Goal: Task Accomplishment & Management: Use online tool/utility

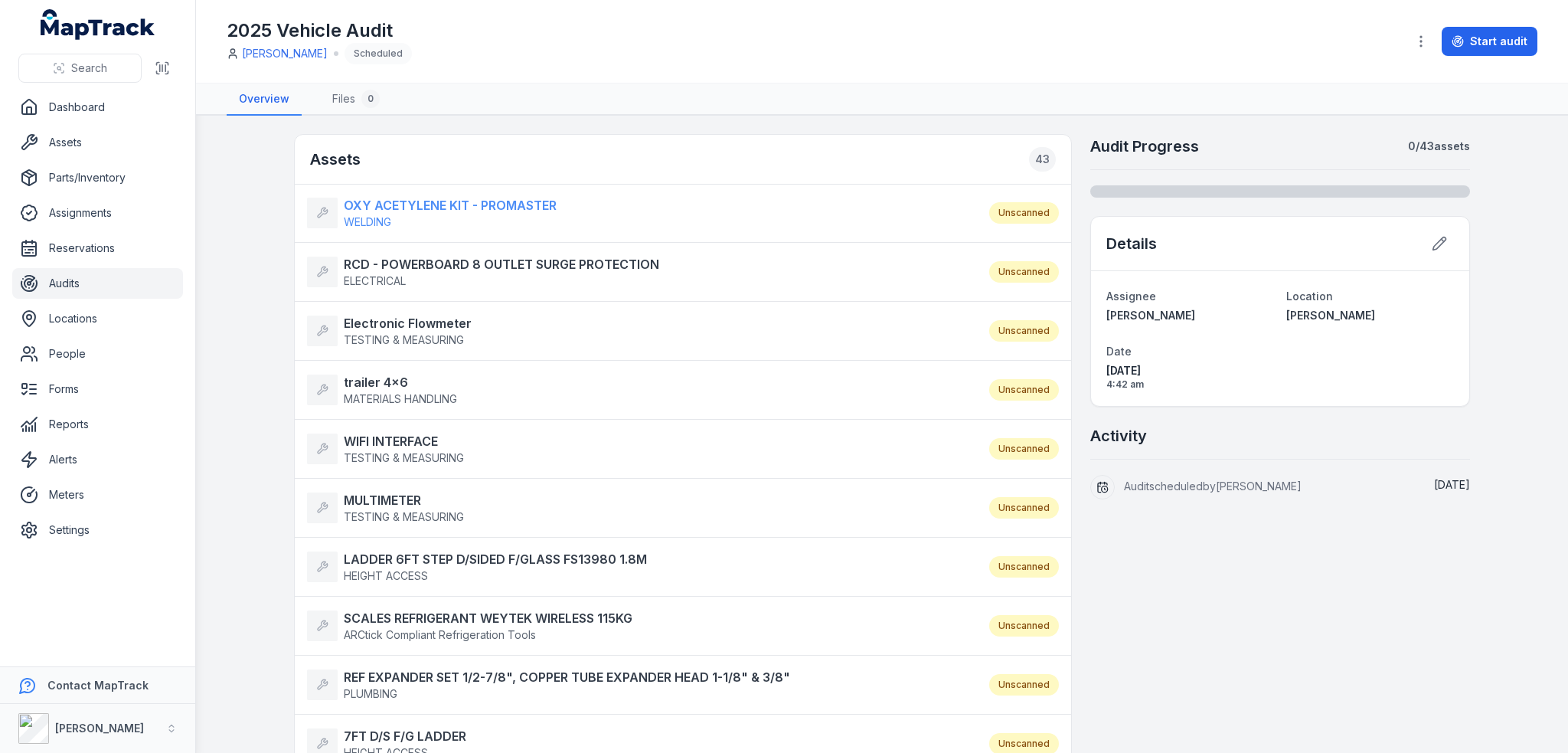
click at [374, 208] on strong "OXY ACETYLENE KIT - PROMASTER" at bounding box center [450, 205] width 213 height 19
click at [392, 260] on strong "RCD - POWERBOARD 8 OUTLET SURGE PROTECTION" at bounding box center [501, 264] width 315 height 19
click at [387, 327] on strong "Electronic Flowmeter" at bounding box center [408, 323] width 128 height 19
click at [384, 386] on strong "trailer 4x6" at bounding box center [400, 382] width 113 height 19
click at [392, 433] on strong "WIFI INTERFACE" at bounding box center [404, 441] width 120 height 19
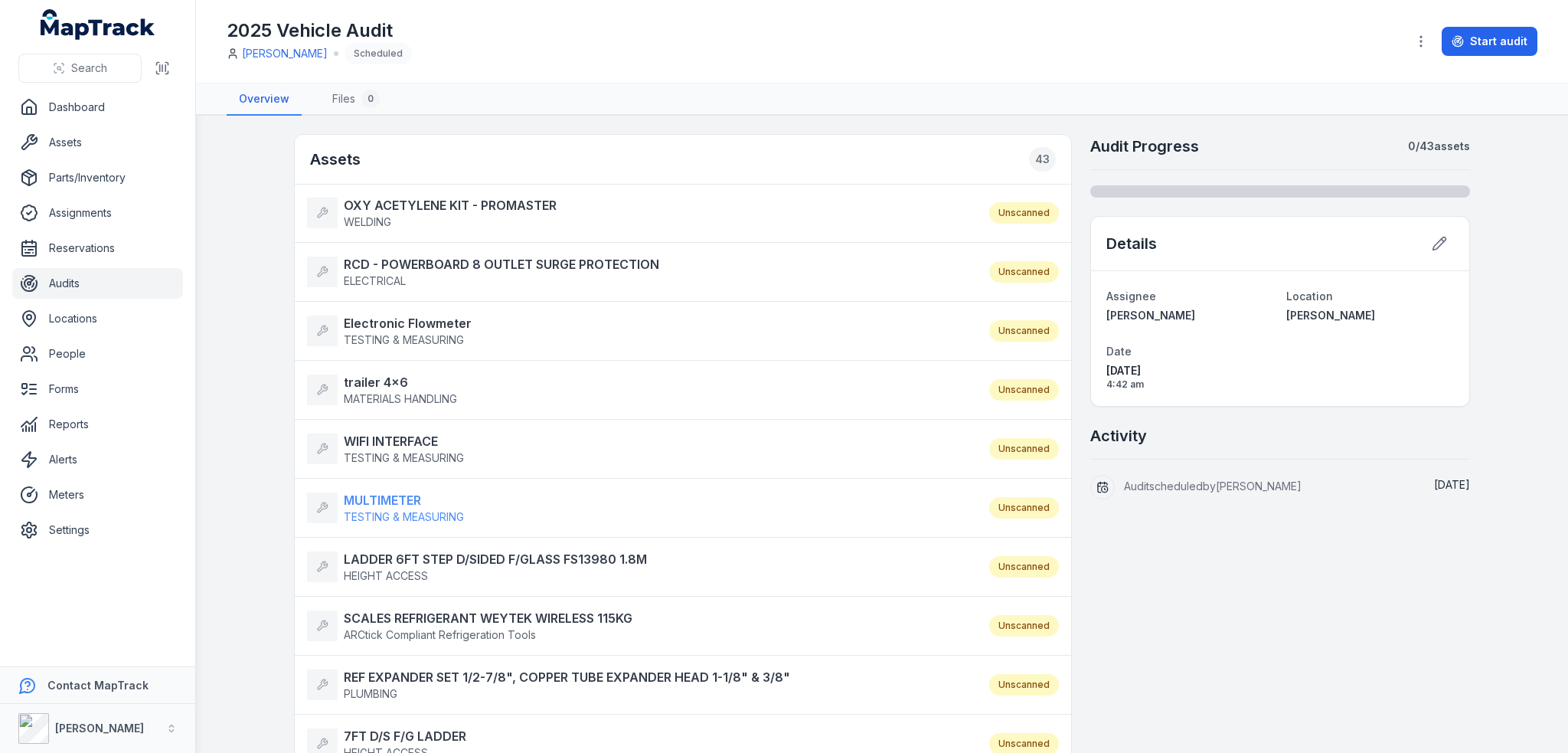
click at [380, 501] on strong "MULTIMETER" at bounding box center [404, 500] width 120 height 19
click at [405, 555] on strong "LADDER 6FT STEP D/SIDED F/GLASS FS13980 1.8M" at bounding box center [495, 558] width 303 height 19
click at [402, 611] on strong "SCALES REFRIGERANT WEYTEK WIRELESS 115KG" at bounding box center [487, 617] width 288 height 19
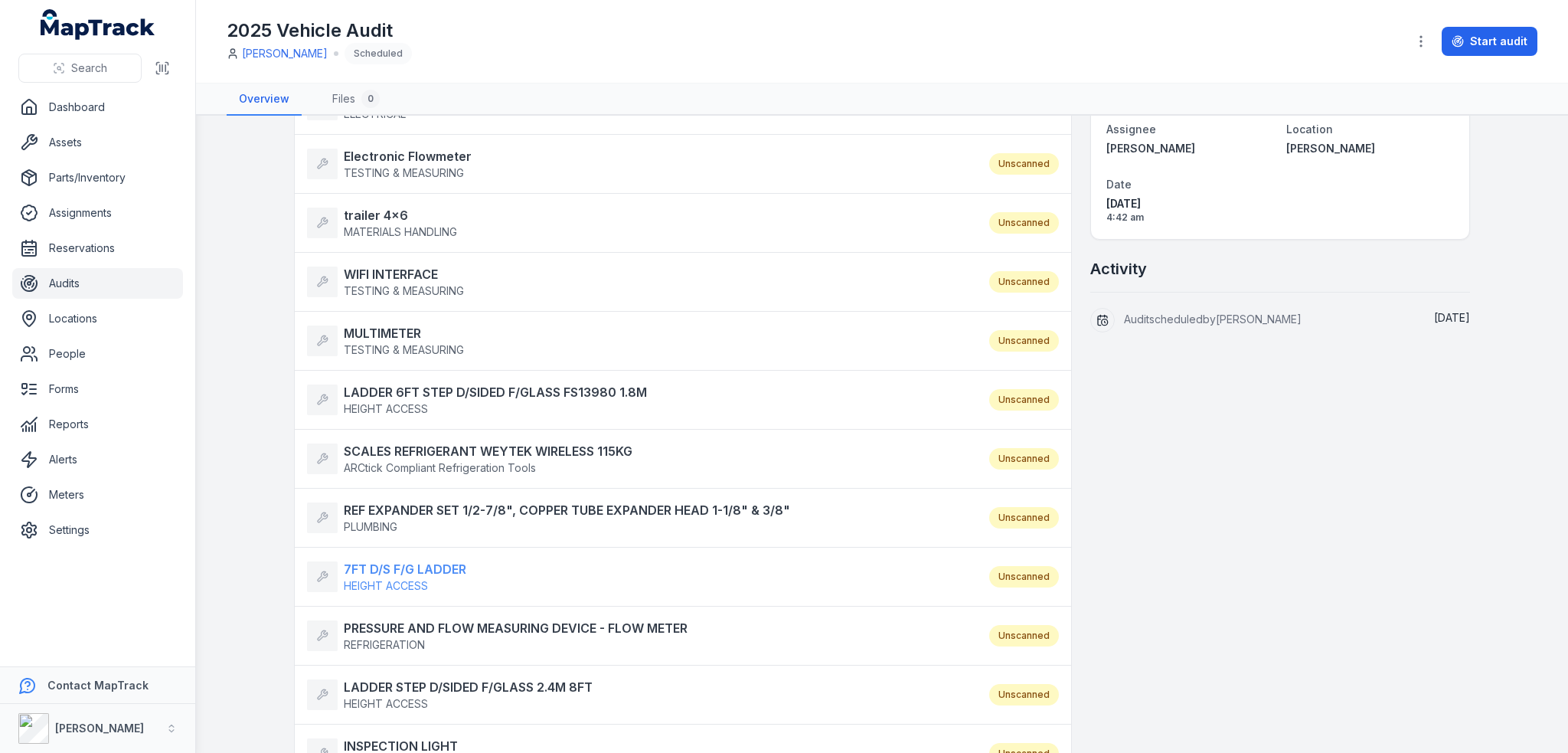
scroll to position [229, 0]
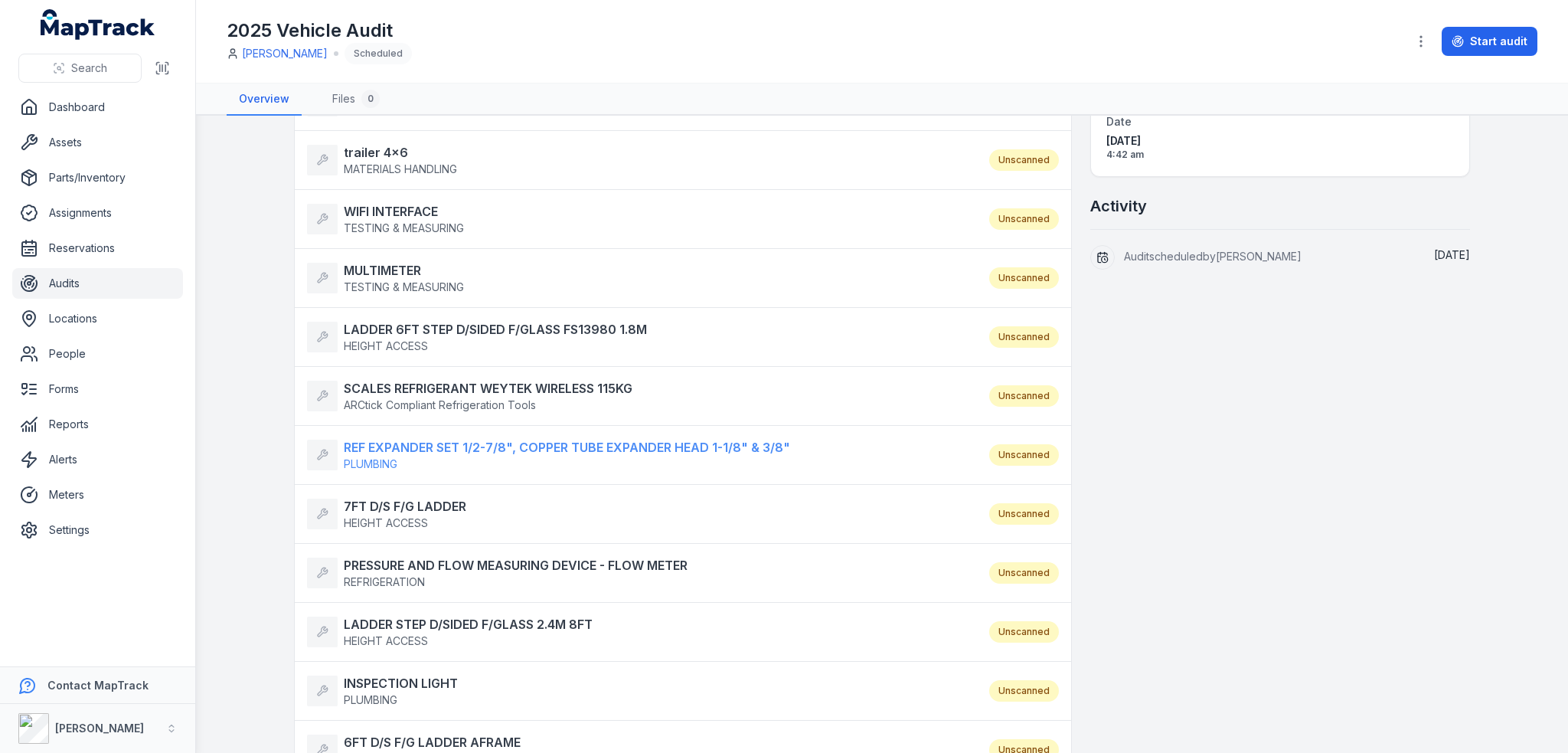
click at [484, 446] on strong "REF EXPANDER SET 1/2-7/8", COPPER TUBE EXPANDER HEAD 1-1/8" & 3/8"" at bounding box center [566, 447] width 446 height 19
click at [408, 499] on strong "7FT D/S F/G LADDER" at bounding box center [405, 506] width 122 height 19
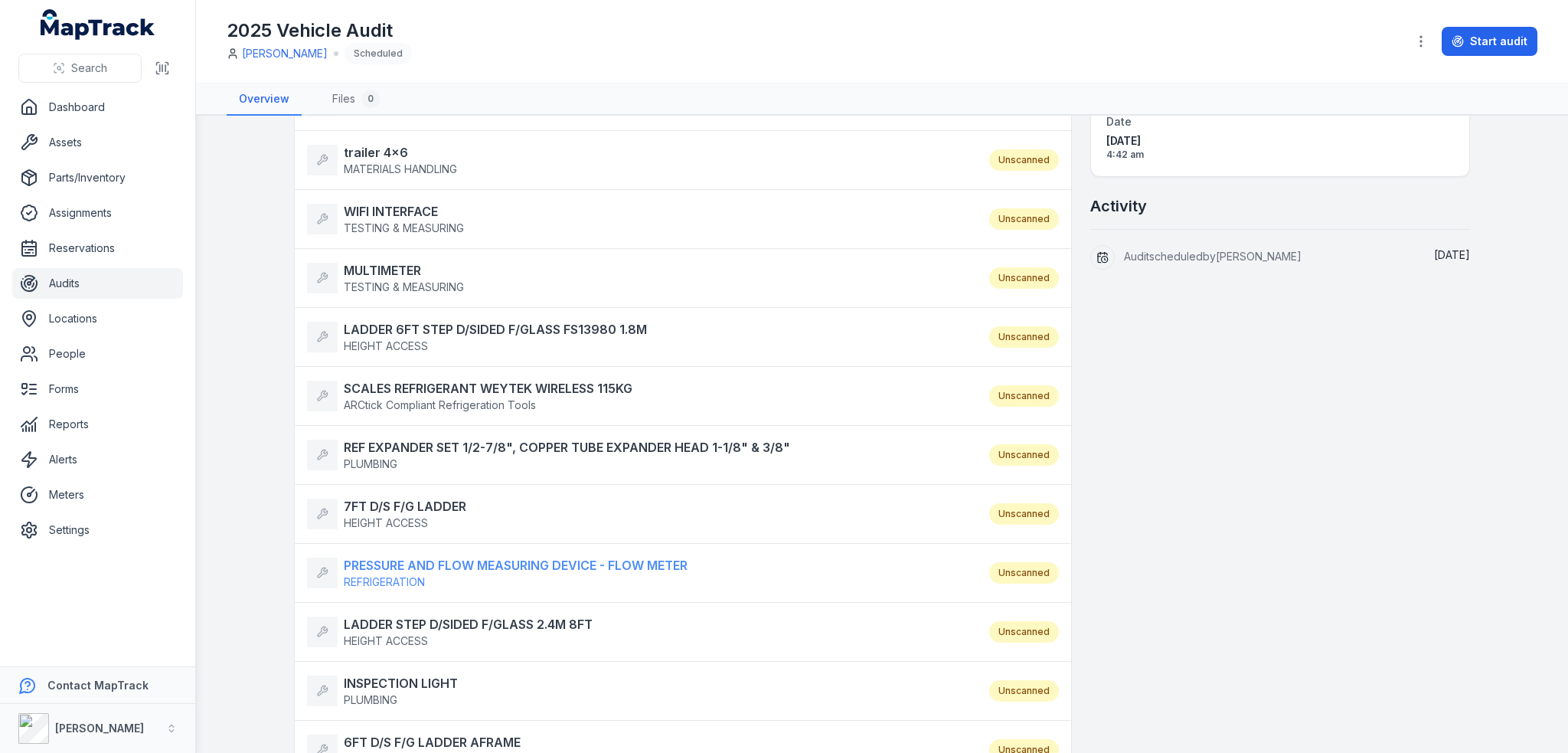
click at [413, 557] on strong "PRESSURE AND FLOW MEASURING DEVICE - FLOW METER" at bounding box center [515, 565] width 344 height 19
click at [391, 615] on strong "LADDER STEP D/SIDED F/GLASS 2.4M 8FT" at bounding box center [468, 624] width 249 height 19
click at [391, 674] on strong "INSPECTION LIGHT" at bounding box center [401, 683] width 114 height 19
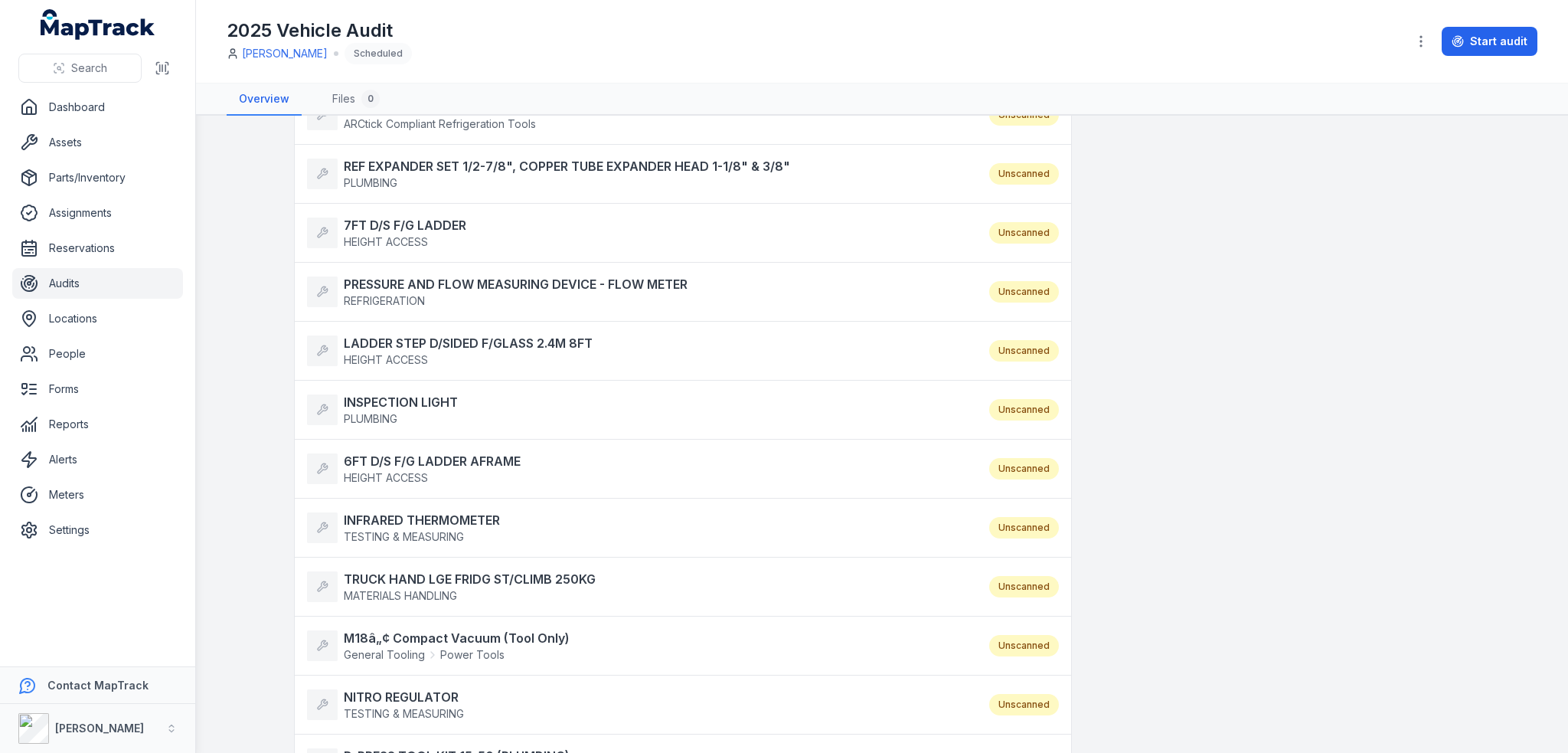
scroll to position [535, 0]
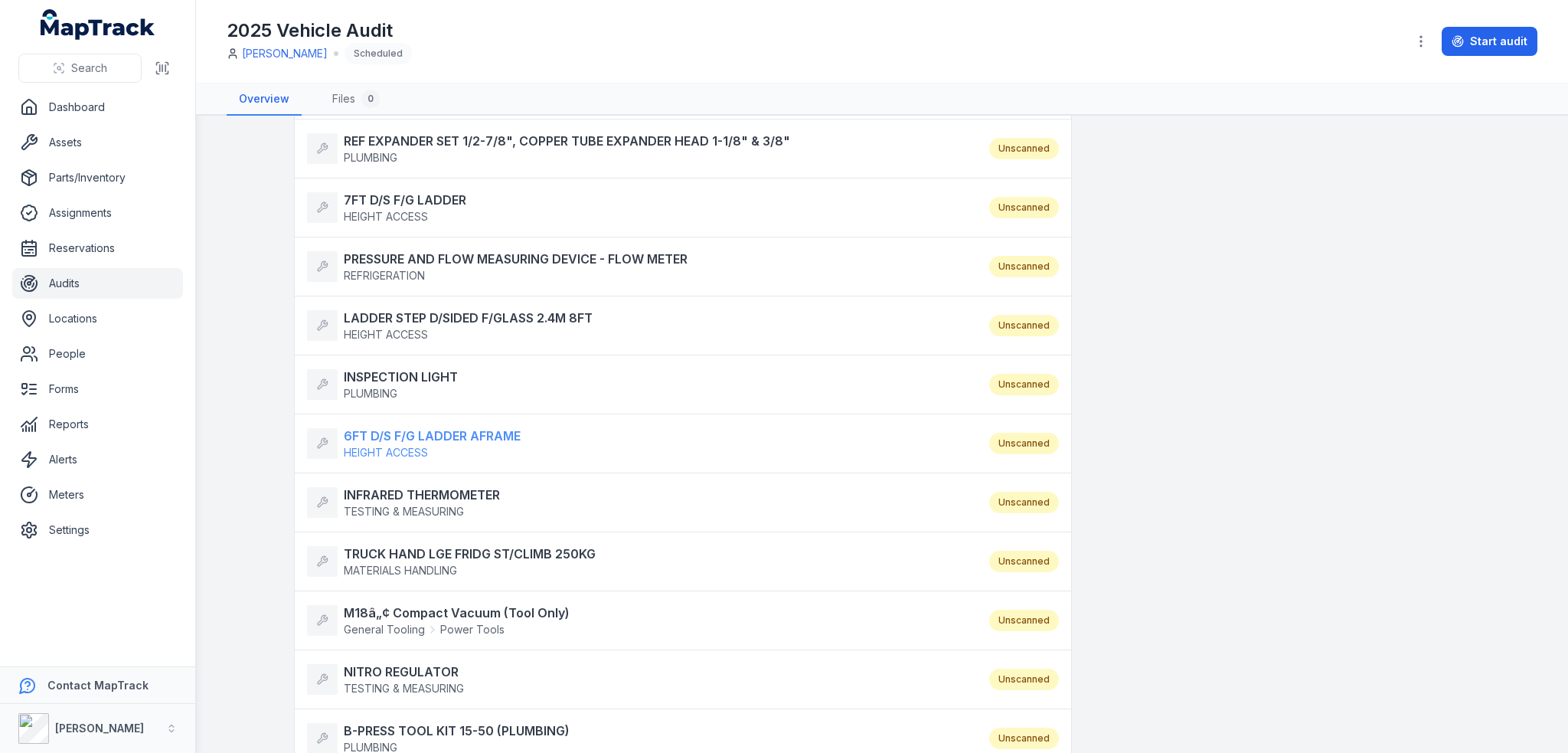
click at [458, 431] on strong "6FT D/S F/G LADDER AFRAME" at bounding box center [432, 435] width 177 height 19
click at [433, 485] on strong "INFRARED THERMOMETER" at bounding box center [421, 494] width 157 height 19
click at [436, 546] on strong "TRUCK HAND LGE FRIDG ST/CLIMB 250KG" at bounding box center [470, 553] width 252 height 19
click at [437, 603] on strong "M18â„¢ Compact Vacuum (Tool Only)" at bounding box center [456, 612] width 225 height 19
click at [404, 654] on li "NITRO REGULATOR TESTING & MEASURING Unscanned" at bounding box center [682, 679] width 777 height 60
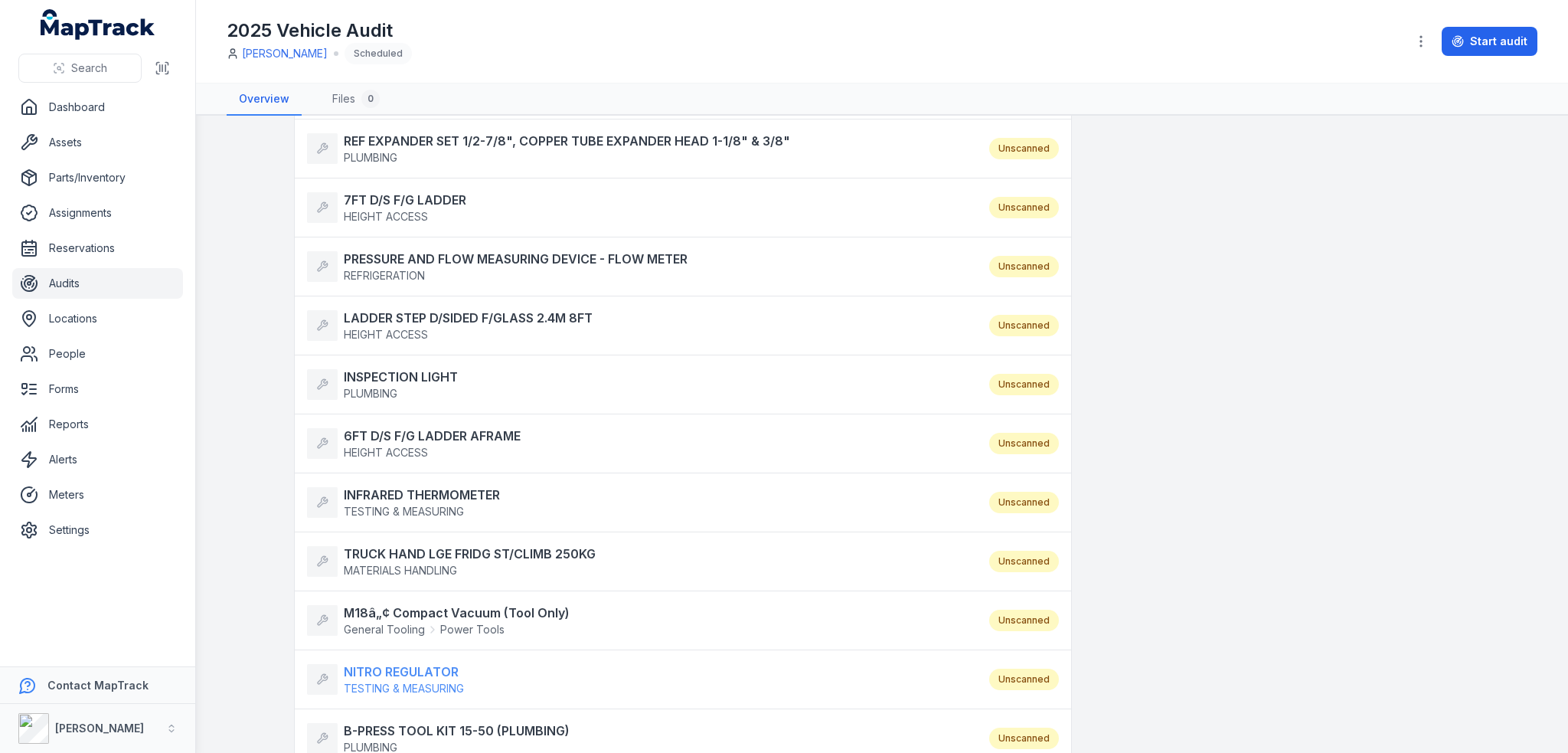
click at [403, 662] on strong "NITRO REGULATOR" at bounding box center [404, 671] width 120 height 19
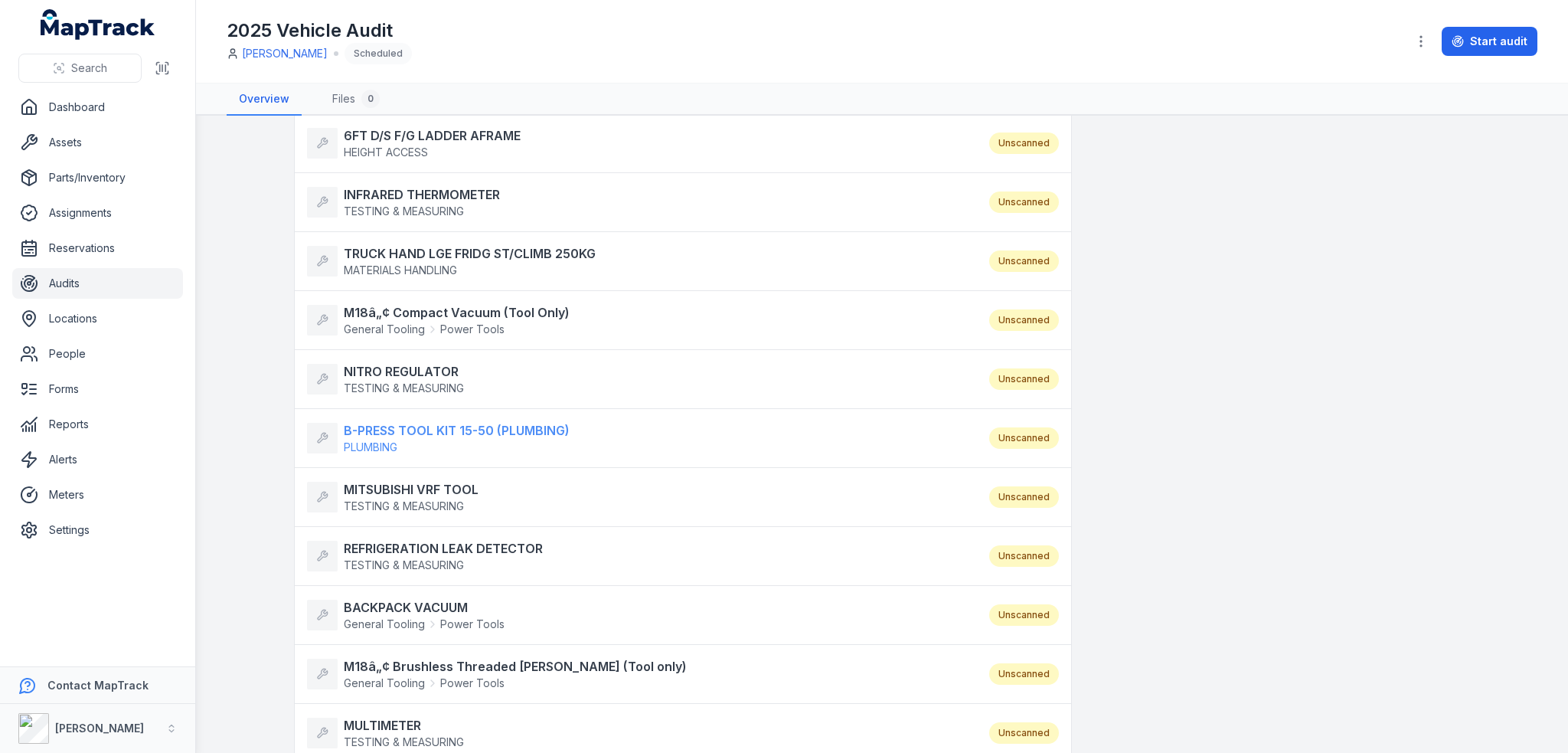
scroll to position [843, 0]
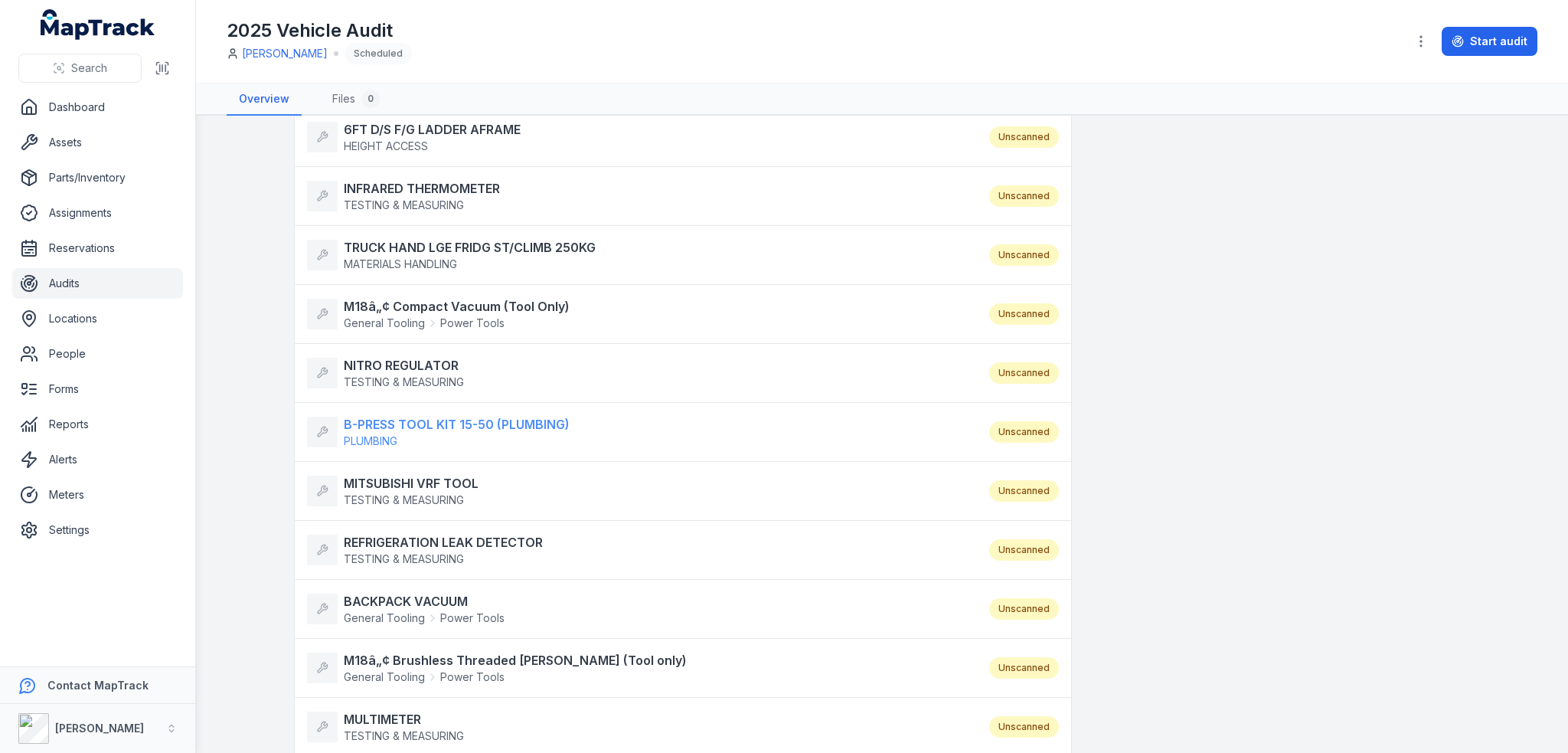
click at [445, 415] on strong "B-PRESS TOOL KIT 15-50 (PLUMBING)" at bounding box center [456, 424] width 225 height 19
click at [424, 493] on span "TESTING & MEASURING" at bounding box center [404, 499] width 120 height 13
click at [425, 533] on strong "REFRIGERATION LEAK DETECTOR" at bounding box center [443, 541] width 199 height 19
click at [418, 592] on strong "BACKPACK VACUUM" at bounding box center [423, 600] width 160 height 19
click at [451, 654] on strong "M18â„¢ Brushless Threaded Rod Cutter (Tool only)" at bounding box center [515, 659] width 343 height 19
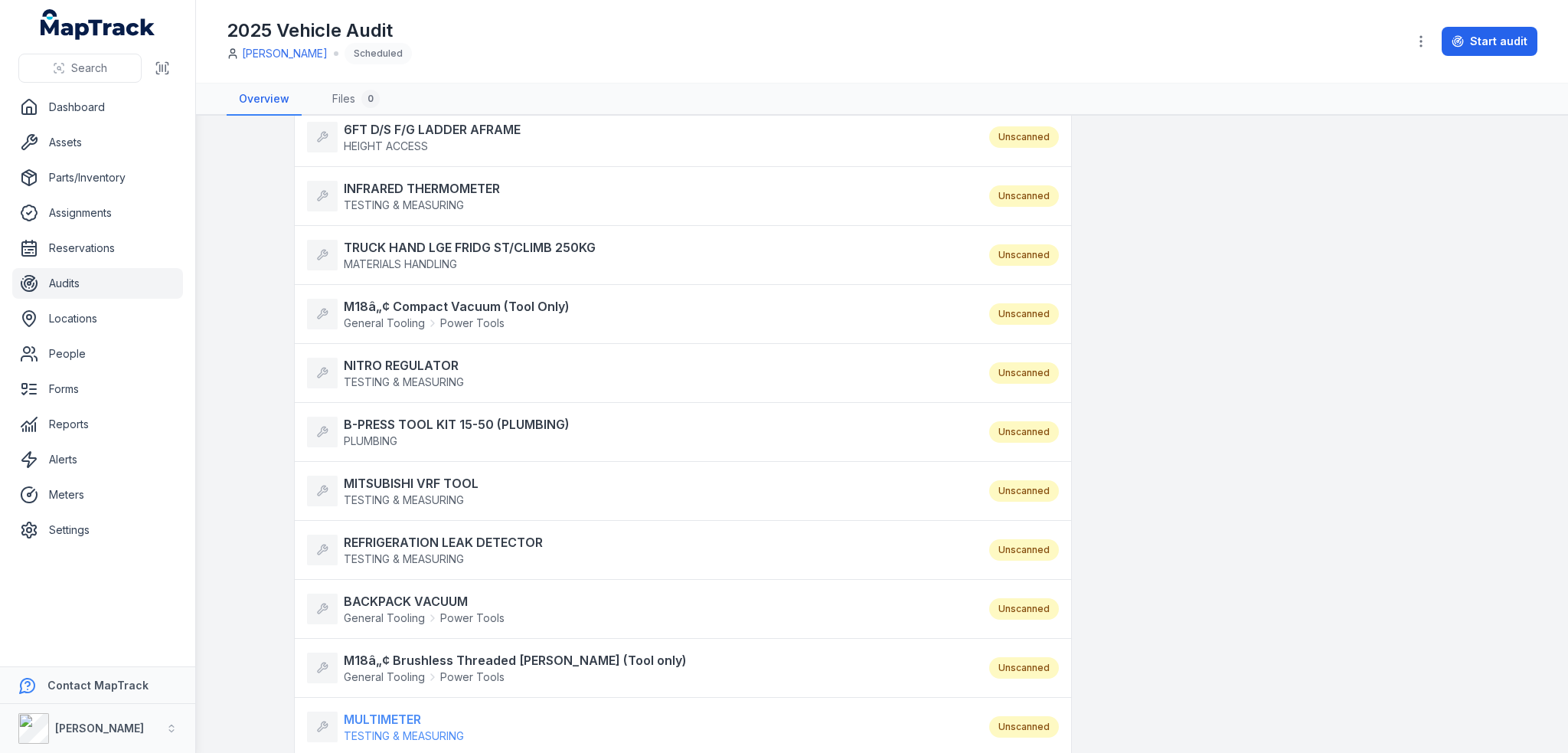
click at [367, 710] on strong "MULTIMETER" at bounding box center [404, 719] width 120 height 19
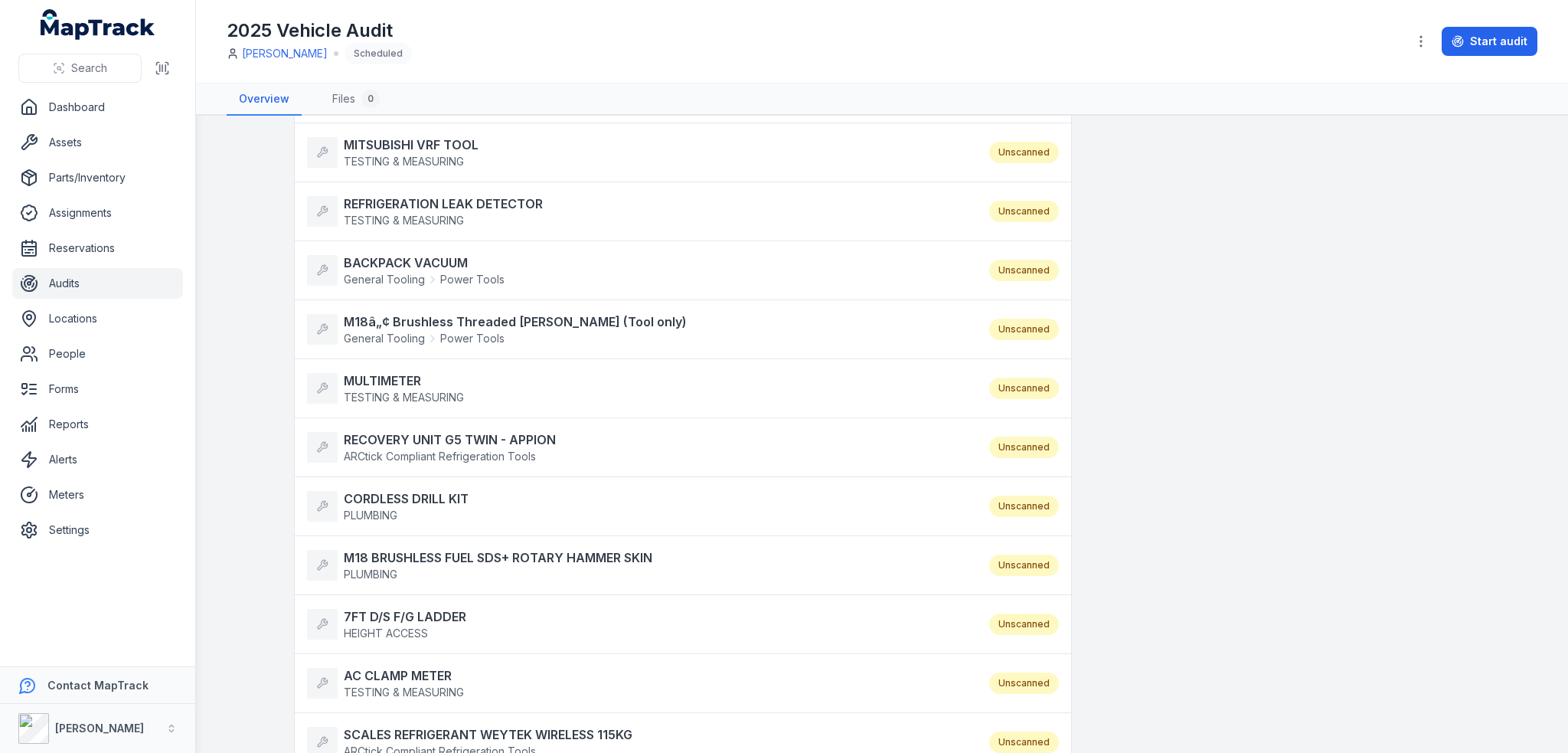
scroll to position [1225, 0]
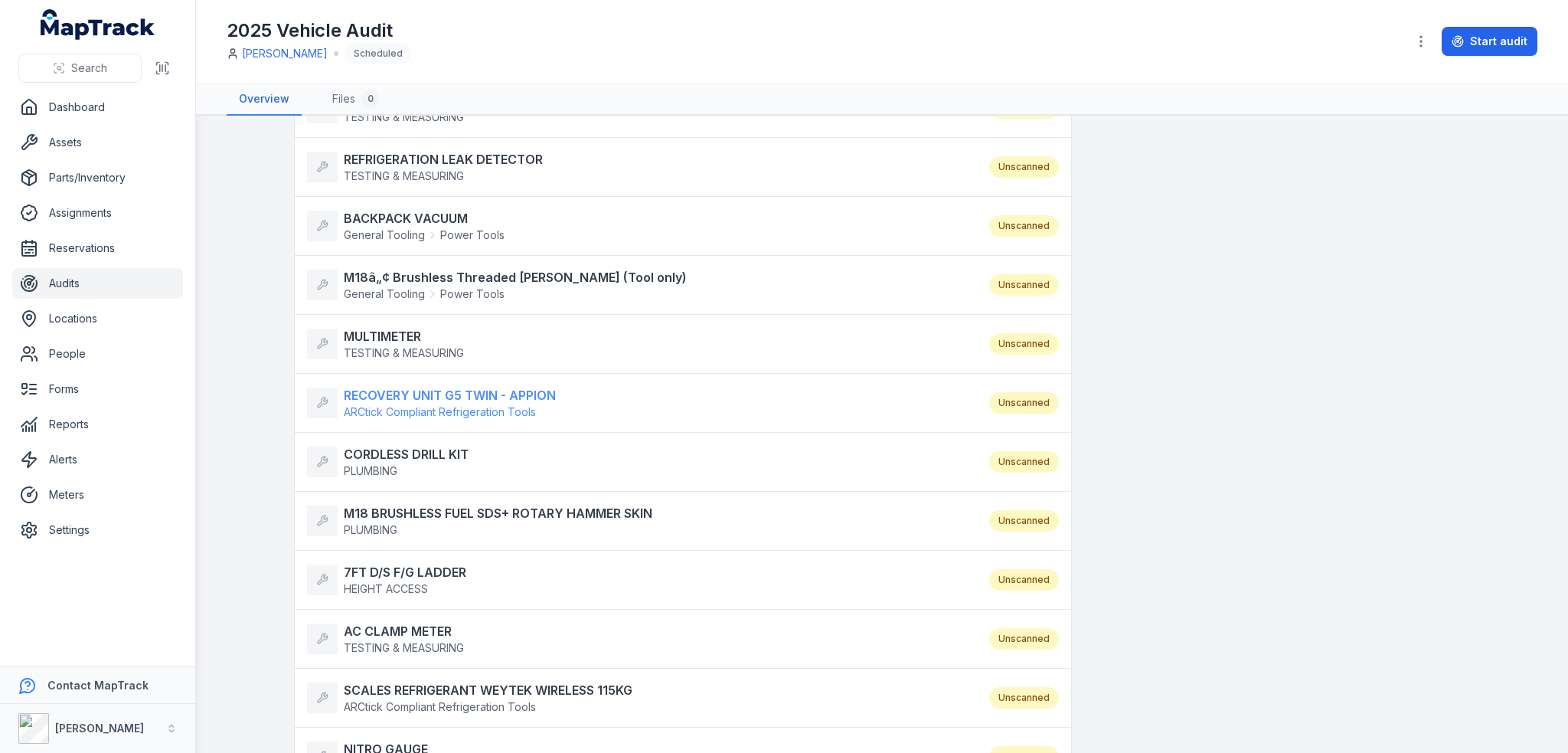
click at [430, 386] on strong "RECOVERY UNIT G5 TWIN - APPION" at bounding box center [449, 395] width 212 height 19
click at [408, 453] on strong "CORDLESS DRILL KIT" at bounding box center [406, 454] width 125 height 19
click at [386, 522] on span "PLUMBING" at bounding box center [497, 530] width 308 height 16
click at [402, 563] on strong "7FT D/S F/G LADDER" at bounding box center [405, 572] width 122 height 19
click at [398, 622] on strong "AC CLAMP METER" at bounding box center [404, 631] width 120 height 19
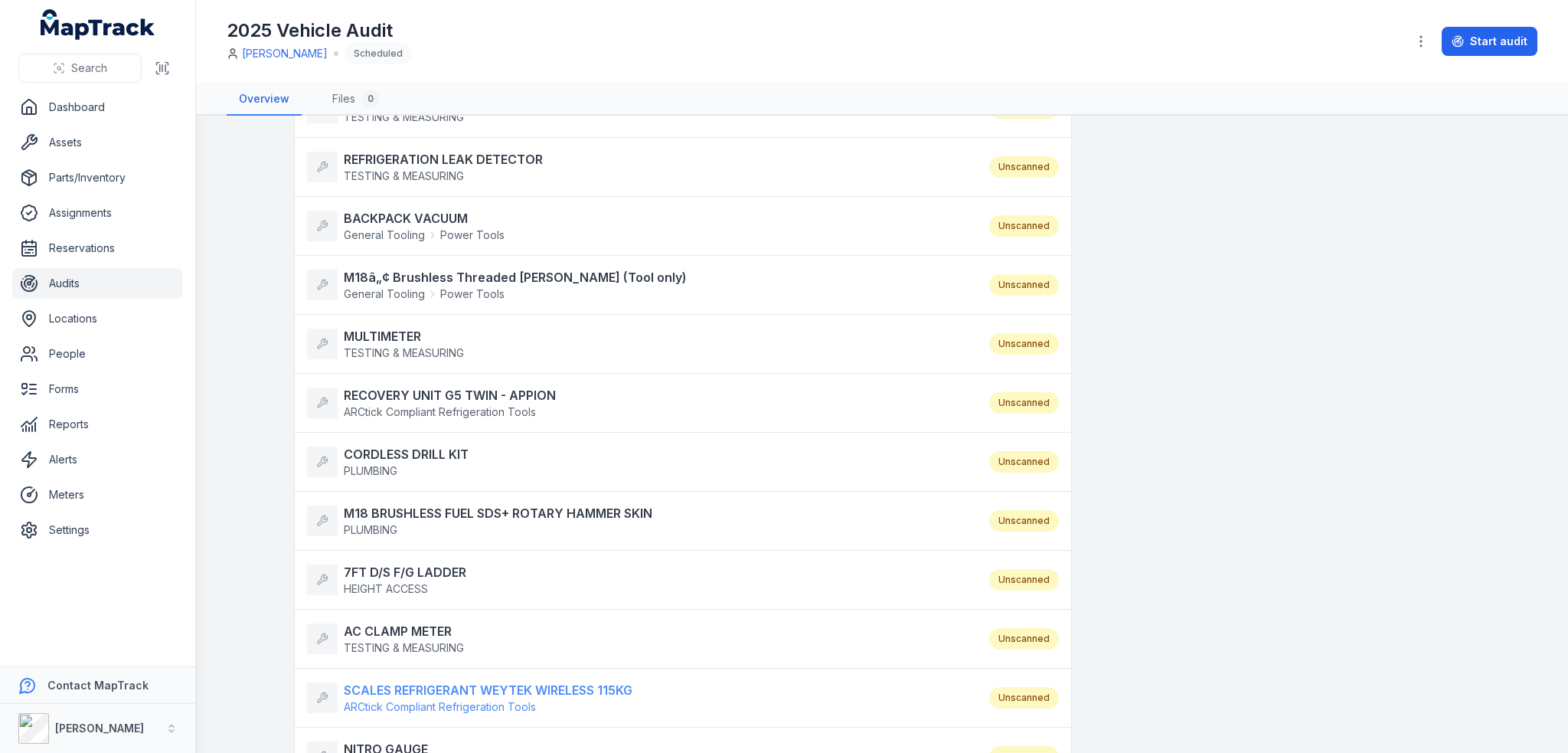
click at [398, 681] on strong "SCALES REFRIGERANT WEYTEK WIRELESS 115KG" at bounding box center [487, 690] width 288 height 19
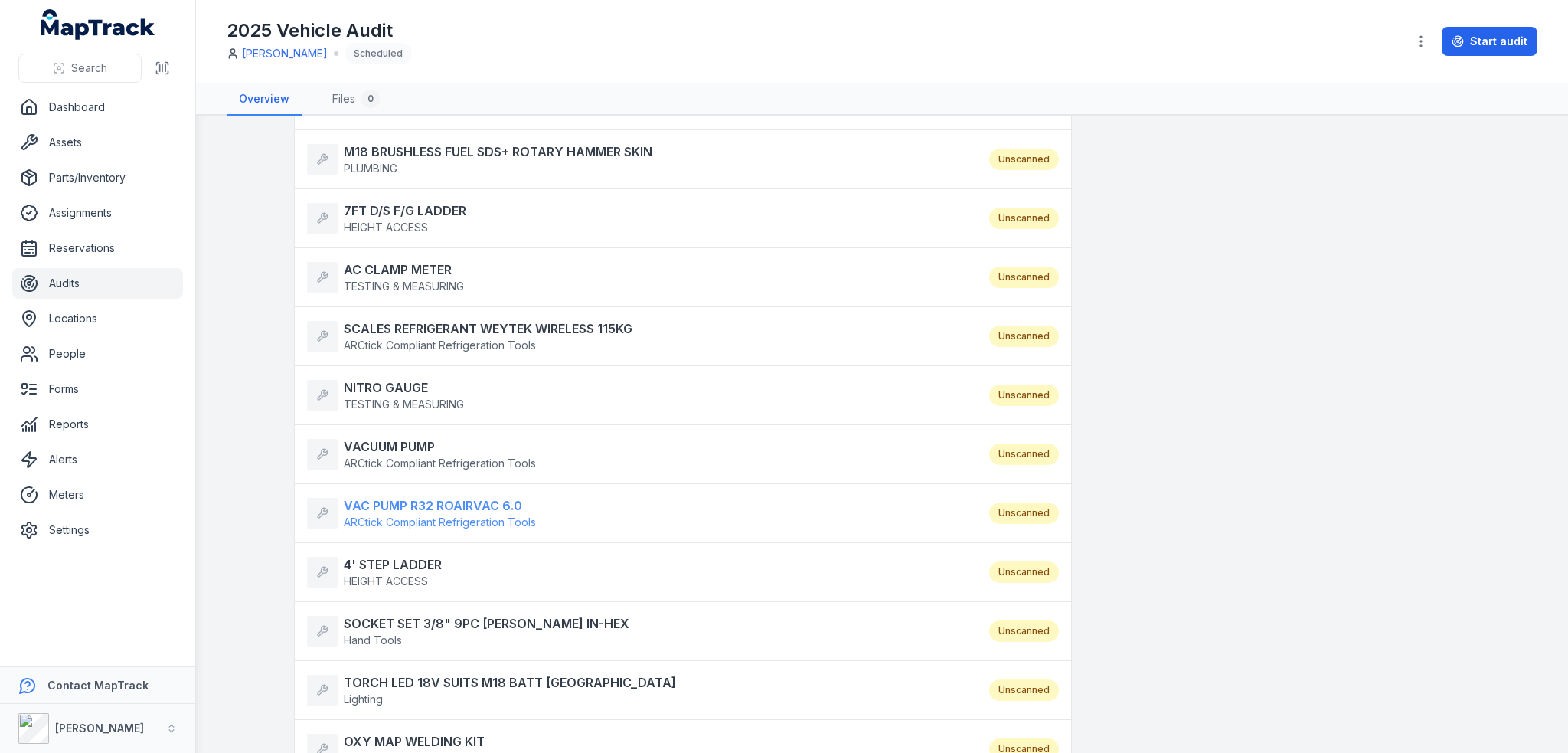
scroll to position [1607, 0]
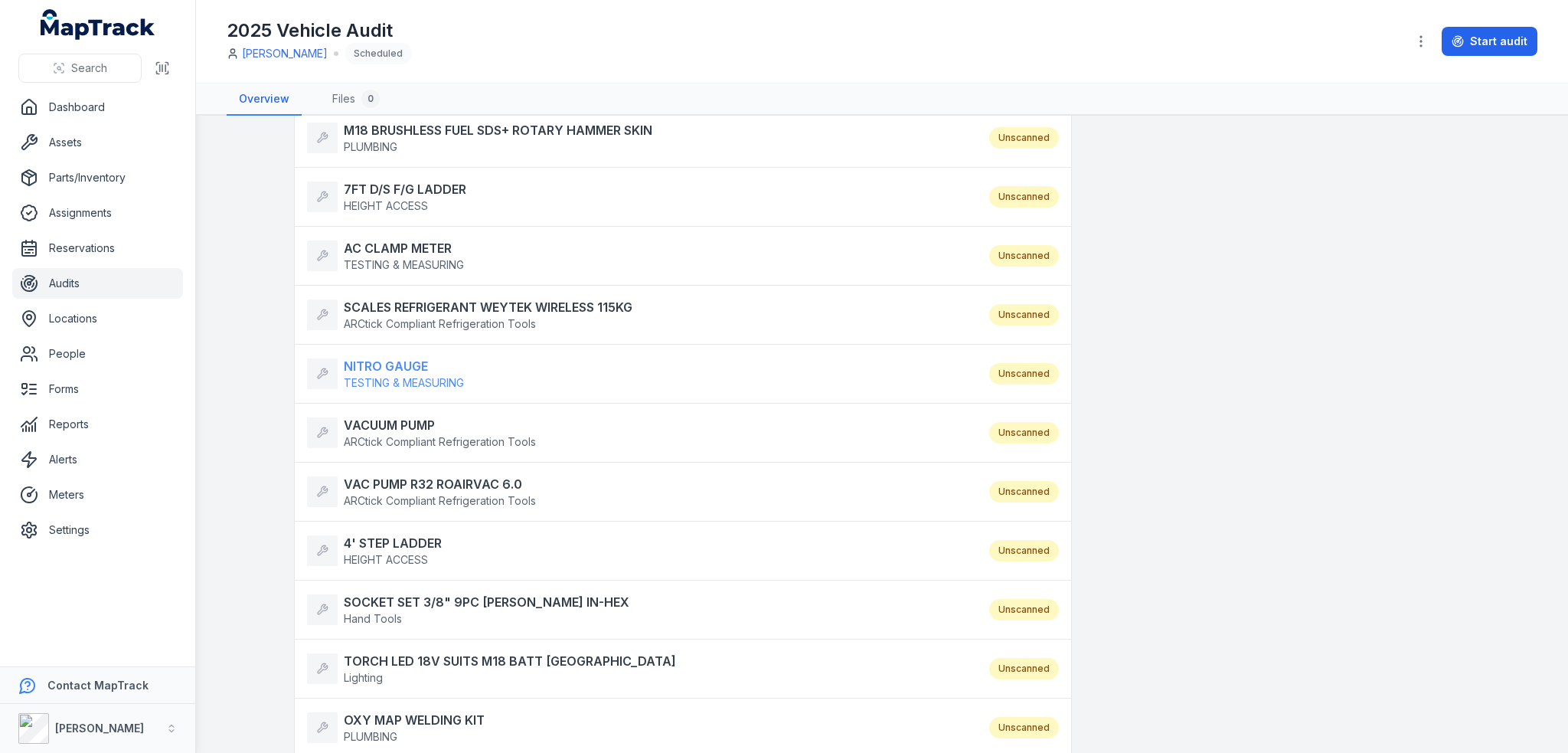
click at [405, 357] on strong "NITRO GAUGE" at bounding box center [404, 365] width 120 height 19
click at [395, 419] on strong "VACUUM PUMP" at bounding box center [439, 424] width 192 height 19
click at [411, 474] on strong "VAC PUMP R32 ROAIRVAC 6.0" at bounding box center [439, 483] width 192 height 19
click at [408, 534] on strong "4' STEP LADDER" at bounding box center [393, 542] width 98 height 19
click at [405, 611] on span "Hand Tools" at bounding box center [486, 619] width 285 height 16
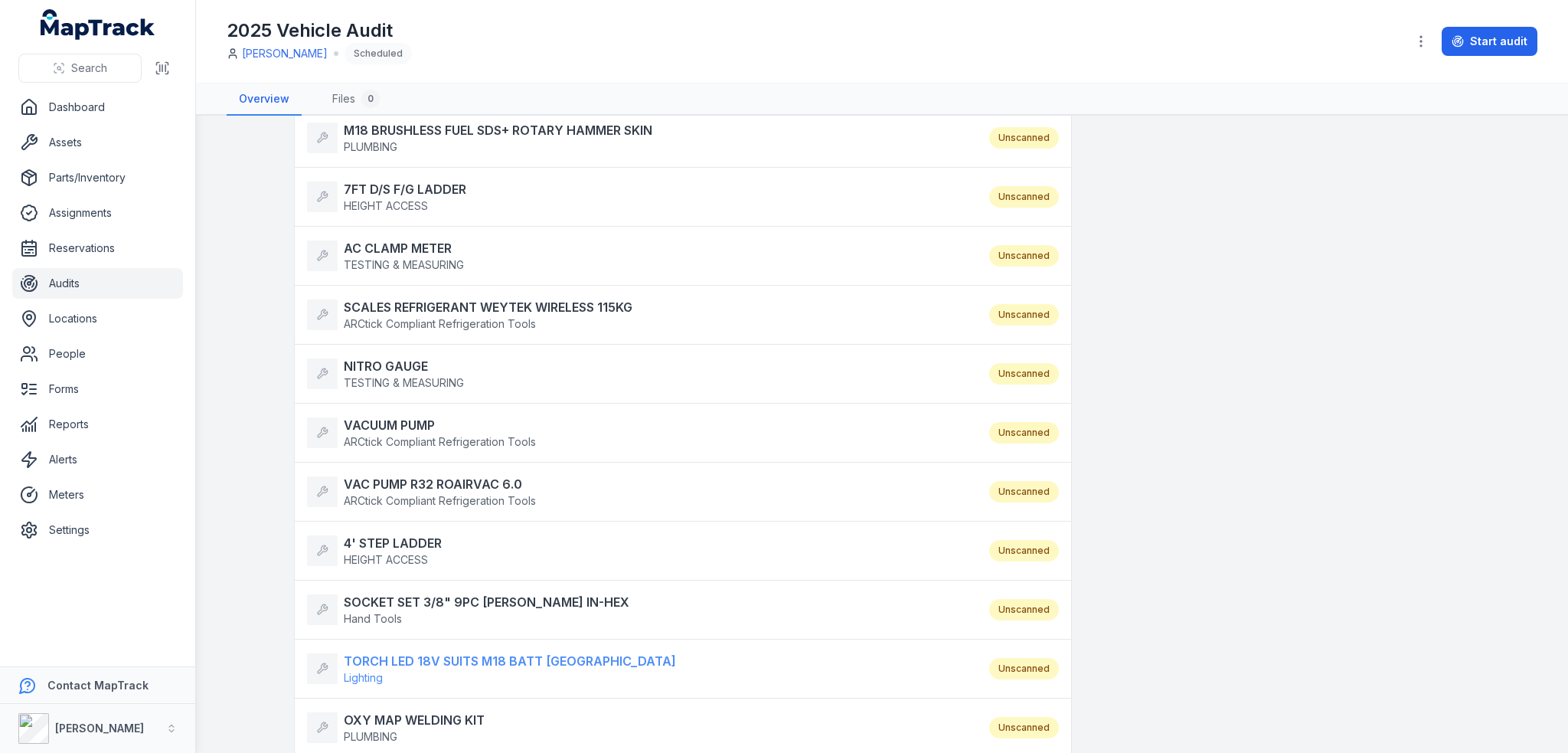
click at [393, 652] on strong "TORCH LED 18V SUITS M18 BATT MILWAUKEE" at bounding box center [510, 660] width 333 height 19
click at [398, 711] on strong "OXY MAP WELDING KIT" at bounding box center [413, 720] width 141 height 19
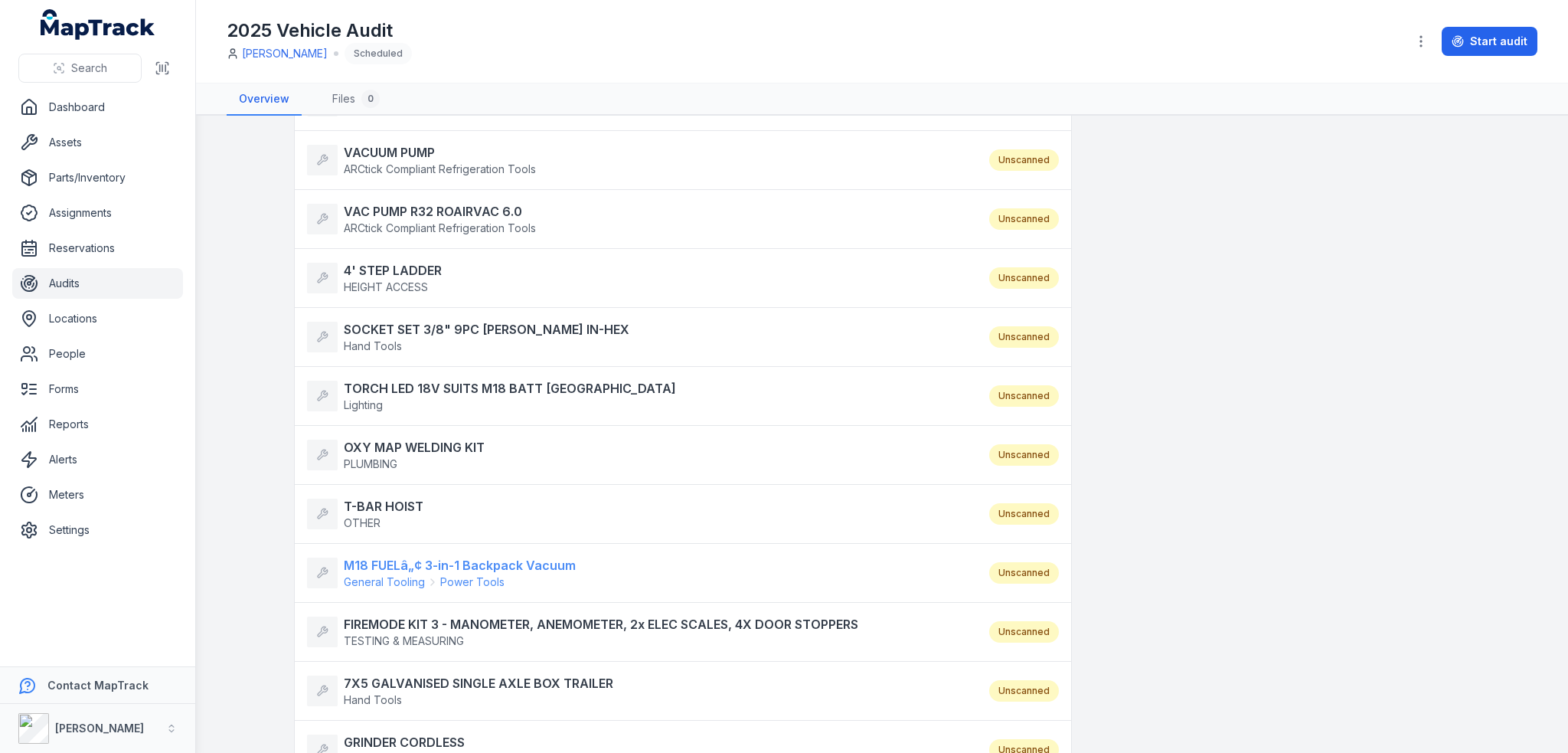
scroll to position [1914, 0]
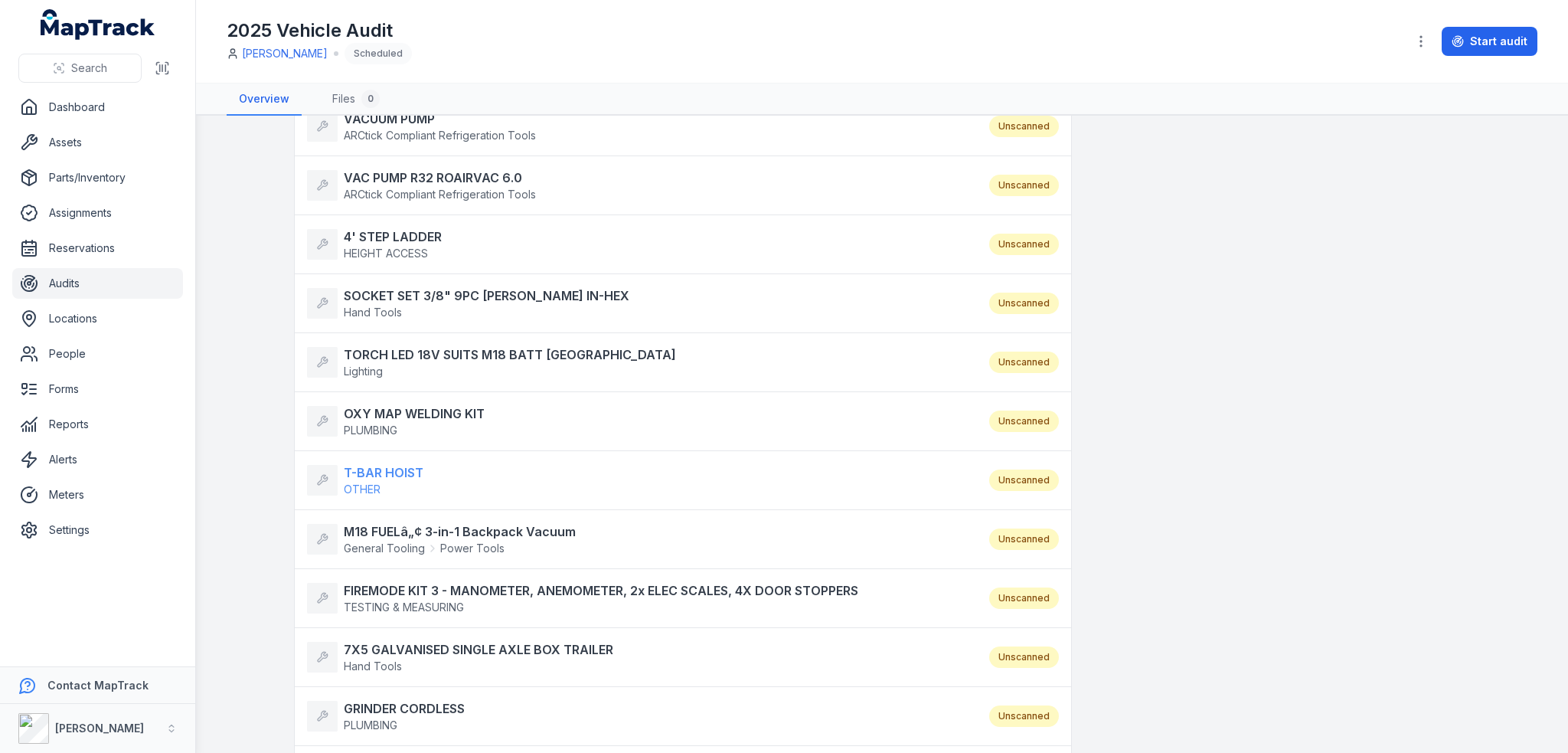
click at [393, 468] on strong "T-BAR HOIST" at bounding box center [383, 472] width 80 height 19
click at [389, 522] on strong "M18 FUELâ„¢ 3-in-1 Backpack Vacuum" at bounding box center [460, 531] width 232 height 19
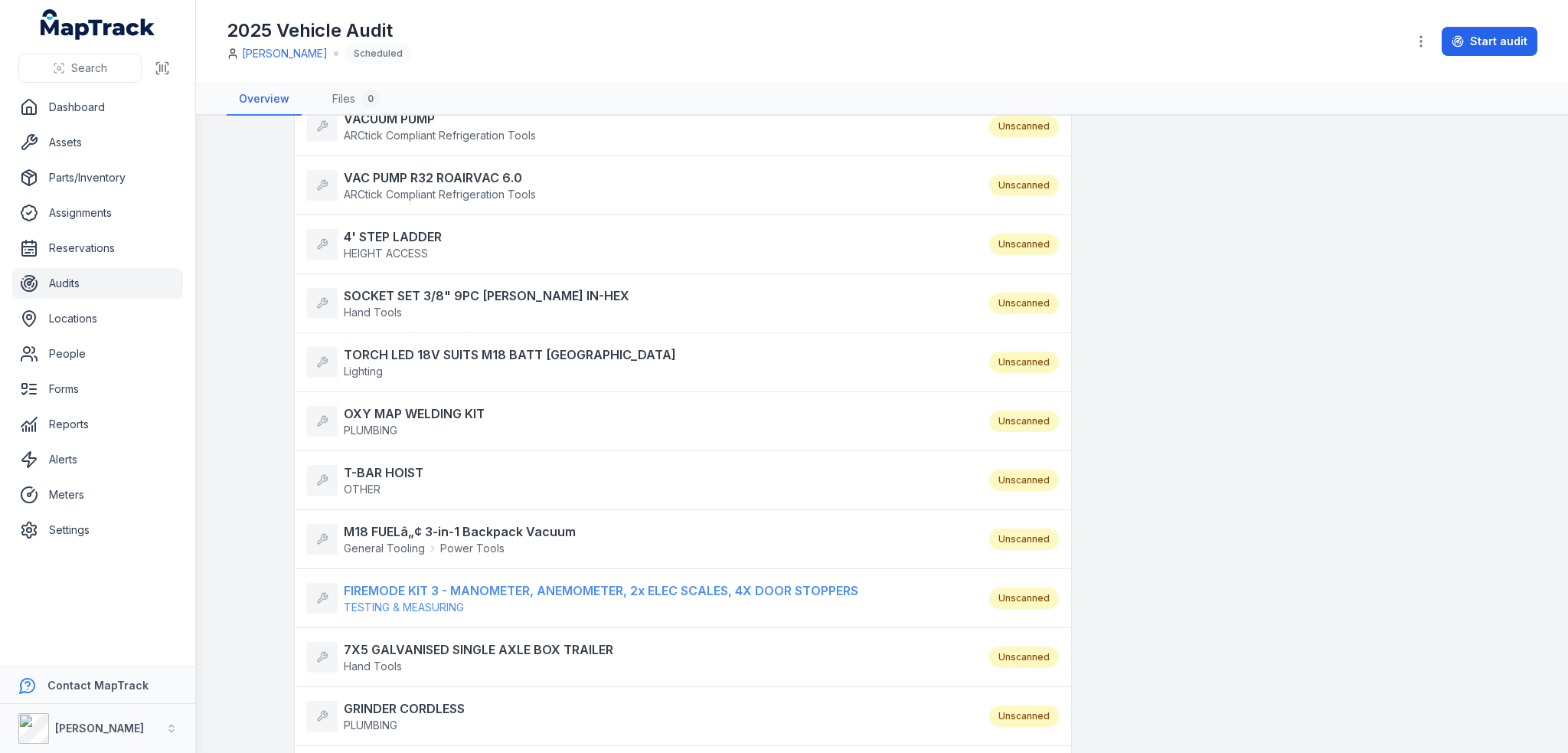
click at [394, 581] on strong "FIREMODE KIT 3 - MANOMETER, ANEMOMETER, 2x ELEC SCALES, 4X DOOR STOPPERS" at bounding box center [600, 590] width 515 height 19
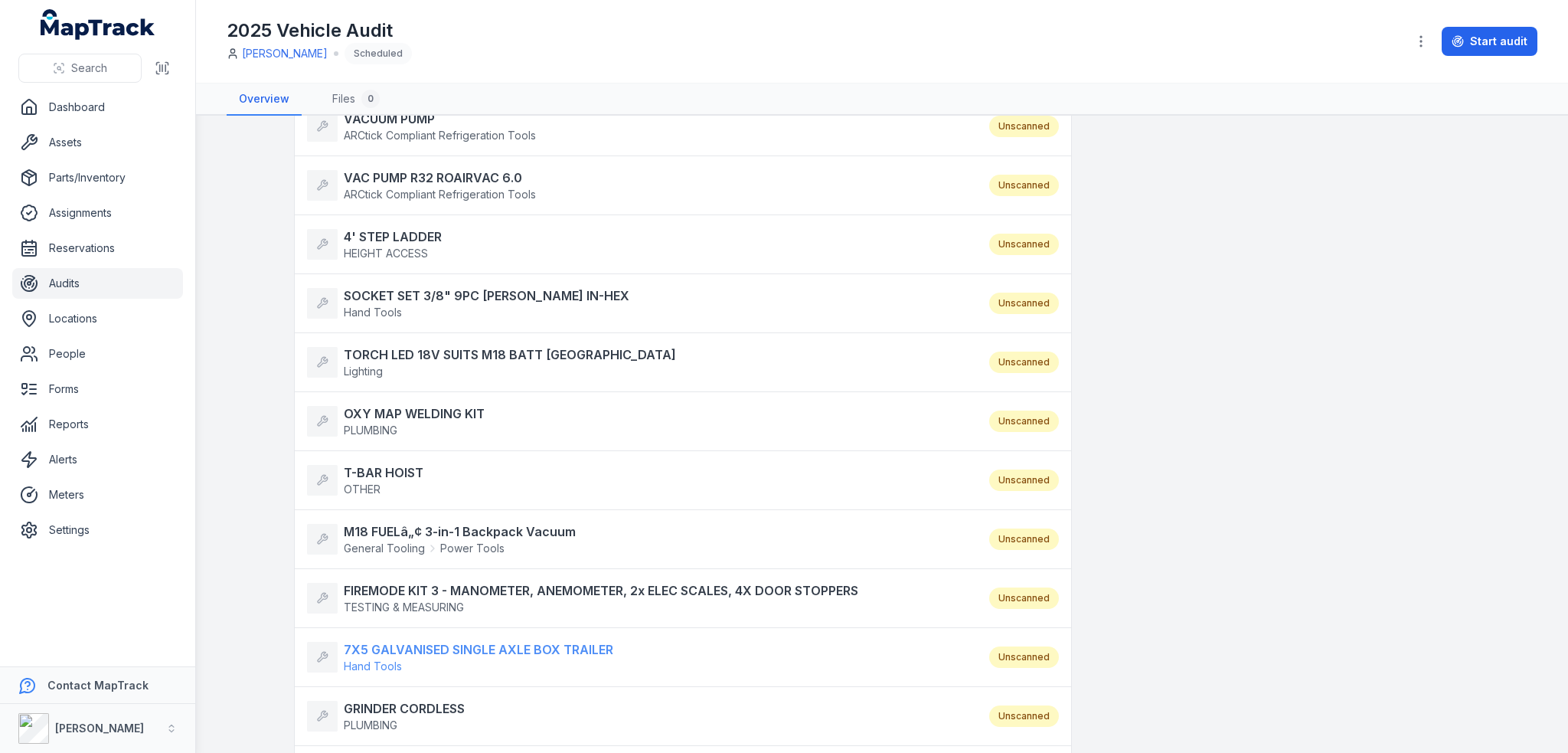
click at [384, 640] on strong "7X5 GALVANISED SINGLE AXLE BOX TRAILER" at bounding box center [478, 649] width 270 height 19
click at [360, 699] on strong "GRINDER CORDLESS" at bounding box center [404, 708] width 121 height 19
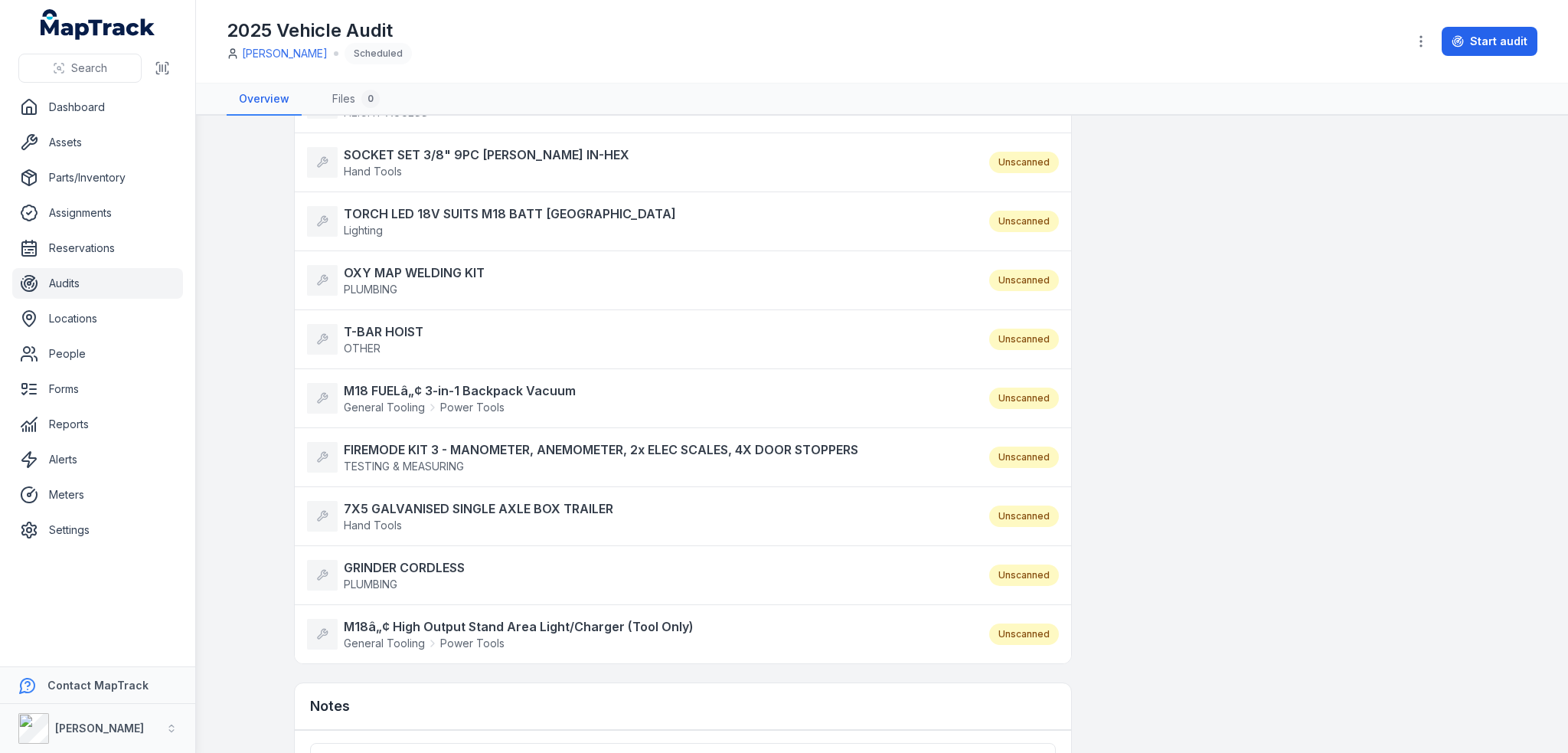
scroll to position [2144, 0]
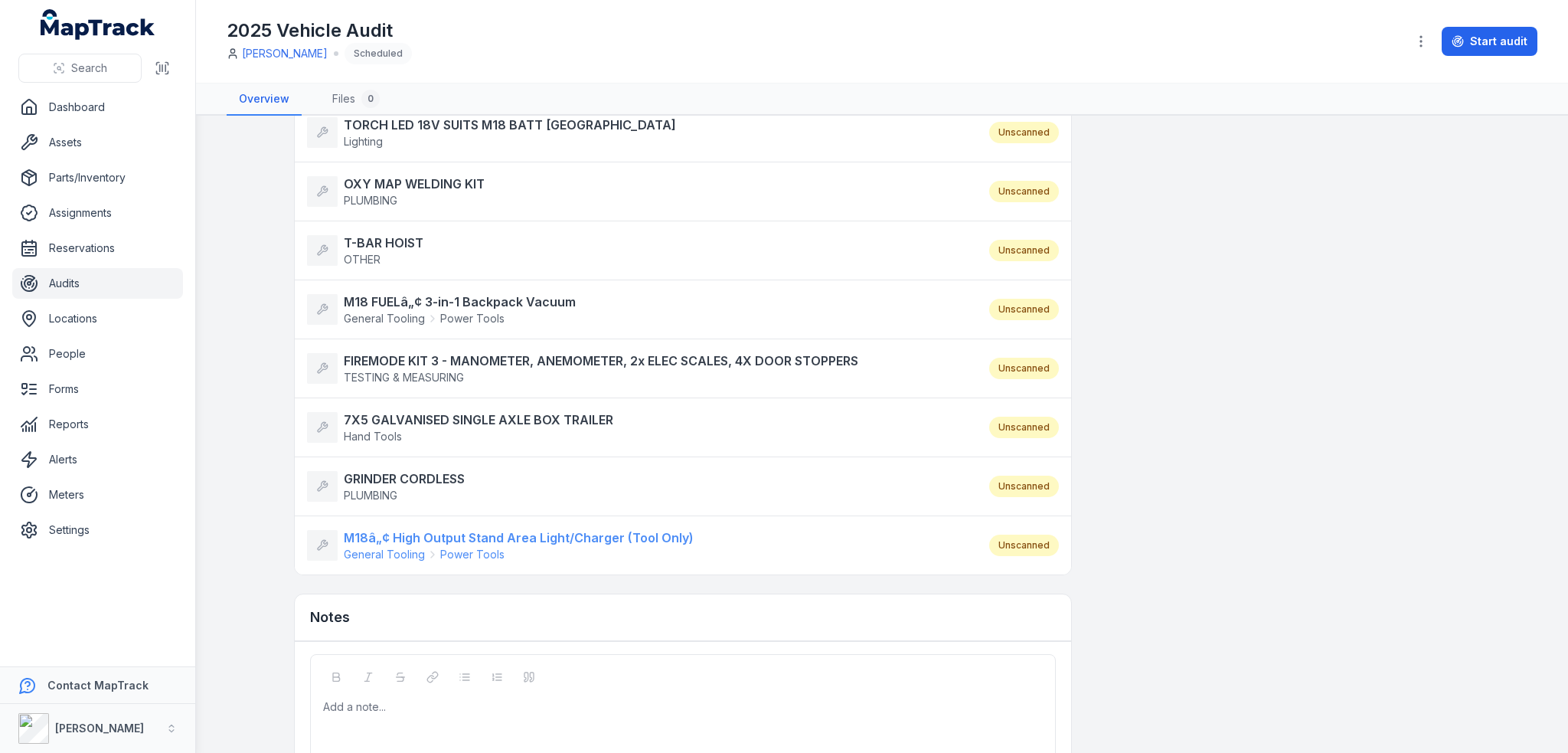
click at [395, 529] on strong "M18â„¢ High Output Stand Area Light/Charger (Tool Only)" at bounding box center [518, 537] width 349 height 19
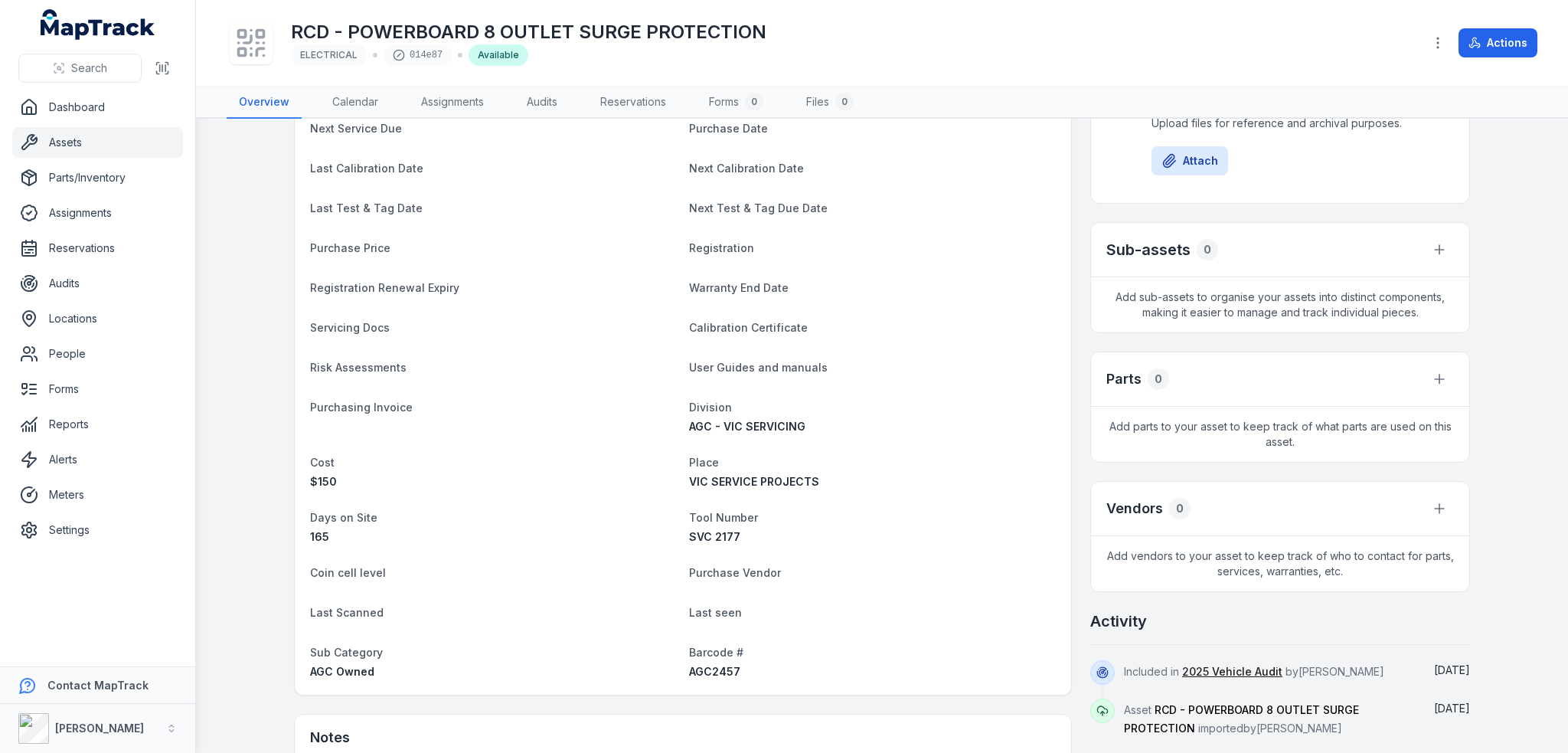
scroll to position [383, 0]
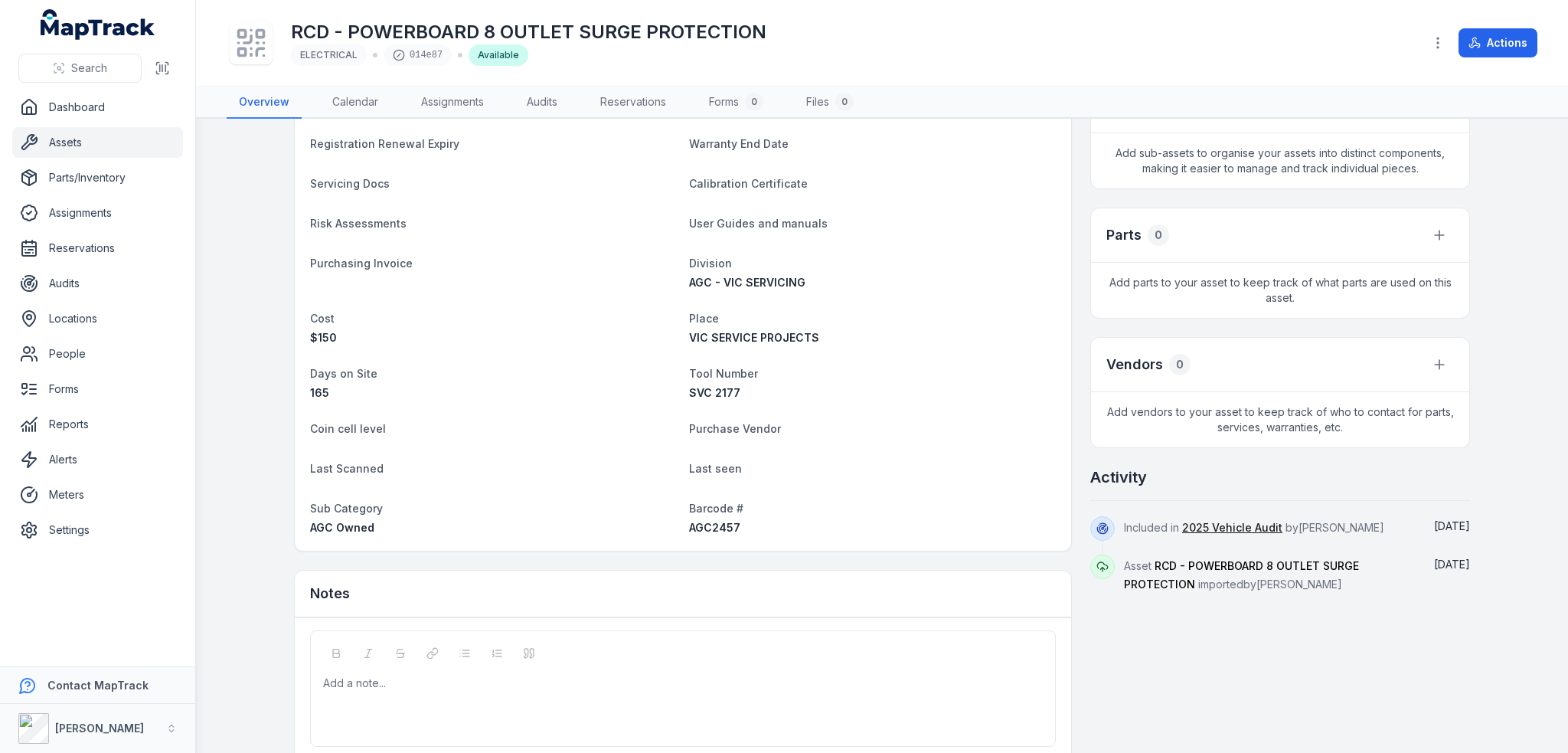
click at [712, 512] on span "Barcode #" at bounding box center [716, 507] width 54 height 13
click at [712, 526] on span "AGC2457" at bounding box center [715, 527] width 51 height 13
copy span "AGC2457"
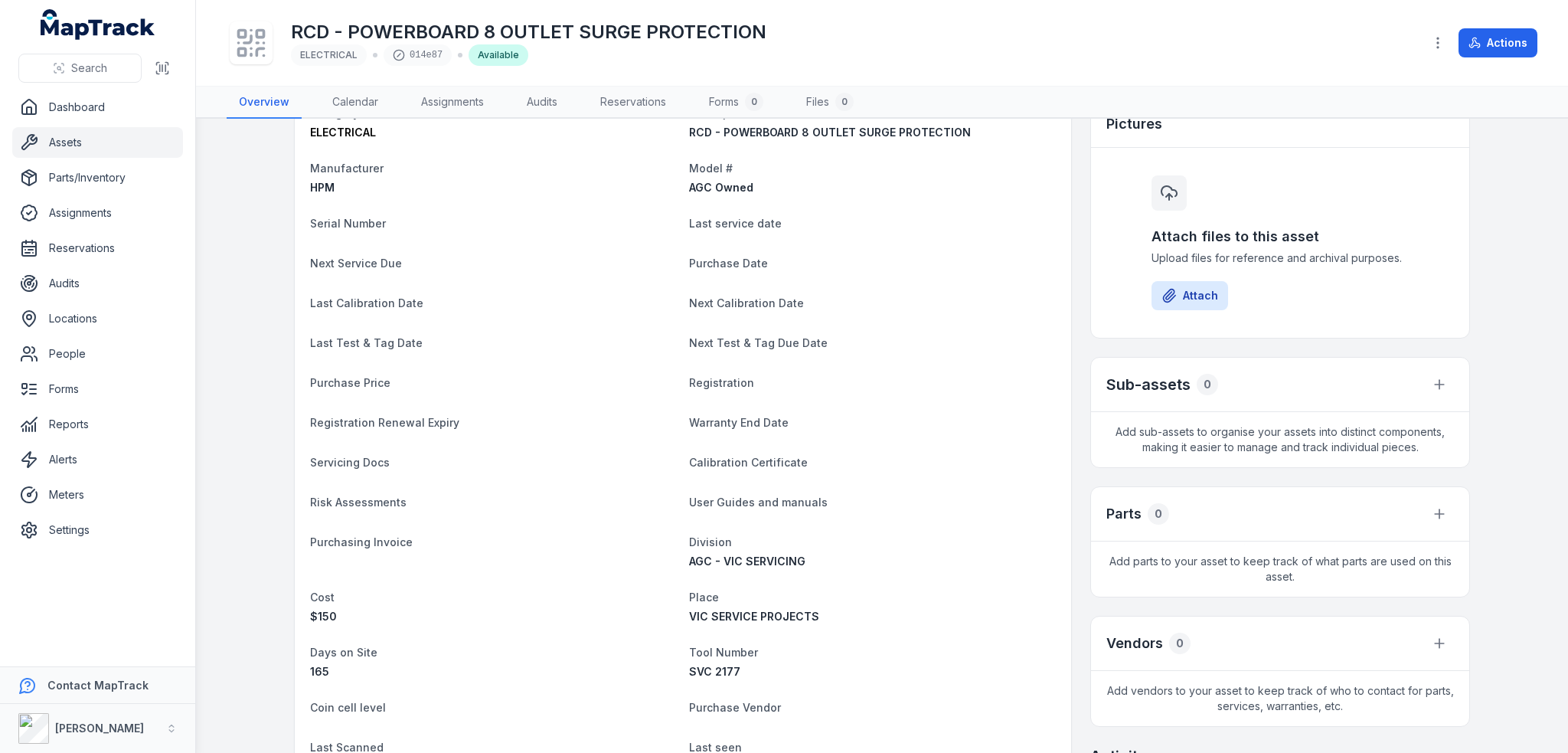
scroll to position [0, 0]
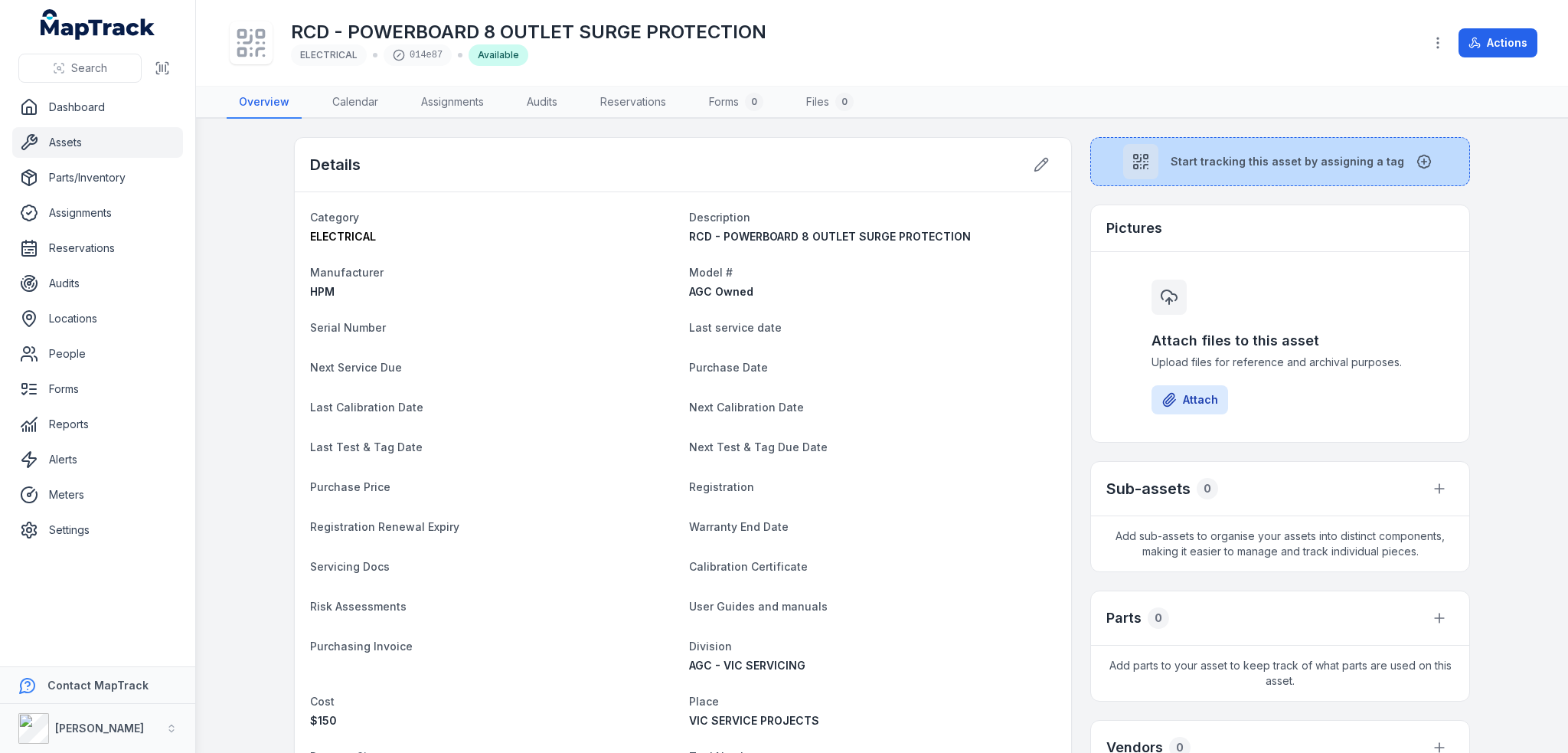
click at [1235, 153] on button "Start tracking this asset by assigning a tag" at bounding box center [1281, 161] width 380 height 49
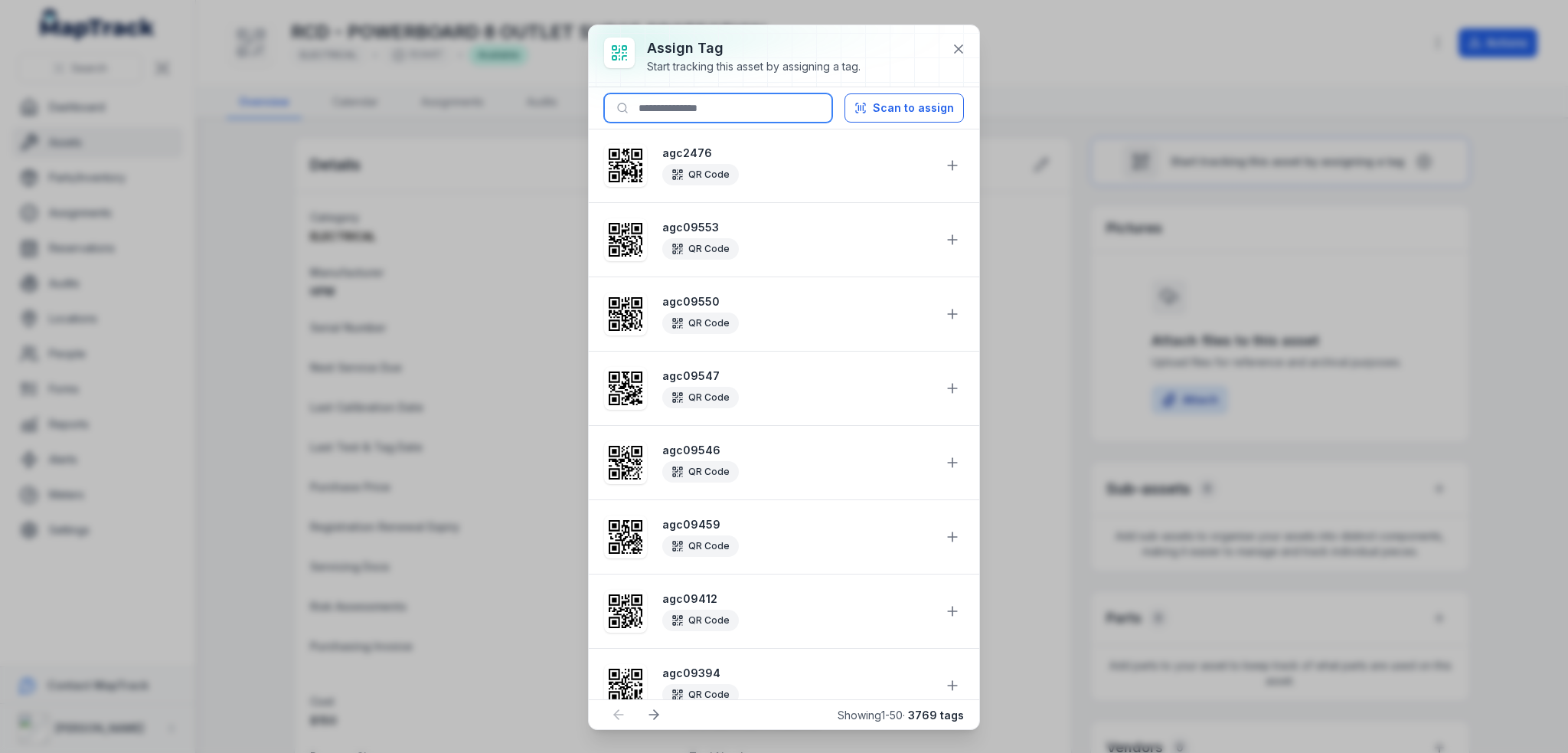
click at [755, 109] on input at bounding box center [719, 108] width 228 height 30
paste input "*******"
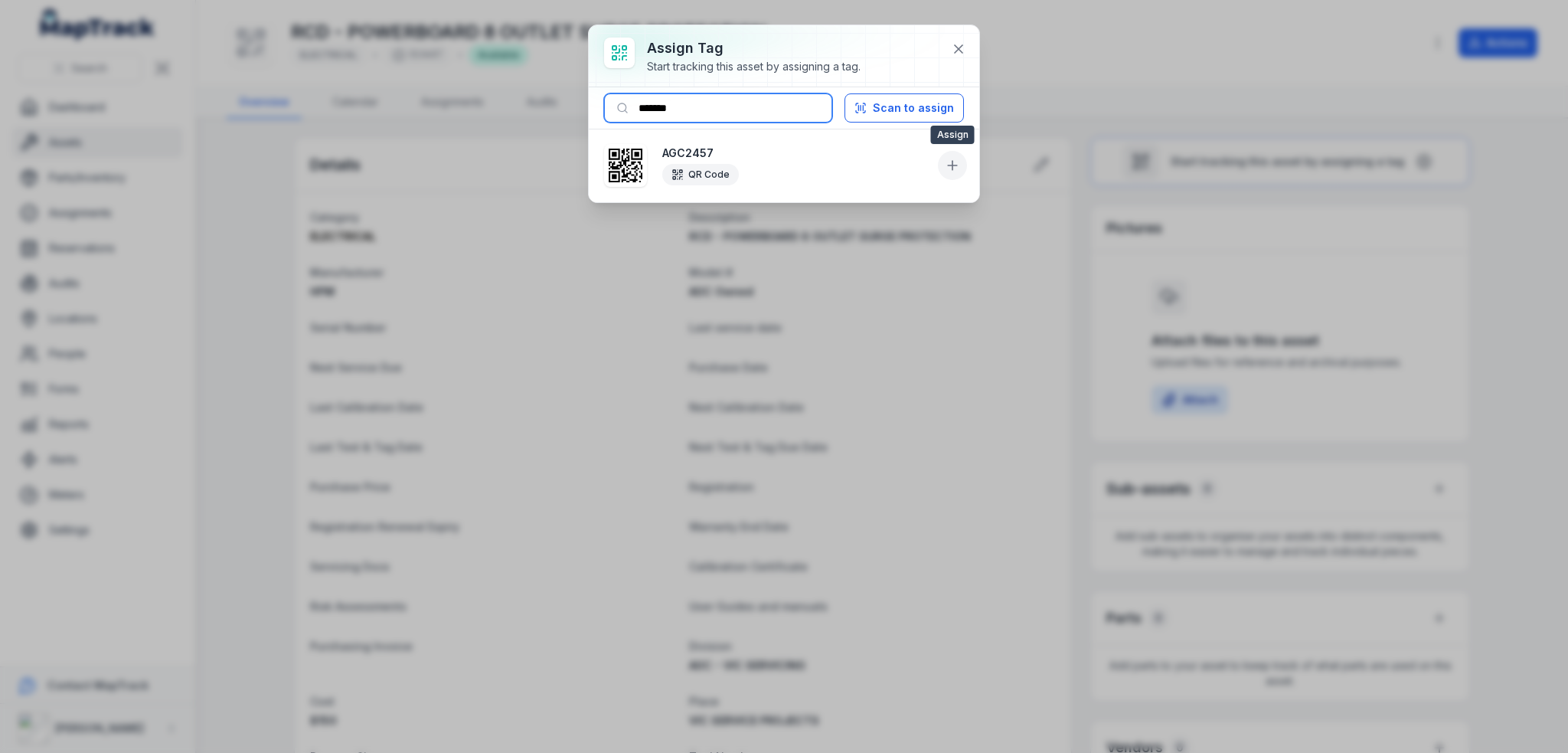
type input "*******"
click at [946, 168] on icon at bounding box center [953, 165] width 16 height 16
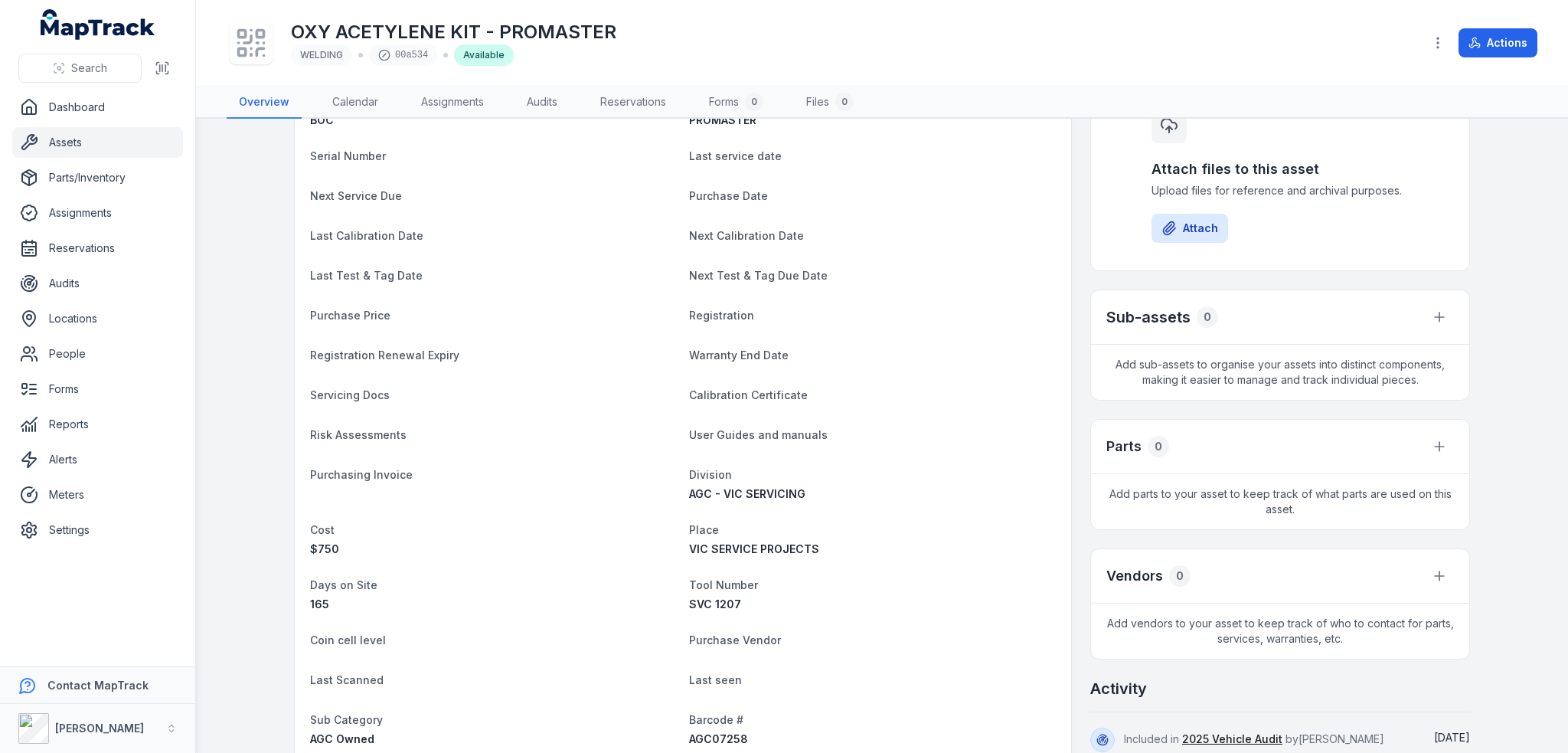
scroll to position [229, 0]
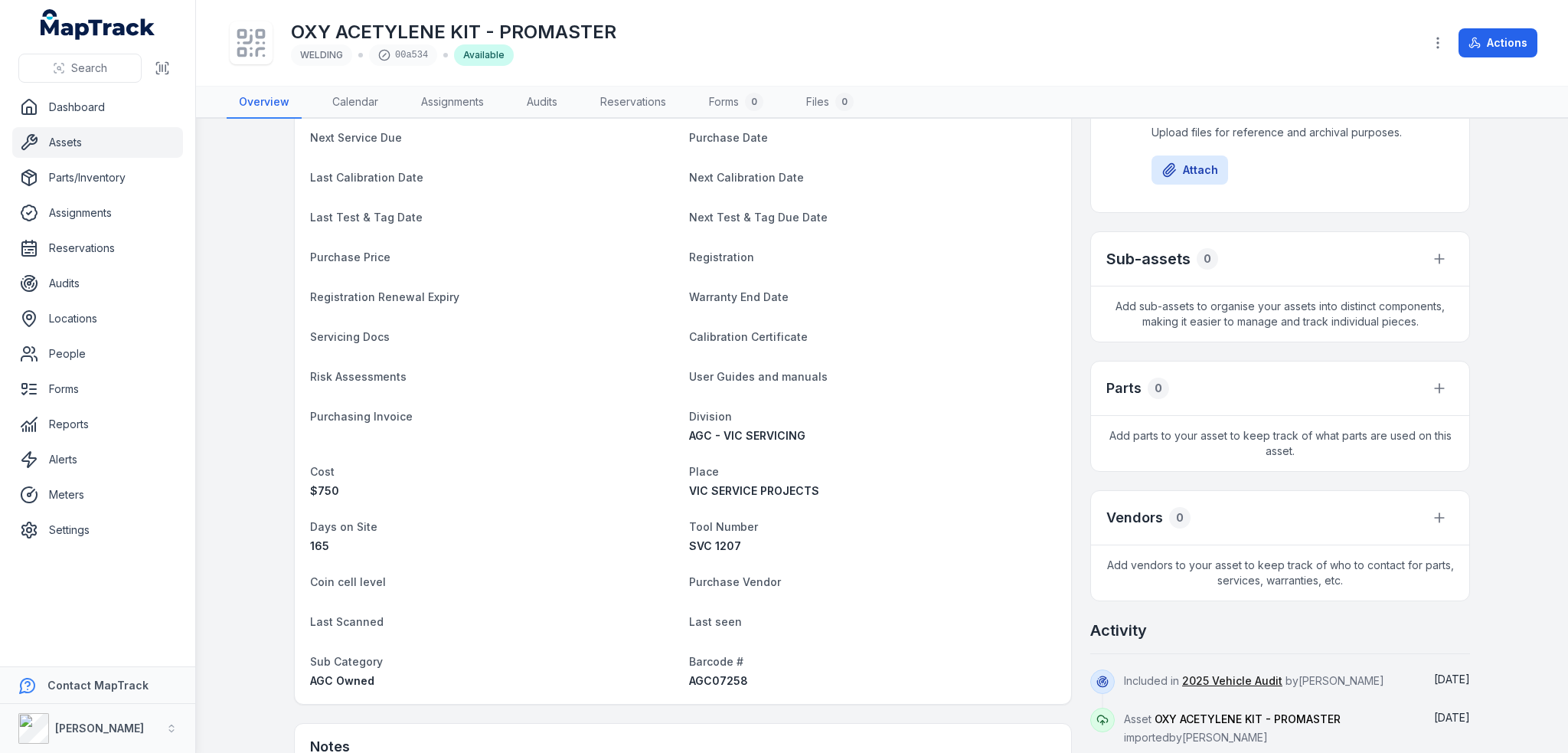
click at [705, 679] on span "AGC07258" at bounding box center [719, 680] width 59 height 13
copy span "AGC07258"
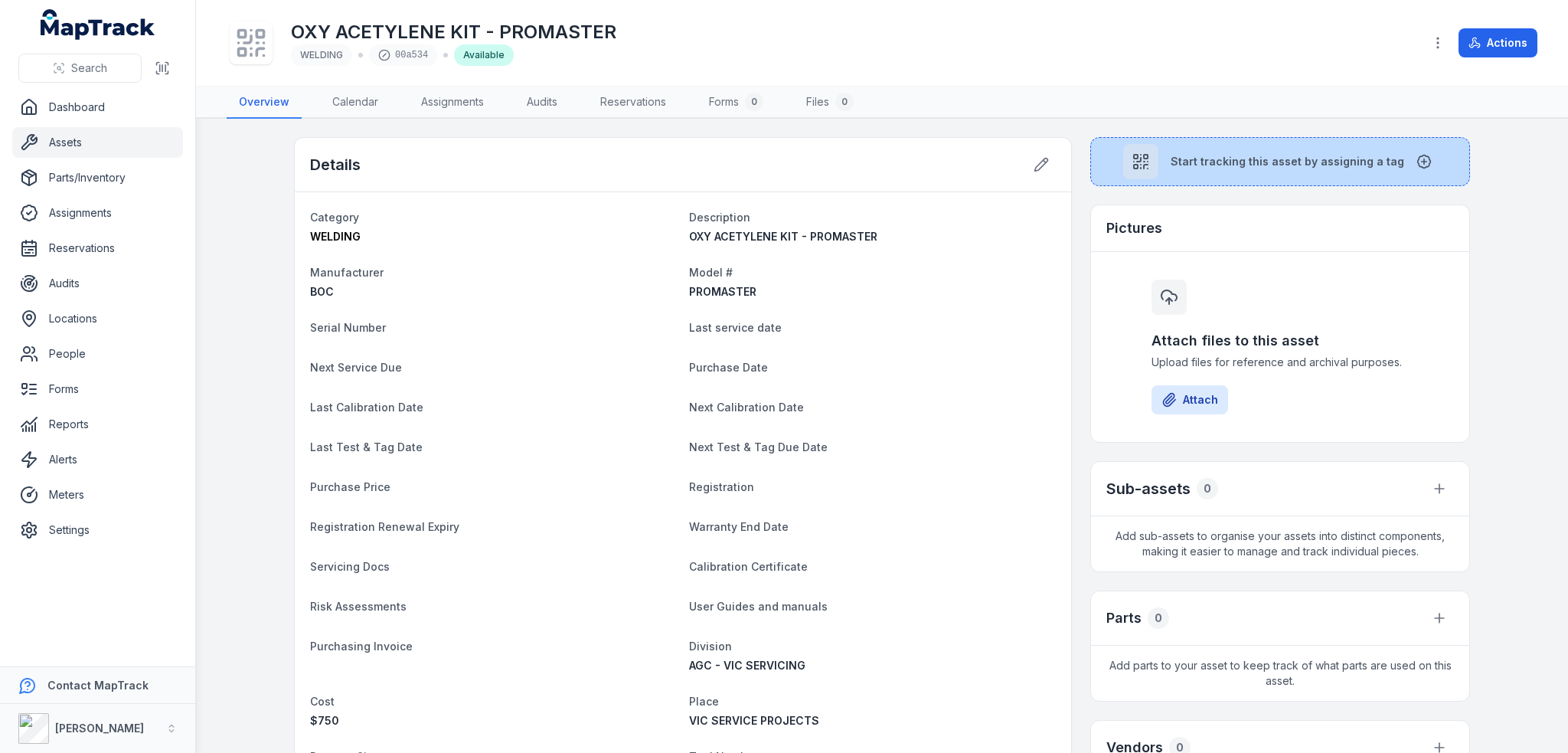
click at [1196, 157] on span "Start tracking this asset by assigning a tag" at bounding box center [1286, 161] width 233 height 16
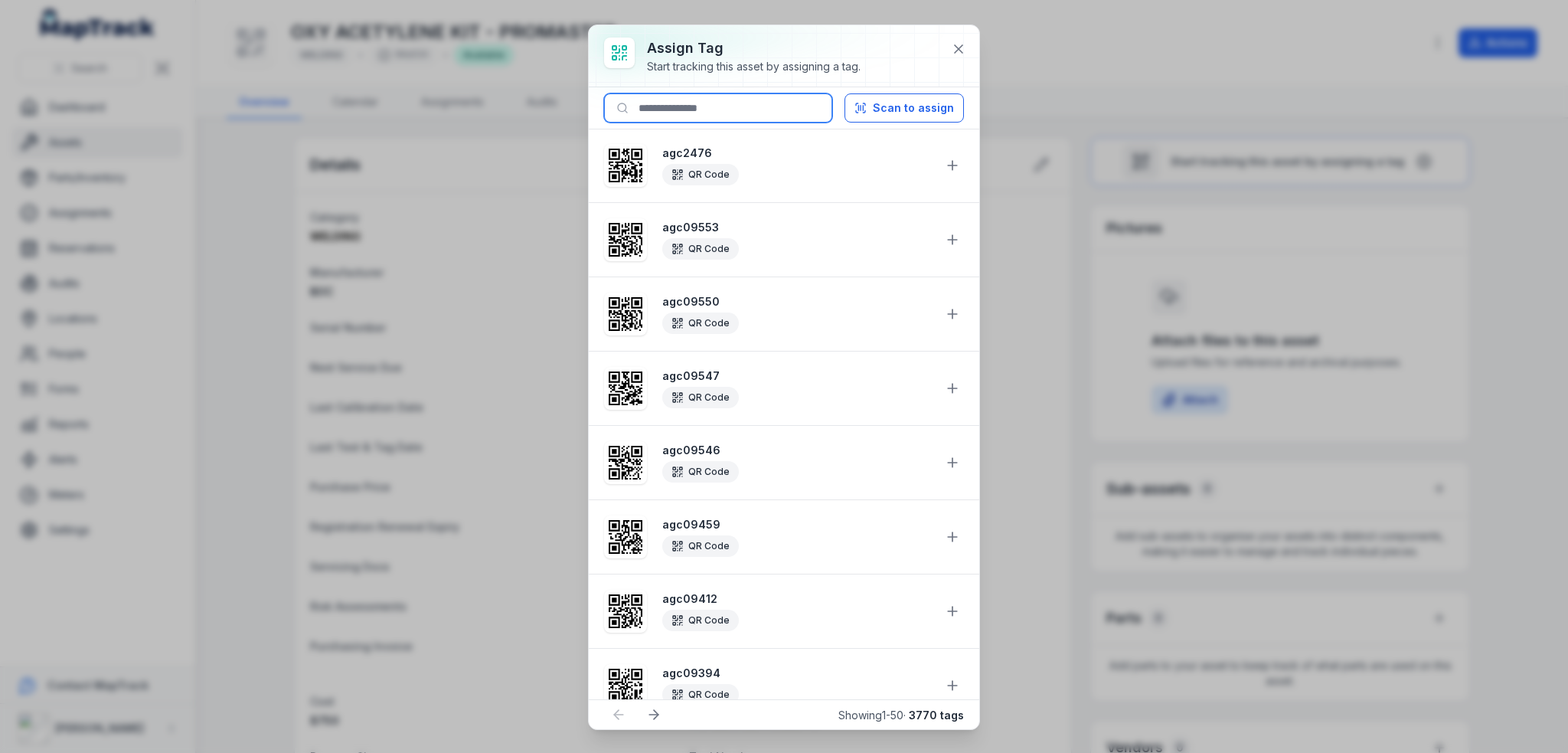
click at [731, 110] on input at bounding box center [719, 108] width 228 height 30
paste input "********"
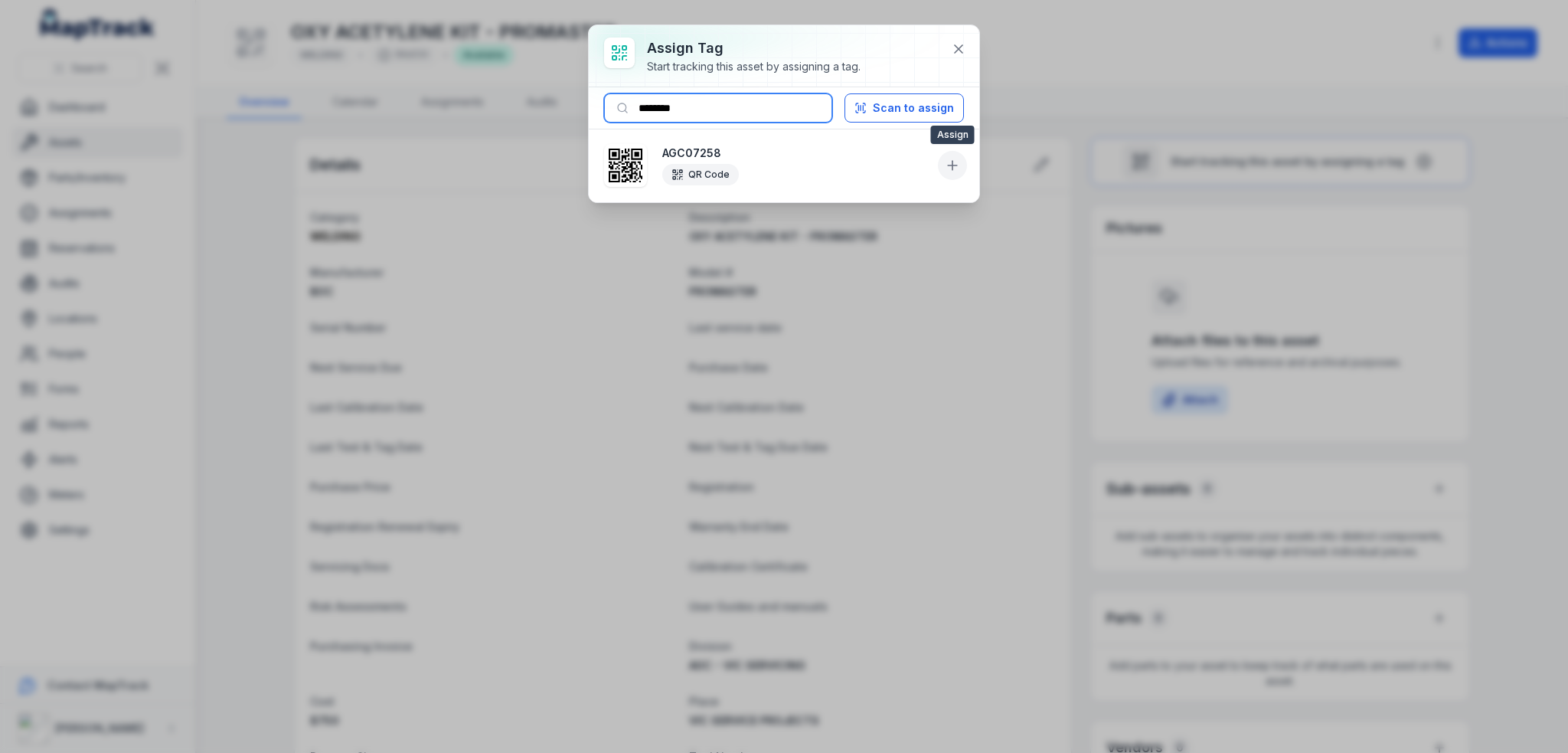
type input "********"
click at [949, 165] on icon at bounding box center [952, 165] width 9 height 0
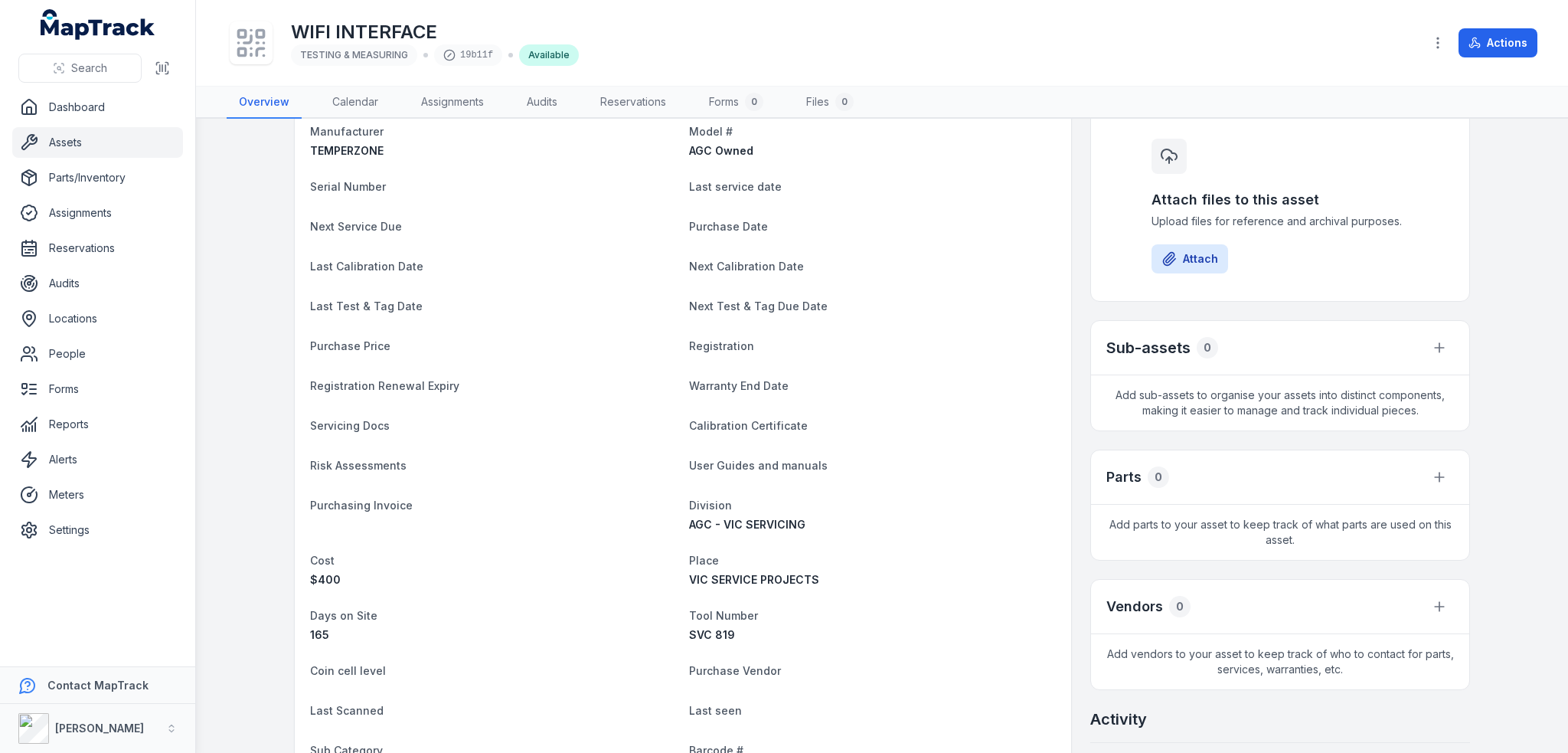
scroll to position [439, 0]
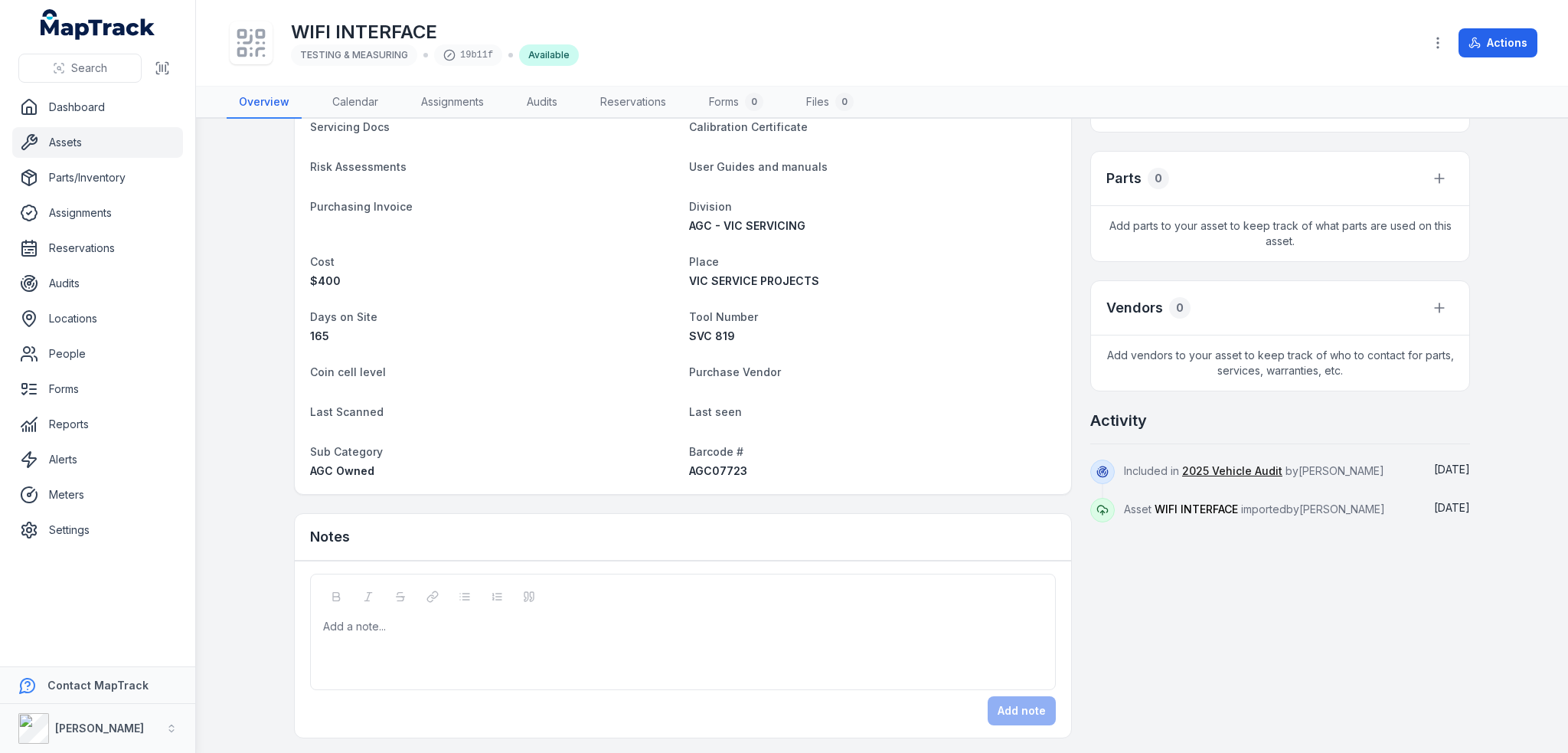
click at [727, 478] on div "Category TESTING & MEASURING Description WIFI INTERFACE Manufacturer TEMPERZONE…" at bounding box center [682, 123] width 777 height 741
click at [722, 467] on span "AGC07723" at bounding box center [718, 470] width 58 height 13
copy span "AGC07723"
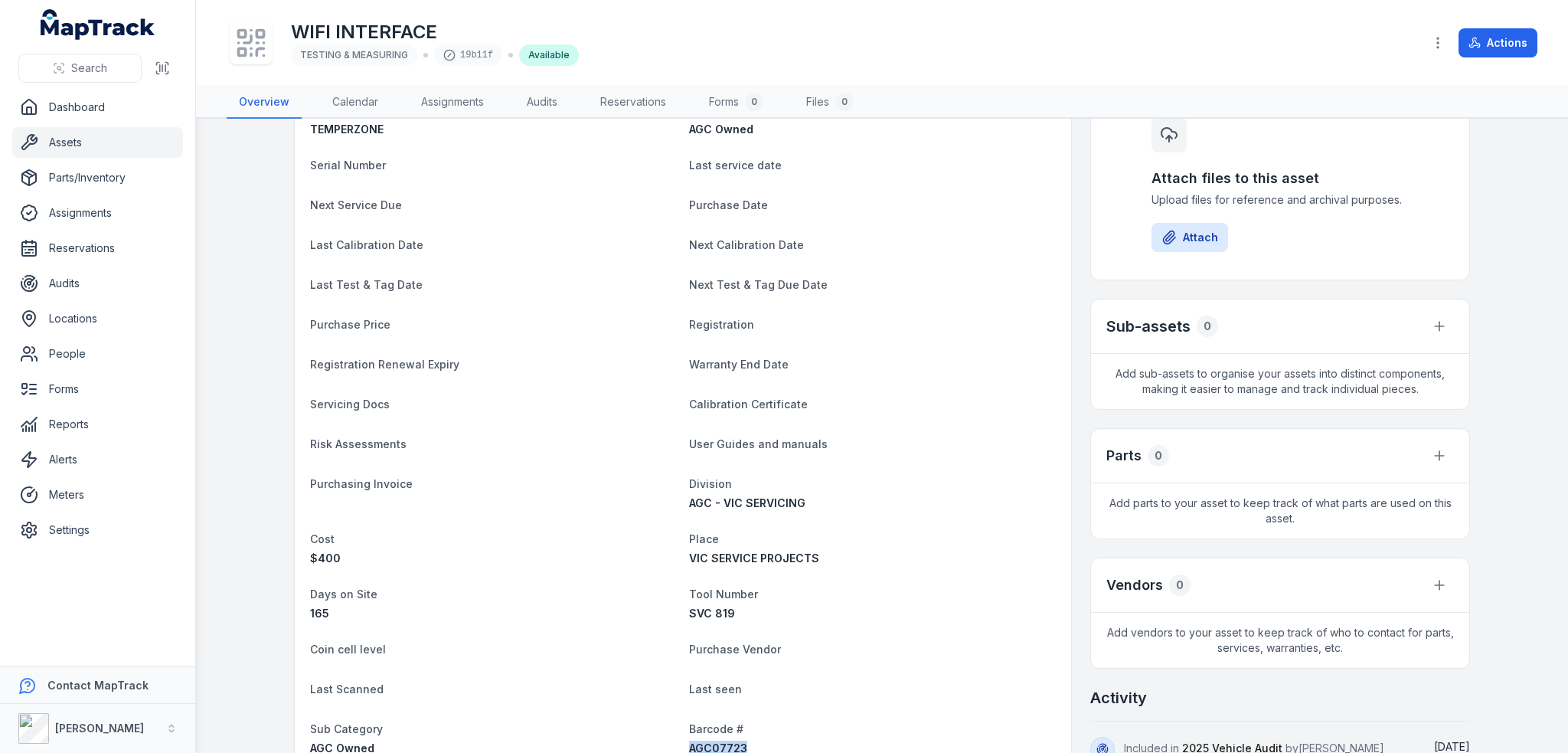
scroll to position [0, 0]
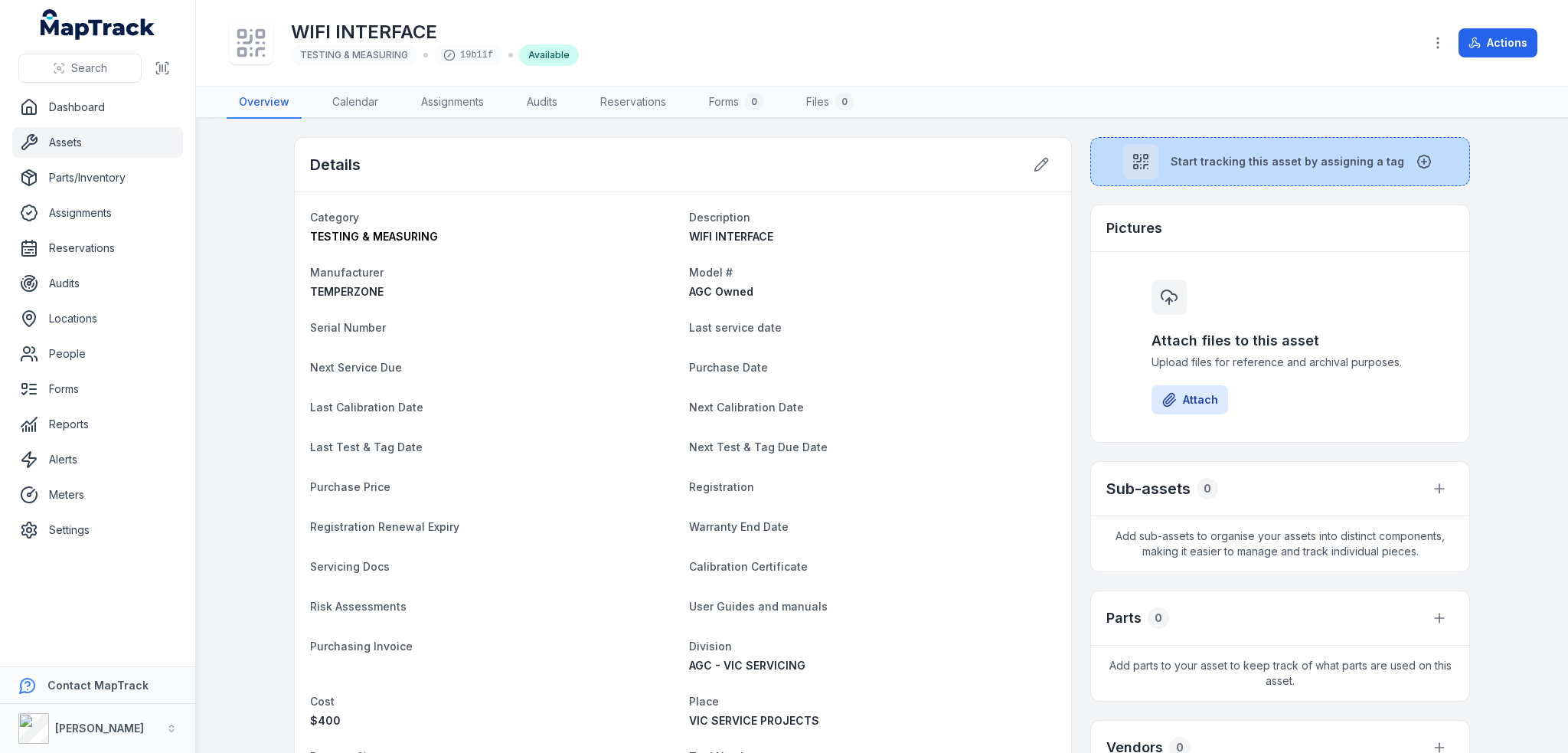
click at [1225, 174] on button "Start tracking this asset by assigning a tag" at bounding box center [1281, 161] width 380 height 49
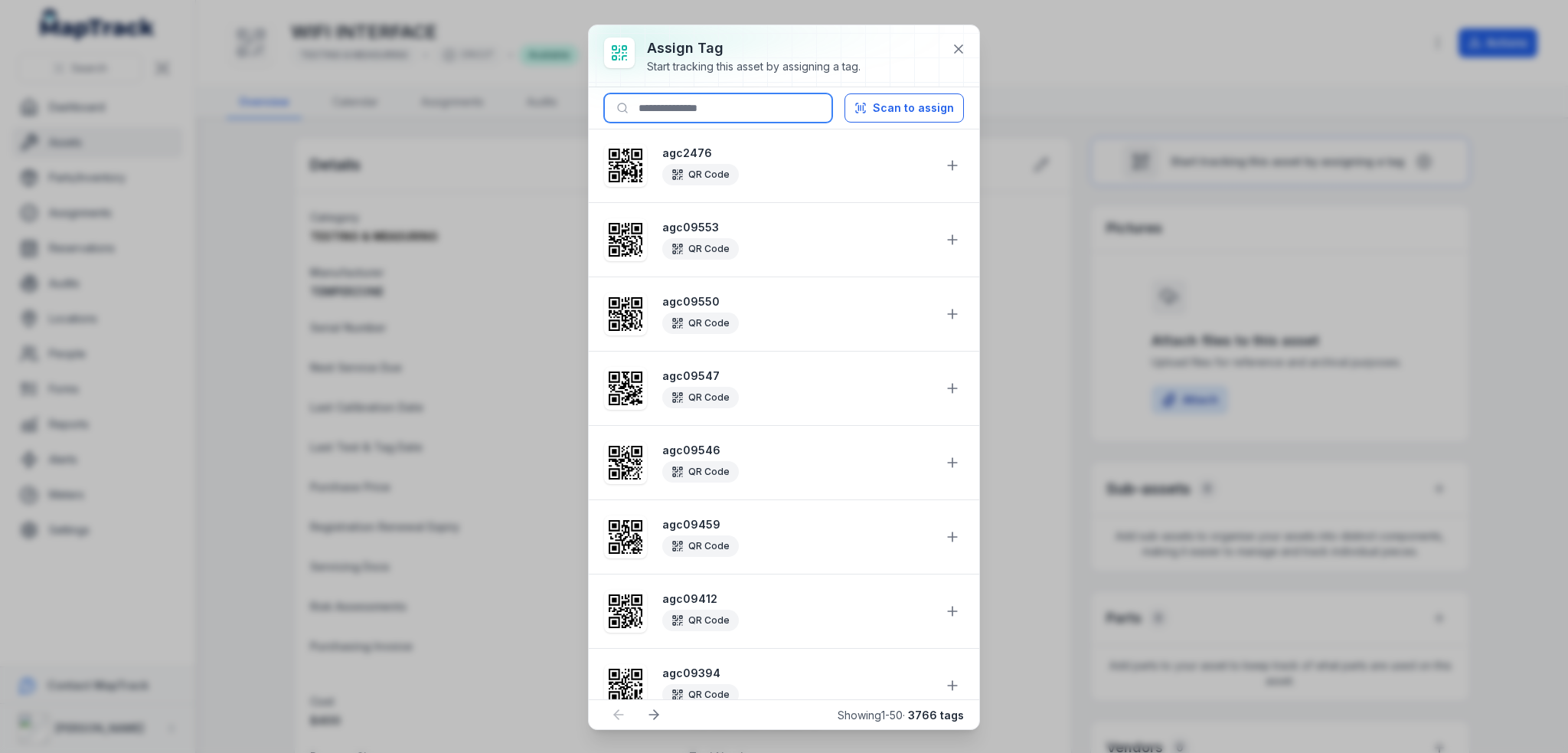
click at [777, 104] on input at bounding box center [719, 108] width 228 height 30
paste input "********"
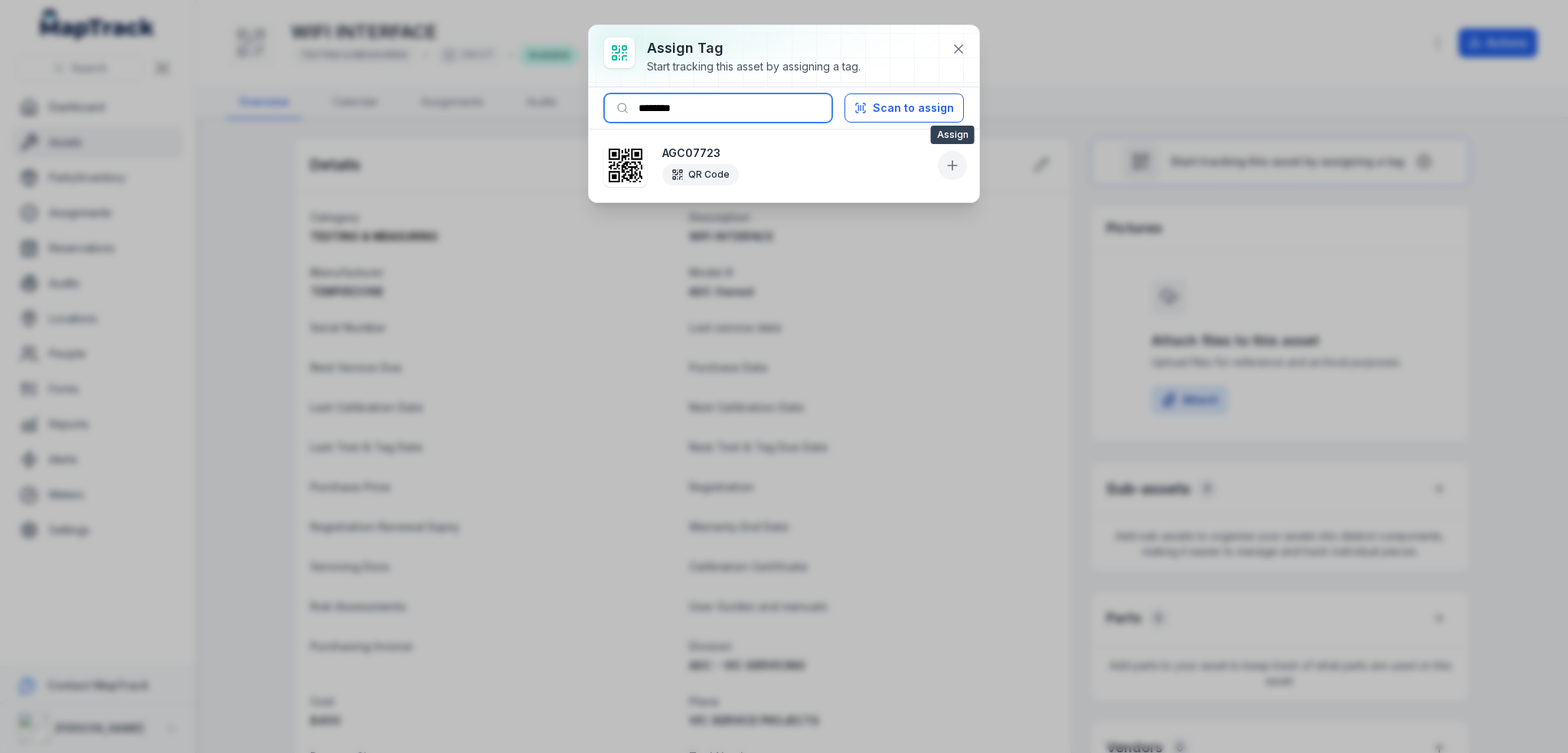
type input "********"
click at [951, 165] on icon at bounding box center [952, 165] width 9 height 0
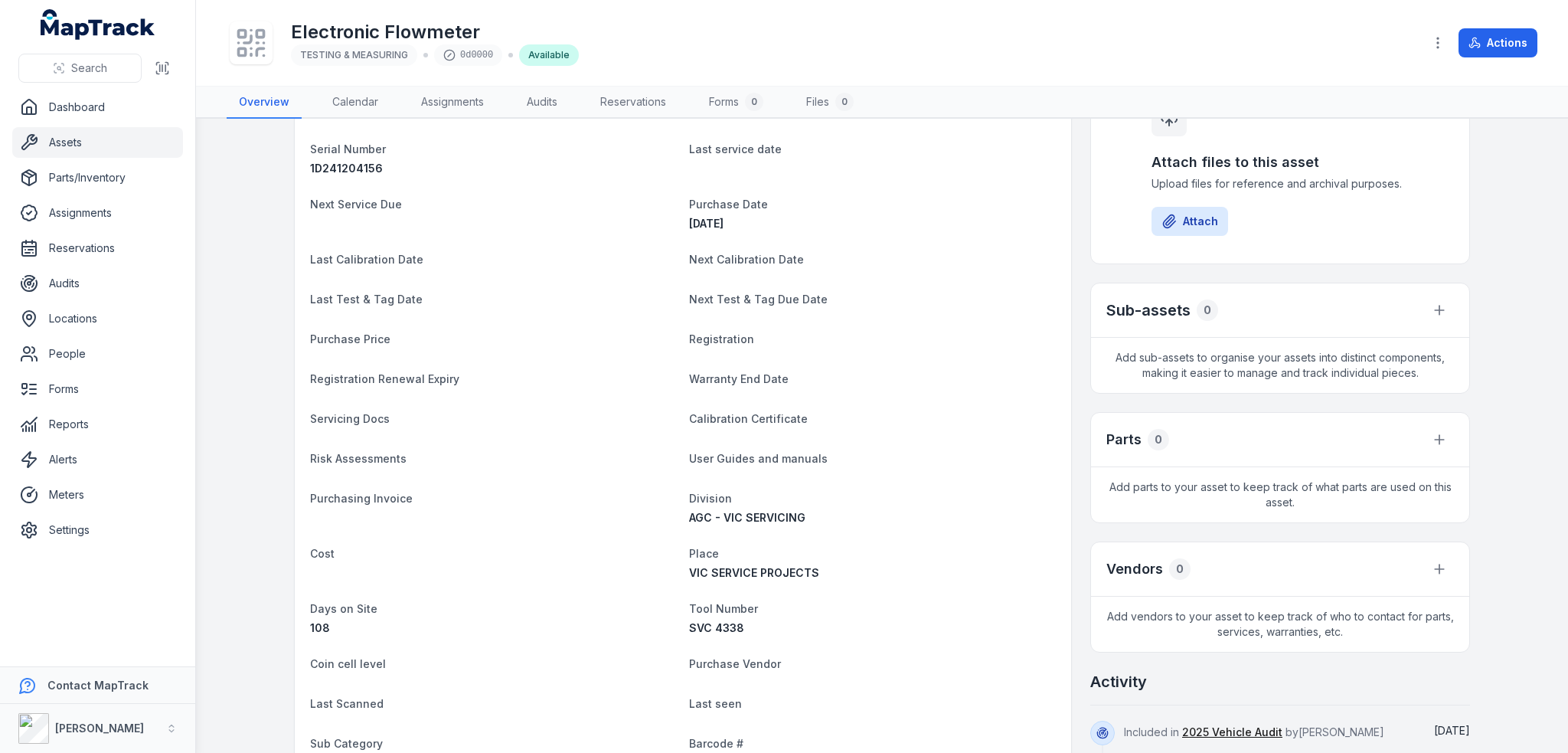
scroll to position [383, 0]
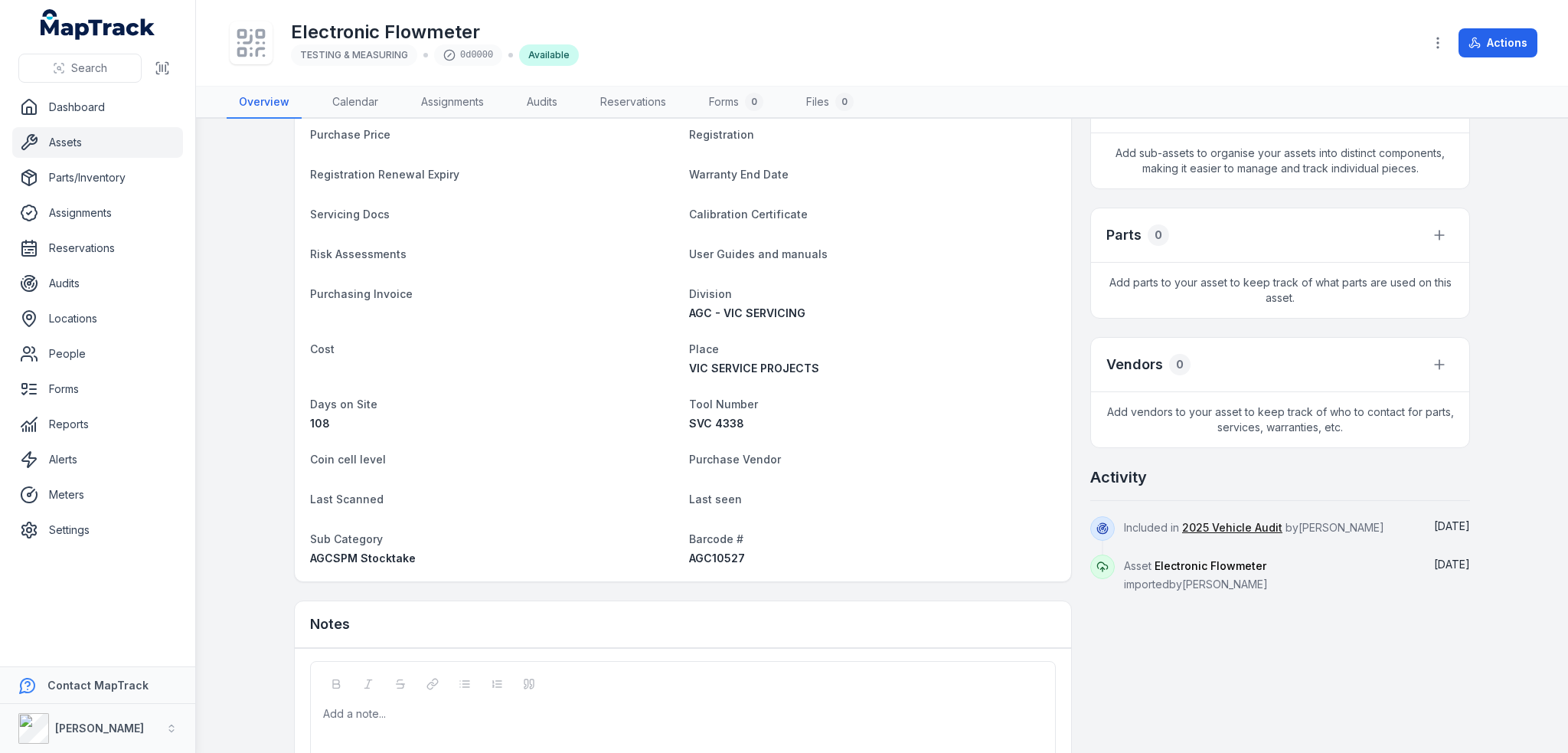
click at [709, 554] on span "AGC10527" at bounding box center [717, 557] width 56 height 13
copy span "AGC10527"
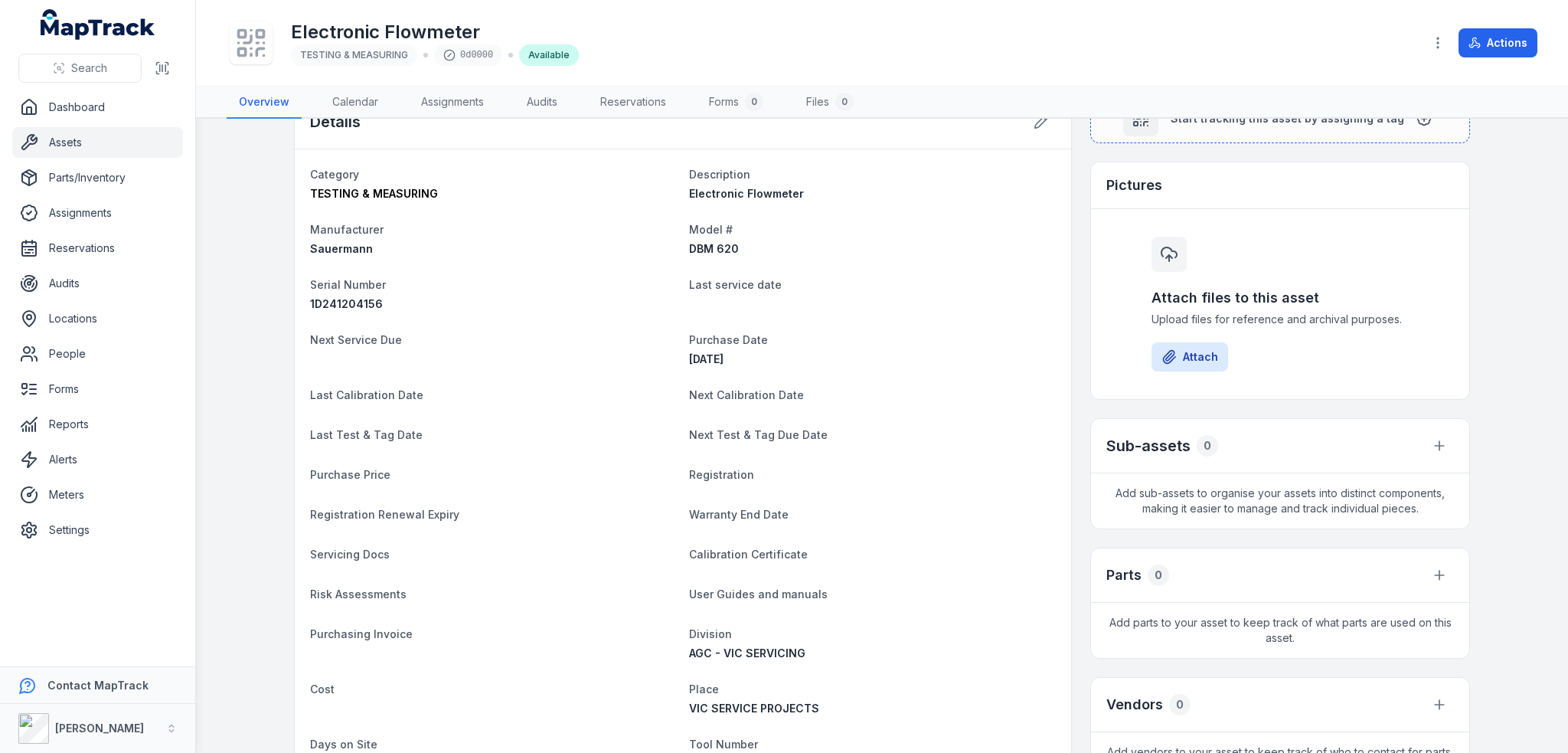
scroll to position [0, 0]
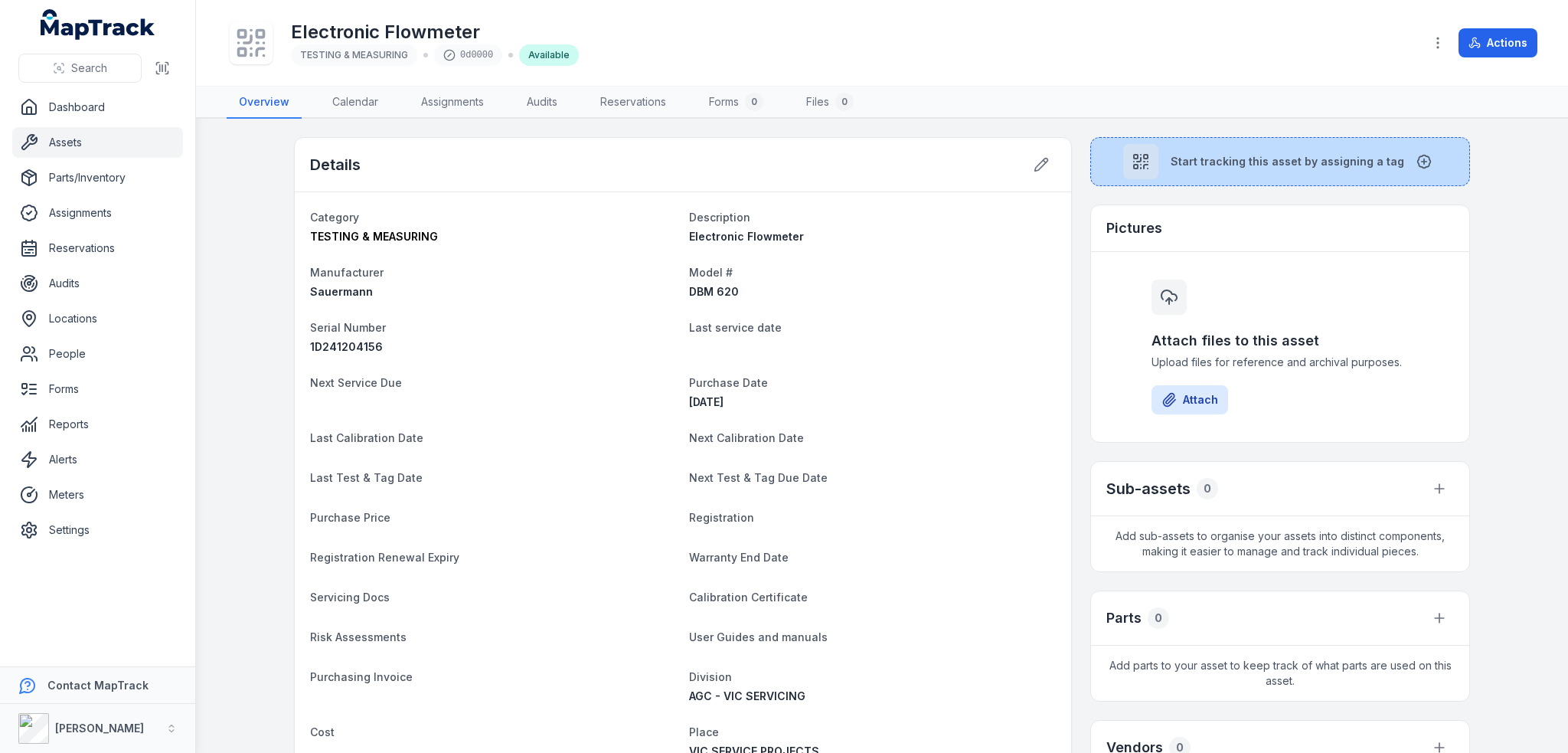
click at [1233, 154] on span "Start tracking this asset by assigning a tag" at bounding box center [1286, 161] width 233 height 16
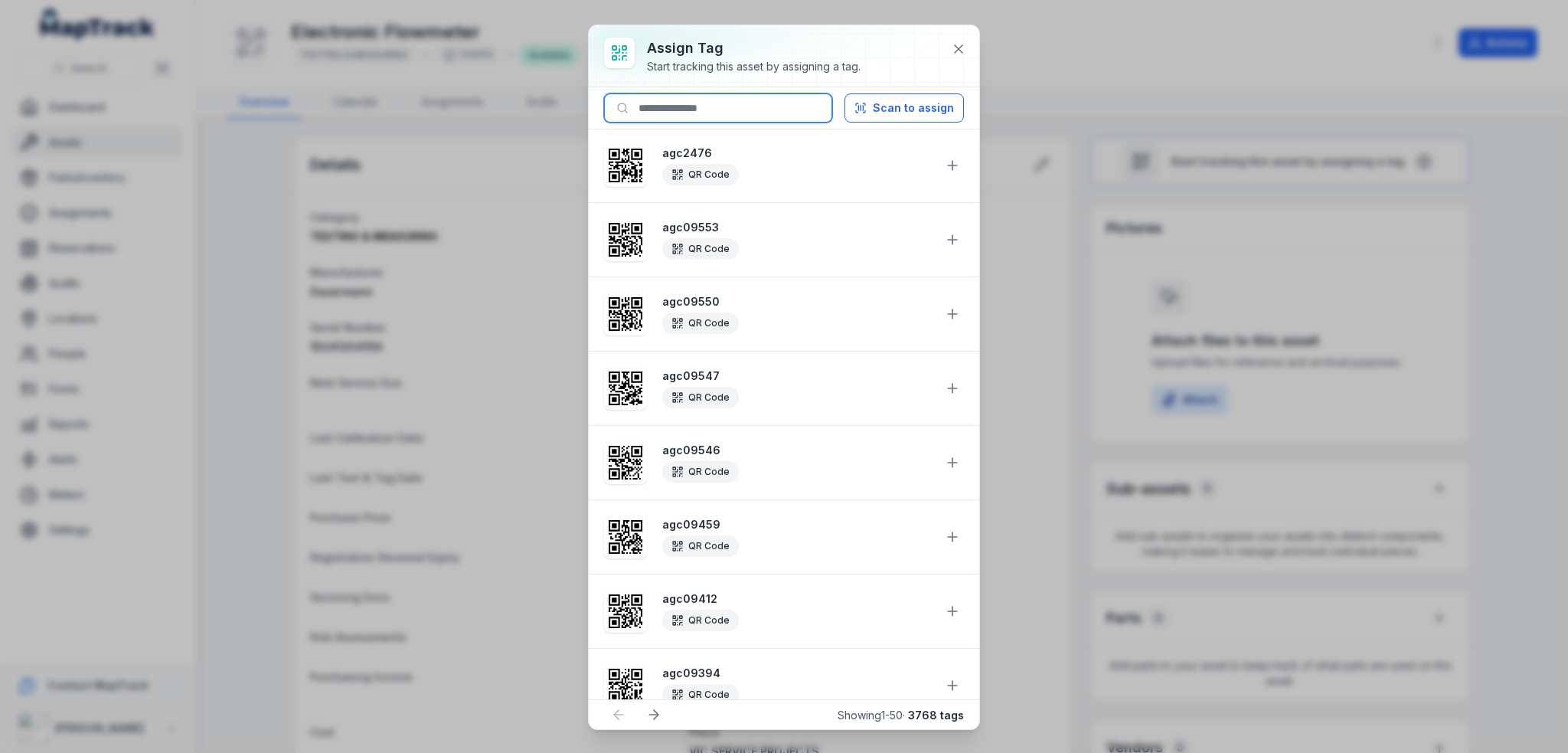
click at [700, 101] on input at bounding box center [719, 108] width 228 height 30
paste input "********"
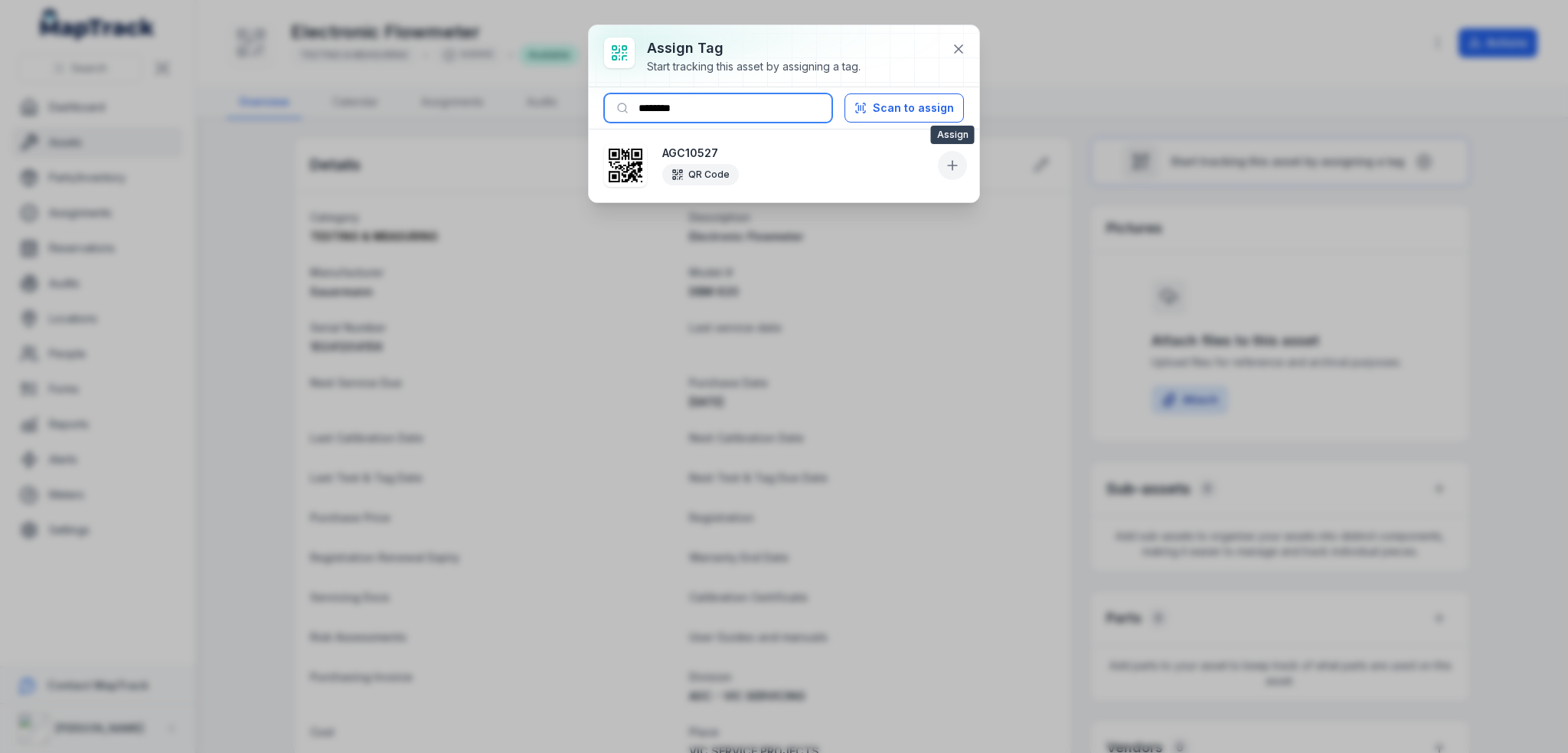
type input "********"
click at [953, 160] on icon at bounding box center [953, 164] width 0 height 9
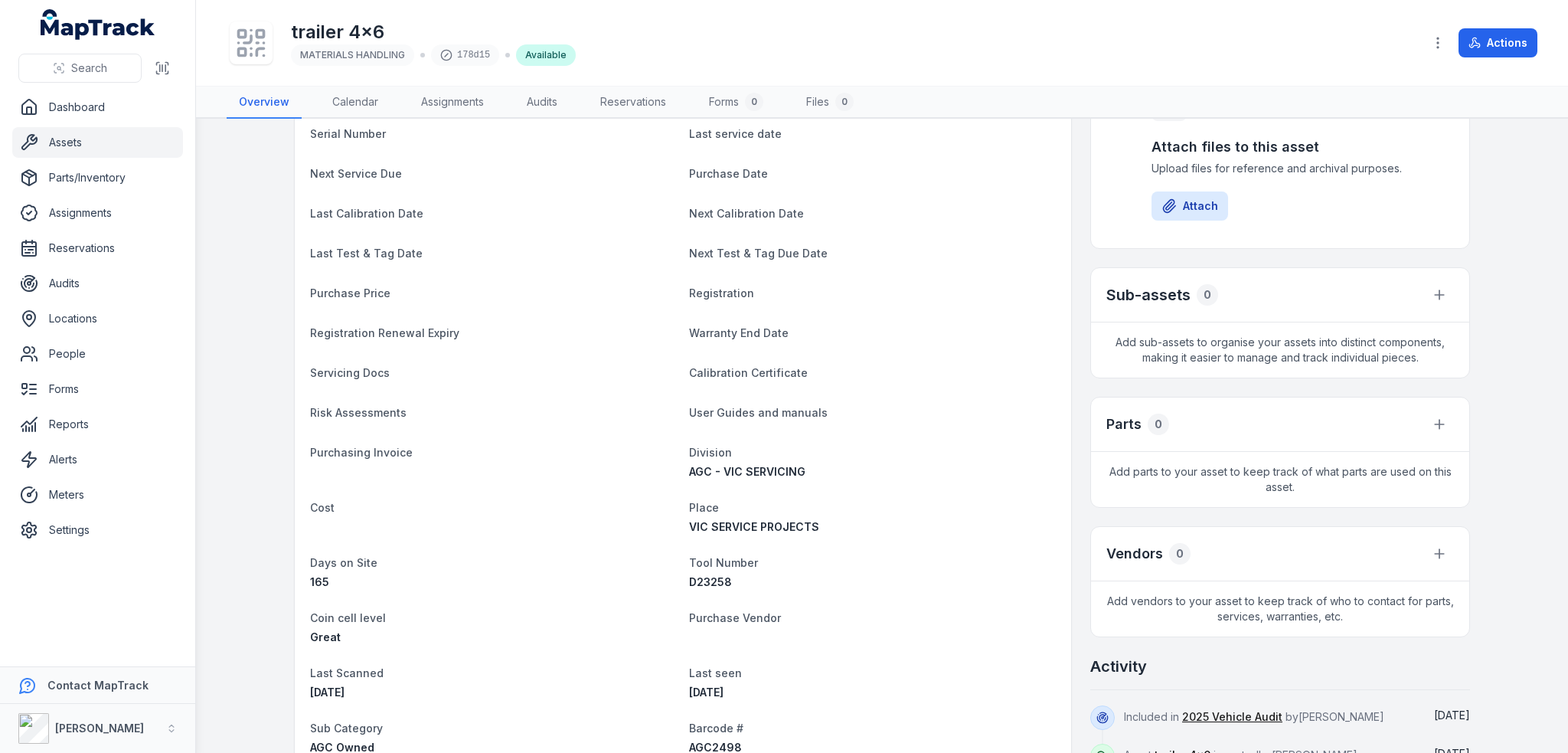
scroll to position [383, 0]
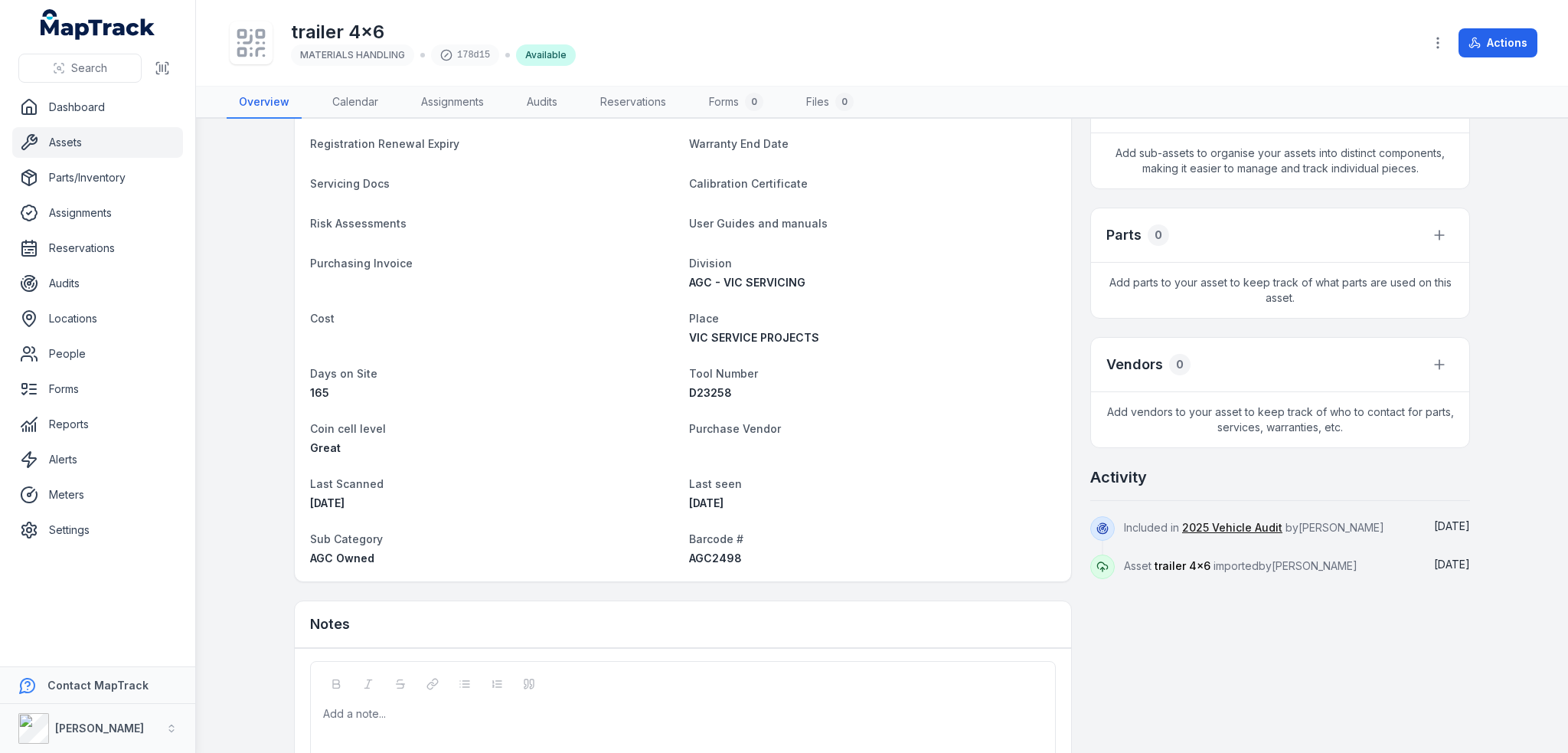
click at [700, 561] on span "AGC2498" at bounding box center [716, 557] width 53 height 13
copy span "AGC2498"
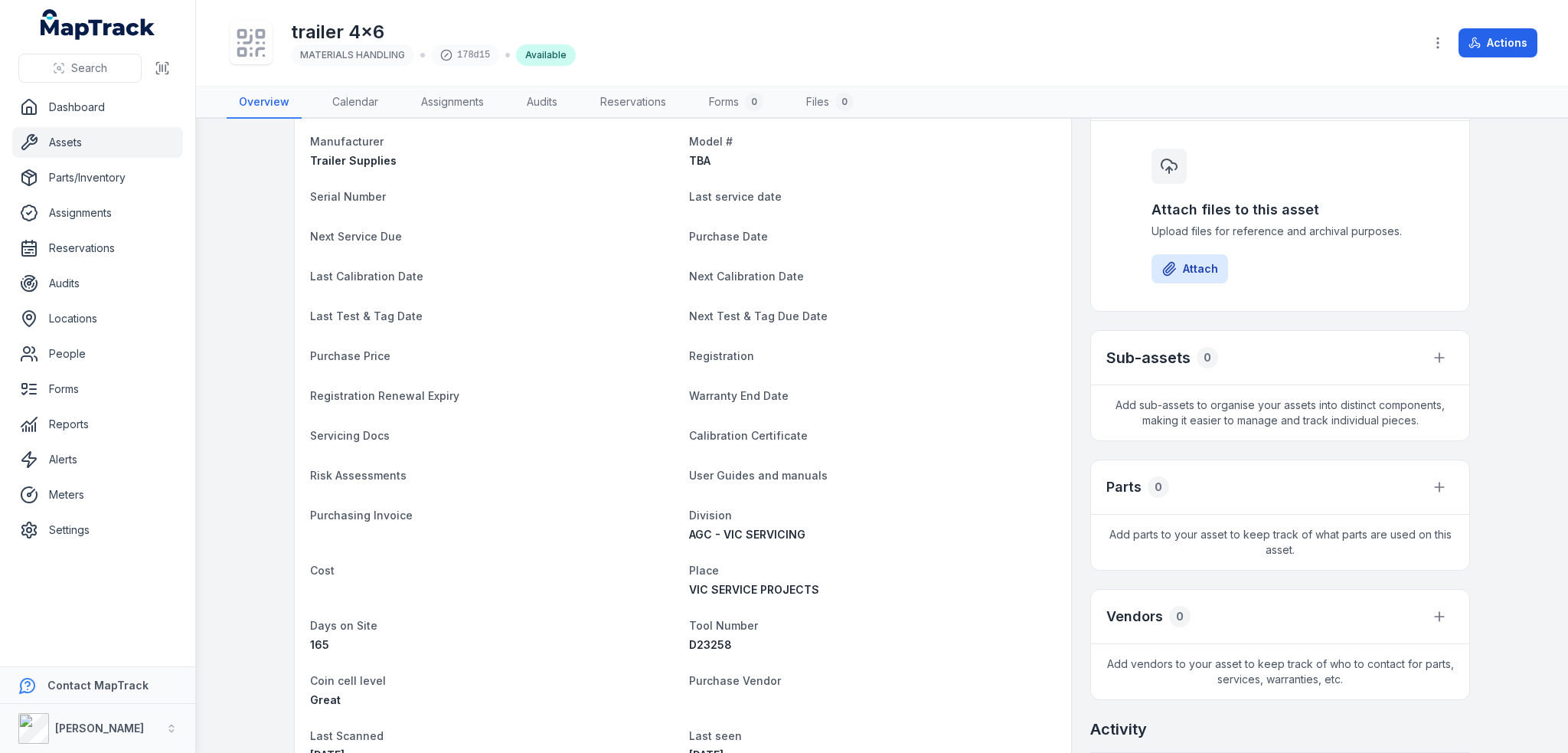
scroll to position [0, 0]
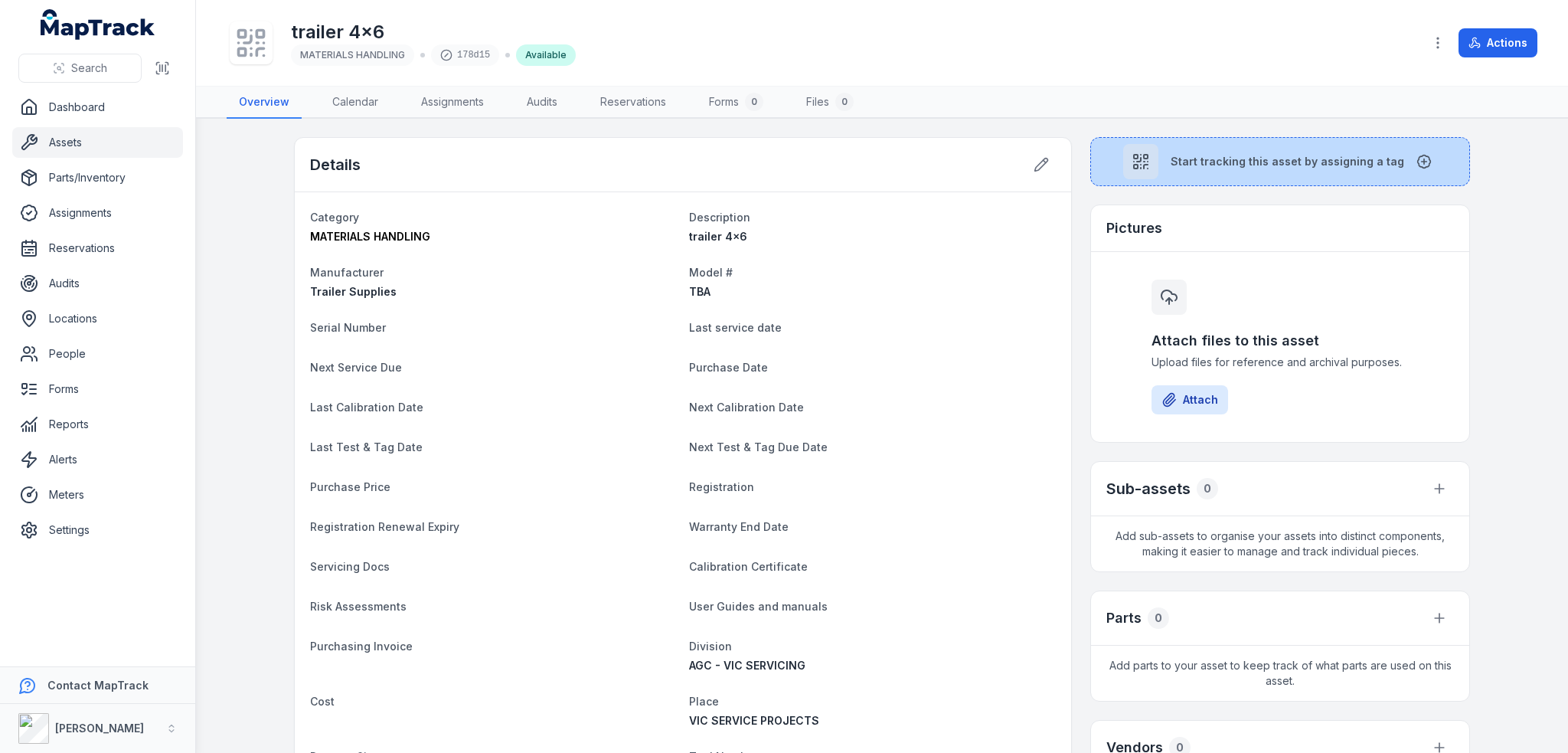
click at [1238, 154] on span "Start tracking this asset by assigning a tag" at bounding box center [1286, 161] width 233 height 16
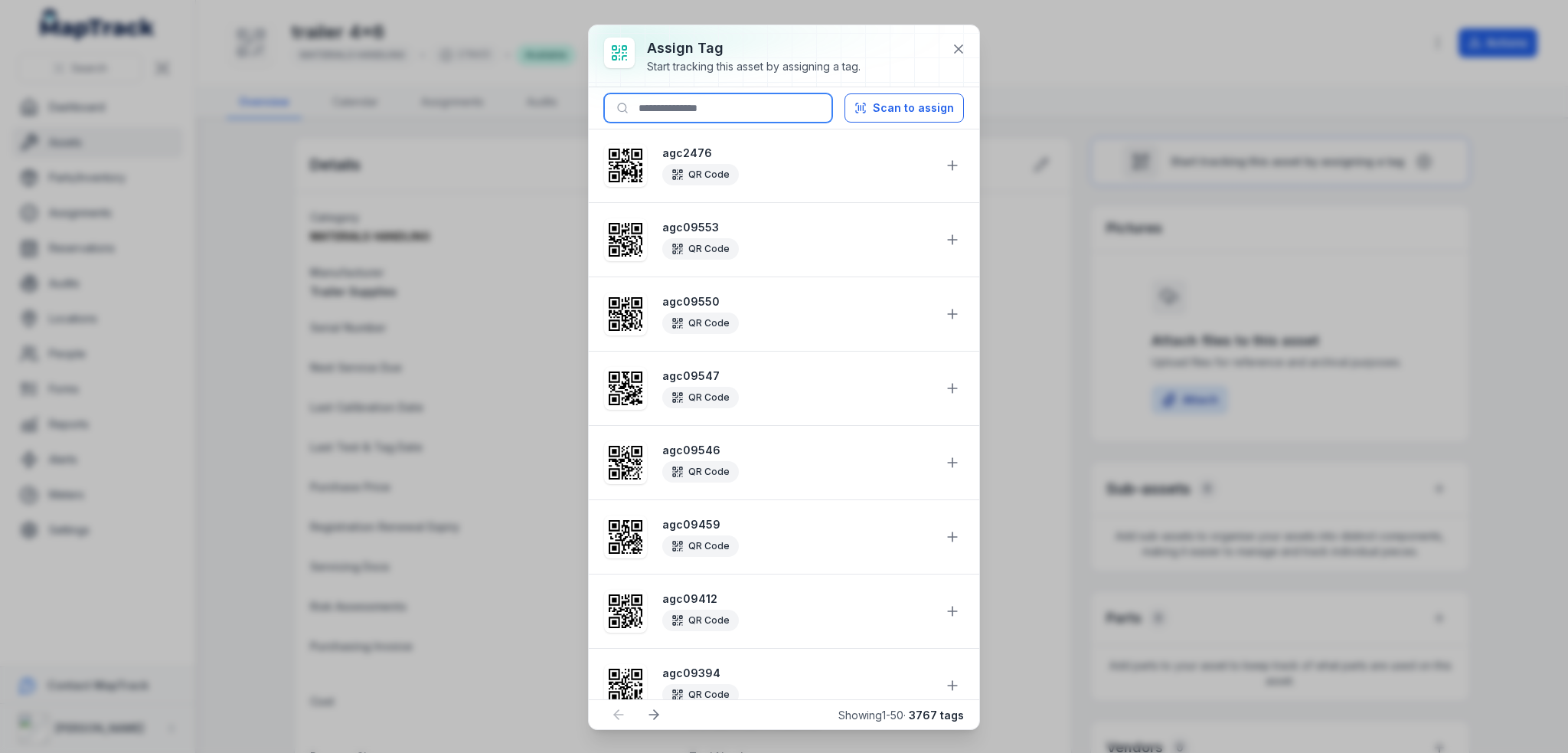
click at [683, 111] on input at bounding box center [719, 108] width 228 height 30
paste input "*******"
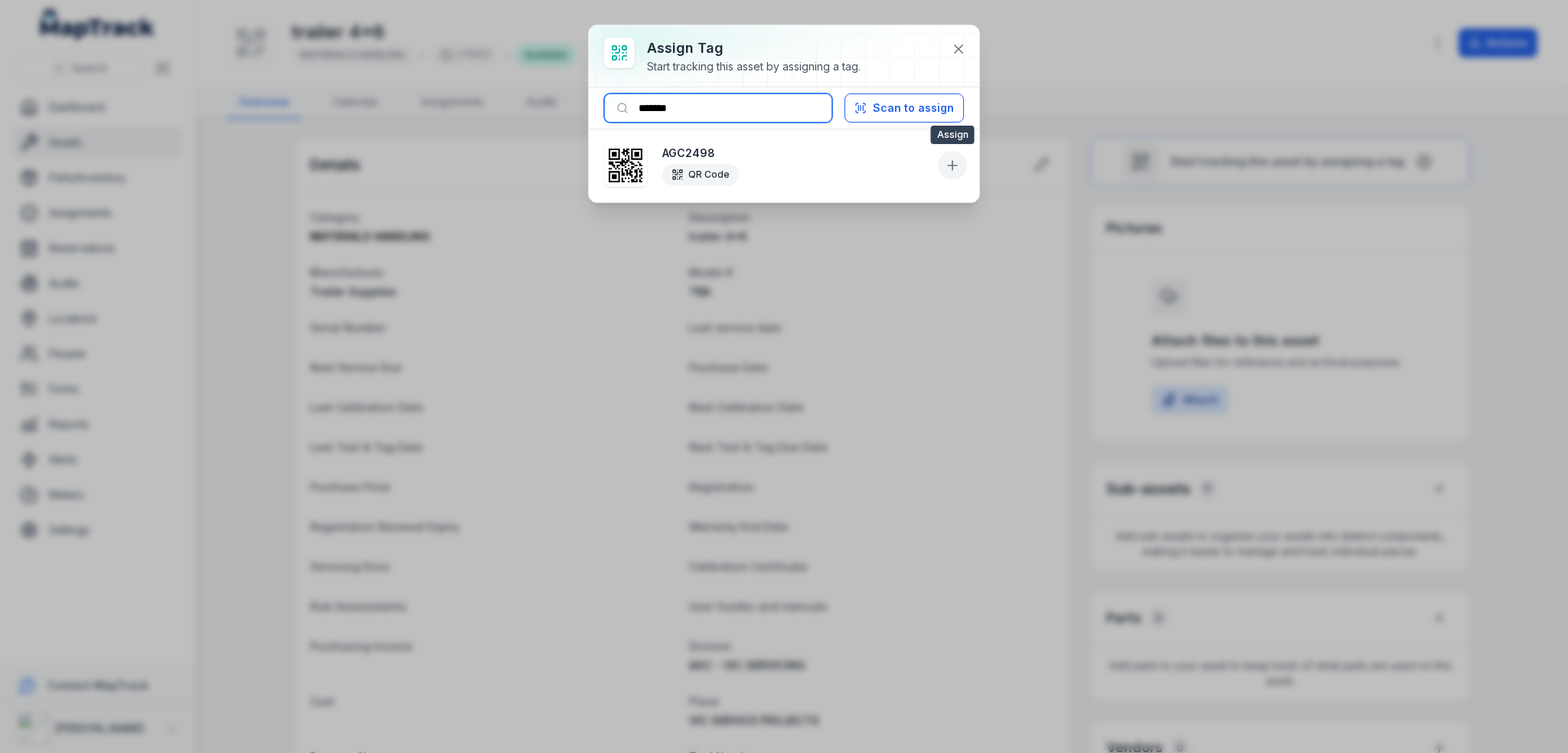
type input "*******"
click at [953, 164] on icon at bounding box center [953, 164] width 0 height 9
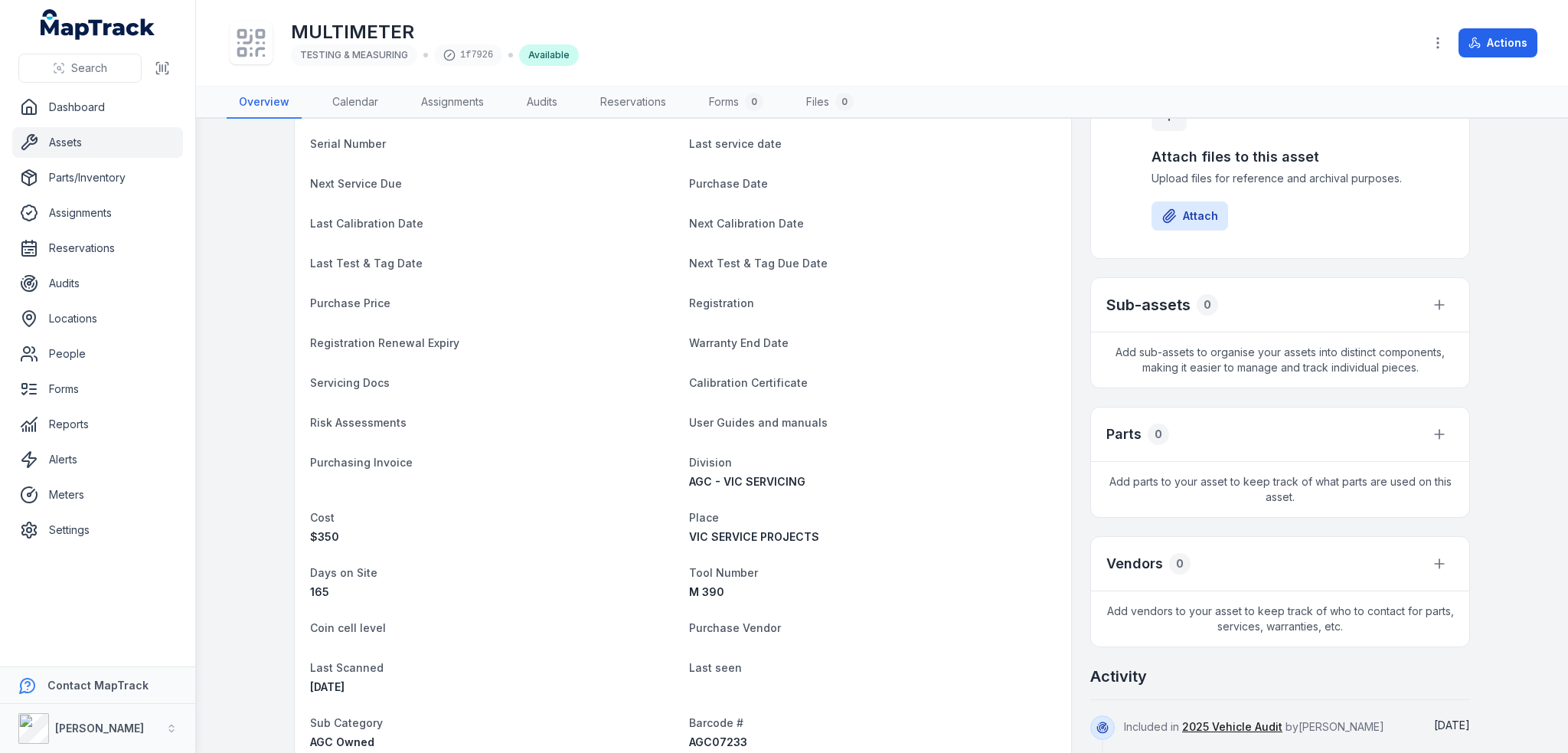
scroll to position [383, 0]
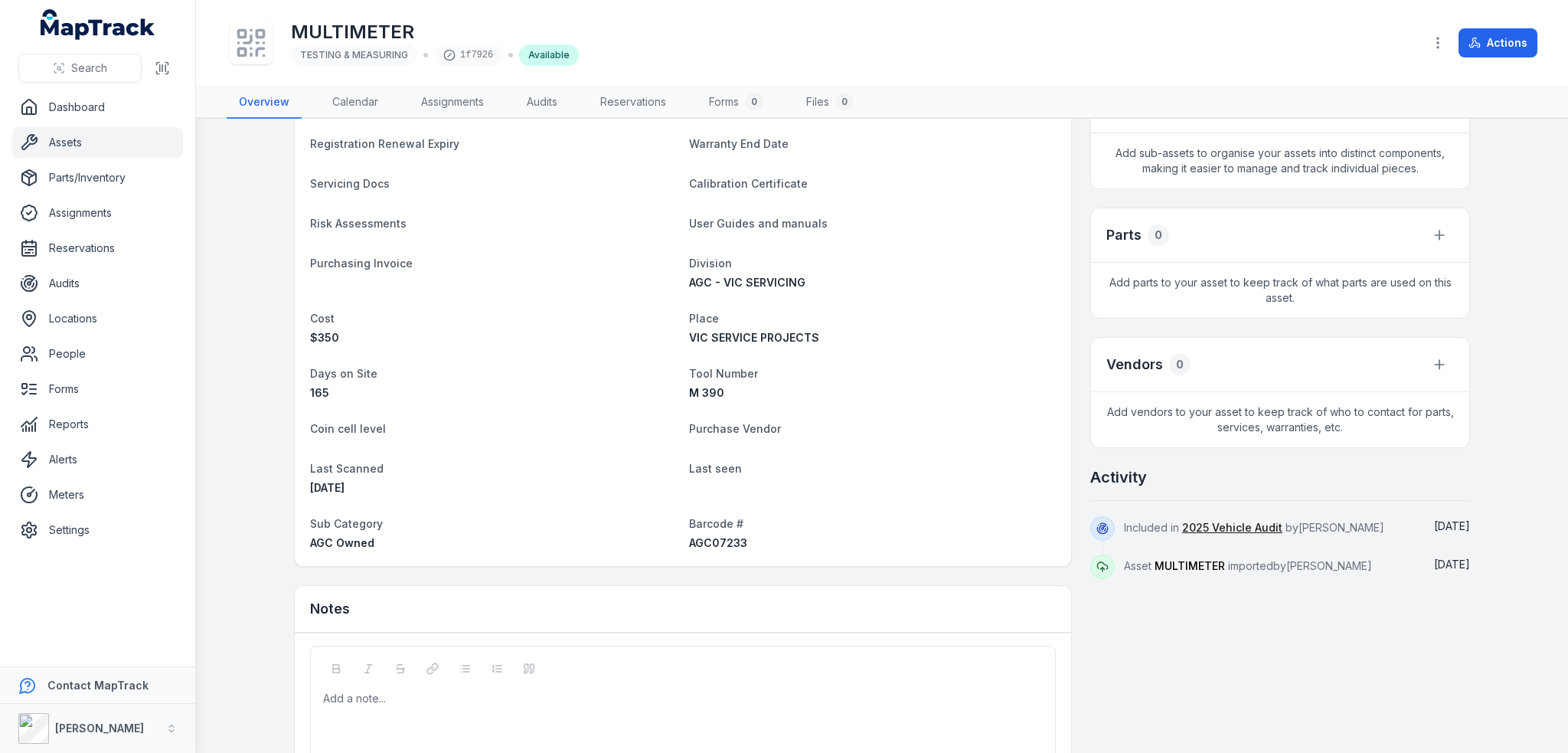
click at [722, 544] on span "AGC07233" at bounding box center [718, 541] width 58 height 13
copy span "AGC07233"
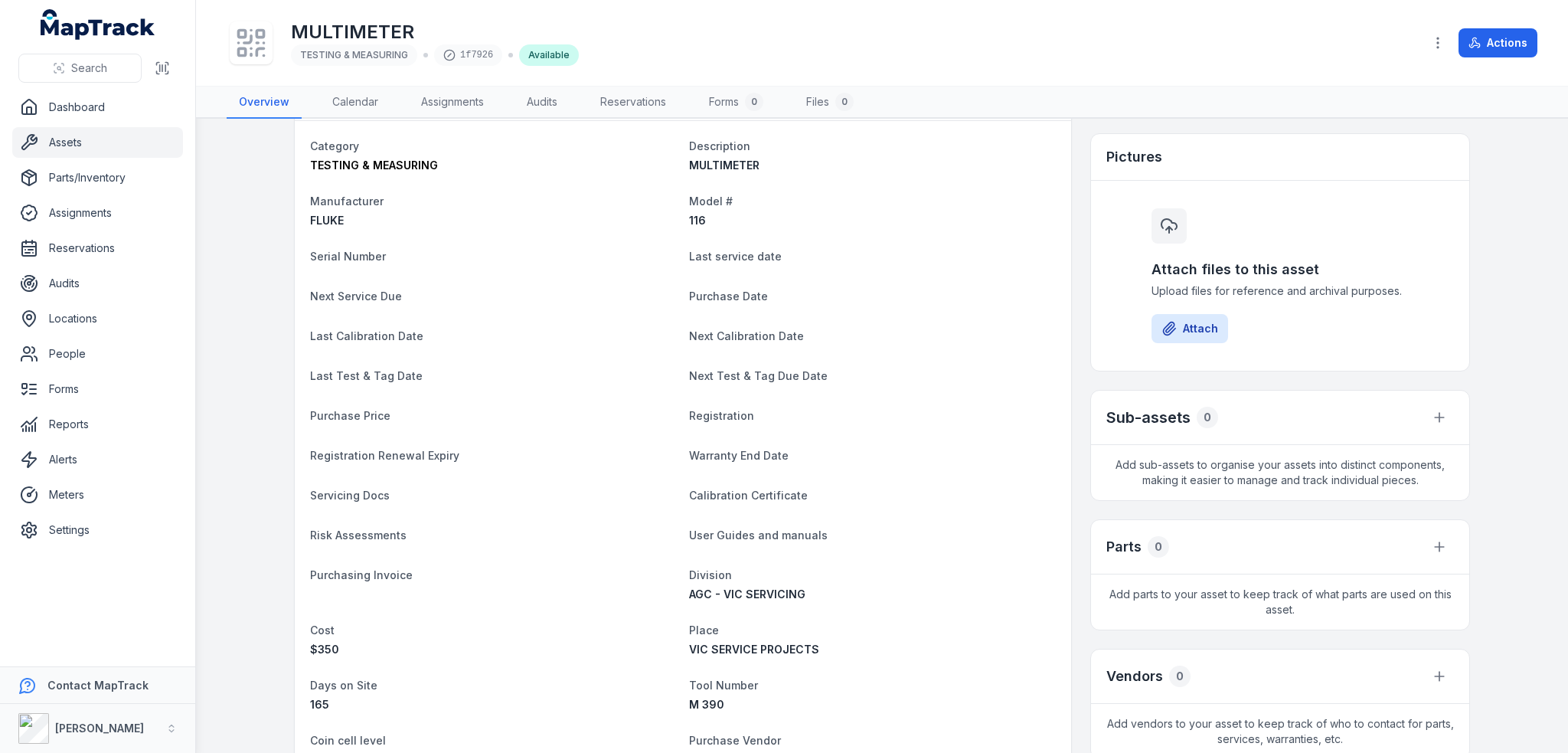
scroll to position [0, 0]
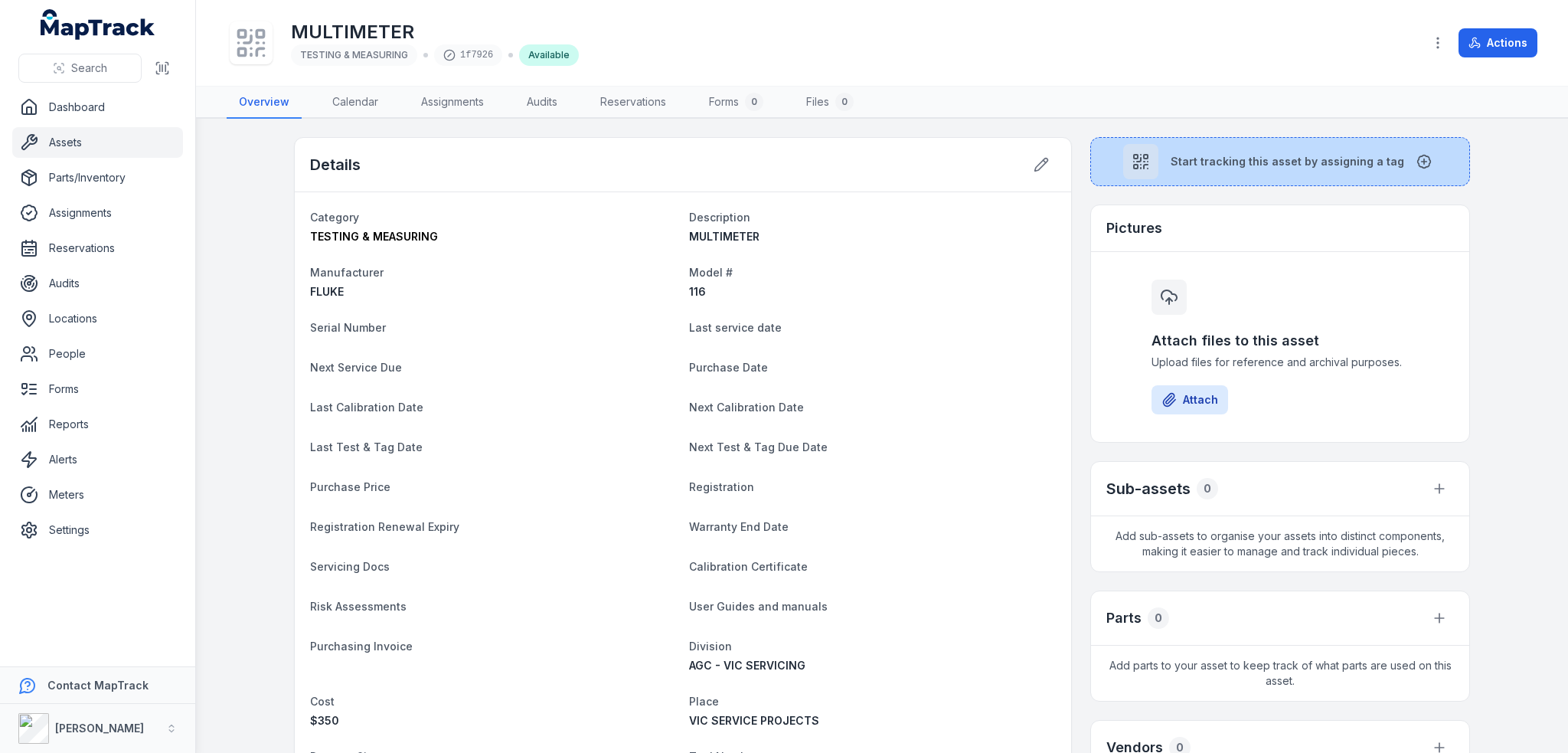
click at [1208, 167] on button "Start tracking this asset by assigning a tag" at bounding box center [1281, 161] width 380 height 49
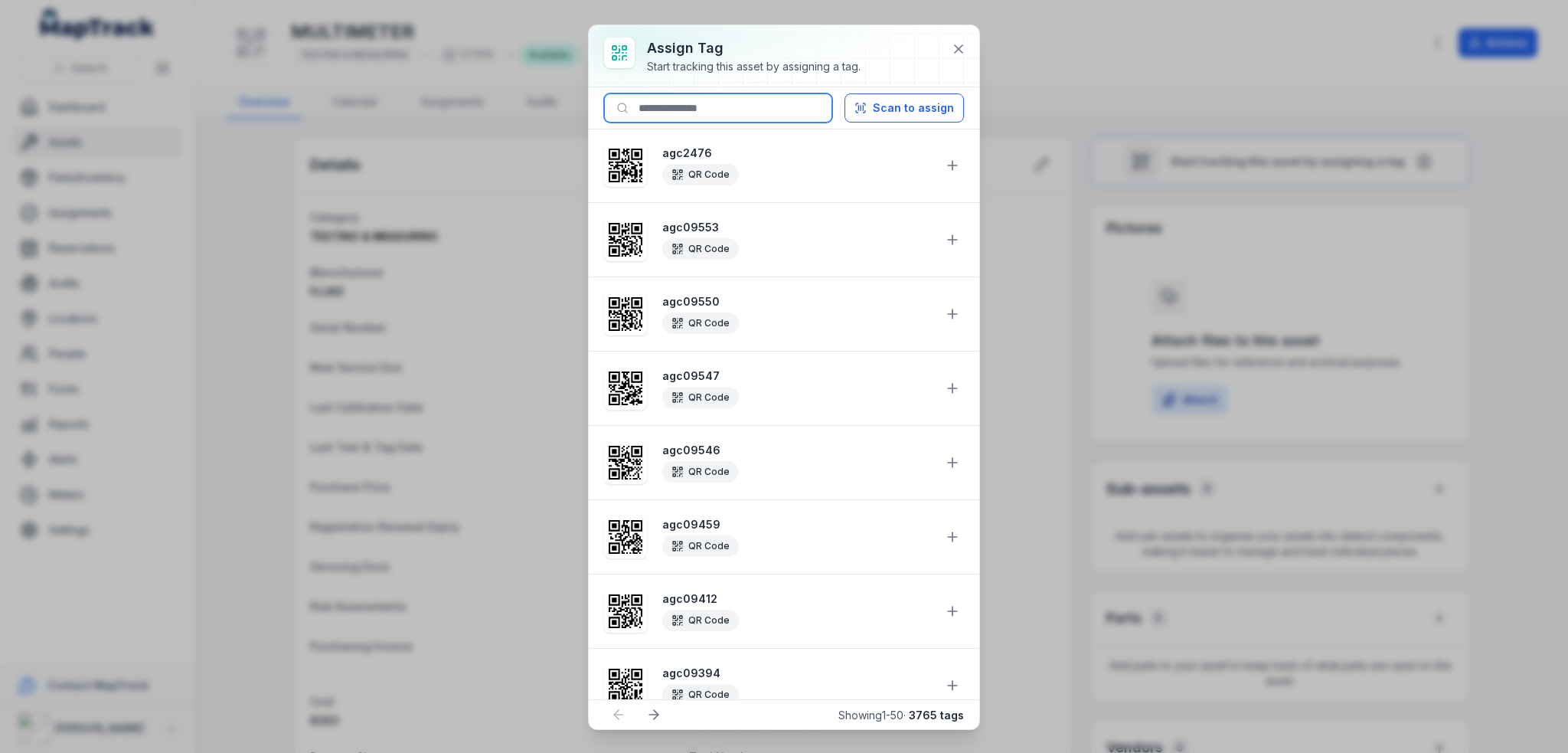
click at [753, 113] on input at bounding box center [719, 108] width 228 height 30
paste input "********"
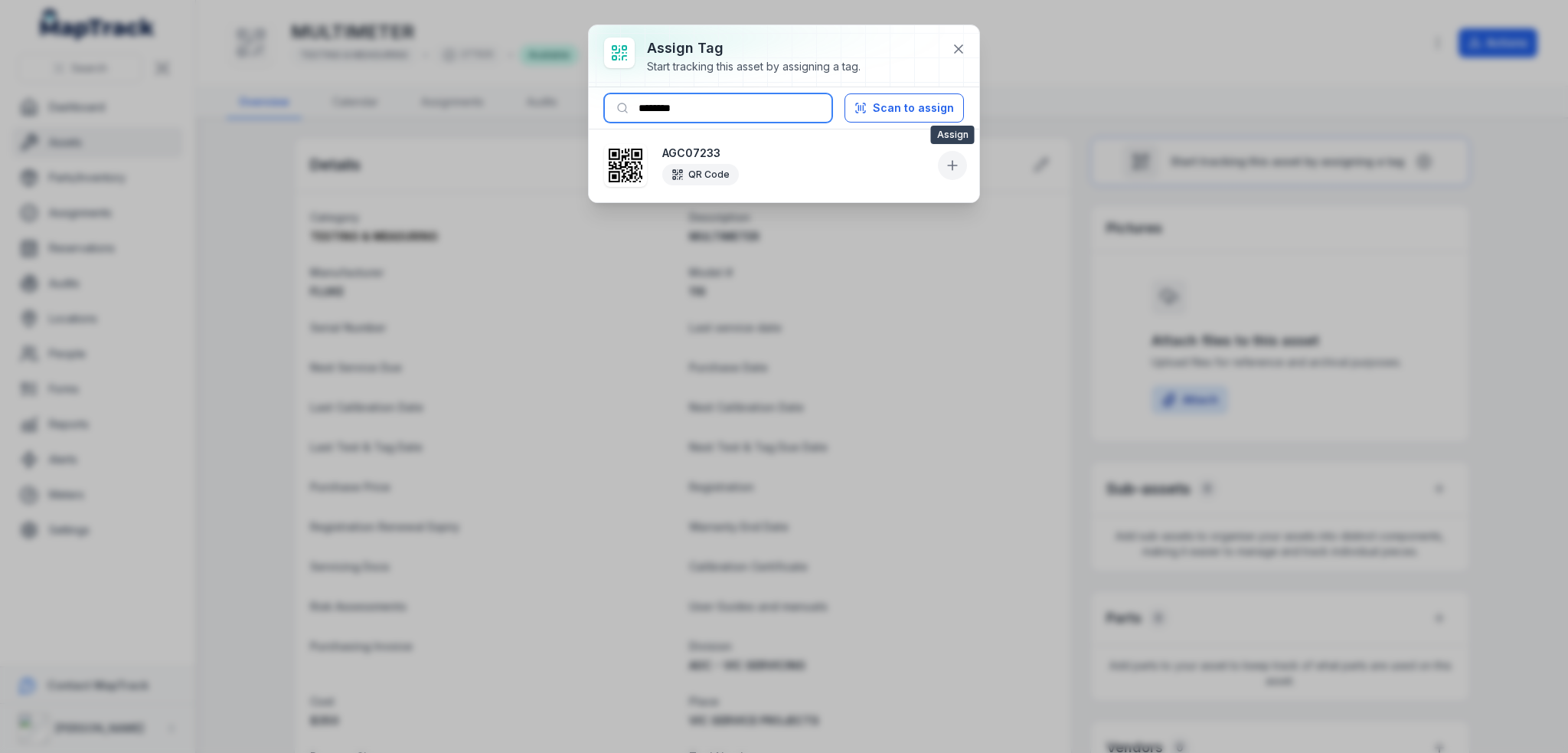
type input "********"
click at [943, 167] on button at bounding box center [953, 165] width 30 height 30
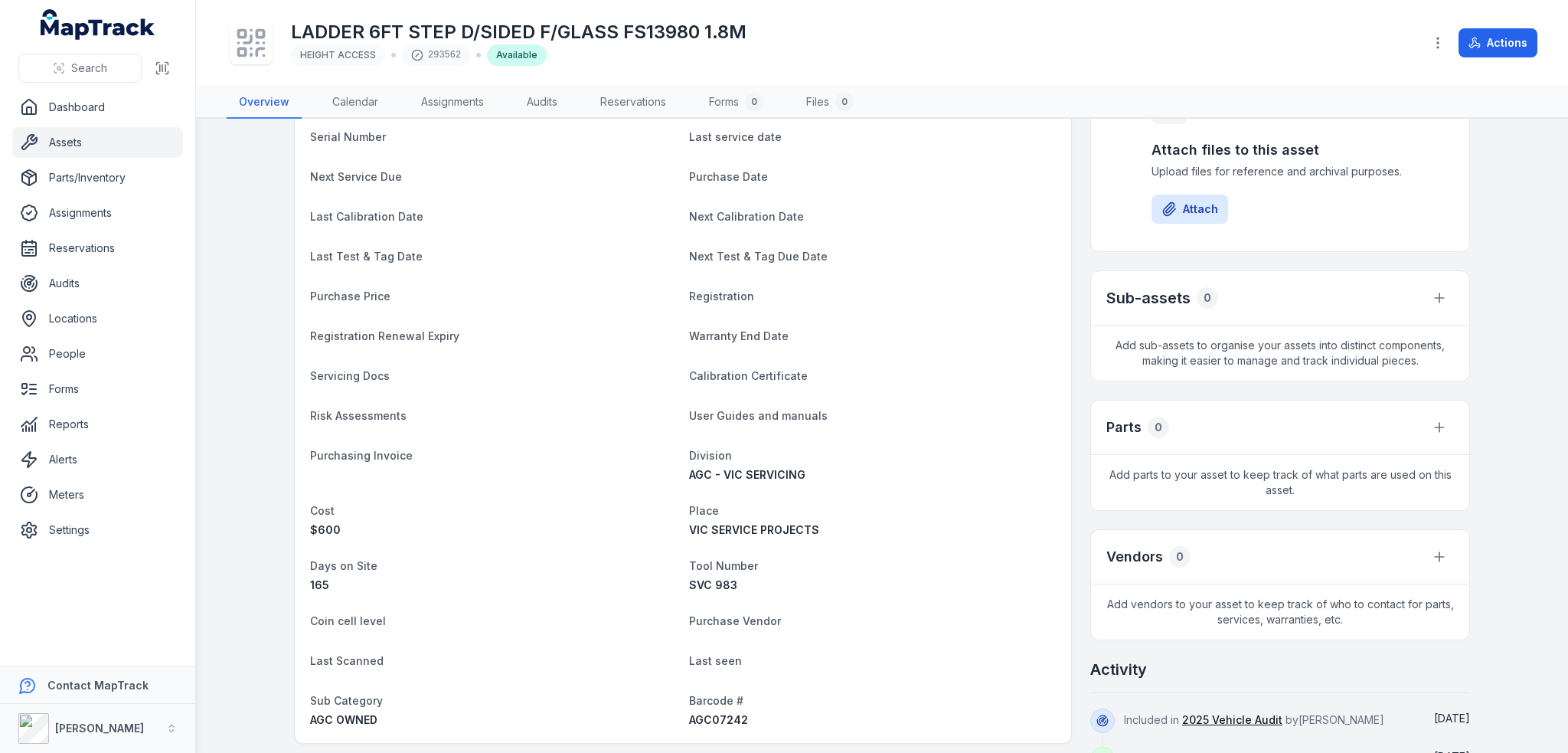
scroll to position [383, 0]
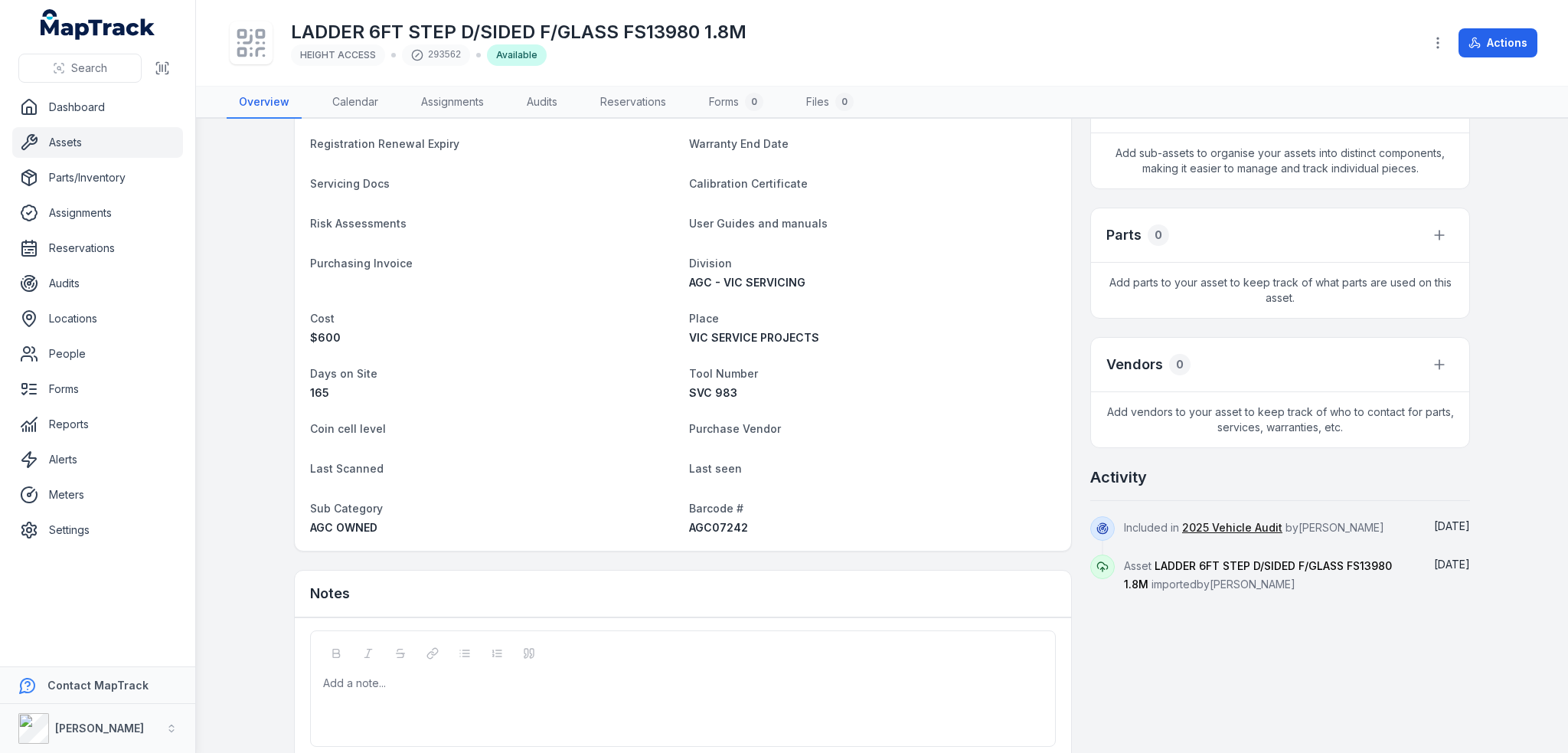
click at [709, 529] on span "AGC07242" at bounding box center [719, 527] width 59 height 13
copy span "AGC07242"
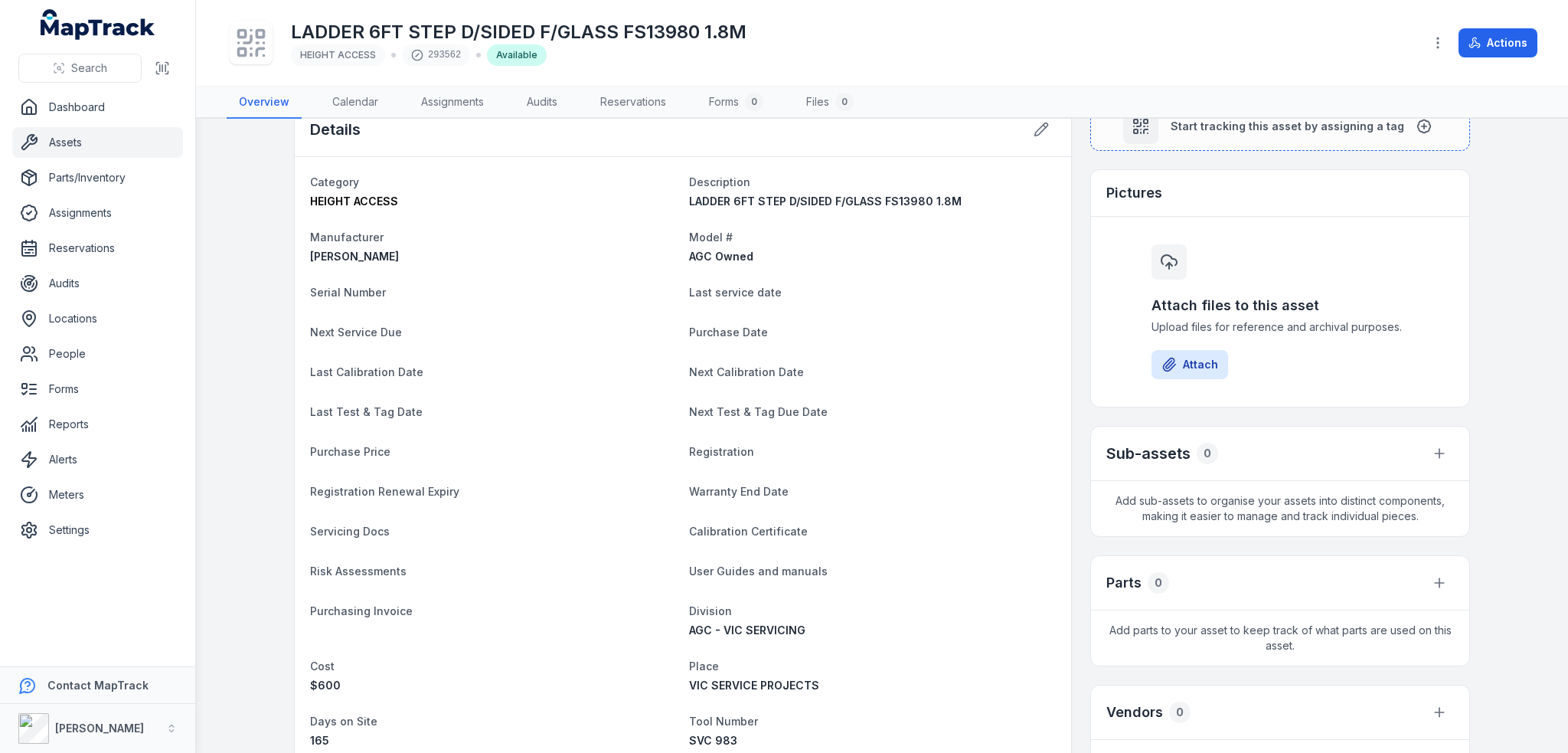
scroll to position [0, 0]
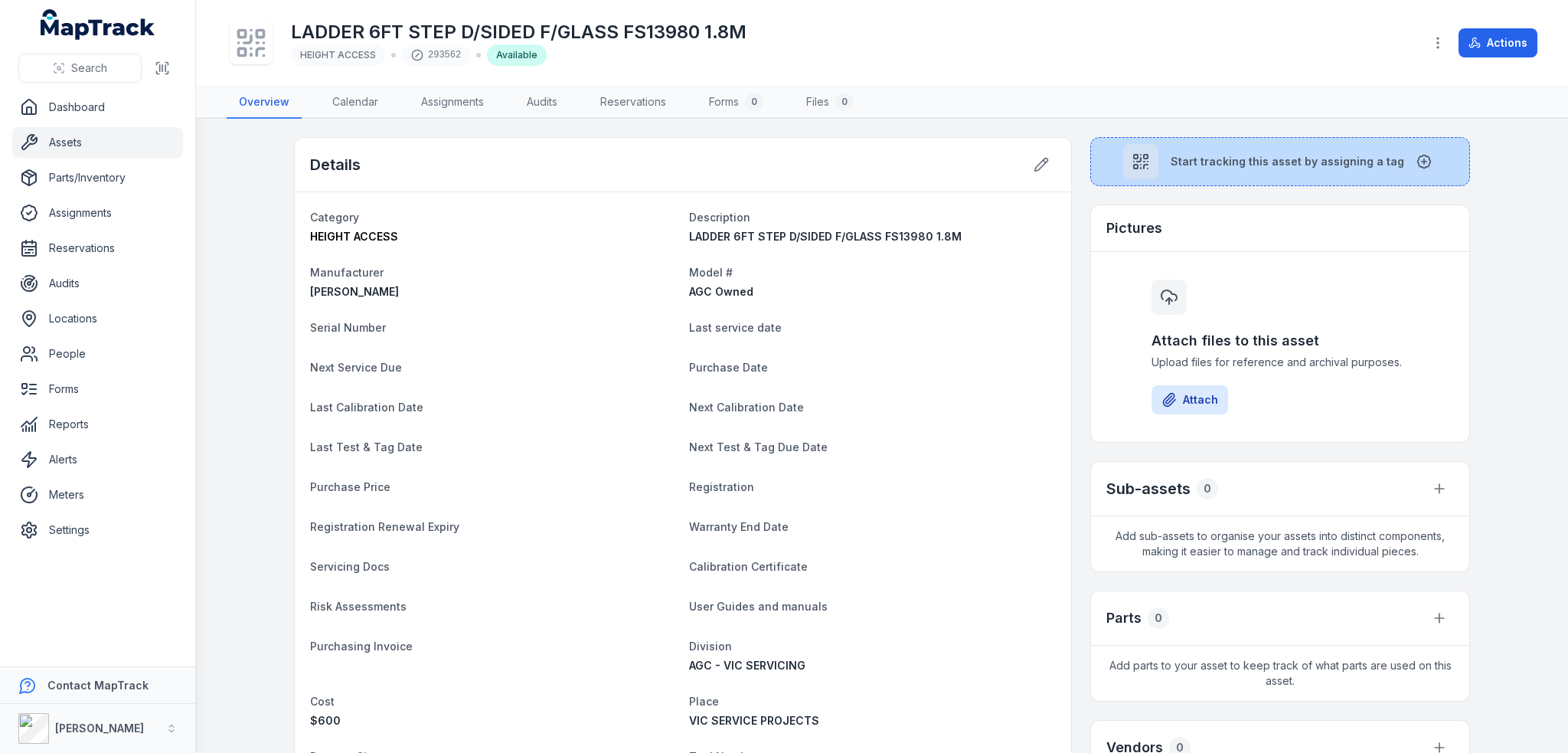
click at [1259, 157] on span "Start tracking this asset by assigning a tag" at bounding box center [1286, 161] width 233 height 16
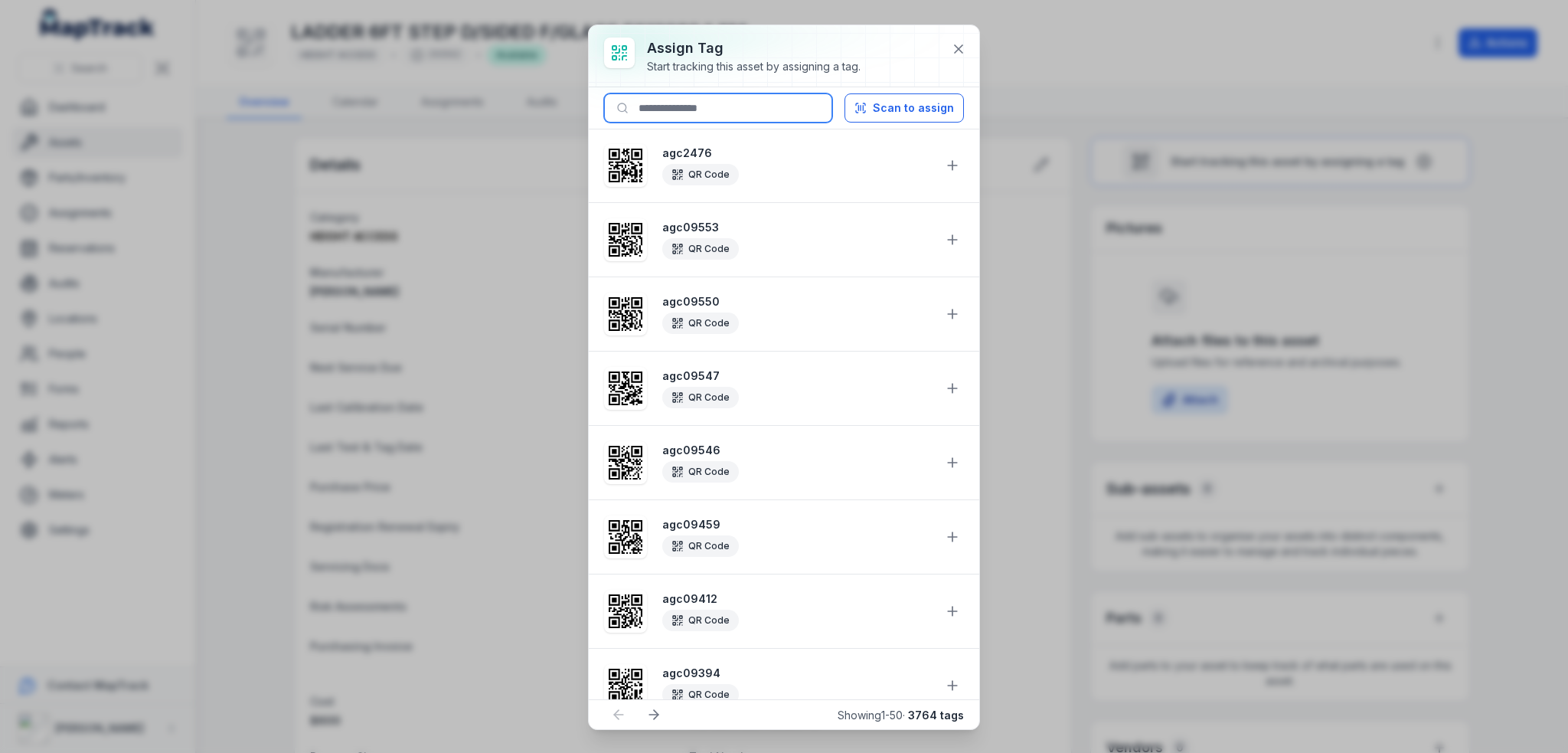
click at [740, 107] on input at bounding box center [719, 108] width 228 height 30
paste input "********"
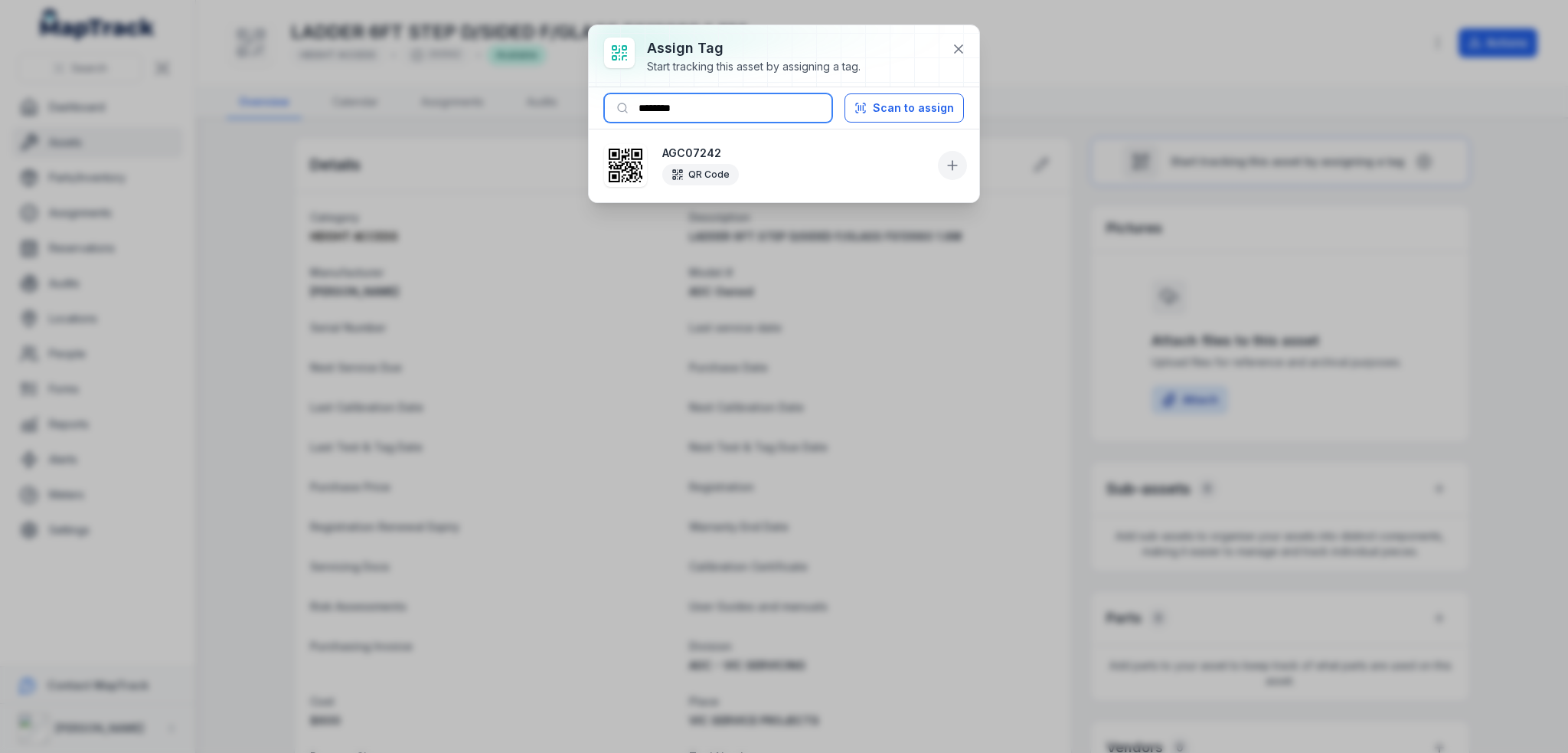
type input "********"
click at [951, 166] on icon at bounding box center [953, 165] width 16 height 16
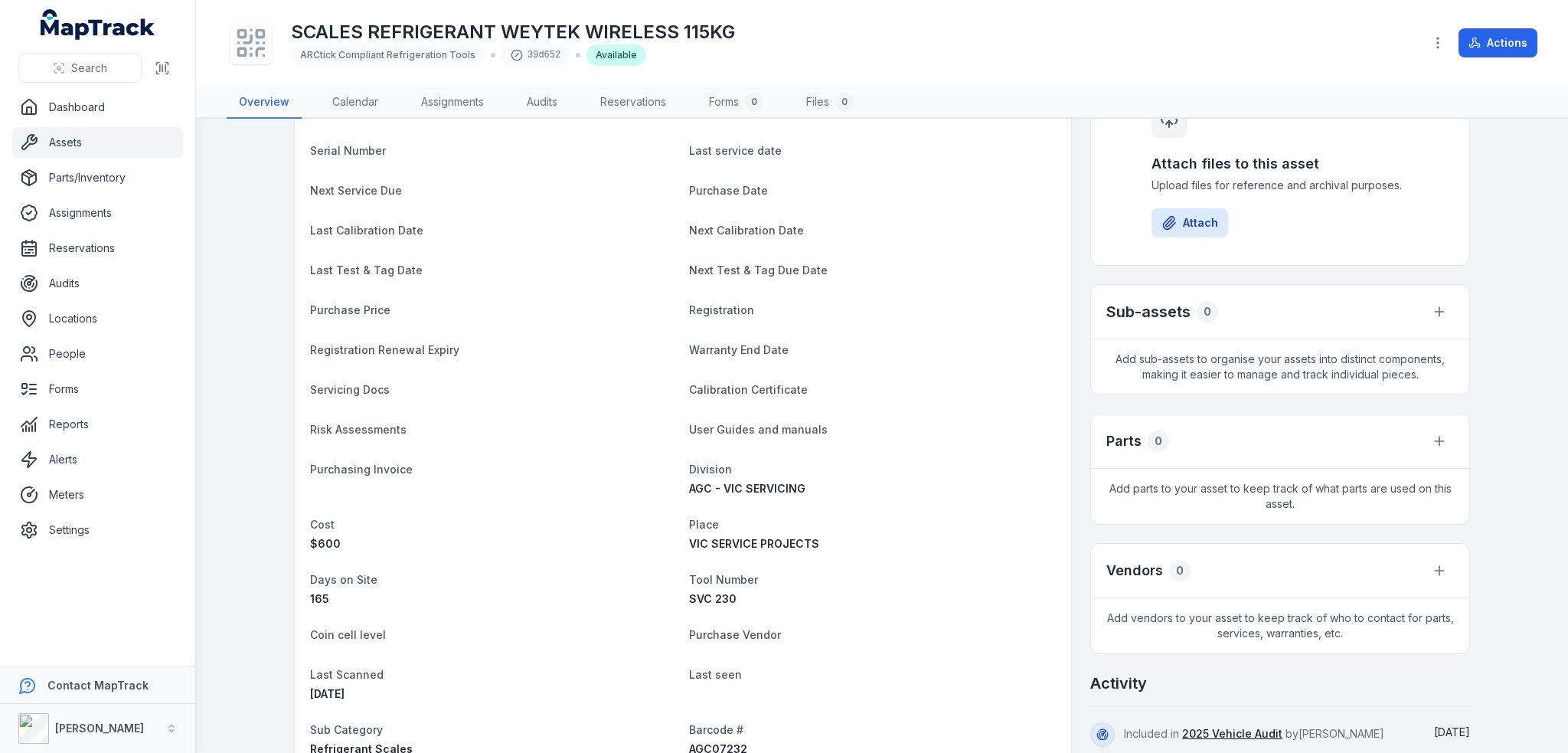
scroll to position [306, 0]
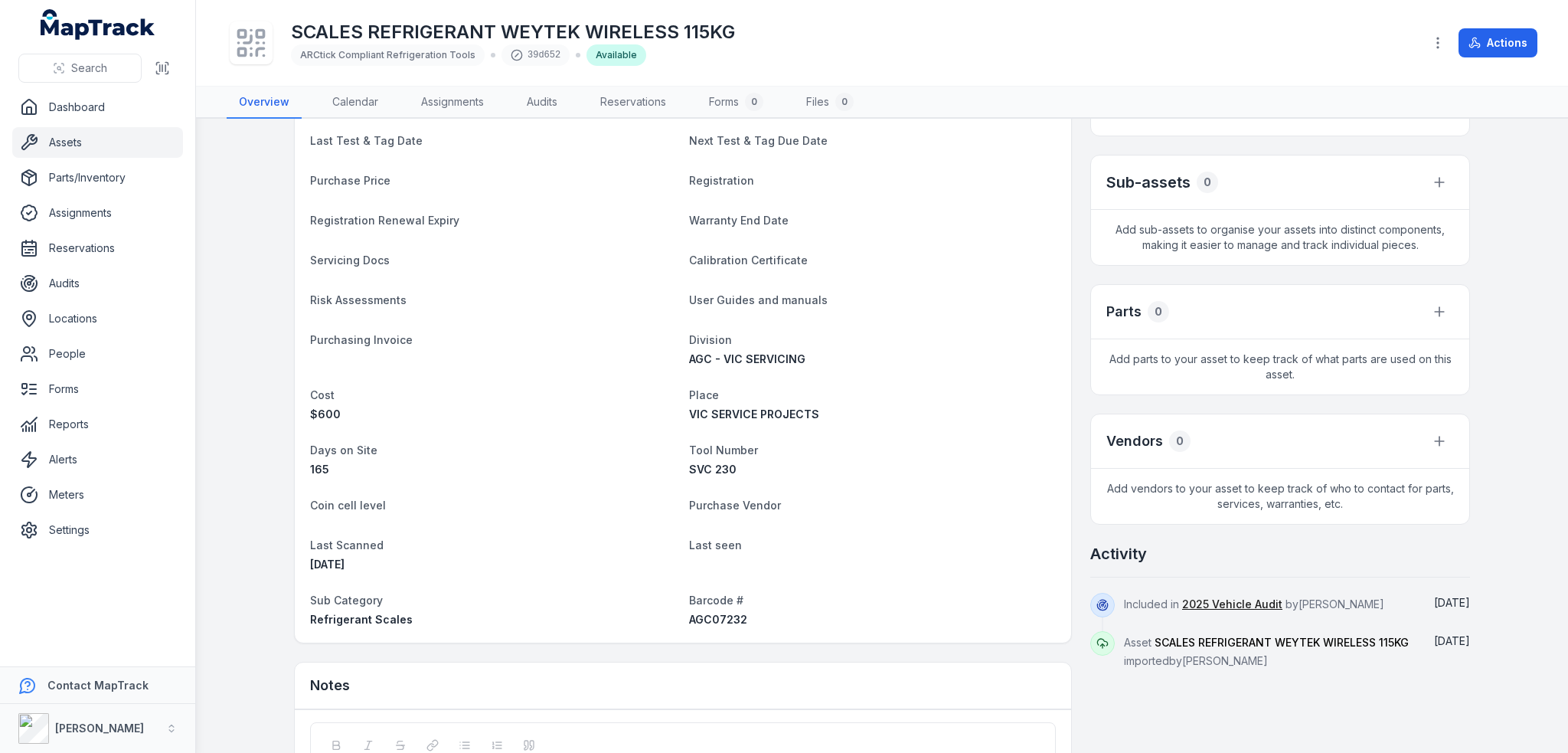
click at [725, 622] on span "AGC07232" at bounding box center [718, 618] width 58 height 13
copy span "AGC07232"
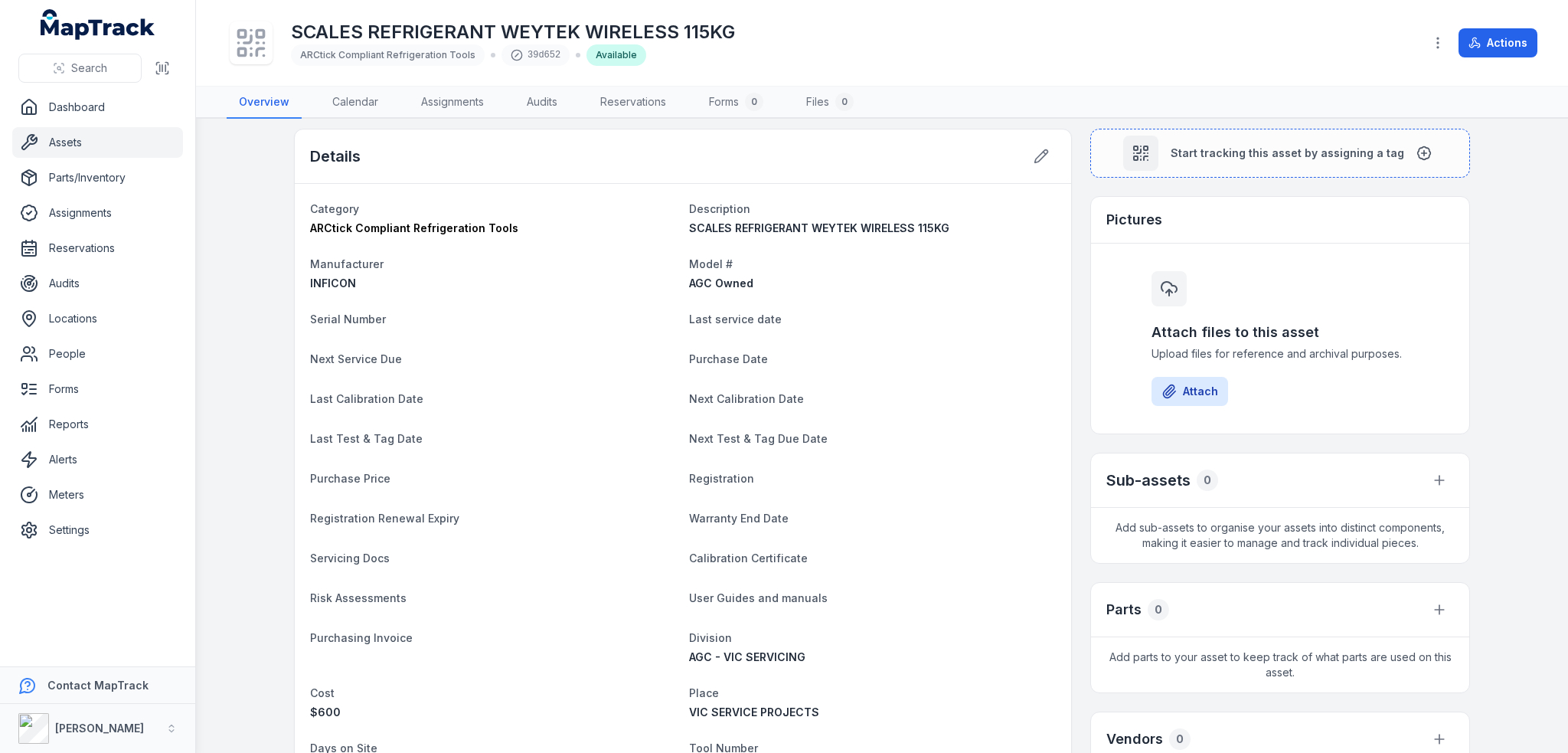
scroll to position [0, 0]
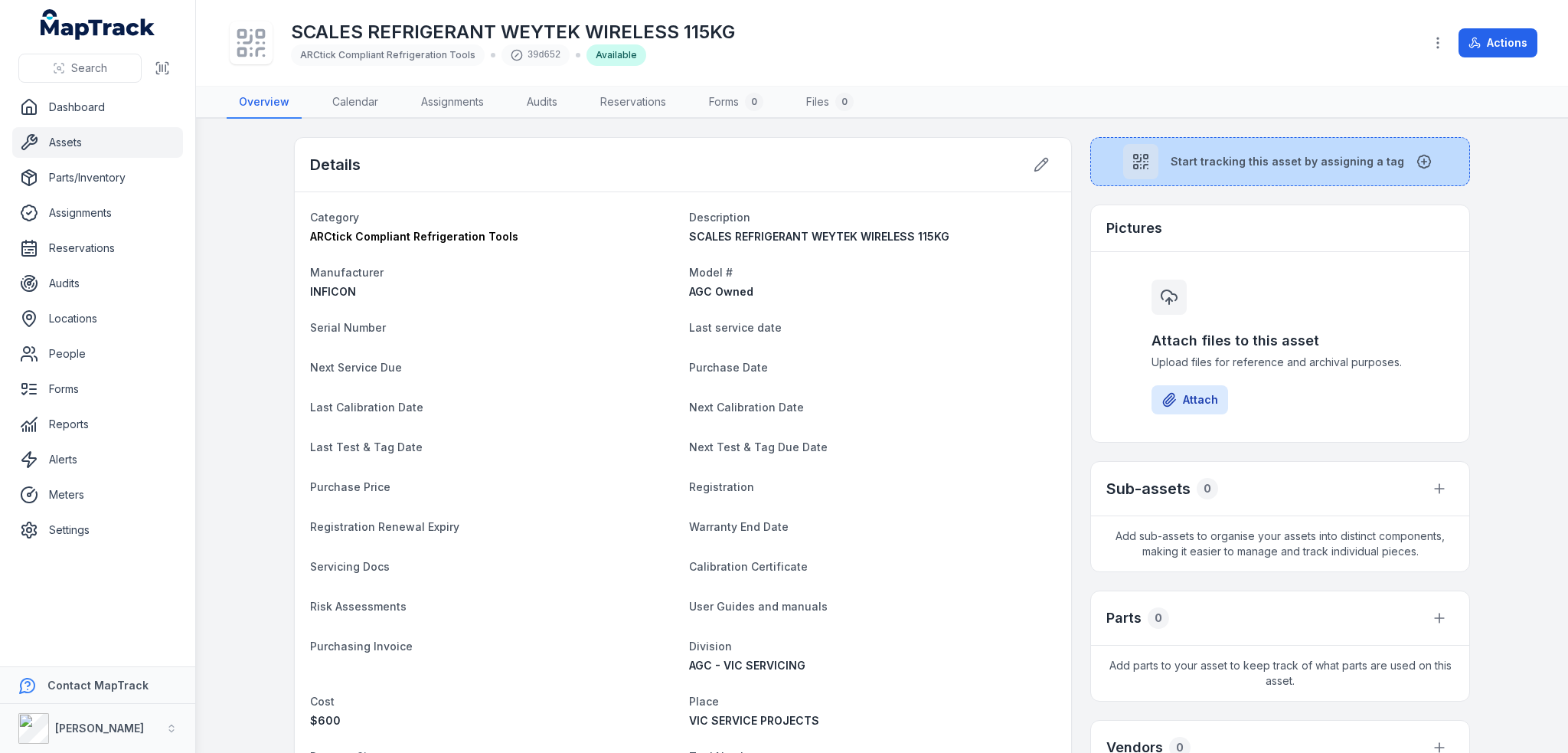
click at [1207, 146] on button "Start tracking this asset by assigning a tag" at bounding box center [1281, 161] width 380 height 49
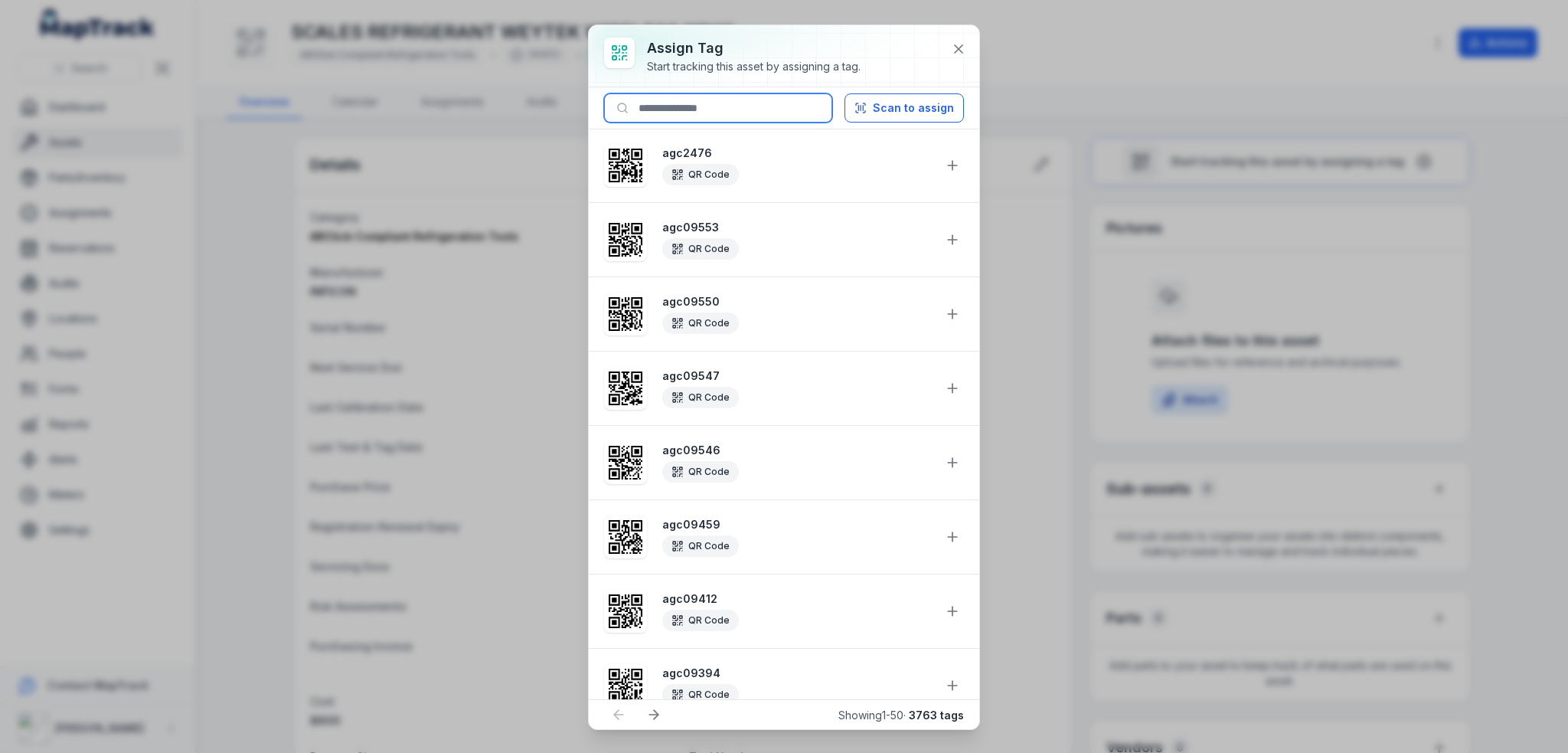
click at [805, 106] on input at bounding box center [719, 108] width 228 height 30
paste input "********"
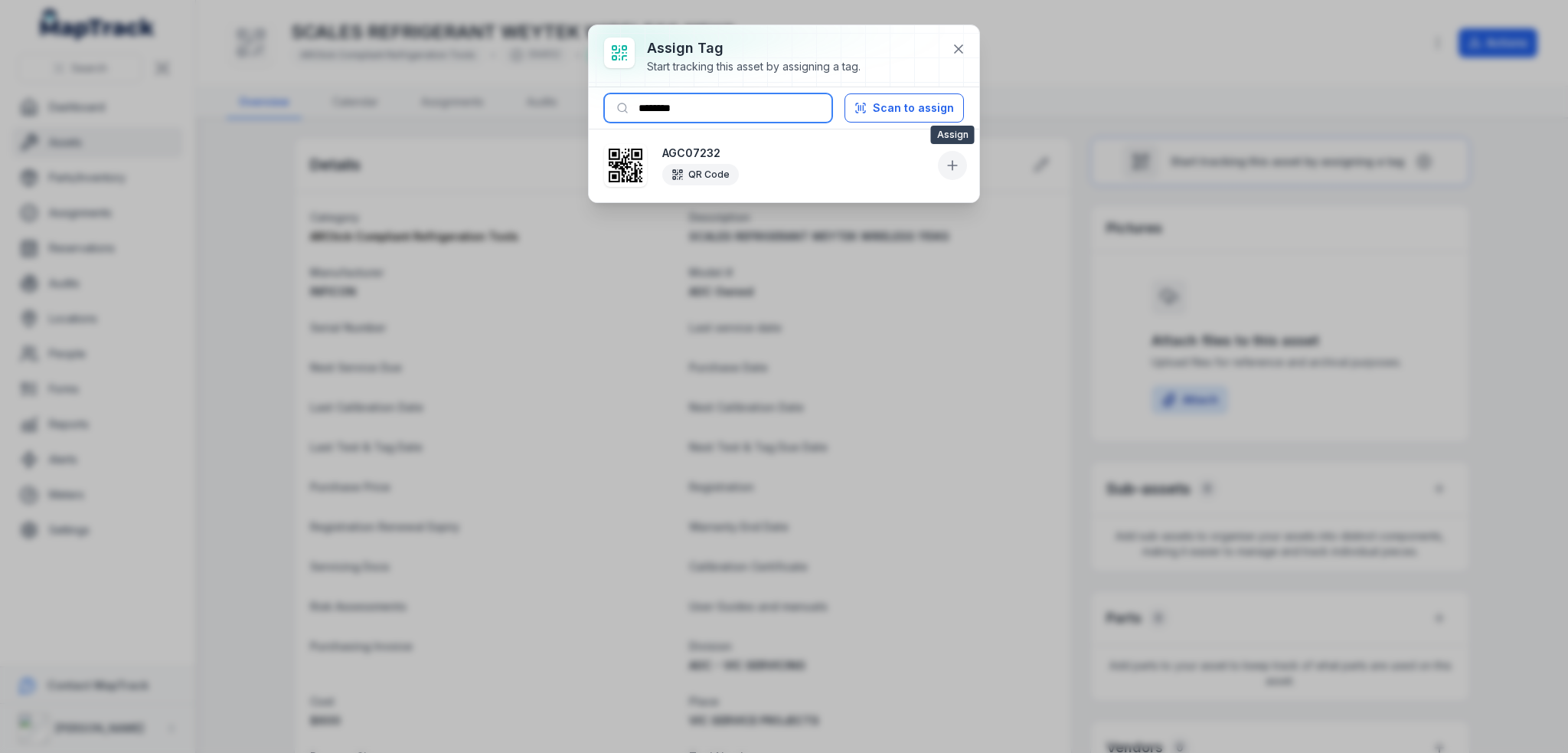
type input "********"
click at [949, 166] on icon at bounding box center [953, 165] width 16 height 16
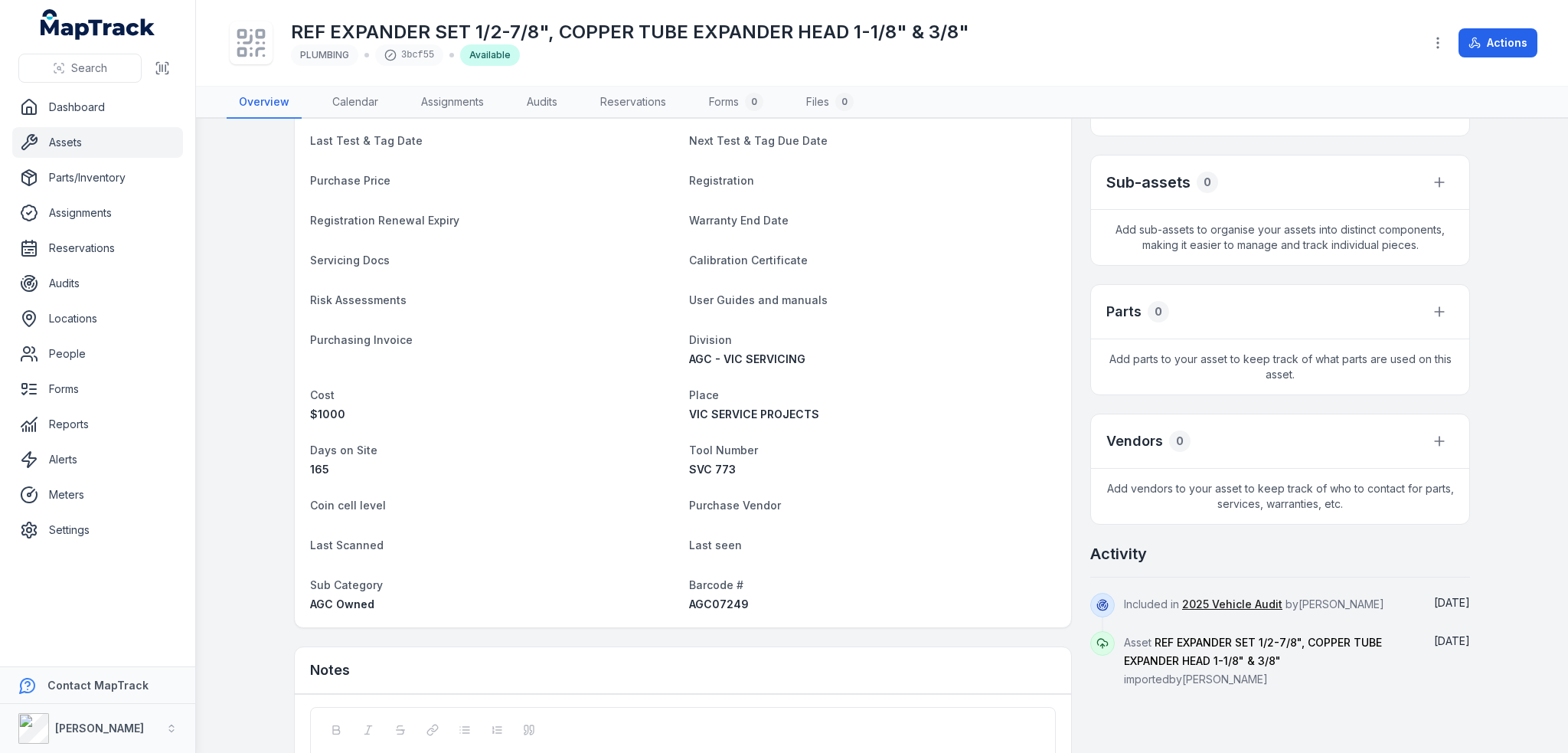
scroll to position [383, 0]
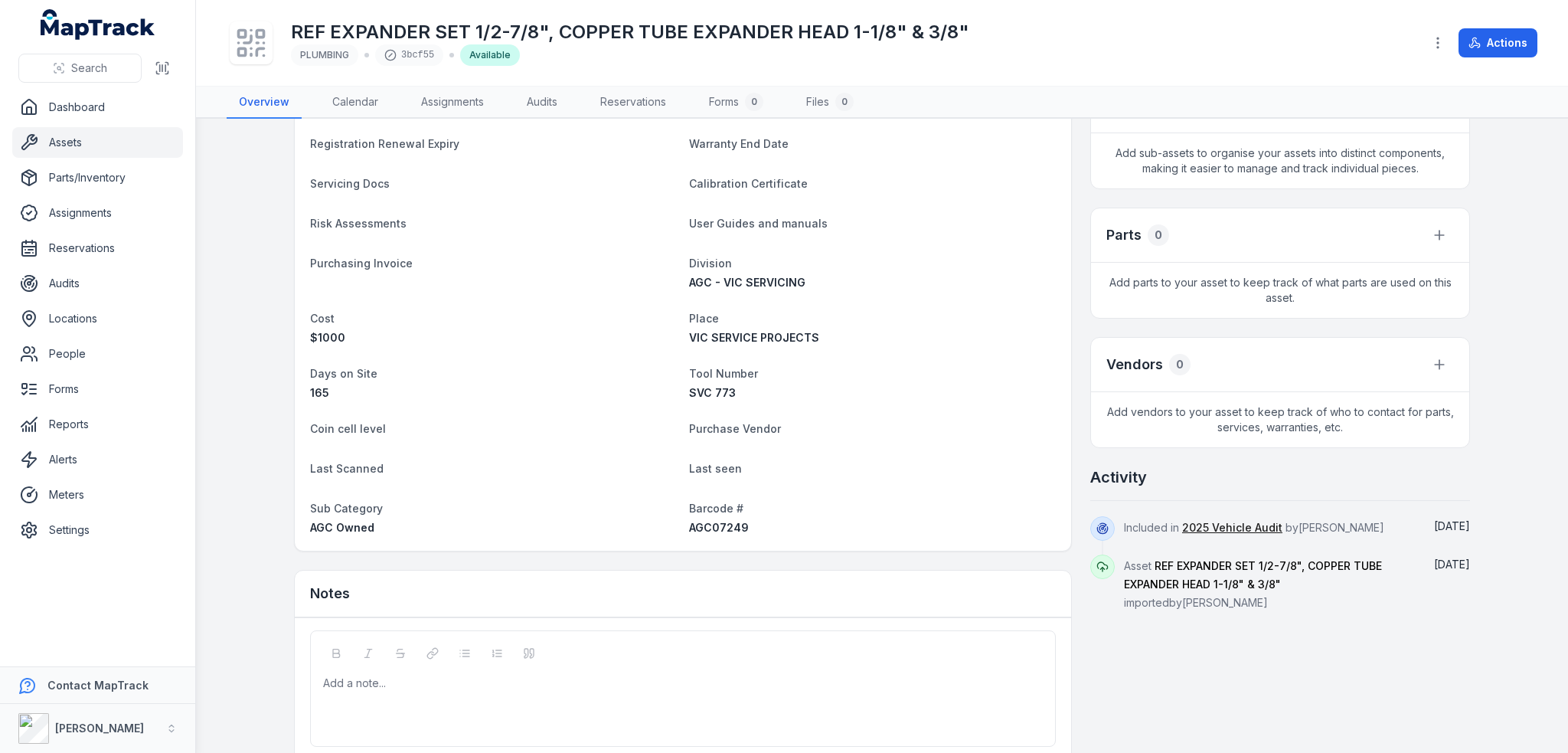
click at [709, 535] on div "Category PLUMBING Description REF EXPANDER SET 1/2-7/8", COPPER TUBE EXPANDER H…" at bounding box center [682, 179] width 777 height 741
click at [711, 533] on span "AGC07249" at bounding box center [719, 527] width 60 height 13
copy span "AGC07249"
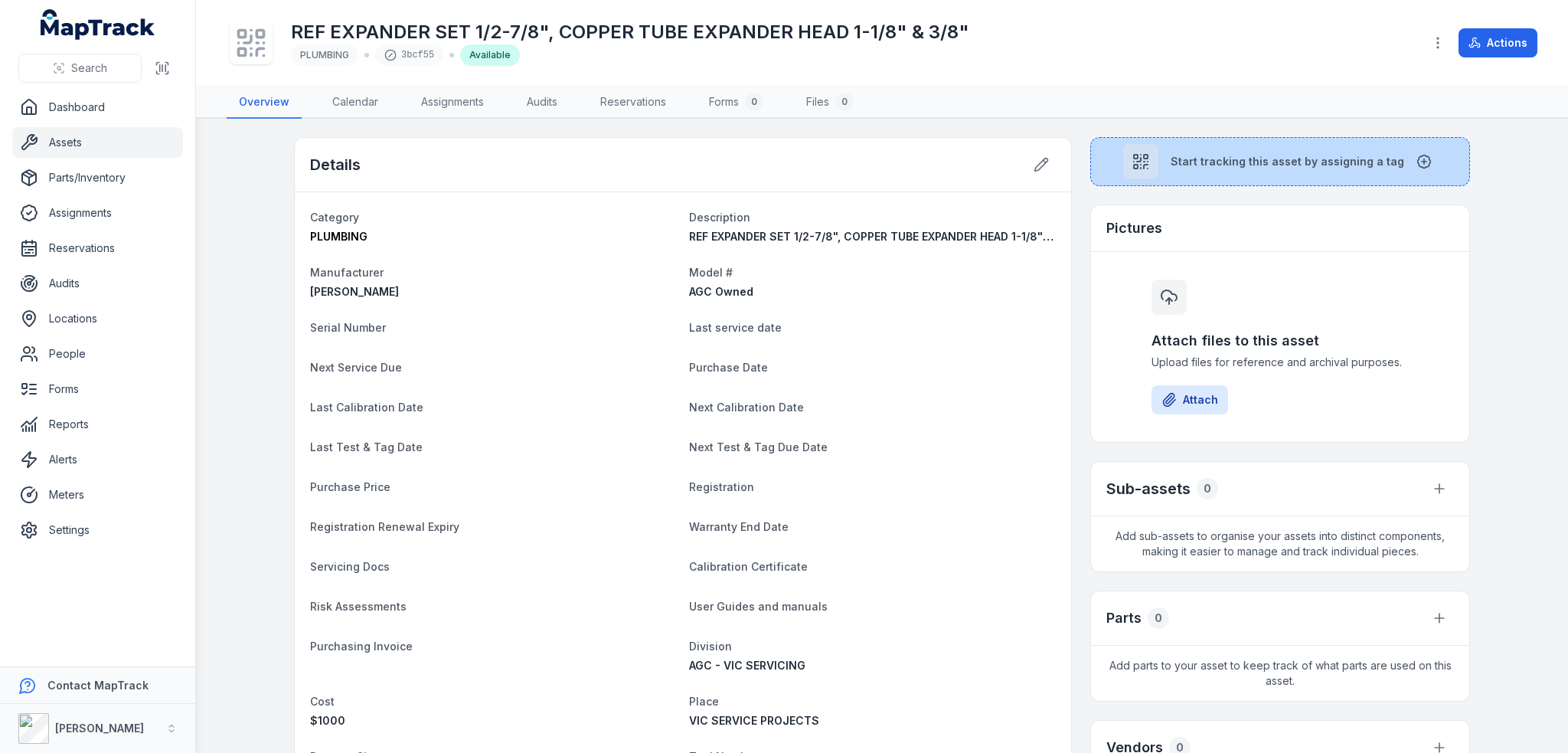
click at [1262, 170] on button "Start tracking this asset by assigning a tag" at bounding box center [1281, 161] width 380 height 49
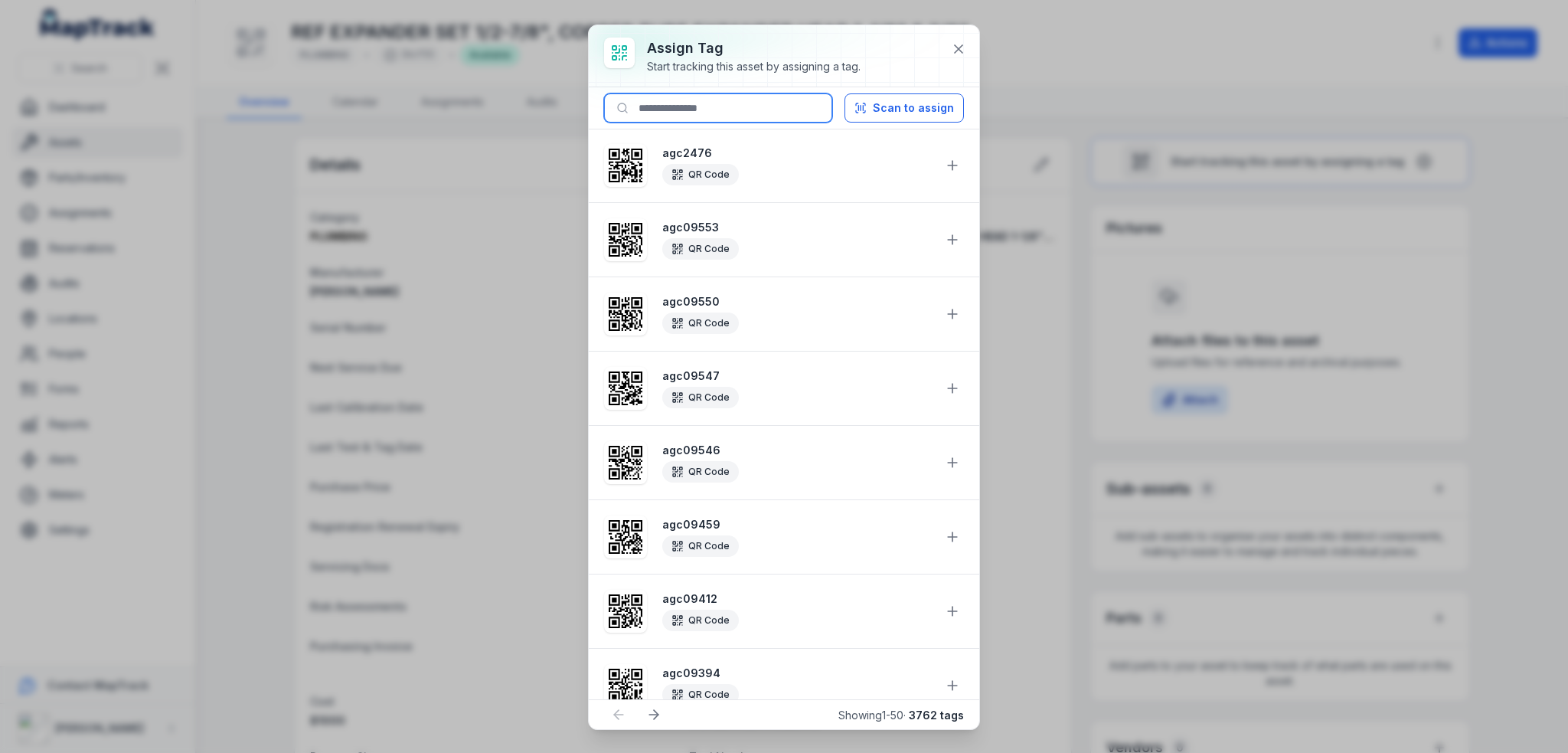
click at [750, 119] on input at bounding box center [719, 108] width 228 height 30
paste input "********"
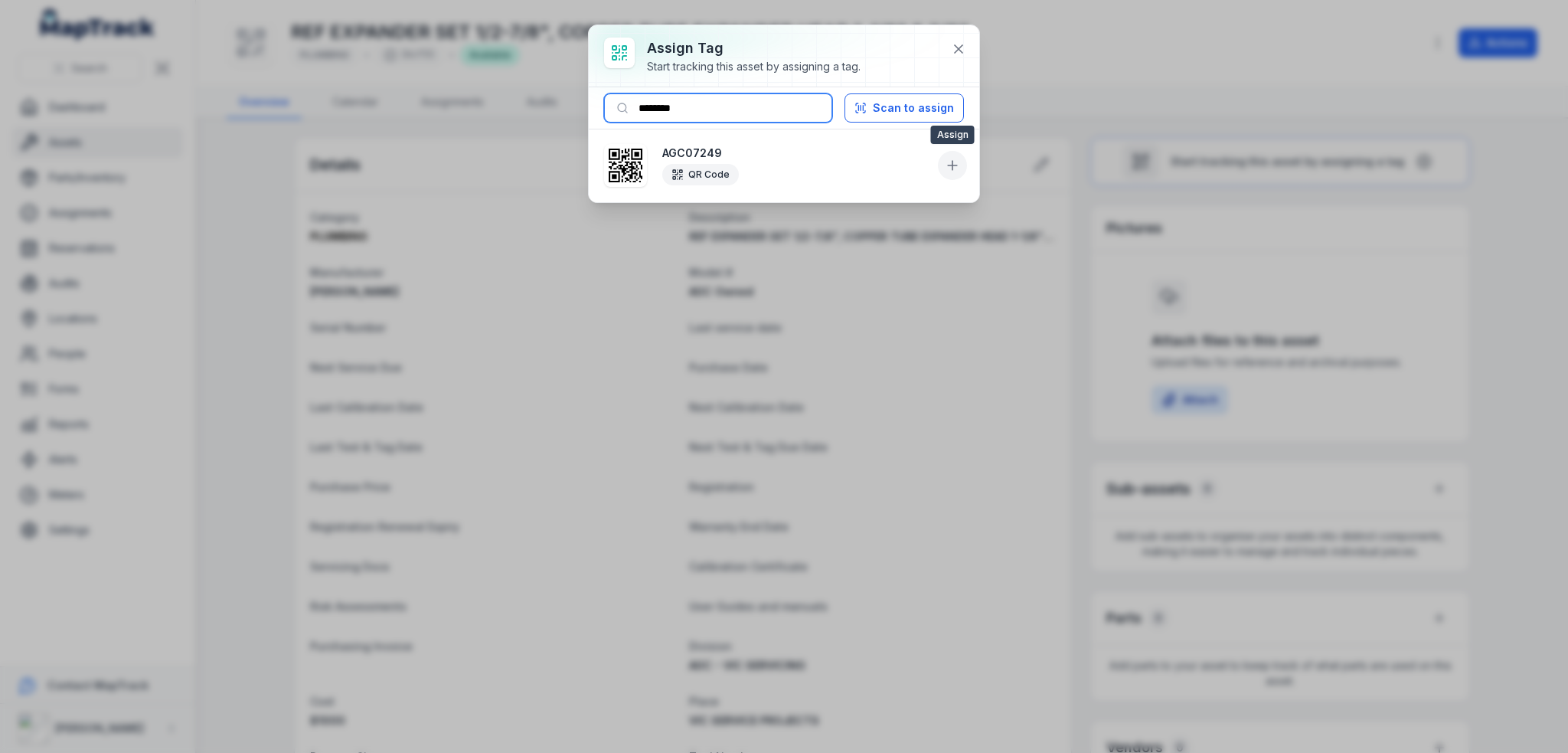
type input "********"
click at [947, 167] on icon at bounding box center [953, 165] width 16 height 16
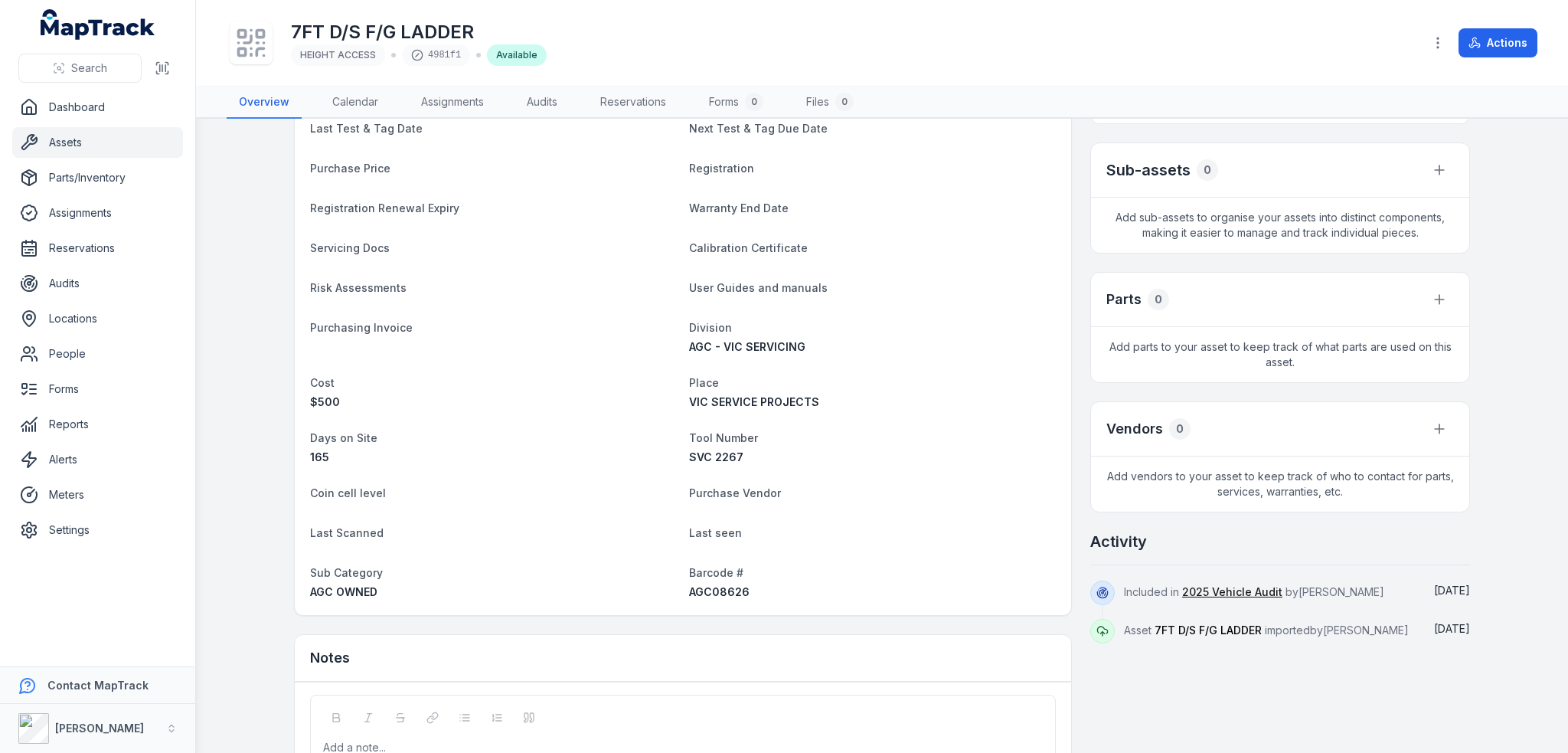
scroll to position [383, 0]
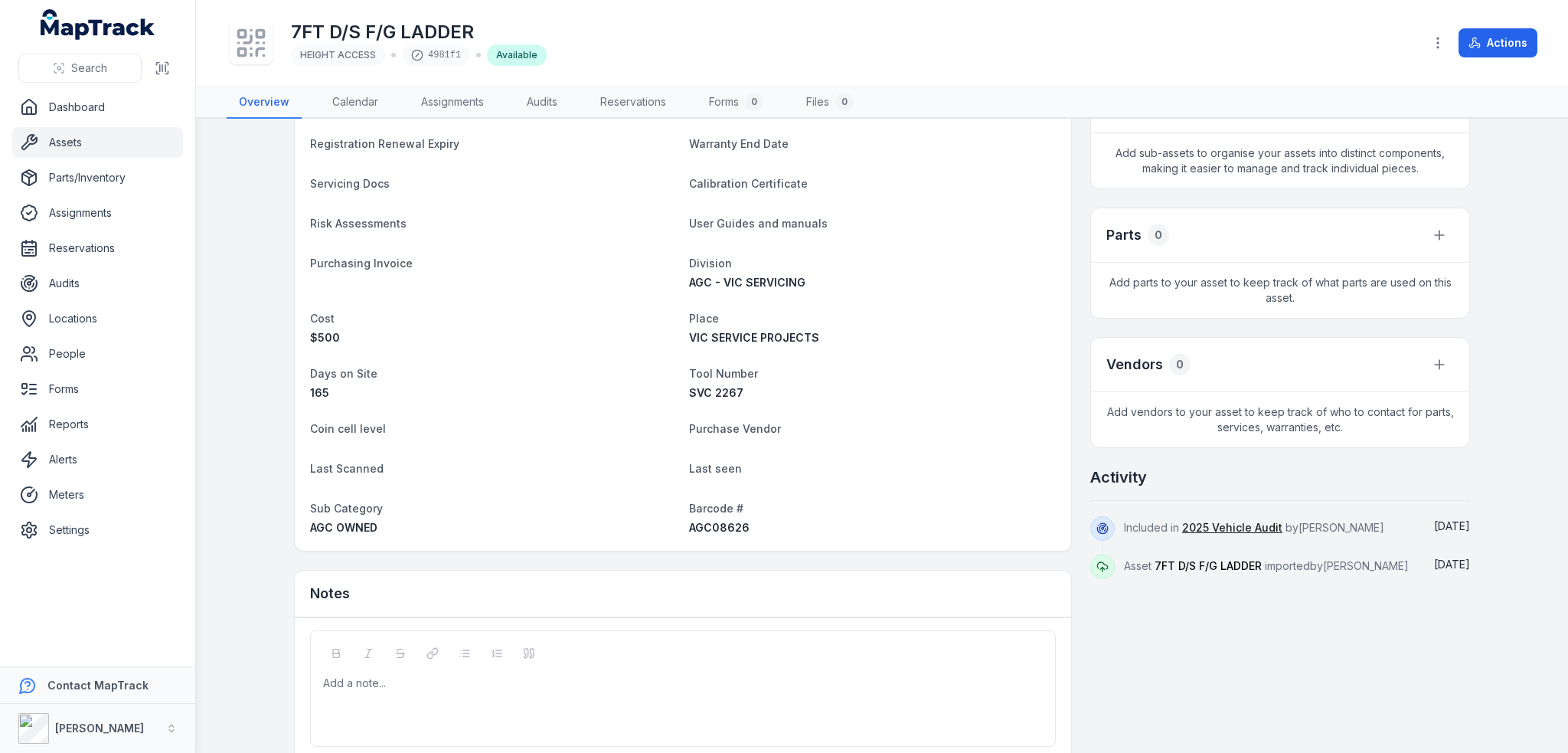
click at [689, 523] on span "AGC08626" at bounding box center [719, 527] width 60 height 13
copy span "AGC08626"
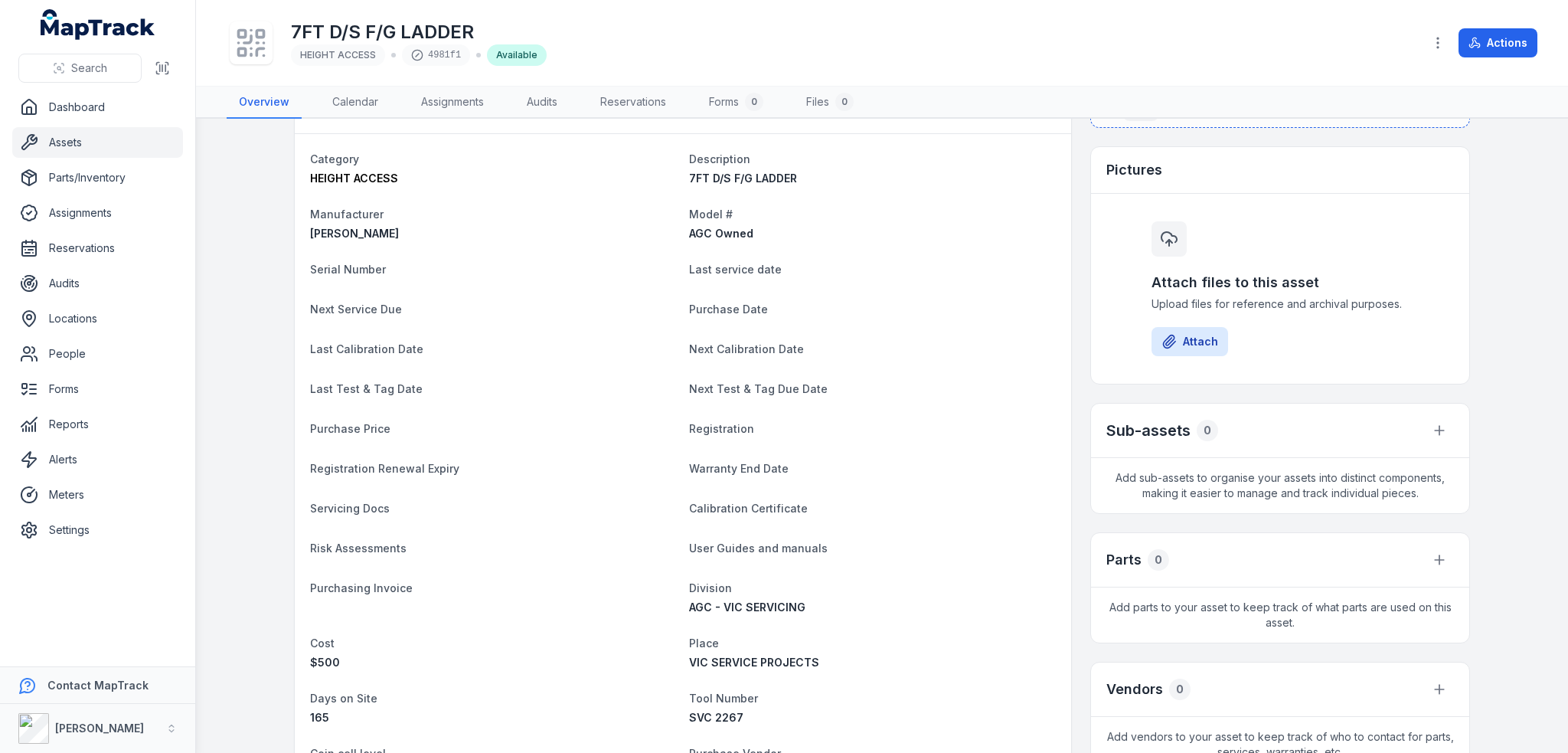
scroll to position [0, 0]
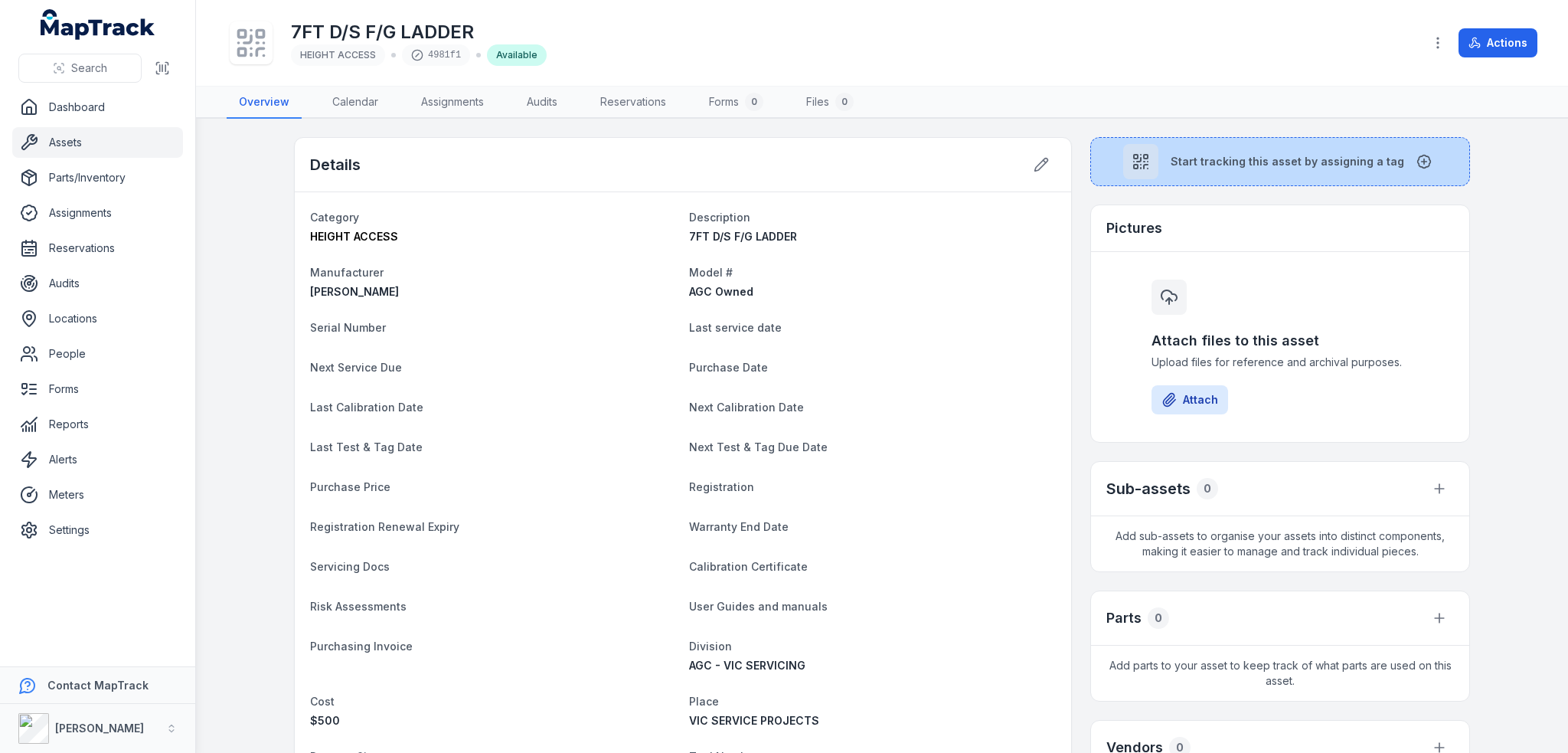
click at [1187, 164] on span "Start tracking this asset by assigning a tag" at bounding box center [1286, 161] width 233 height 16
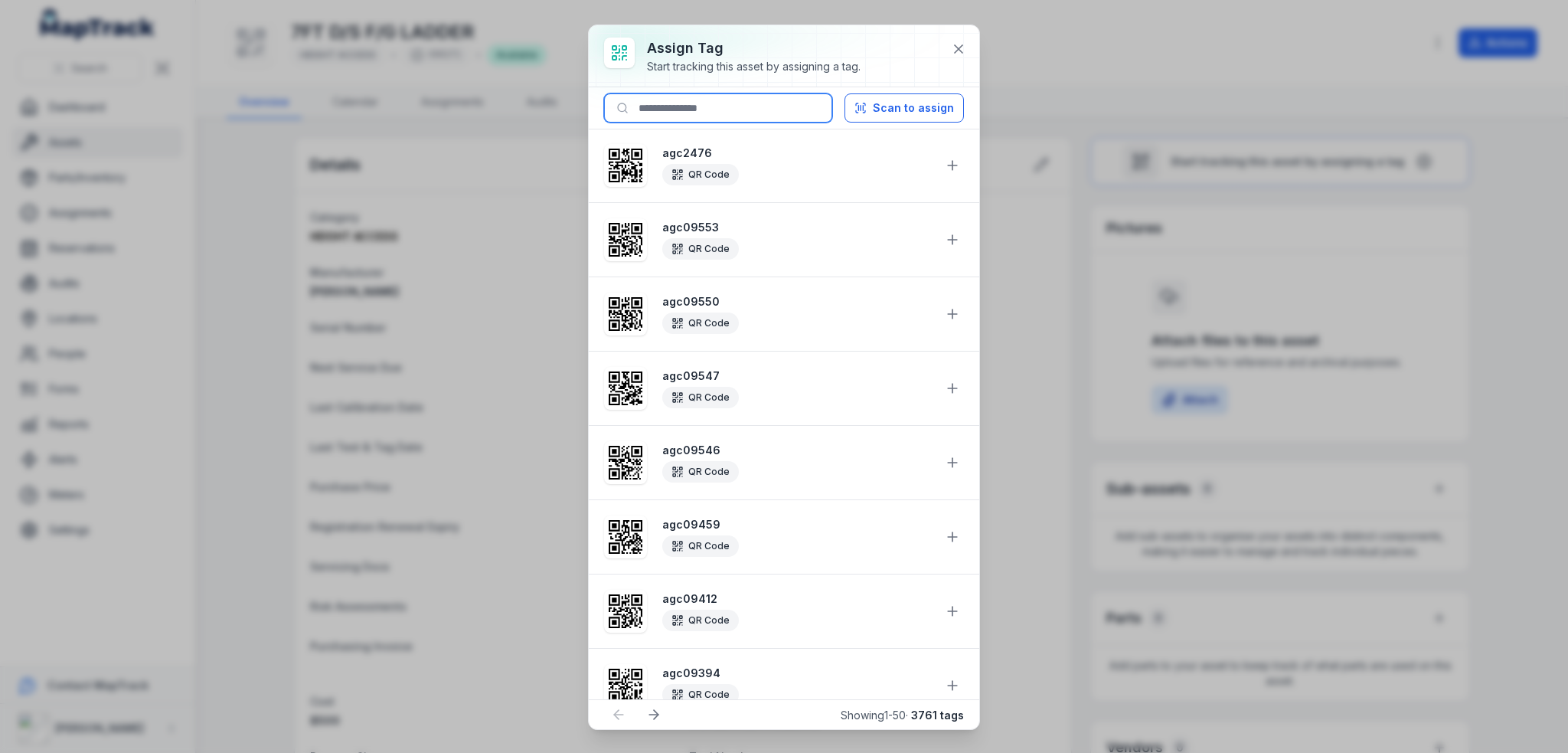
click at [744, 115] on input at bounding box center [719, 108] width 228 height 30
paste input "********"
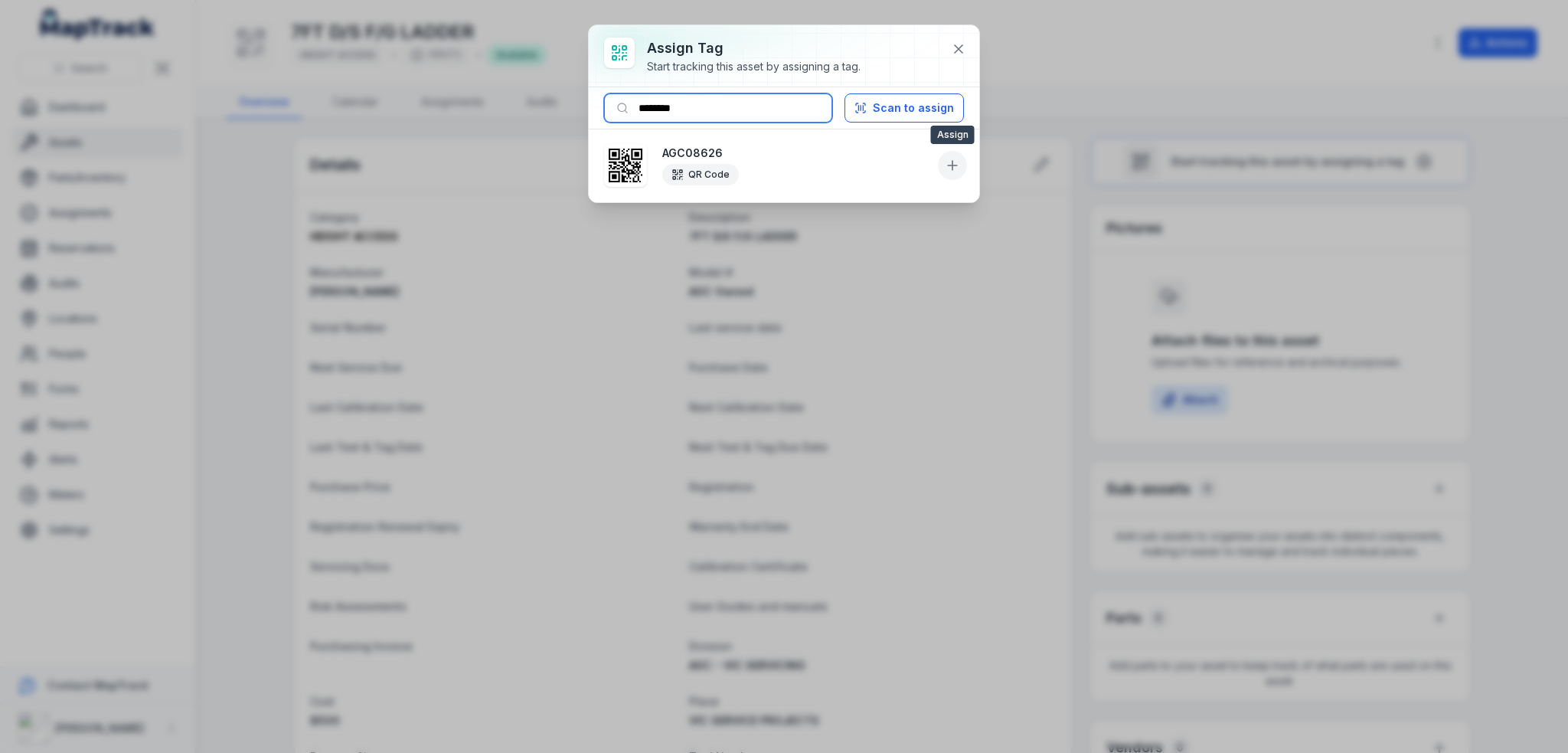
type input "********"
click at [946, 158] on icon at bounding box center [953, 165] width 16 height 16
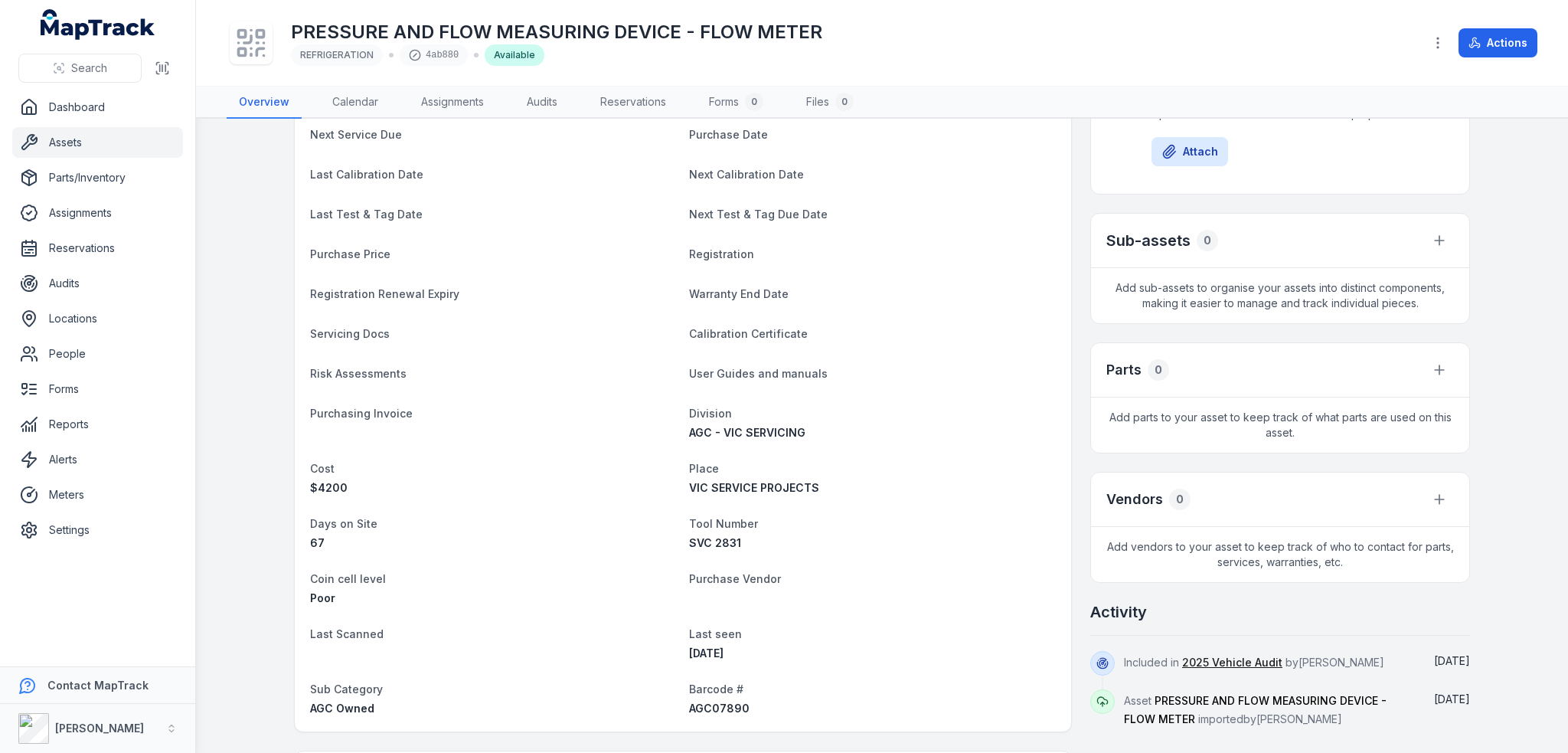
scroll to position [306, 0]
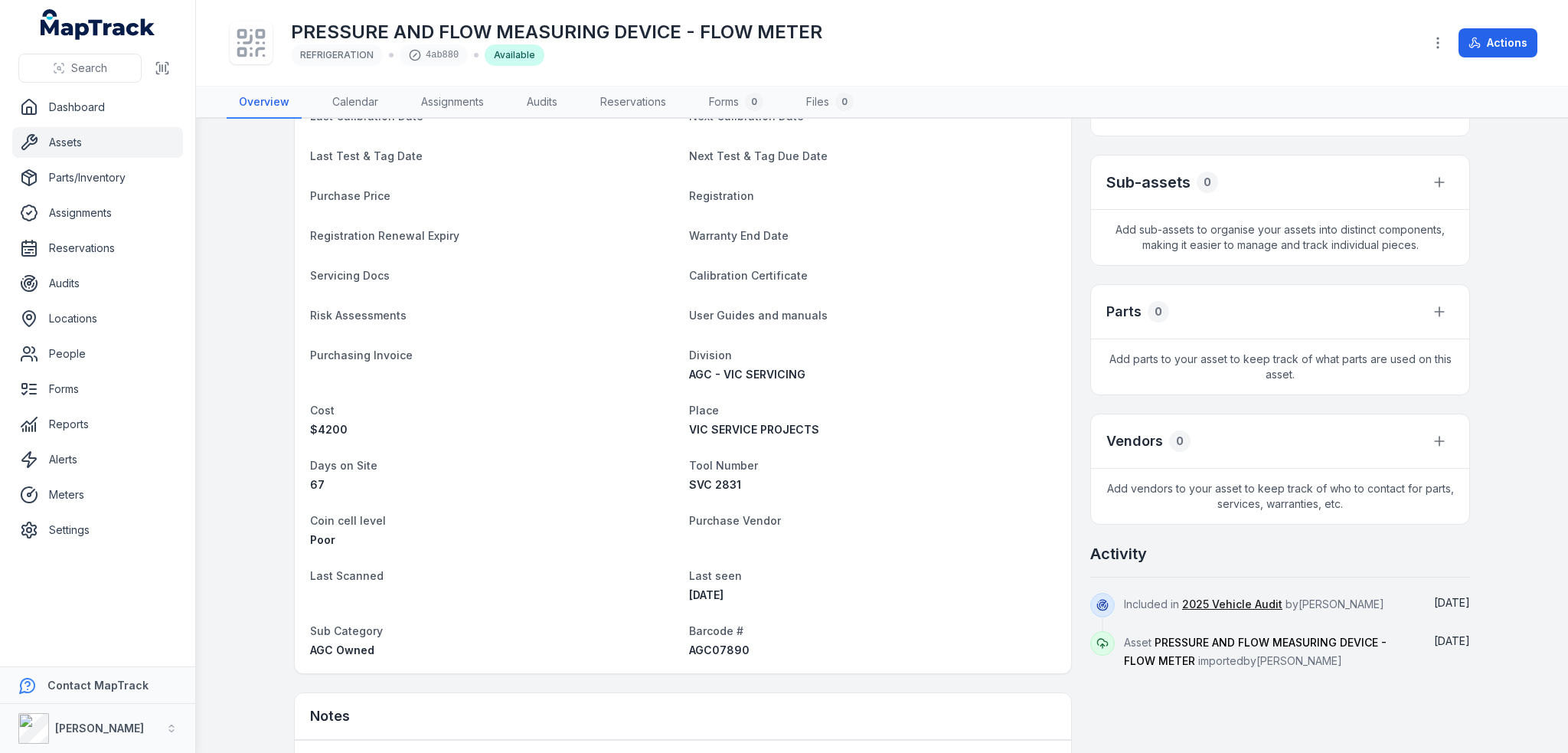
click at [720, 656] on div "AGC07890" at bounding box center [872, 651] width 367 height 16
click at [721, 649] on span "AGC07890" at bounding box center [719, 649] width 60 height 13
copy span "AGC07890"
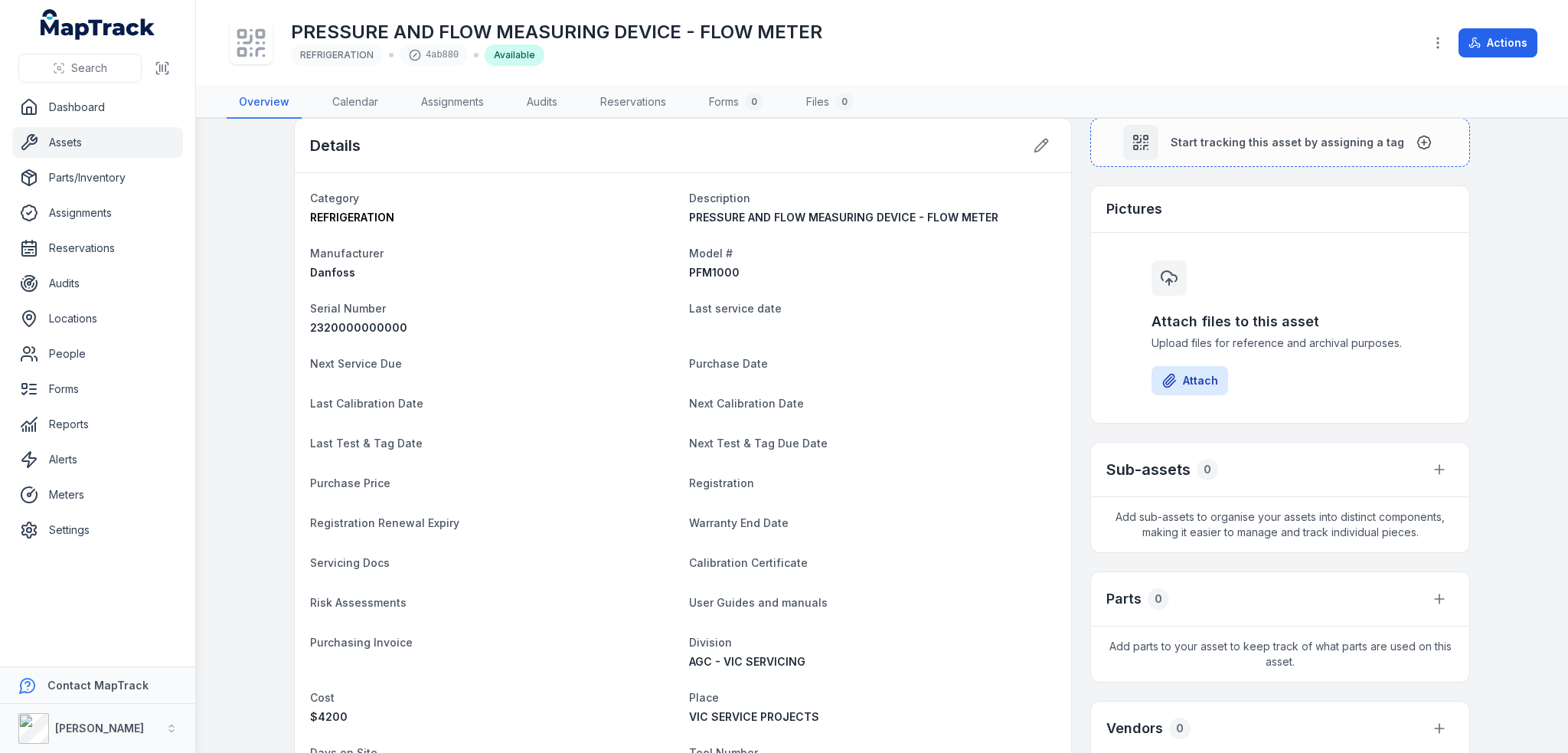
scroll to position [0, 0]
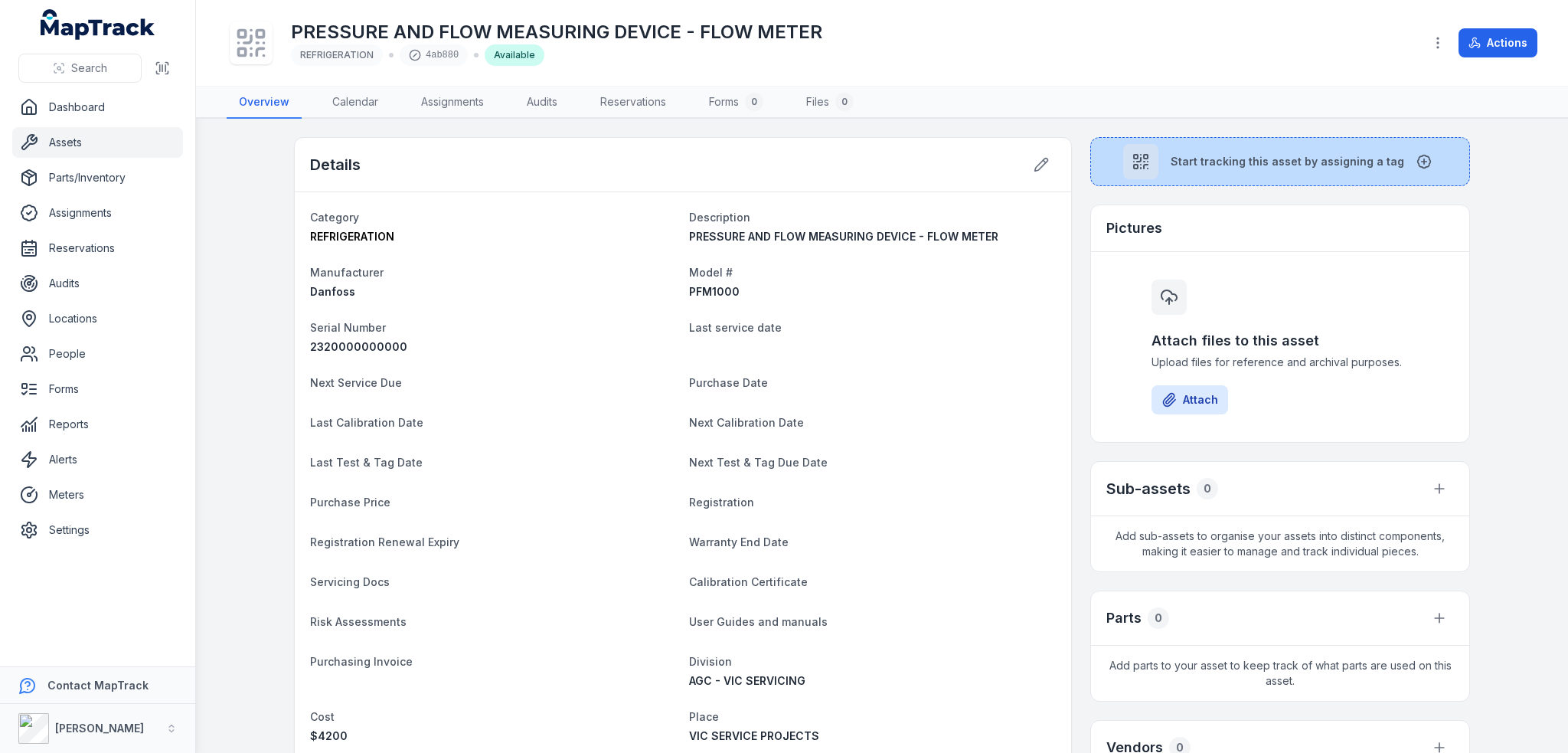
click at [1192, 170] on button "Start tracking this asset by assigning a tag" at bounding box center [1281, 161] width 380 height 49
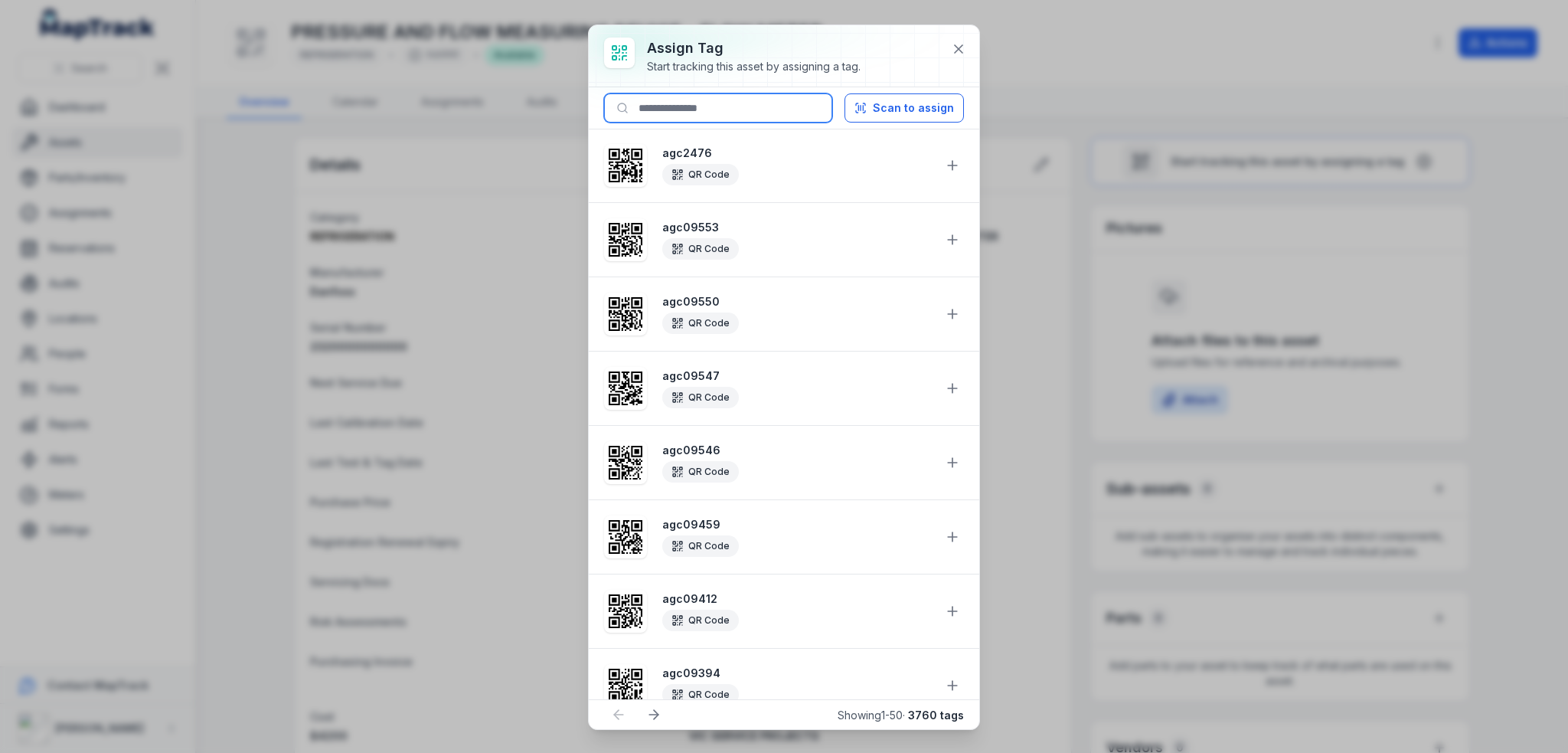
click at [752, 109] on input at bounding box center [719, 108] width 228 height 30
paste input "********"
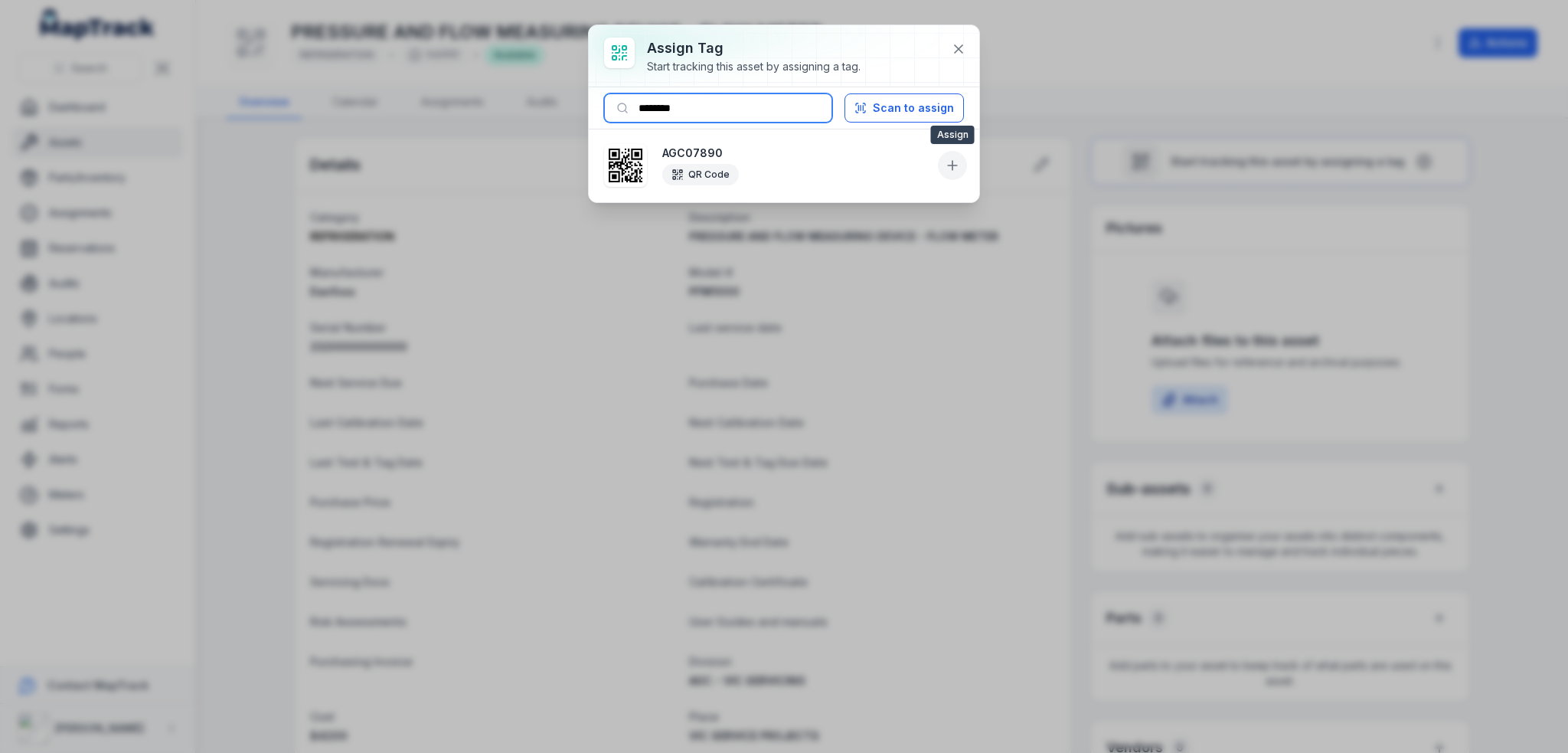
type input "********"
click at [948, 165] on icon at bounding box center [952, 165] width 9 height 0
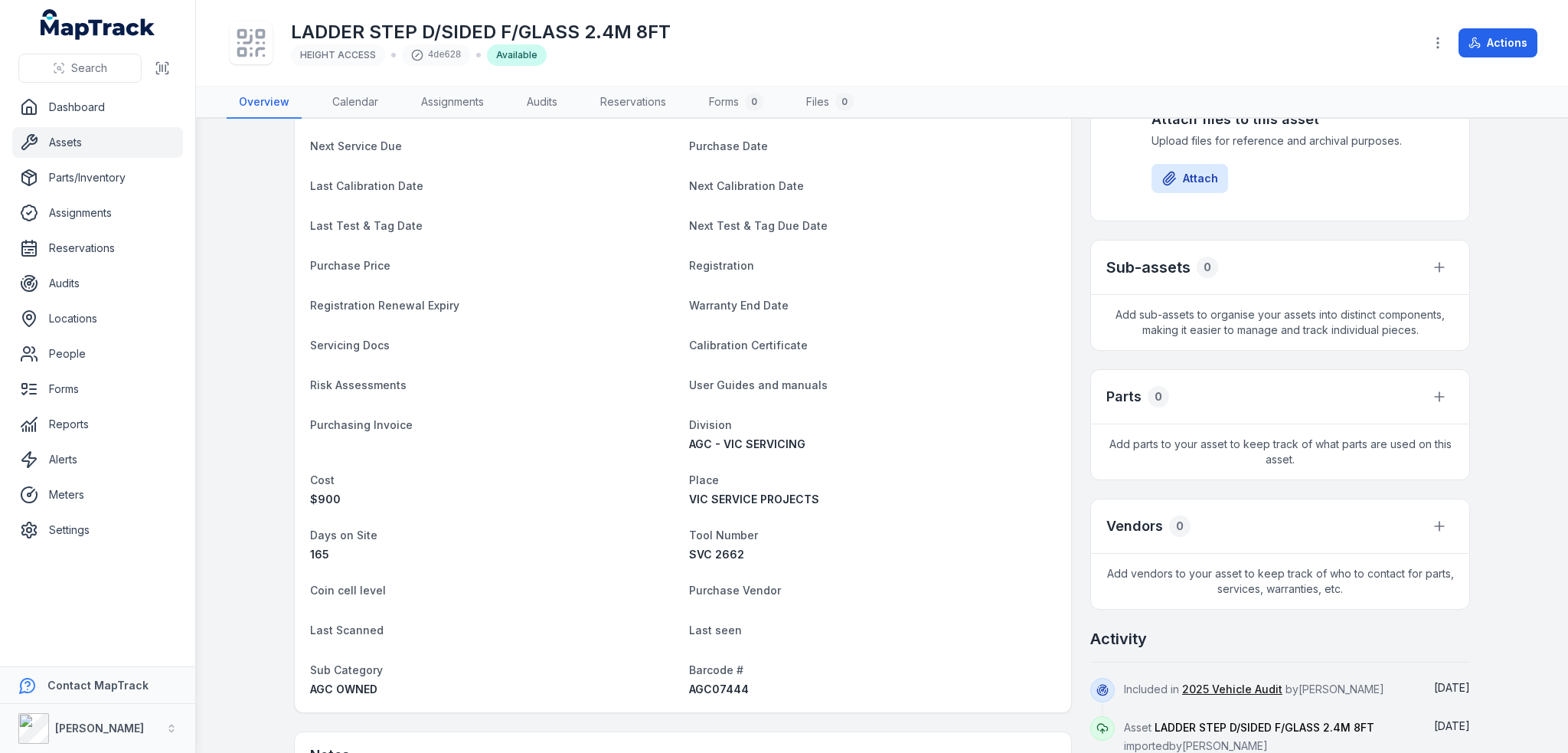
scroll to position [383, 0]
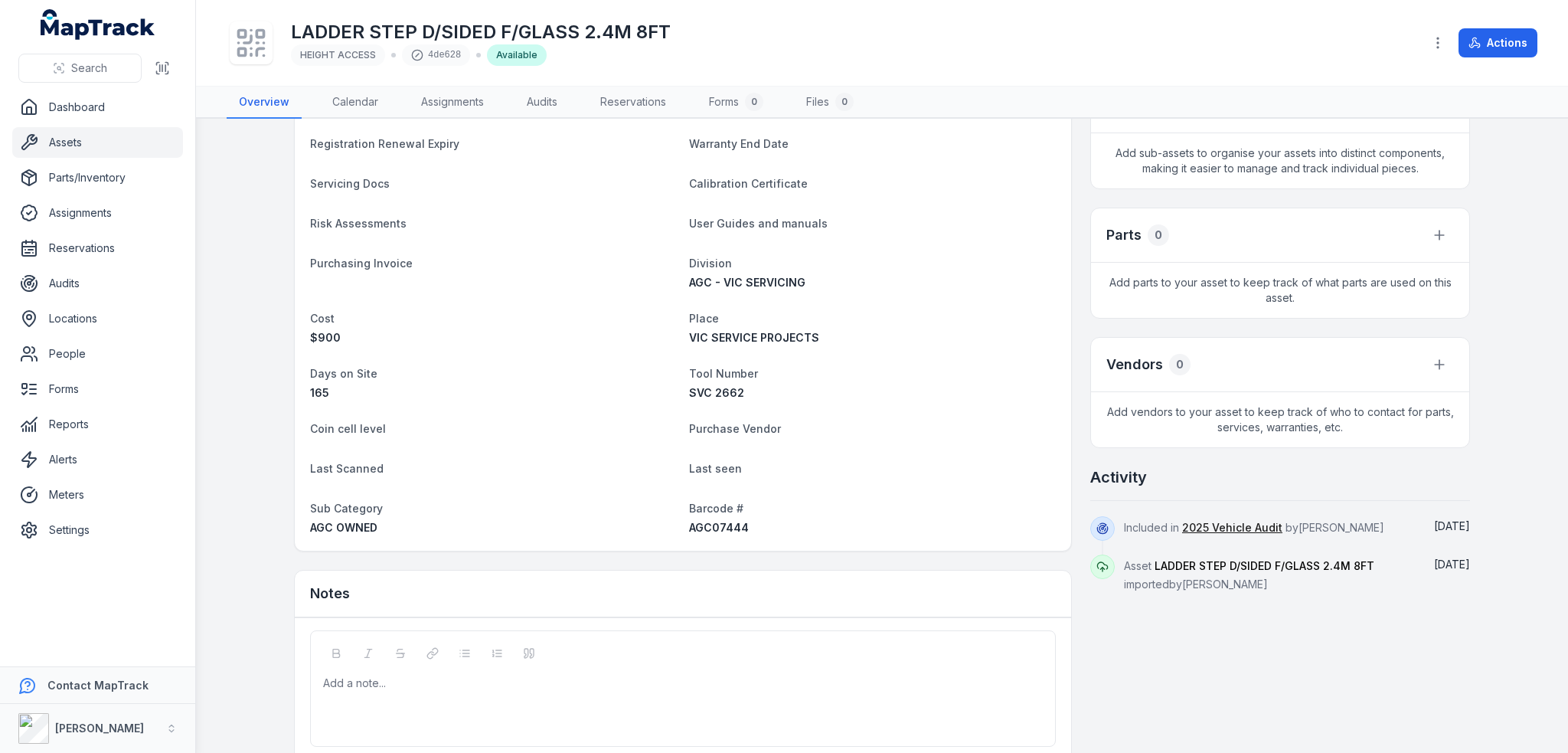
click at [704, 533] on span "AGC07444" at bounding box center [719, 527] width 60 height 13
copy span "AGC07444"
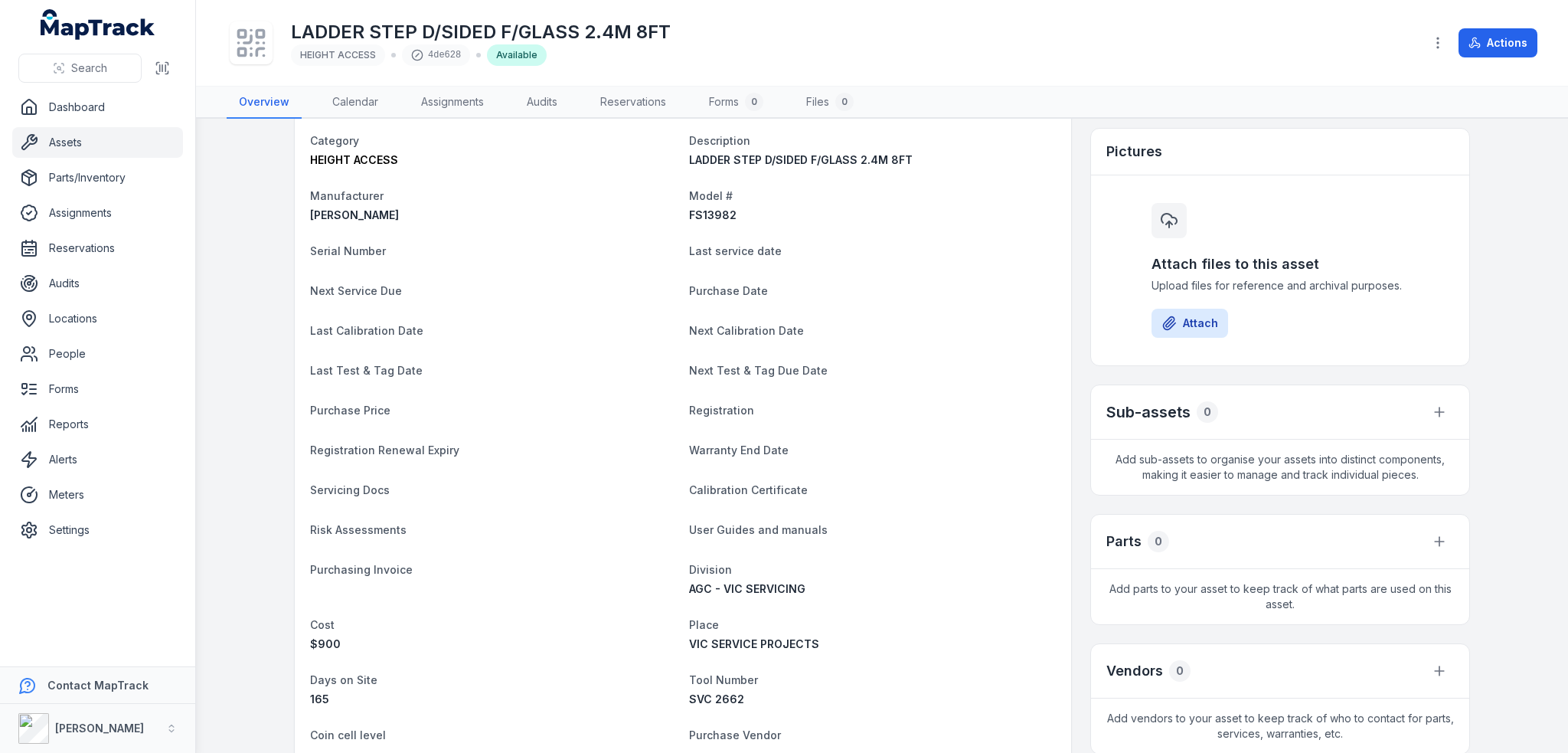
scroll to position [0, 0]
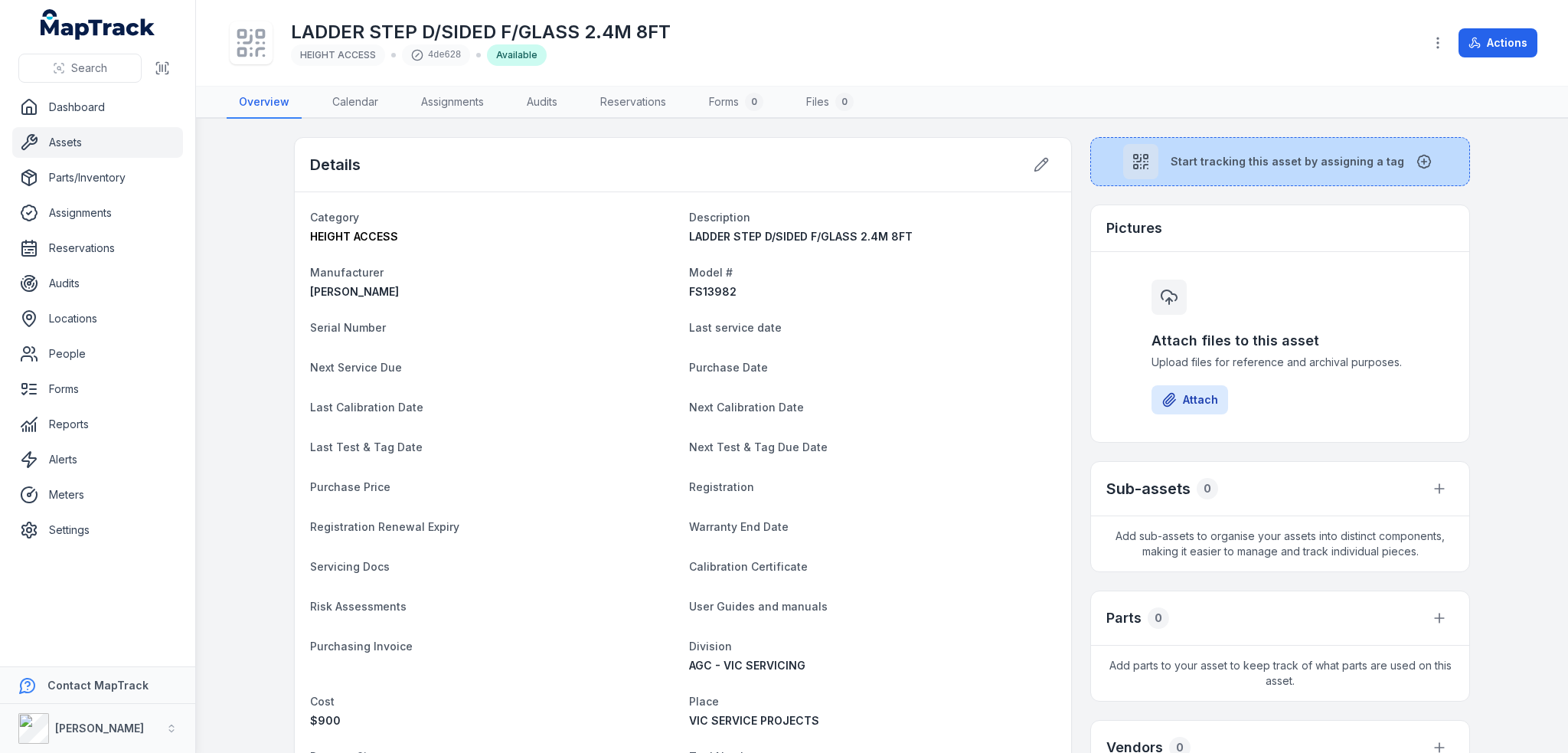
click at [1191, 167] on button "Start tracking this asset by assigning a tag" at bounding box center [1281, 161] width 380 height 49
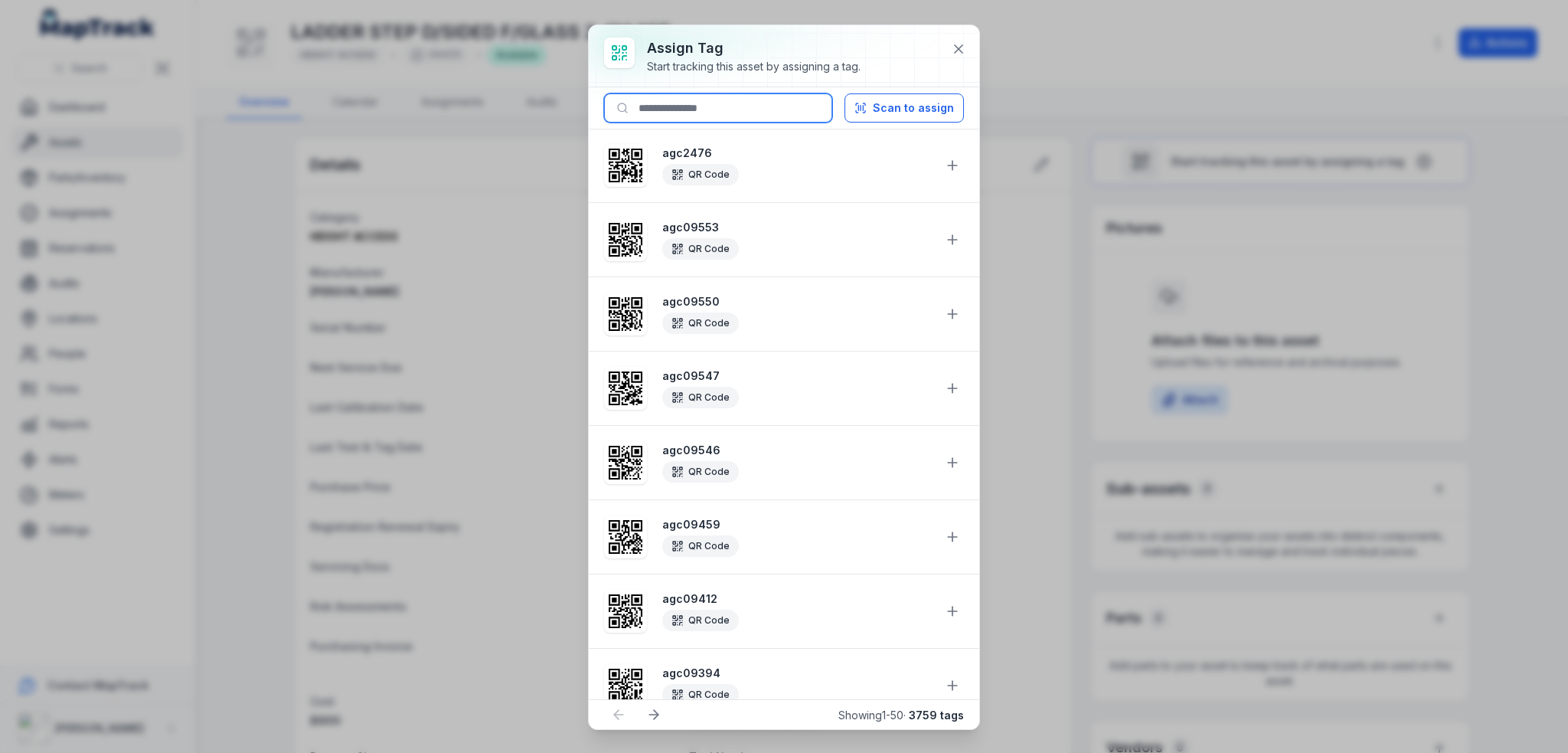
click at [750, 107] on input at bounding box center [719, 108] width 228 height 30
paste input "********"
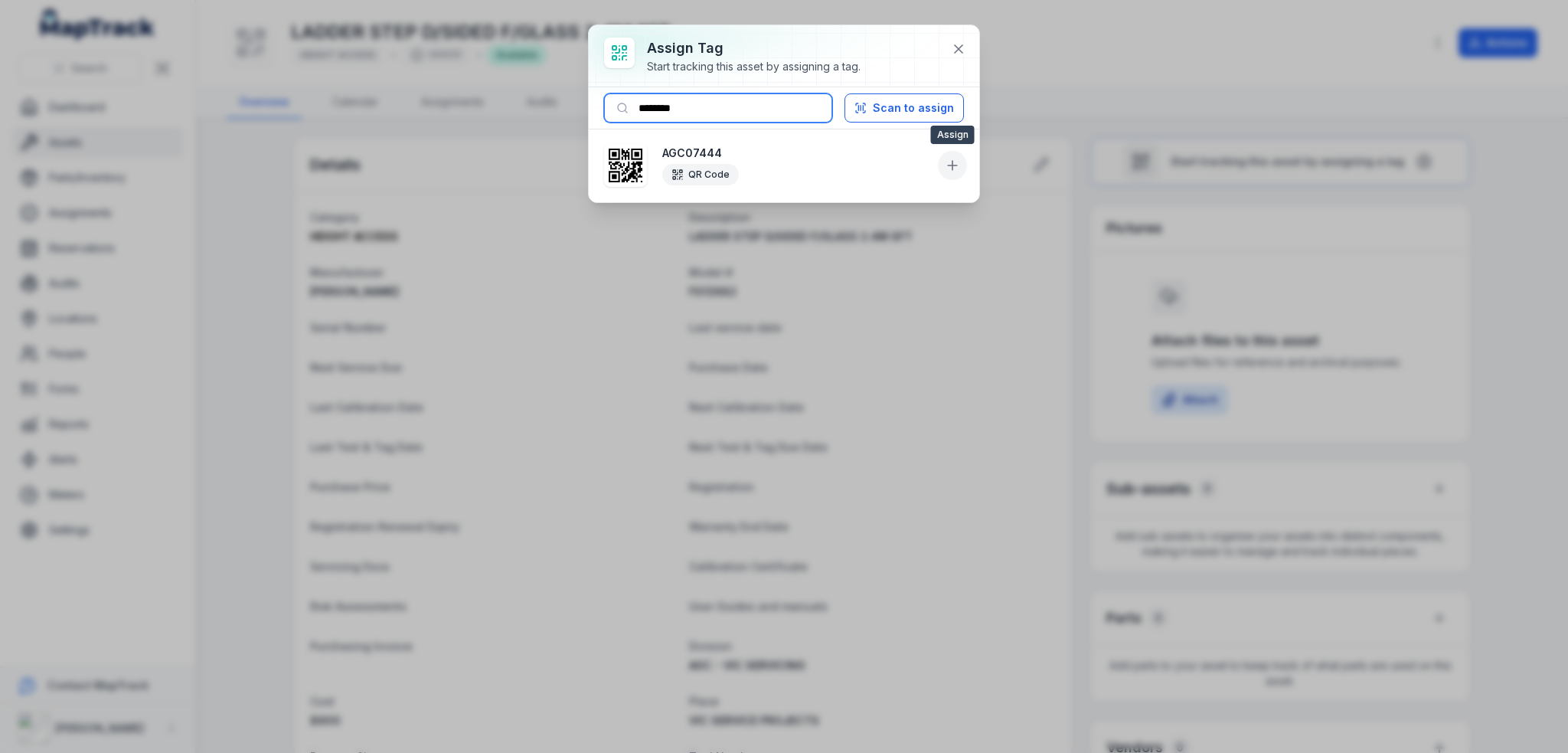
type input "********"
click at [956, 163] on icon at bounding box center [953, 165] width 16 height 16
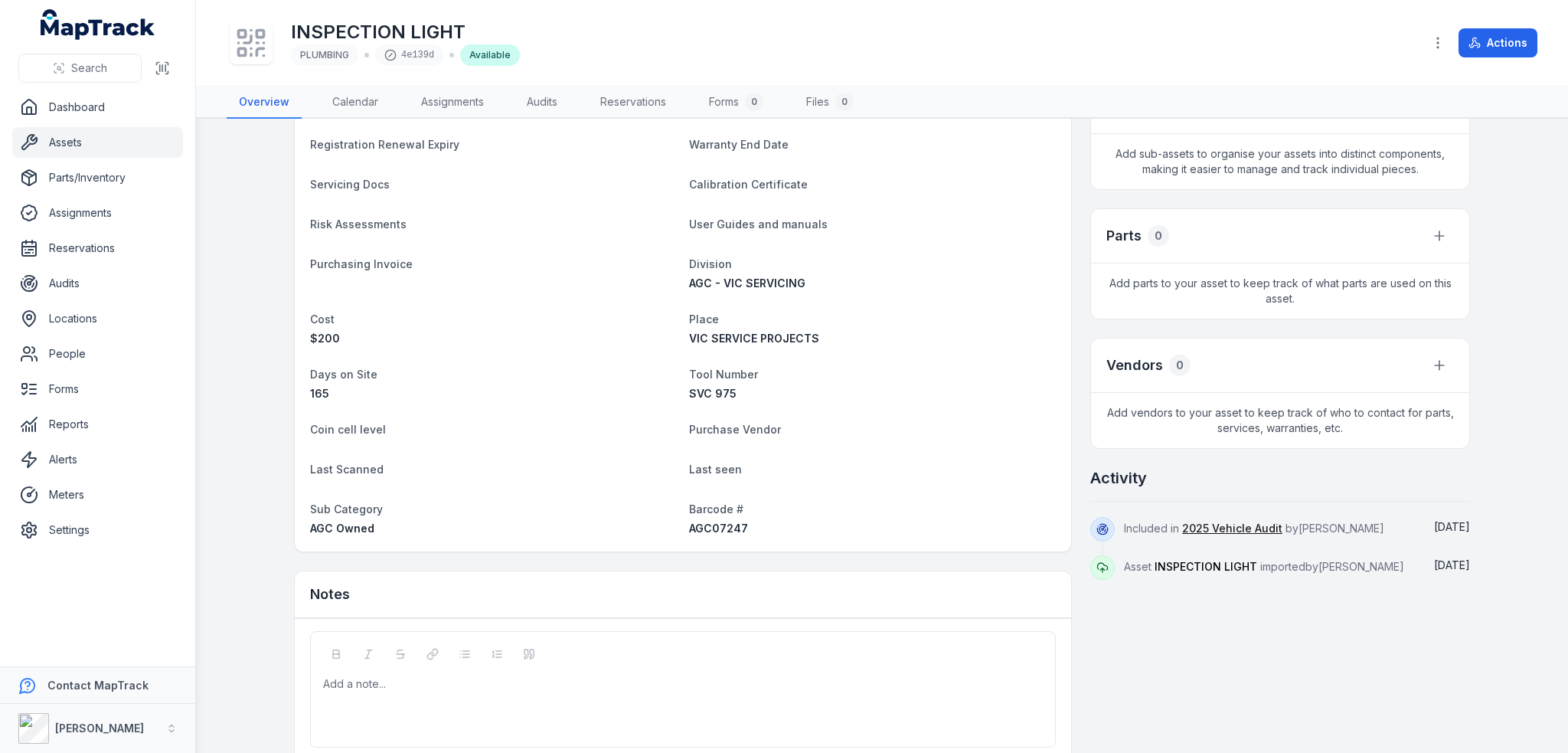
scroll to position [383, 0]
click at [706, 533] on span "AGC07247" at bounding box center [719, 527] width 59 height 13
copy span "AGC07247"
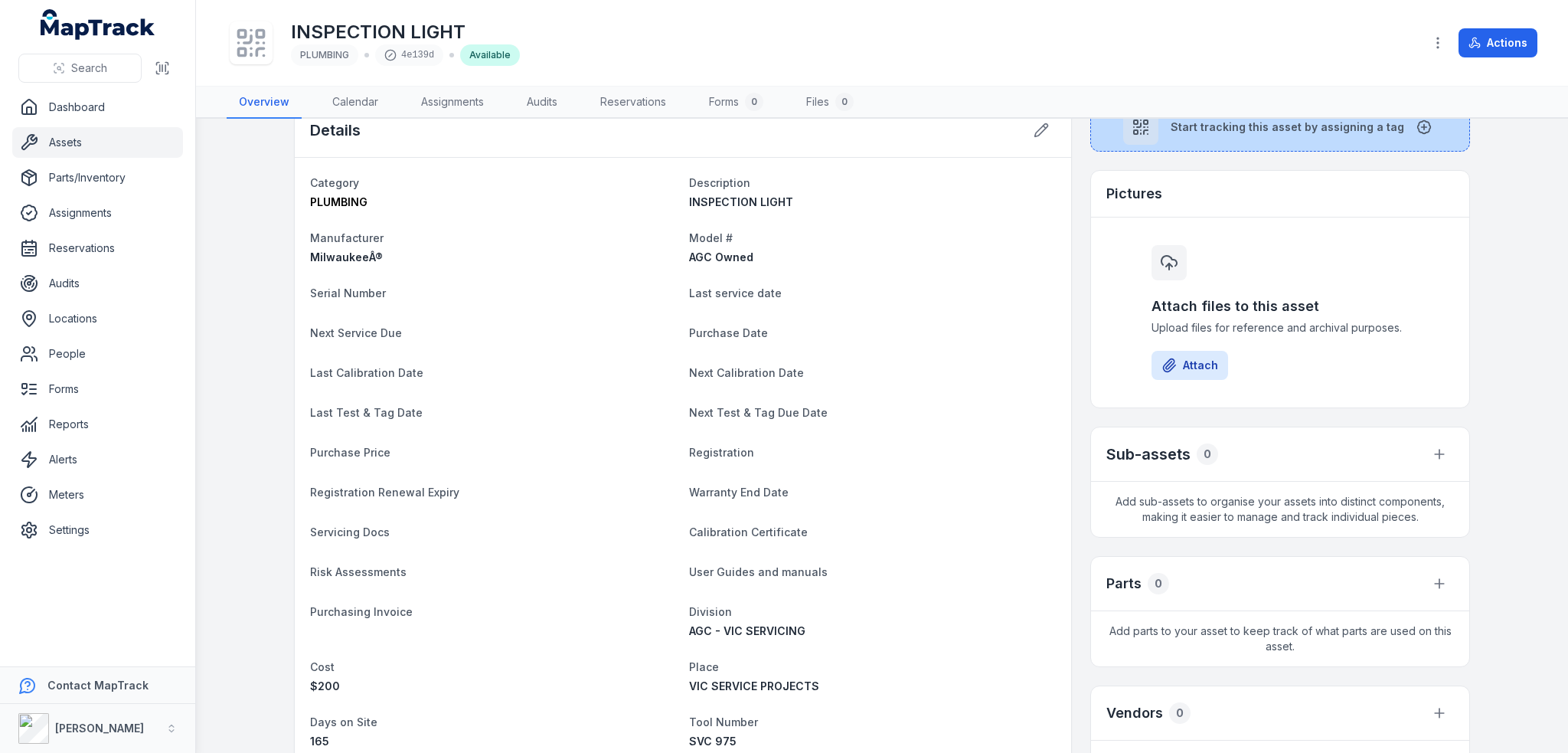
scroll to position [0, 0]
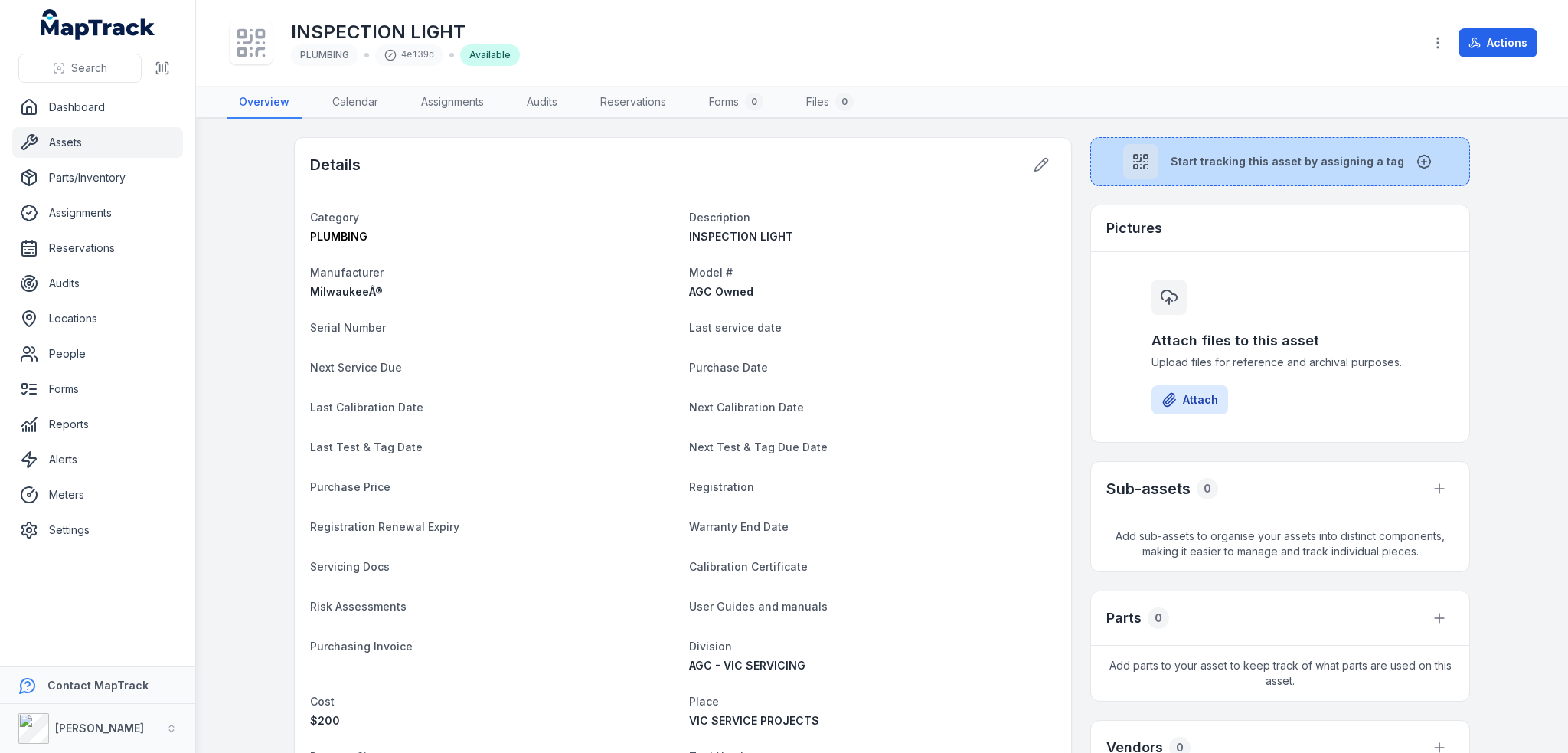
click at [1150, 161] on icon at bounding box center [1141, 161] width 19 height 19
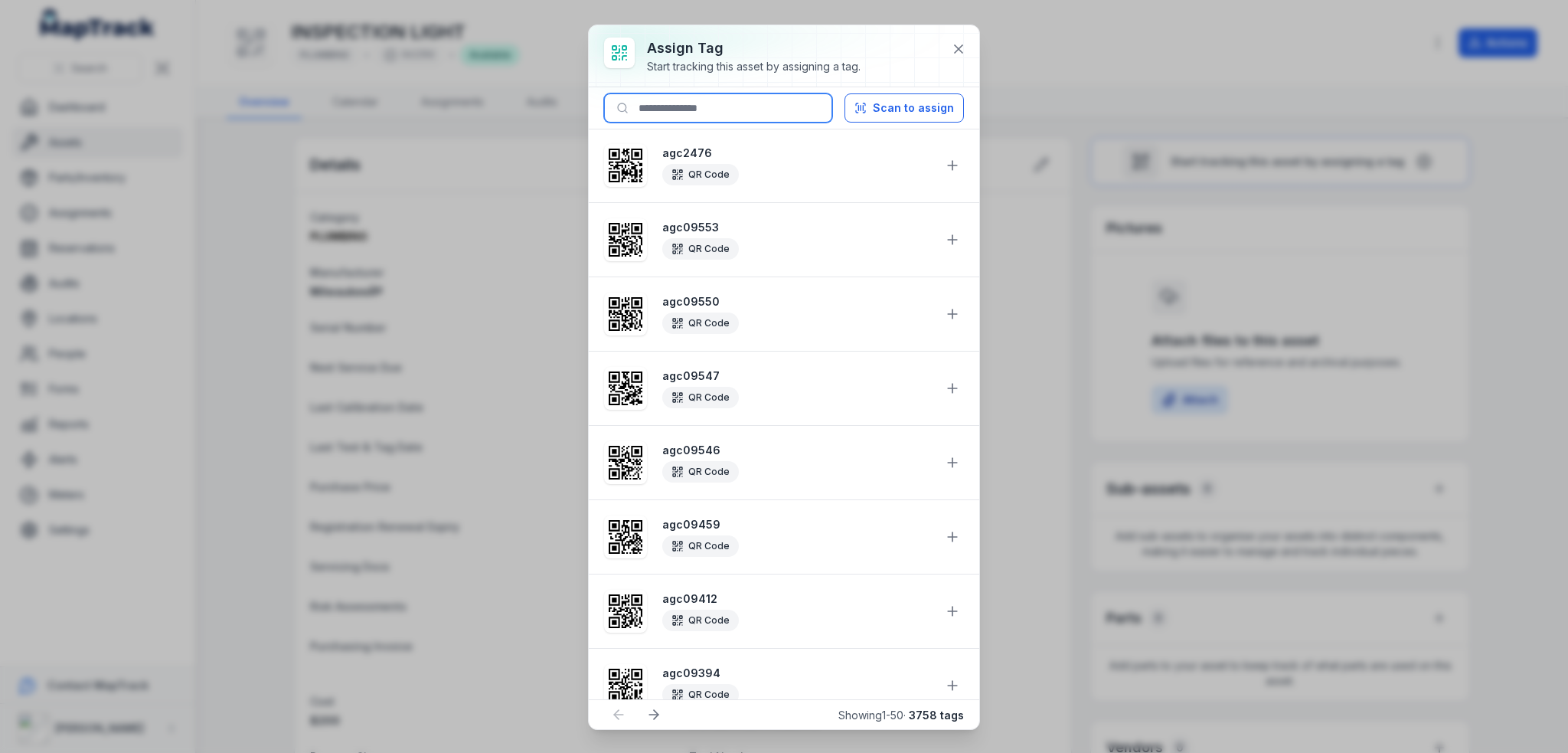
click at [774, 98] on input at bounding box center [719, 108] width 228 height 30
paste input "********"
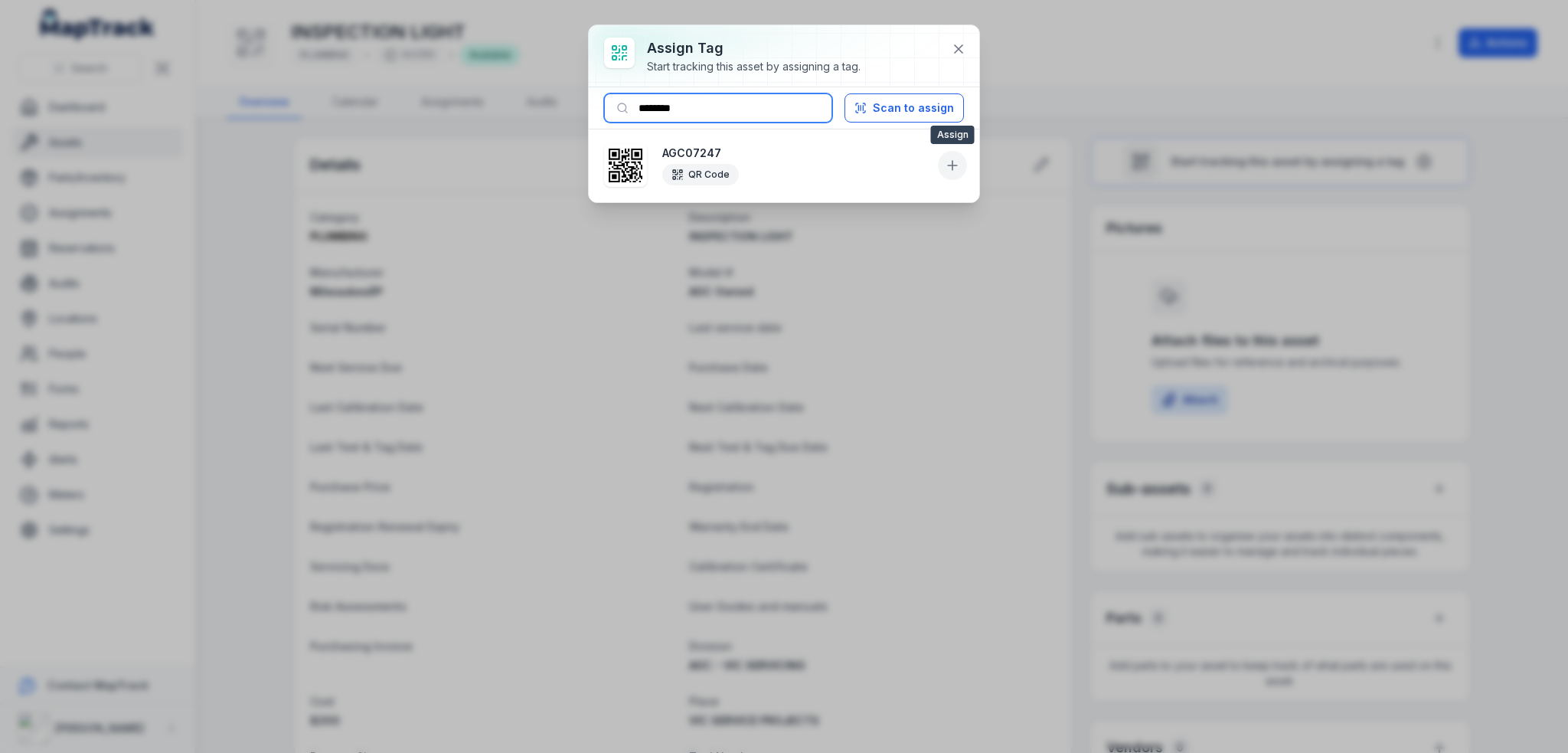
type input "********"
click at [945, 164] on icon at bounding box center [953, 165] width 16 height 16
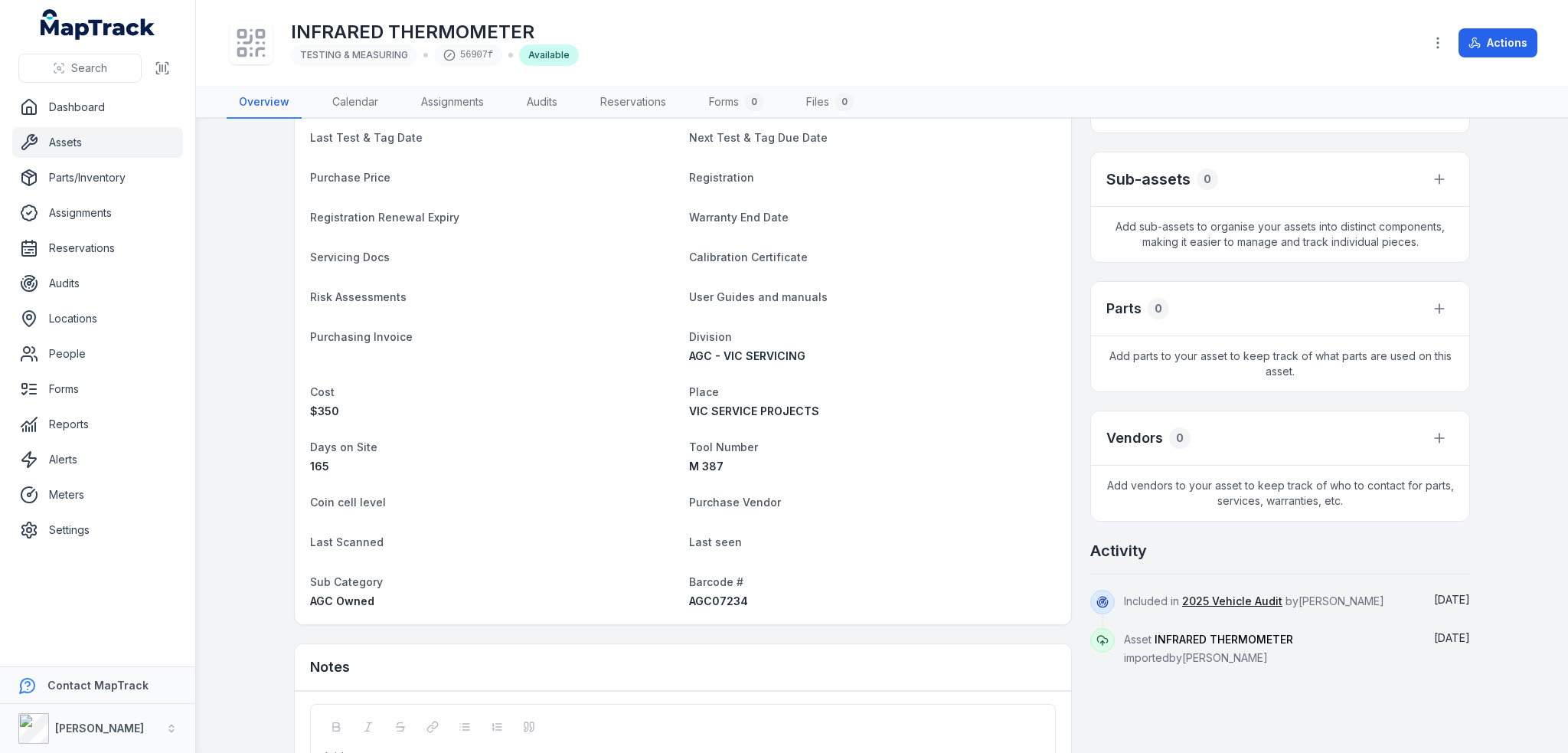
scroll to position [439, 0]
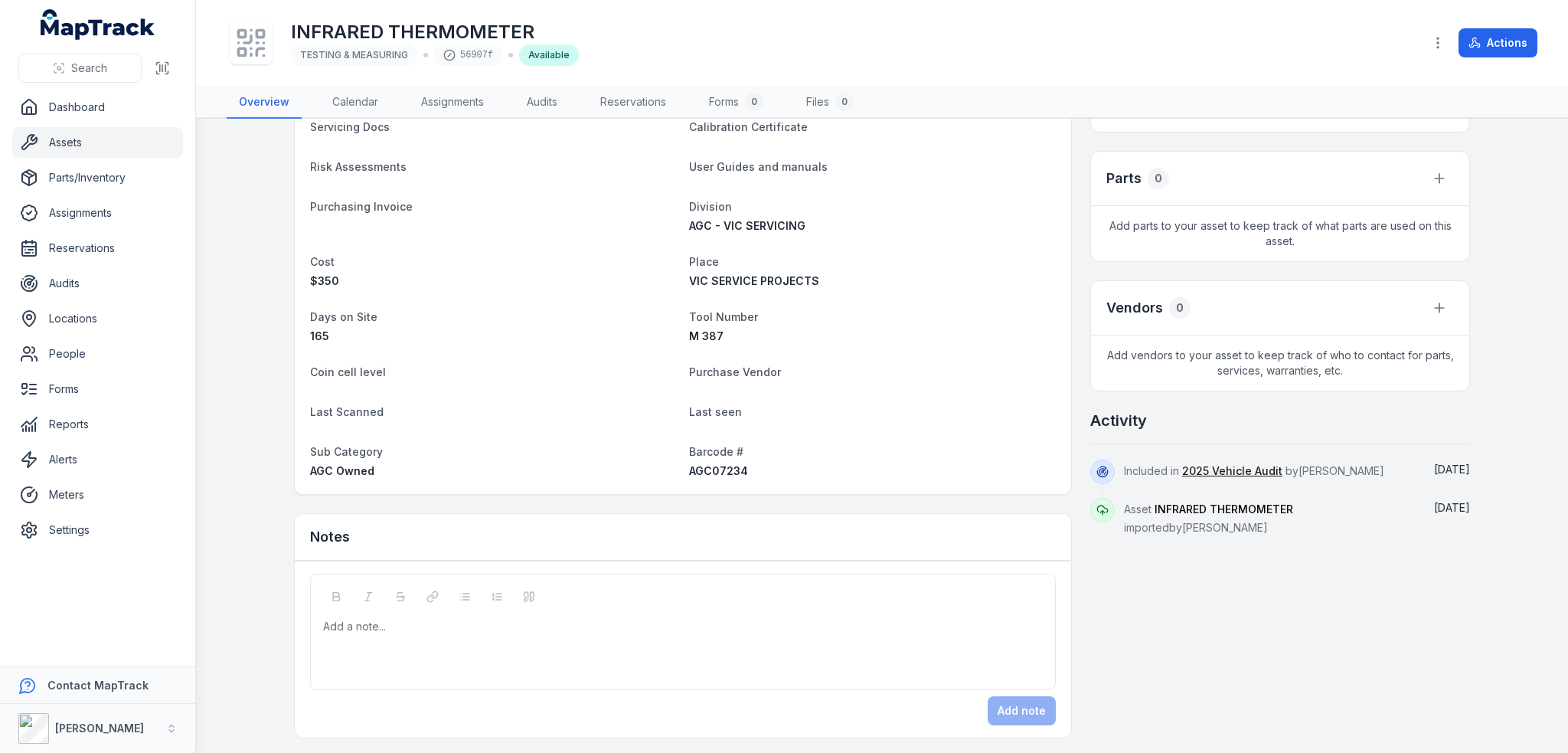
click at [708, 471] on span "AGC07234" at bounding box center [719, 470] width 59 height 13
copy span "AGC07234"
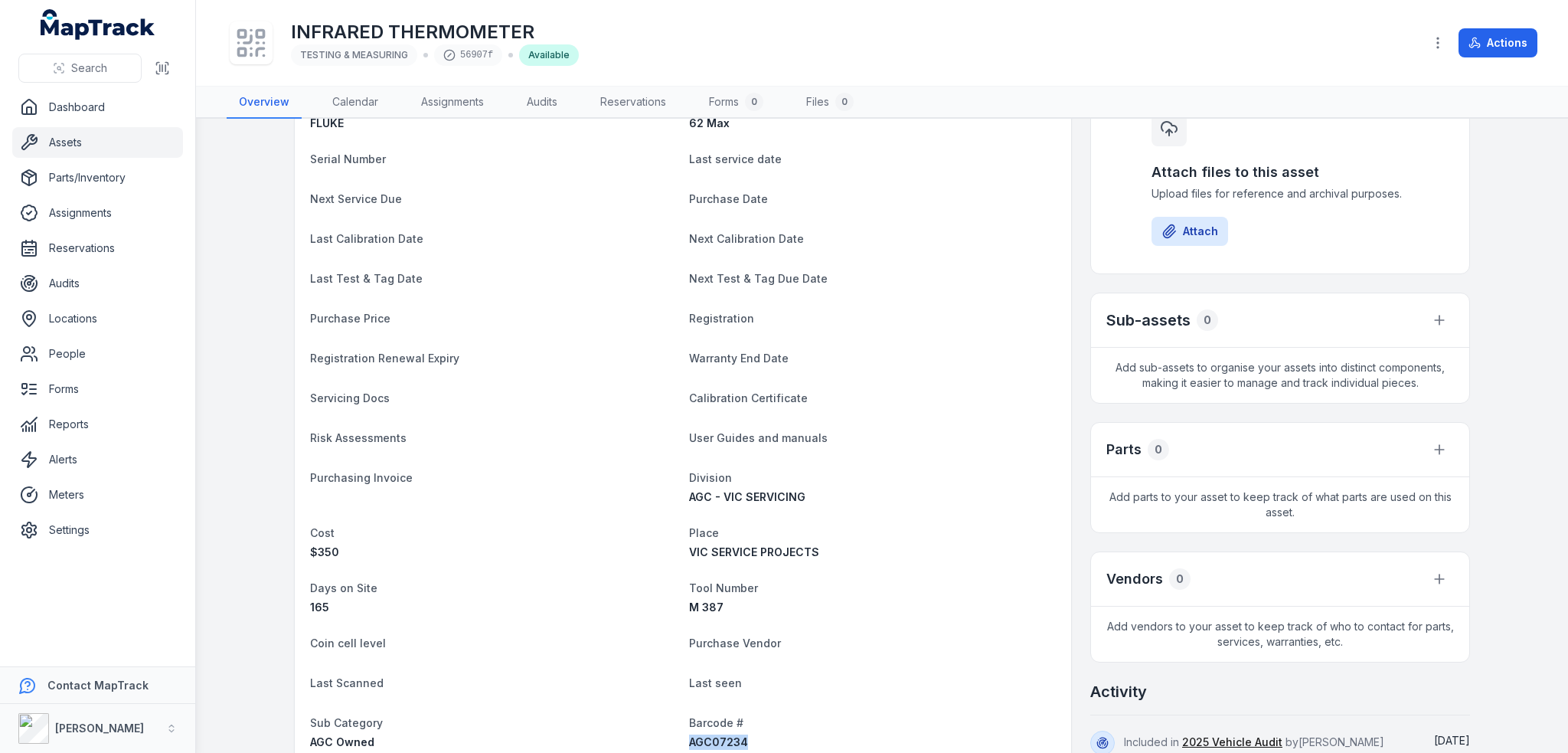
scroll to position [0, 0]
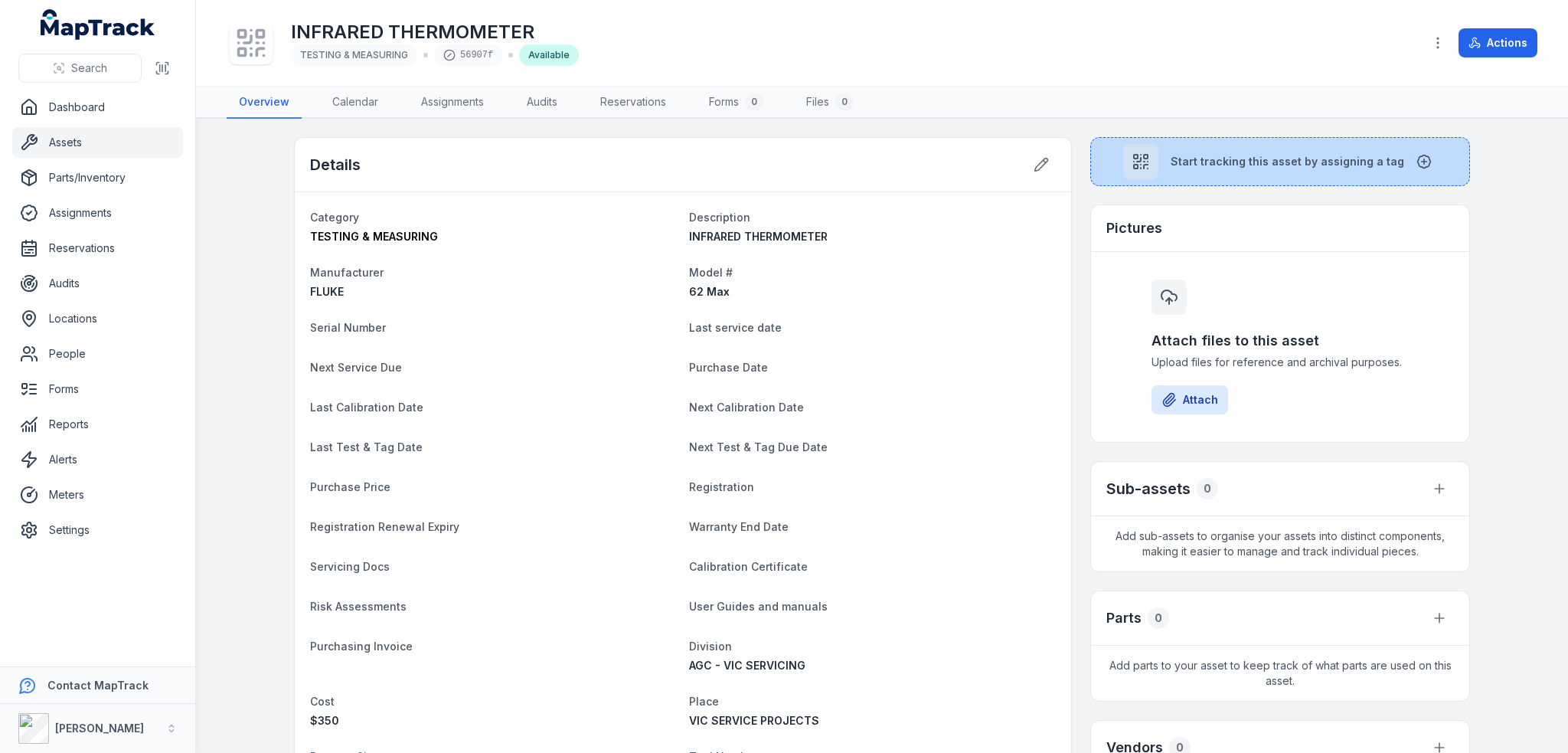
click at [1182, 157] on span "Start tracking this asset by assigning a tag" at bounding box center [1286, 161] width 233 height 16
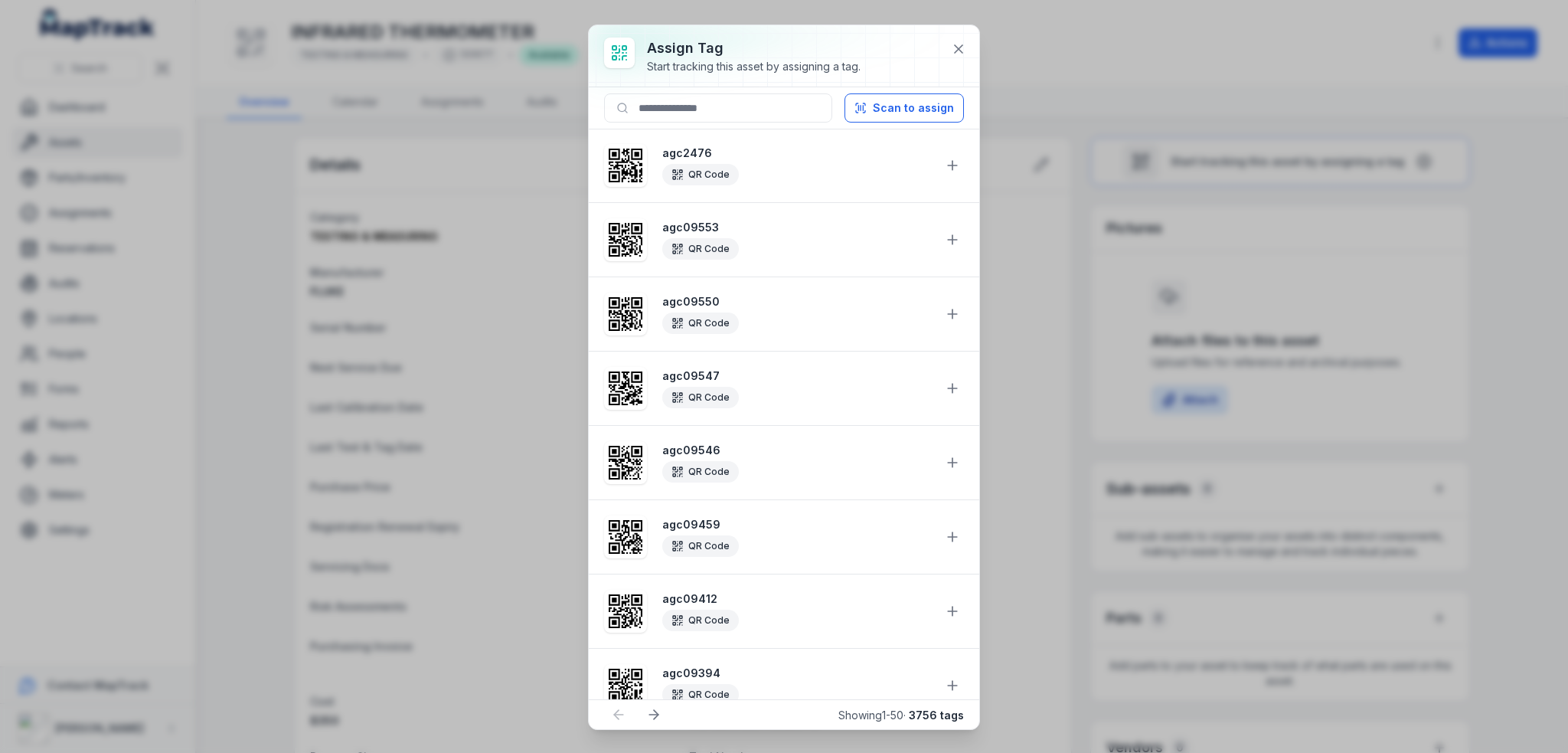
click at [702, 92] on div "Scan to assign" at bounding box center [784, 108] width 391 height 42
click at [699, 103] on input at bounding box center [719, 108] width 228 height 30
paste input "********"
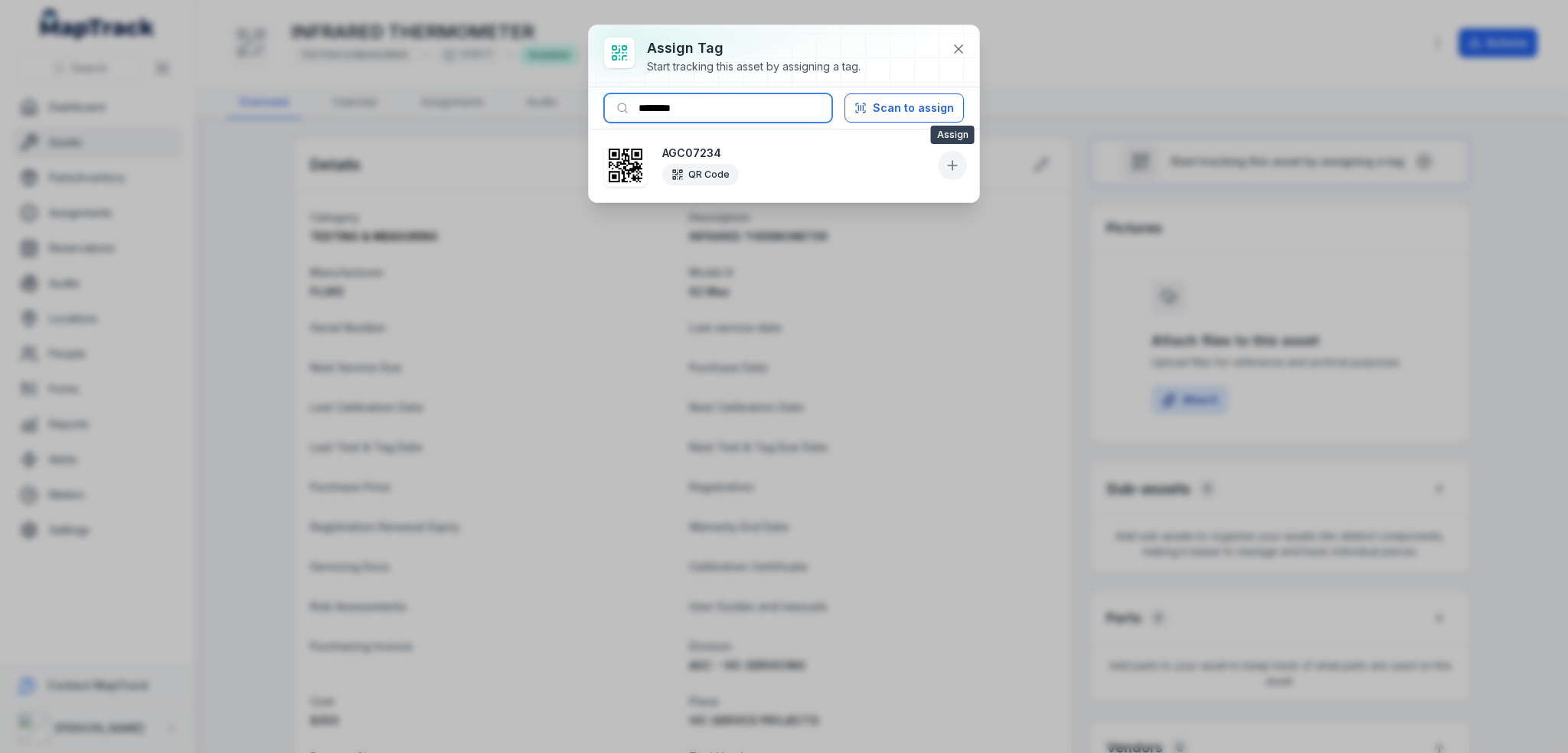
type input "********"
click at [952, 155] on button at bounding box center [953, 165] width 30 height 30
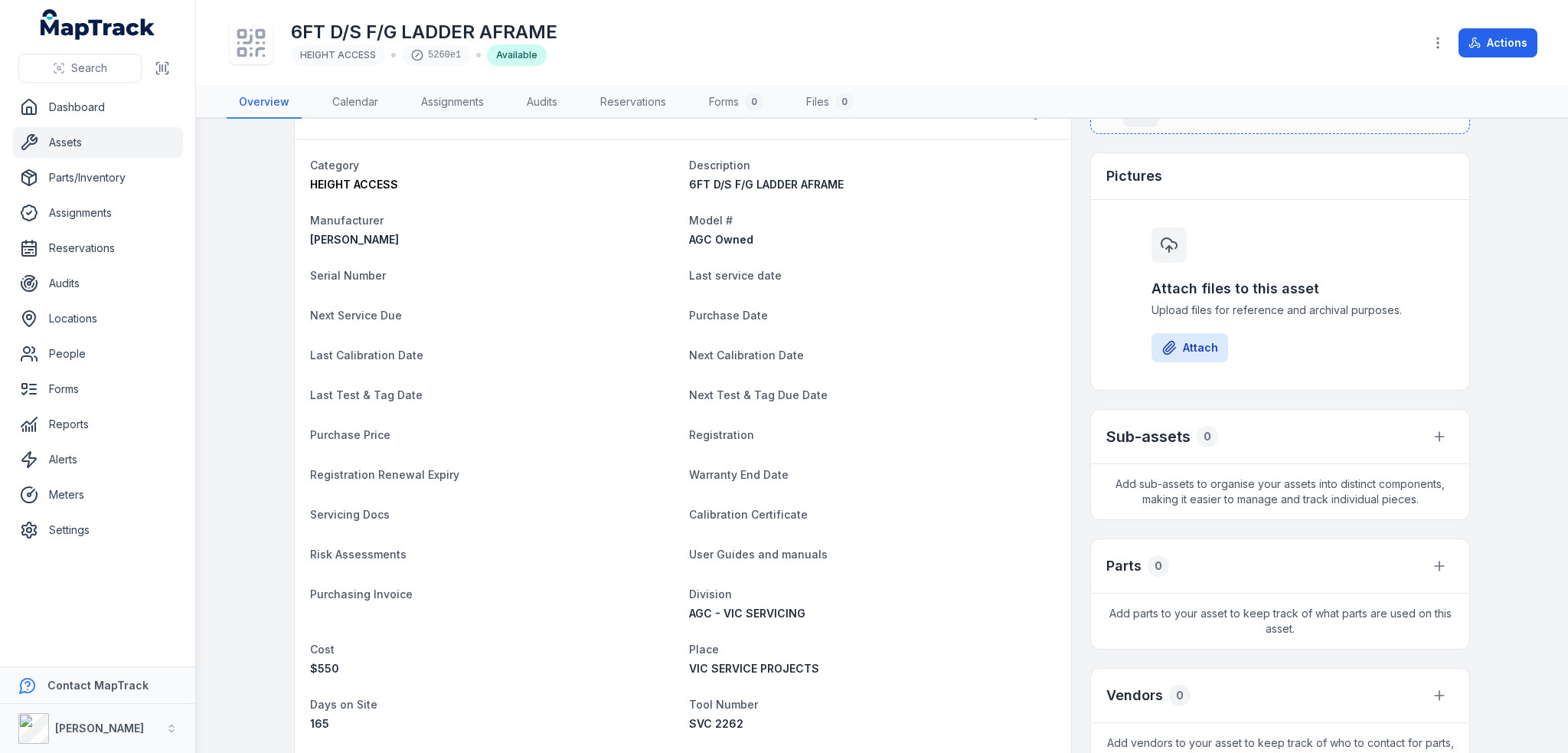
scroll to position [383, 0]
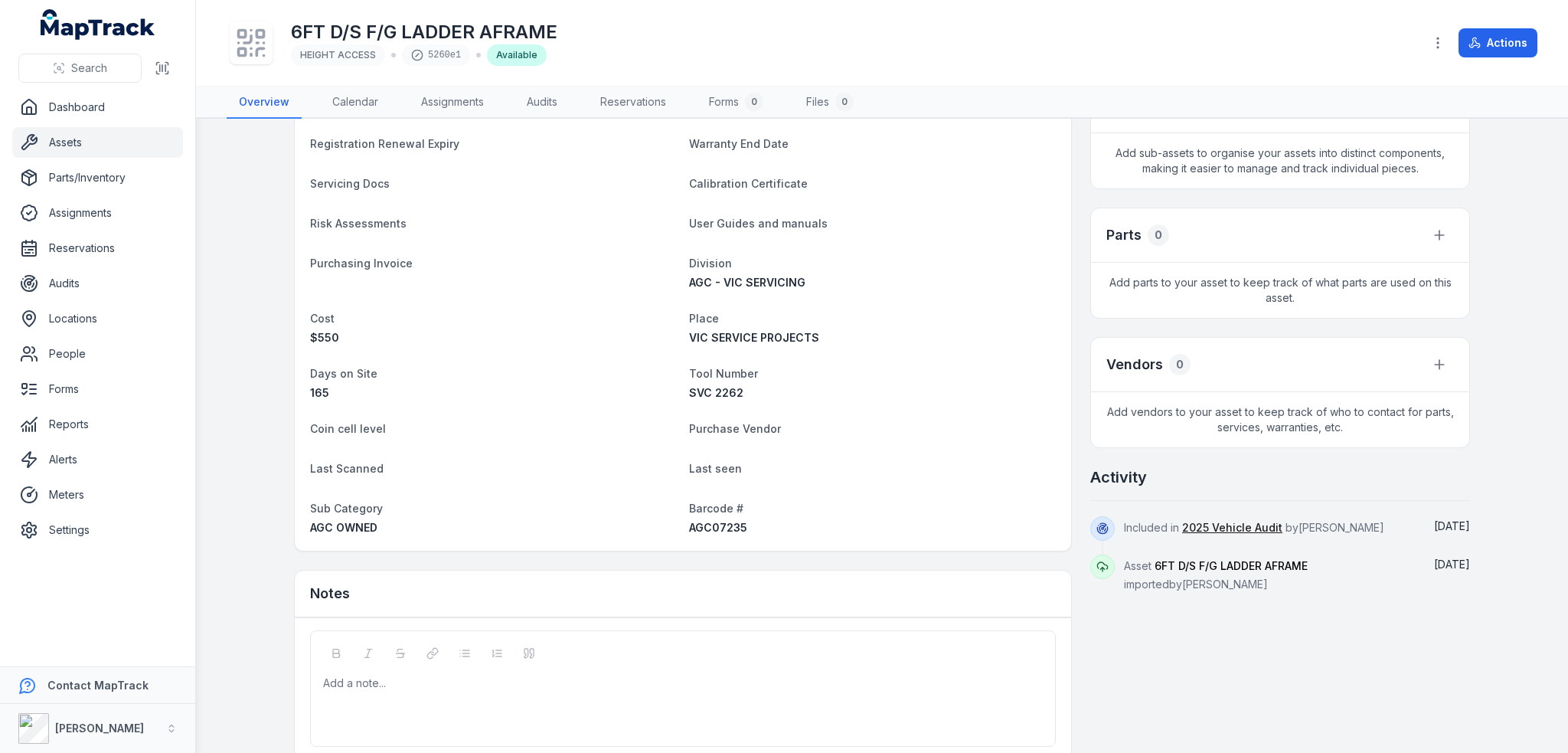
click at [713, 529] on span "AGC07235" at bounding box center [718, 527] width 58 height 13
click at [714, 528] on span "AGC07235" at bounding box center [718, 527] width 58 height 13
copy span "AGC07235"
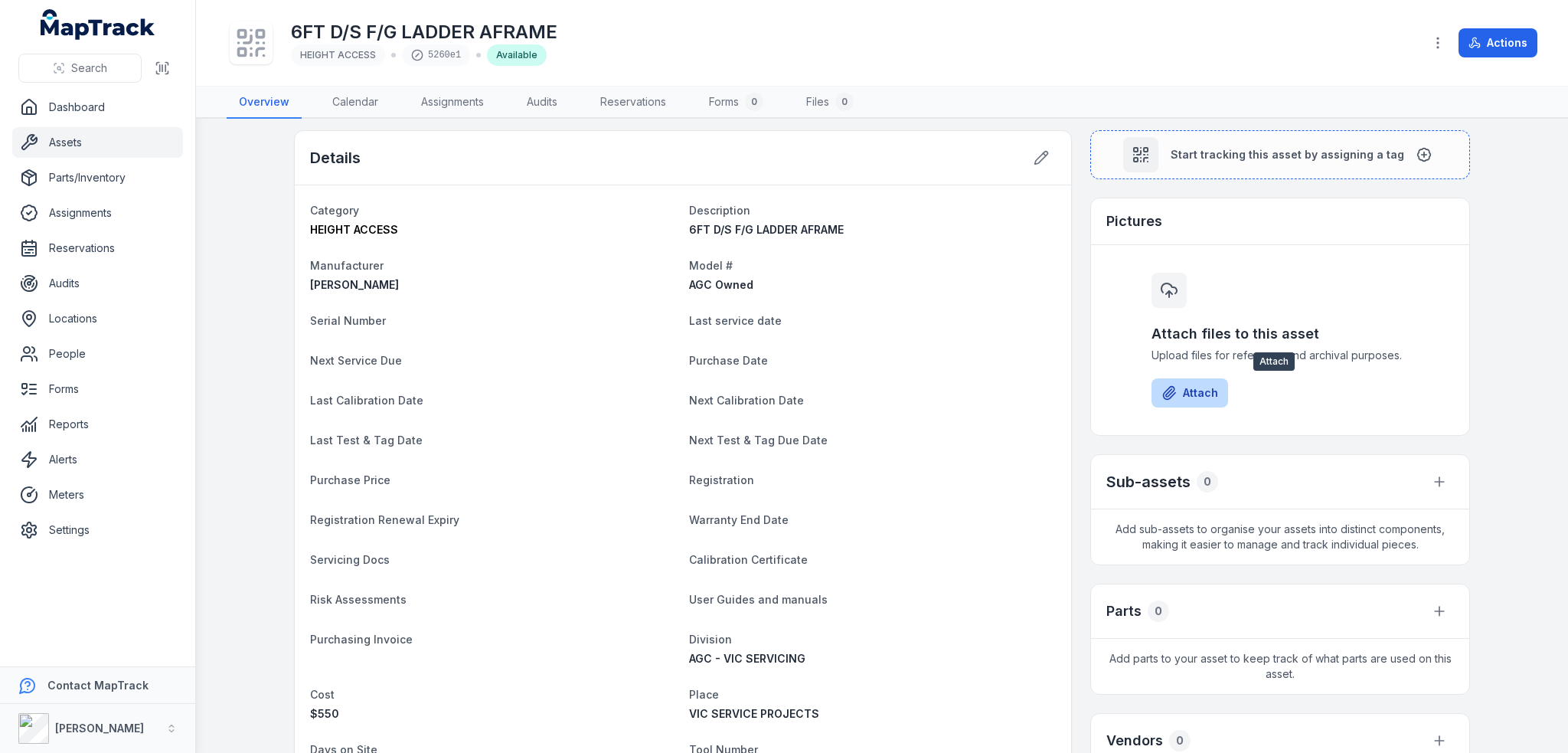
scroll to position [0, 0]
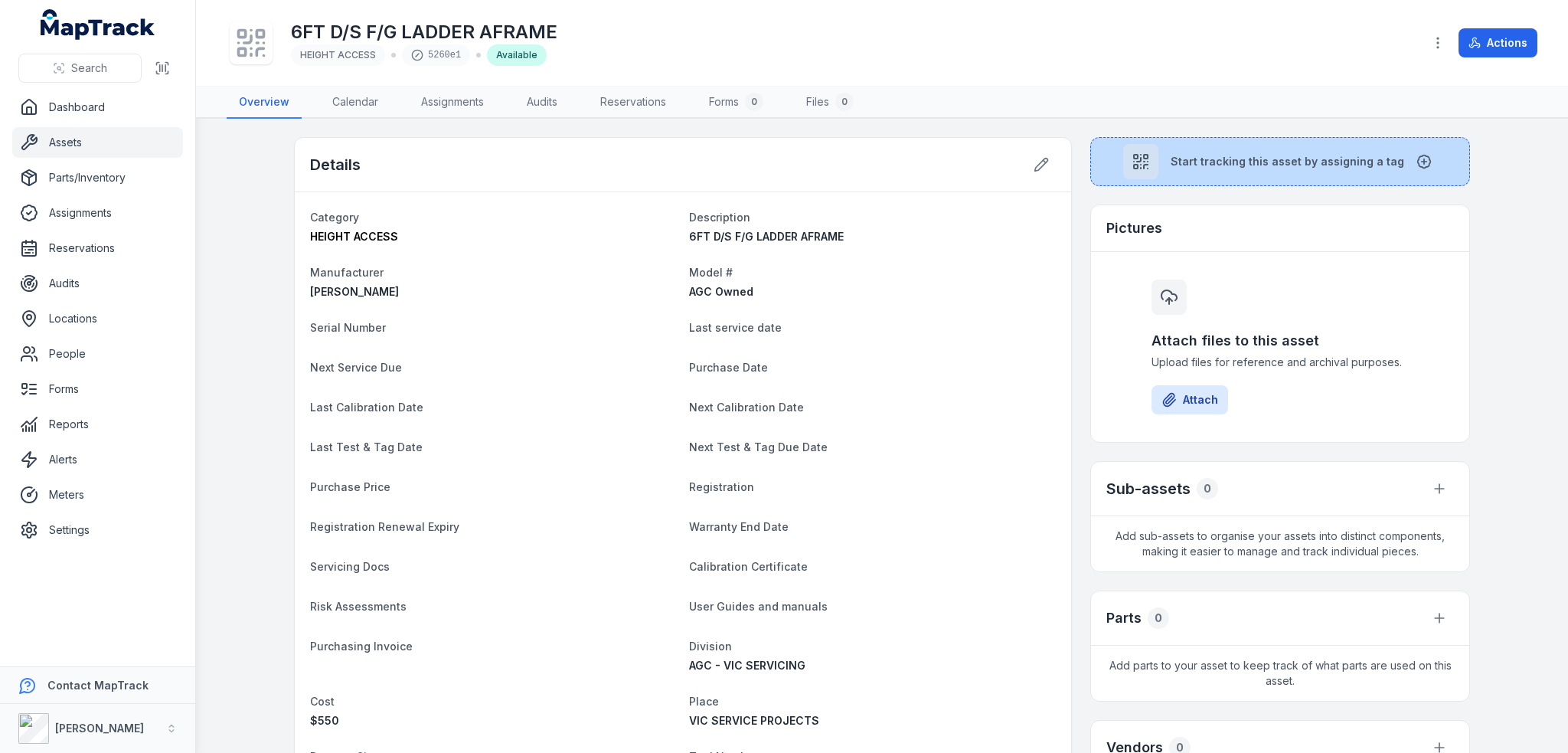
click at [1198, 177] on button "Start tracking this asset by assigning a tag" at bounding box center [1281, 161] width 380 height 49
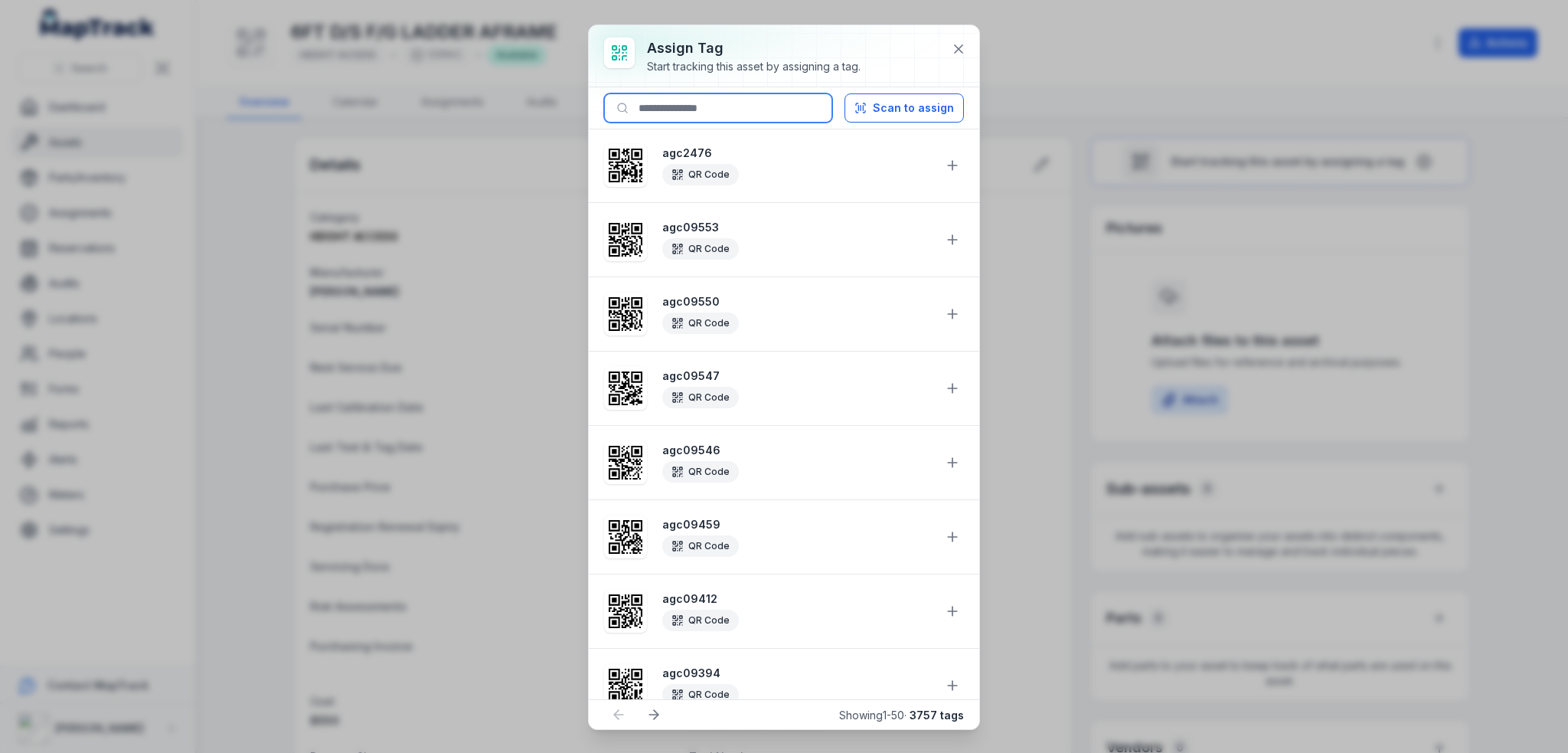
click at [750, 114] on input at bounding box center [719, 108] width 228 height 30
paste input "********"
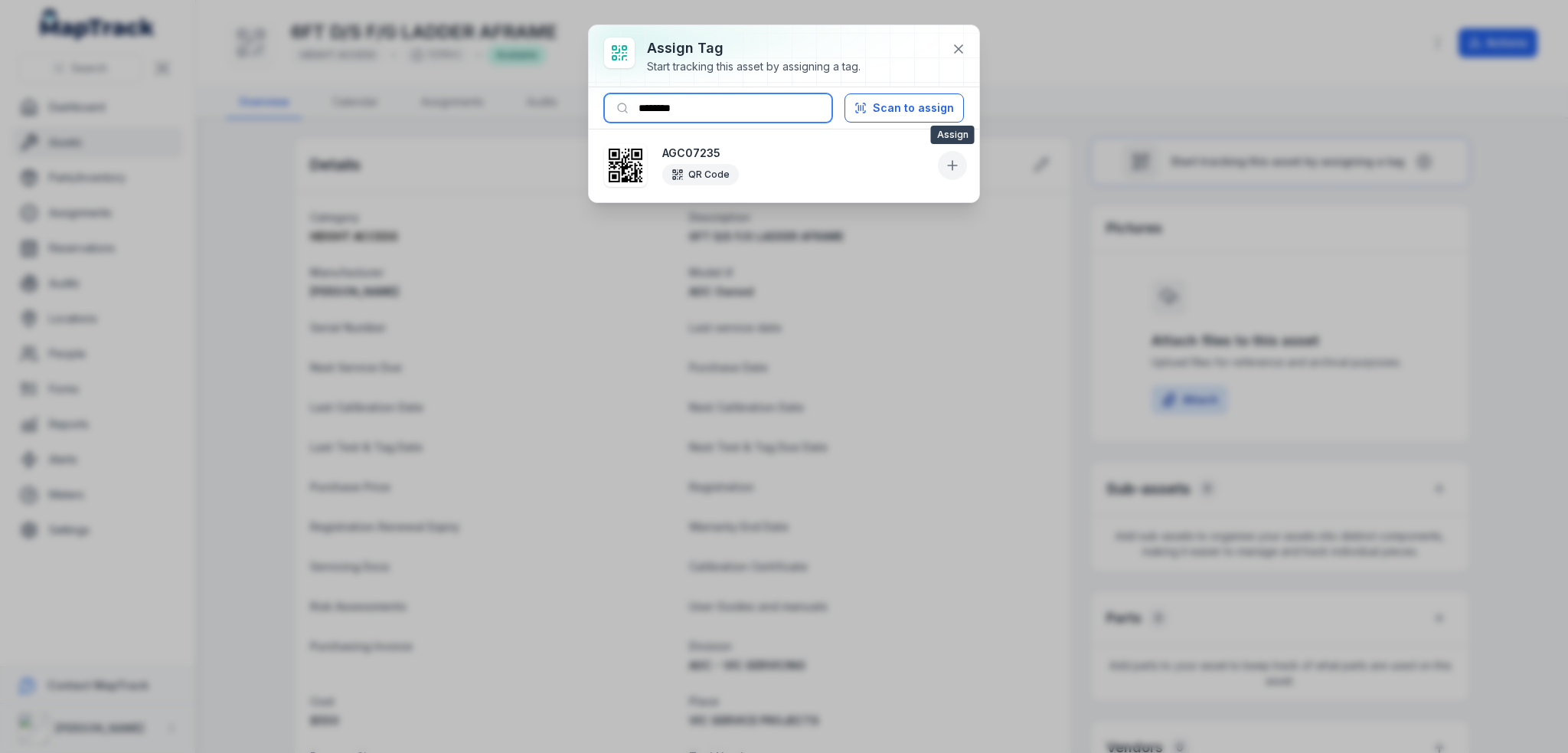
type input "********"
click at [950, 160] on icon at bounding box center [953, 165] width 16 height 16
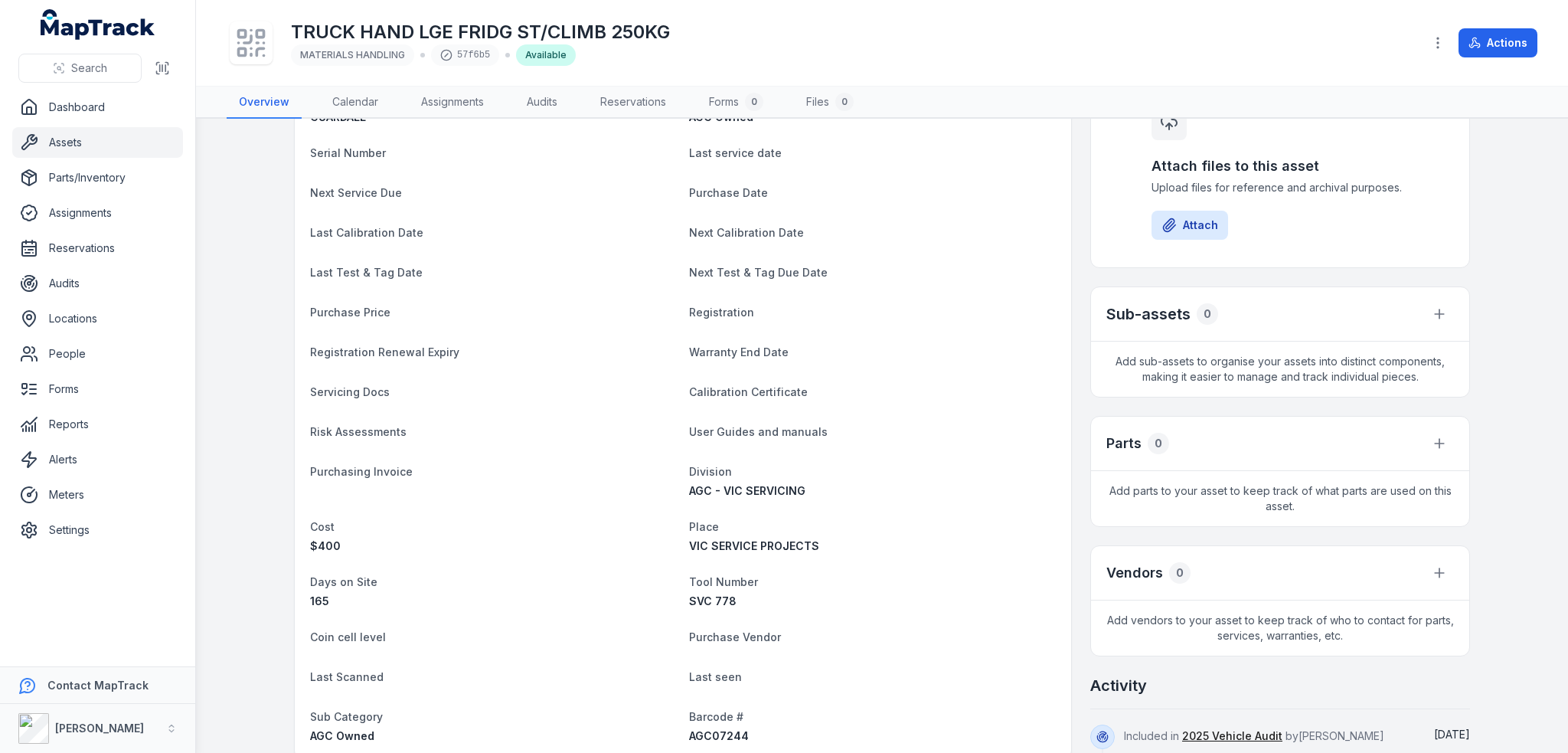
scroll to position [306, 0]
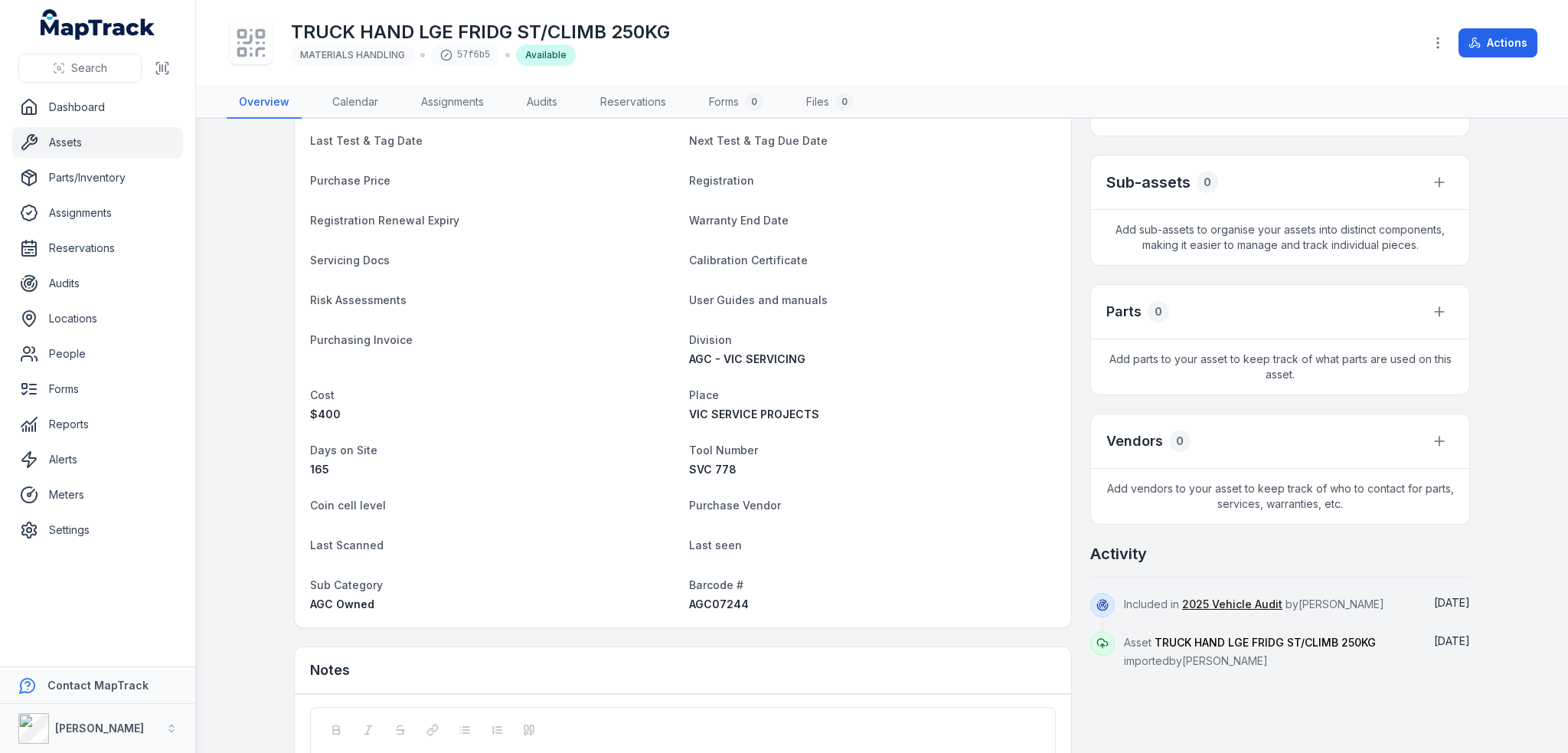
click at [719, 609] on div "AGC07244" at bounding box center [872, 604] width 367 height 16
click at [719, 602] on span "AGC07244" at bounding box center [719, 603] width 60 height 13
copy span "AGC07244"
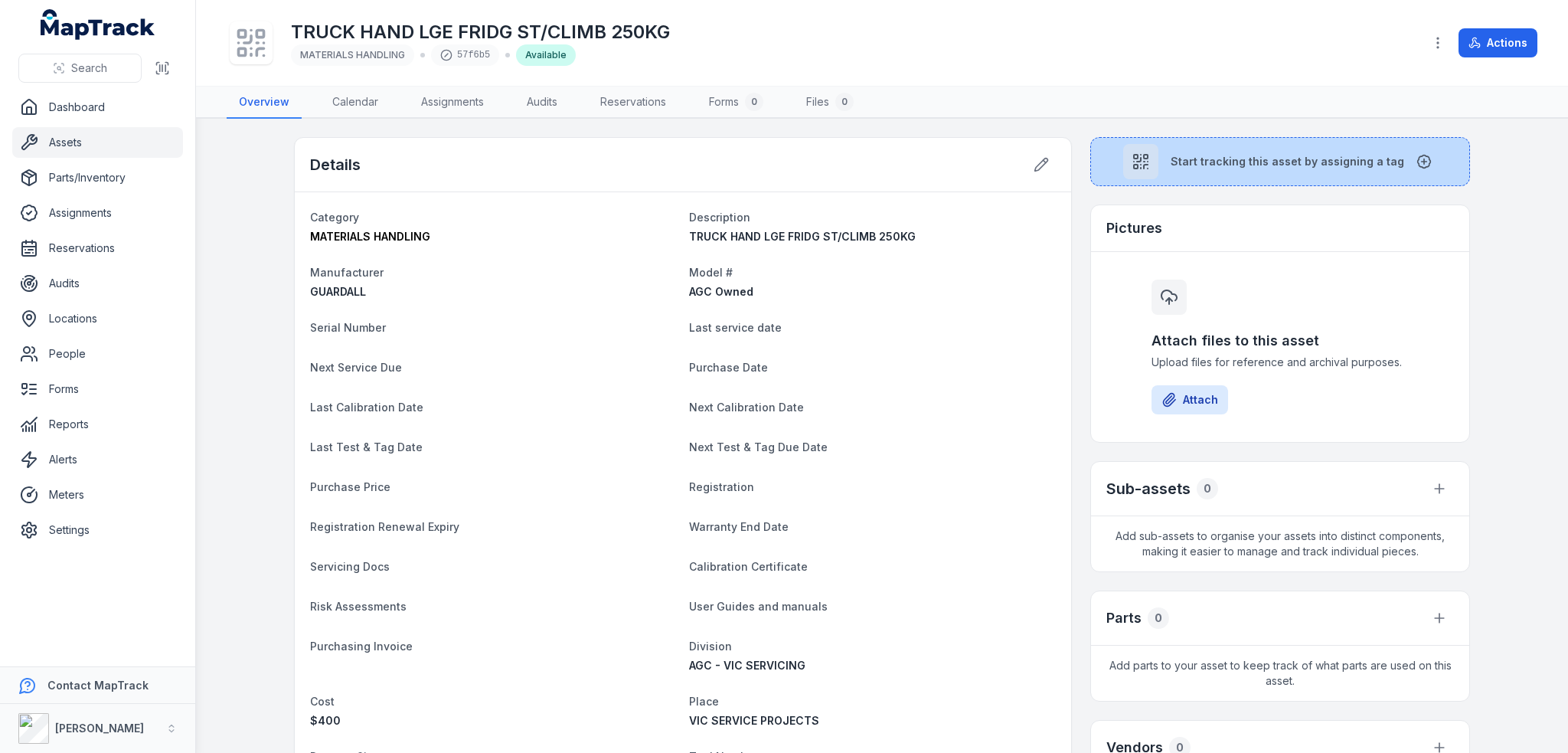
click at [1193, 158] on span "Start tracking this asset by assigning a tag" at bounding box center [1286, 161] width 233 height 16
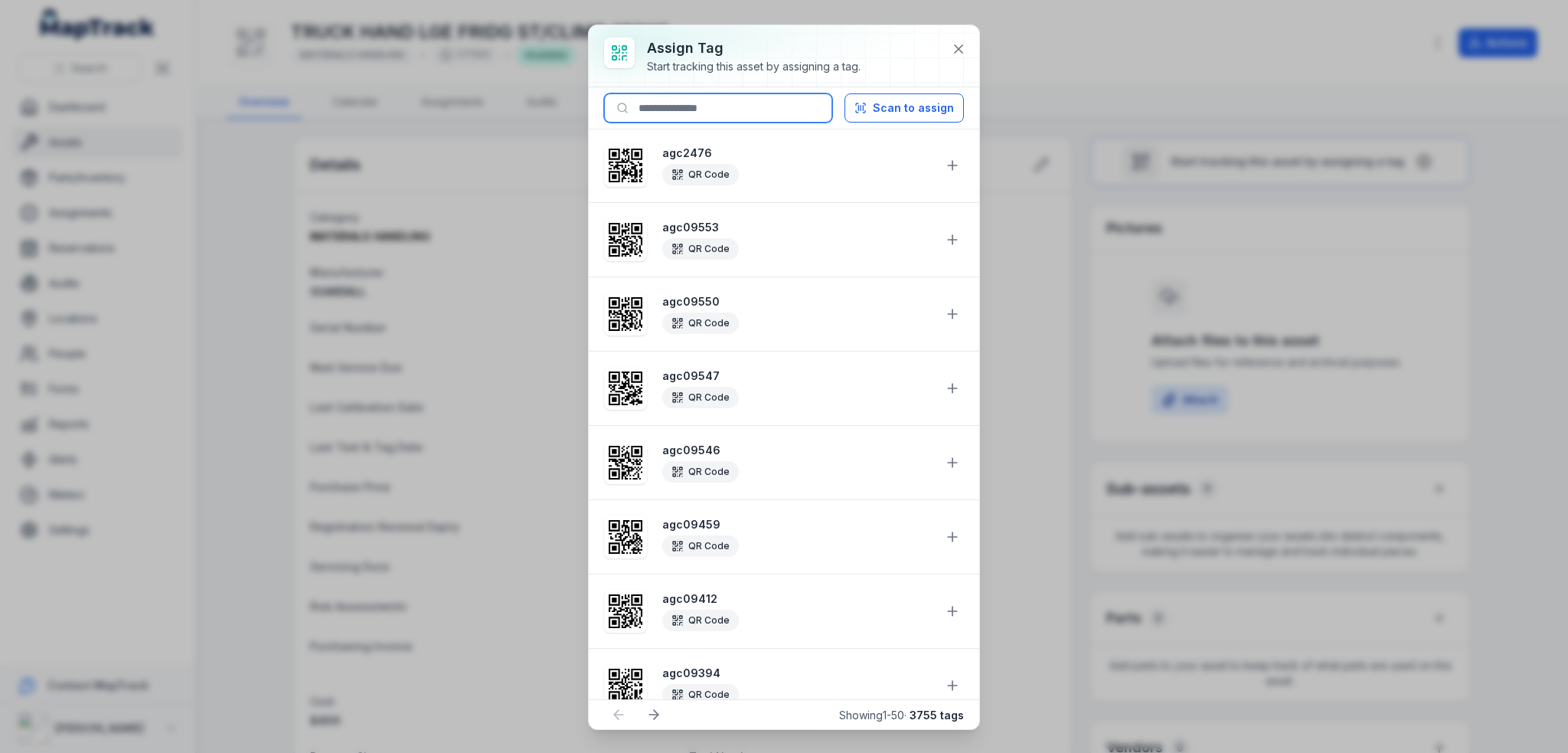
click at [754, 115] on input at bounding box center [719, 108] width 228 height 30
paste input "********"
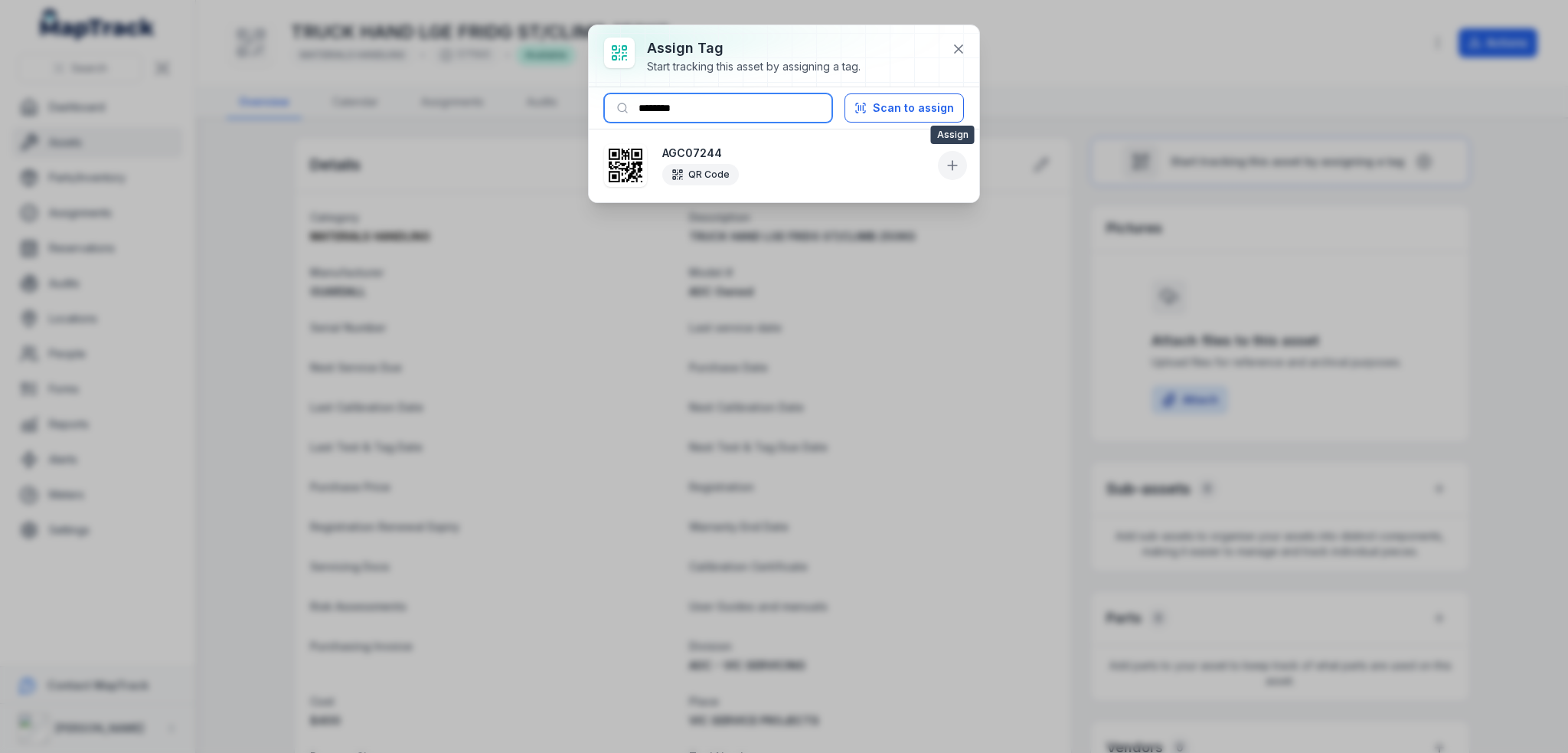
type input "********"
click at [953, 167] on icon at bounding box center [953, 164] width 0 height 9
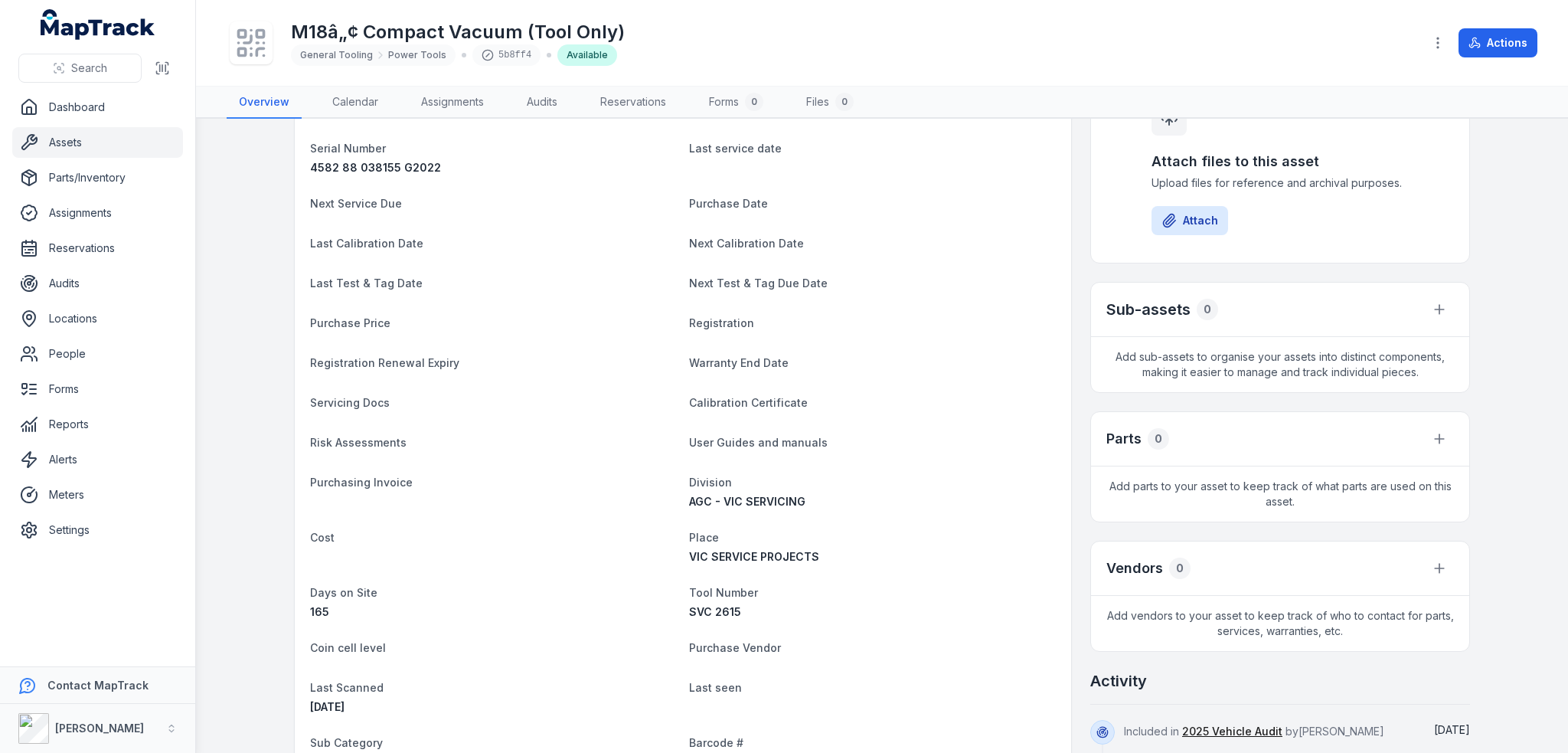
scroll to position [383, 0]
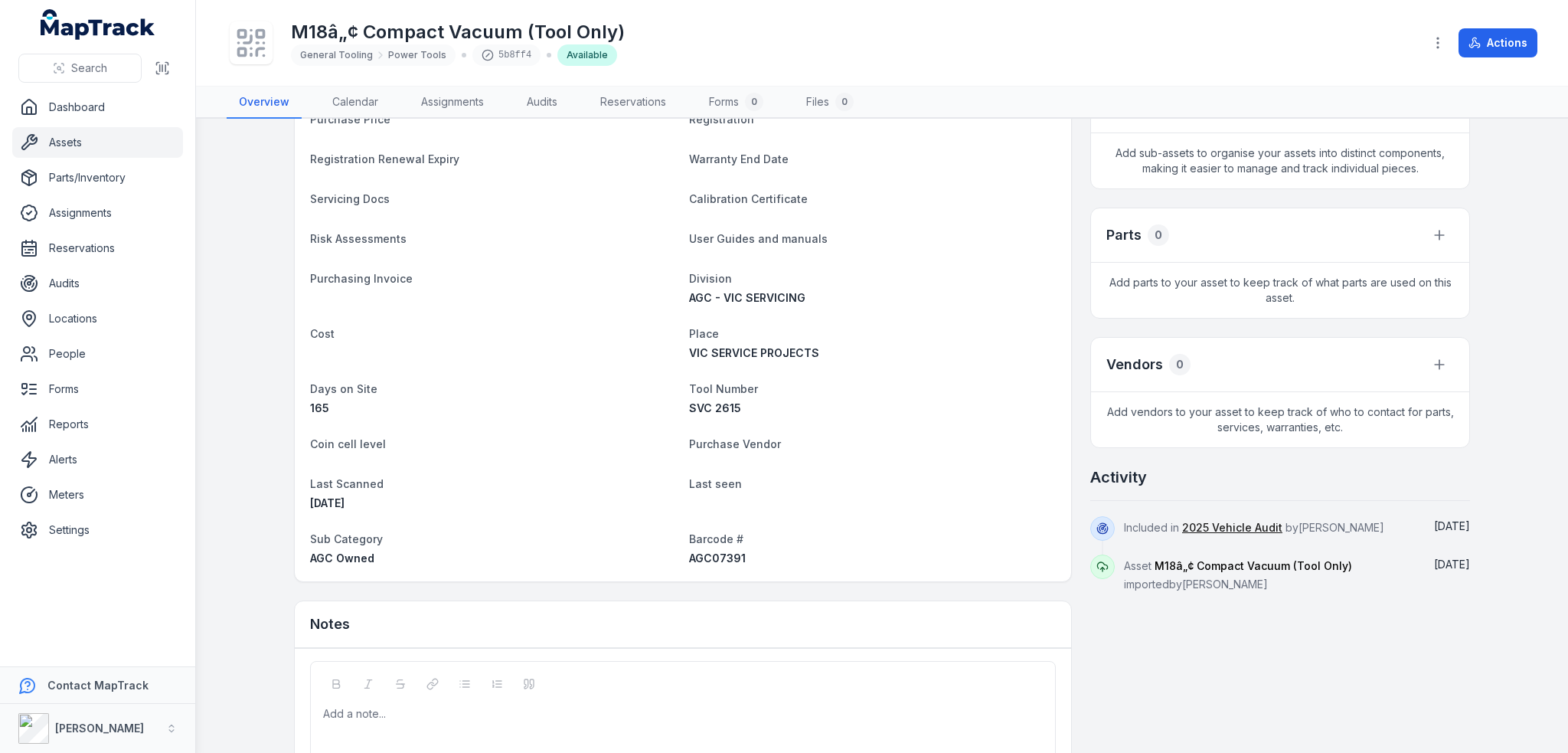
click at [720, 544] on dt "Barcode #" at bounding box center [872, 537] width 367 height 19
click at [719, 553] on span "AGC07391" at bounding box center [718, 557] width 57 height 13
copy span "AGC07391"
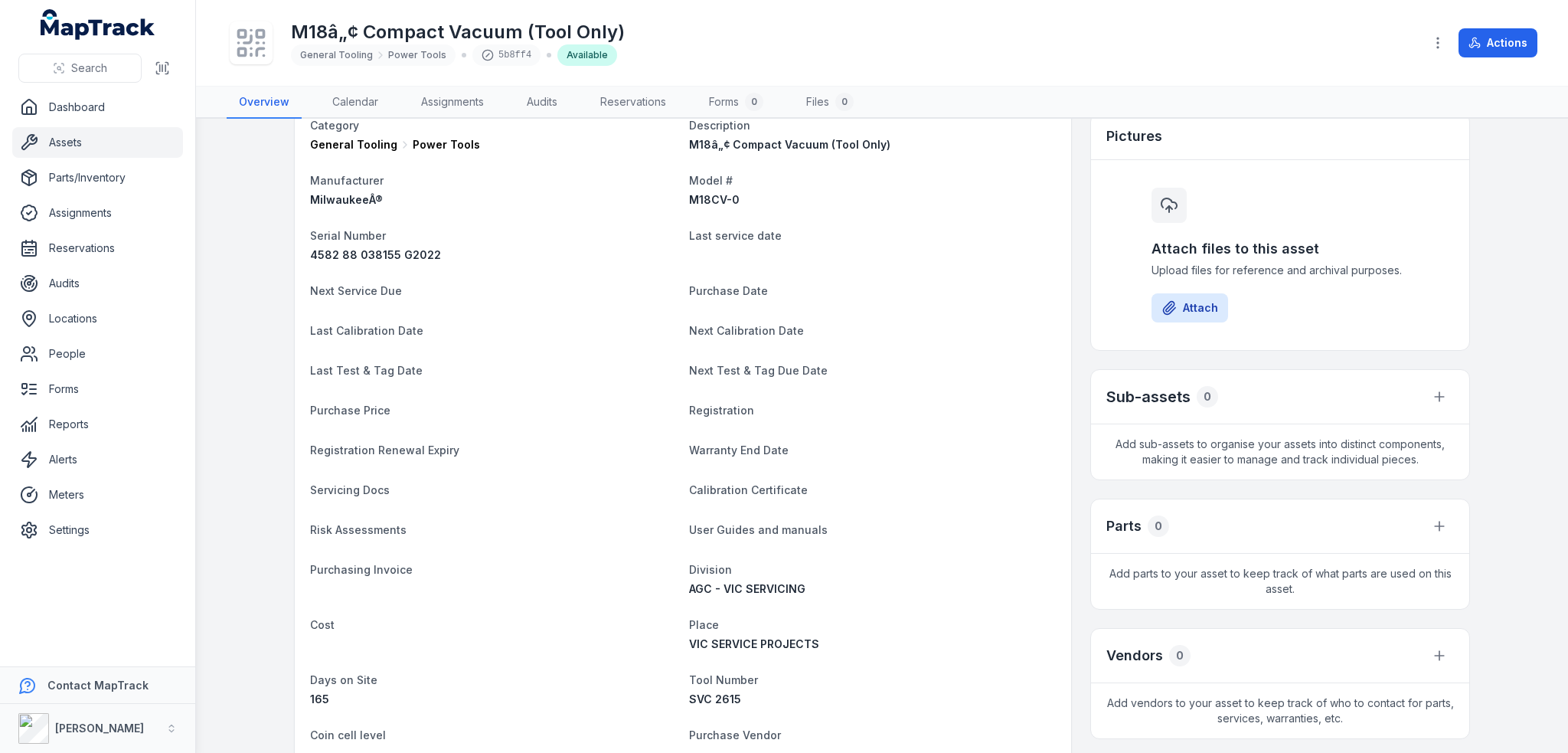
scroll to position [0, 0]
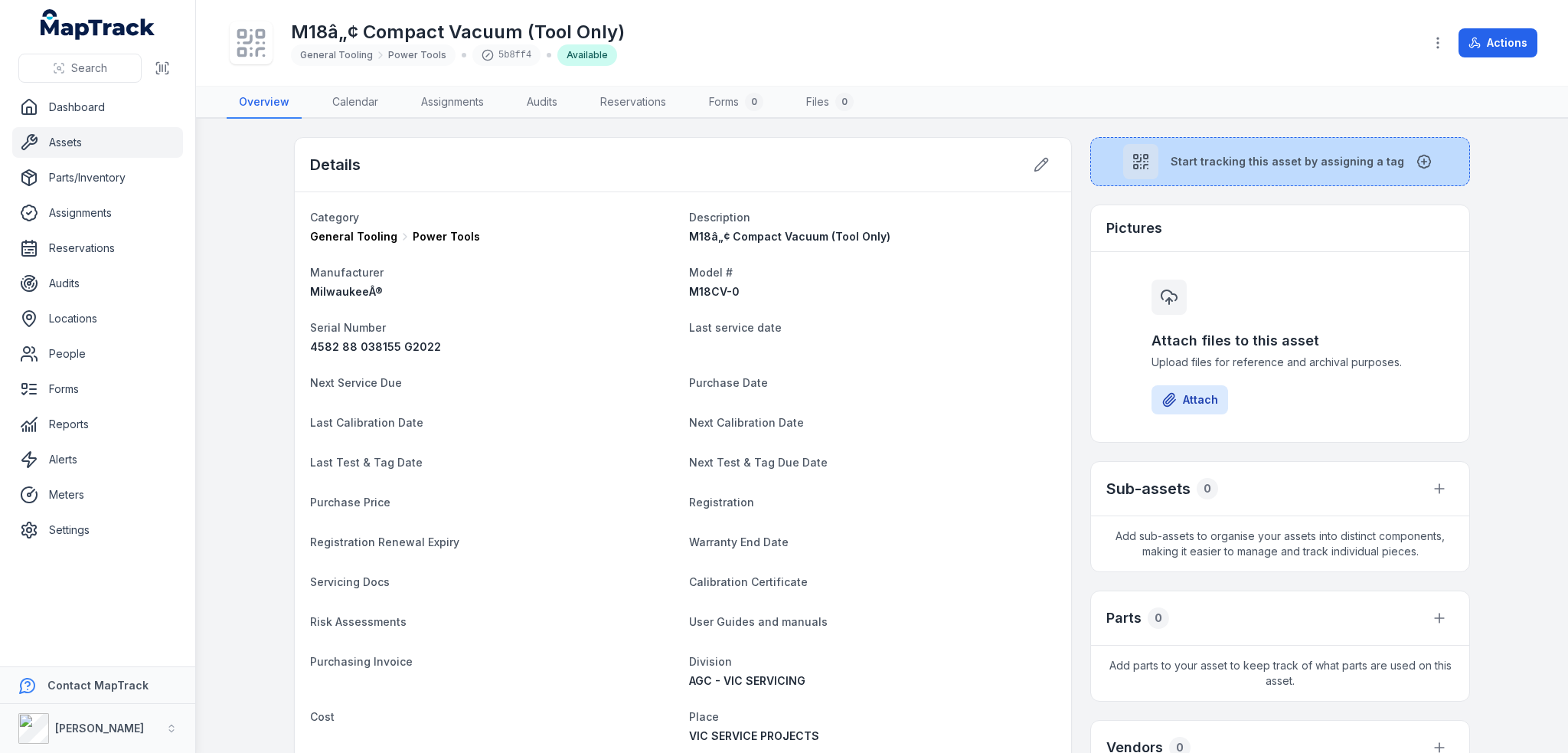
click at [1152, 174] on div at bounding box center [1141, 161] width 35 height 35
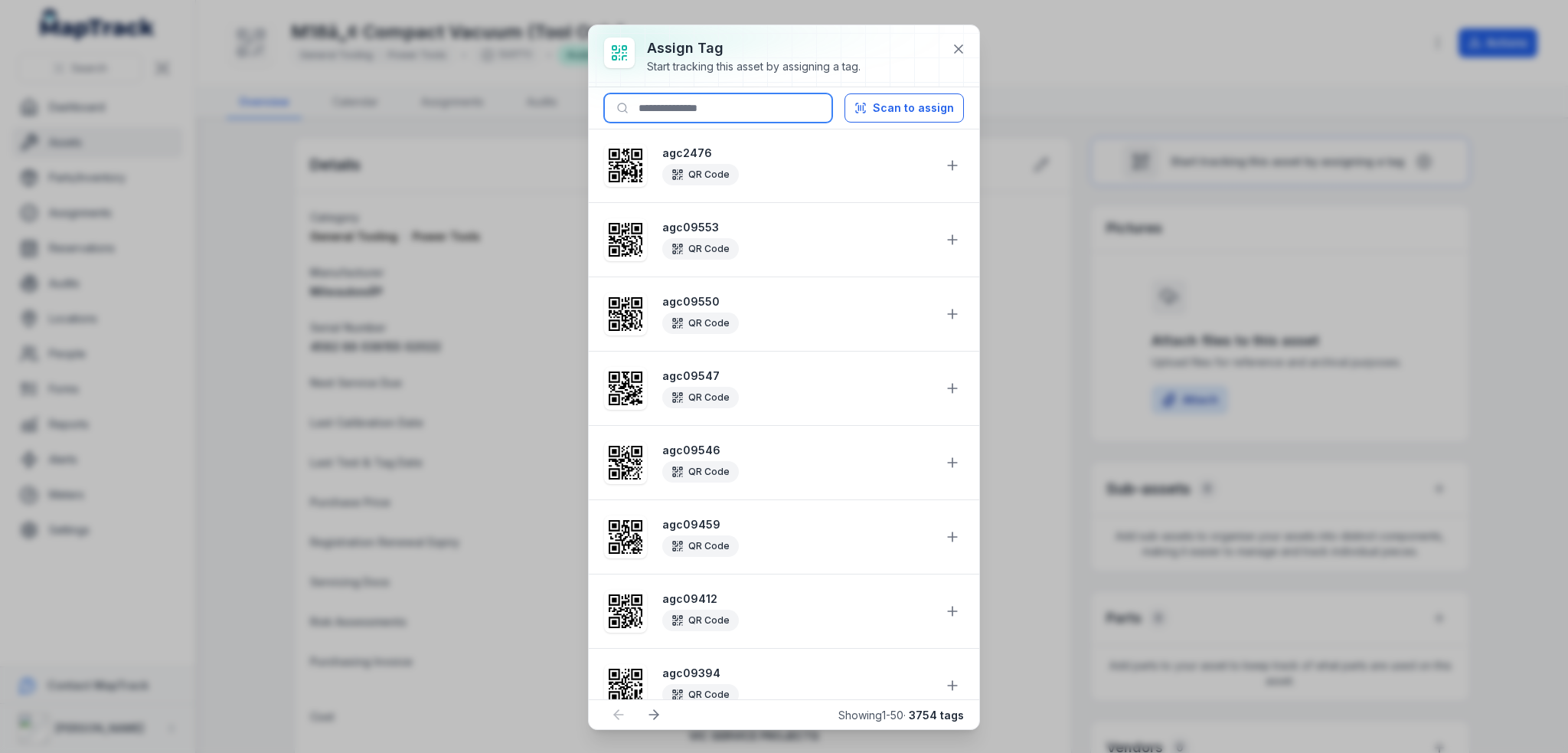
click at [748, 100] on input at bounding box center [719, 108] width 228 height 30
paste input "********"
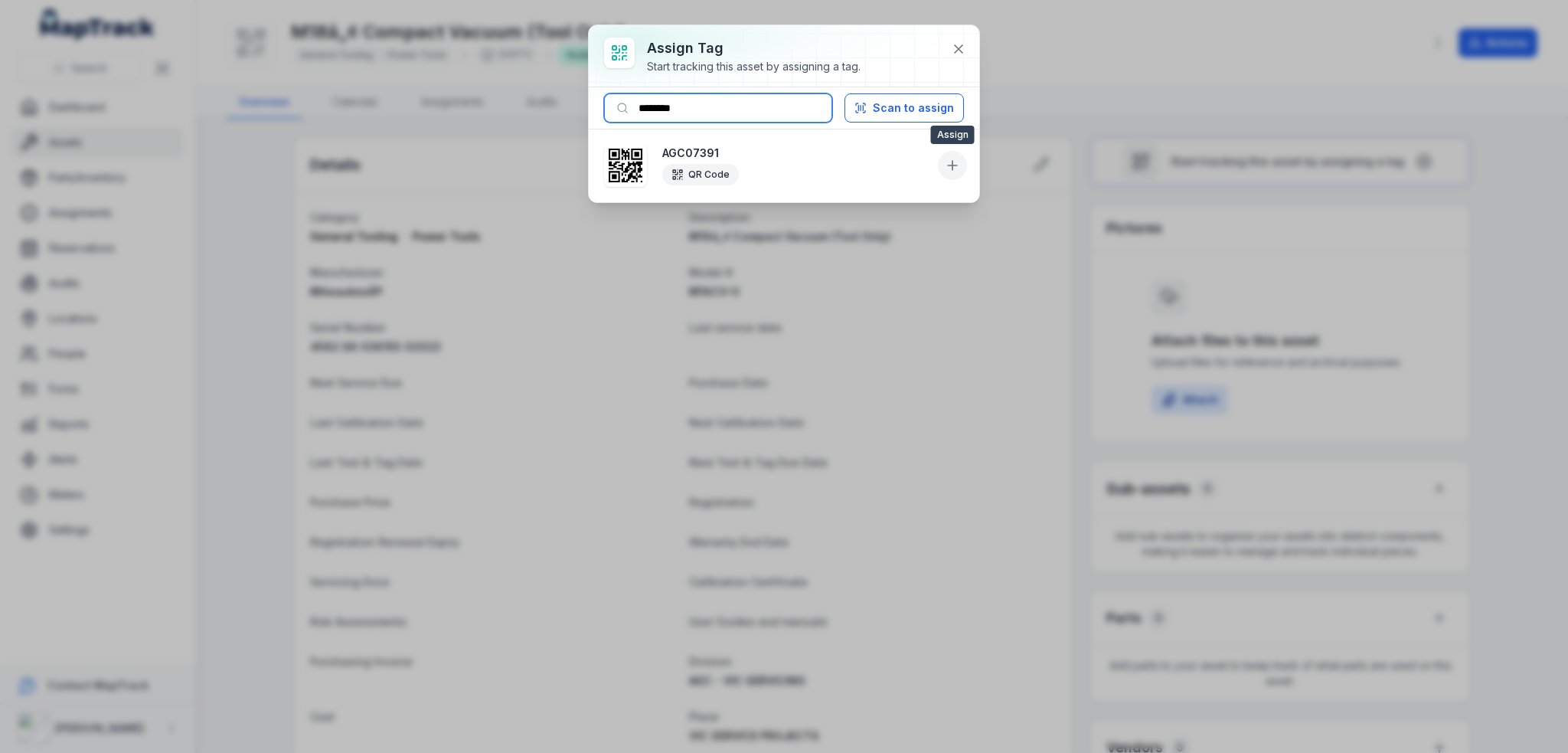
type input "********"
click at [950, 160] on icon at bounding box center [953, 165] width 16 height 16
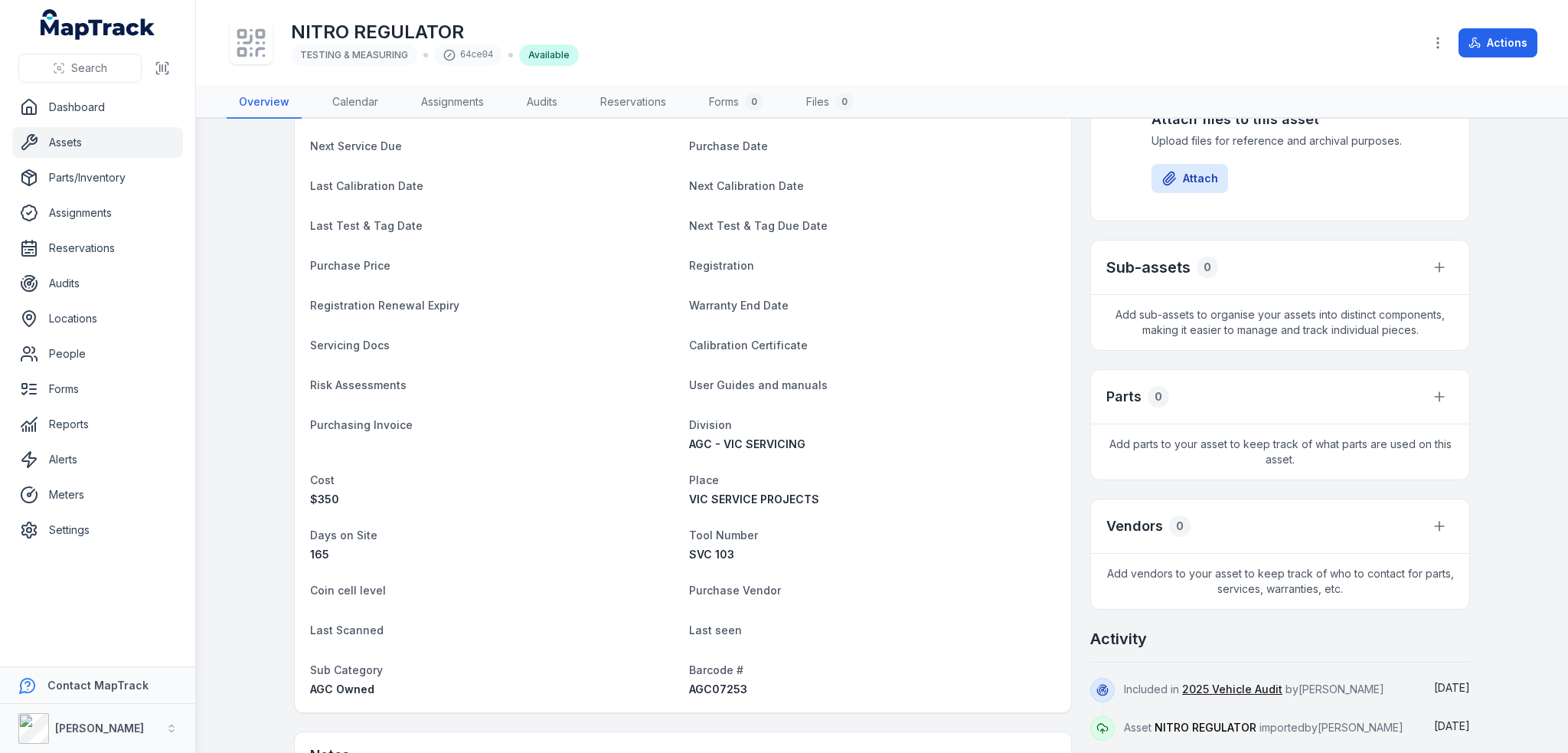
scroll to position [306, 0]
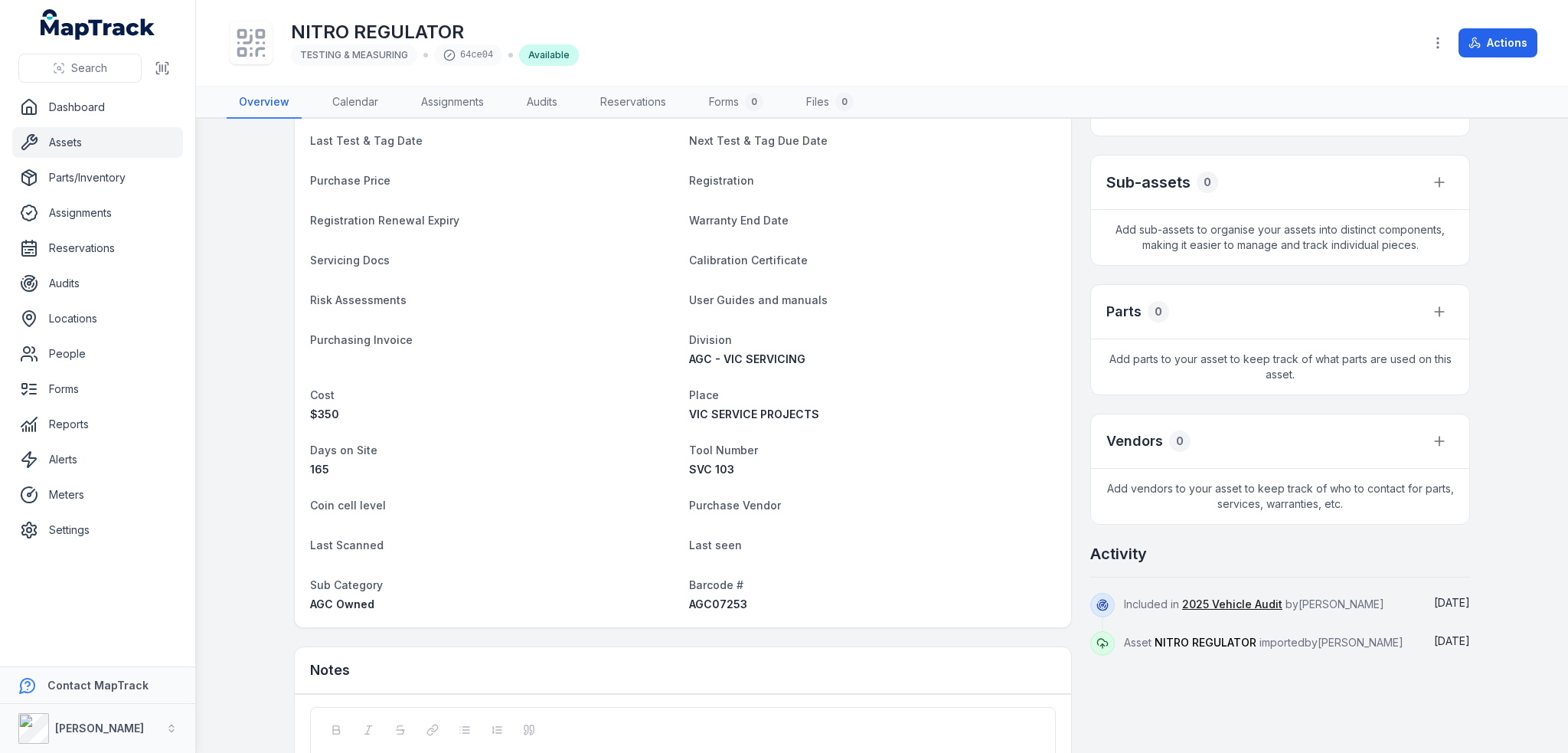
click at [691, 601] on span "AGC07253" at bounding box center [718, 603] width 58 height 13
copy span "AGC07253"
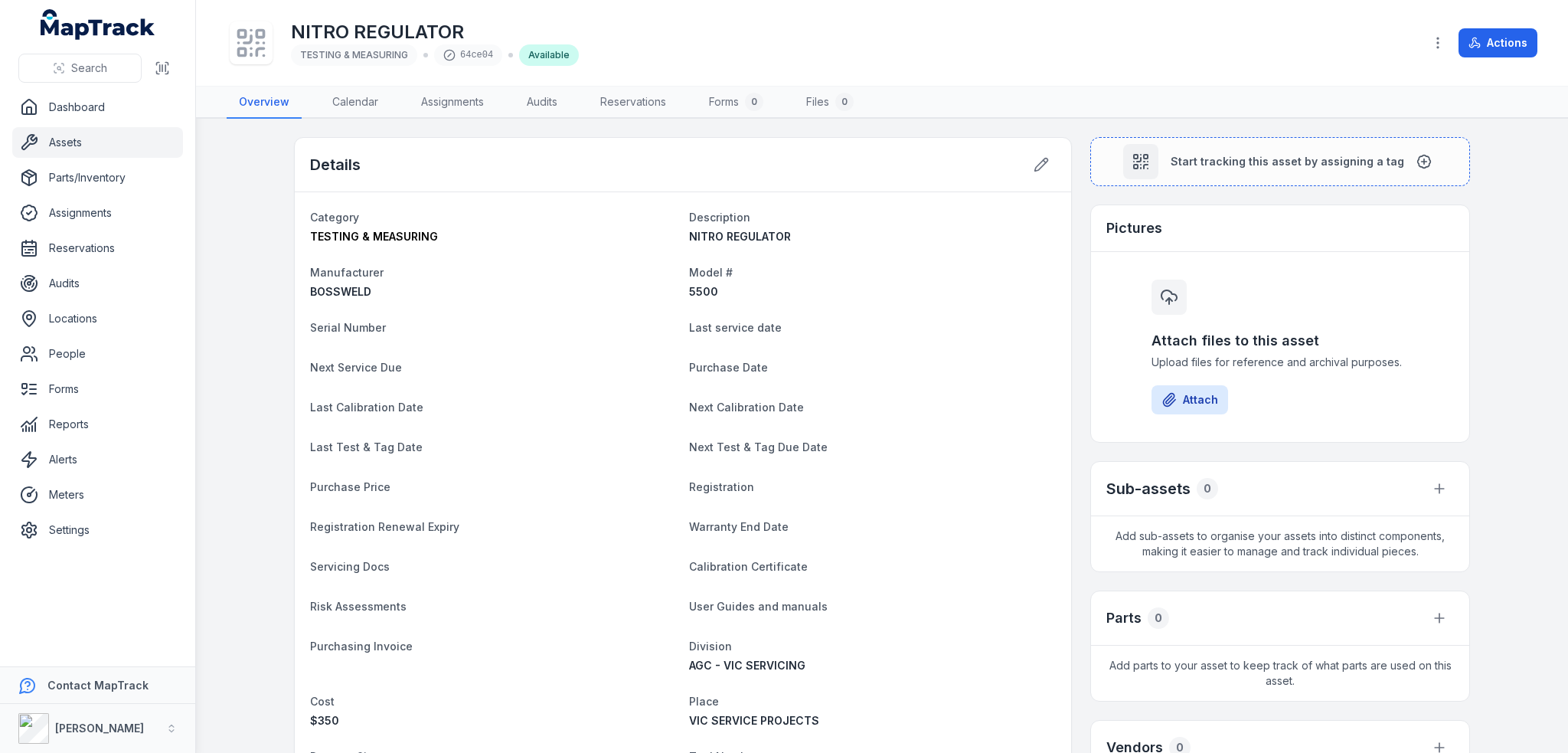
click at [1274, 131] on main "Details Category TESTING & MEASURING Description NITRO REGULATOR Manufacturer B…" at bounding box center [882, 436] width 1372 height 634
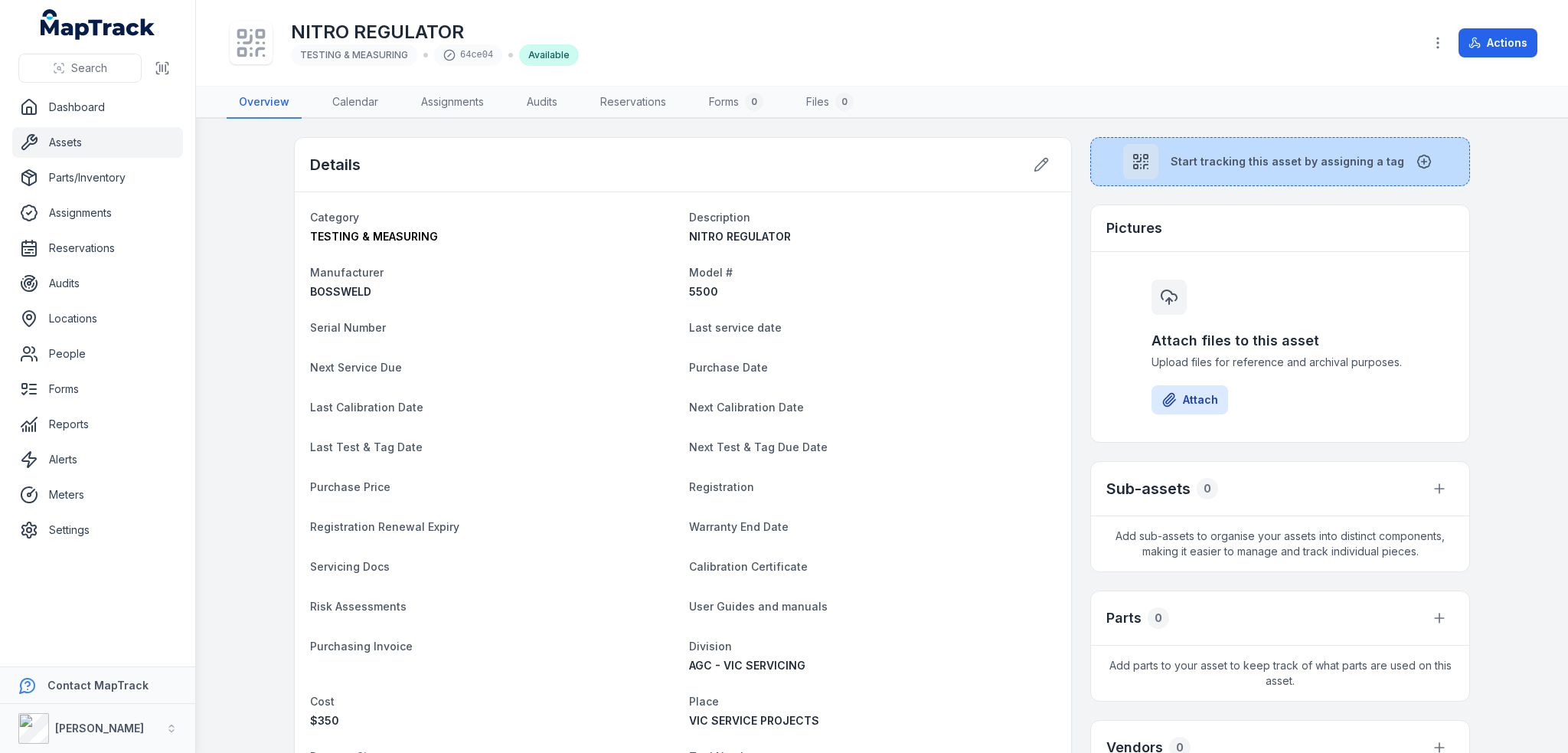
click at [1271, 154] on span "Start tracking this asset by assigning a tag" at bounding box center [1286, 161] width 233 height 16
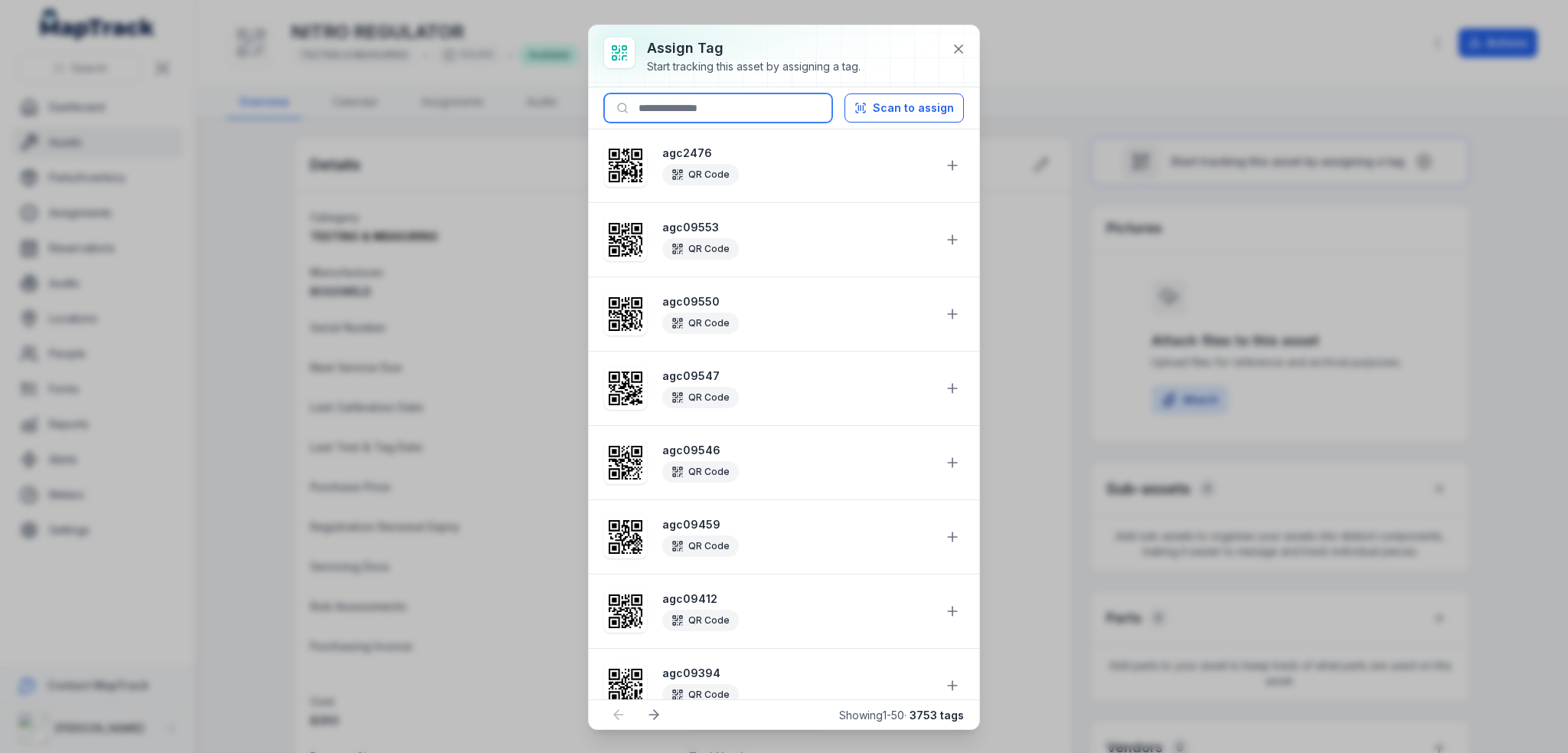
click at [784, 94] on input at bounding box center [719, 108] width 228 height 30
paste input "********"
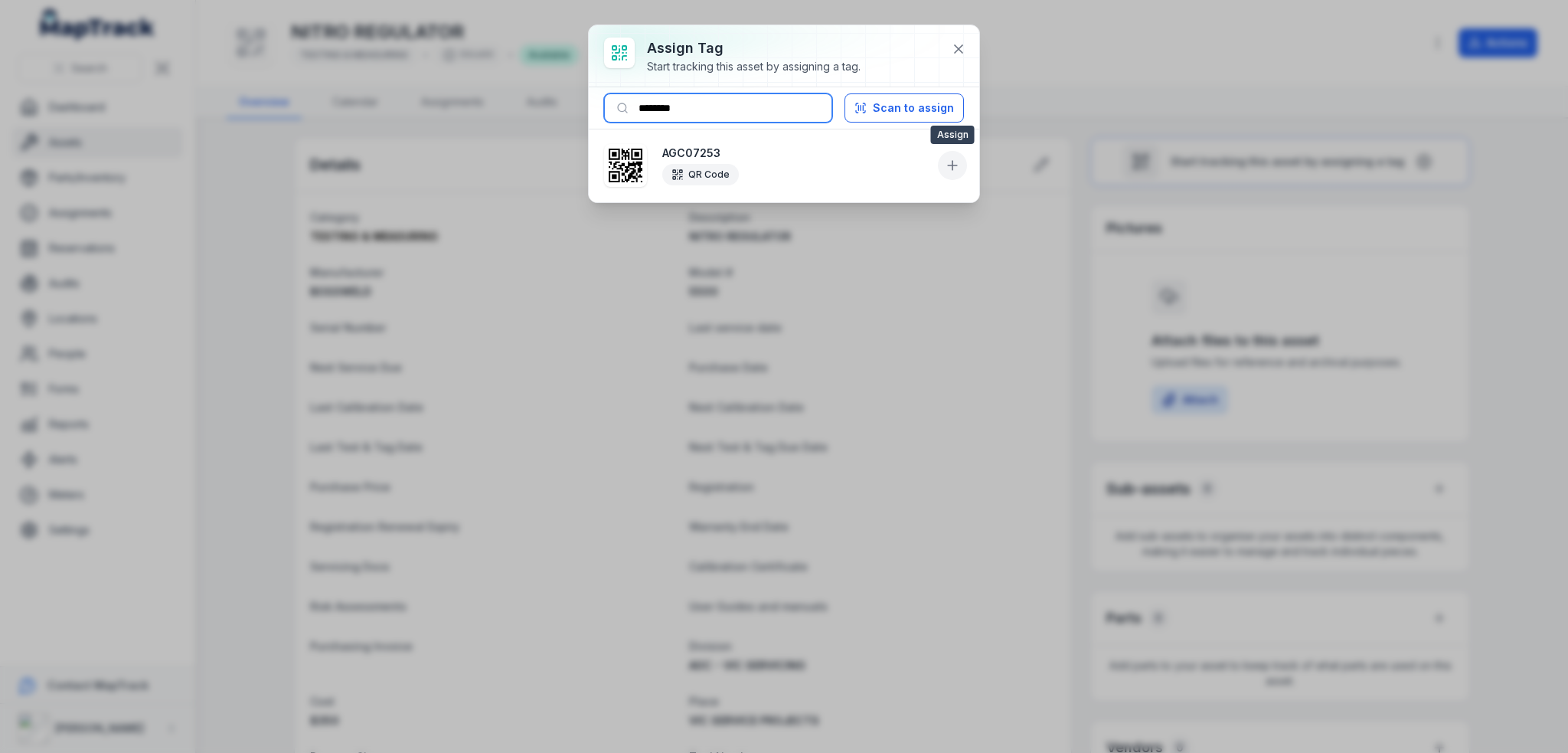
type input "********"
click at [950, 161] on icon at bounding box center [953, 165] width 16 height 16
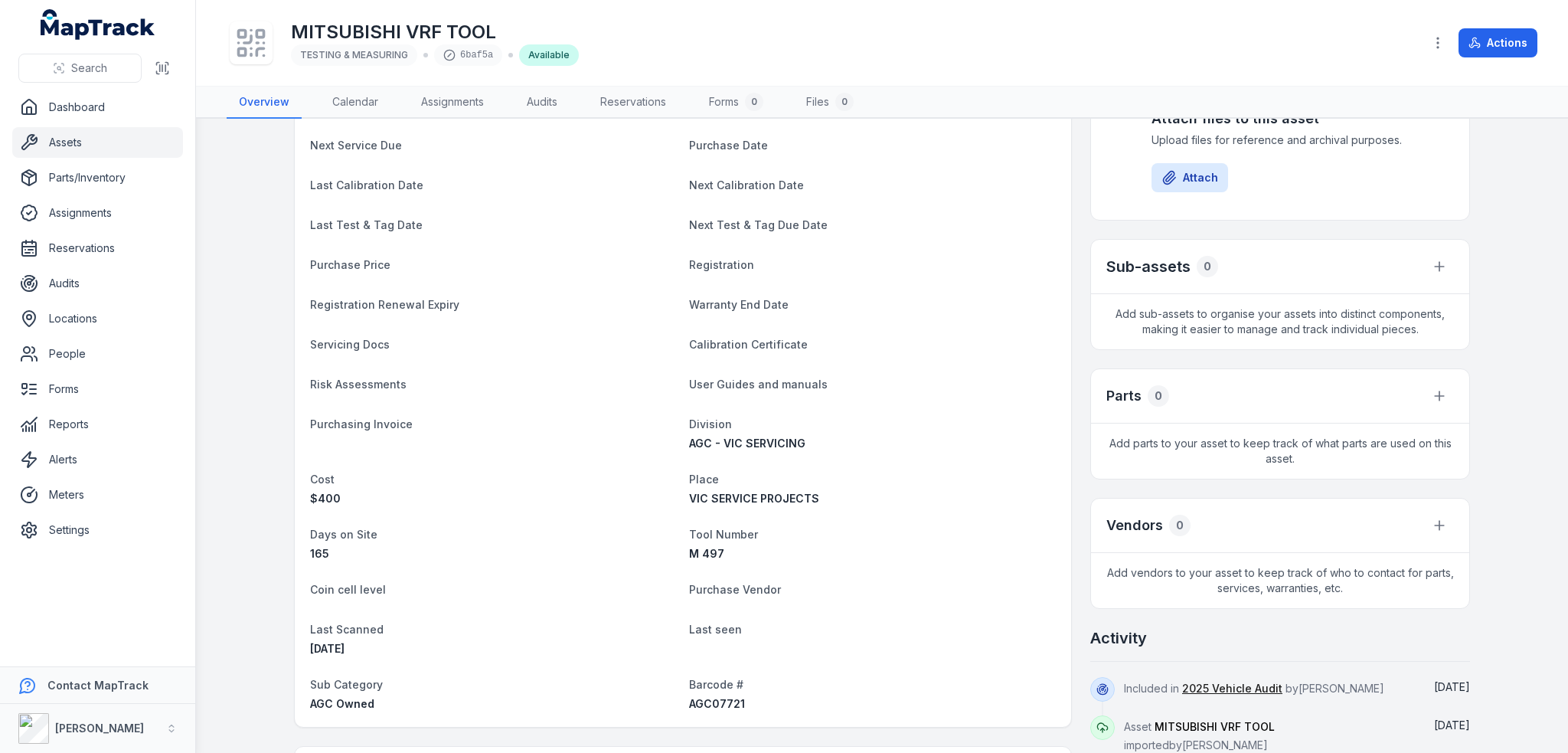
scroll to position [383, 0]
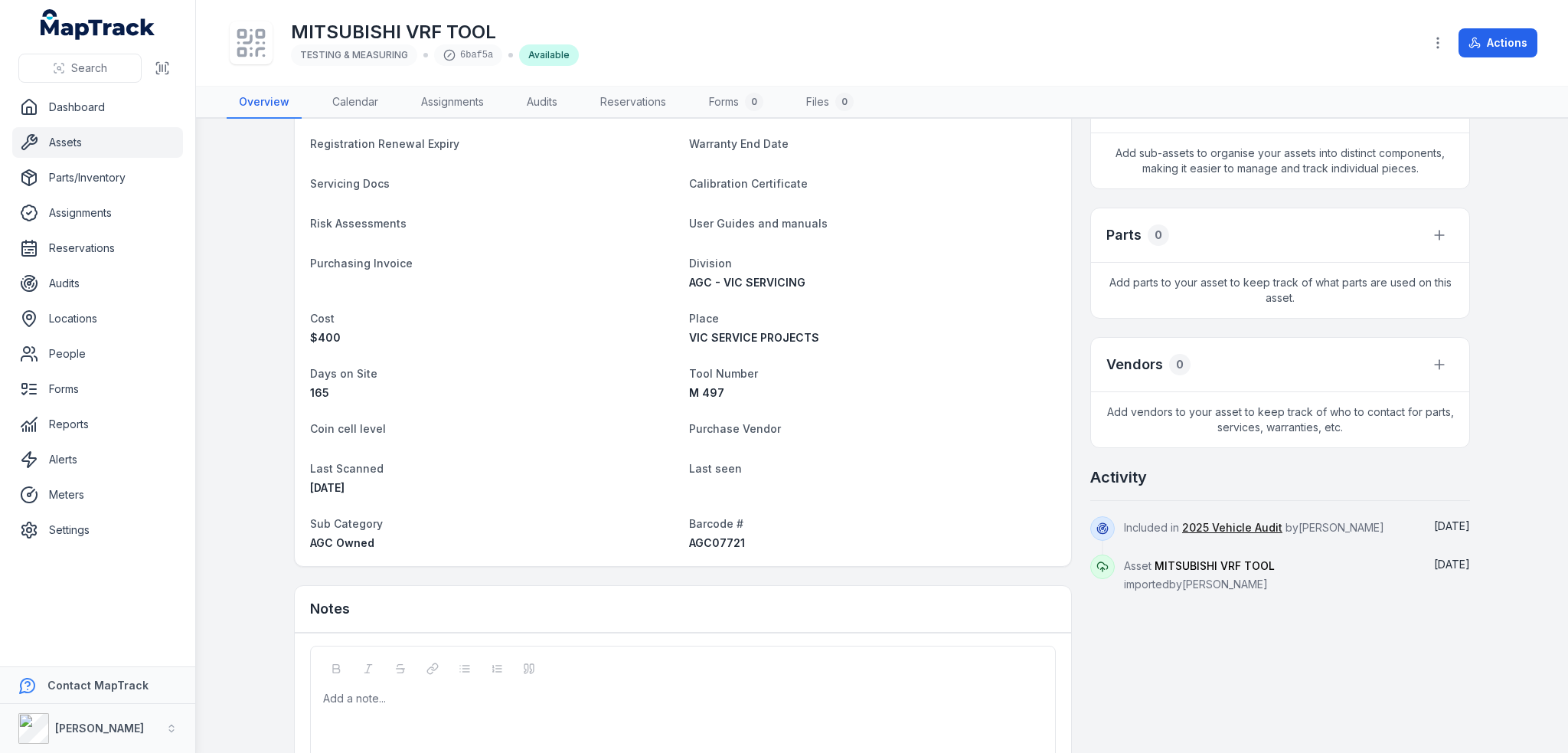
click at [697, 538] on span "AGC07721" at bounding box center [717, 541] width 56 height 13
copy span "AGC07721"
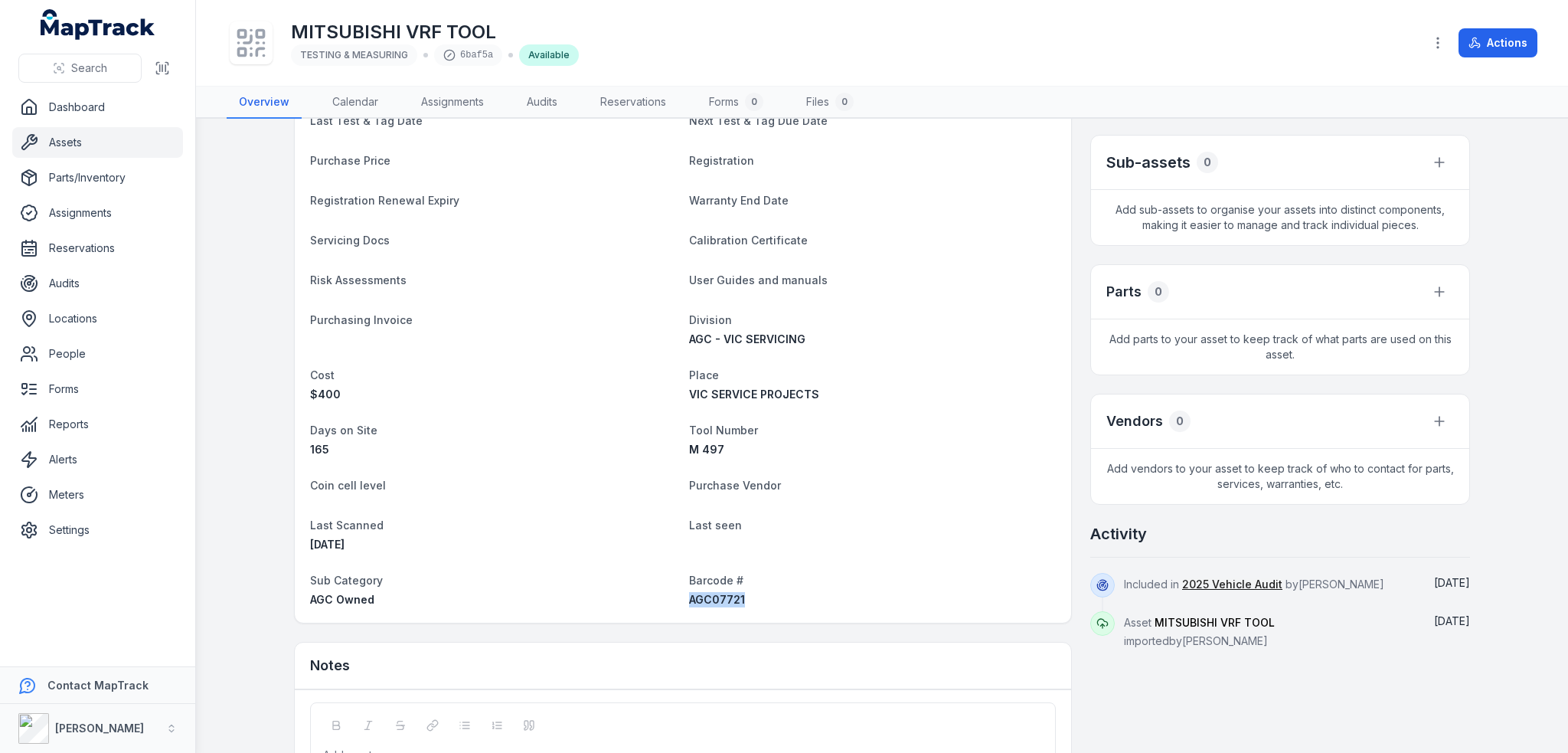
scroll to position [0, 0]
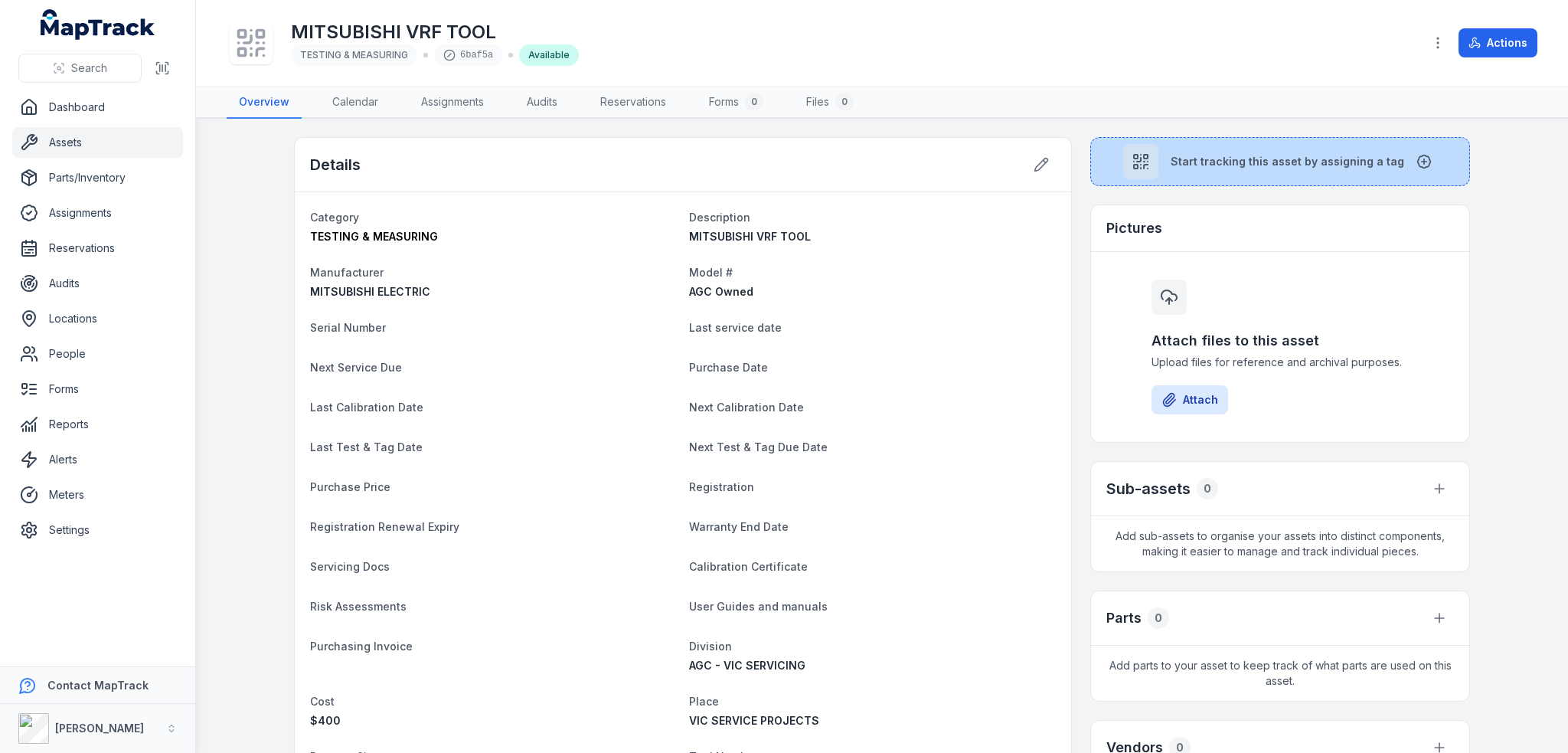
click at [1274, 165] on span "Start tracking this asset by assigning a tag" at bounding box center [1286, 161] width 233 height 16
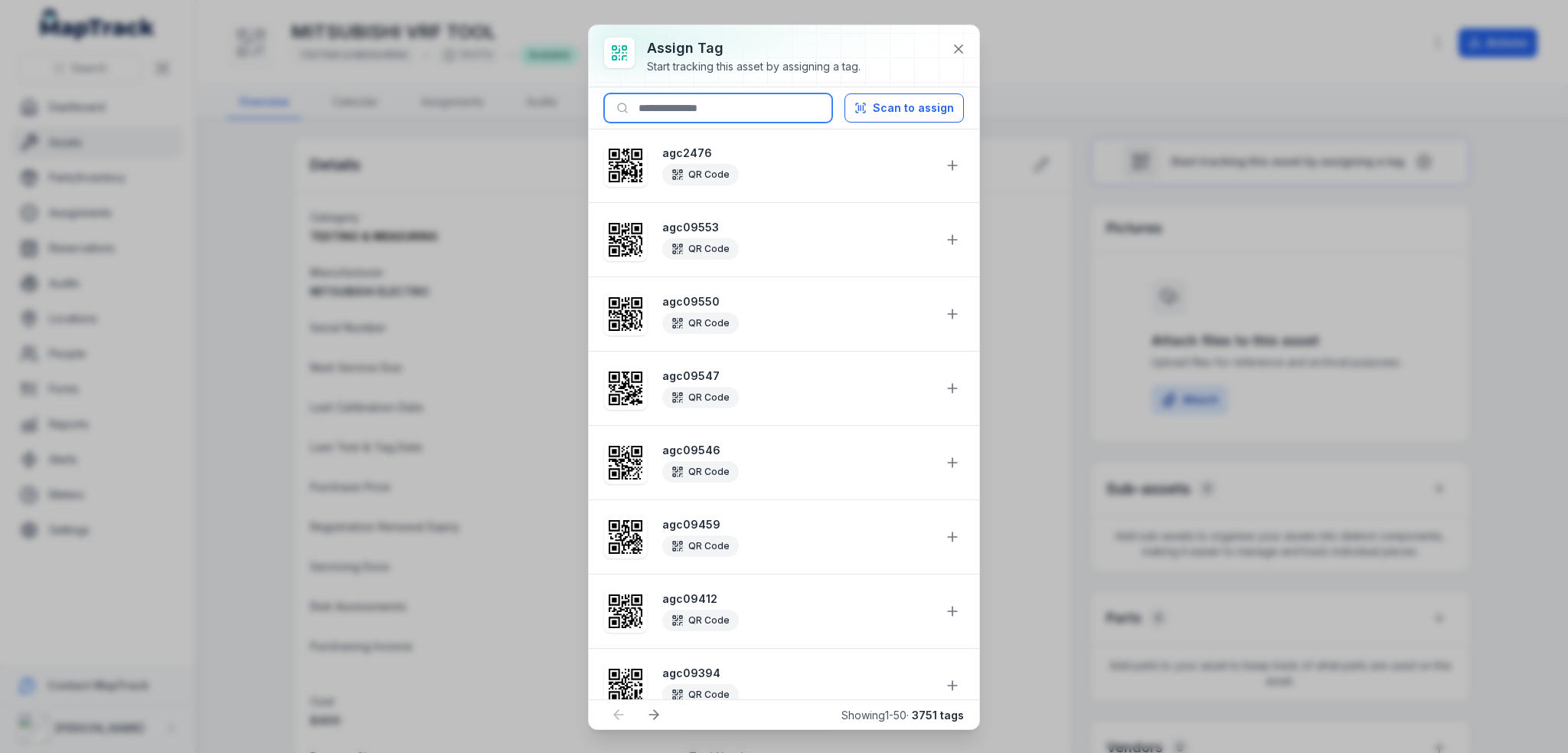
click at [725, 105] on input at bounding box center [719, 108] width 228 height 30
paste input "********"
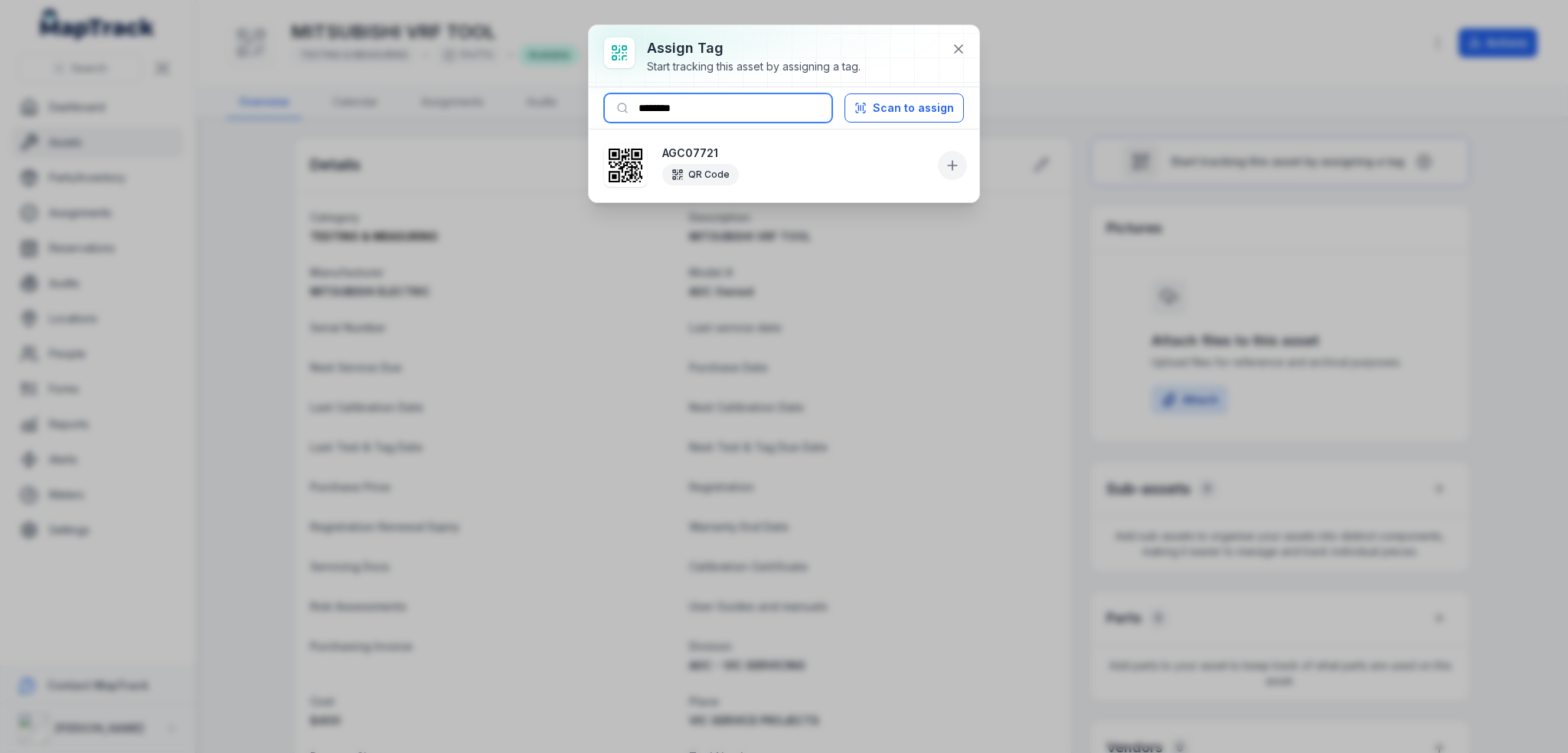
type input "********"
click at [949, 162] on icon at bounding box center [953, 165] width 16 height 16
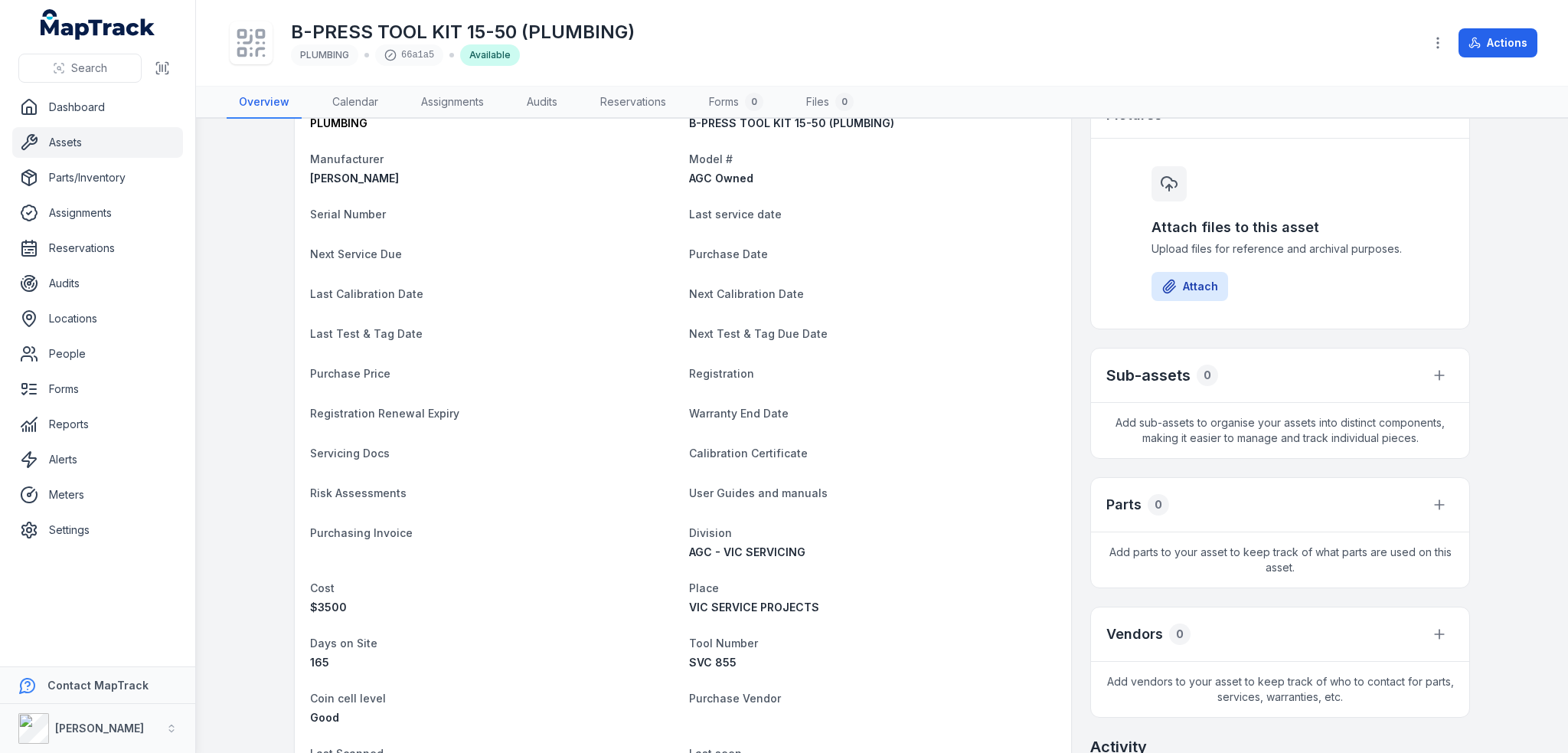
scroll to position [383, 0]
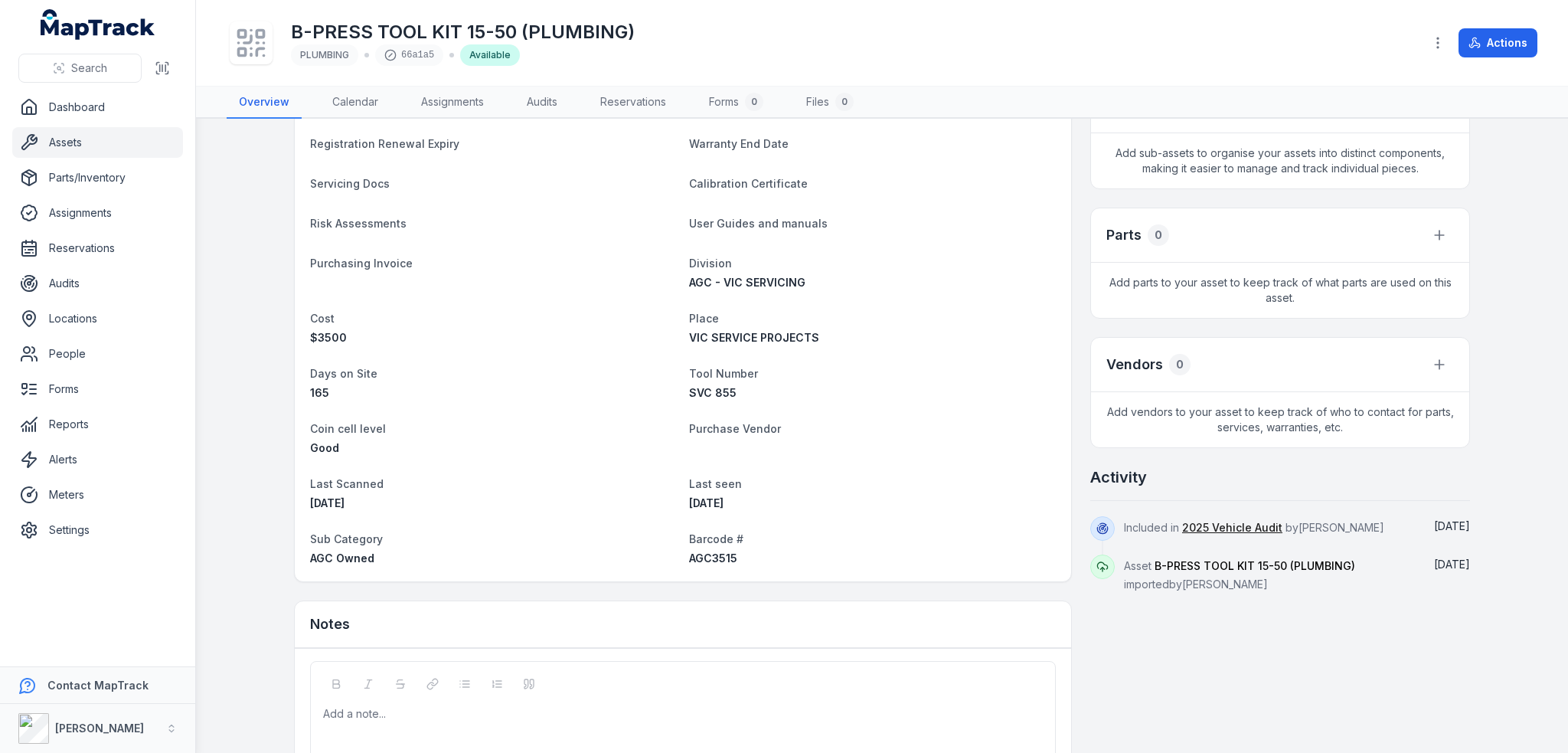
click at [722, 559] on span "AGC3515" at bounding box center [713, 557] width 48 height 13
copy span "AGC3515"
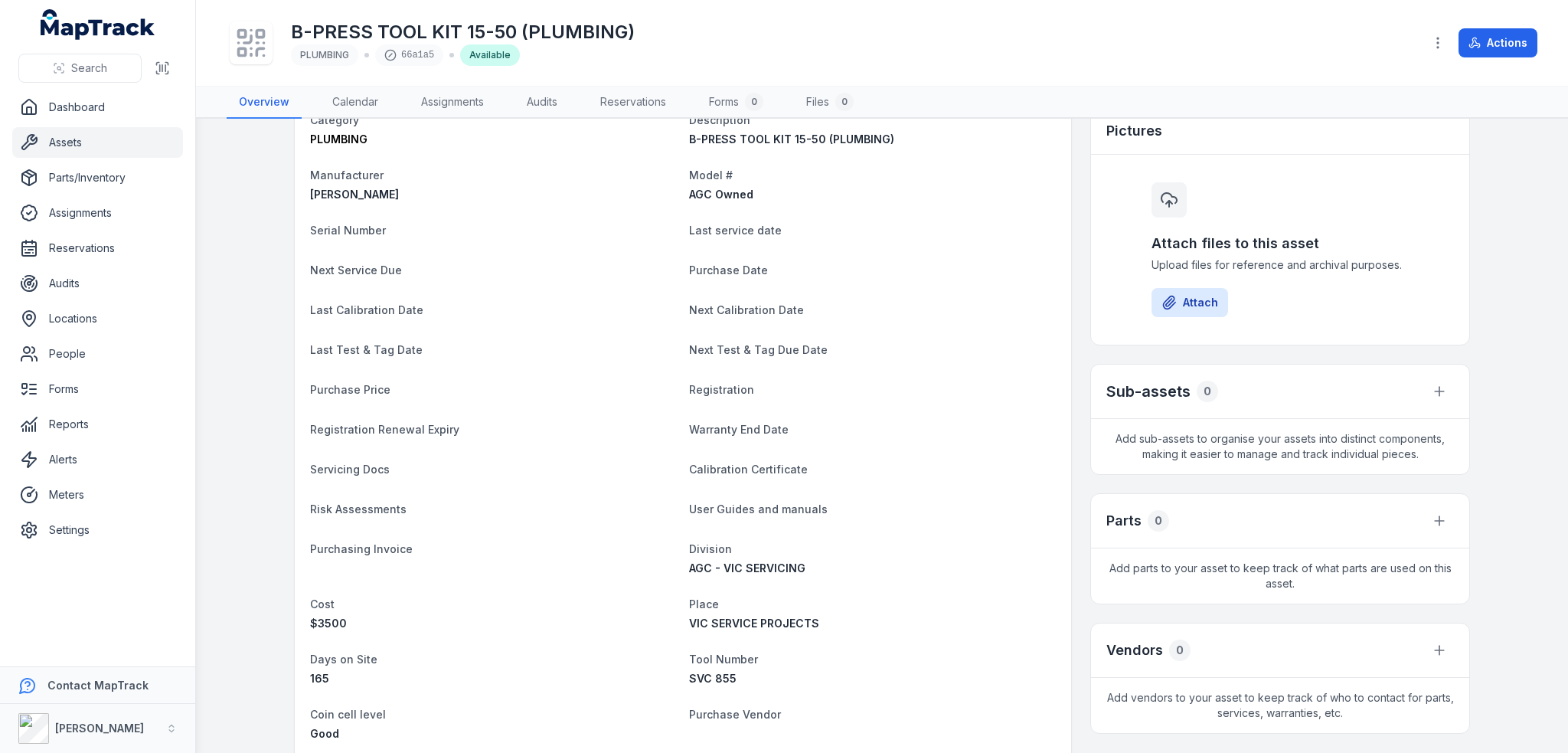
scroll to position [0, 0]
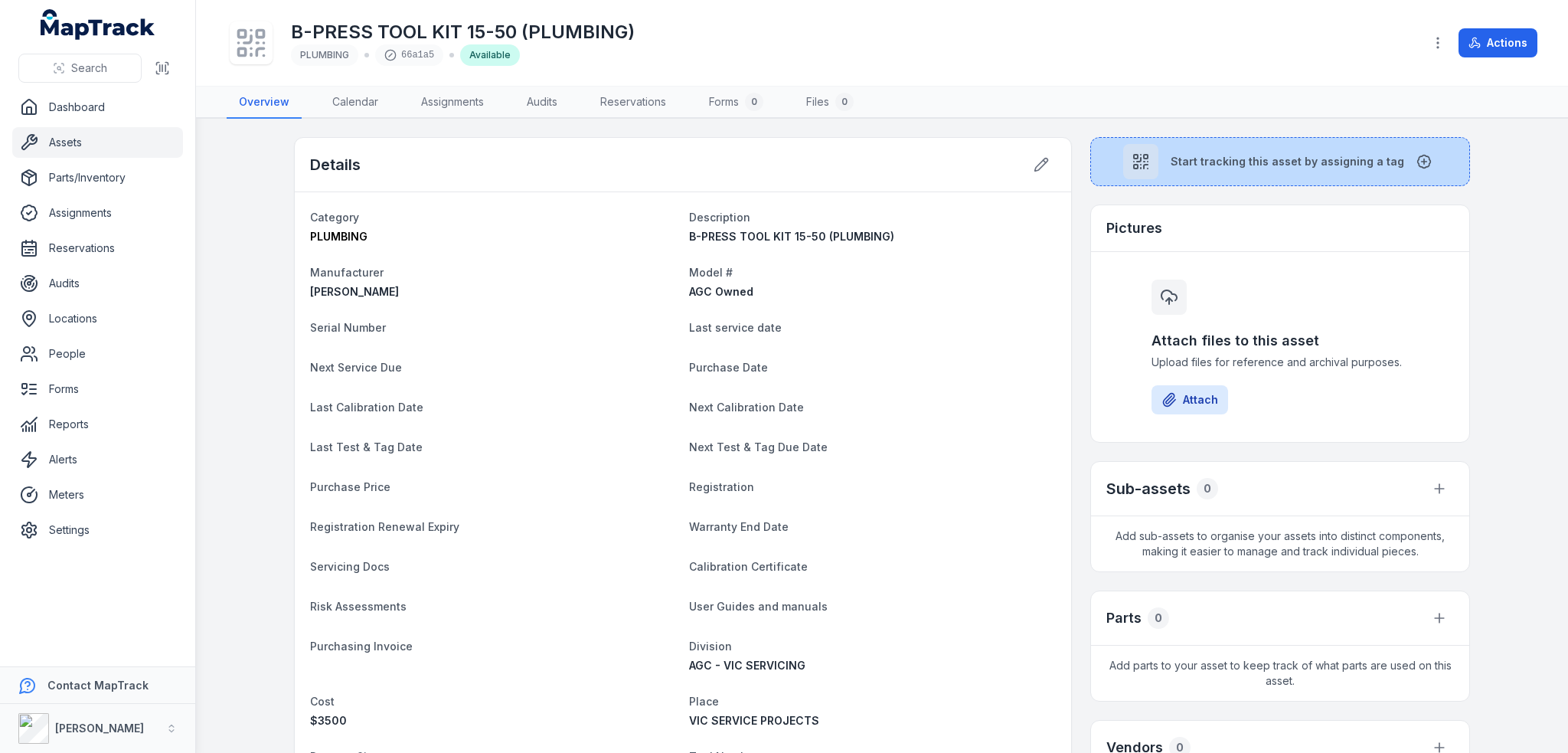
click at [1243, 162] on span "Start tracking this asset by assigning a tag" at bounding box center [1286, 161] width 233 height 16
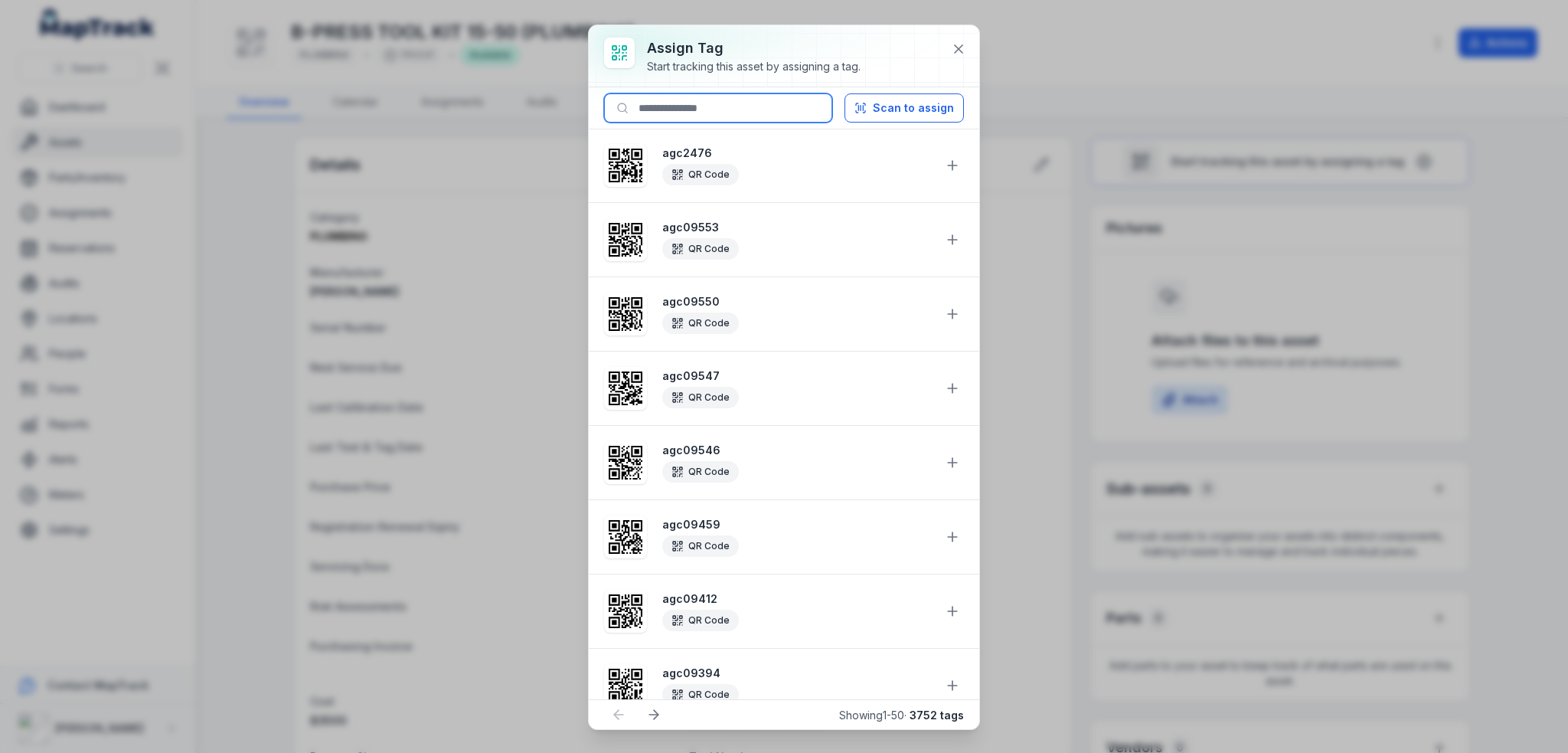
click at [712, 105] on input at bounding box center [719, 108] width 228 height 30
paste input "*******"
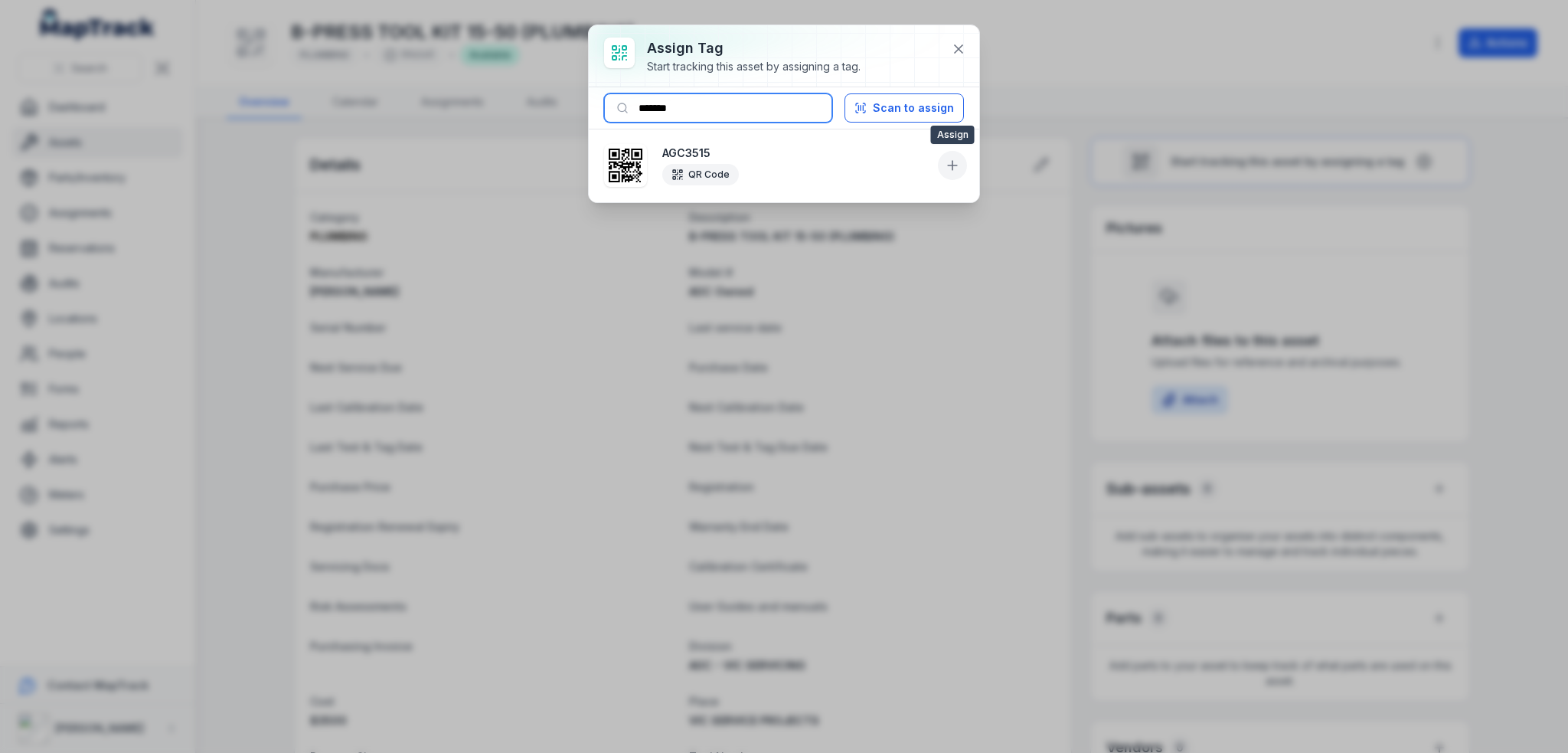
type input "*******"
click at [955, 169] on icon at bounding box center [953, 165] width 16 height 16
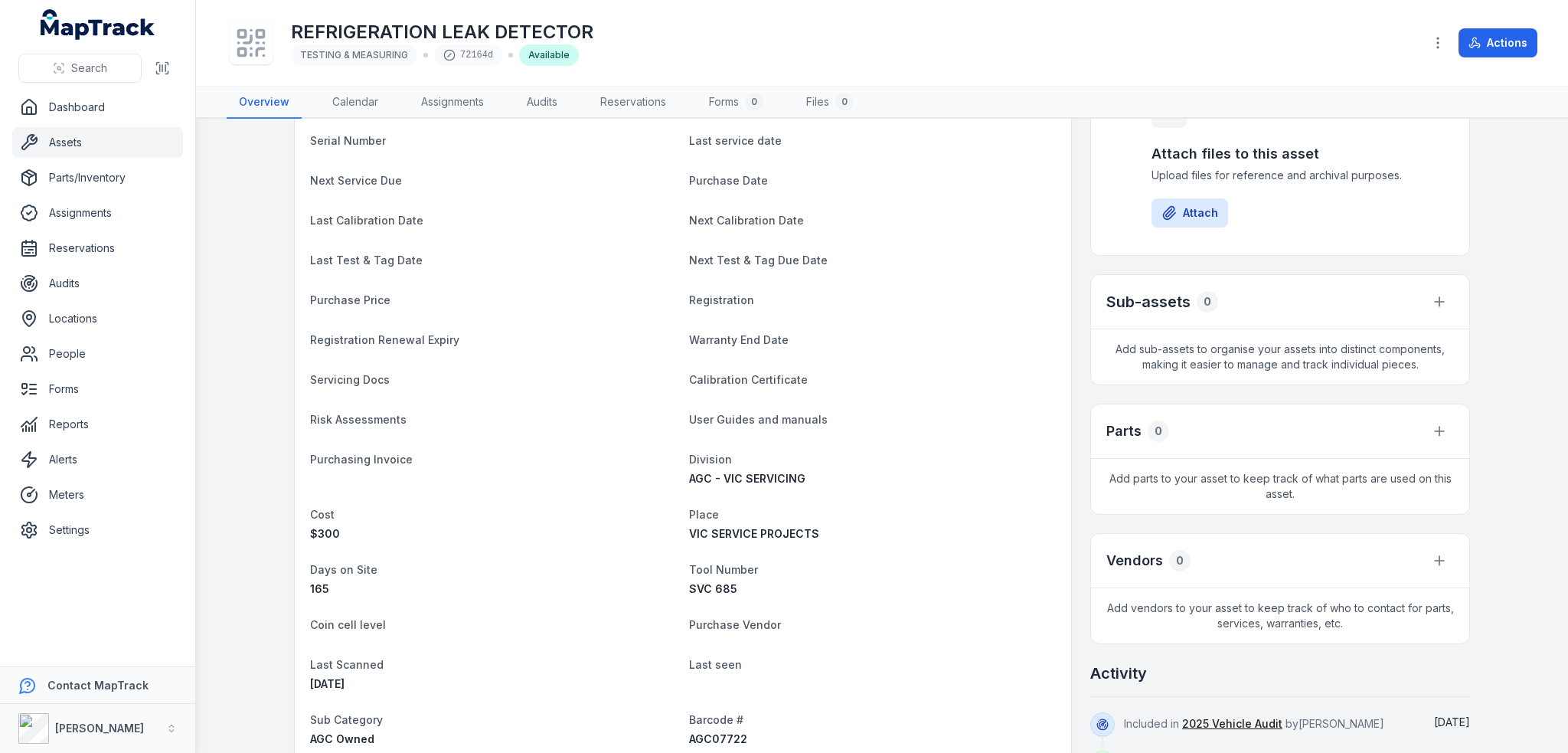
scroll to position [383, 0]
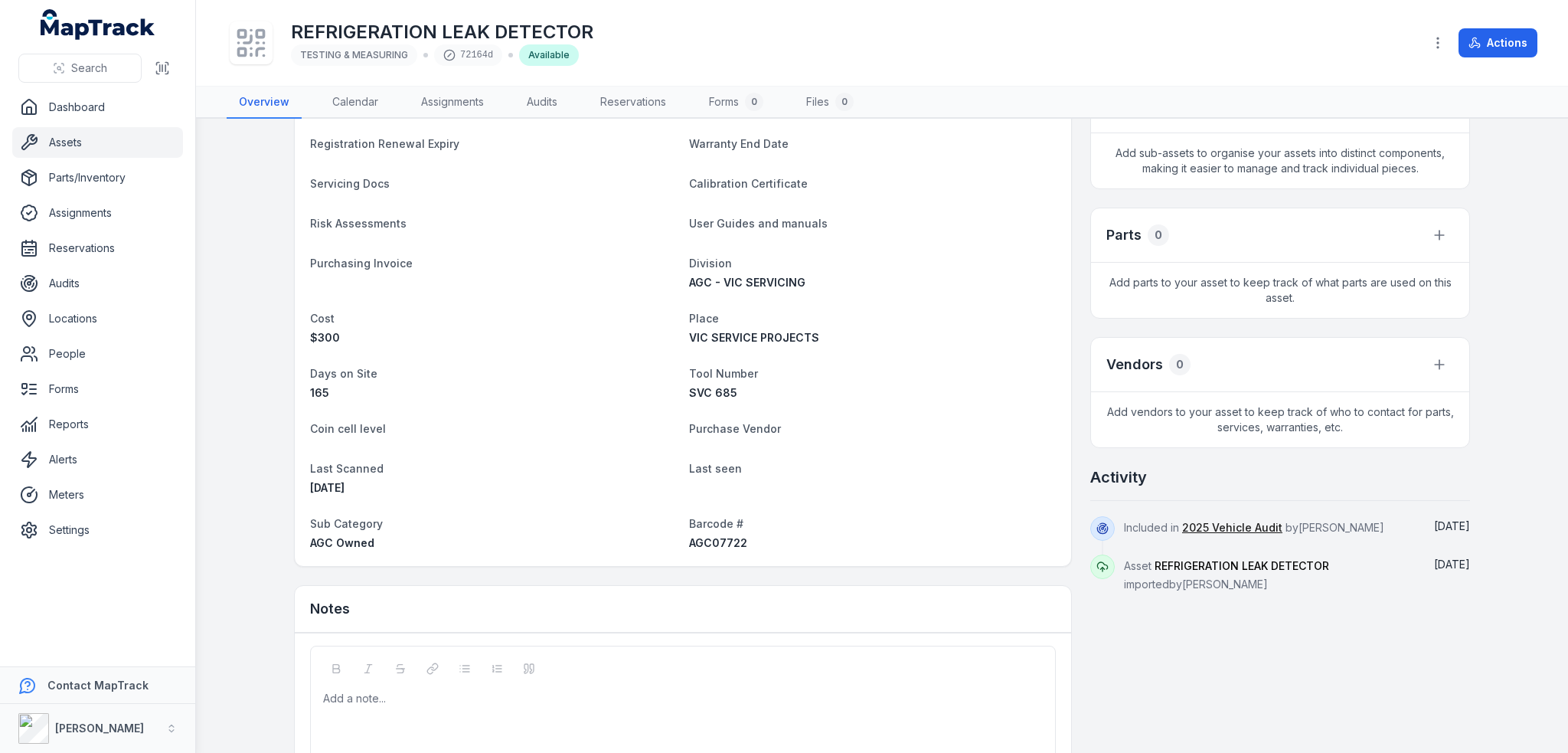
click at [722, 543] on span "AGC07722" at bounding box center [718, 541] width 58 height 13
copy span "AGC07722"
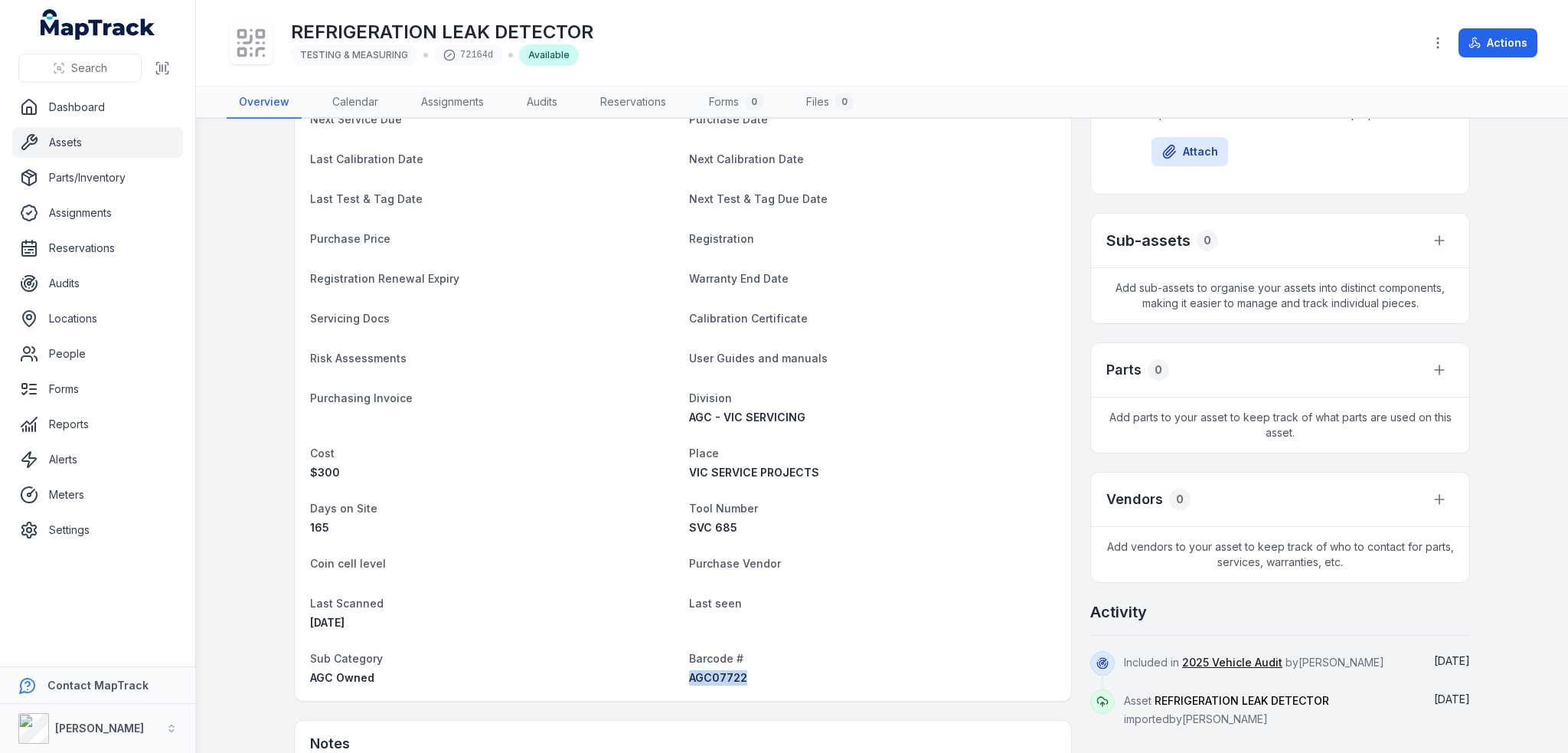
scroll to position [0, 0]
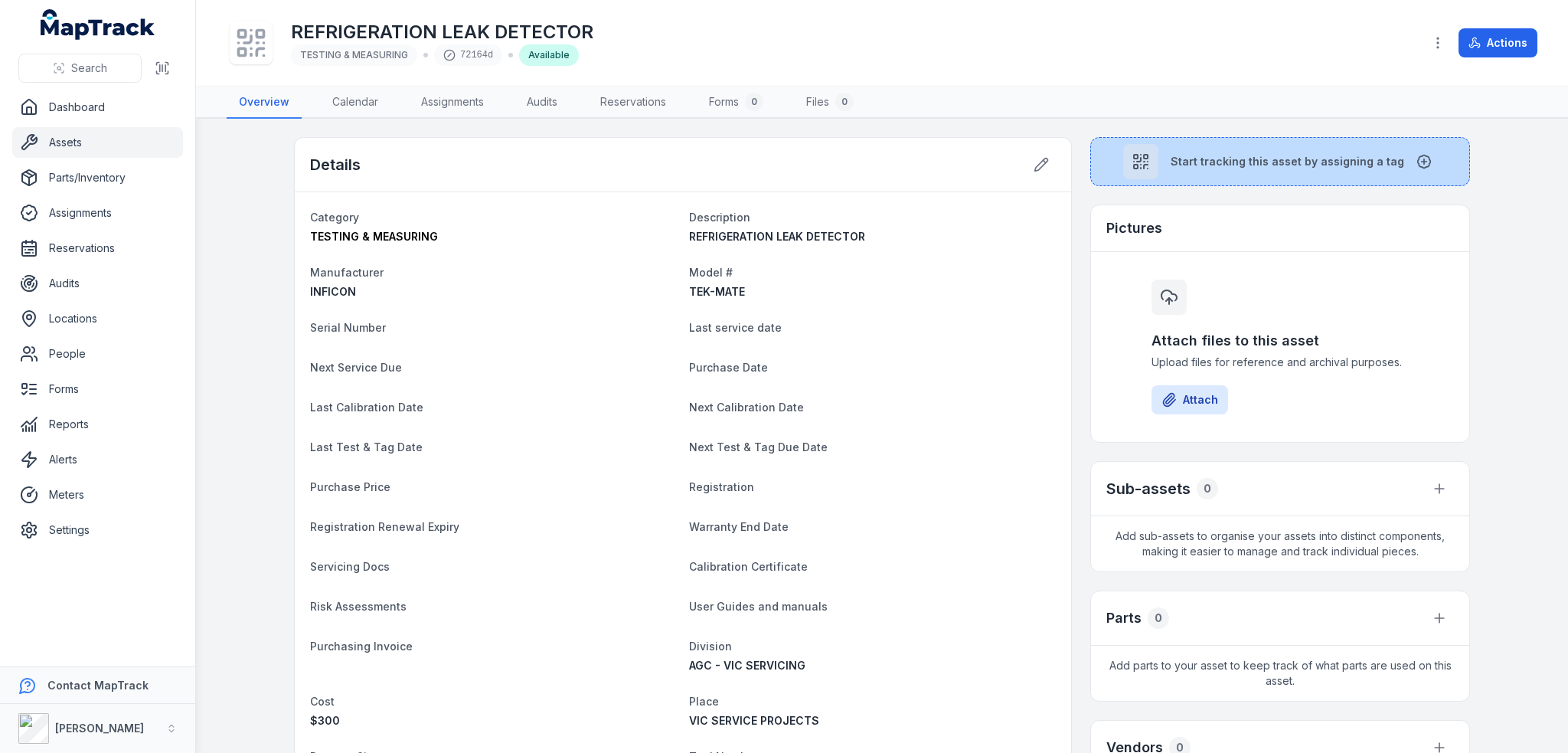
click at [1225, 157] on span "Start tracking this asset by assigning a tag" at bounding box center [1286, 161] width 233 height 16
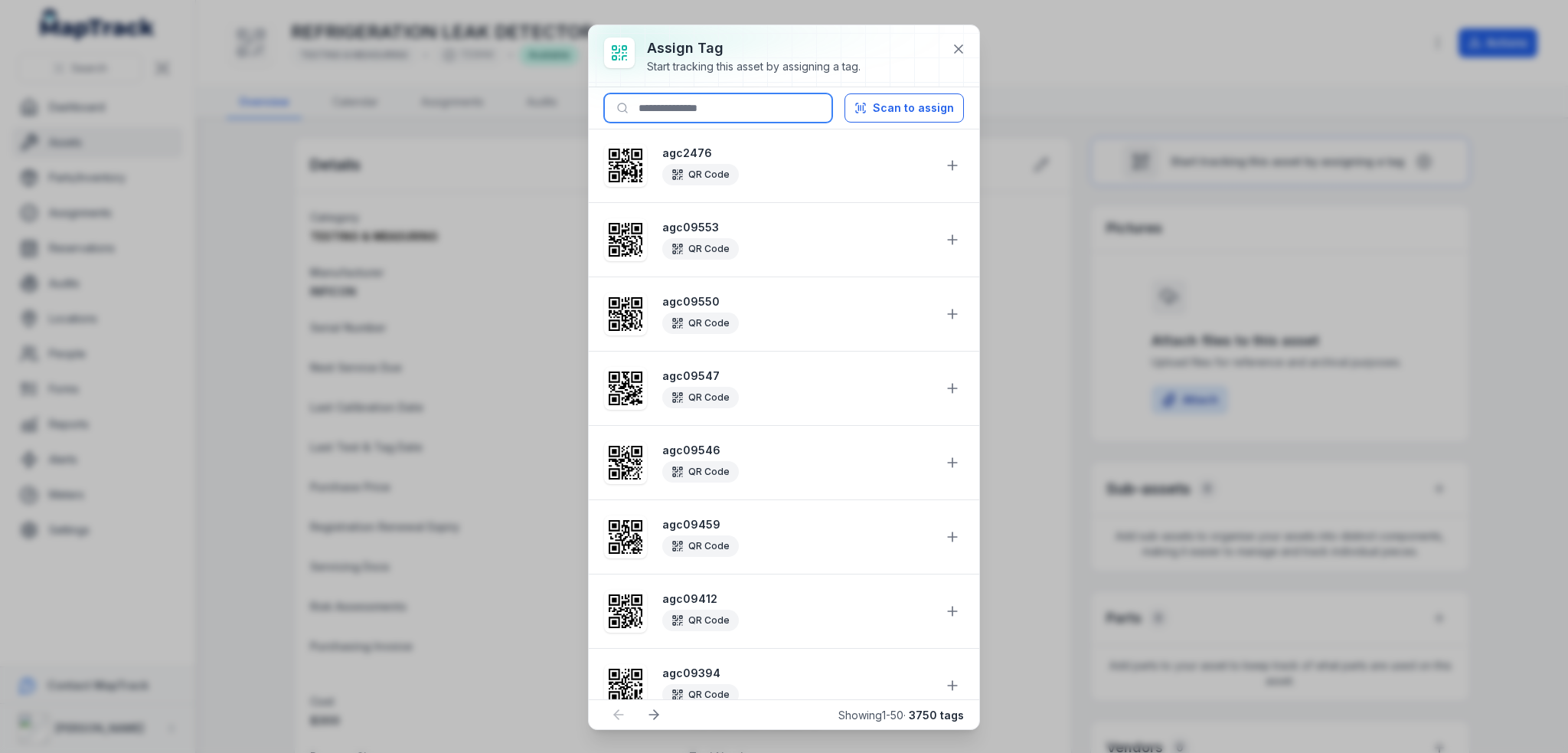
click at [724, 112] on input at bounding box center [719, 108] width 228 height 30
paste input "********"
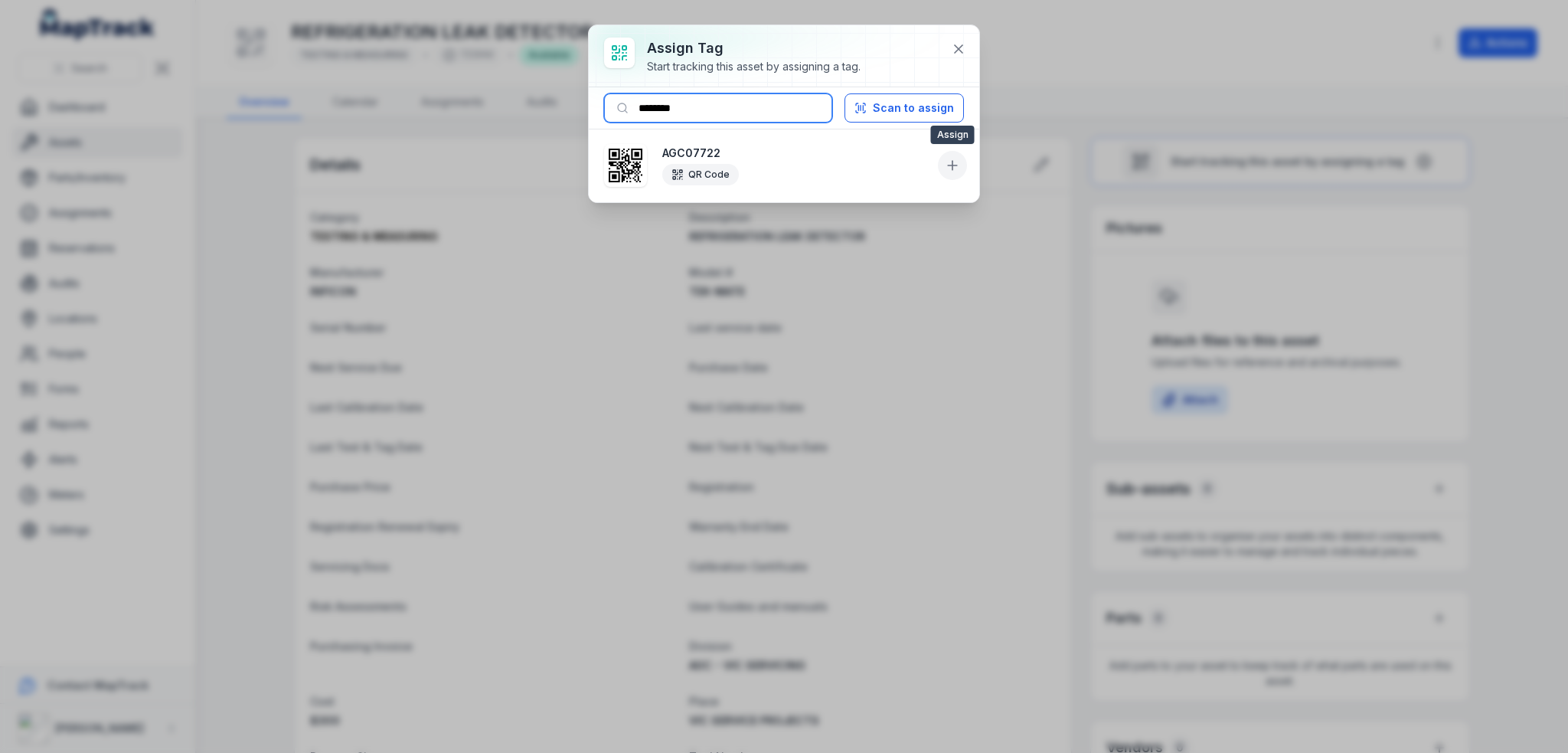
type input "********"
click at [953, 169] on icon at bounding box center [953, 165] width 16 height 16
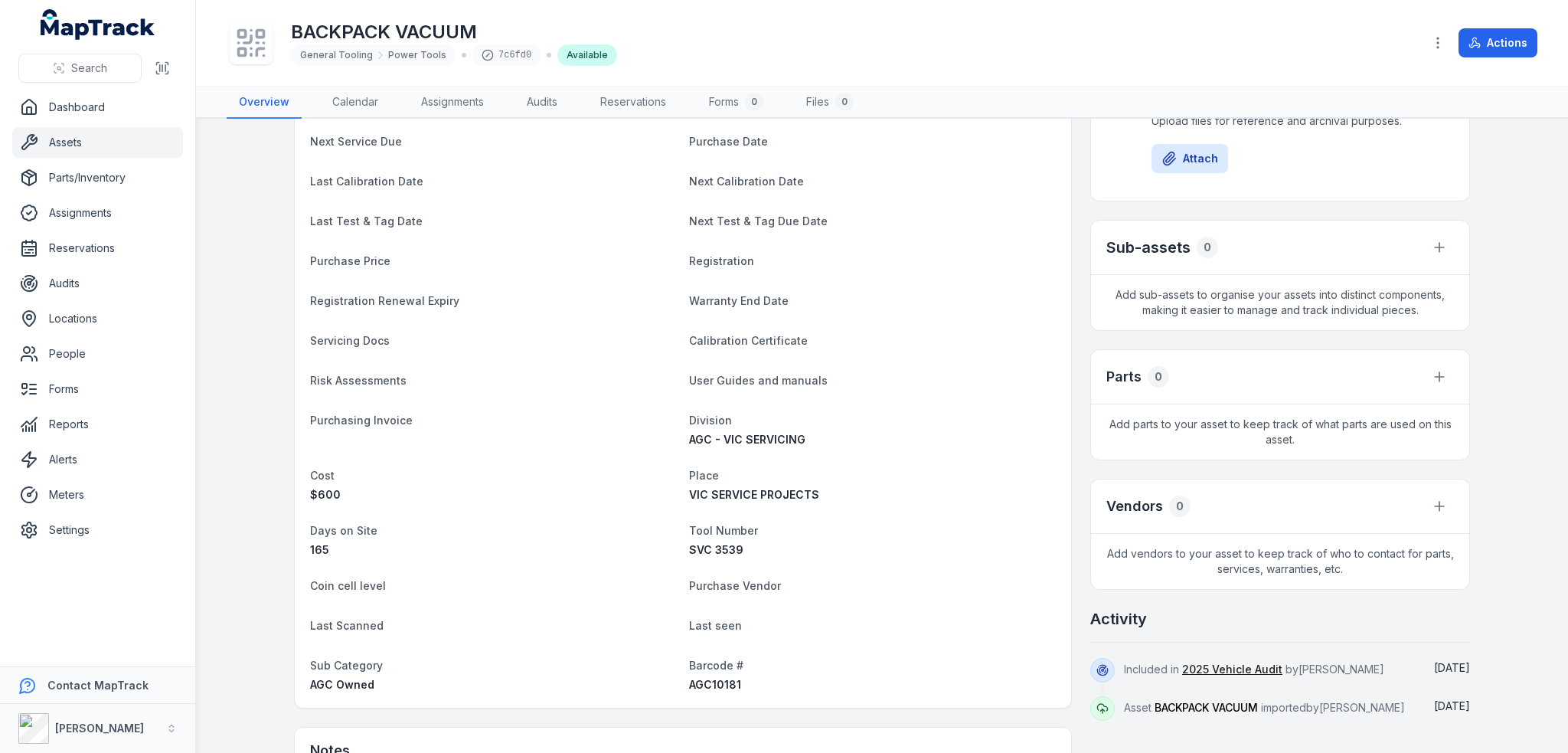
scroll to position [383, 0]
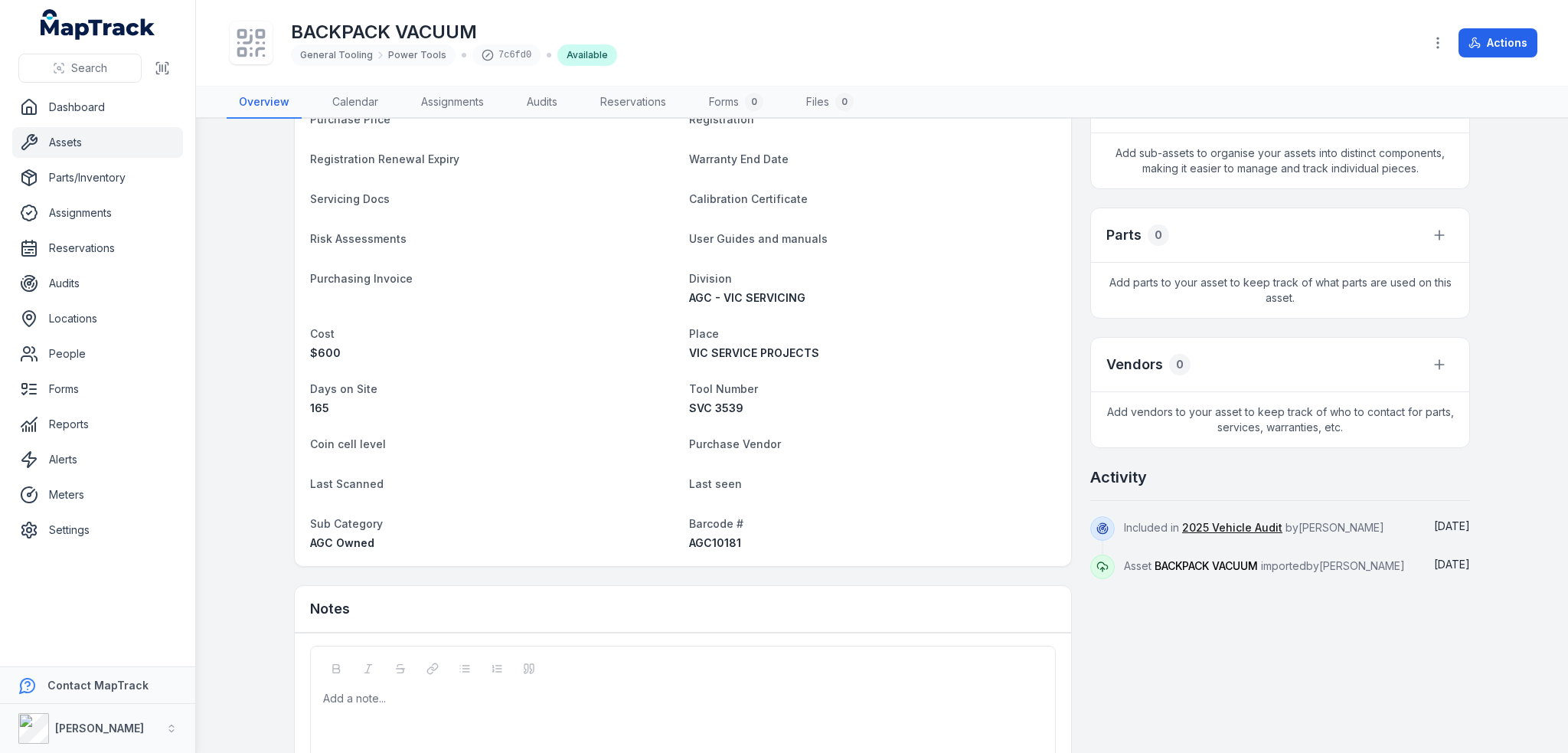
click at [712, 541] on span "AGC10181" at bounding box center [715, 541] width 52 height 13
copy span "AGC10181"
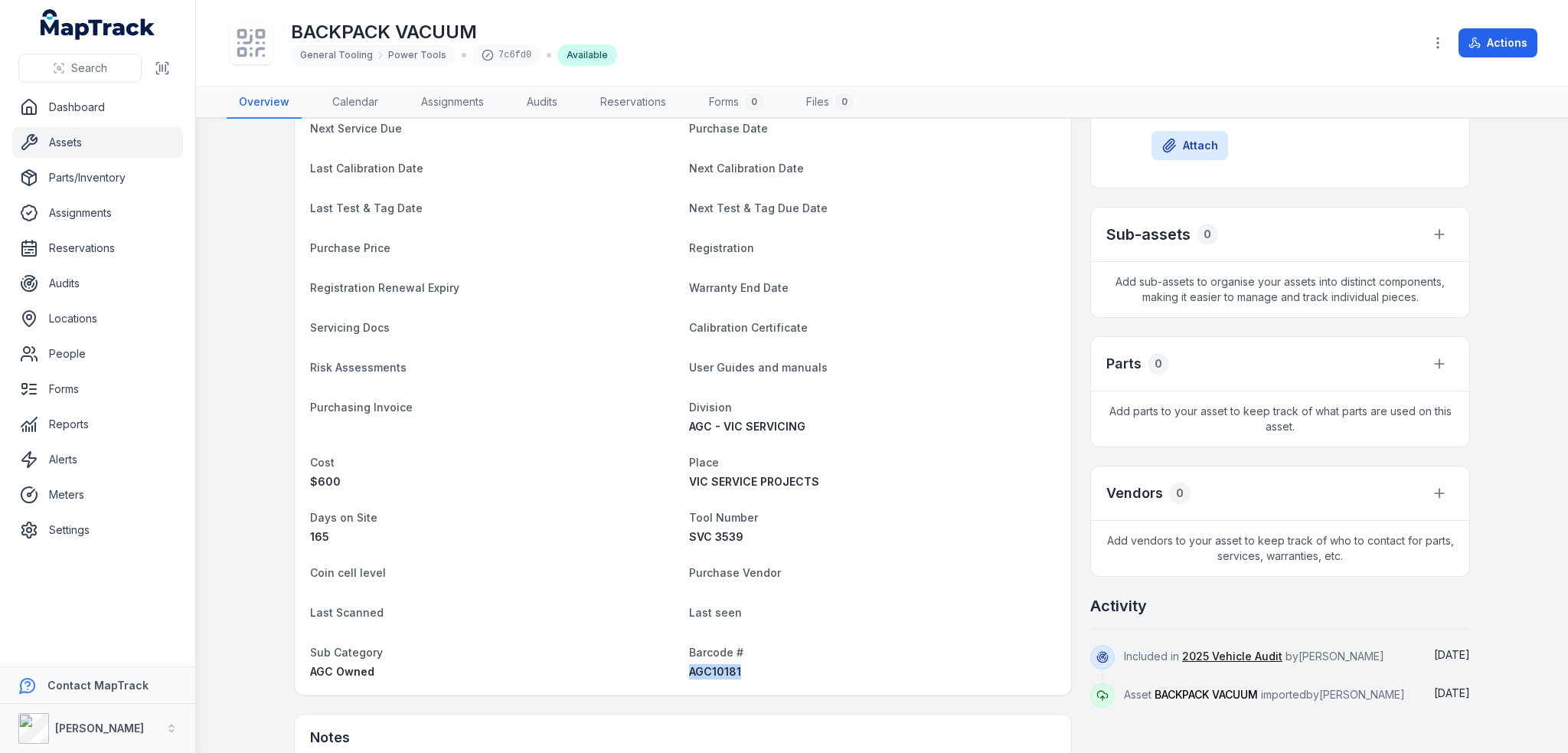
scroll to position [0, 0]
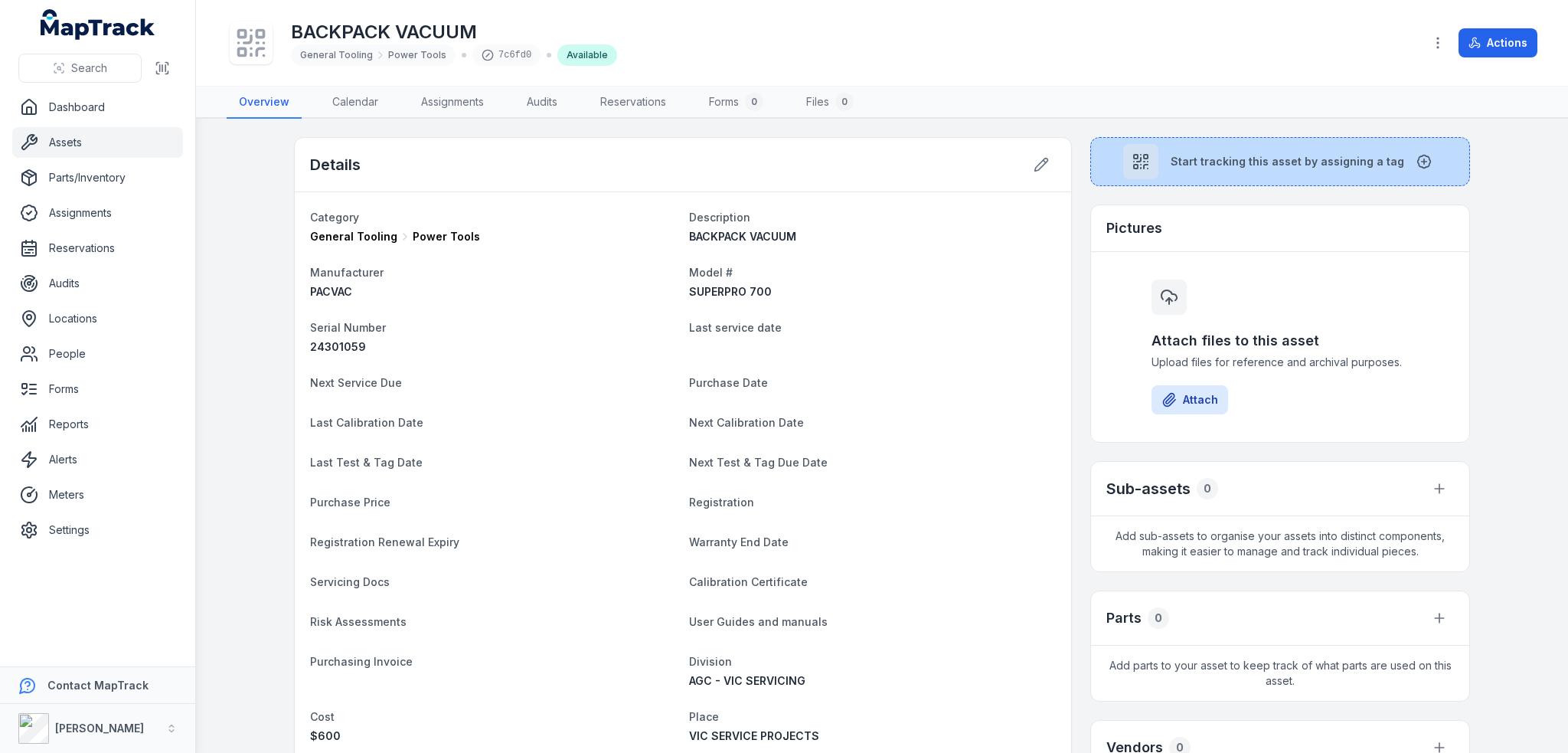
click at [1220, 181] on button "Start tracking this asset by assigning a tag" at bounding box center [1281, 161] width 380 height 49
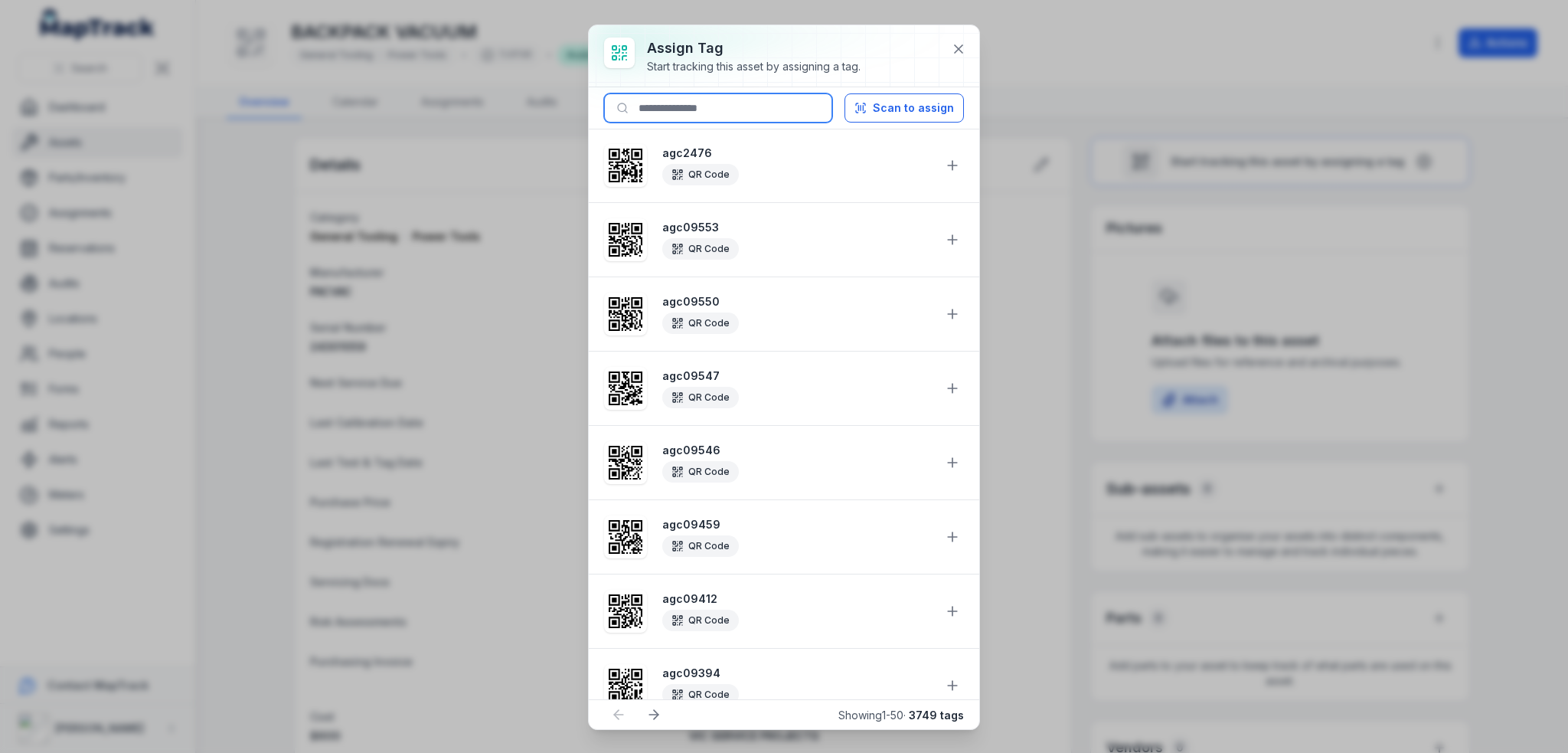
click at [753, 112] on input at bounding box center [719, 108] width 228 height 30
paste input "********"
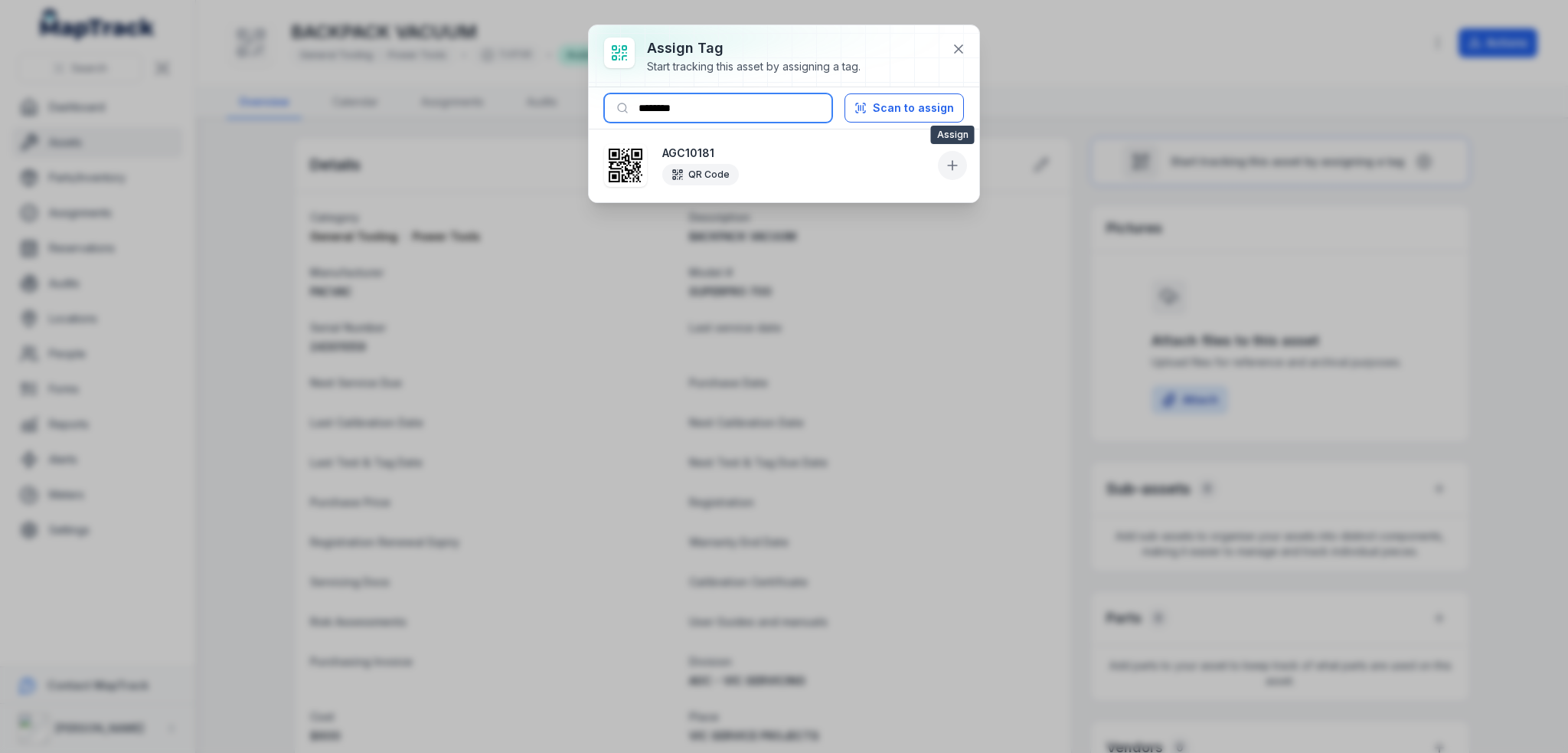
type input "********"
click at [950, 165] on icon at bounding box center [953, 165] width 16 height 16
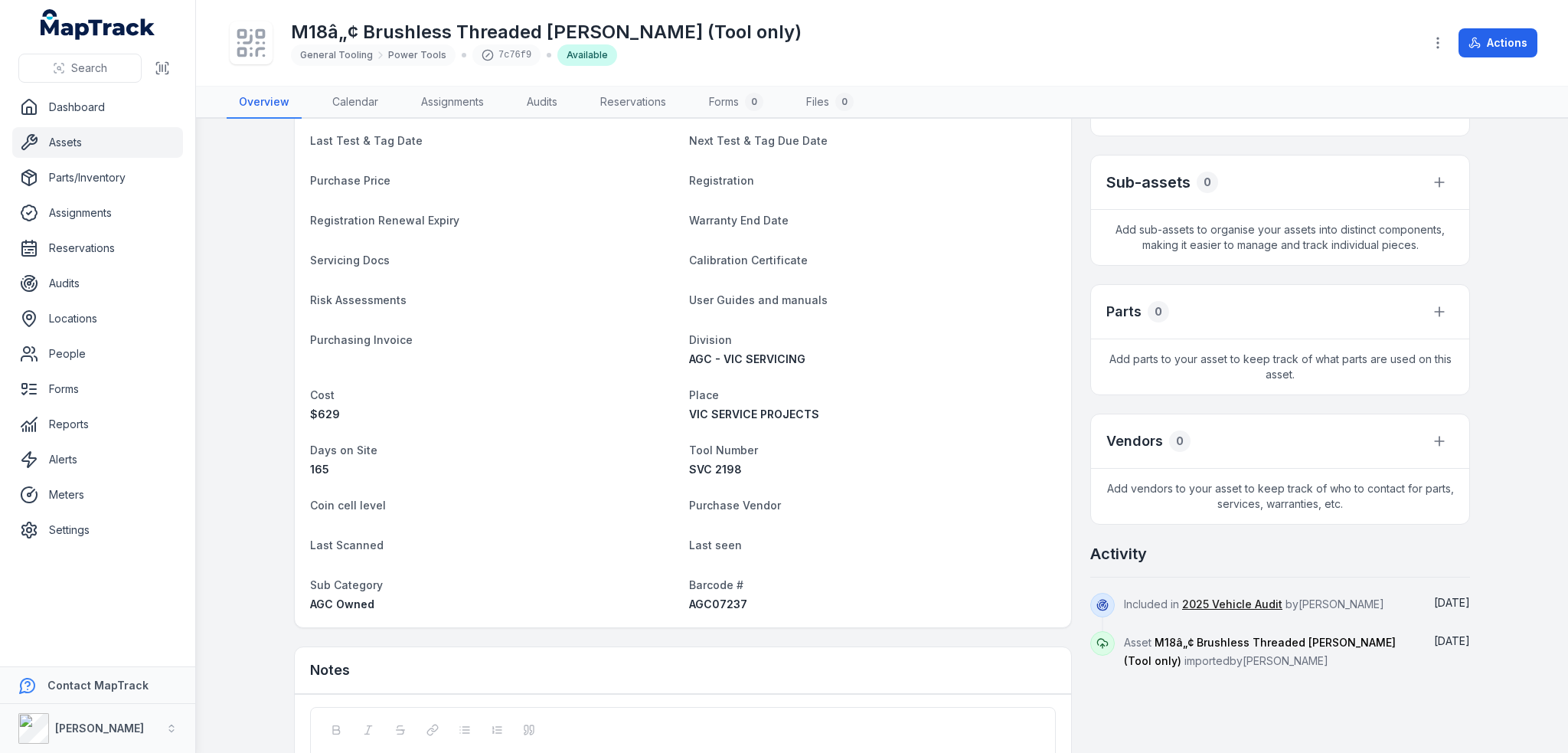
scroll to position [383, 0]
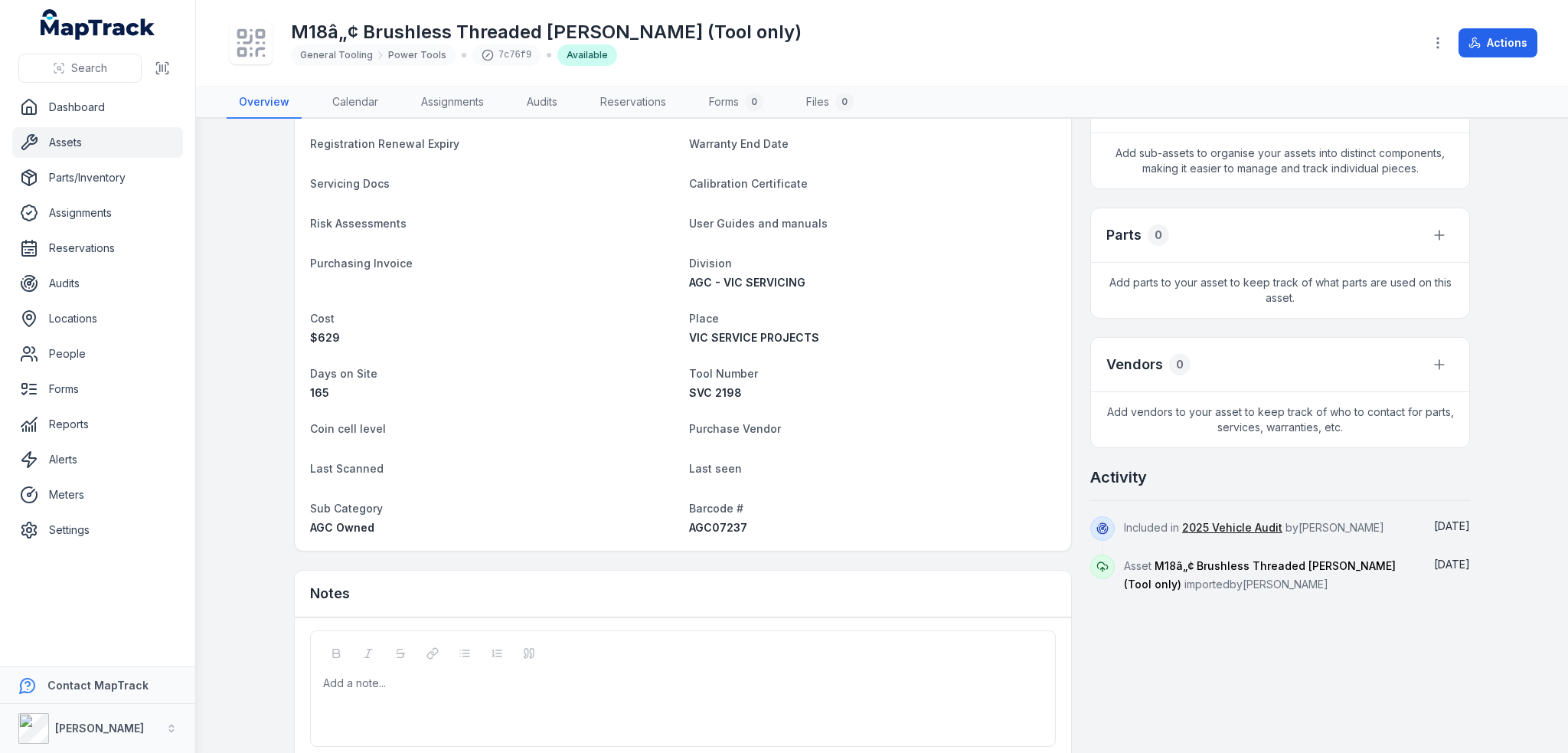
click at [722, 524] on span "AGC07237" at bounding box center [718, 527] width 58 height 13
copy span "AGC07237"
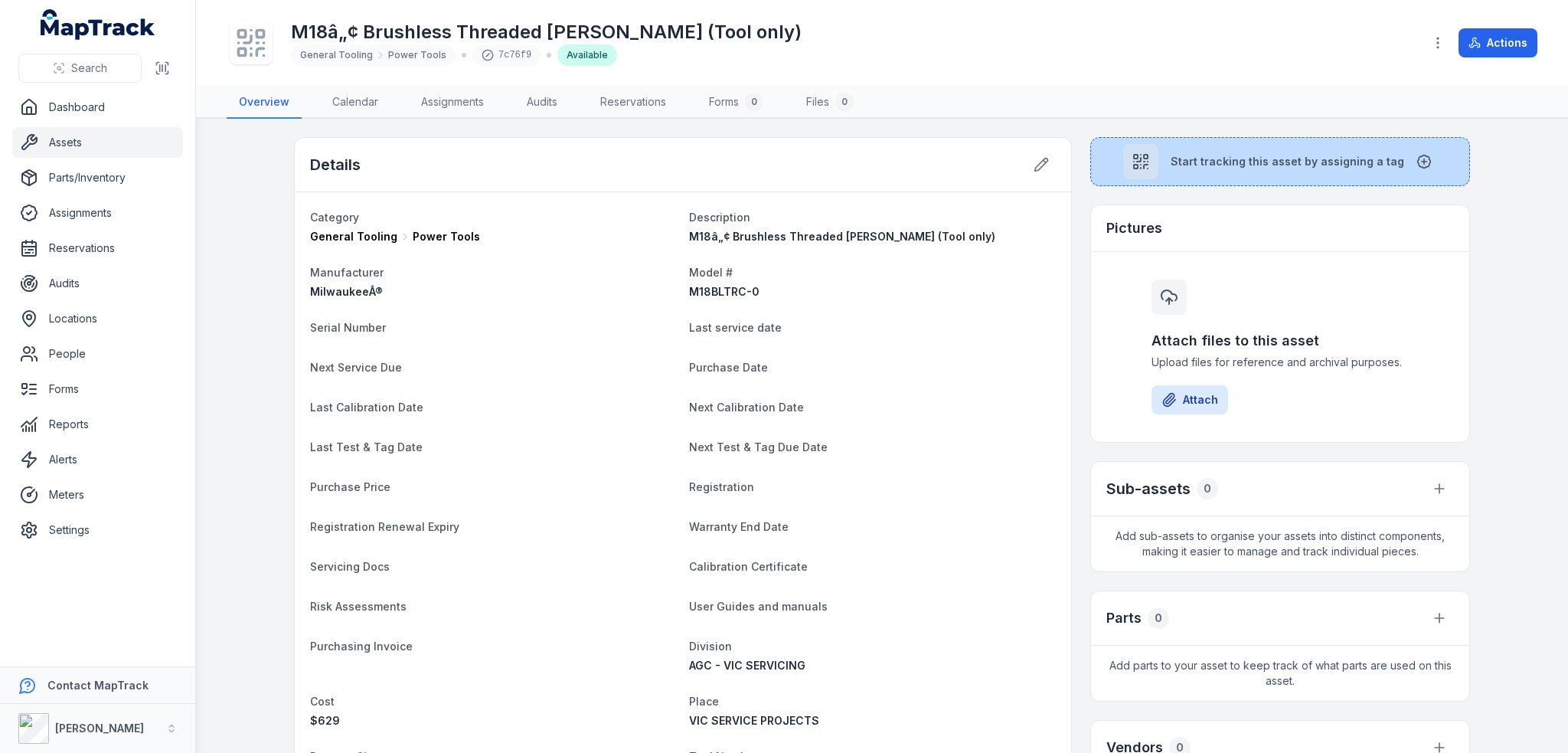
click at [1270, 150] on button "Start tracking this asset by assigning a tag" at bounding box center [1281, 161] width 380 height 49
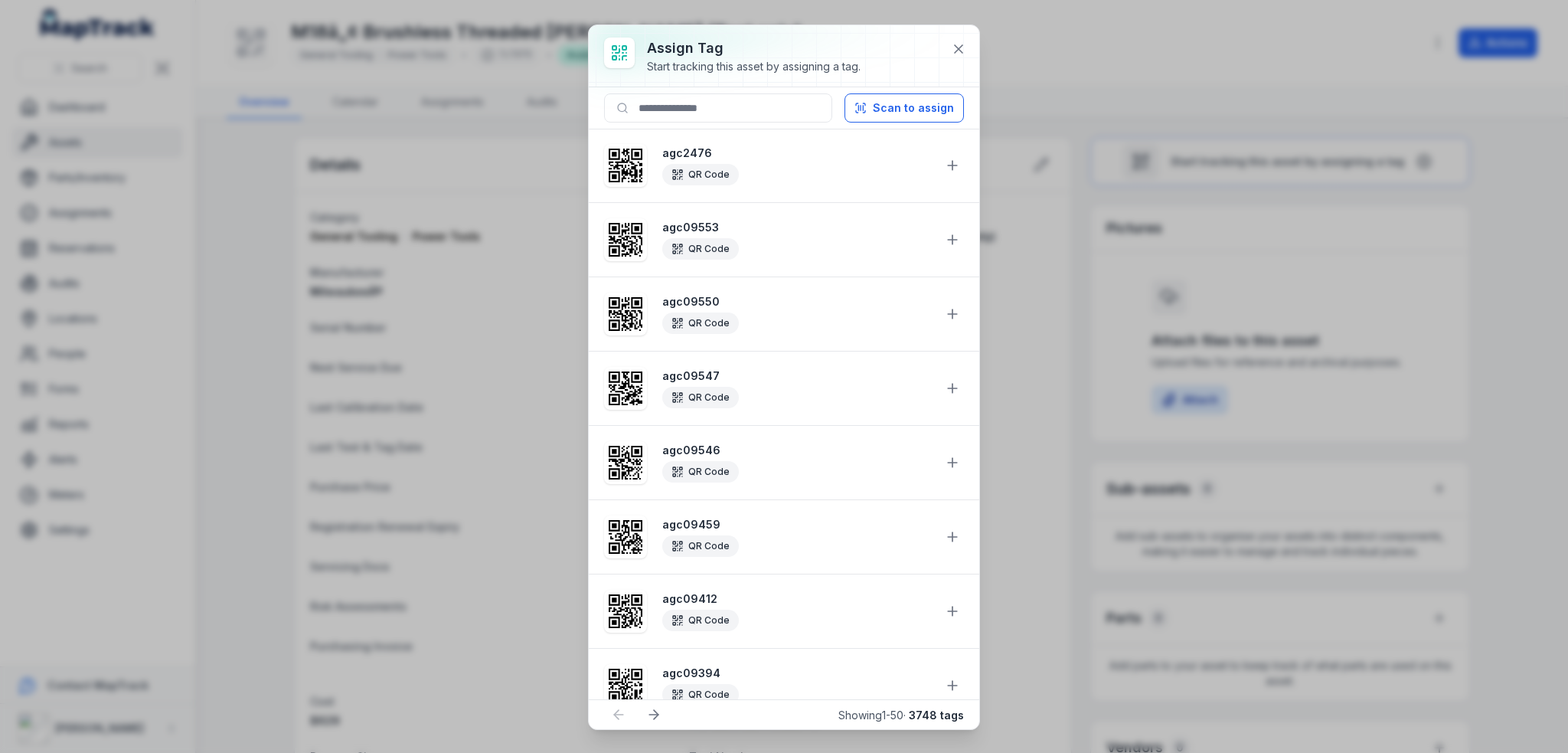
click at [721, 125] on div "Scan to assign" at bounding box center [784, 108] width 391 height 42
click at [722, 119] on input at bounding box center [719, 108] width 228 height 30
paste input "********"
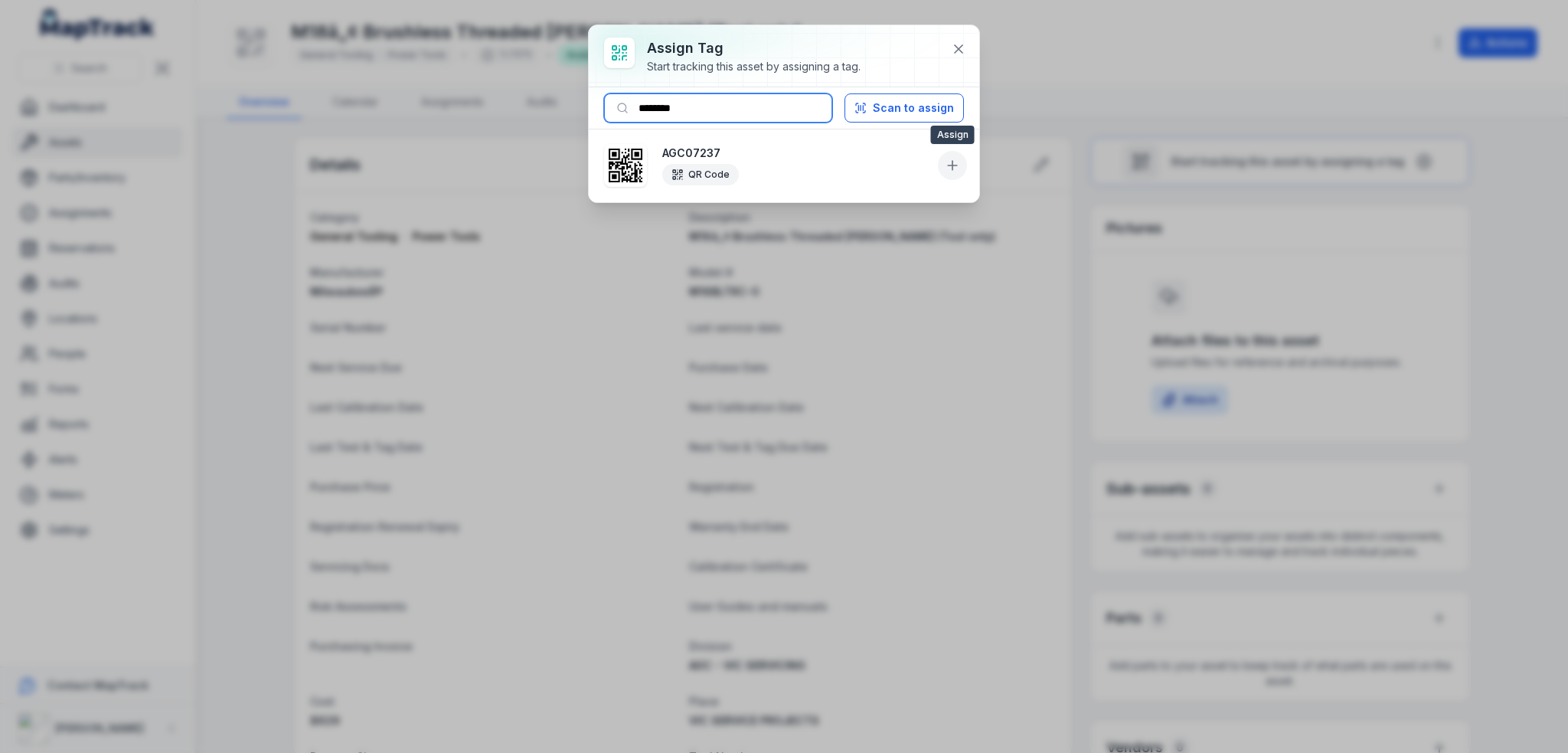
type input "********"
click at [960, 164] on button at bounding box center [953, 165] width 30 height 30
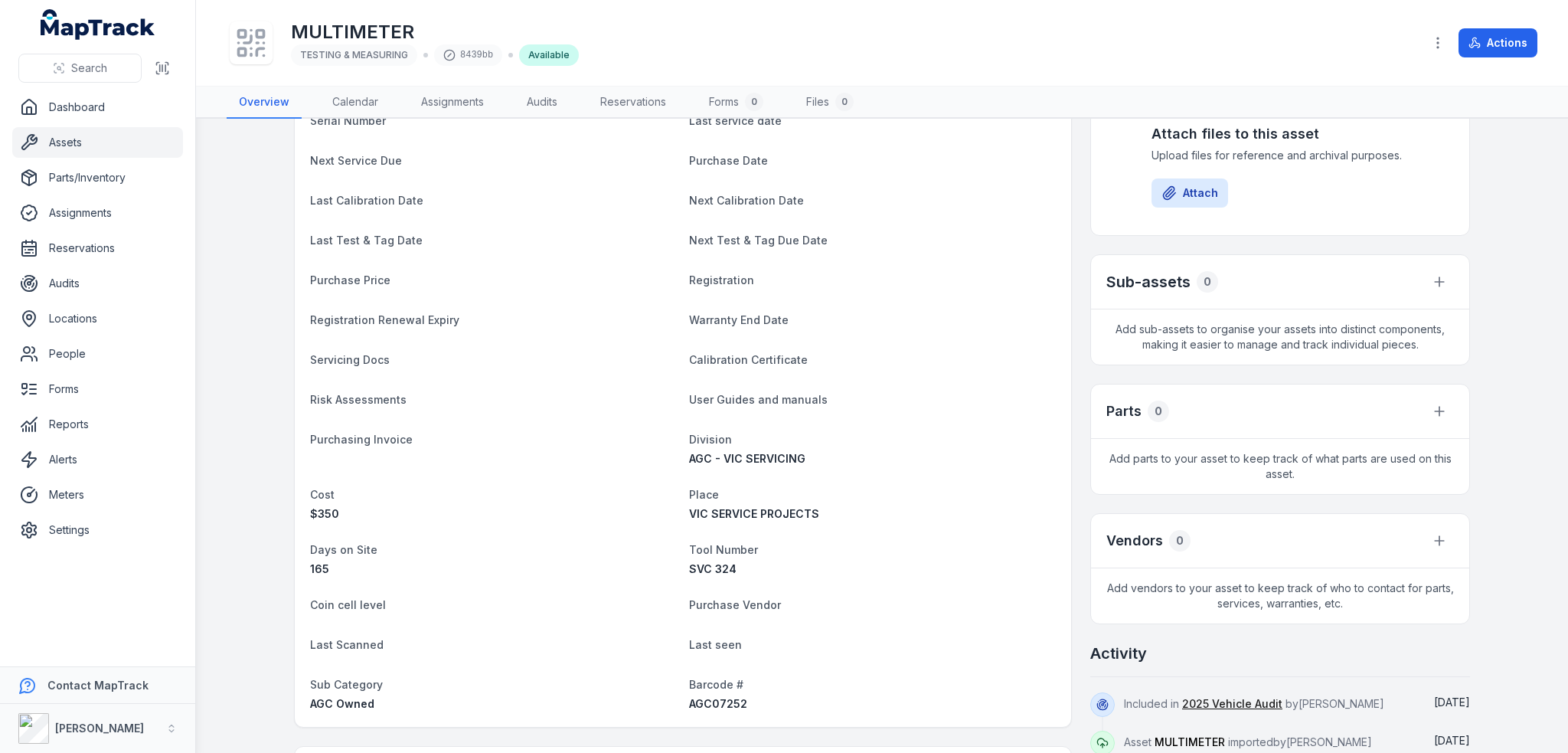
scroll to position [383, 0]
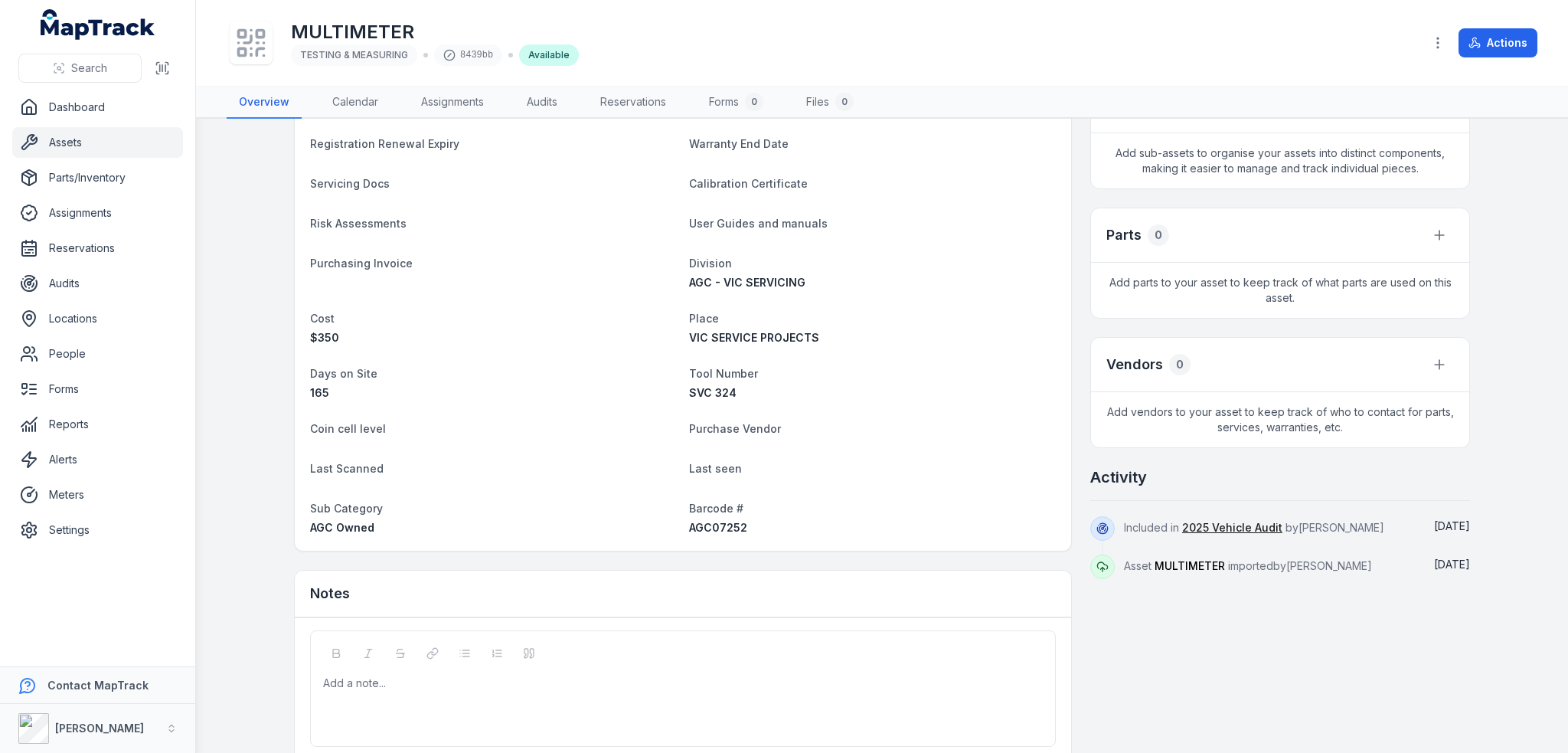
click at [695, 521] on span "AGC07252" at bounding box center [718, 527] width 58 height 13
copy span "AGC07252"
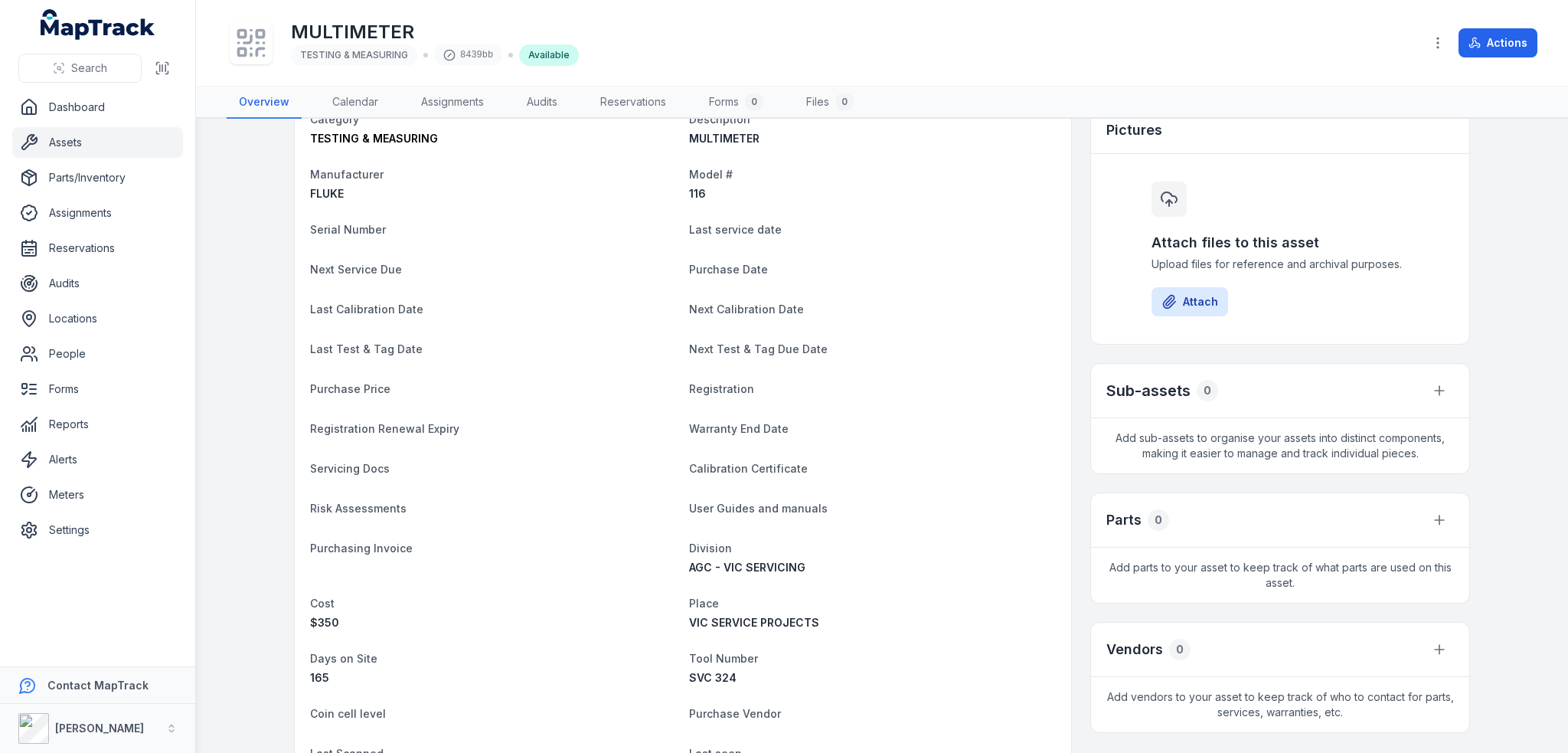
scroll to position [0, 0]
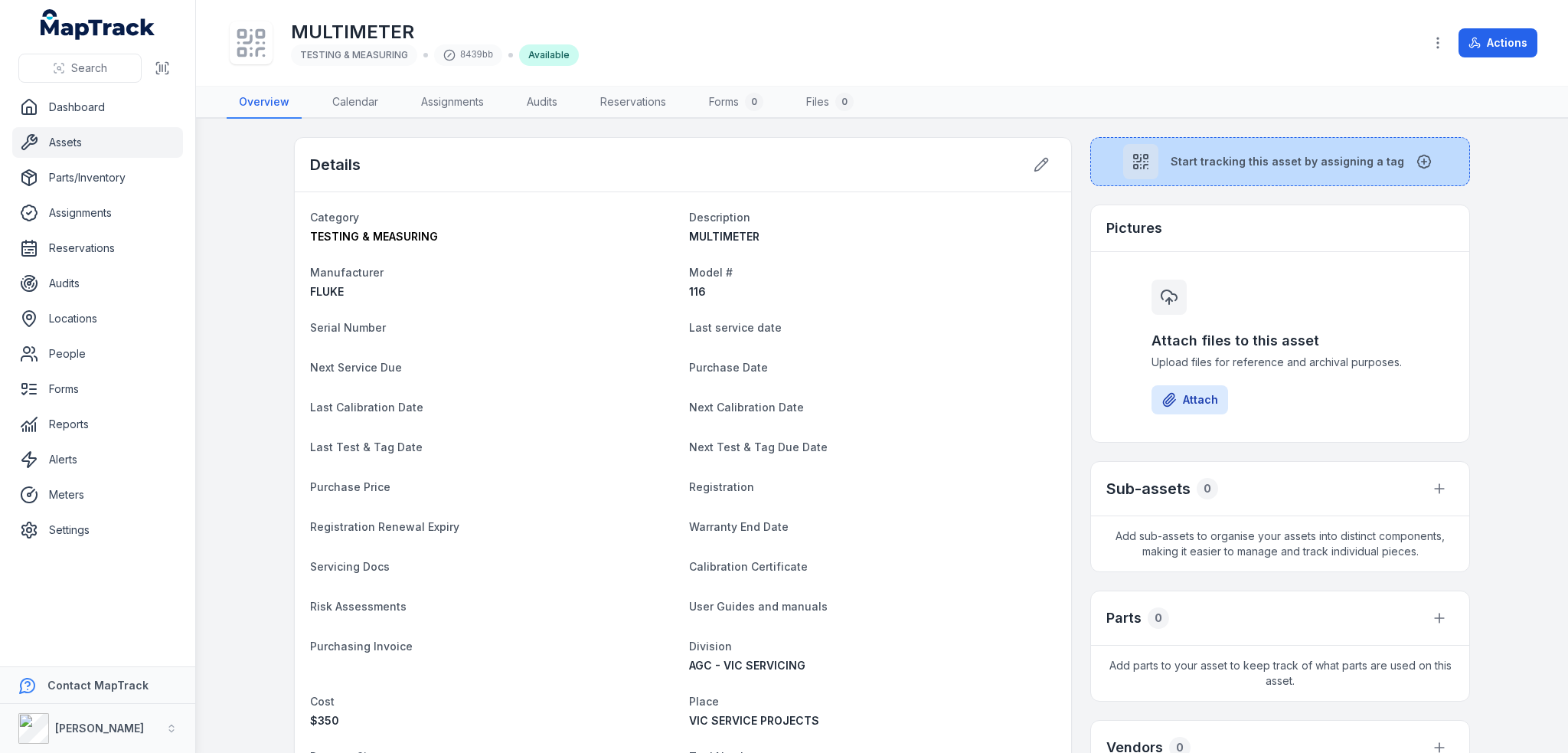
click at [1188, 157] on span "Start tracking this asset by assigning a tag" at bounding box center [1286, 161] width 233 height 16
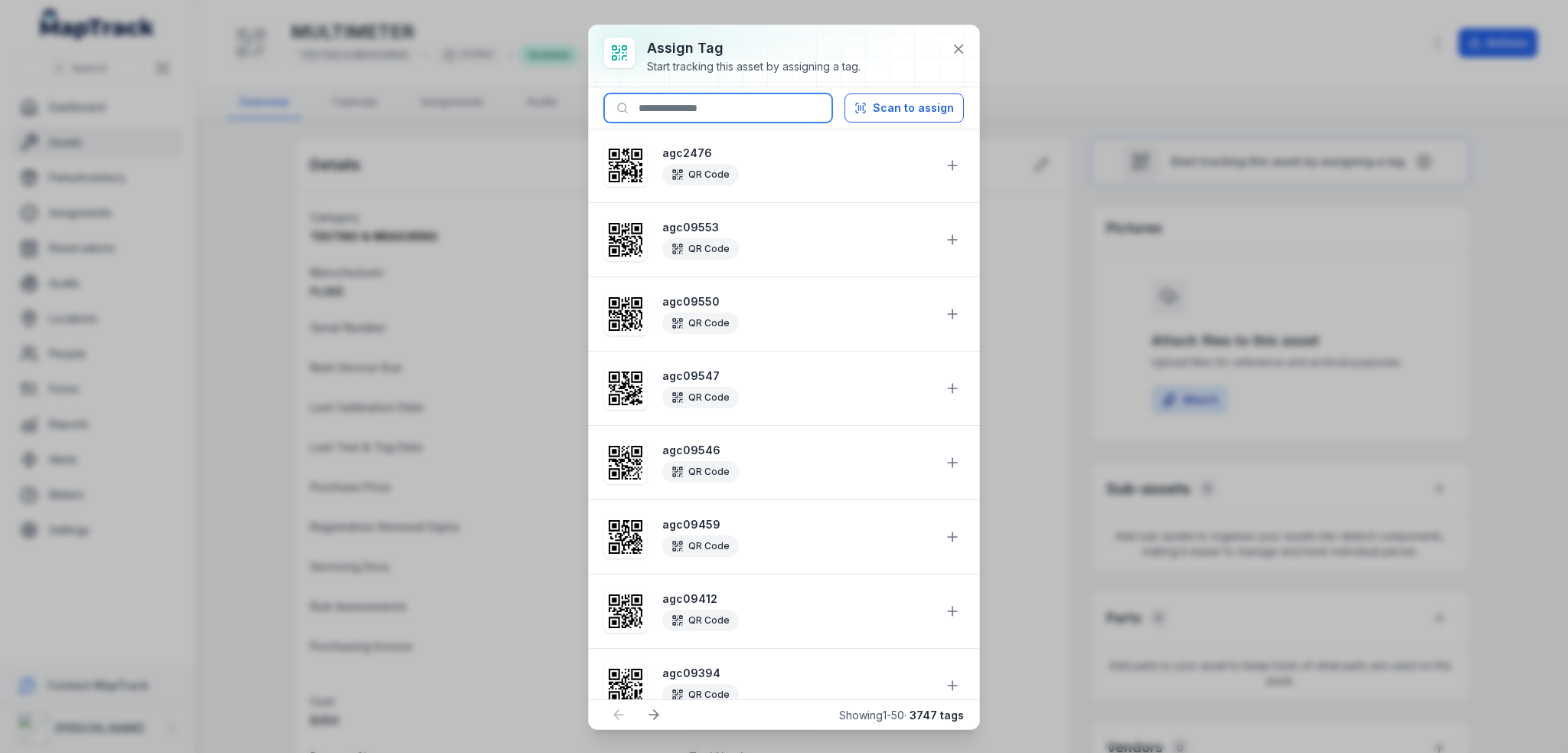
click at [763, 105] on input at bounding box center [719, 108] width 228 height 30
paste input "********"
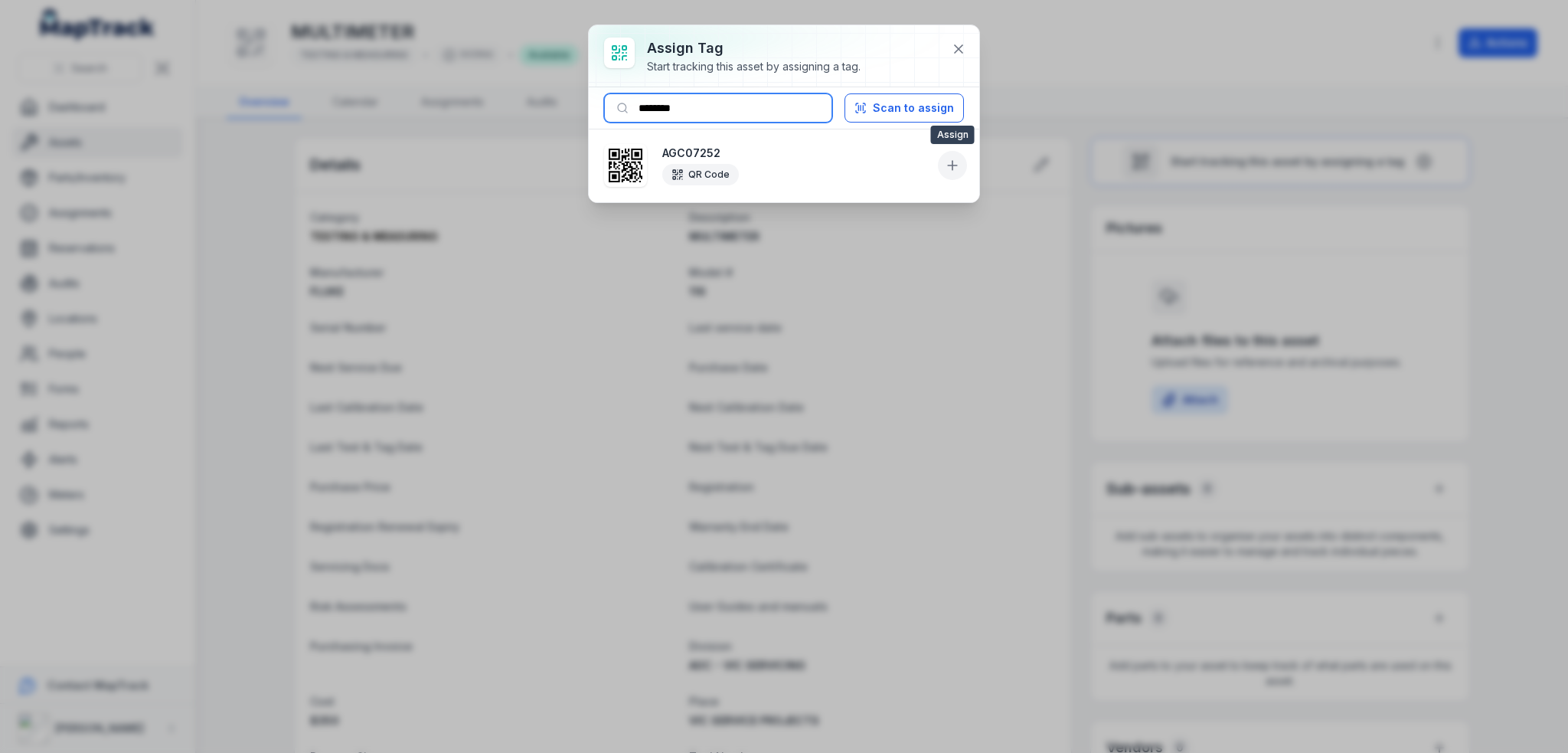
type input "********"
click at [951, 170] on icon at bounding box center [953, 165] width 16 height 16
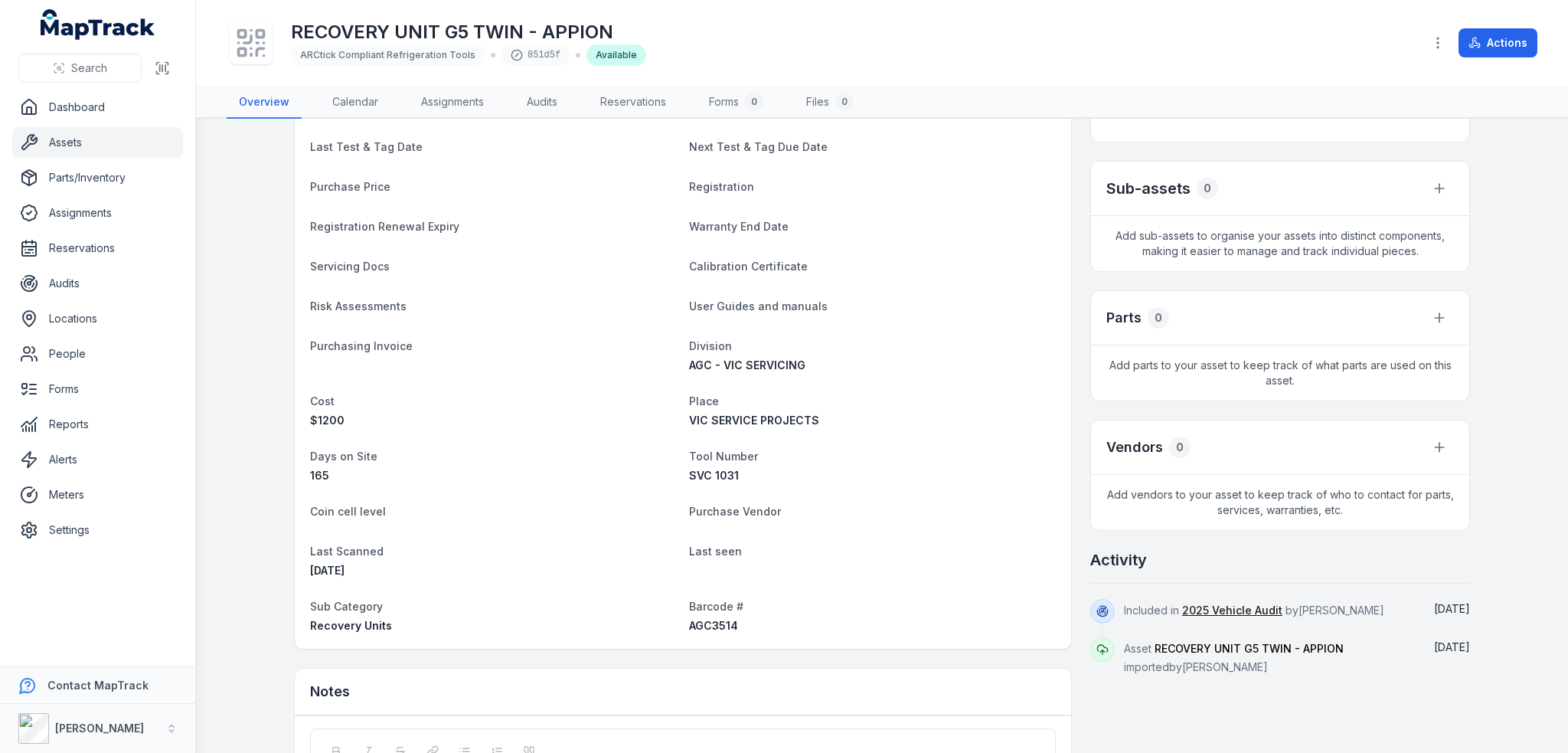
scroll to position [383, 0]
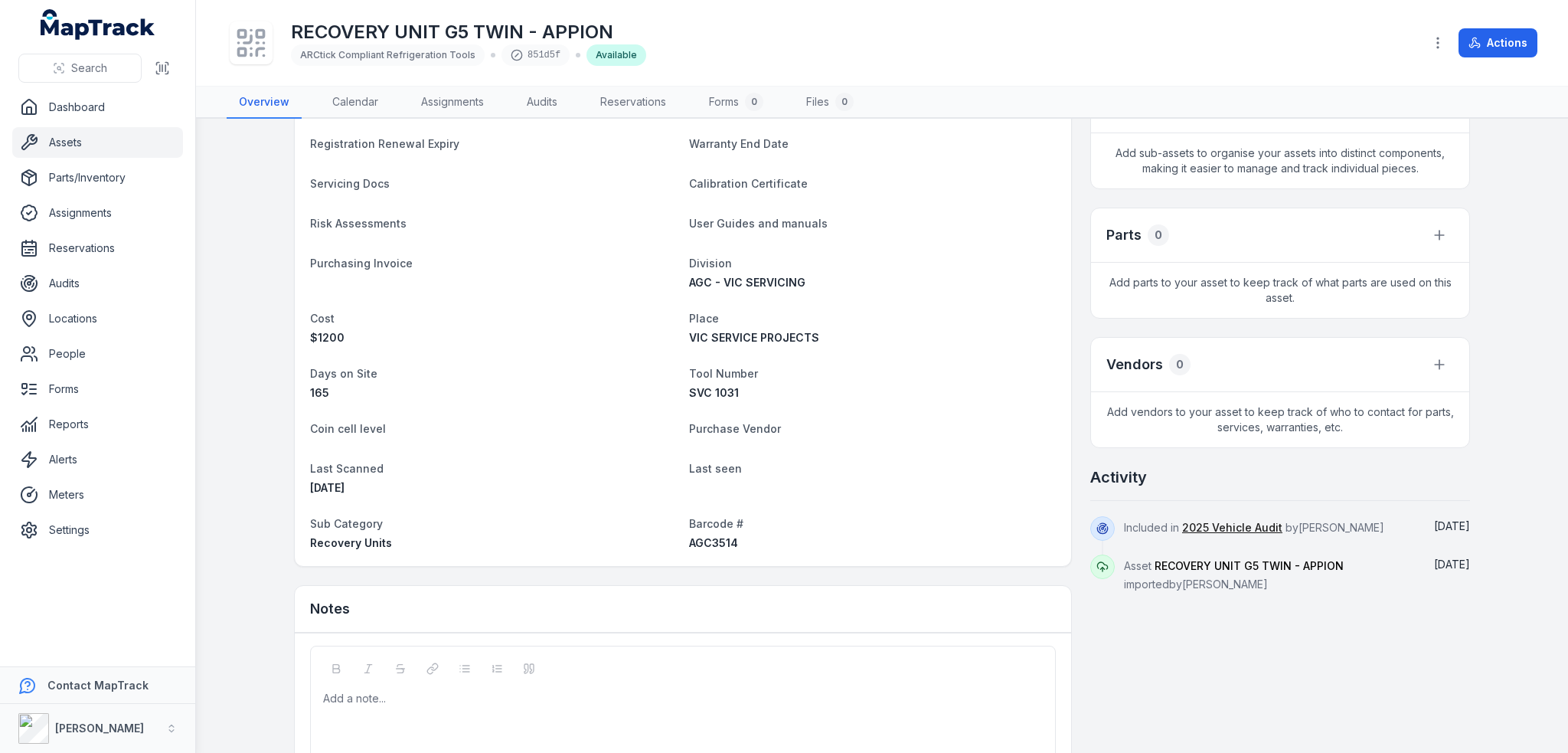
click at [704, 542] on span "AGC3514" at bounding box center [714, 541] width 49 height 13
copy span "AGC3514"
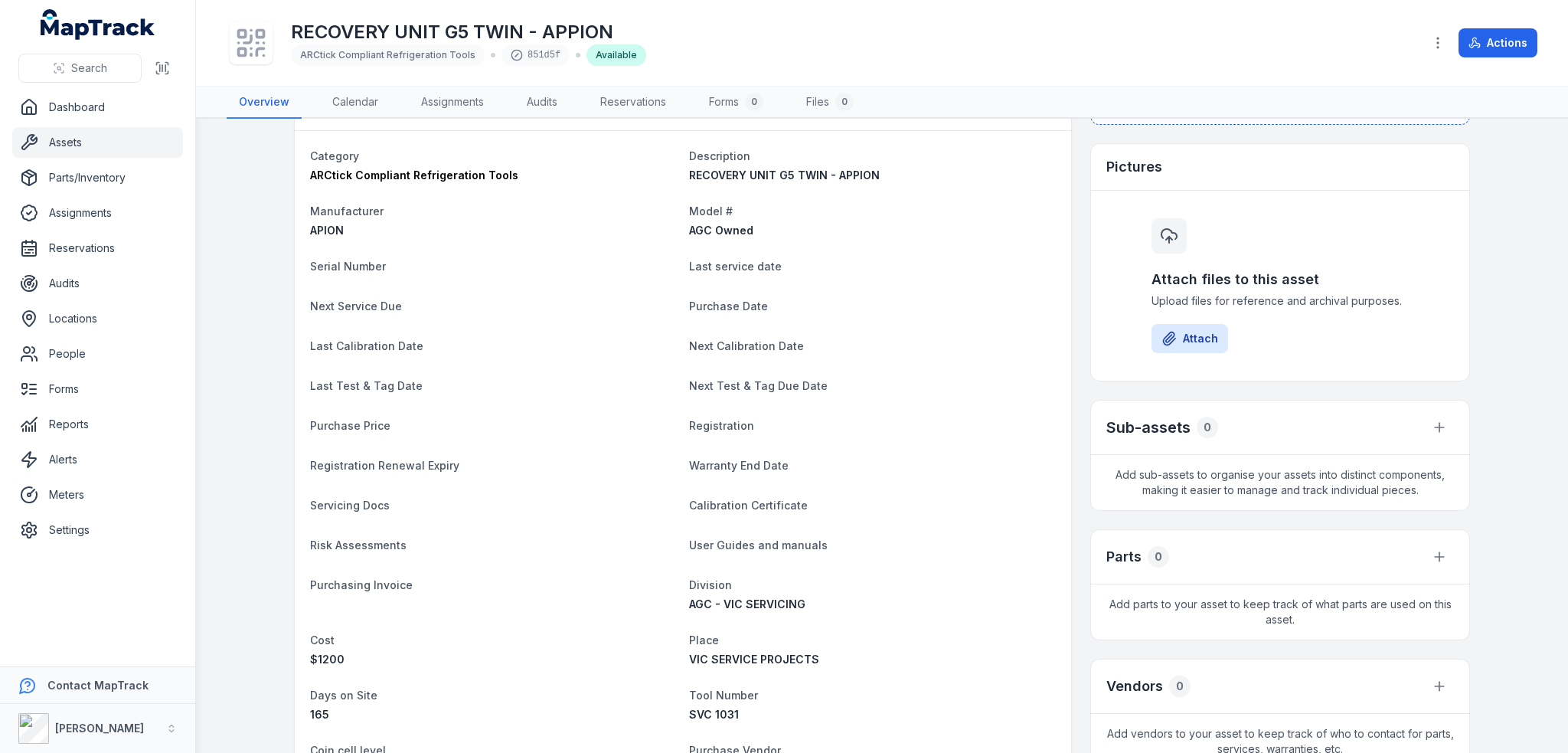
scroll to position [0, 0]
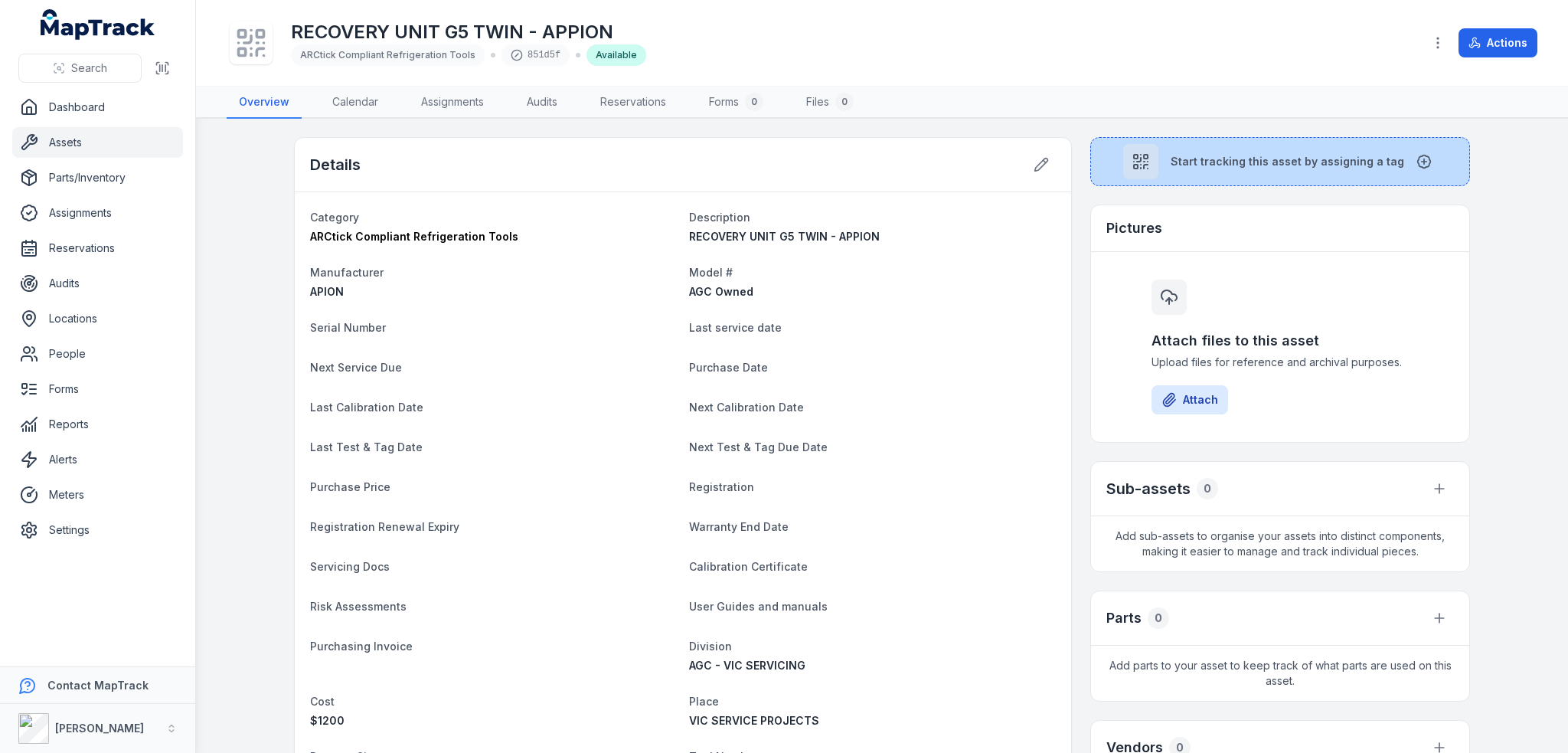
click at [1247, 167] on span "Start tracking this asset by assigning a tag" at bounding box center [1286, 161] width 233 height 16
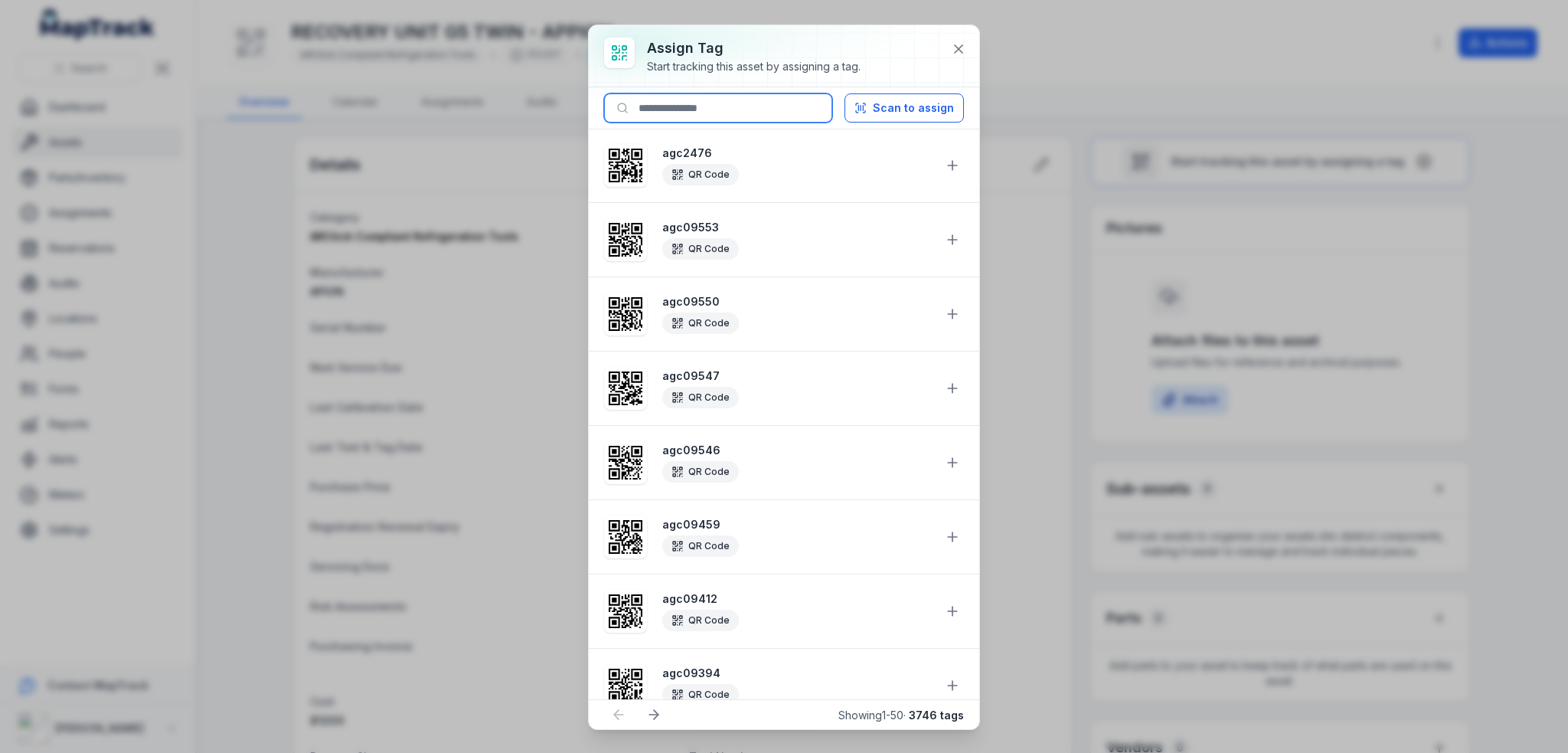
click at [778, 112] on input at bounding box center [719, 108] width 228 height 30
paste input "*******"
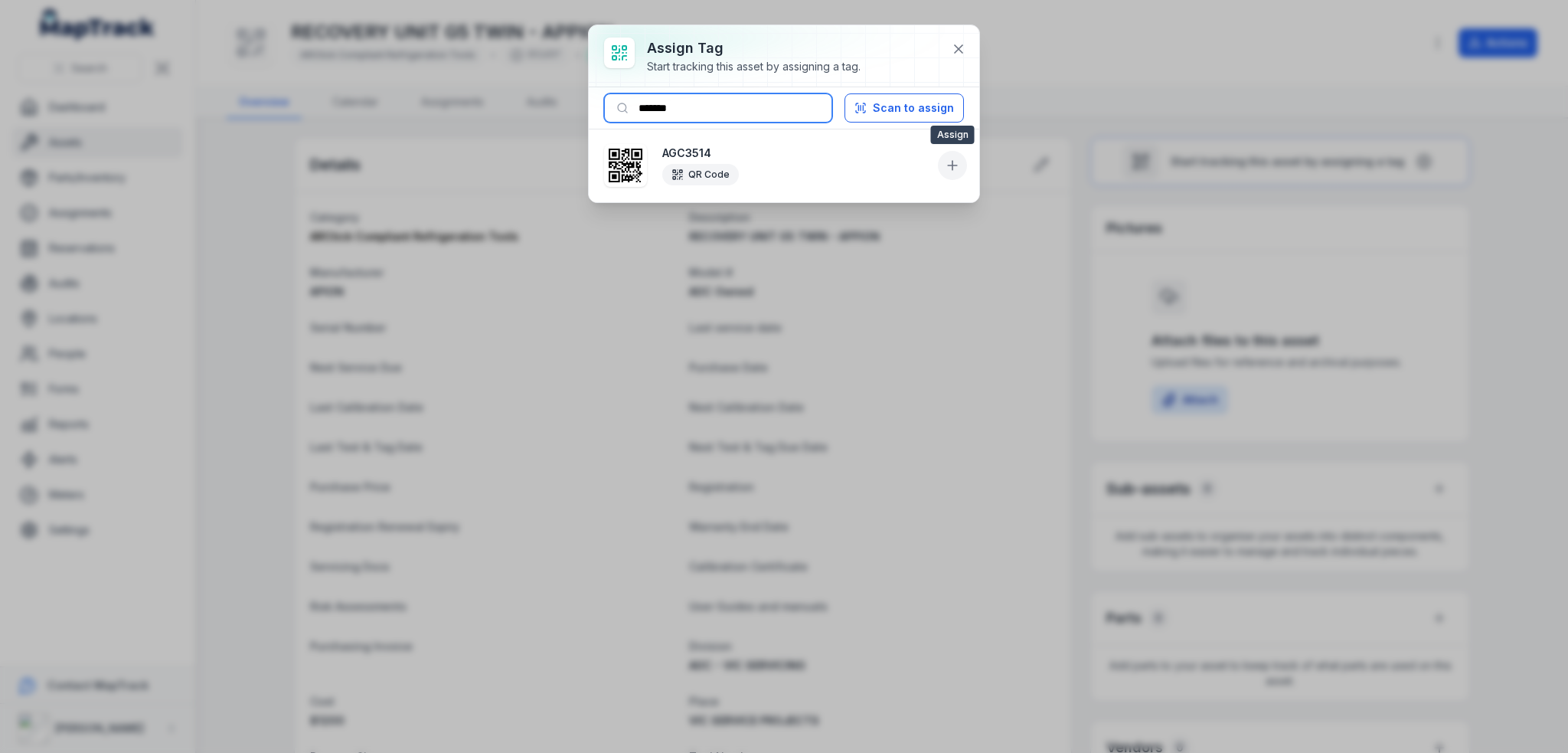
type input "*******"
click at [953, 165] on icon at bounding box center [953, 164] width 0 height 9
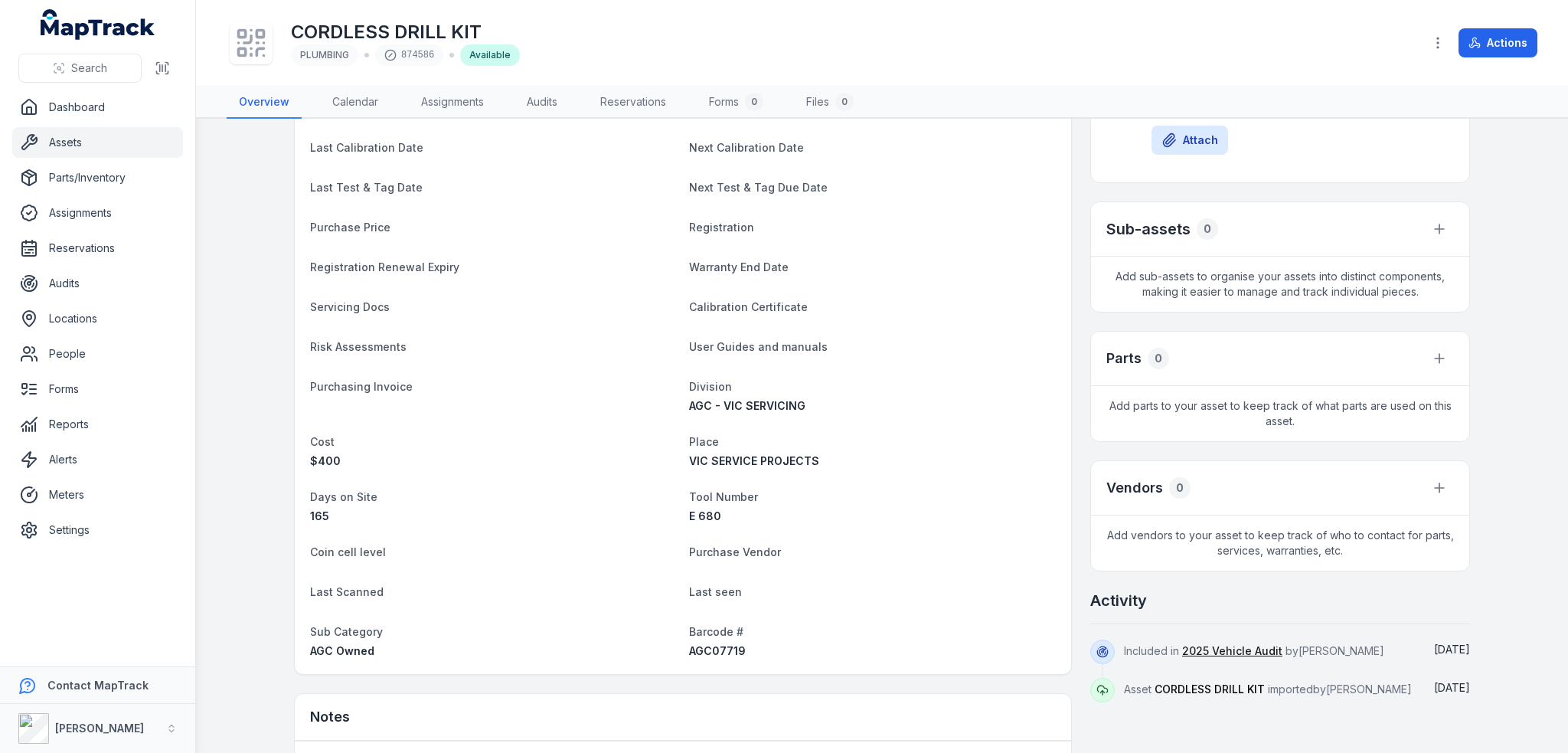
scroll to position [383, 0]
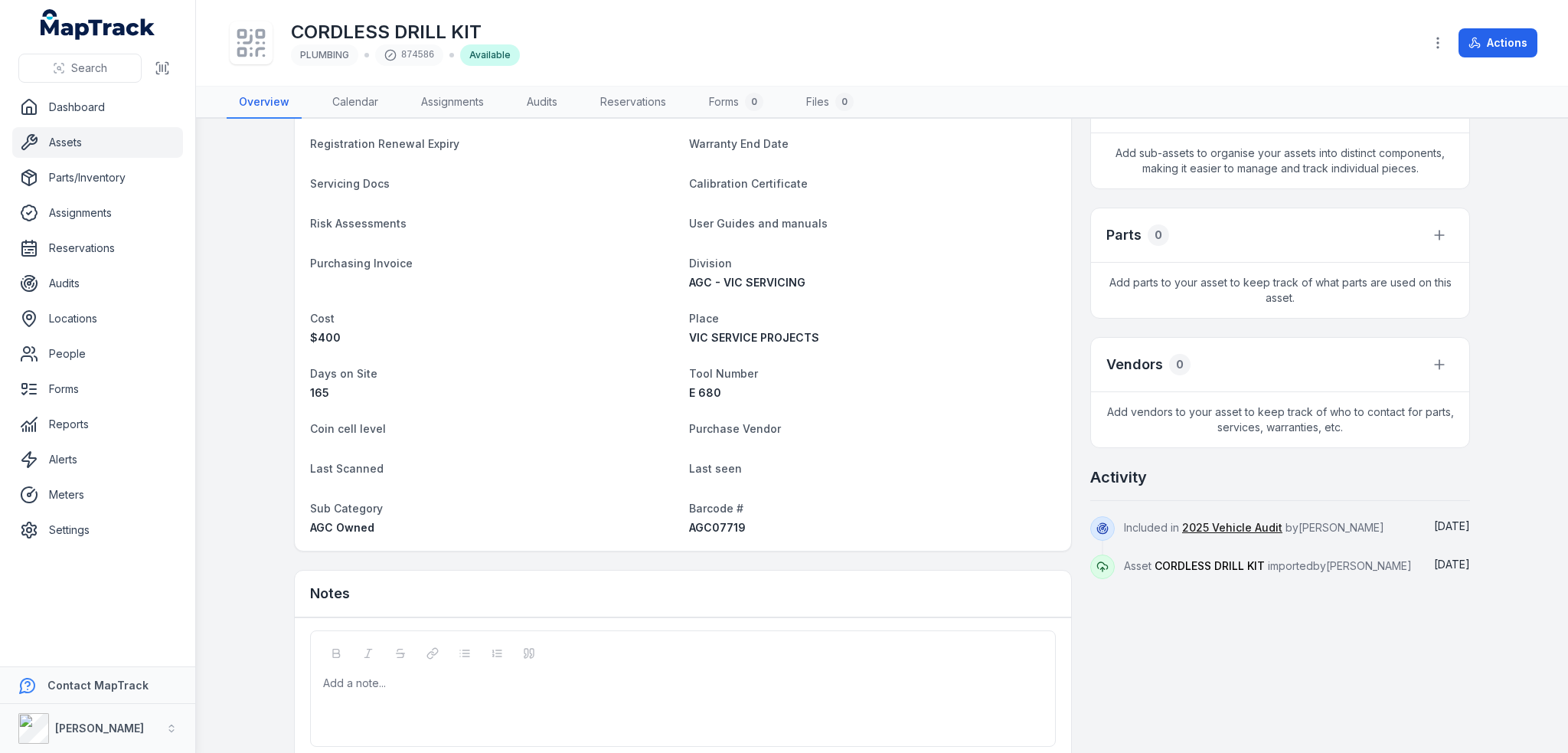
click at [720, 525] on span "AGC07719" at bounding box center [718, 527] width 57 height 13
copy span "AGC07719"
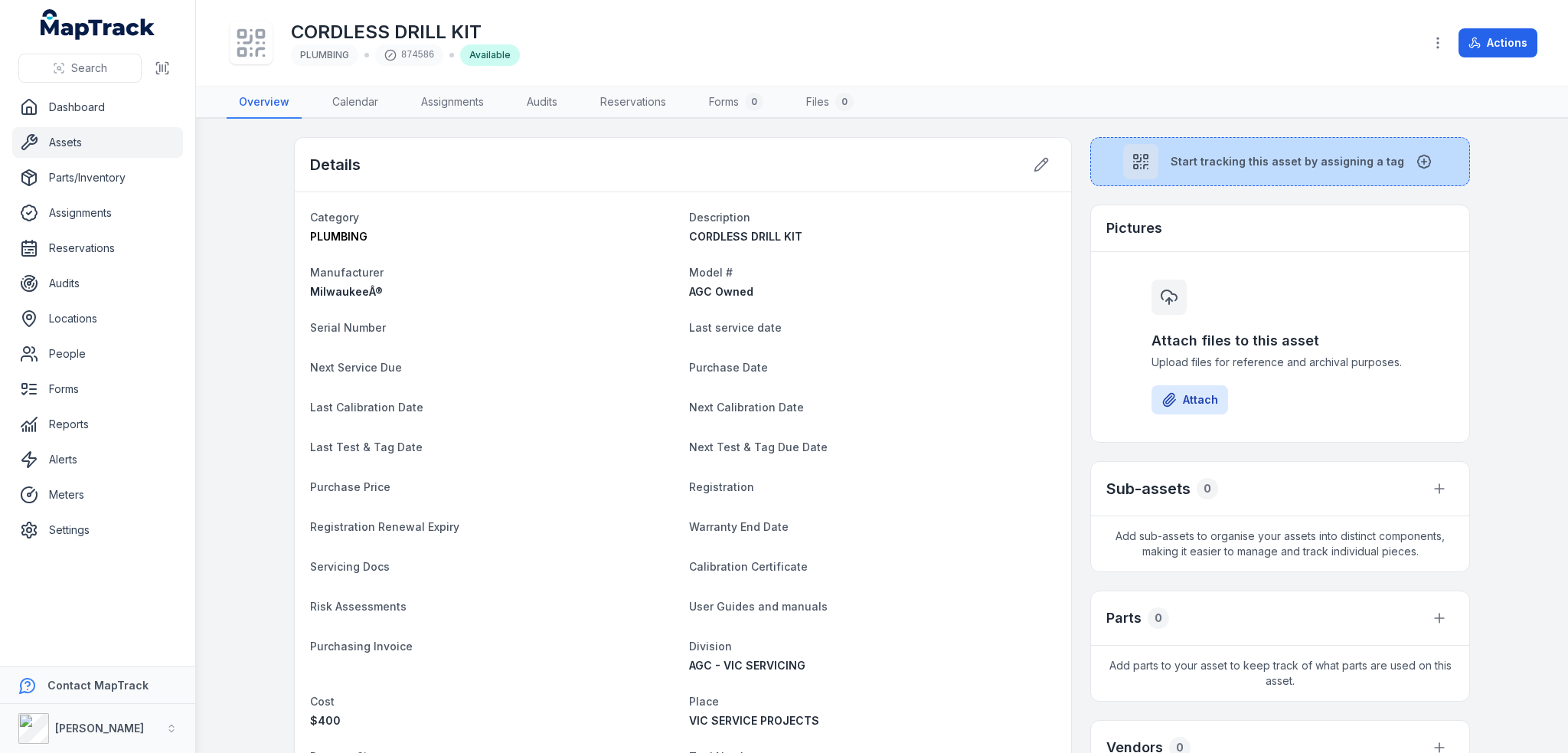
click at [1166, 174] on button "Start tracking this asset by assigning a tag" at bounding box center [1281, 161] width 380 height 49
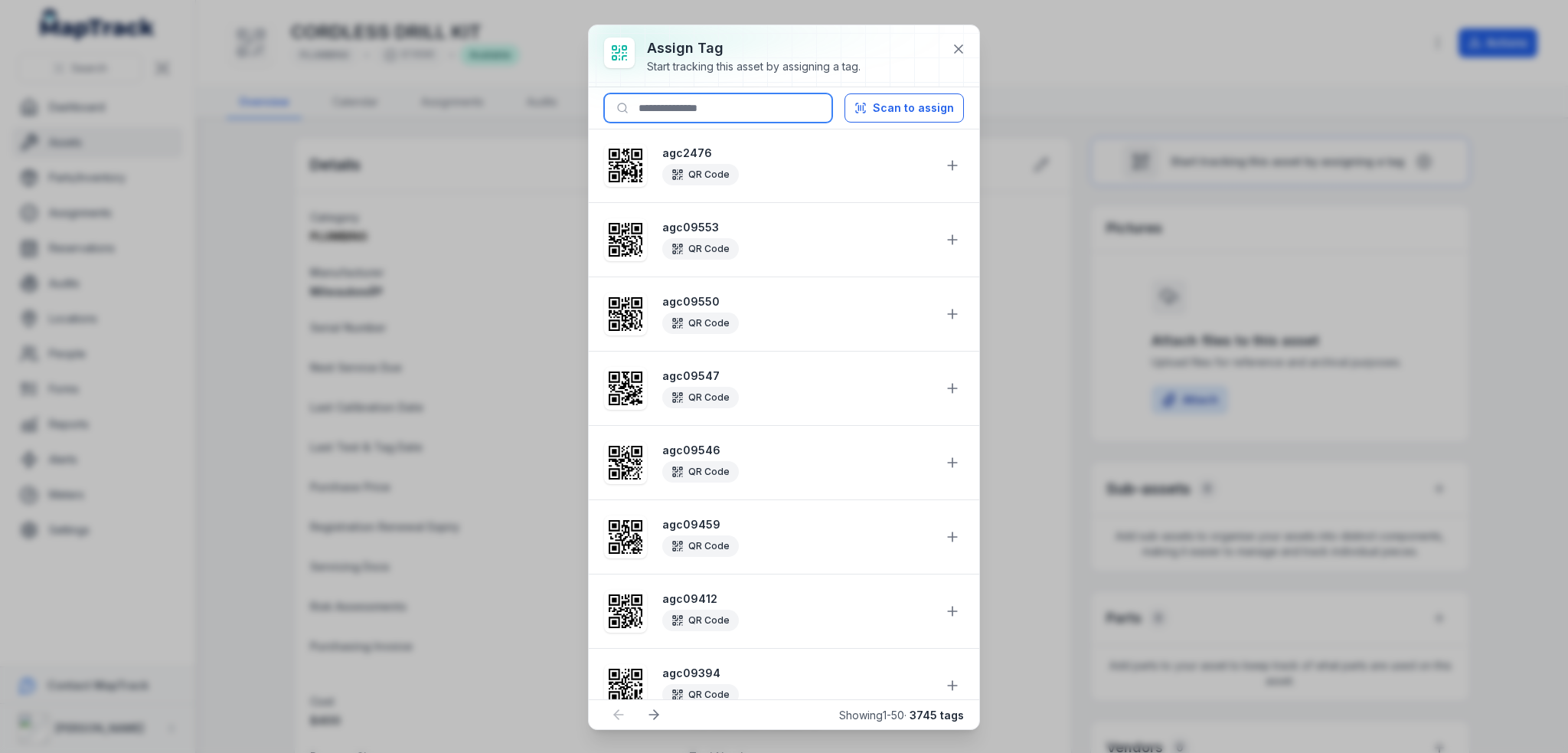
click at [648, 100] on input at bounding box center [719, 108] width 228 height 30
paste input "********"
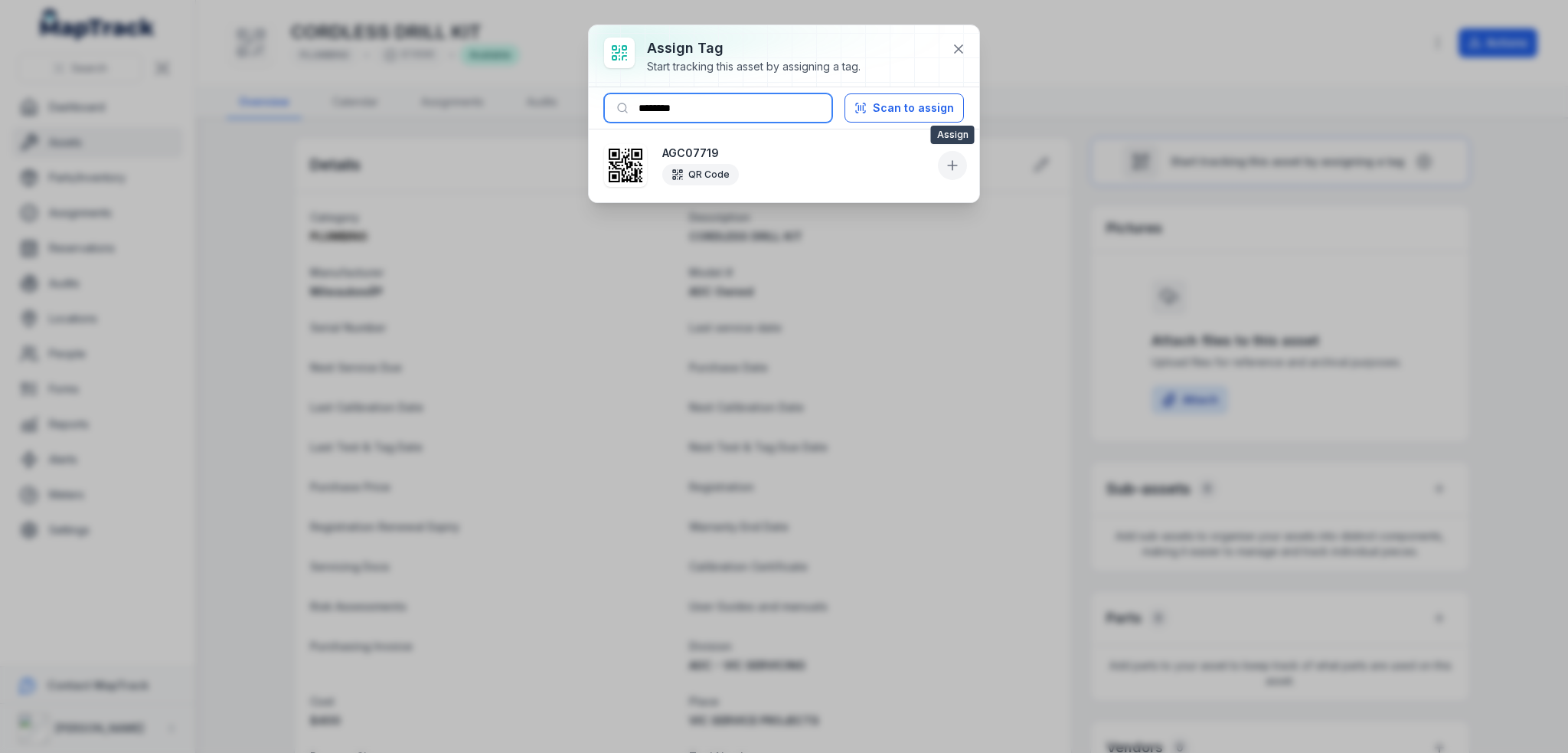
type input "********"
click at [957, 167] on icon at bounding box center [953, 165] width 16 height 16
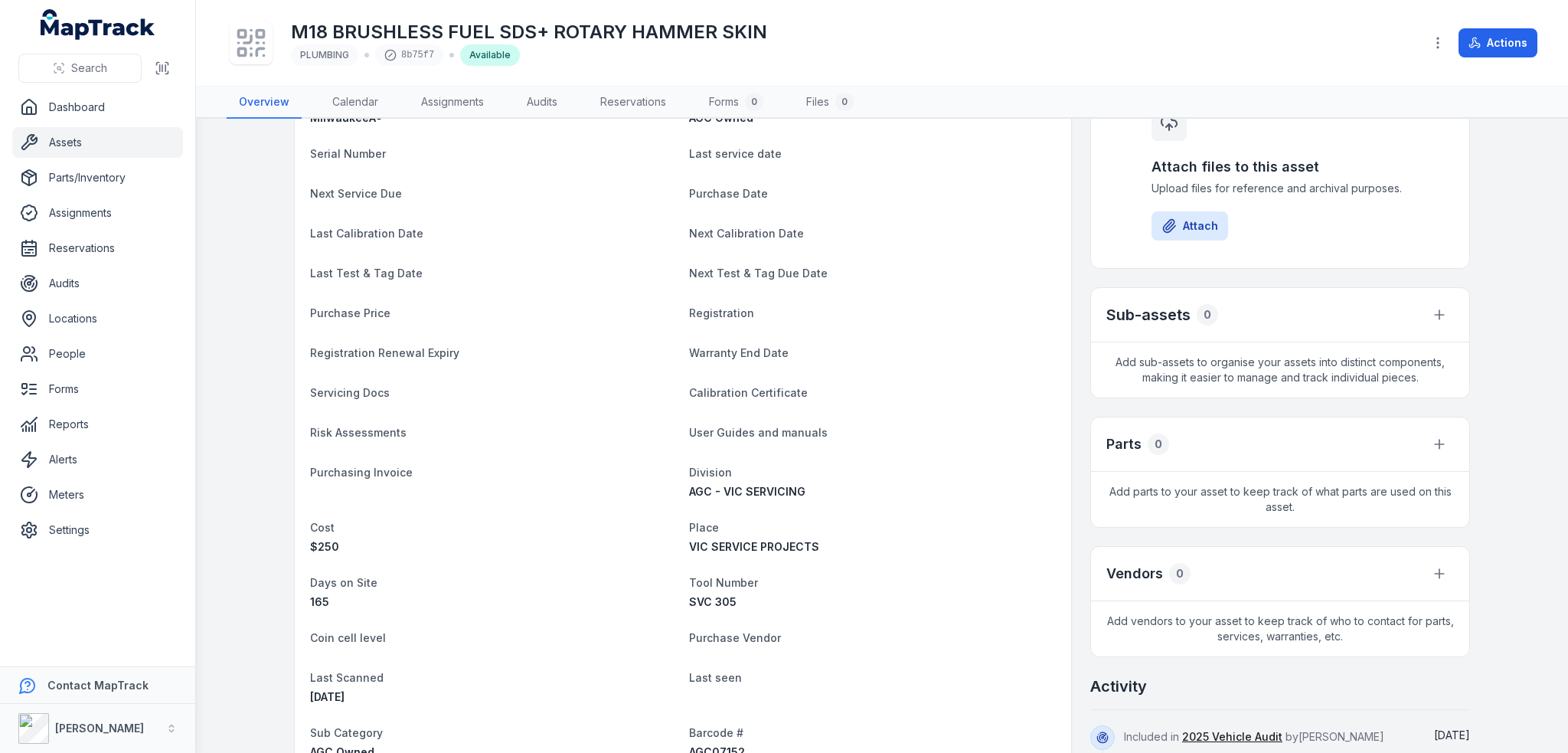
scroll to position [383, 0]
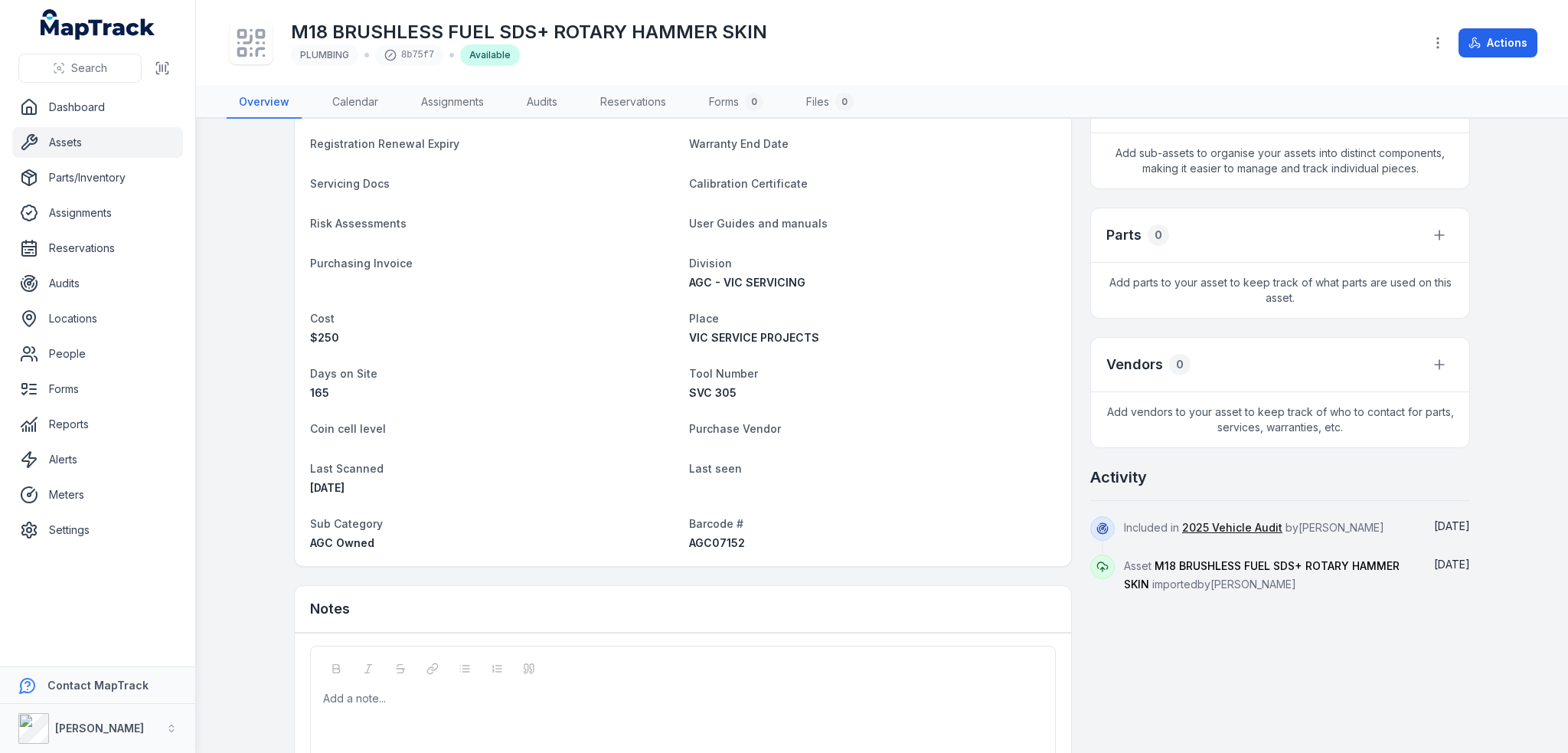
click at [710, 535] on span "AGC07152" at bounding box center [717, 541] width 56 height 13
copy span "AGC07152"
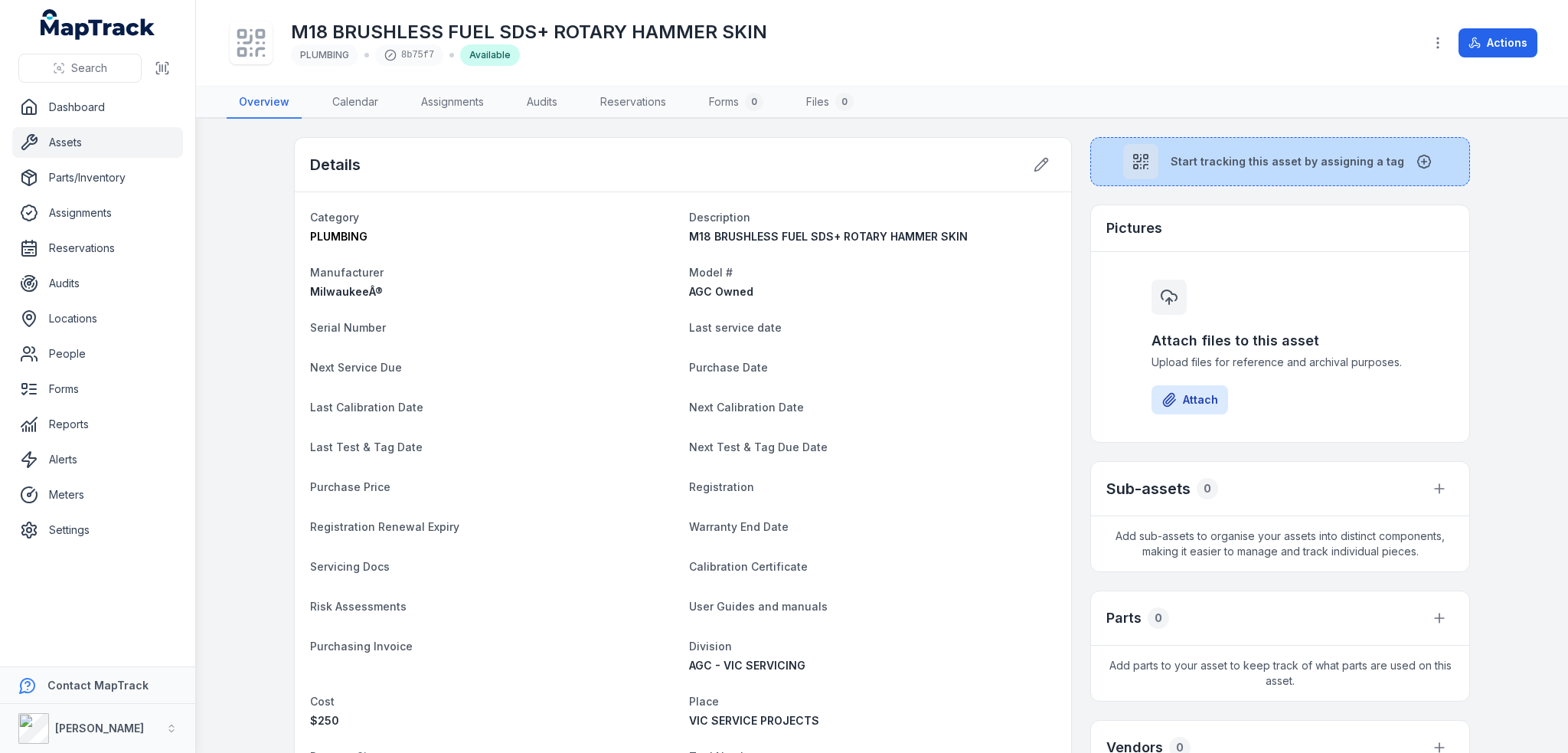
click at [1193, 166] on span "Start tracking this asset by assigning a tag" at bounding box center [1286, 161] width 233 height 16
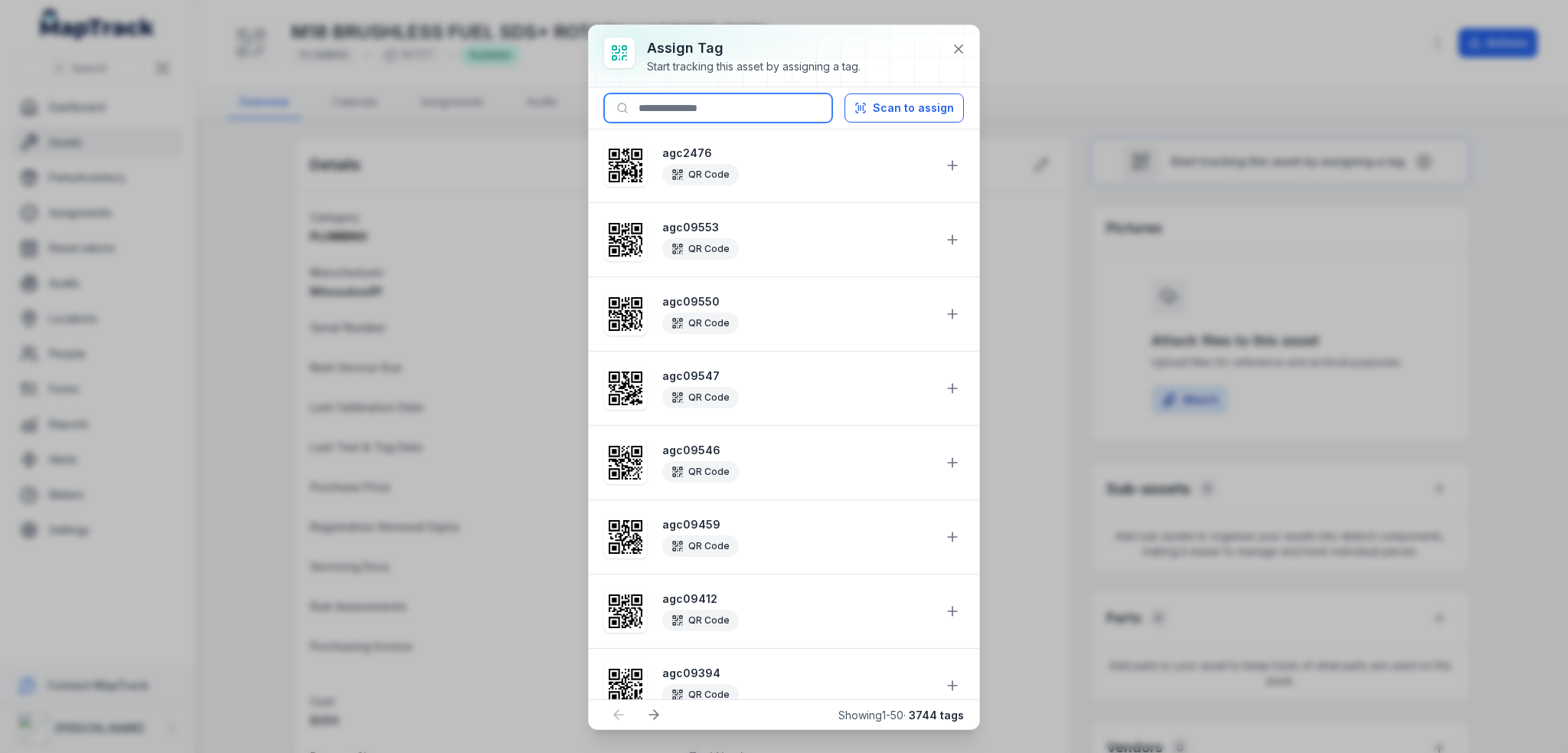
click at [714, 108] on input at bounding box center [719, 108] width 228 height 30
paste input "********"
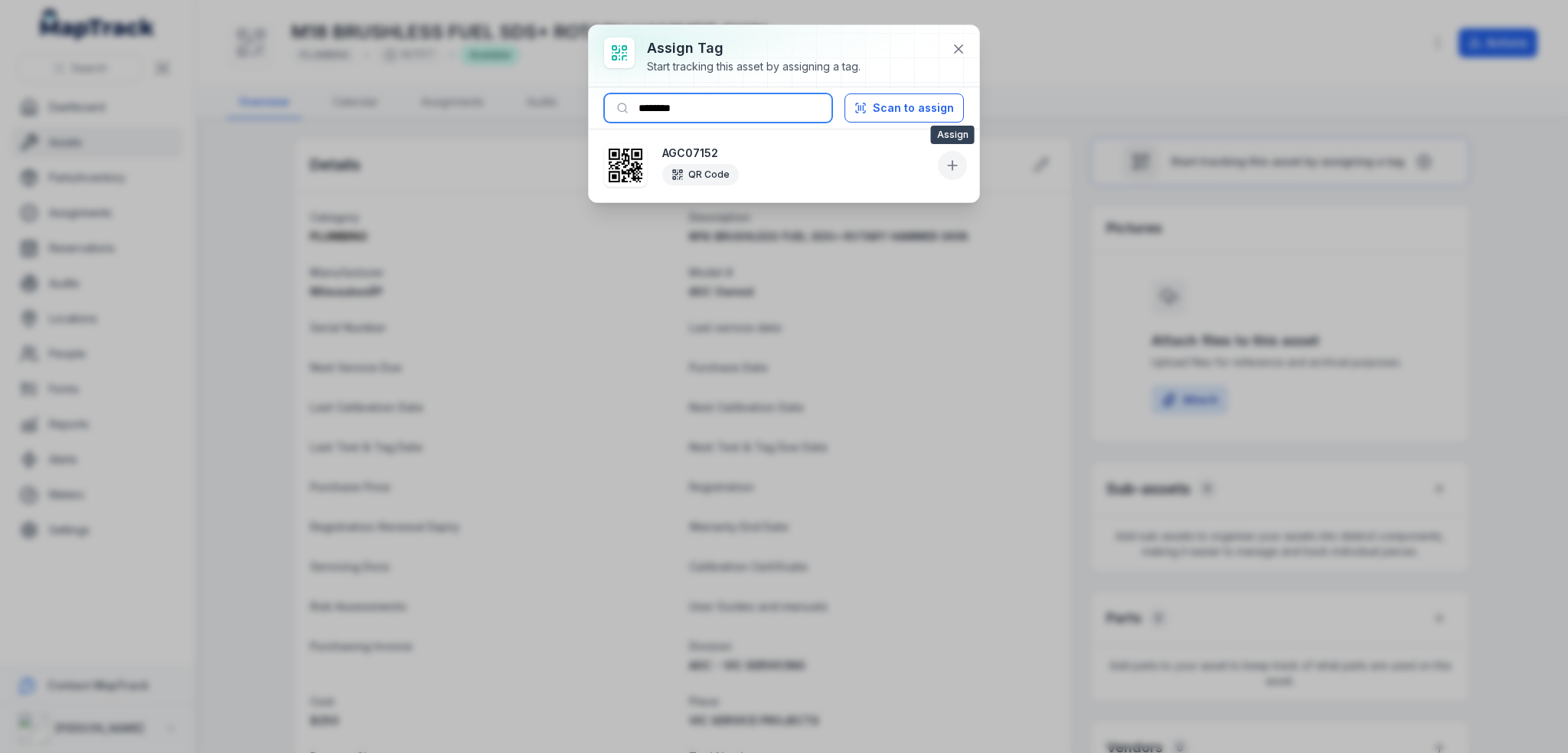
type input "********"
click at [946, 158] on icon at bounding box center [953, 165] width 16 height 16
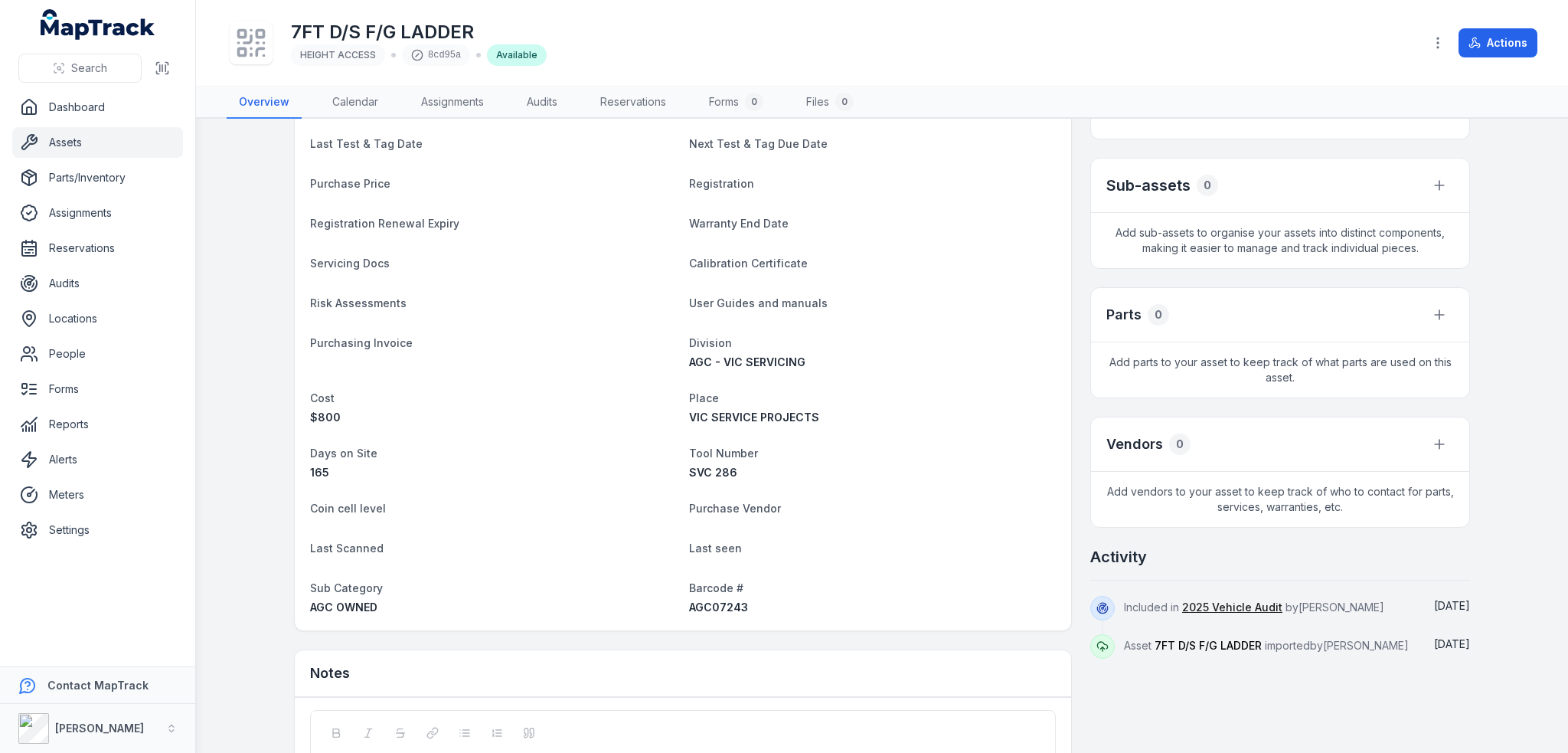
scroll to position [306, 0]
click at [705, 608] on span "AGC07243" at bounding box center [719, 603] width 59 height 13
copy span "AGC07243"
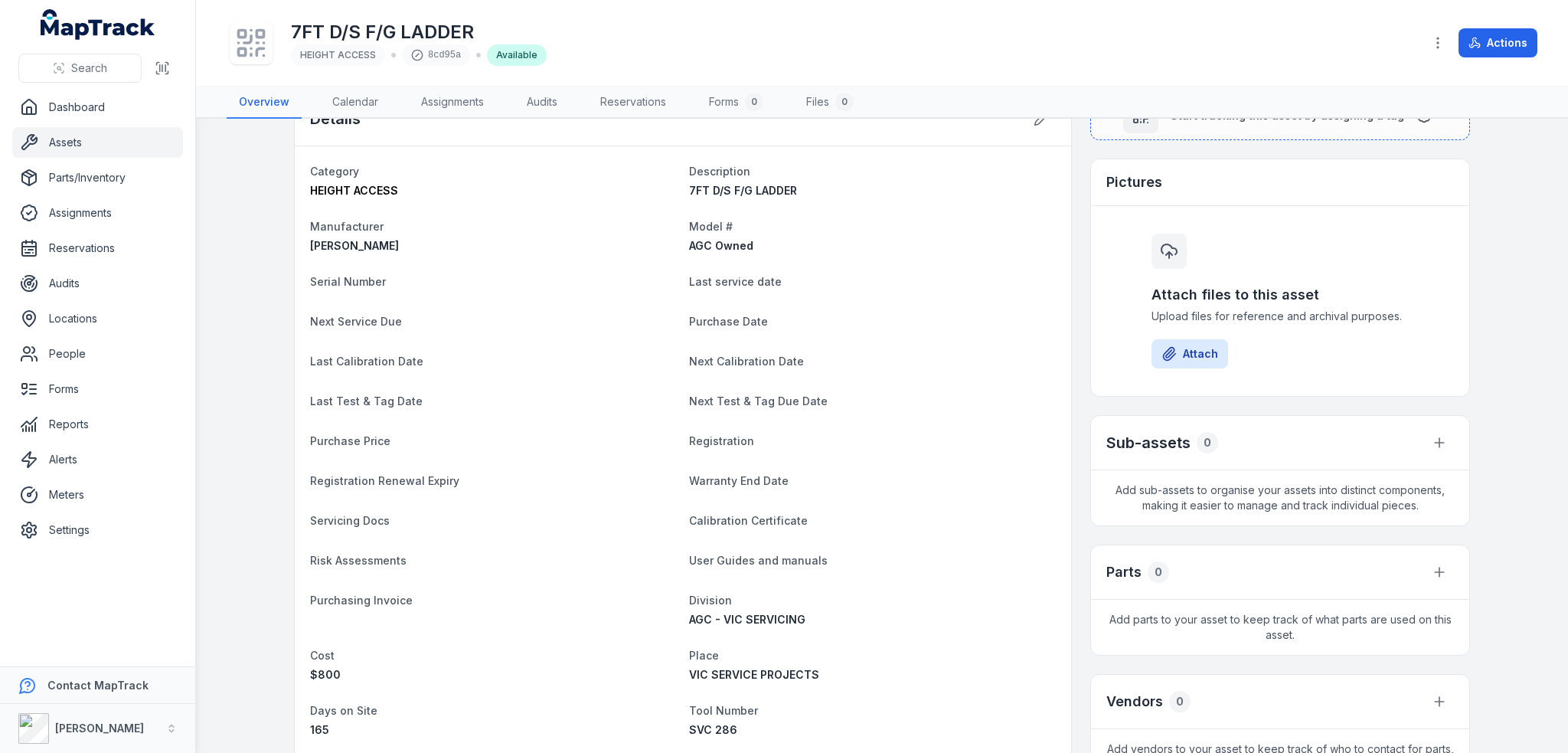
scroll to position [0, 0]
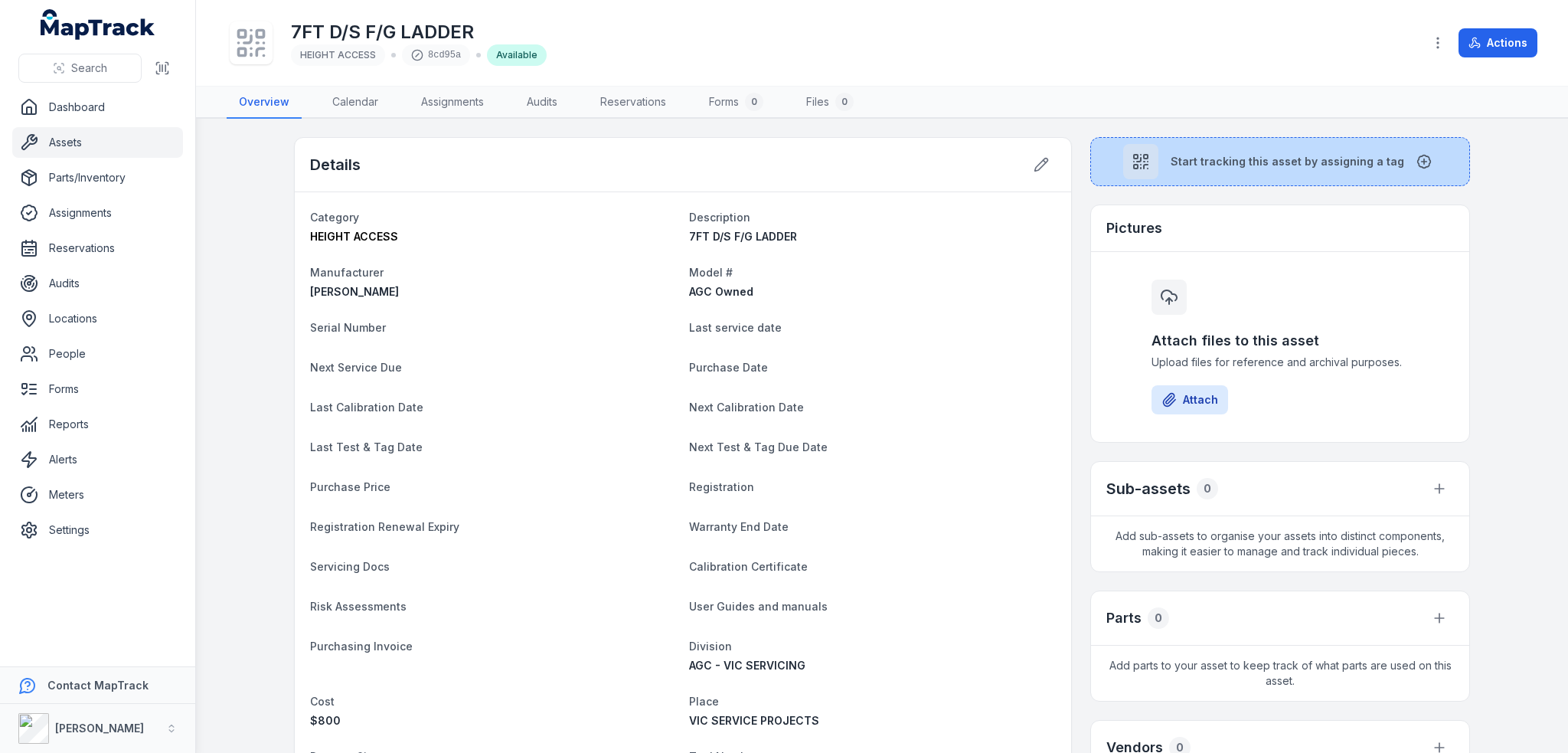
click at [1210, 166] on span "Start tracking this asset by assigning a tag" at bounding box center [1286, 161] width 233 height 16
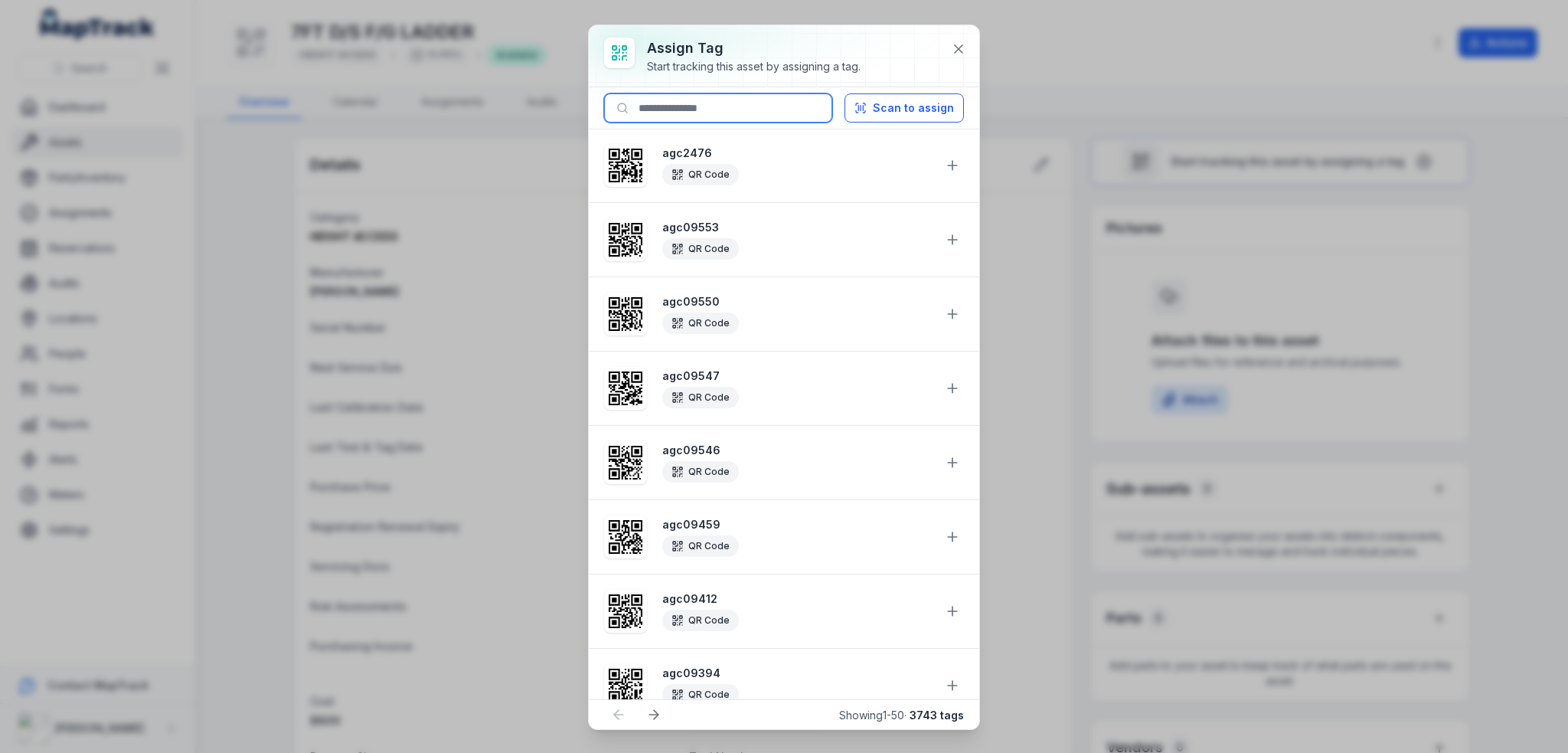
click at [739, 108] on input at bounding box center [719, 108] width 228 height 30
paste input "********"
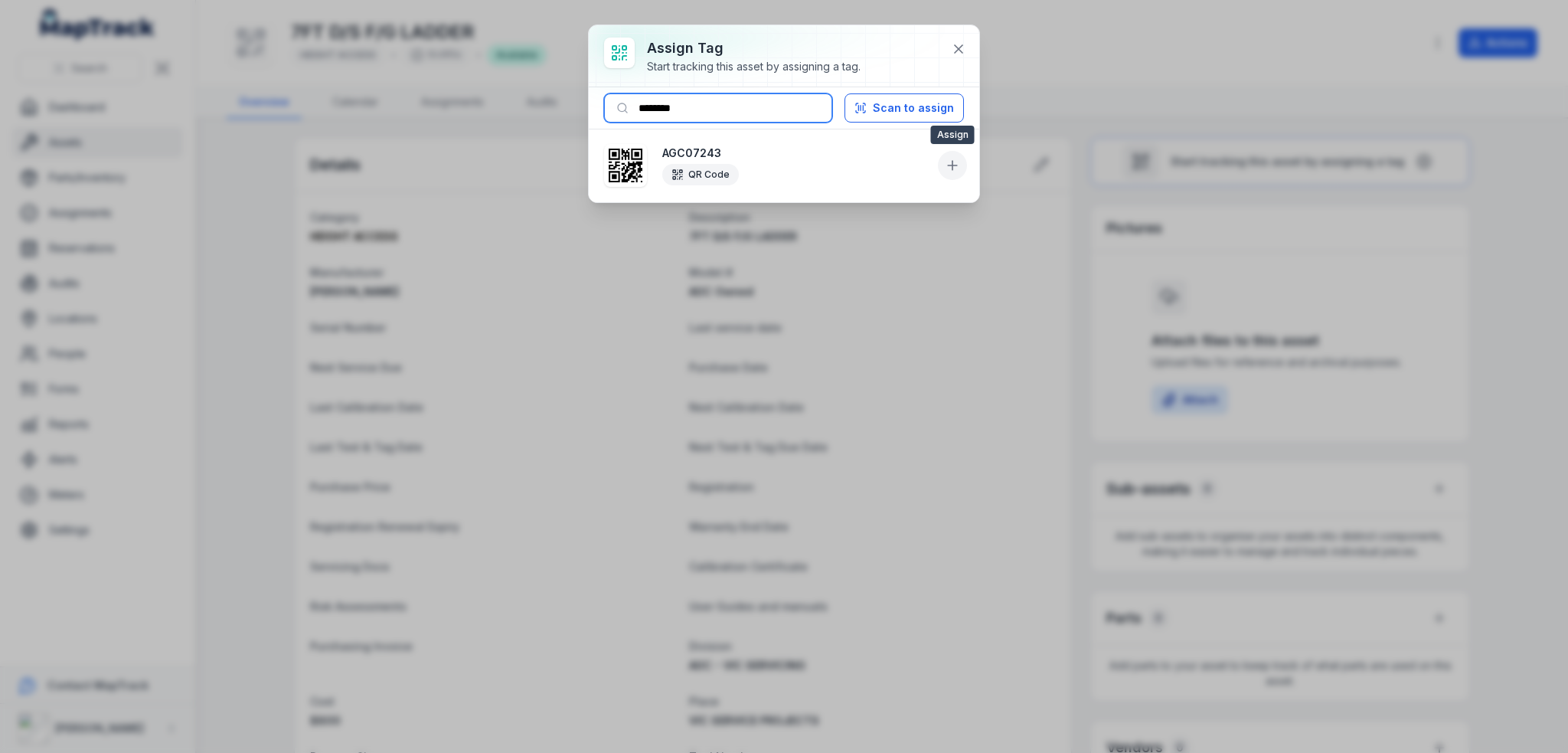
type input "********"
click at [954, 165] on icon at bounding box center [953, 165] width 16 height 16
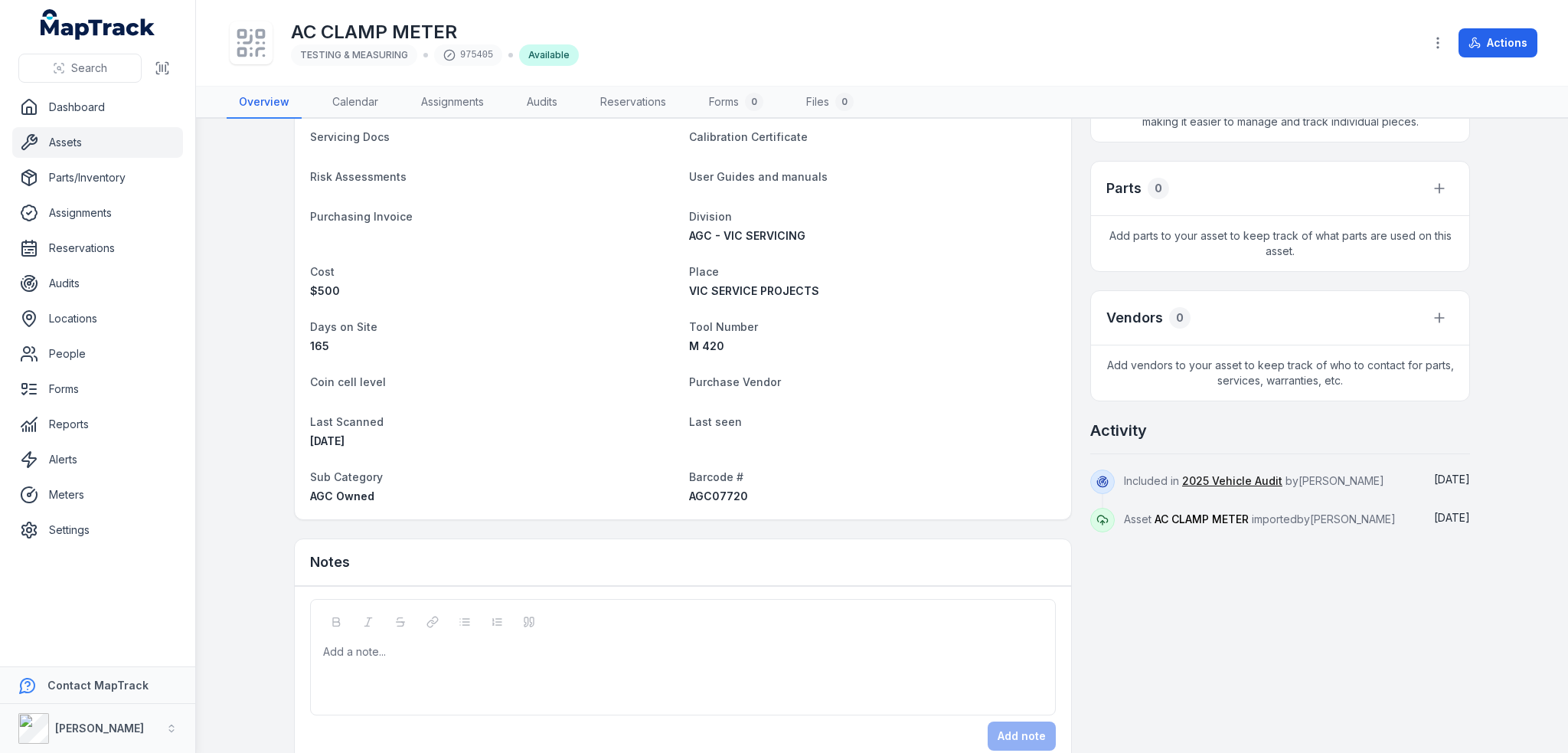
scroll to position [455, 0]
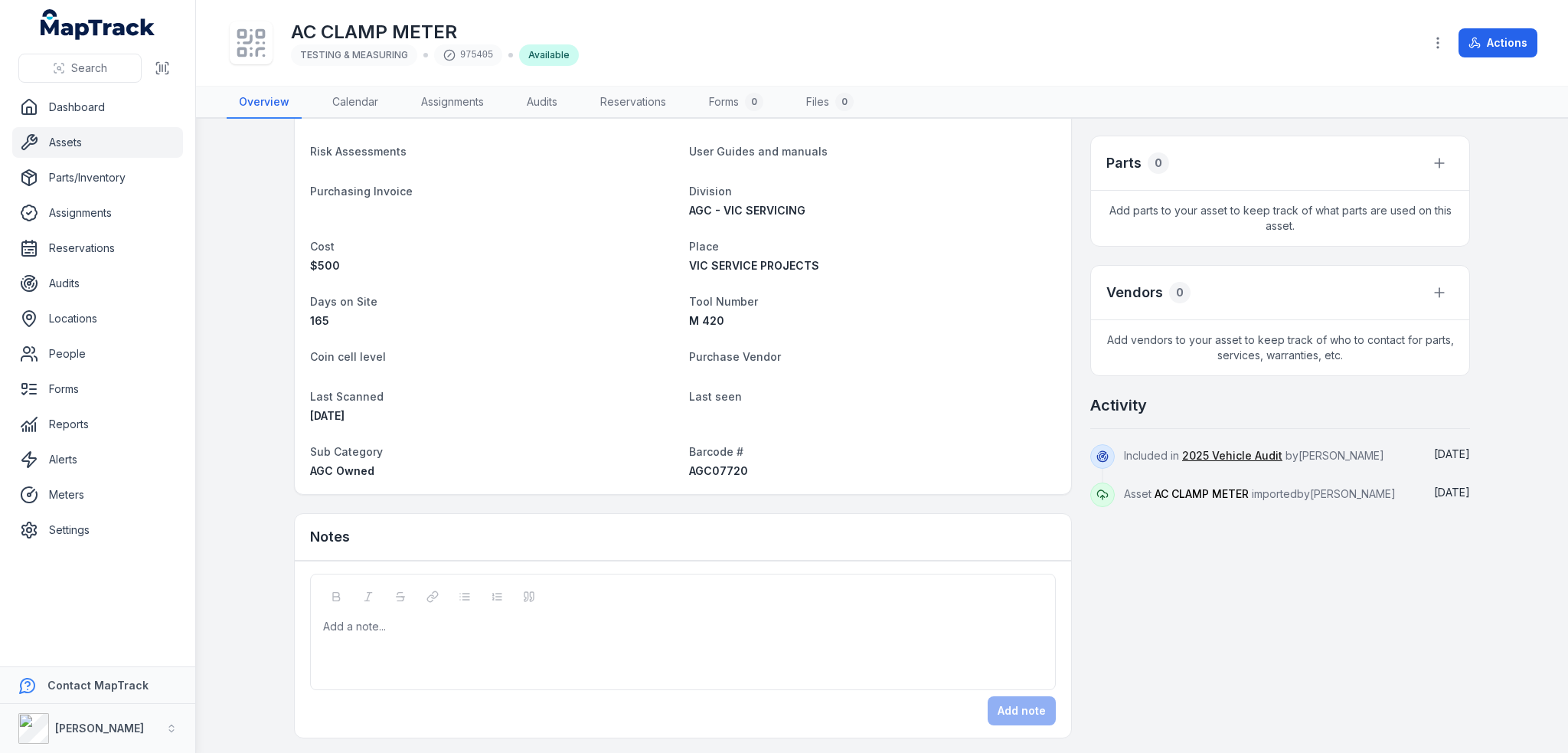
click at [724, 475] on span "AGC07720" at bounding box center [719, 470] width 59 height 13
copy span "AGC07720"
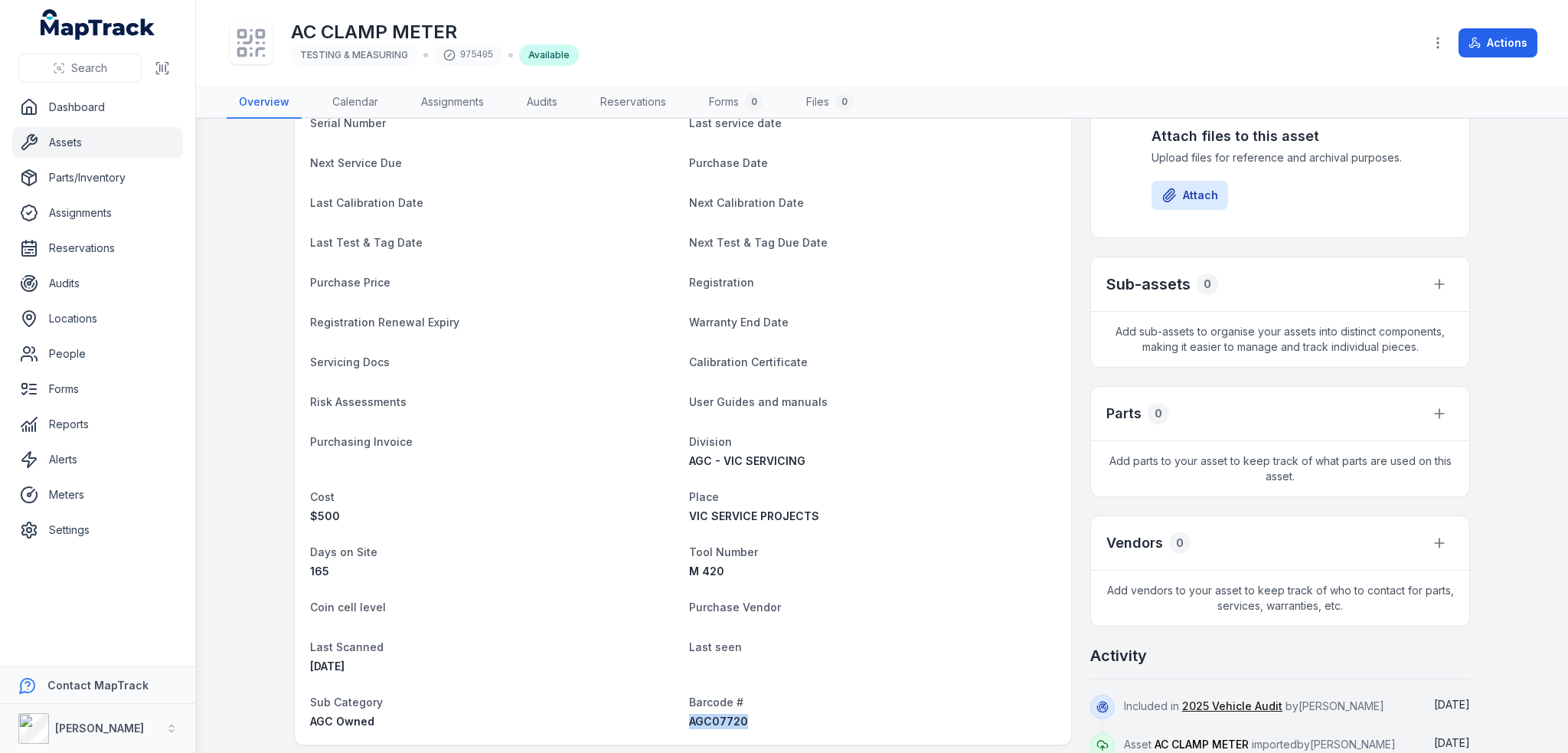
scroll to position [0, 0]
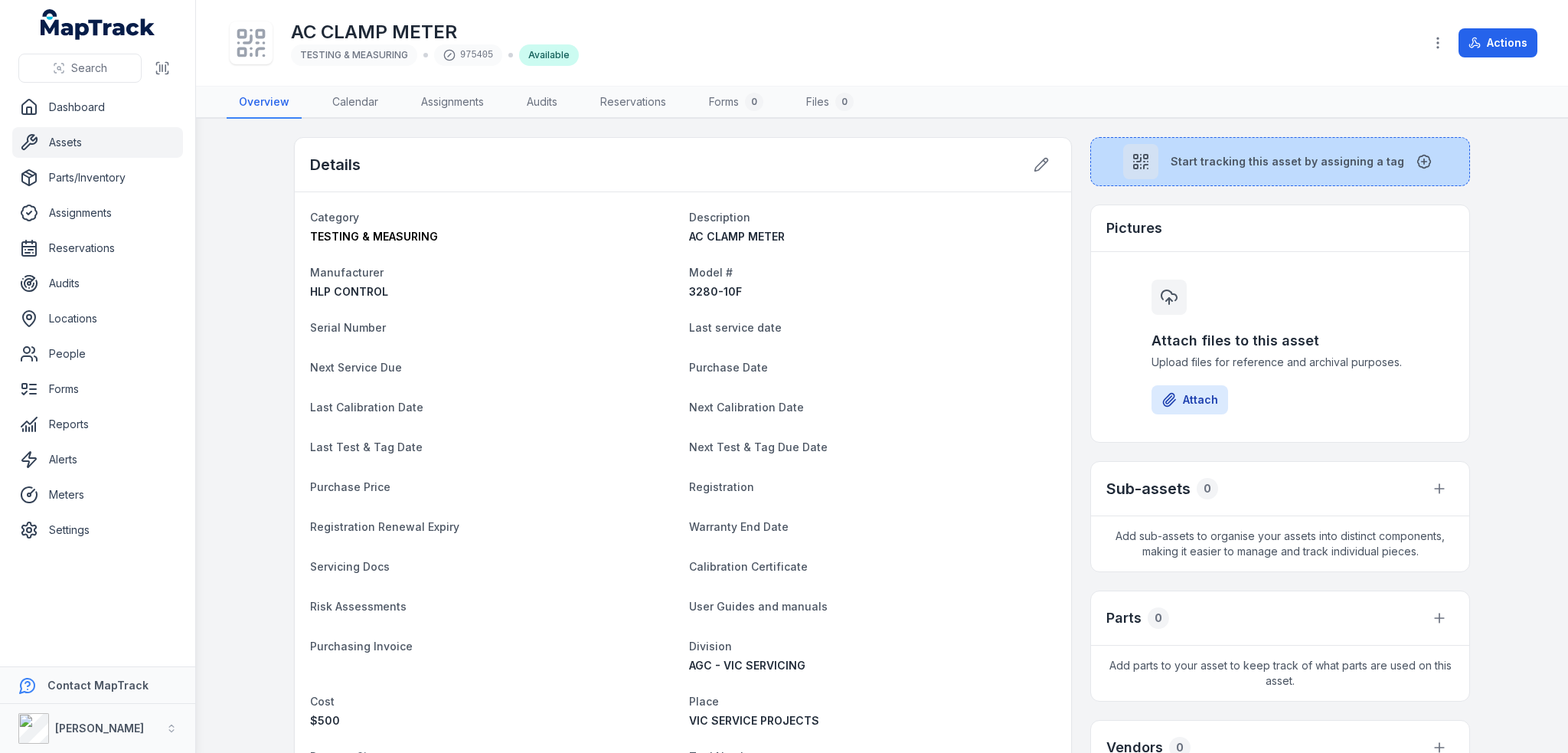
click at [1150, 162] on icon at bounding box center [1141, 161] width 19 height 19
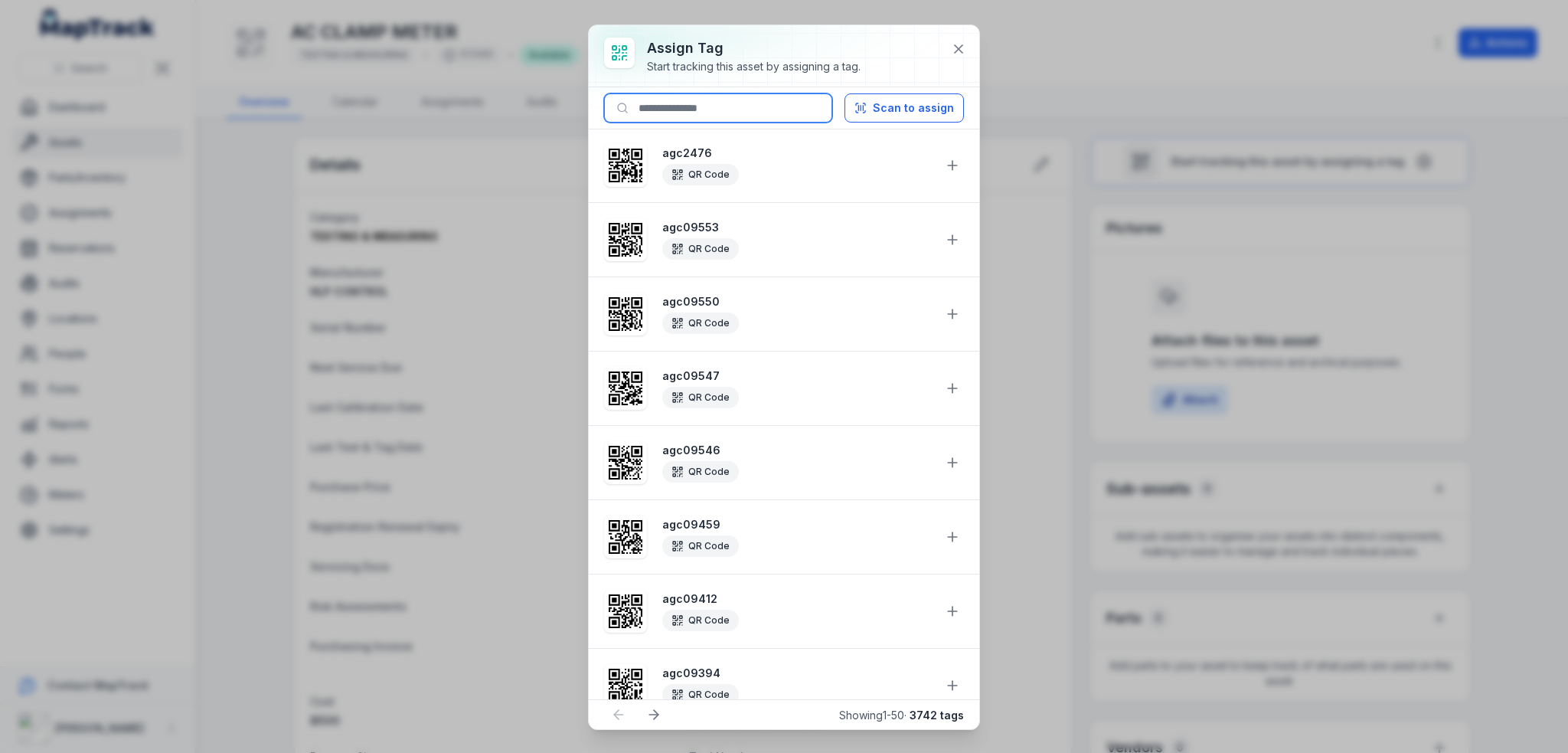
click at [661, 115] on input at bounding box center [719, 108] width 228 height 30
paste input "********"
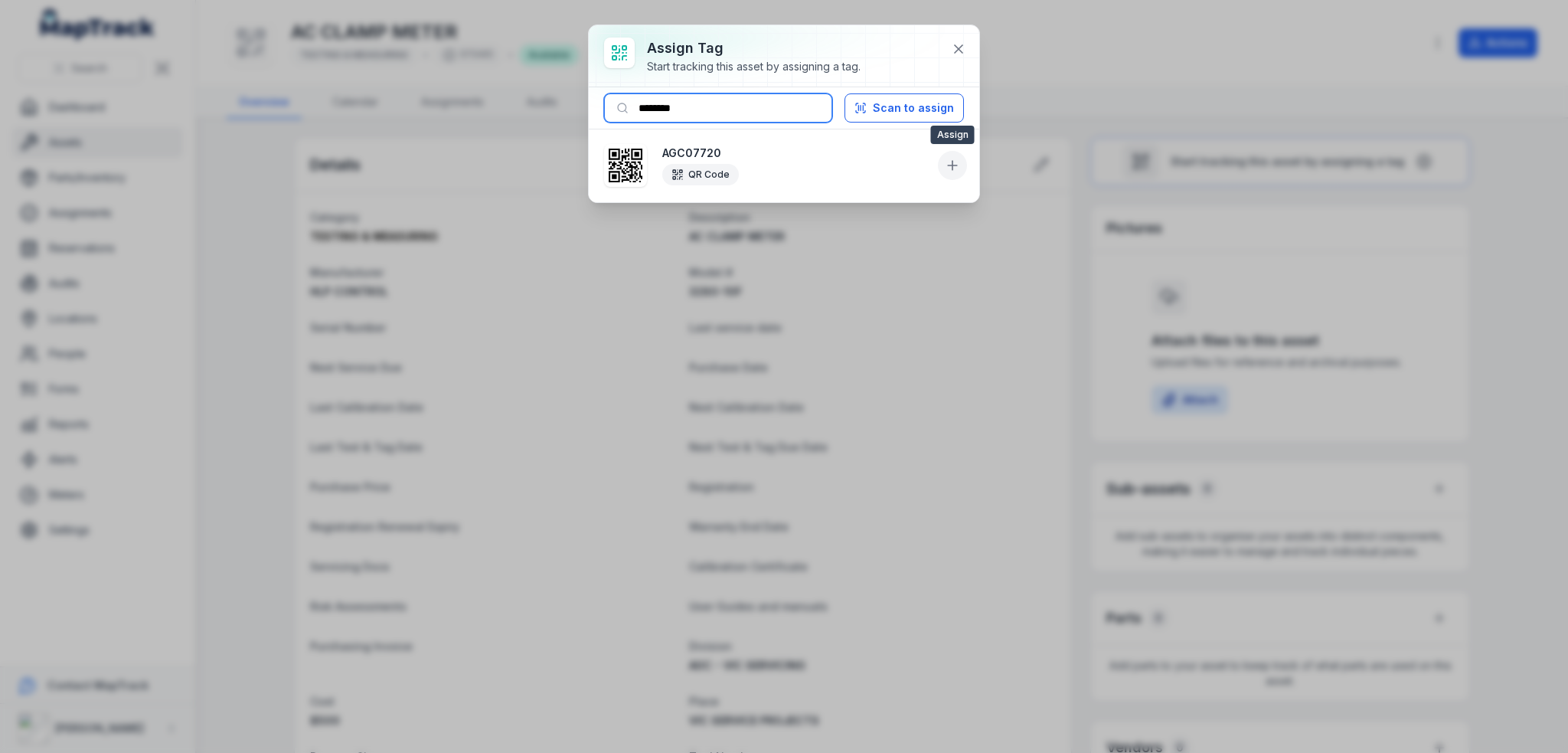
type input "********"
click at [962, 167] on button at bounding box center [953, 165] width 30 height 30
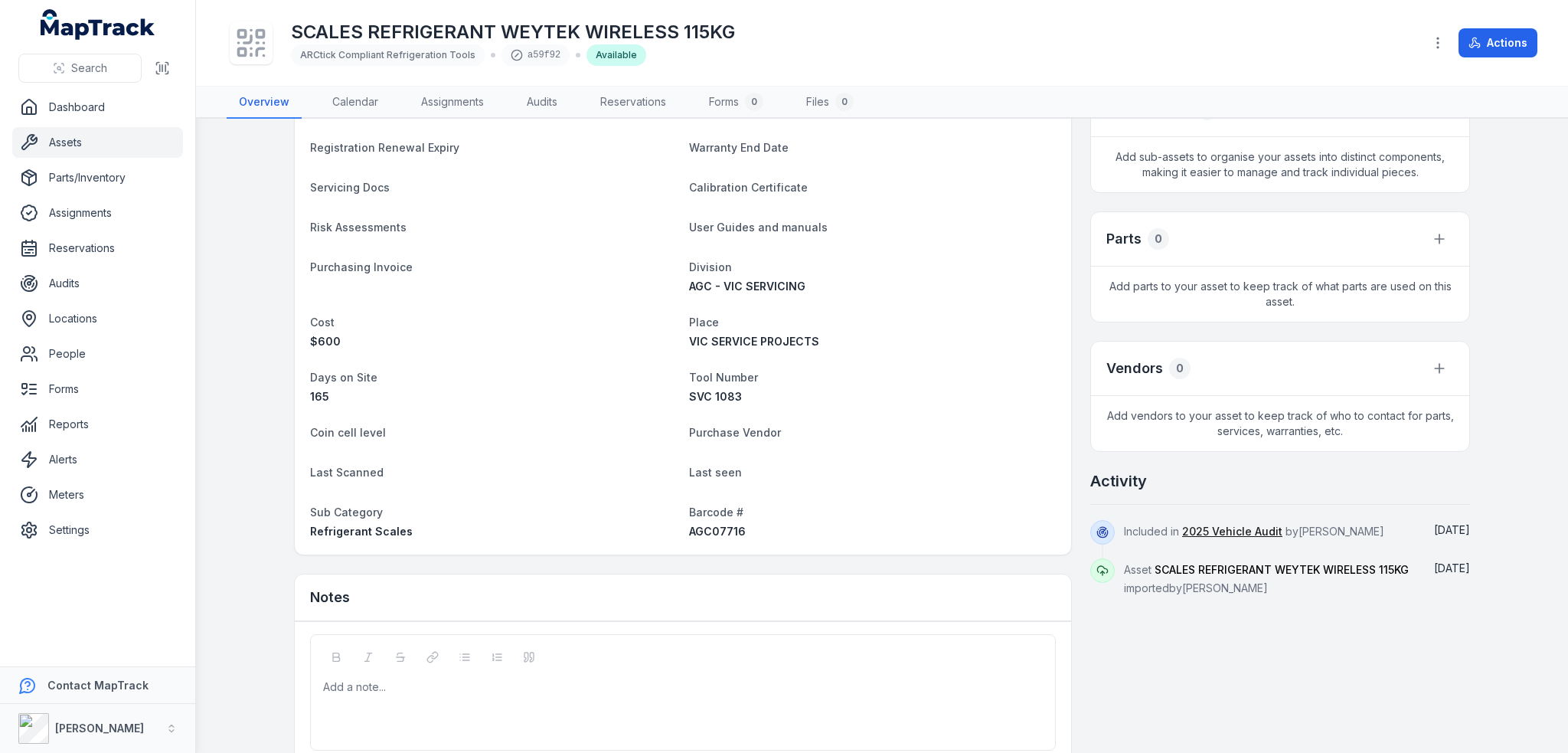
scroll to position [383, 0]
click at [717, 521] on span "AGC07716" at bounding box center [718, 527] width 57 height 13
copy span "AGC07716"
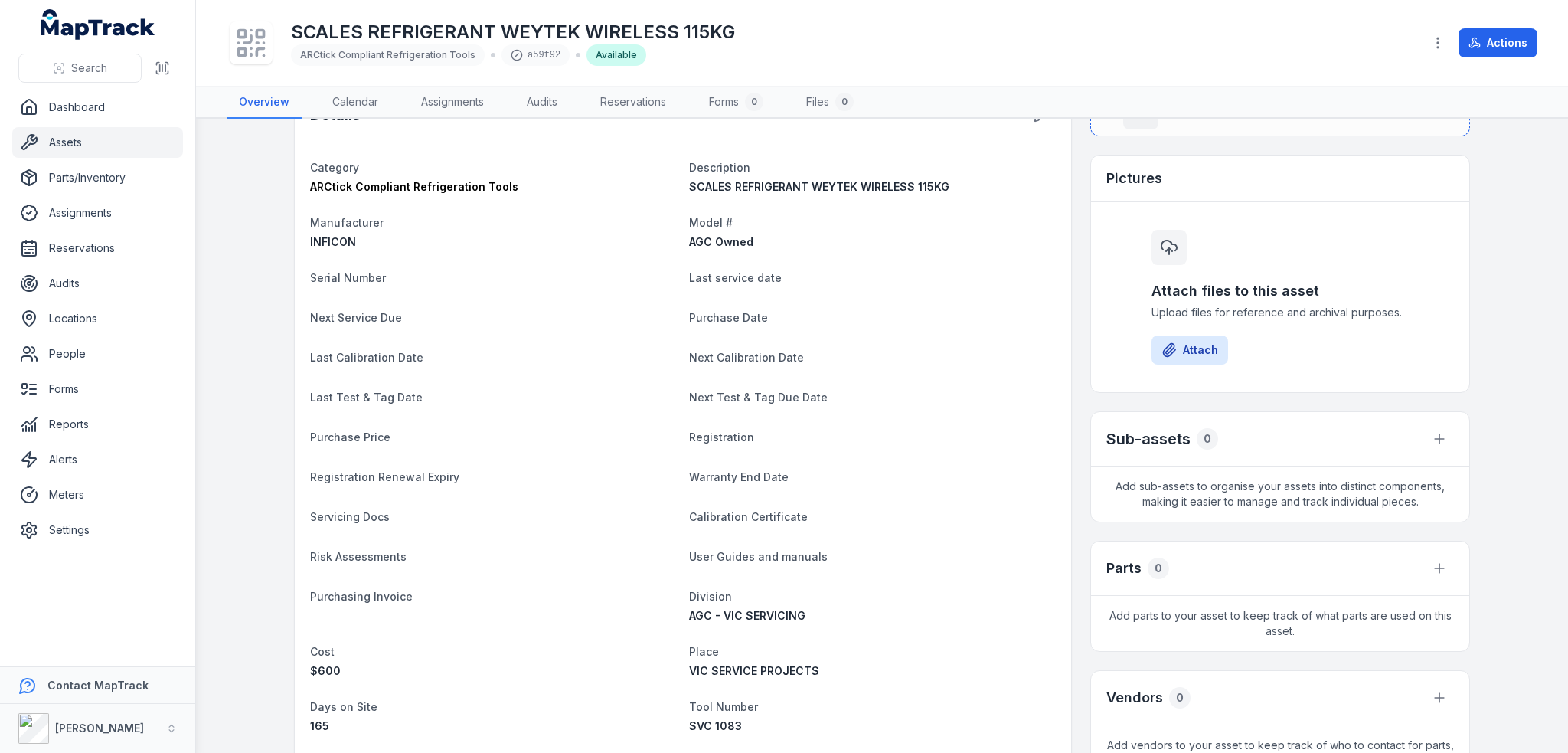
scroll to position [0, 0]
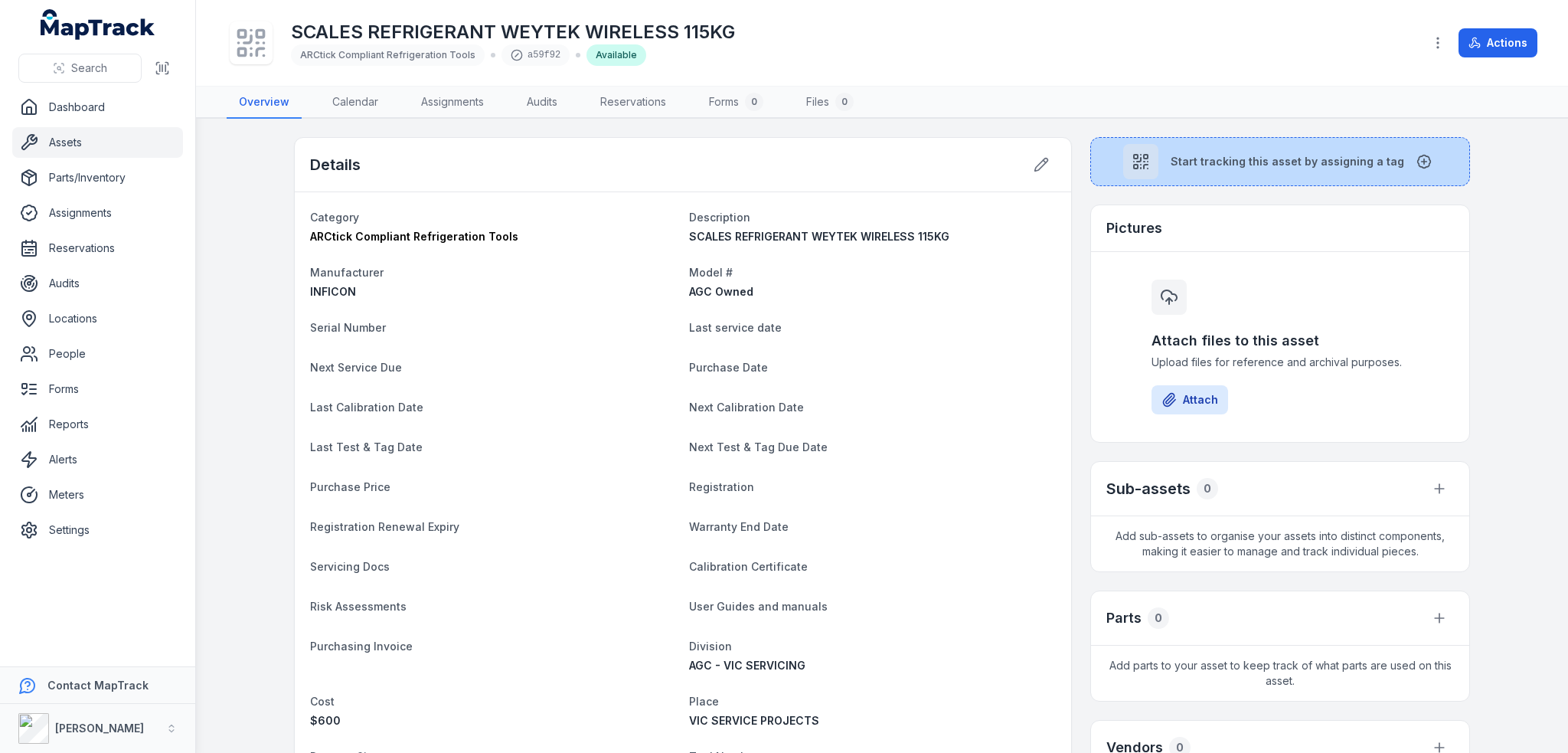
click at [1272, 162] on span "Start tracking this asset by assigning a tag" at bounding box center [1286, 161] width 233 height 16
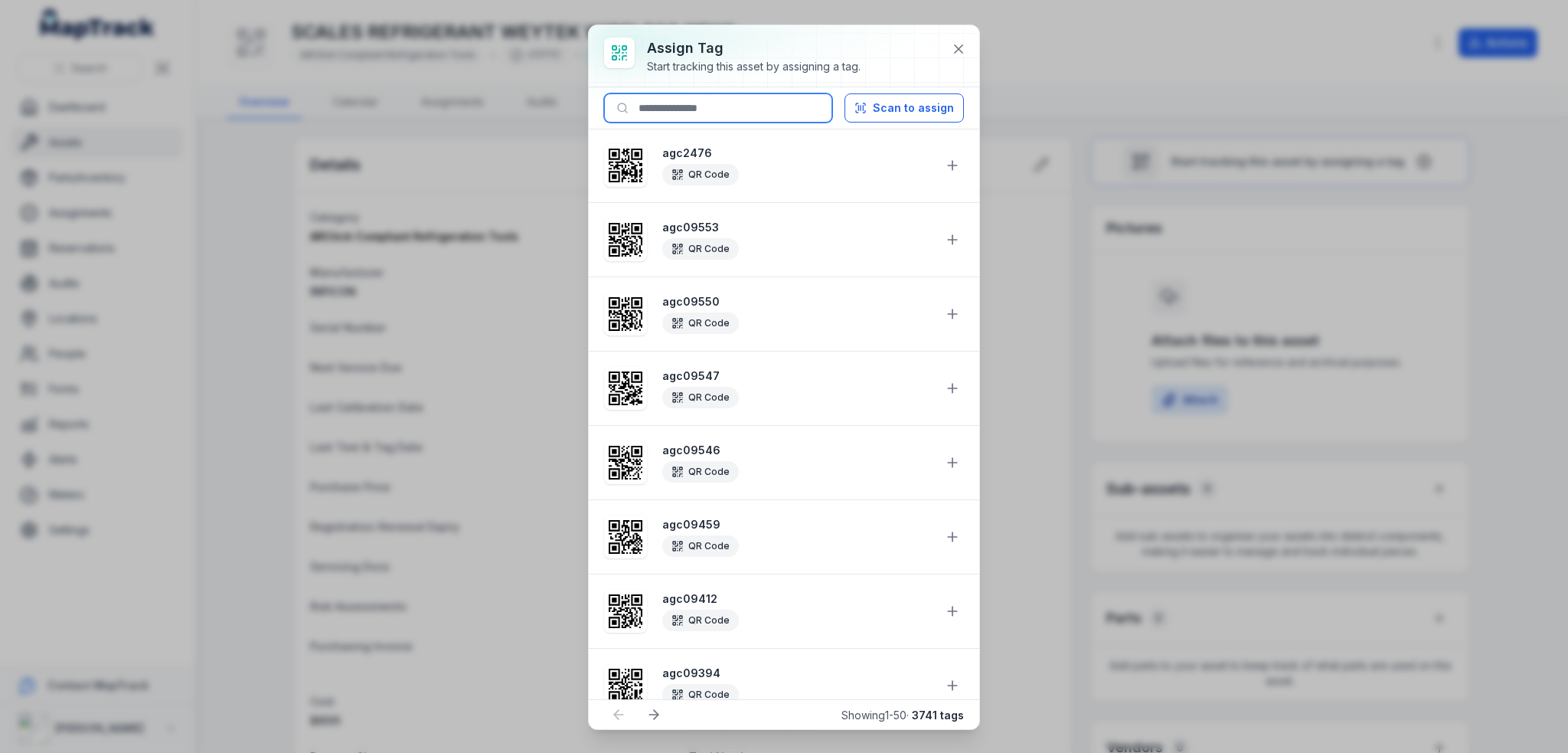
click at [720, 119] on input at bounding box center [719, 108] width 228 height 30
paste input "********"
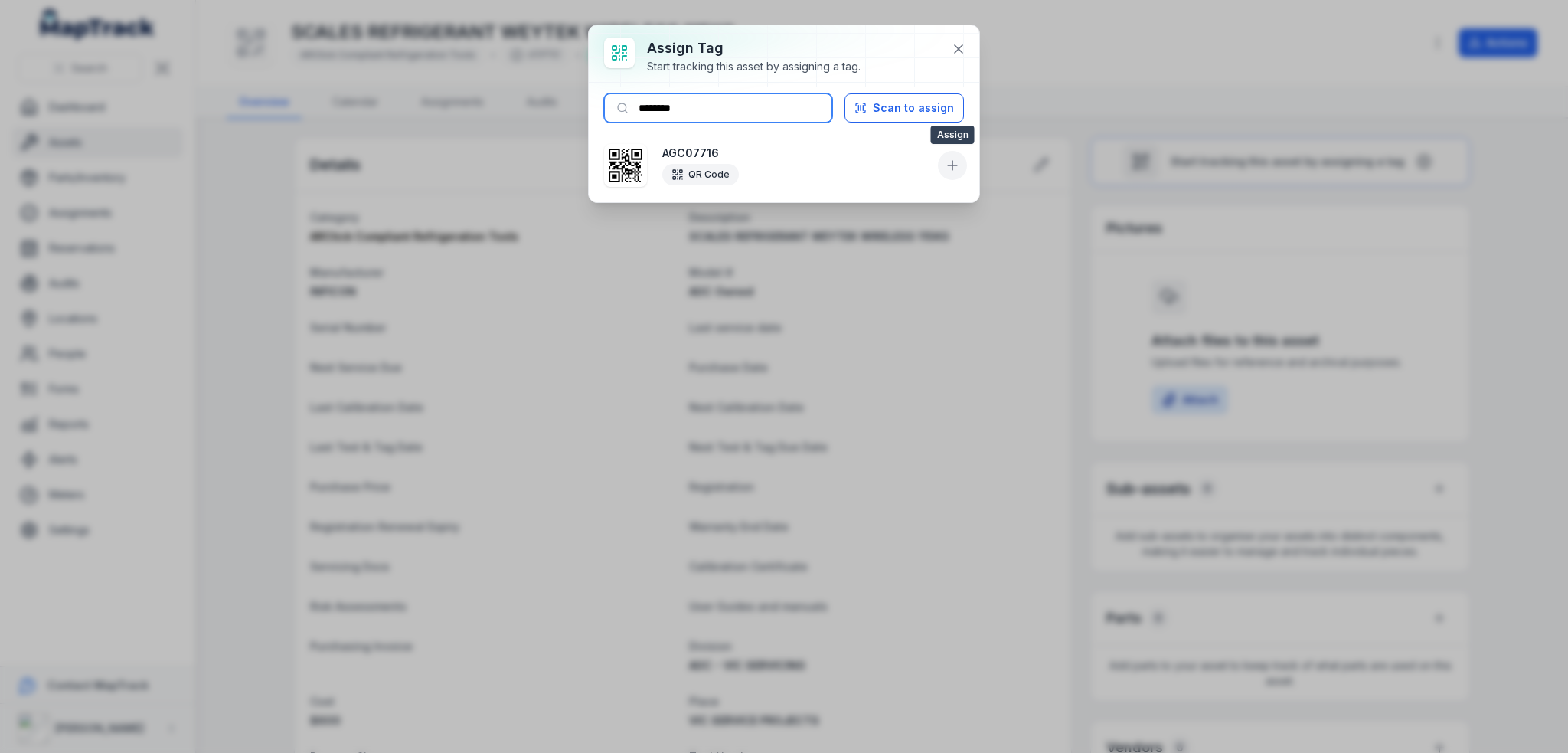
type input "********"
click at [950, 165] on icon at bounding box center [952, 165] width 9 height 0
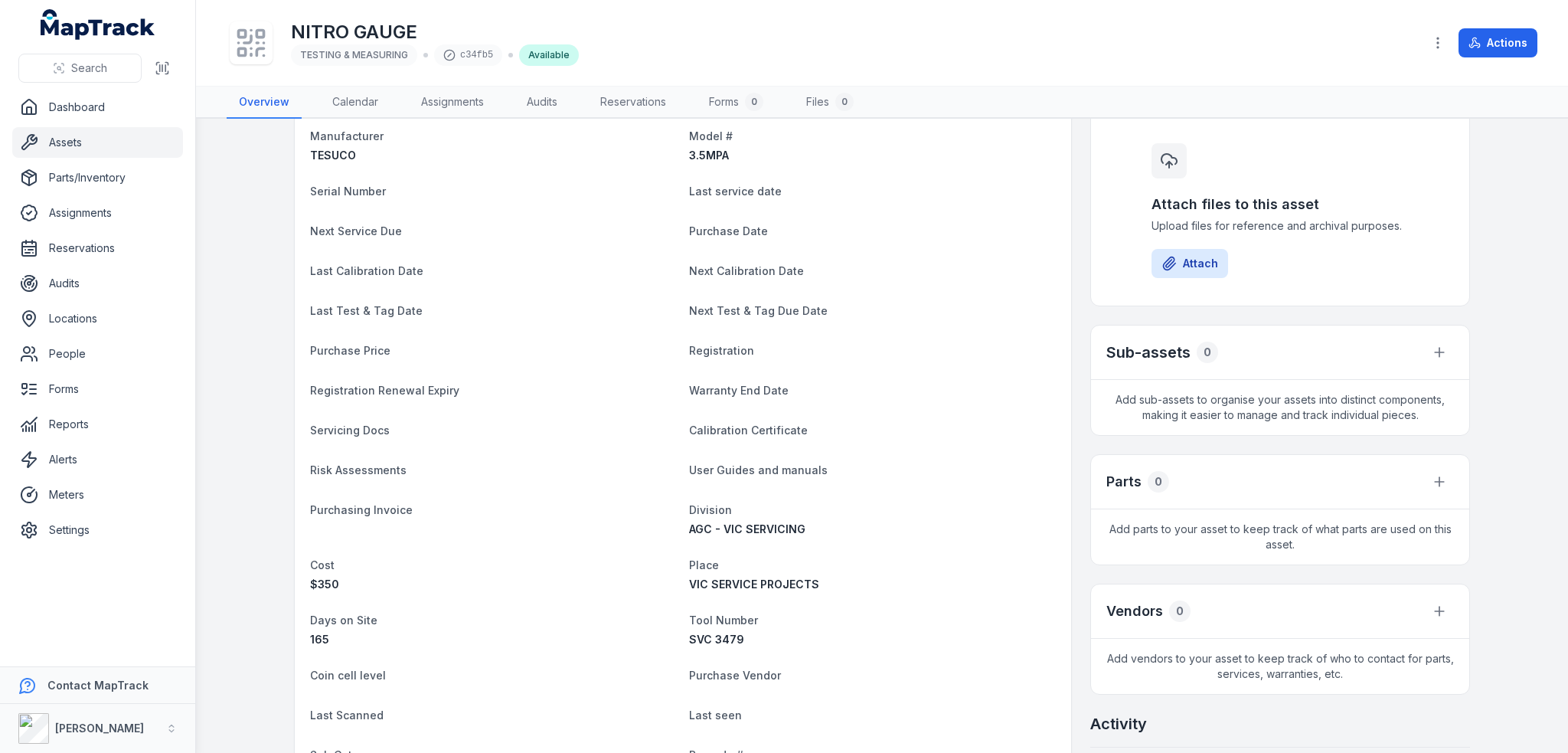
scroll to position [306, 0]
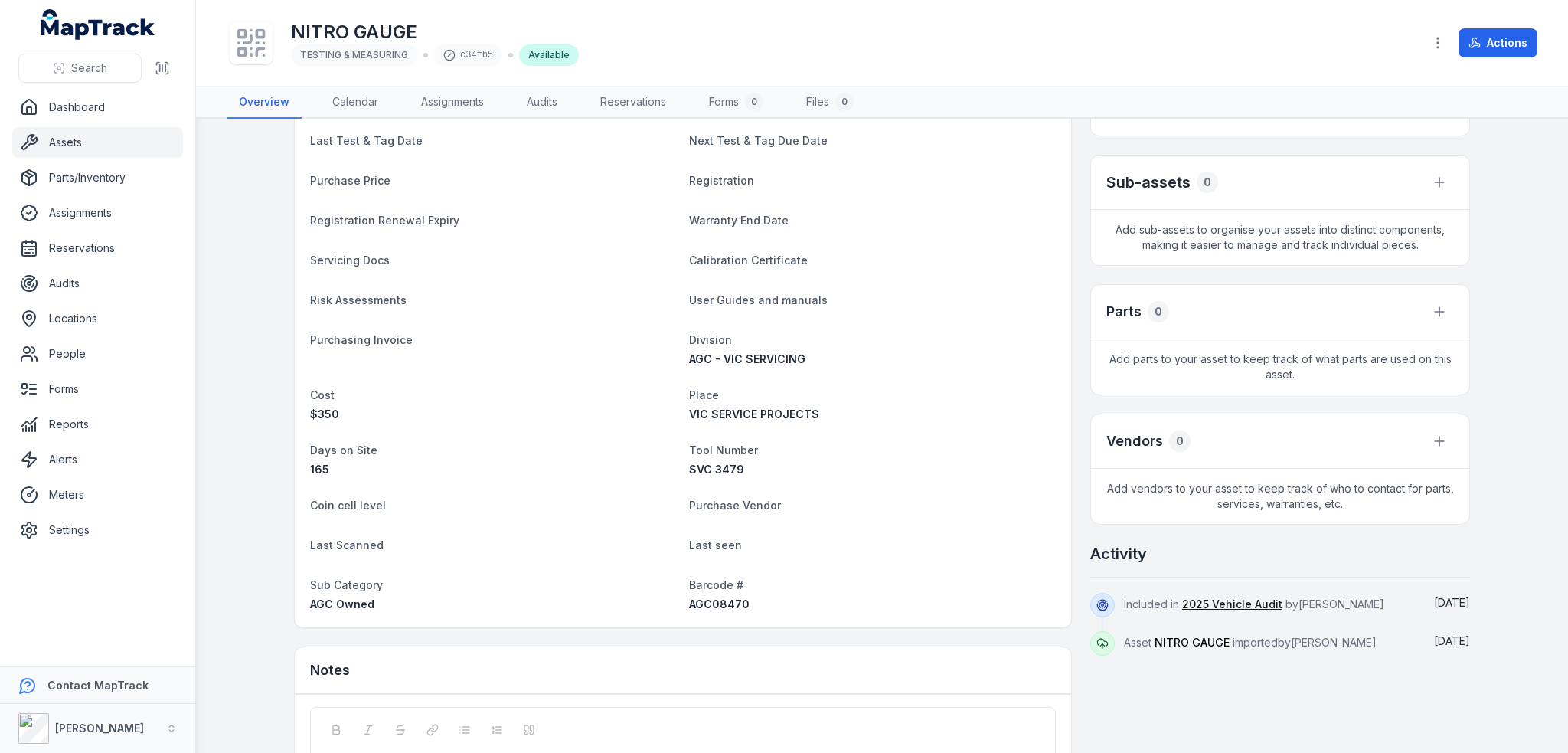
click at [719, 594] on div "Barcode # AGC08470" at bounding box center [872, 593] width 367 height 36
copy span "AGC08470"
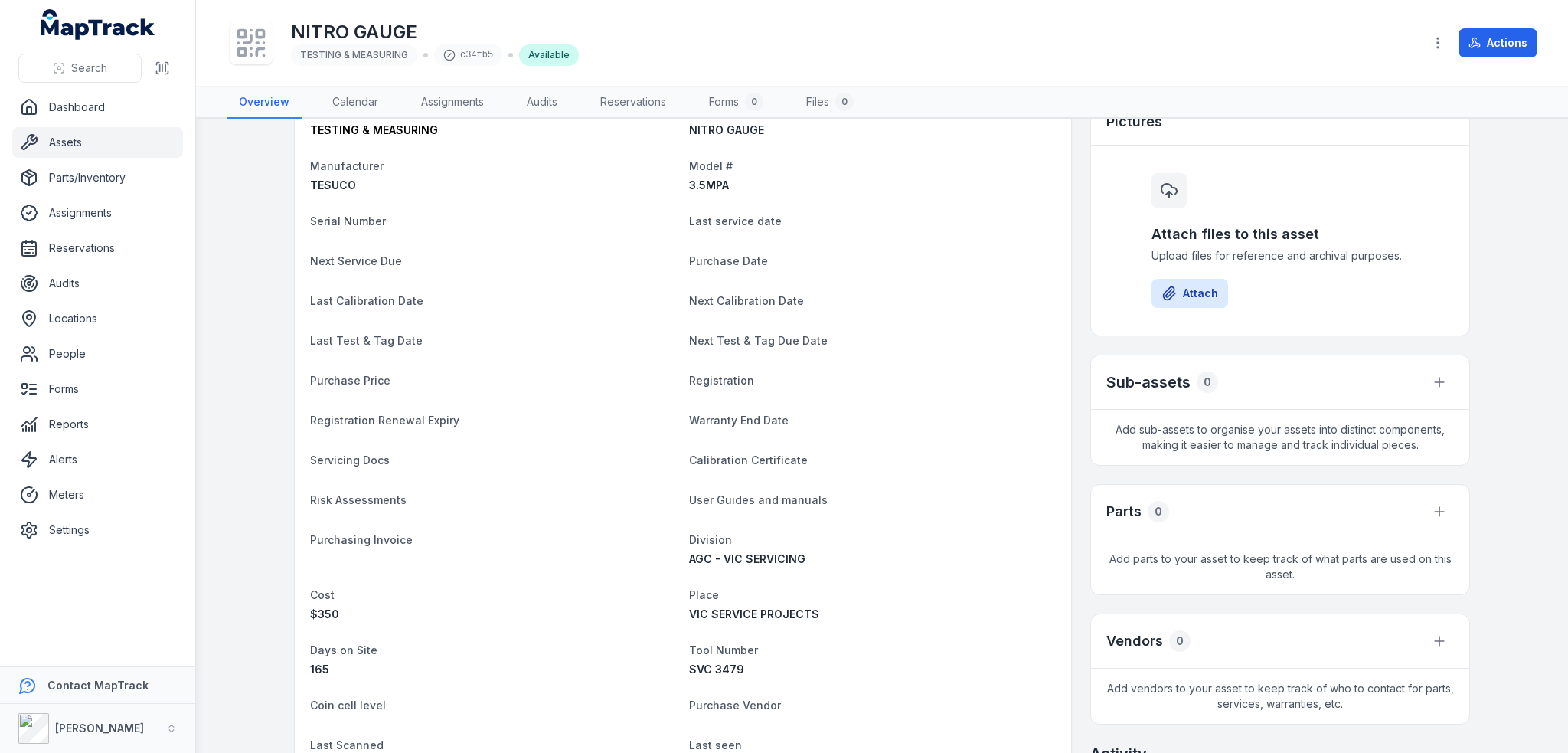
scroll to position [0, 0]
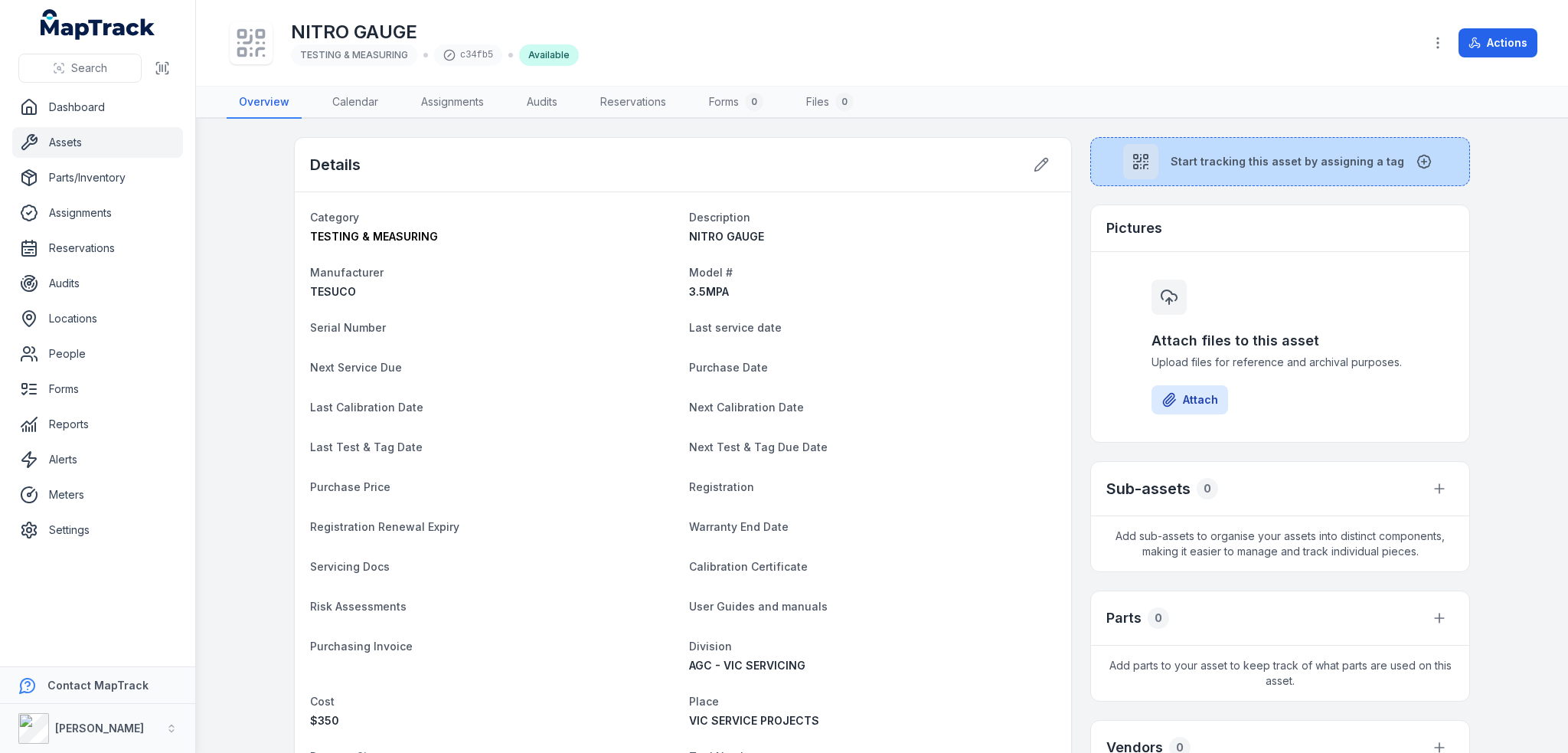
click at [1186, 167] on button "Start tracking this asset by assigning a tag" at bounding box center [1281, 161] width 380 height 49
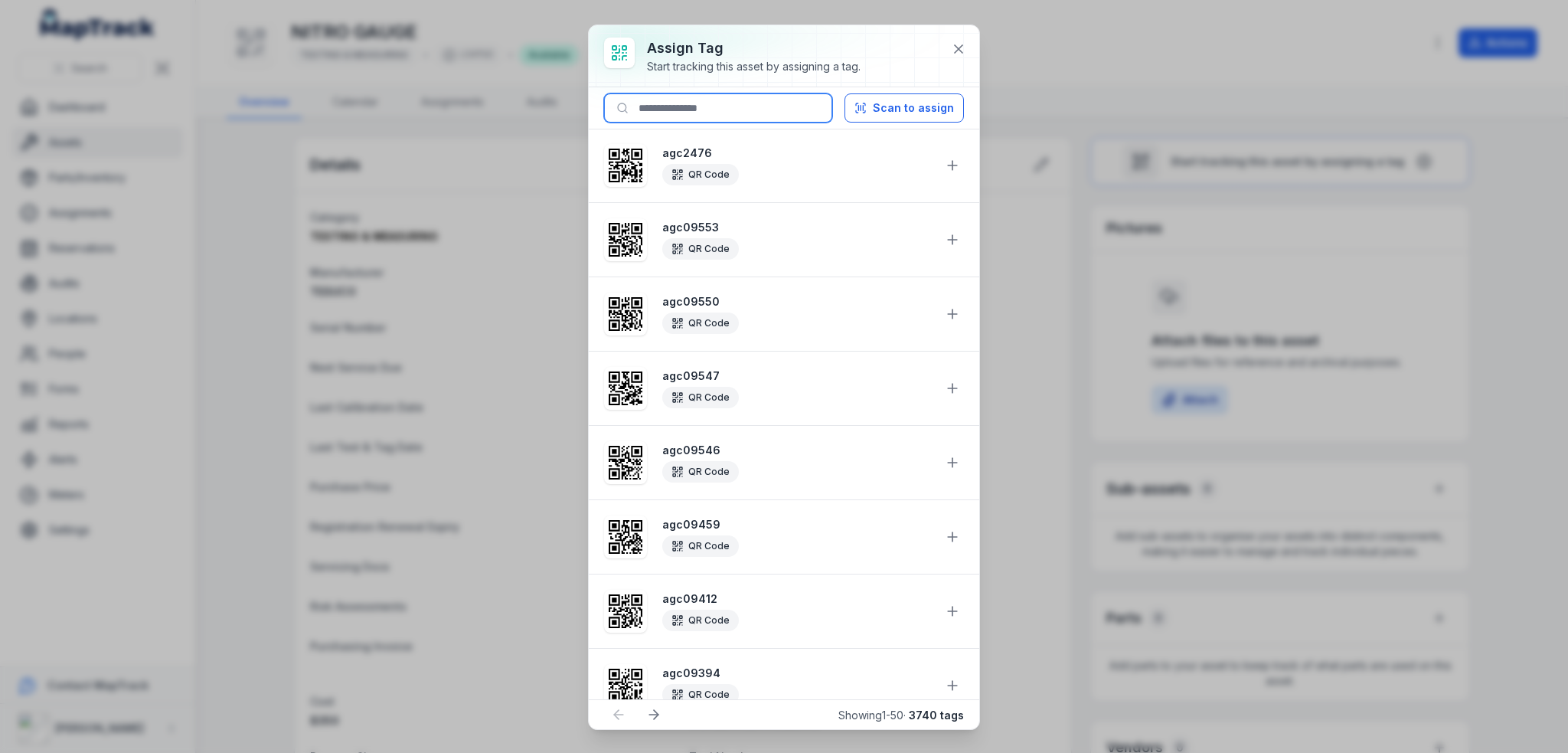
click at [775, 111] on input at bounding box center [719, 108] width 228 height 30
paste input "********"
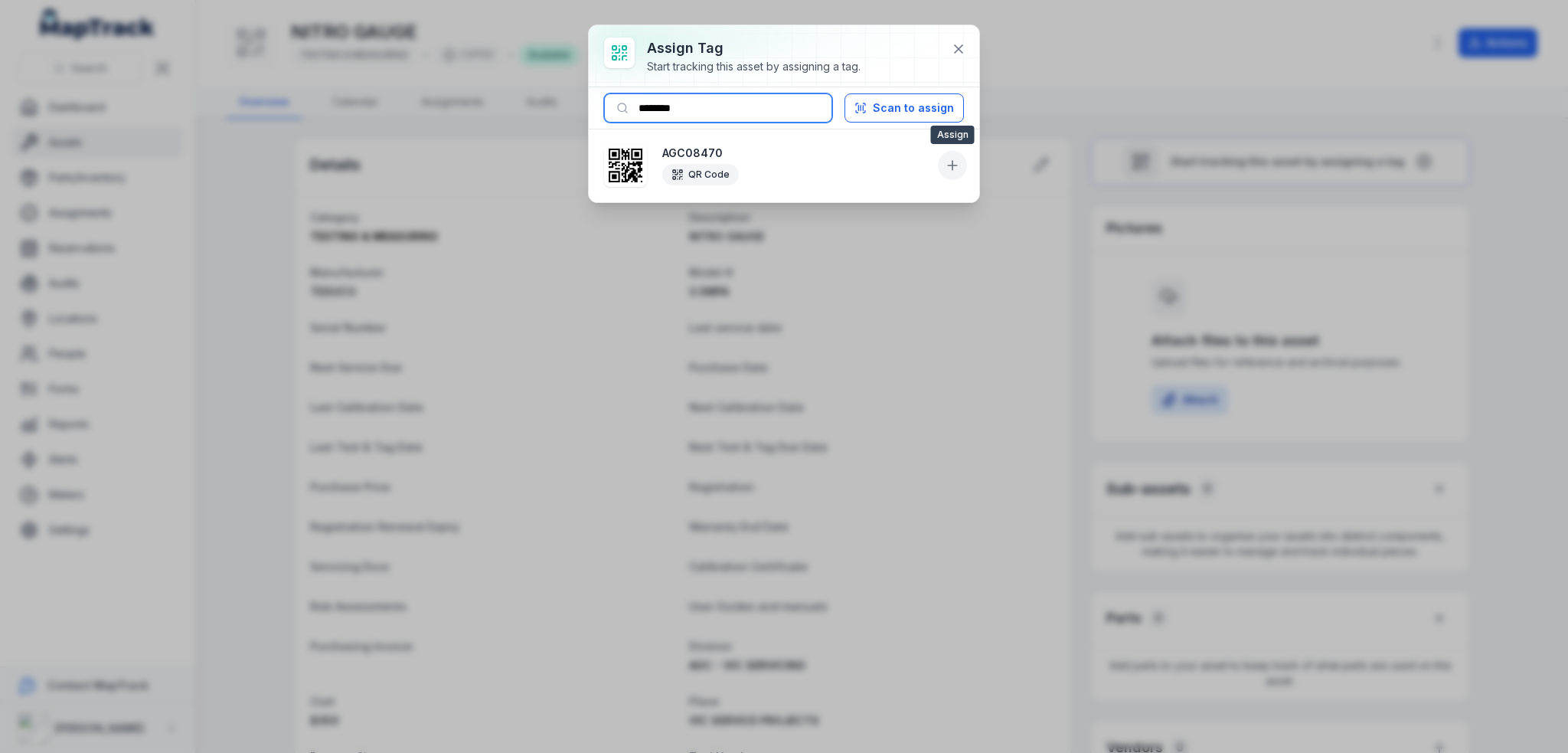
type input "********"
click at [953, 169] on icon at bounding box center [953, 165] width 16 height 16
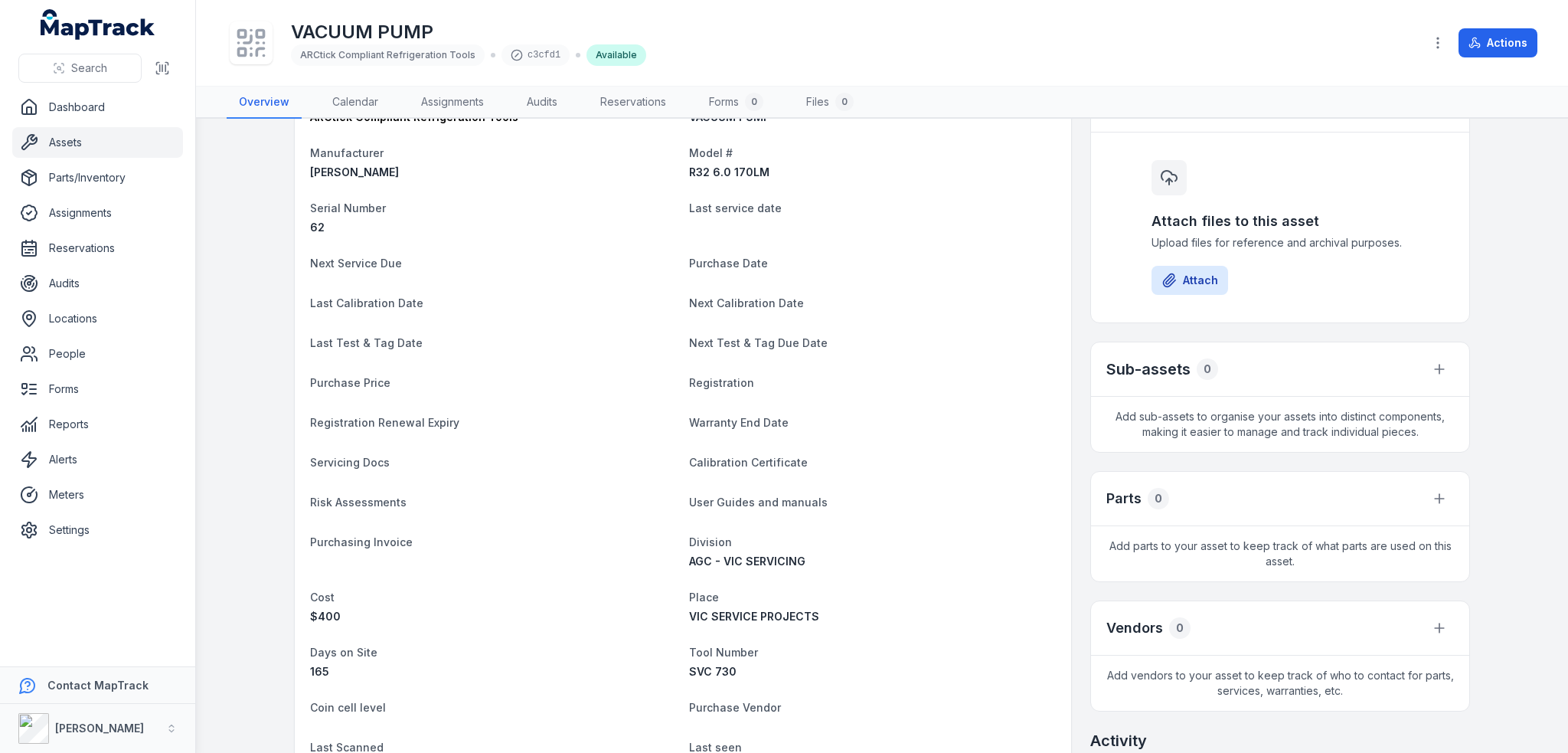
scroll to position [306, 0]
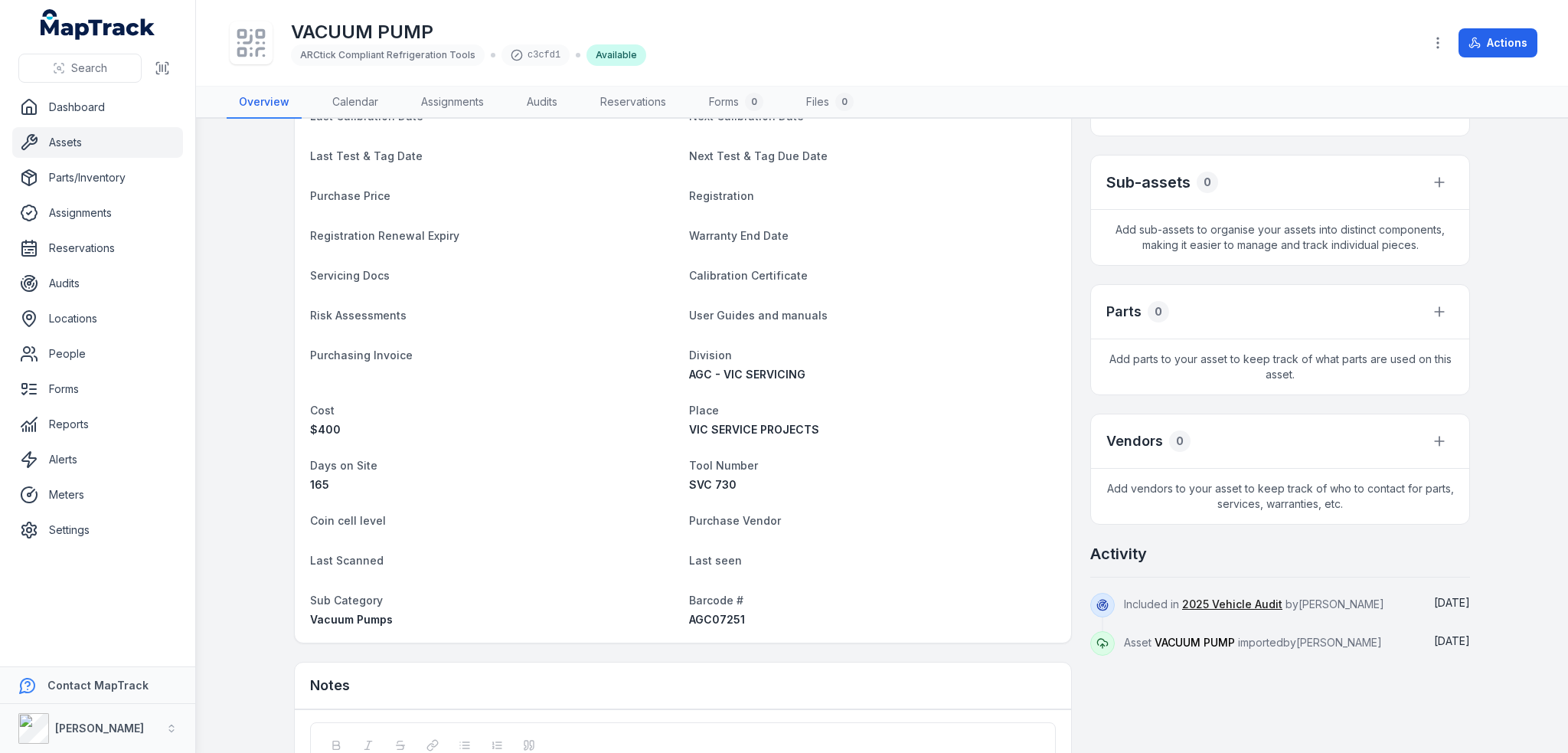
click at [705, 619] on span "AGC07251" at bounding box center [717, 618] width 56 height 13
copy span "AGC07251"
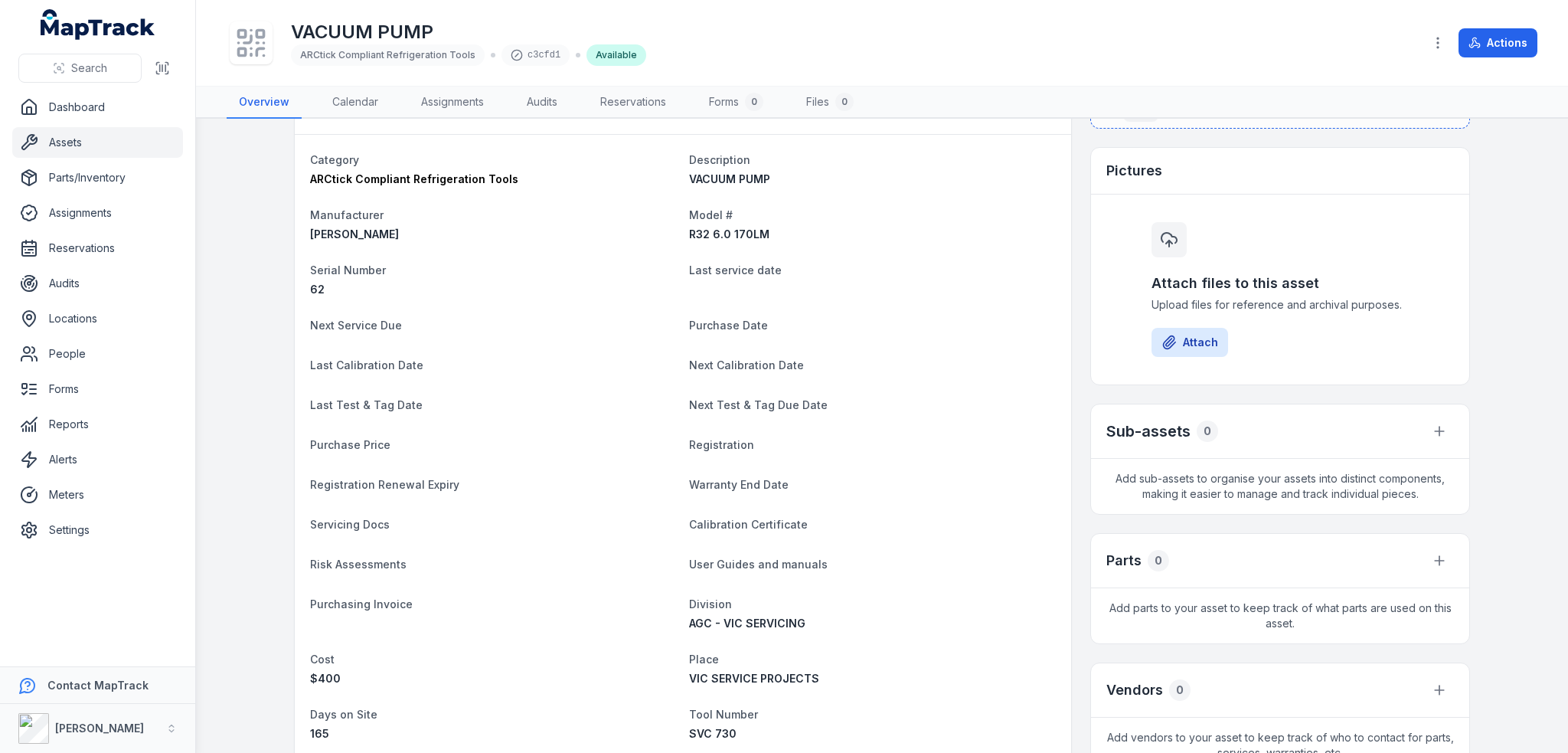
scroll to position [0, 0]
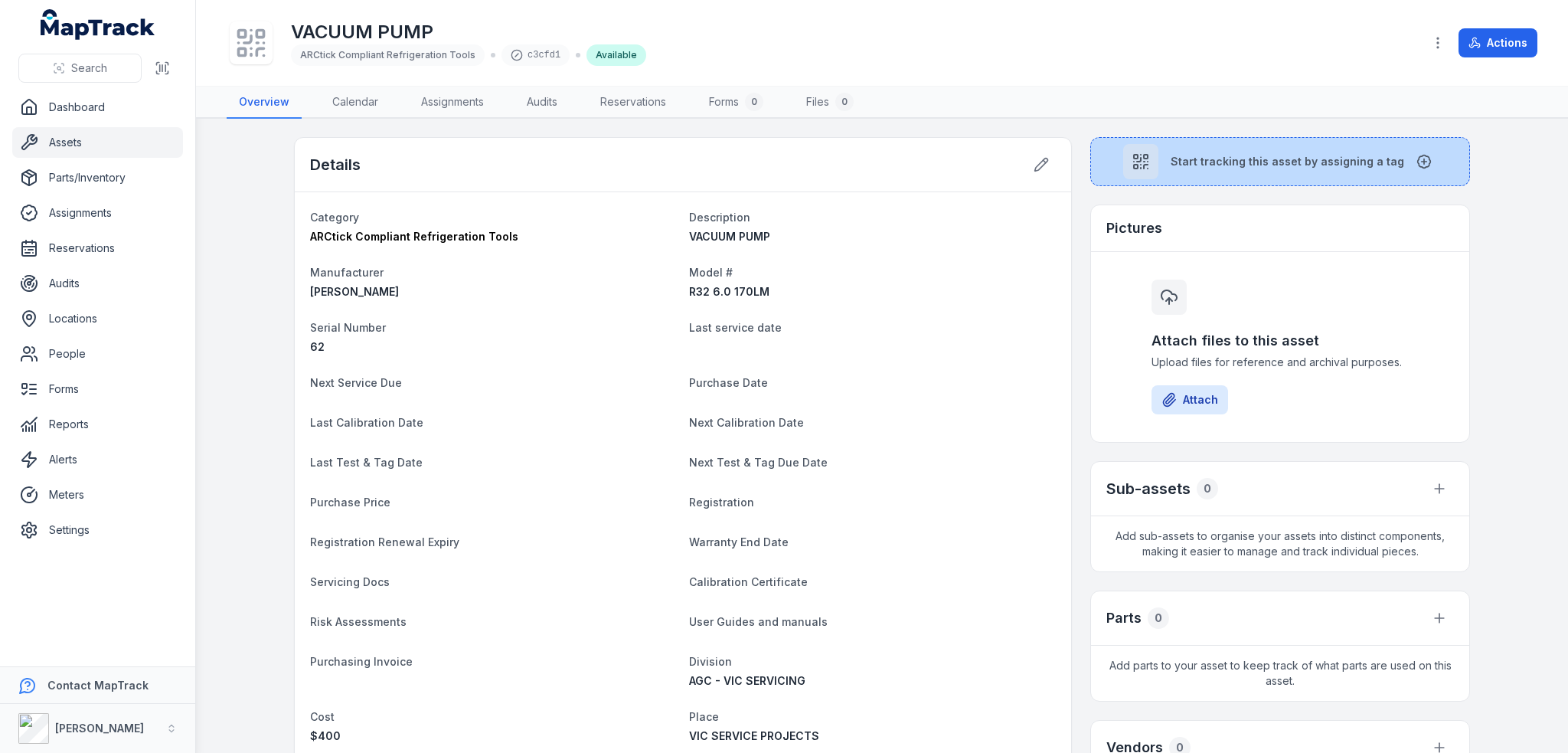
click at [1192, 154] on span "Start tracking this asset by assigning a tag" at bounding box center [1286, 161] width 233 height 16
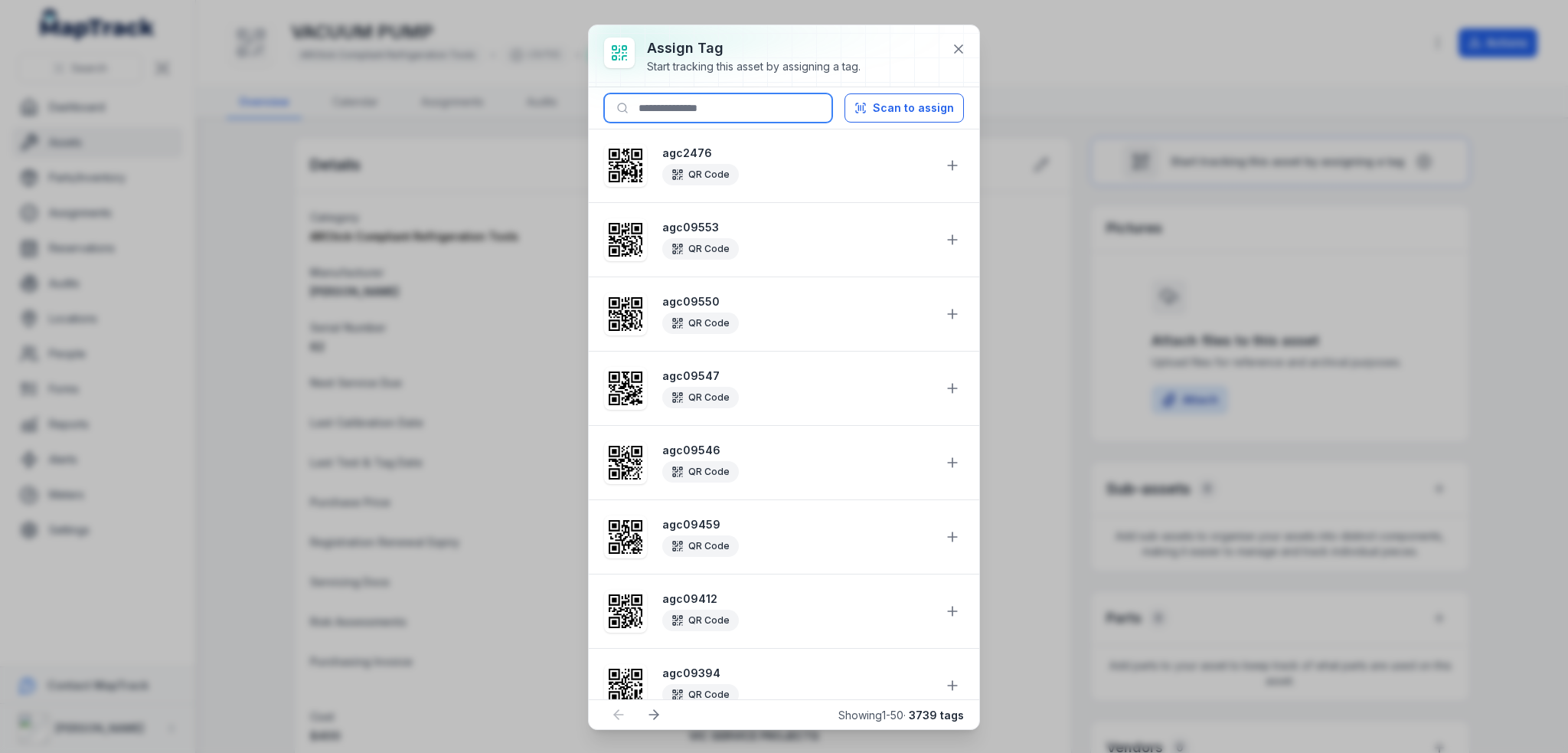
click at [763, 113] on input at bounding box center [719, 108] width 228 height 30
paste input "********"
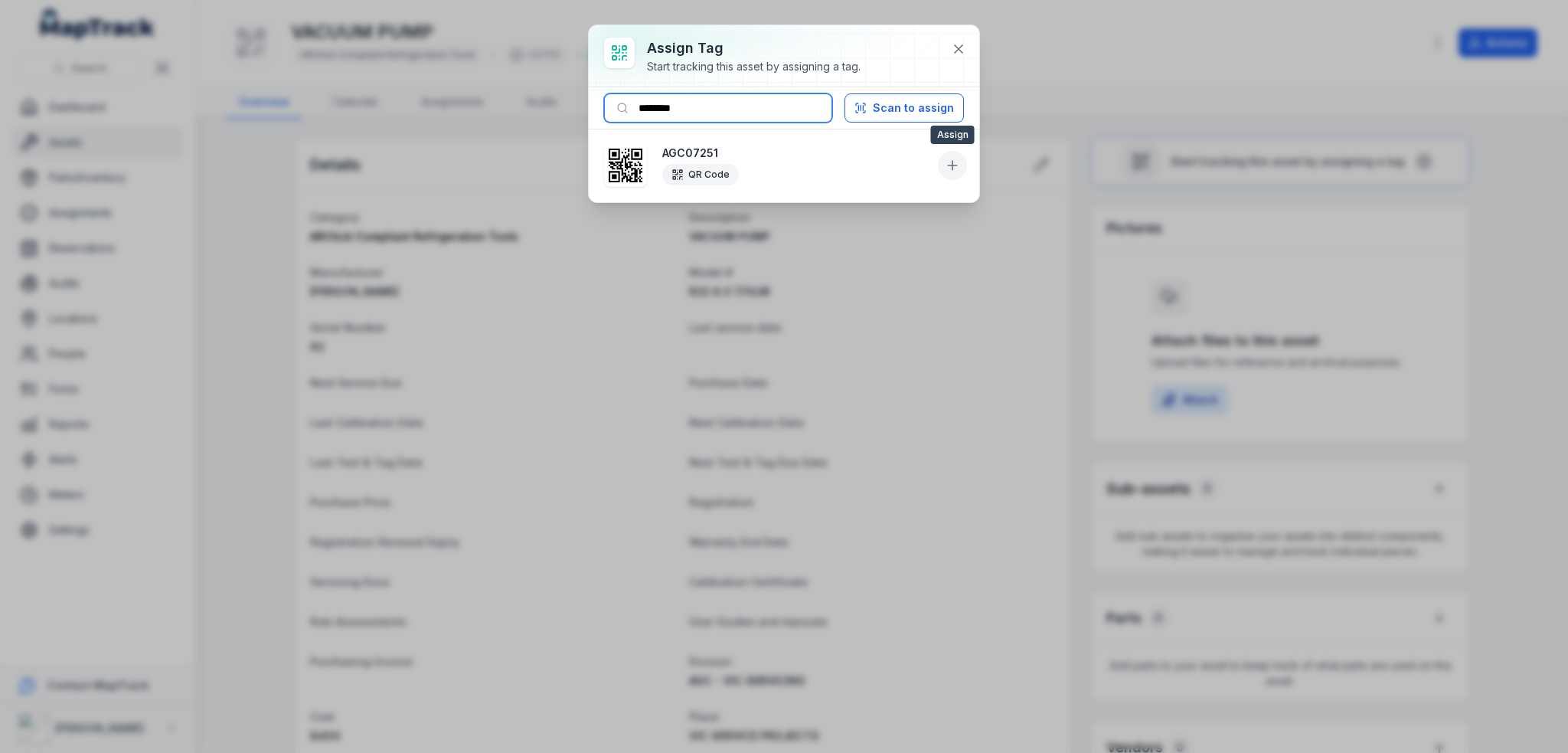
type input "********"
click at [946, 163] on icon at bounding box center [953, 165] width 16 height 16
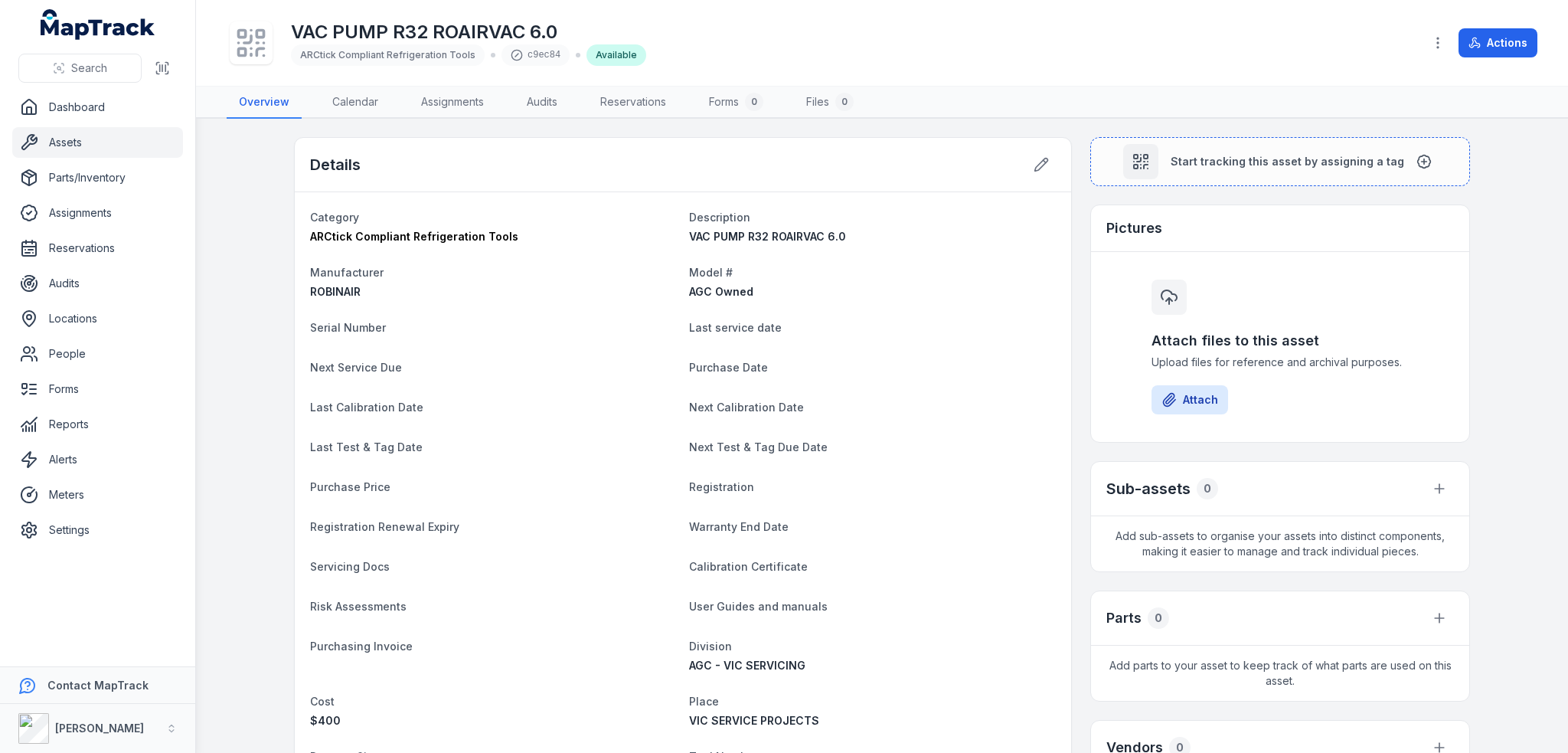
scroll to position [306, 0]
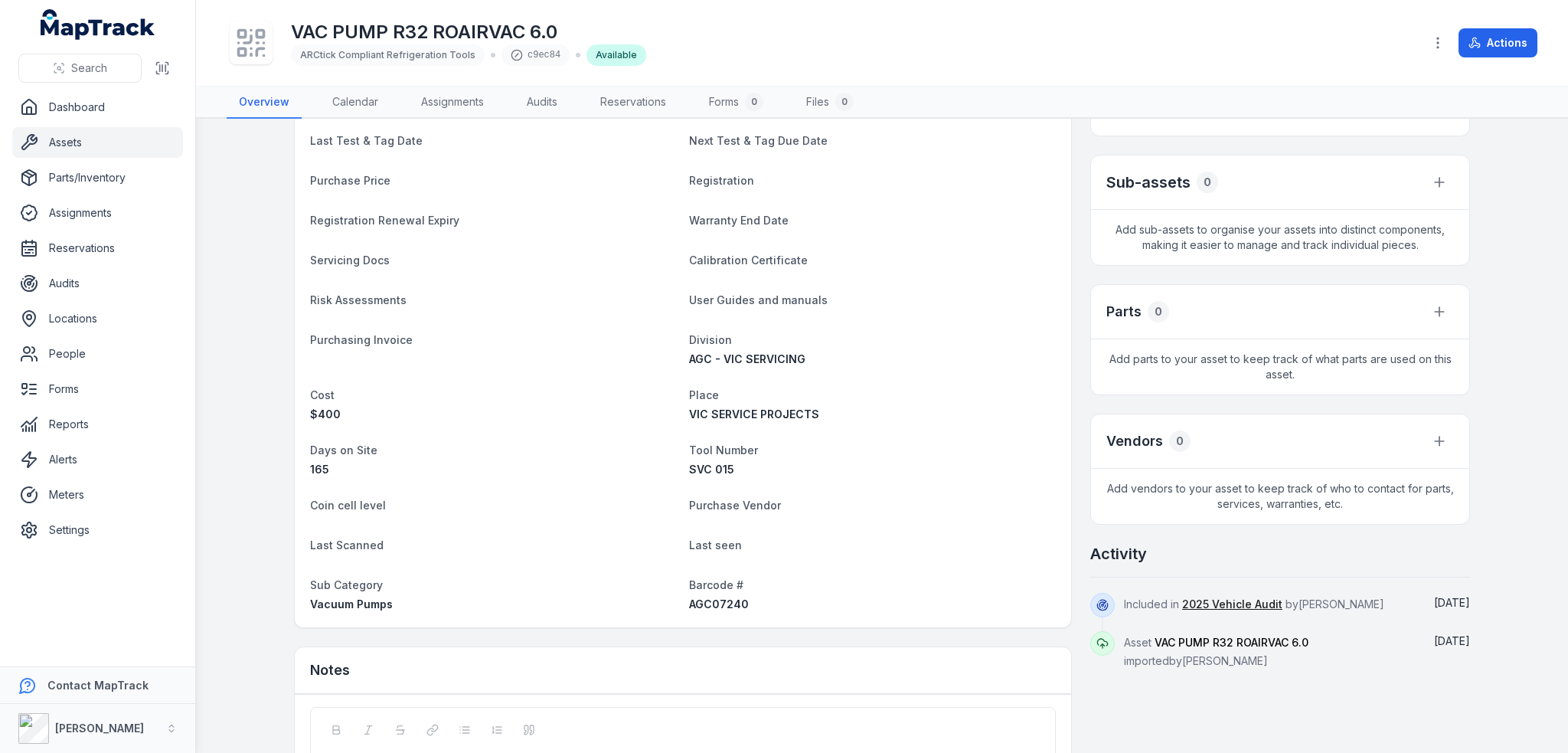
click at [706, 597] on span "AGC07240" at bounding box center [719, 603] width 60 height 13
copy span "AGC07240"
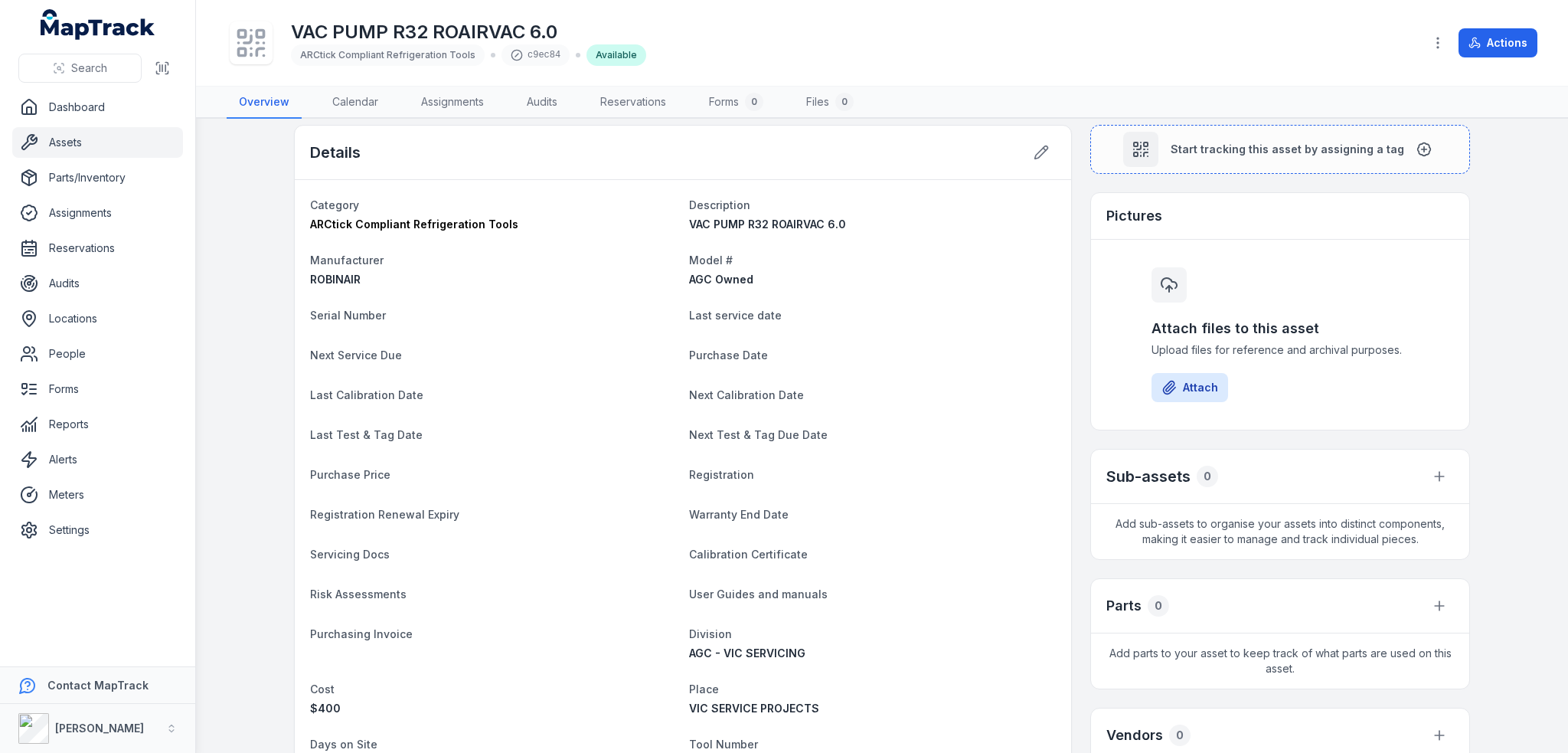
scroll to position [0, 0]
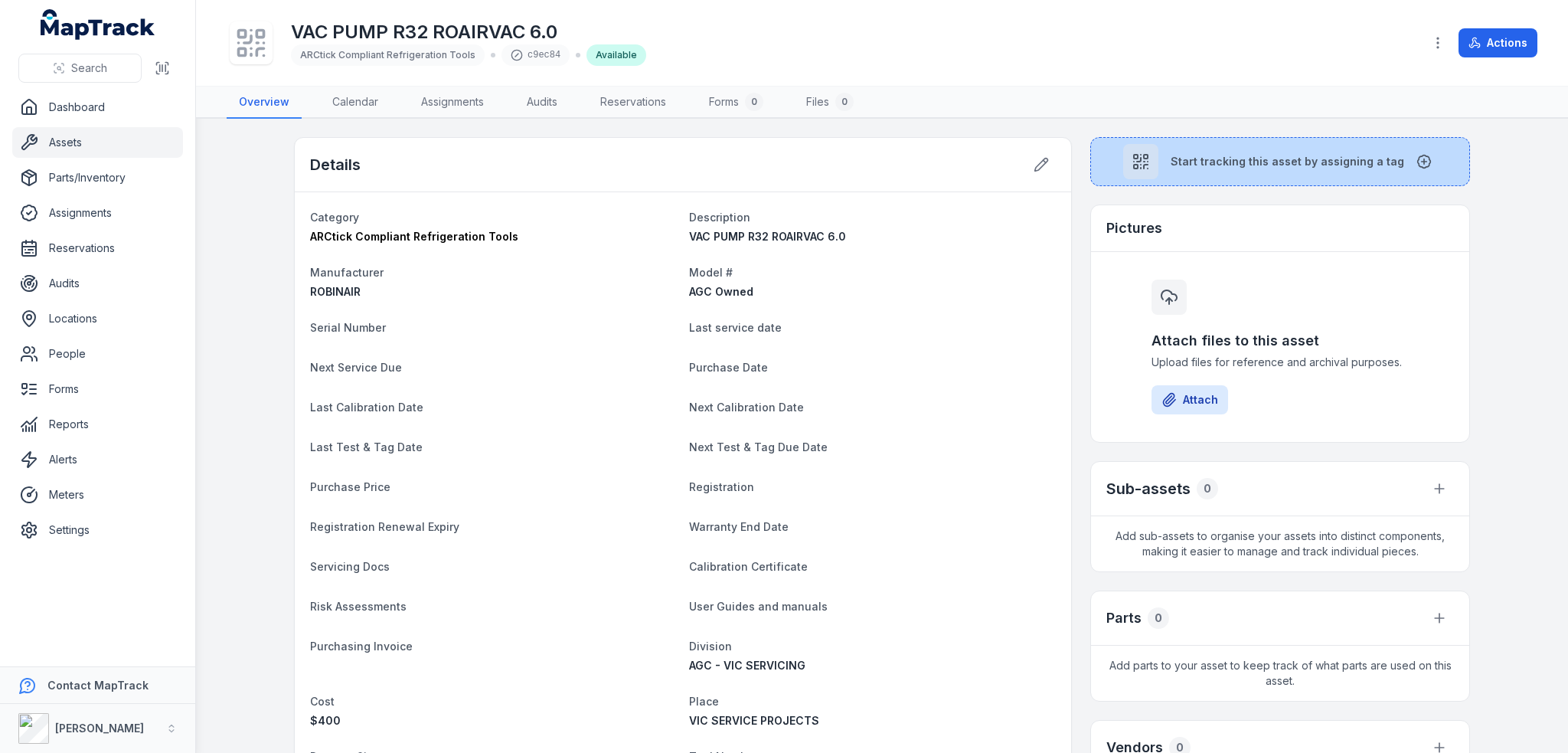
click at [1201, 156] on span "Start tracking this asset by assigning a tag" at bounding box center [1286, 161] width 233 height 16
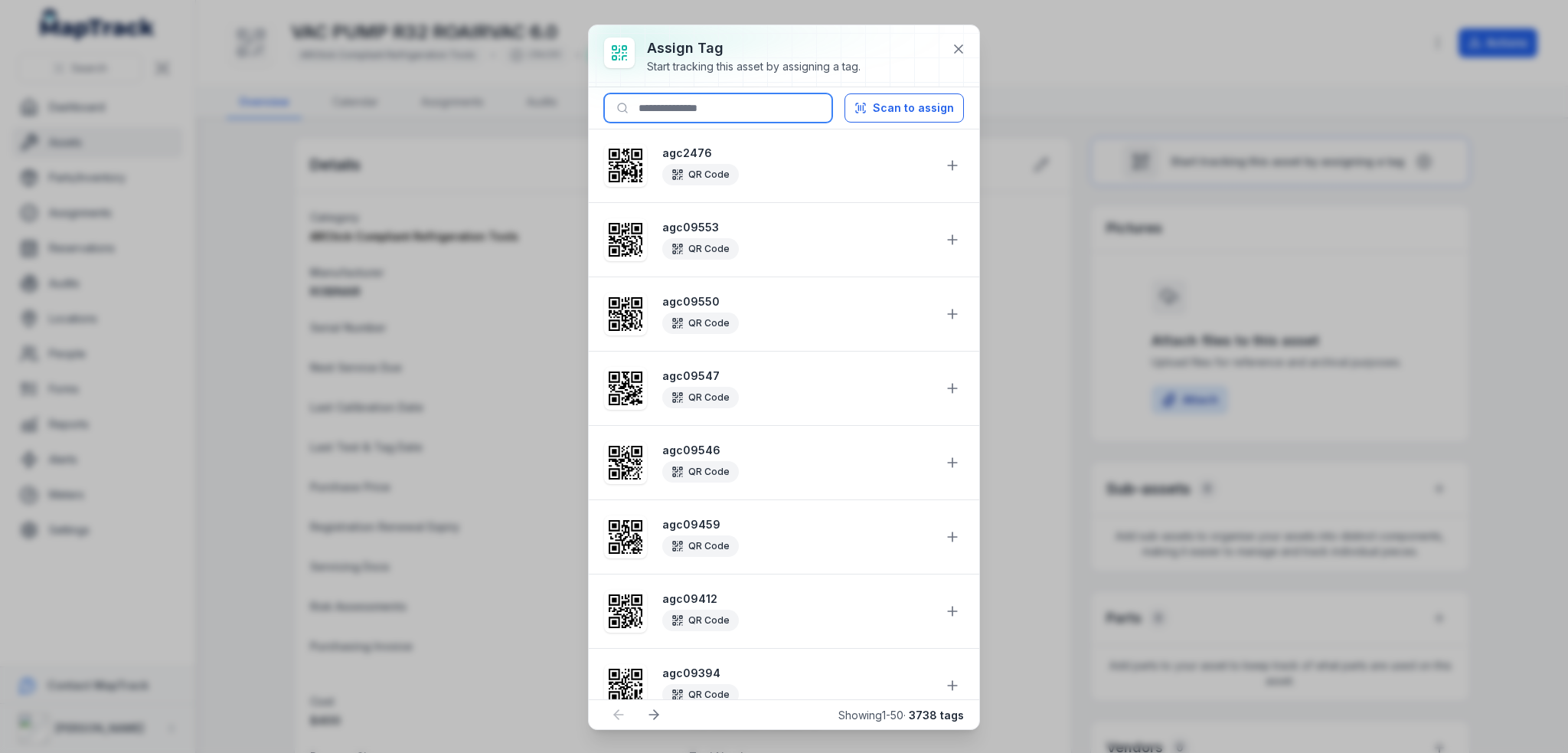
click at [763, 115] on input at bounding box center [719, 108] width 228 height 30
paste input "********"
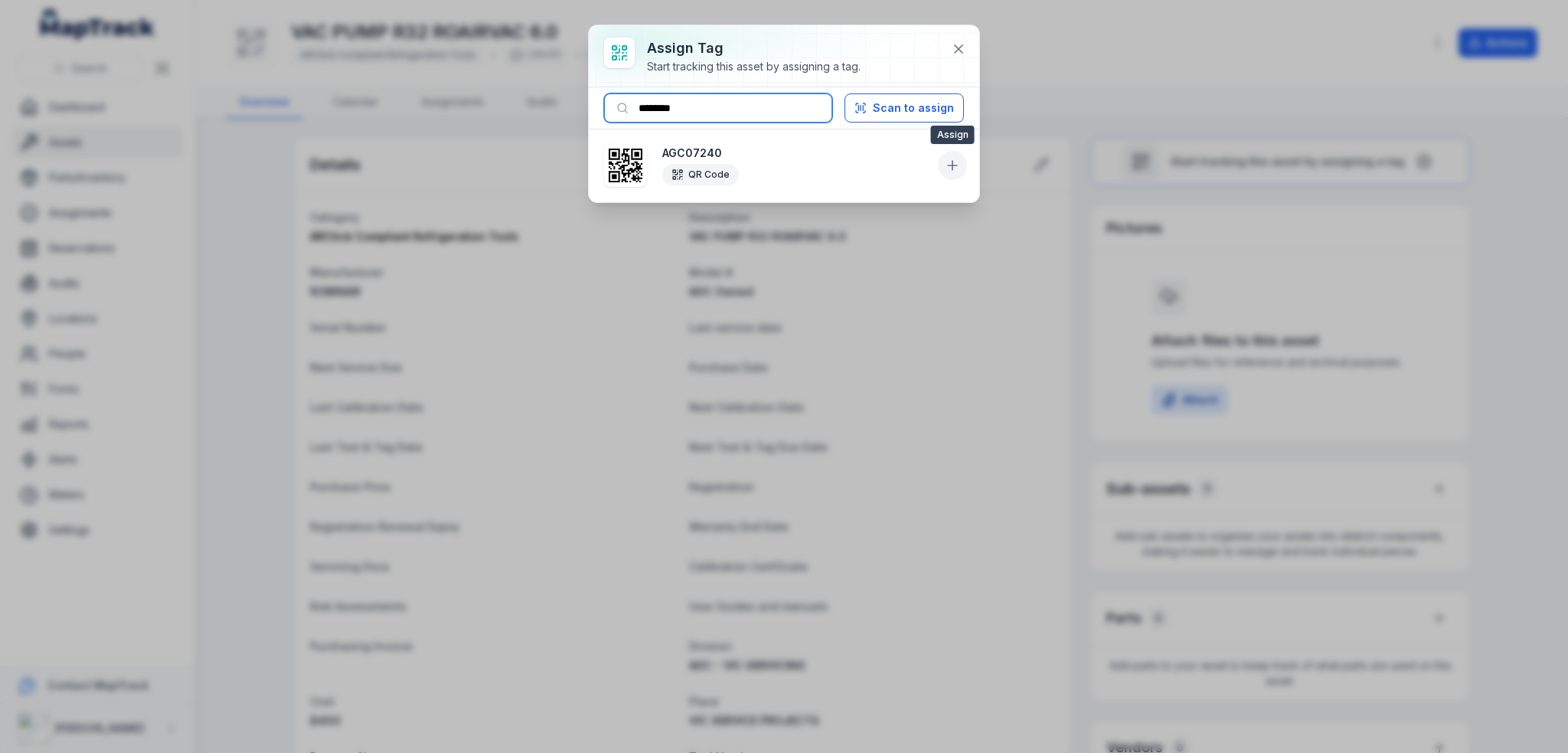
type input "********"
click at [953, 167] on icon at bounding box center [953, 164] width 0 height 9
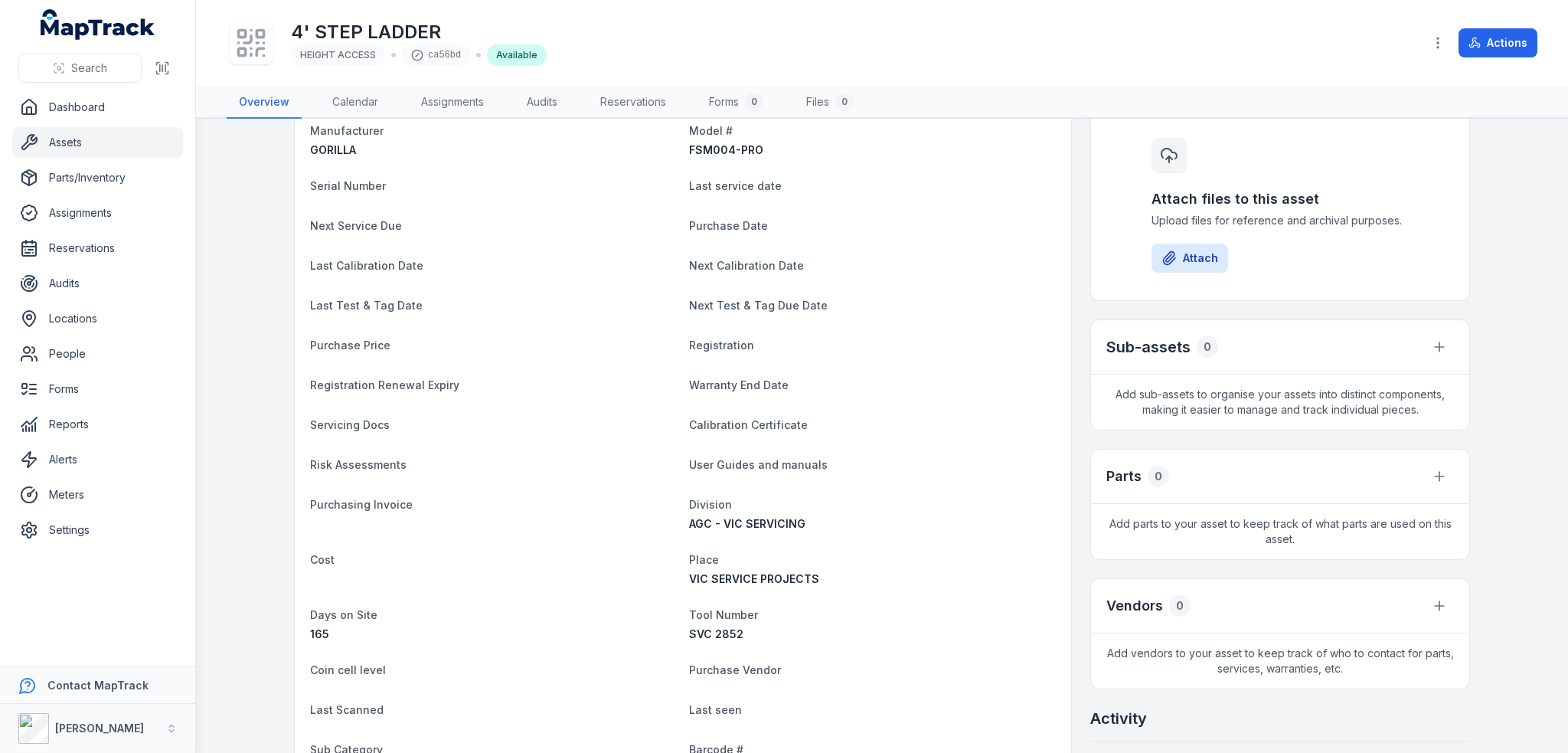
scroll to position [306, 0]
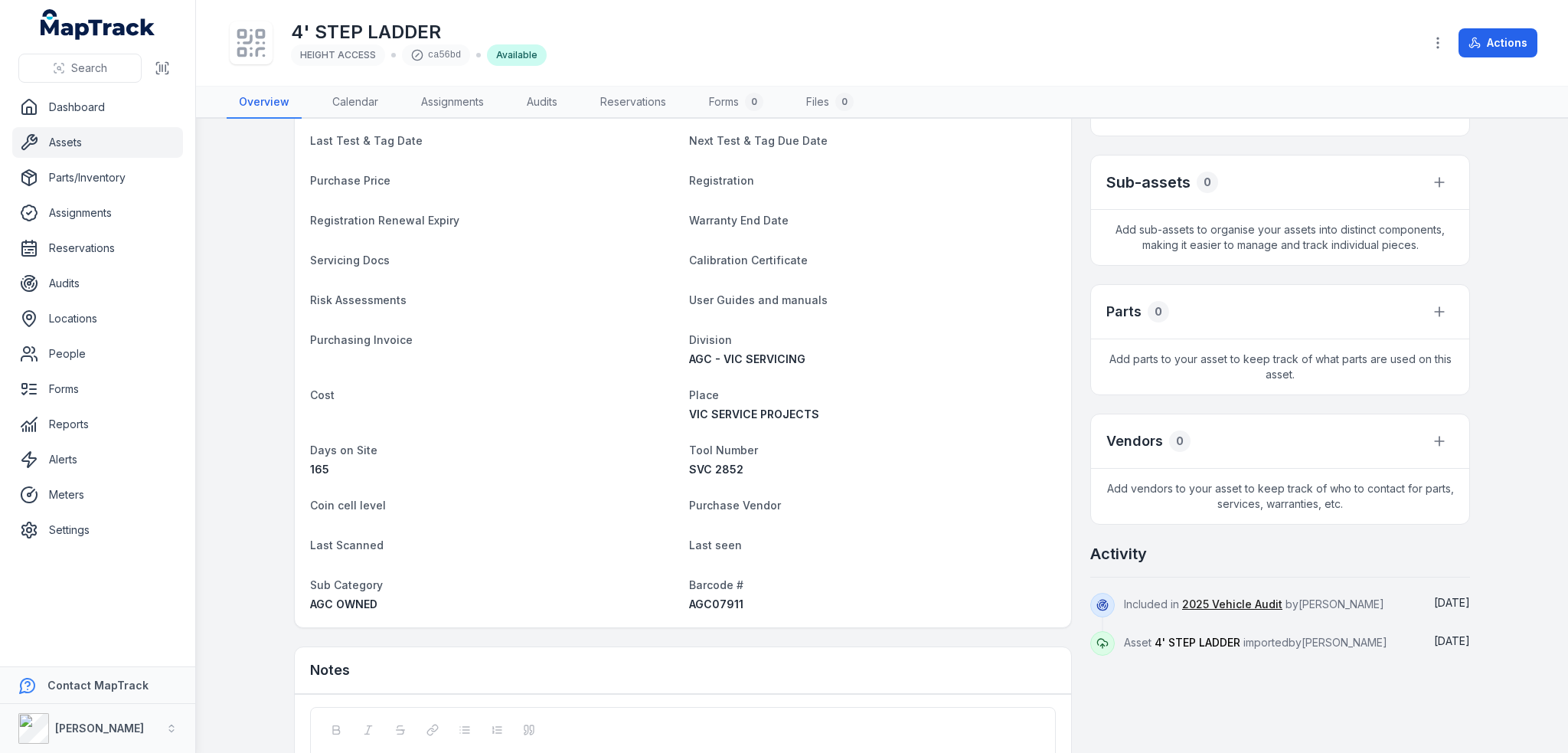
click at [719, 607] on span "AGC07911" at bounding box center [716, 603] width 54 height 13
copy span "AGC07911"
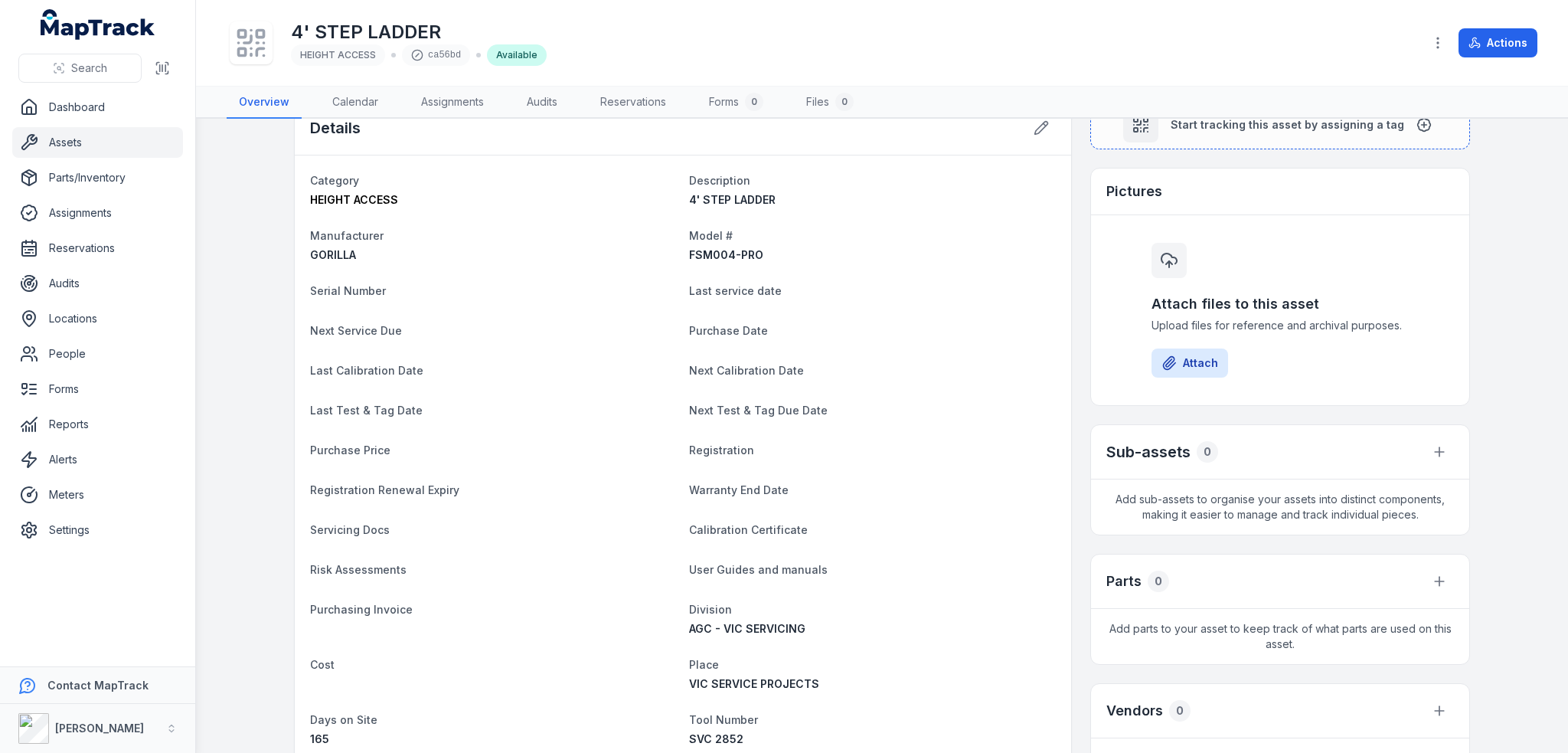
scroll to position [0, 0]
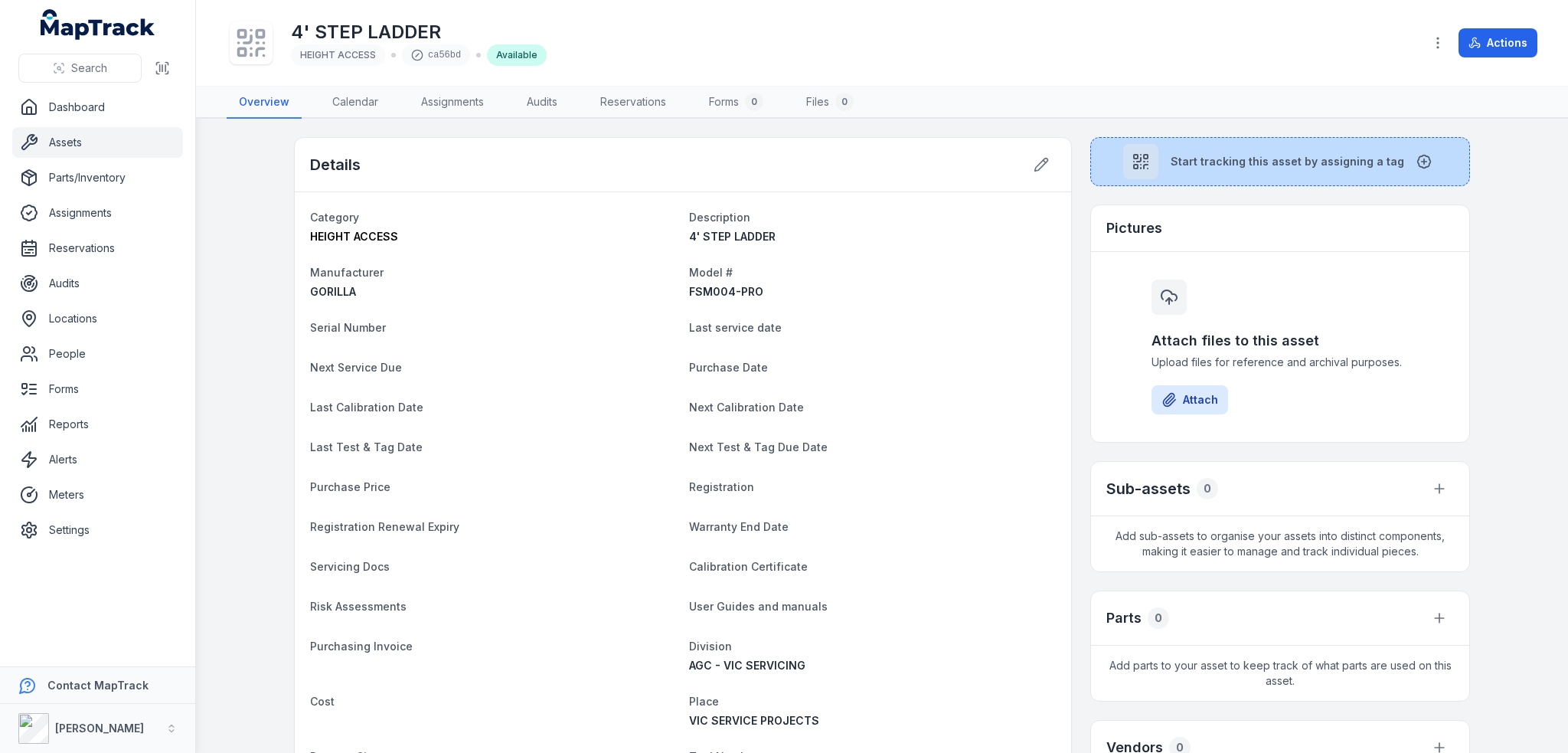
click at [1201, 176] on button "Start tracking this asset by assigning a tag" at bounding box center [1281, 161] width 380 height 49
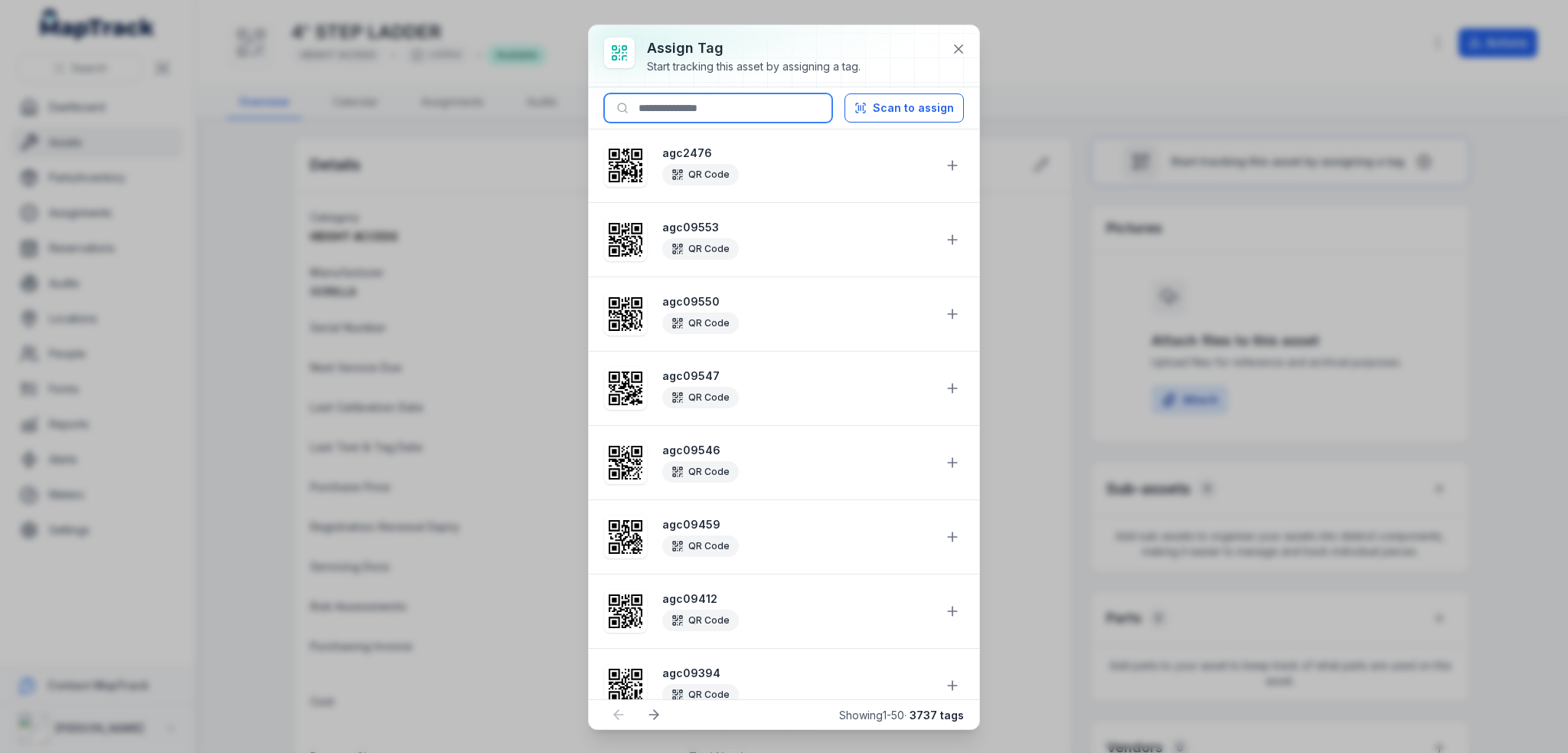
click at [746, 104] on input at bounding box center [719, 108] width 228 height 30
paste input "********"
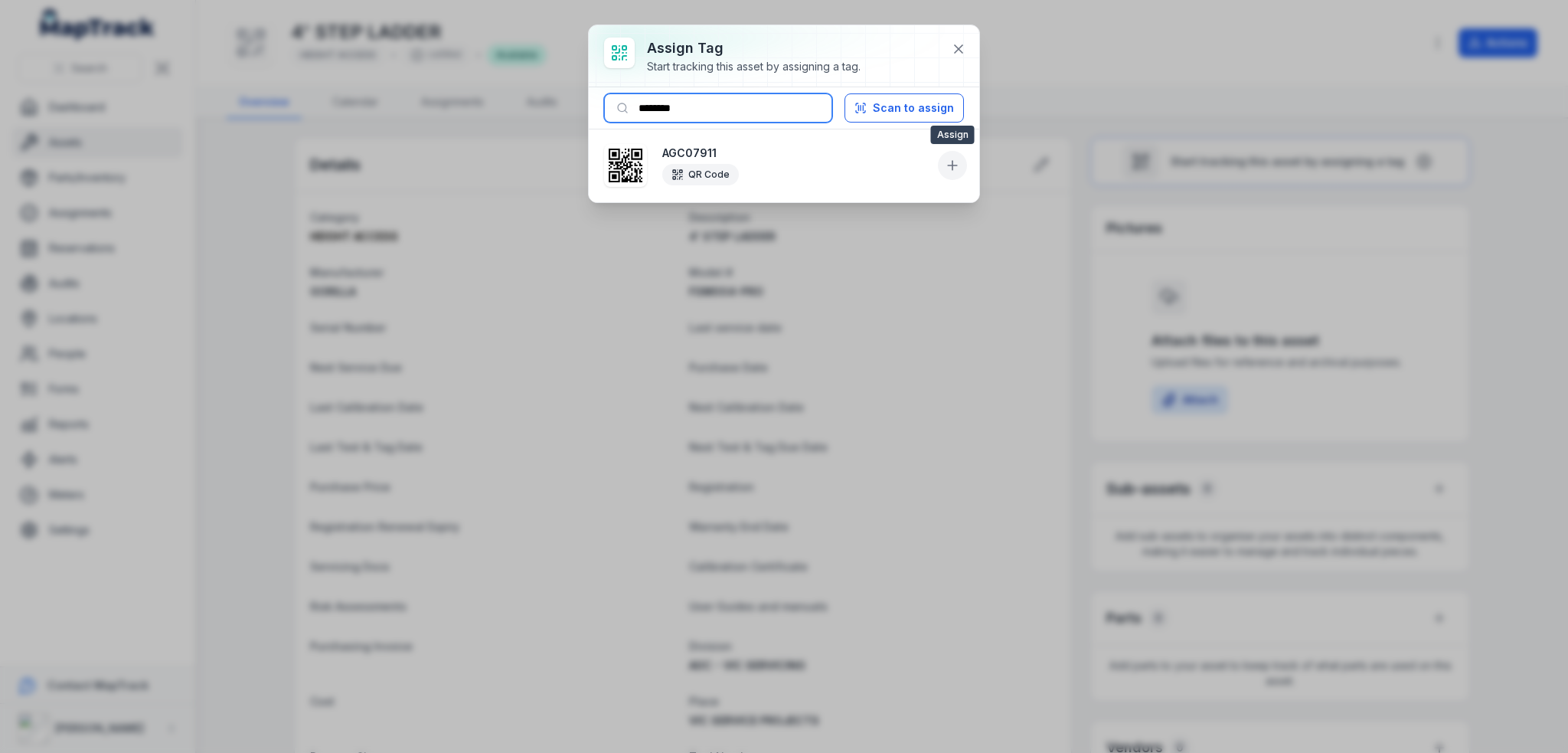
type input "********"
click at [954, 162] on icon at bounding box center [953, 165] width 16 height 16
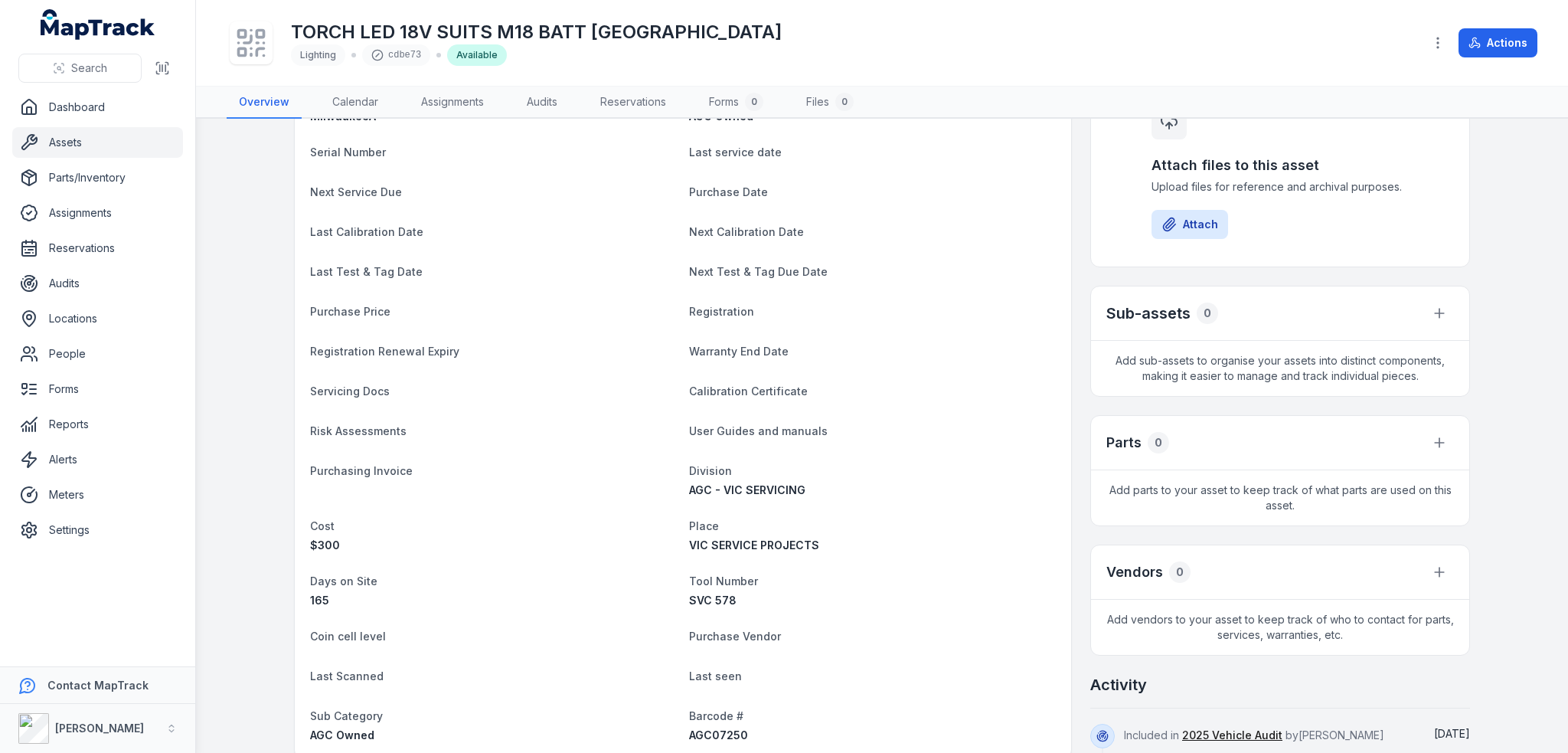
scroll to position [383, 0]
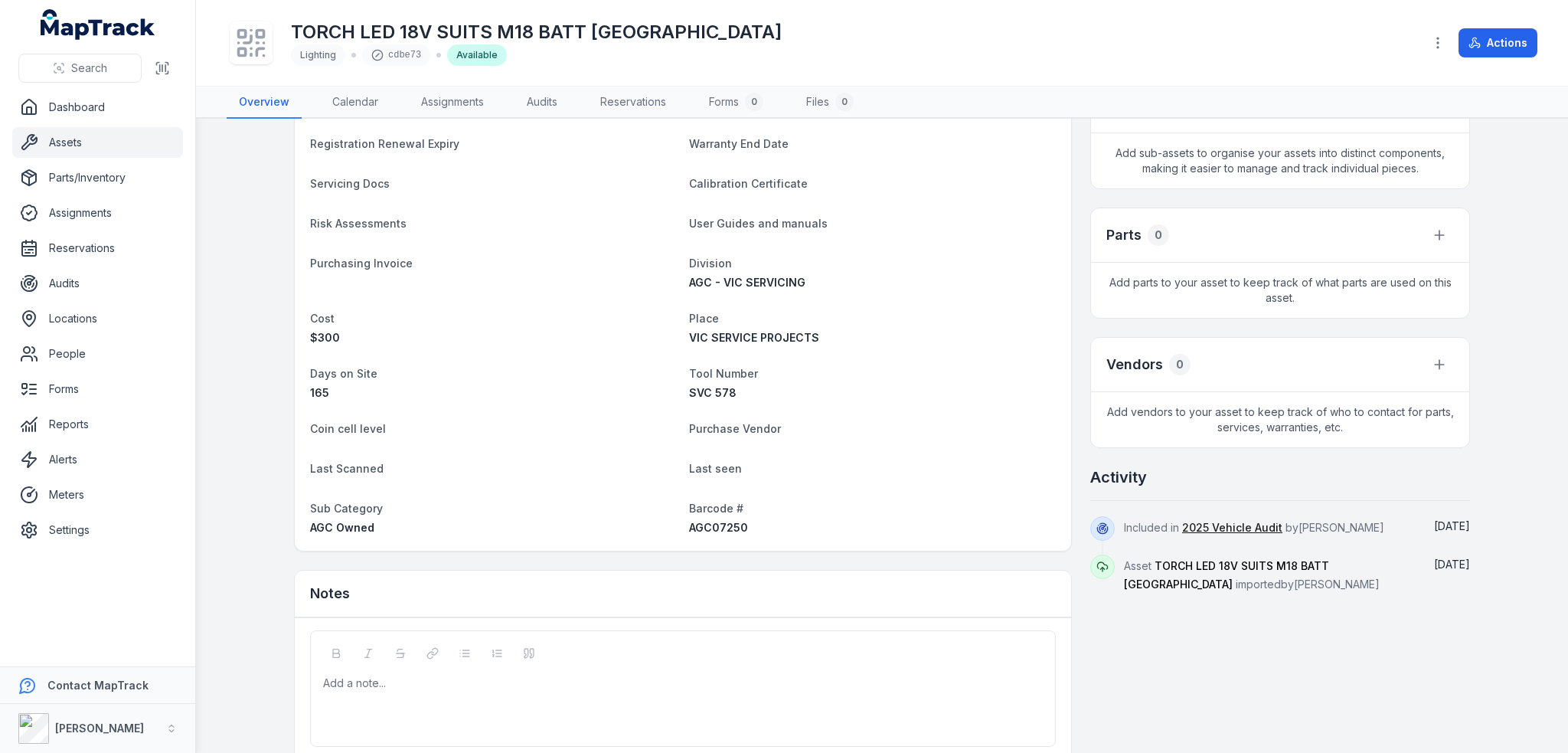
click at [722, 523] on span "AGC07250" at bounding box center [719, 527] width 59 height 13
copy span "AGC07250"
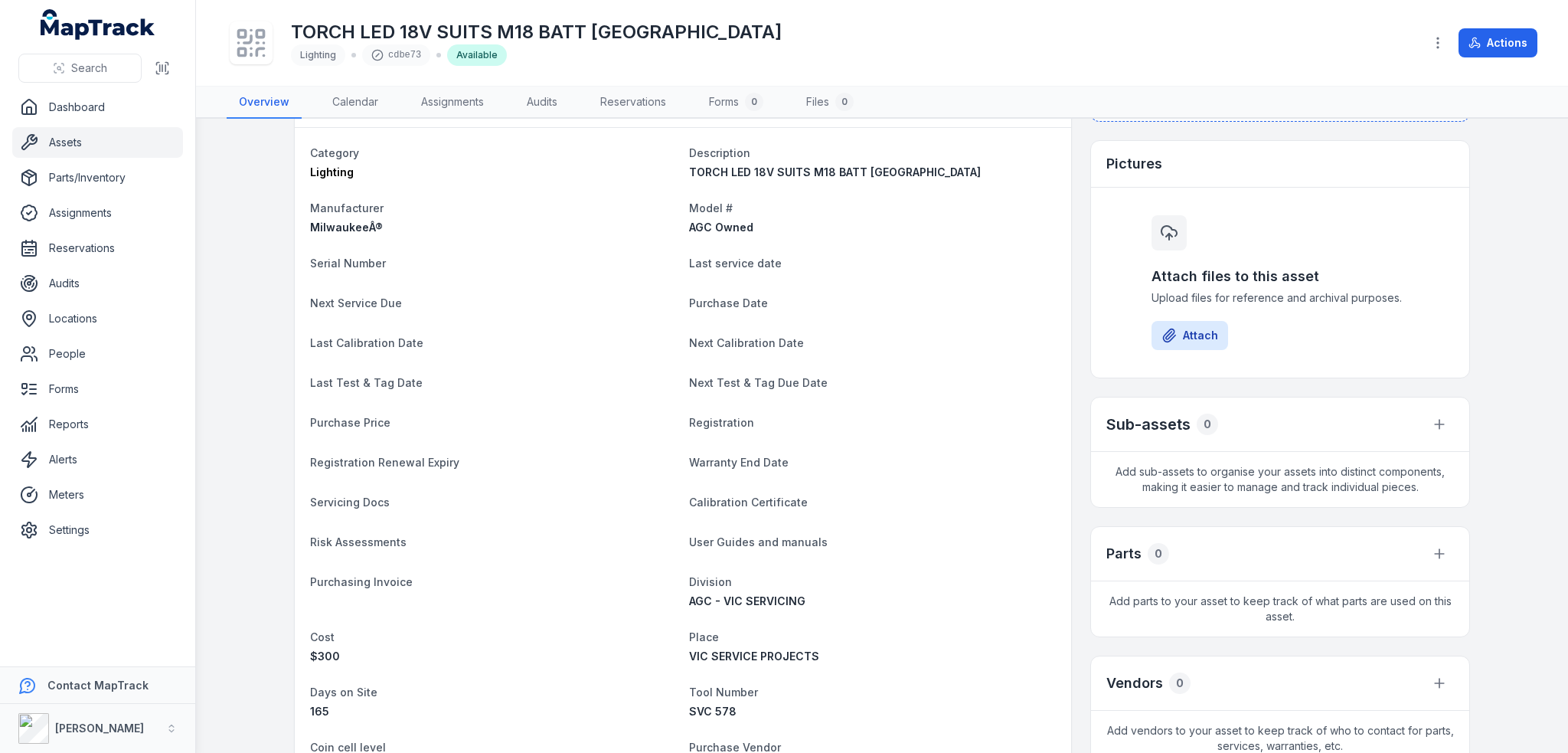
scroll to position [0, 0]
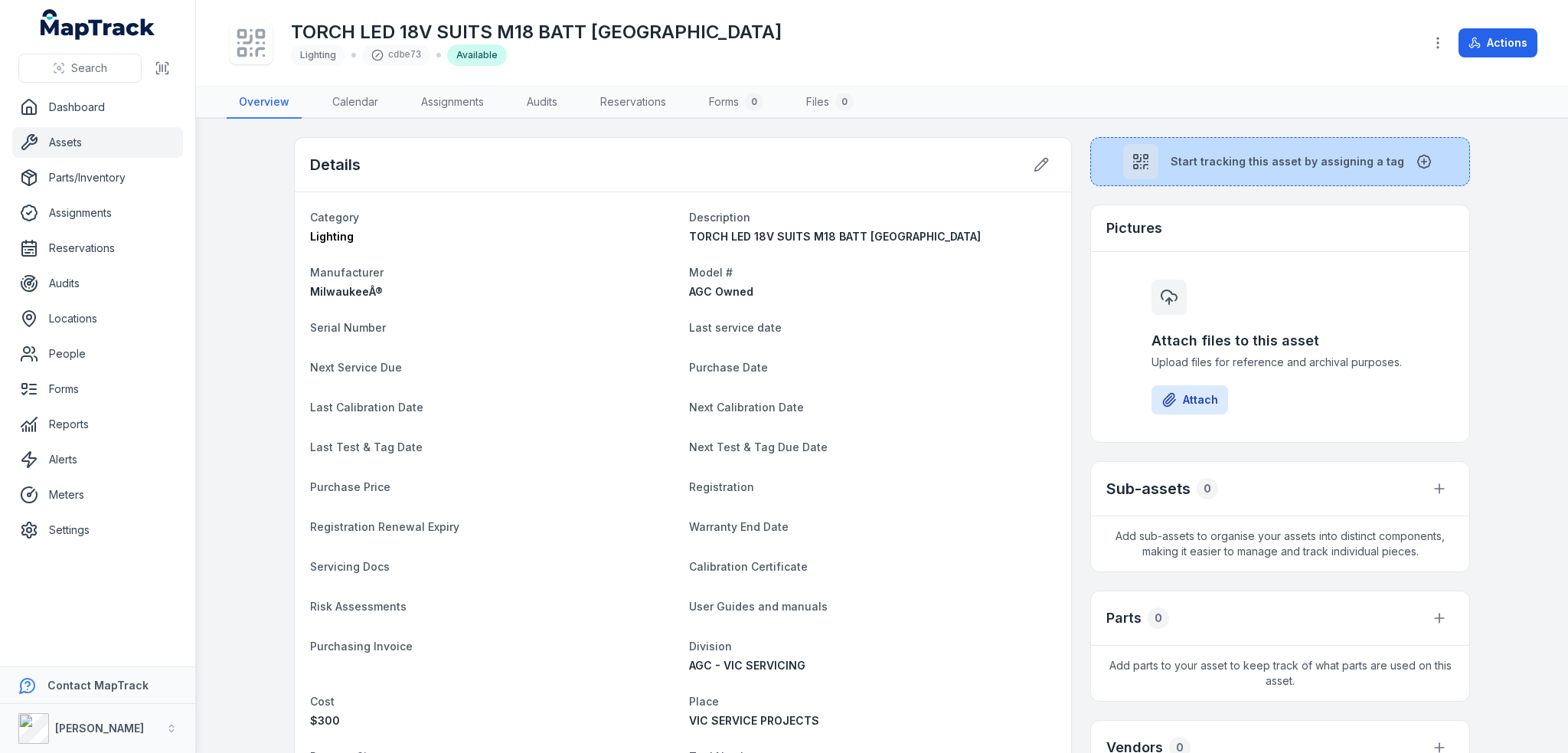
click at [1304, 158] on span "Start tracking this asset by assigning a tag" at bounding box center [1286, 161] width 233 height 16
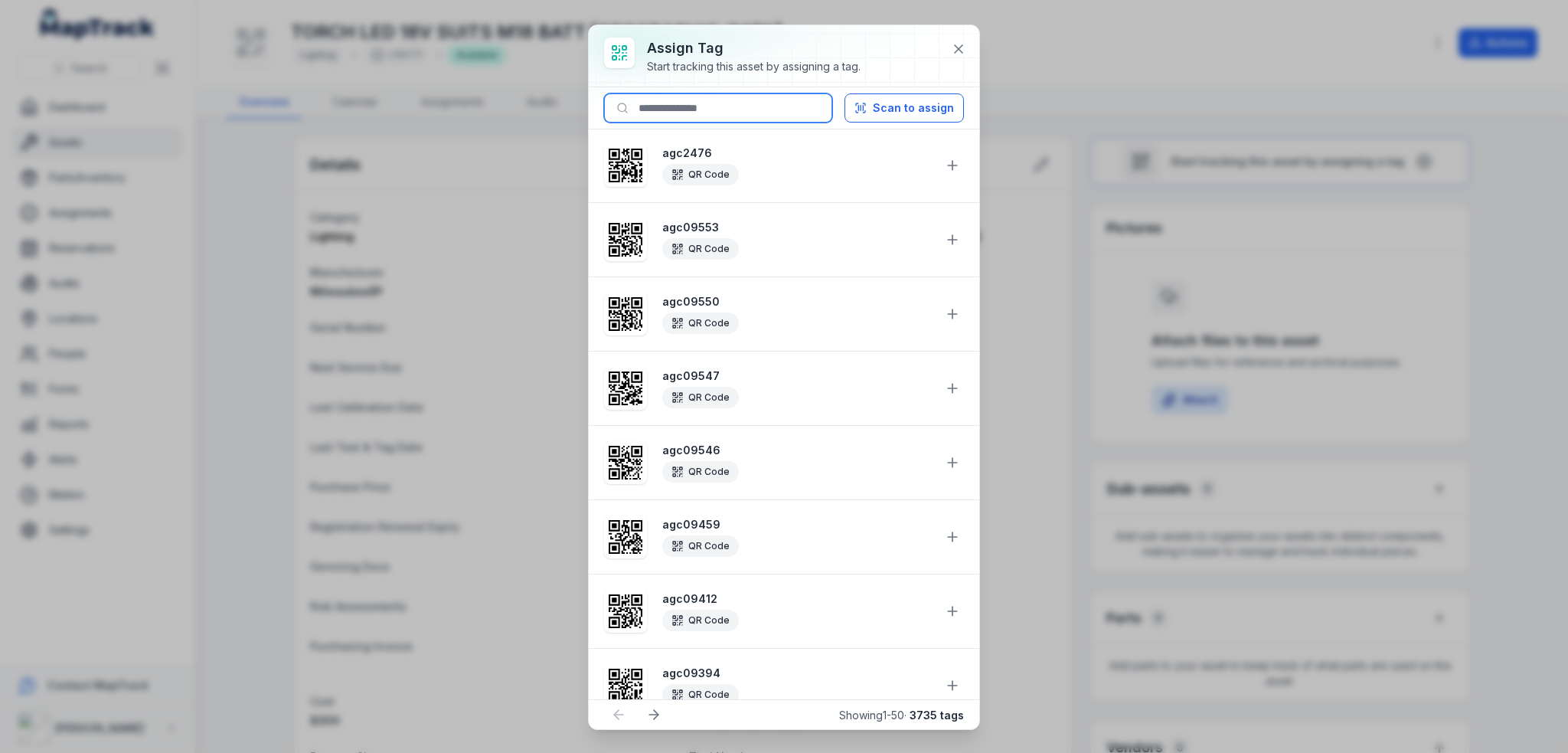
click at [714, 102] on input at bounding box center [719, 108] width 228 height 30
paste input "********"
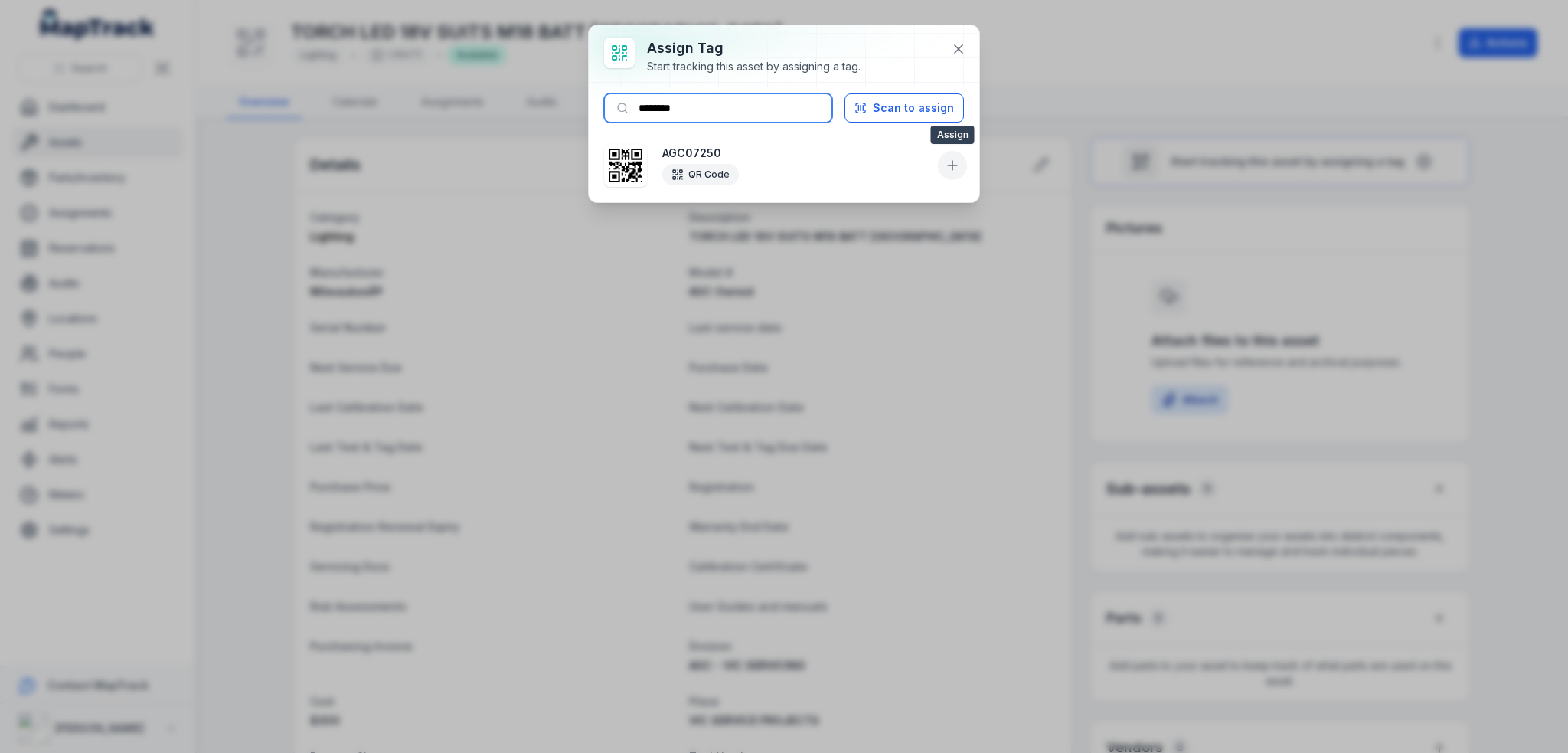
type input "********"
click at [959, 165] on icon at bounding box center [953, 165] width 16 height 16
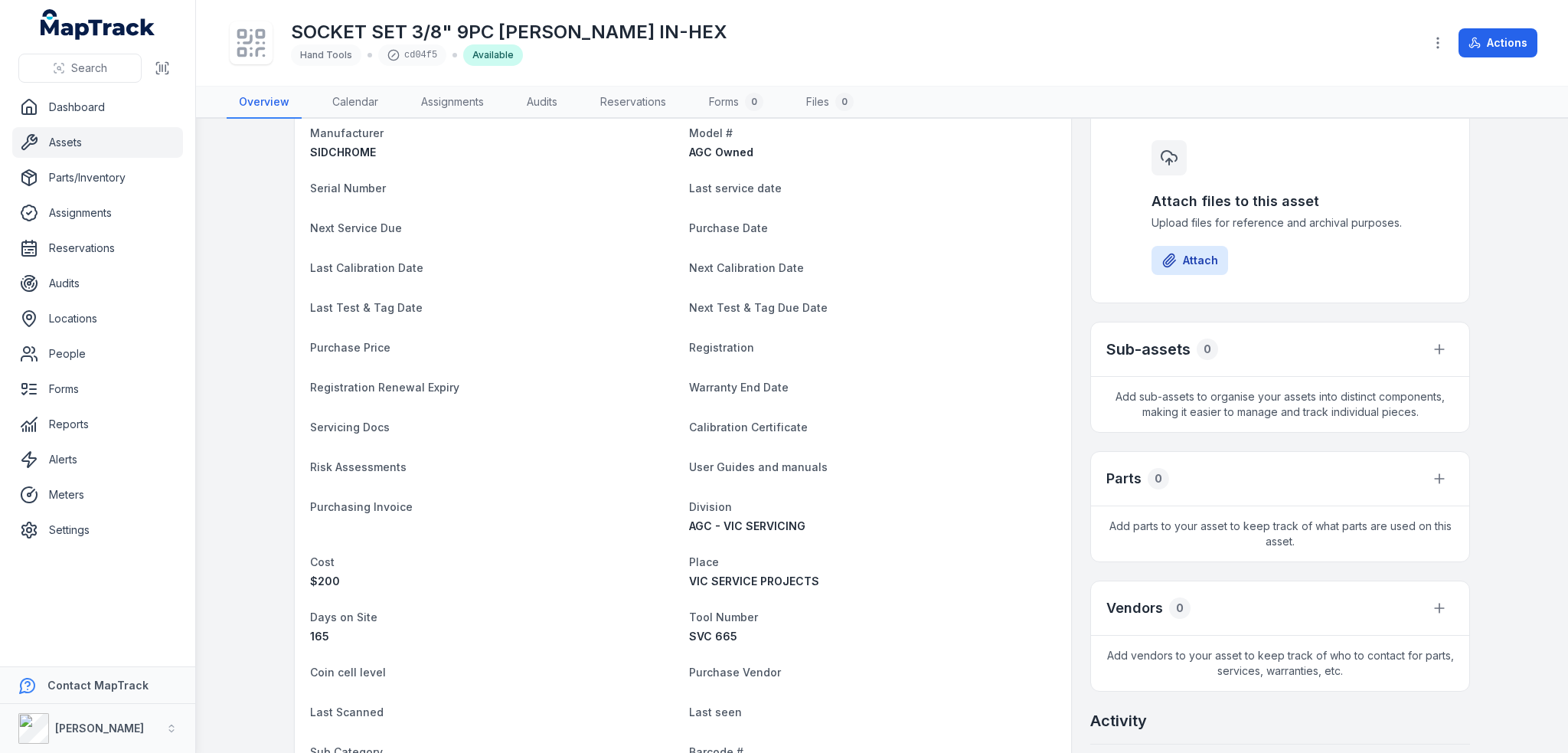
scroll to position [383, 0]
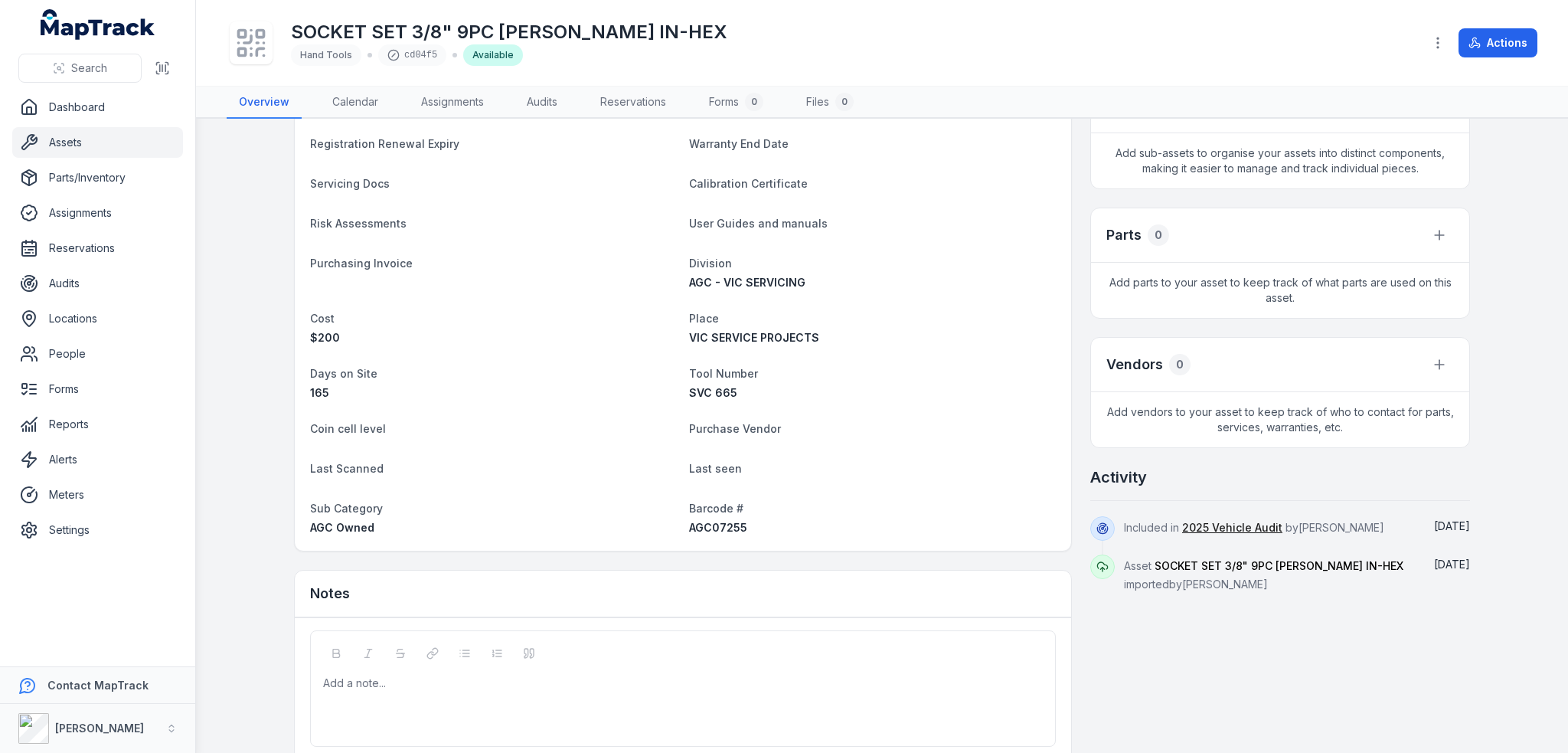
click at [695, 529] on span "AGC07255" at bounding box center [718, 527] width 58 height 13
copy span "AGC07255"
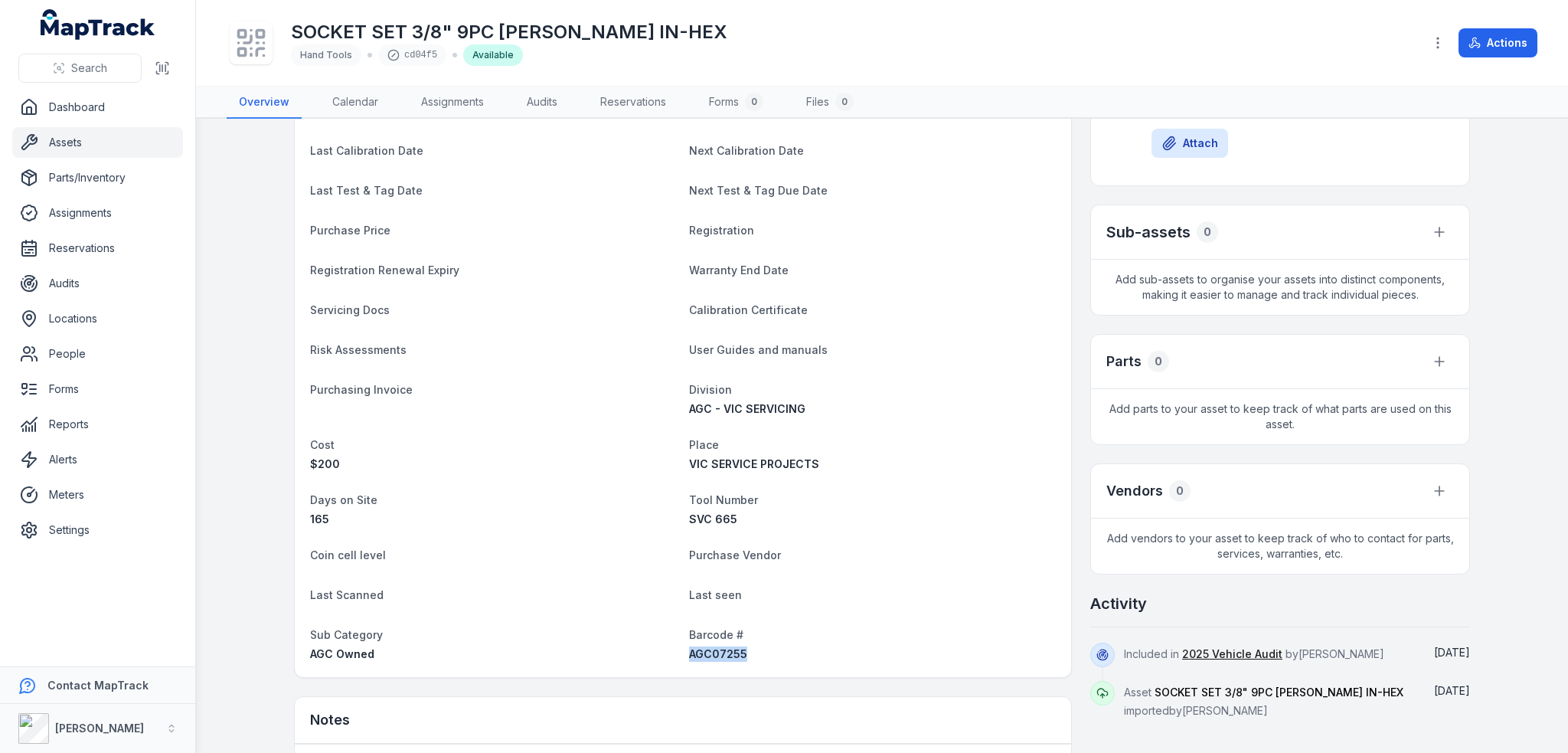
scroll to position [0, 0]
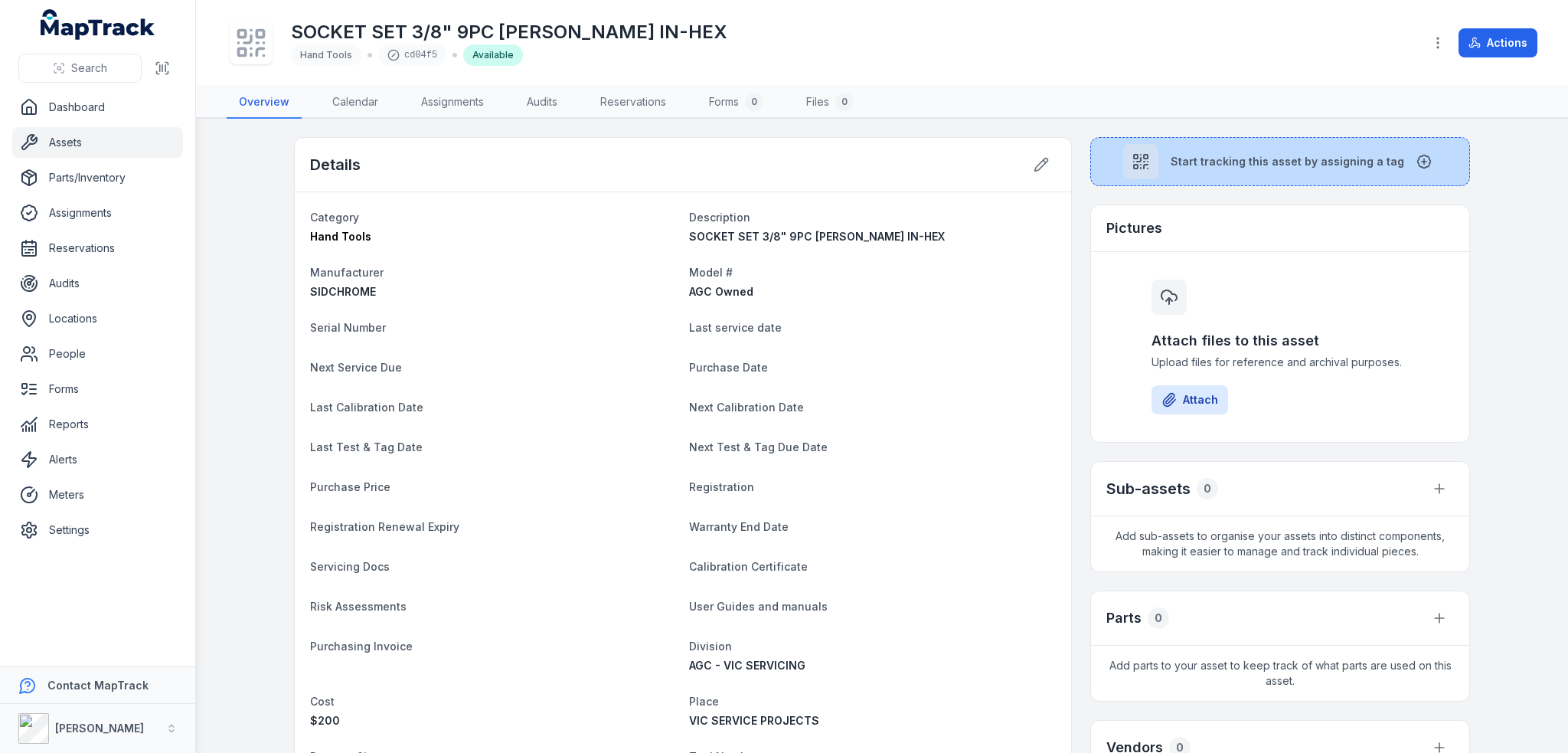
click at [1242, 167] on span "Start tracking this asset by assigning a tag" at bounding box center [1286, 161] width 233 height 16
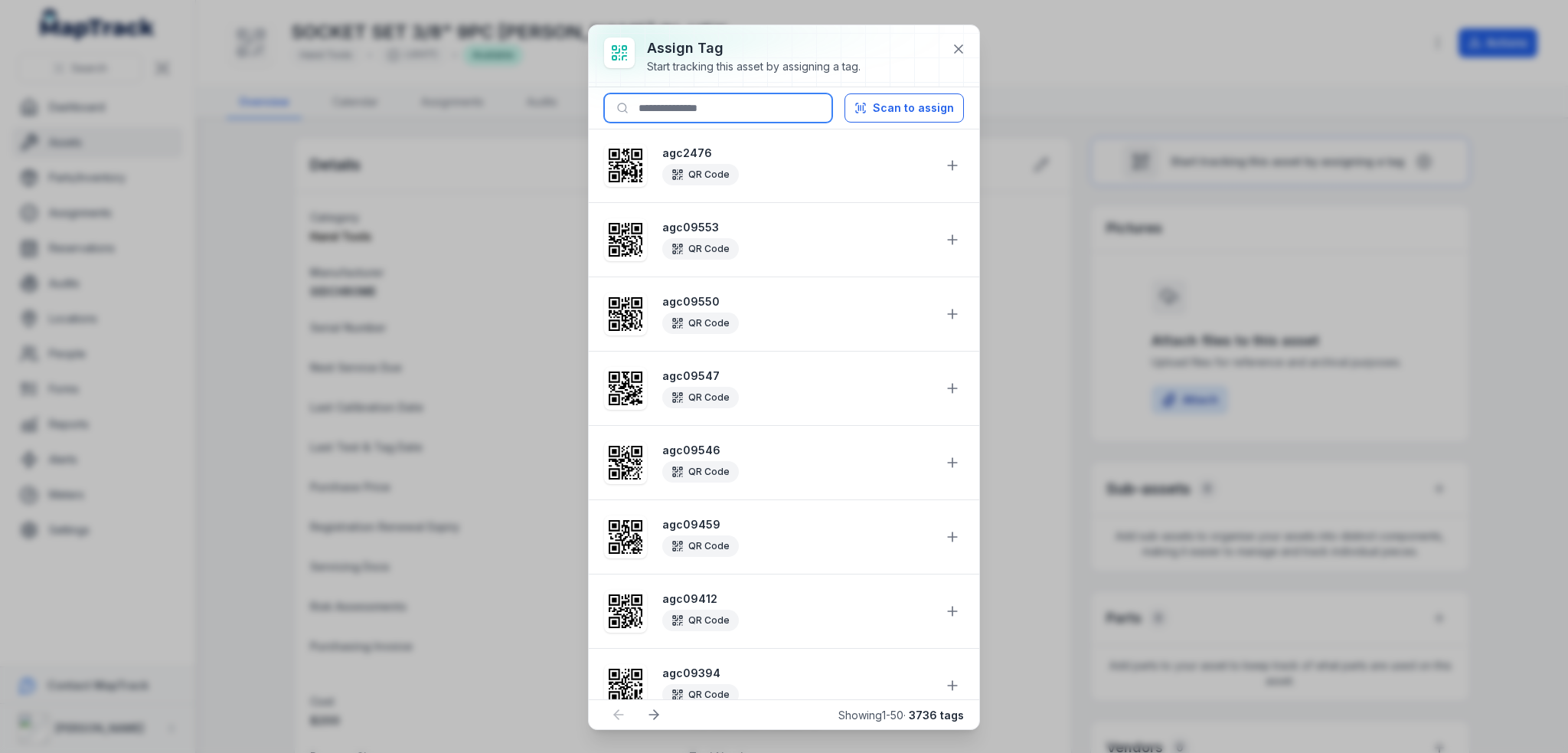
click at [686, 112] on input at bounding box center [719, 108] width 228 height 30
paste input "********"
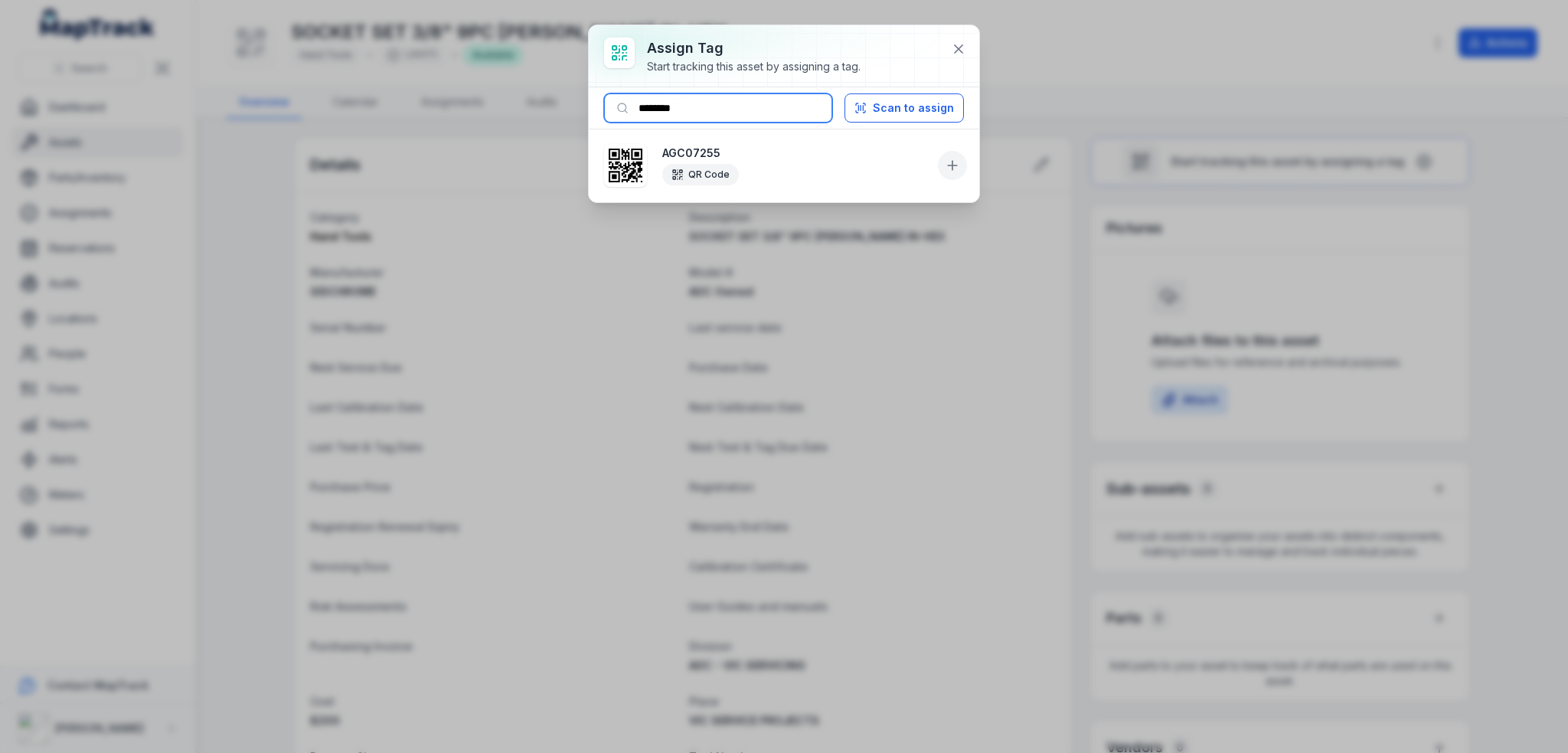
type input "********"
click at [943, 163] on button at bounding box center [953, 165] width 30 height 30
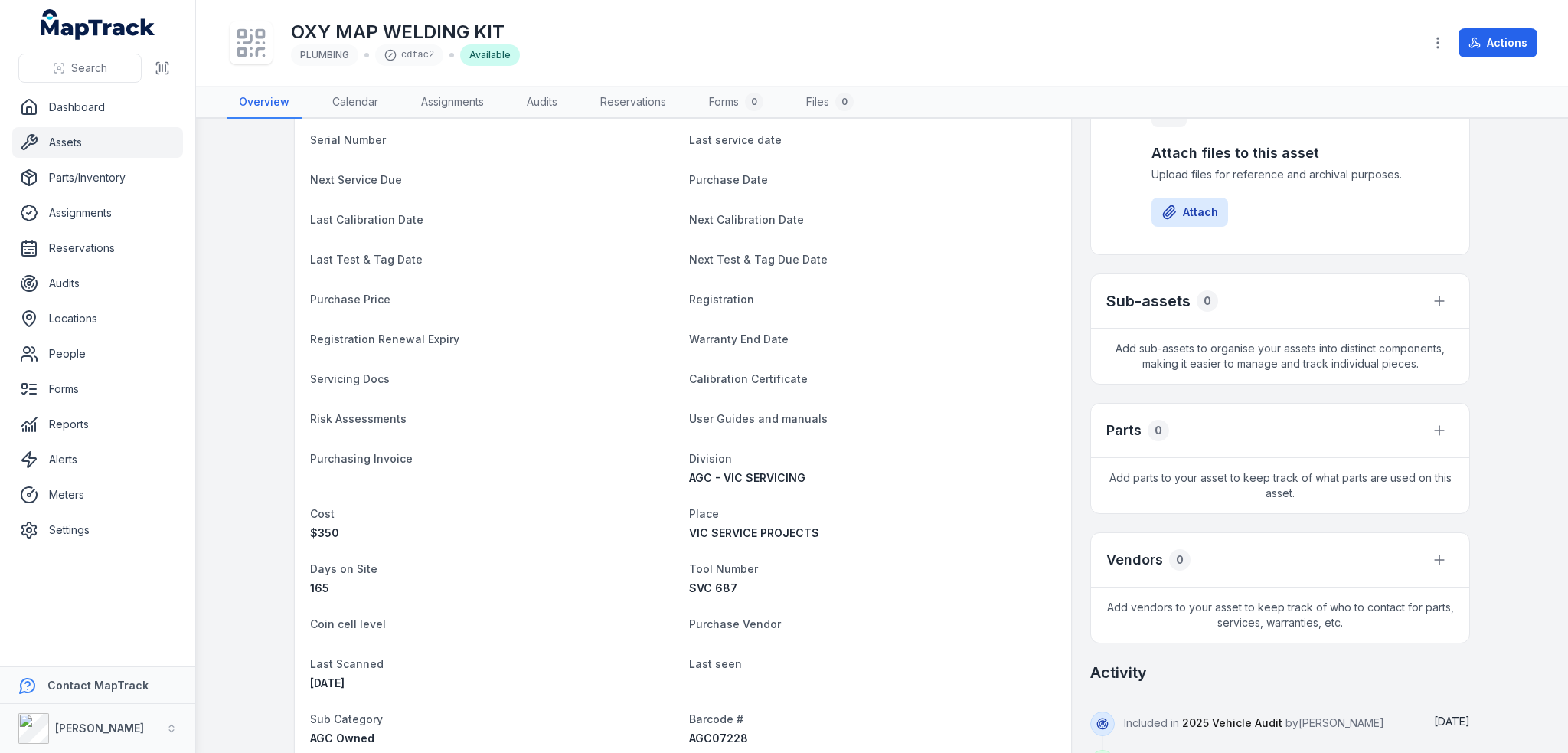
scroll to position [383, 0]
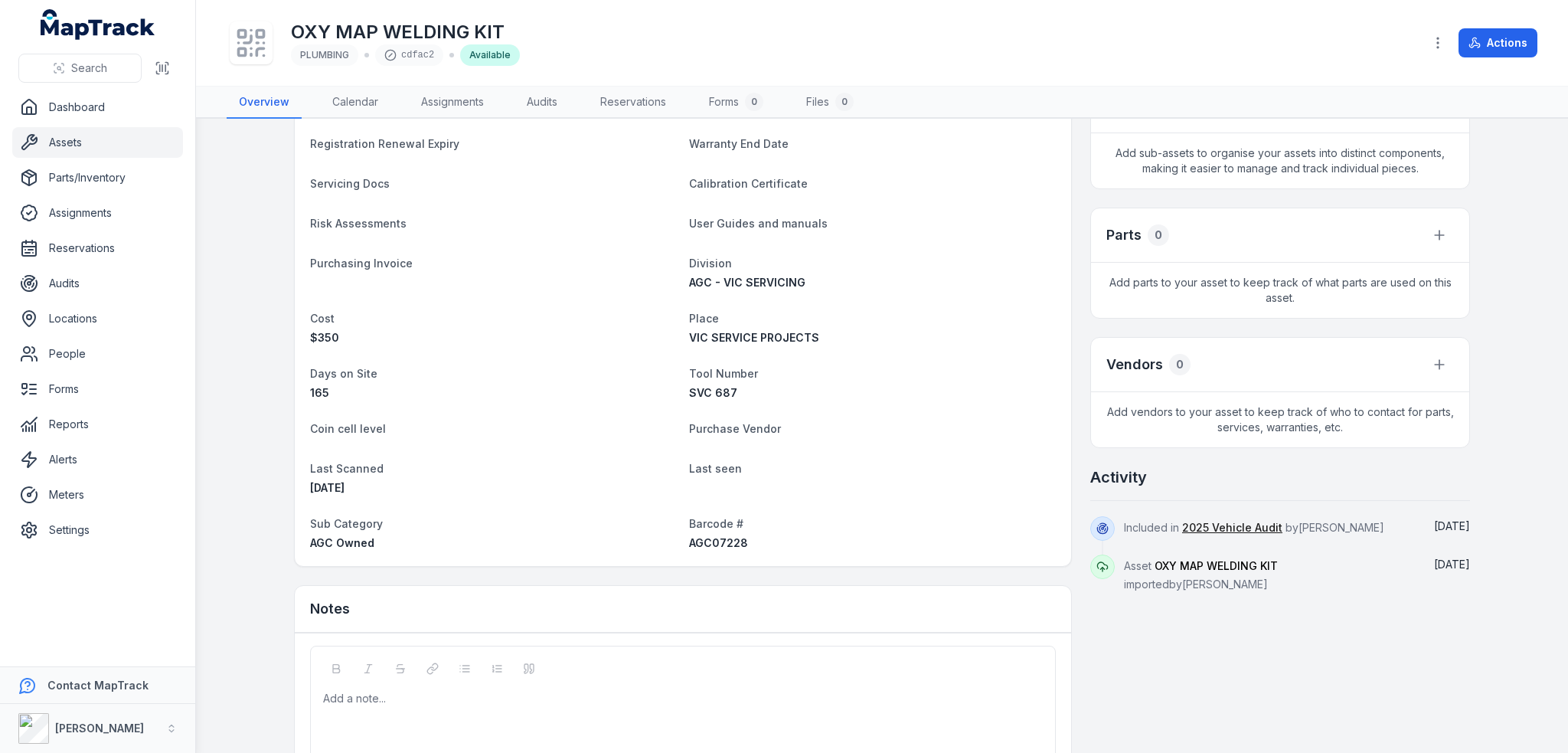
click at [720, 539] on span "AGC07228" at bounding box center [719, 541] width 59 height 13
copy span "AGC07228"
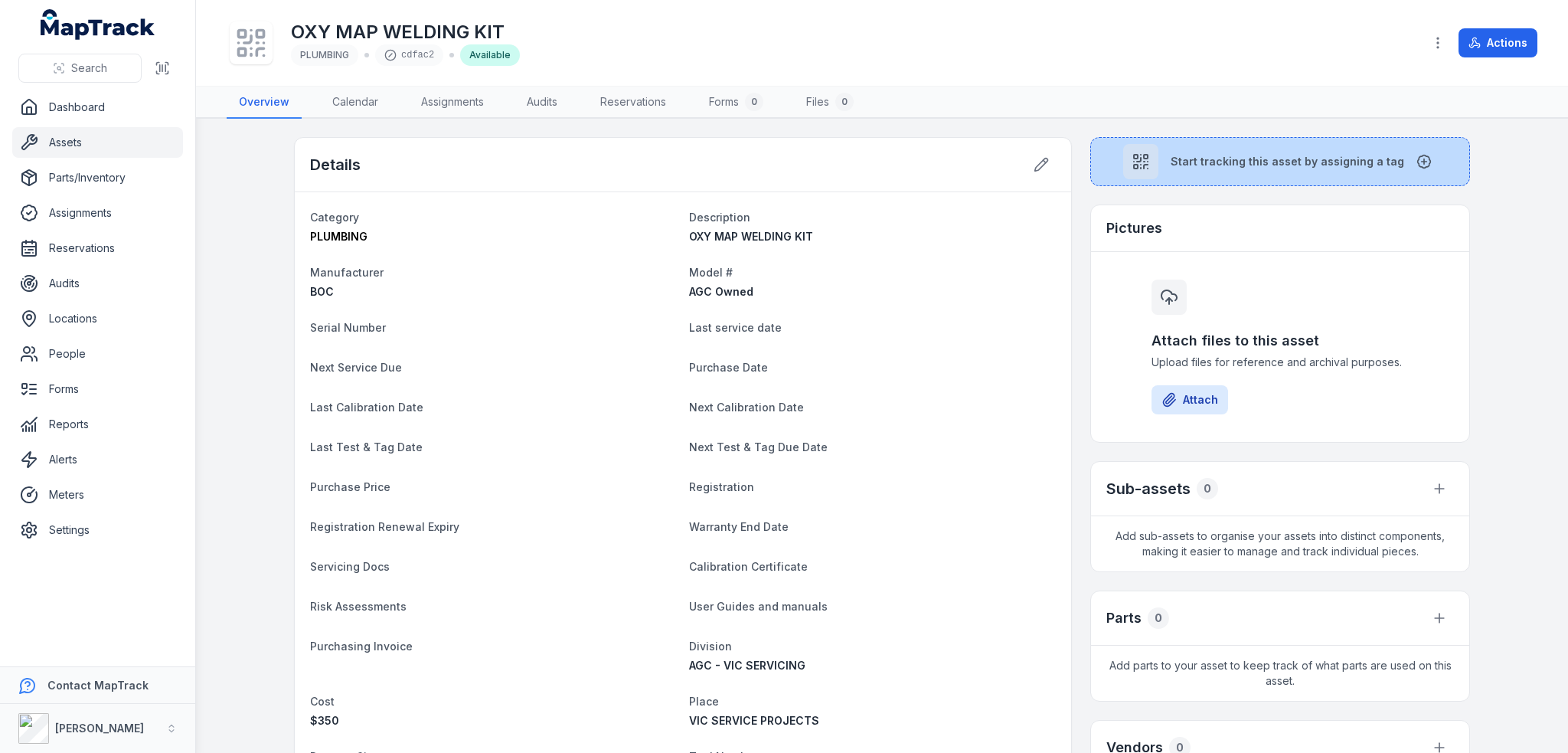
click at [1166, 167] on button "Start tracking this asset by assigning a tag" at bounding box center [1281, 161] width 380 height 49
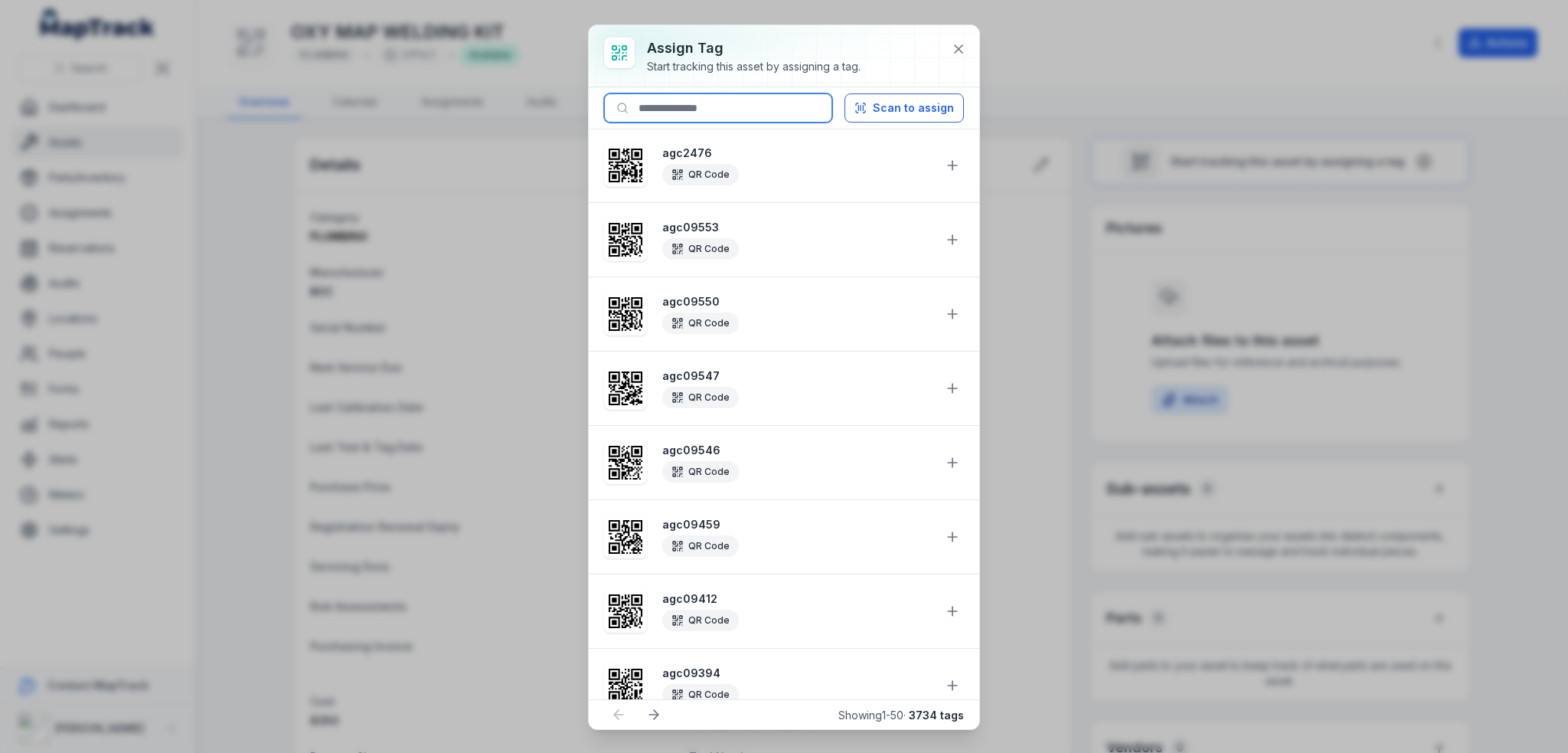
click at [796, 100] on input at bounding box center [719, 108] width 228 height 30
paste input "********"
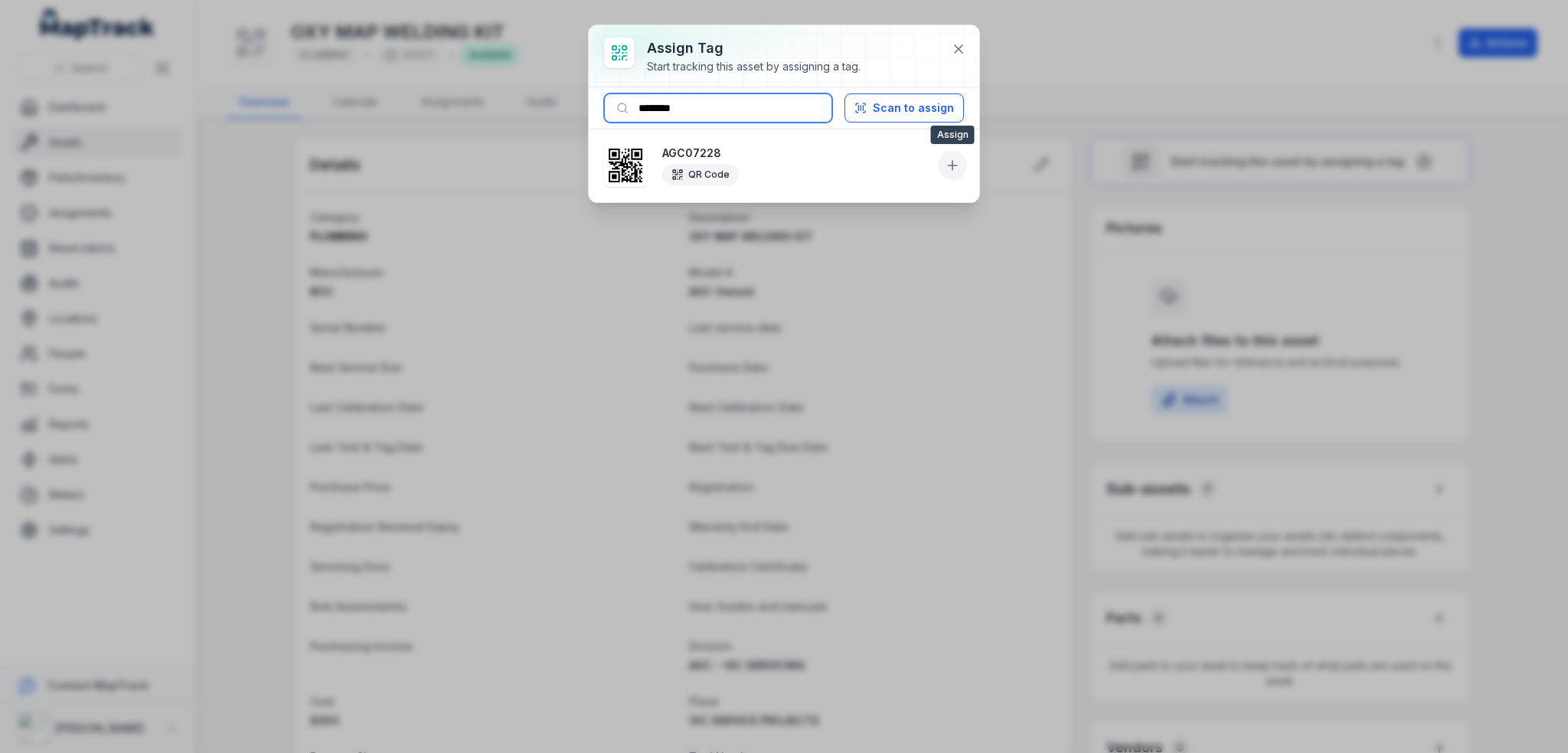
type input "********"
click at [953, 167] on icon at bounding box center [953, 164] width 0 height 9
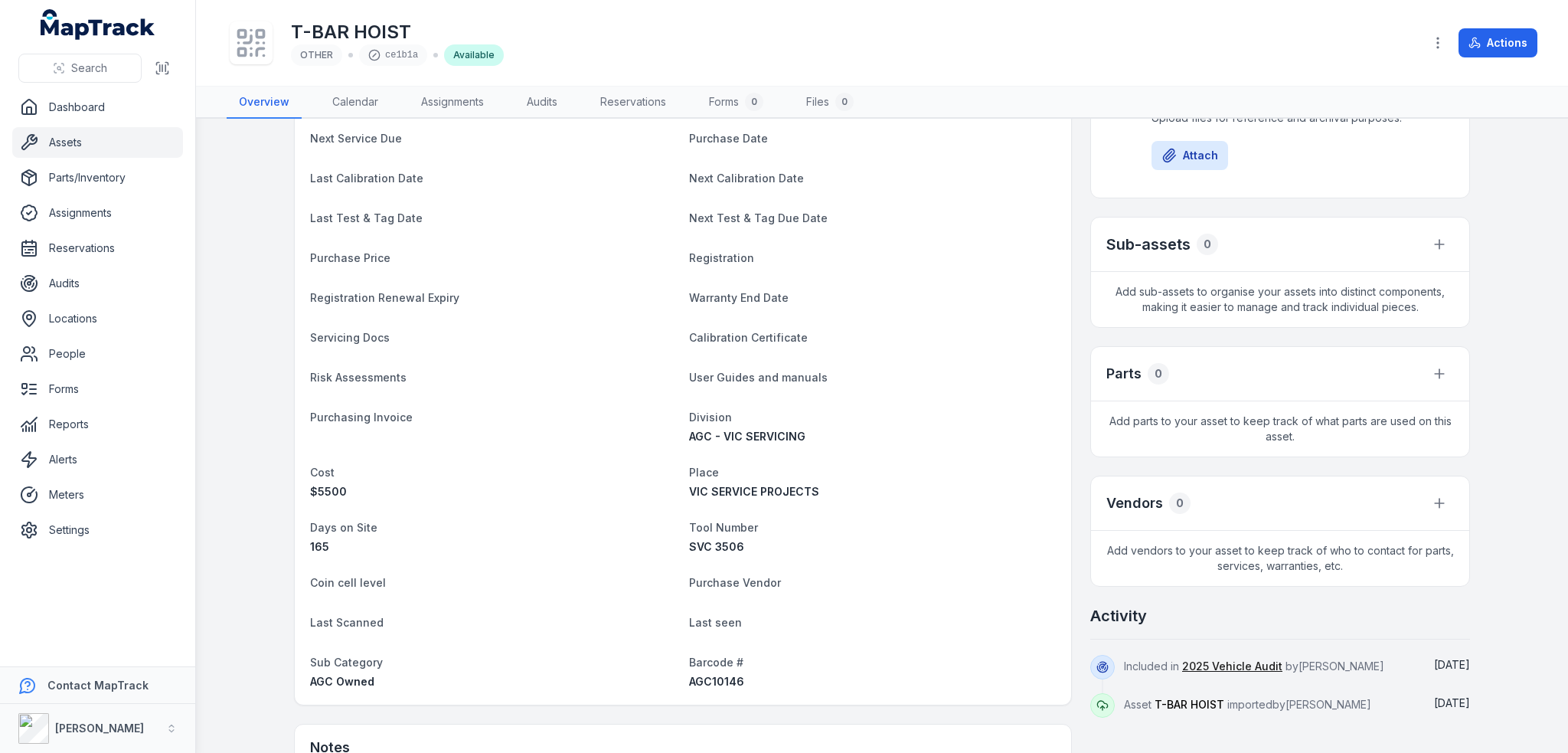
scroll to position [455, 0]
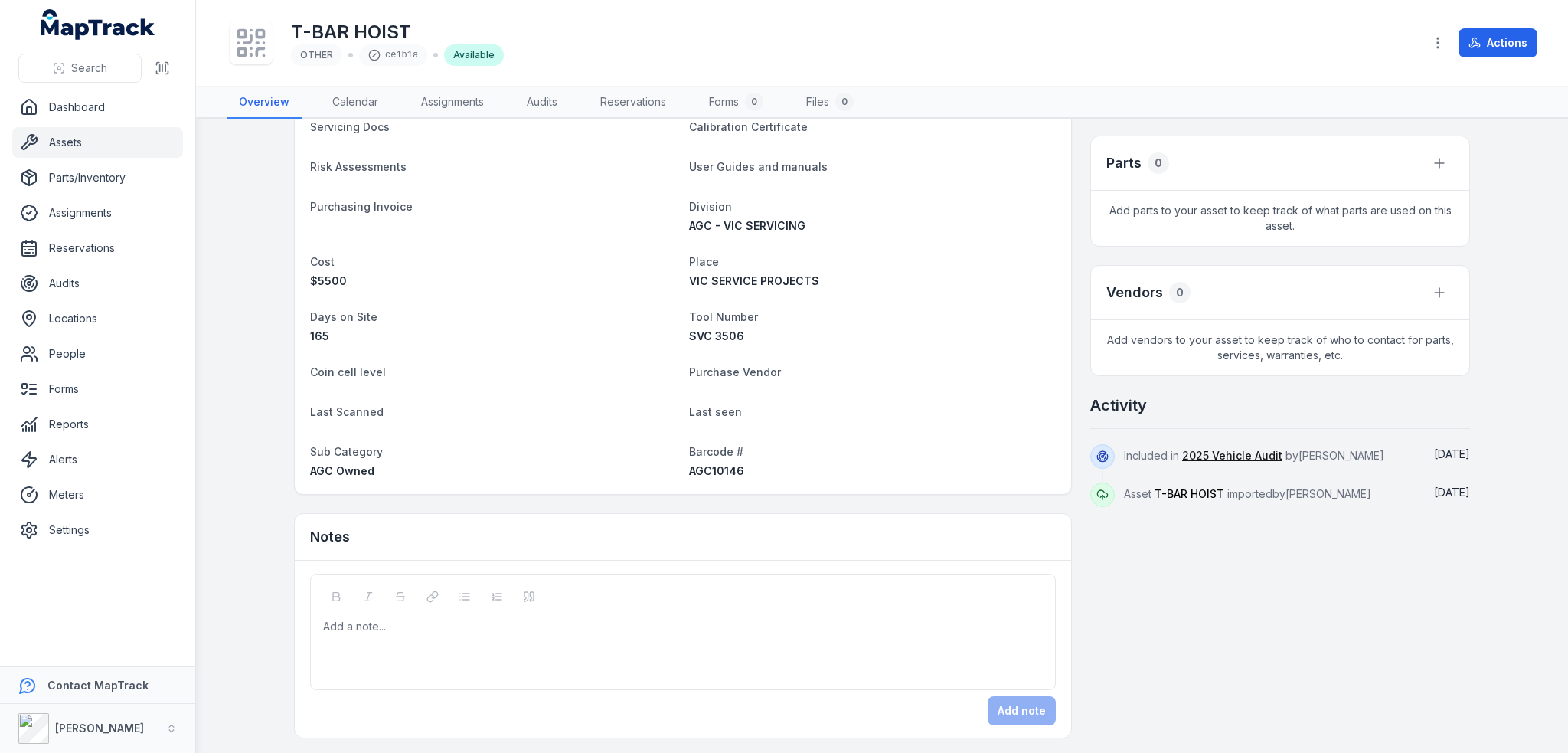
click at [708, 469] on span "AGC10146" at bounding box center [717, 470] width 55 height 13
copy span "AGC10146"
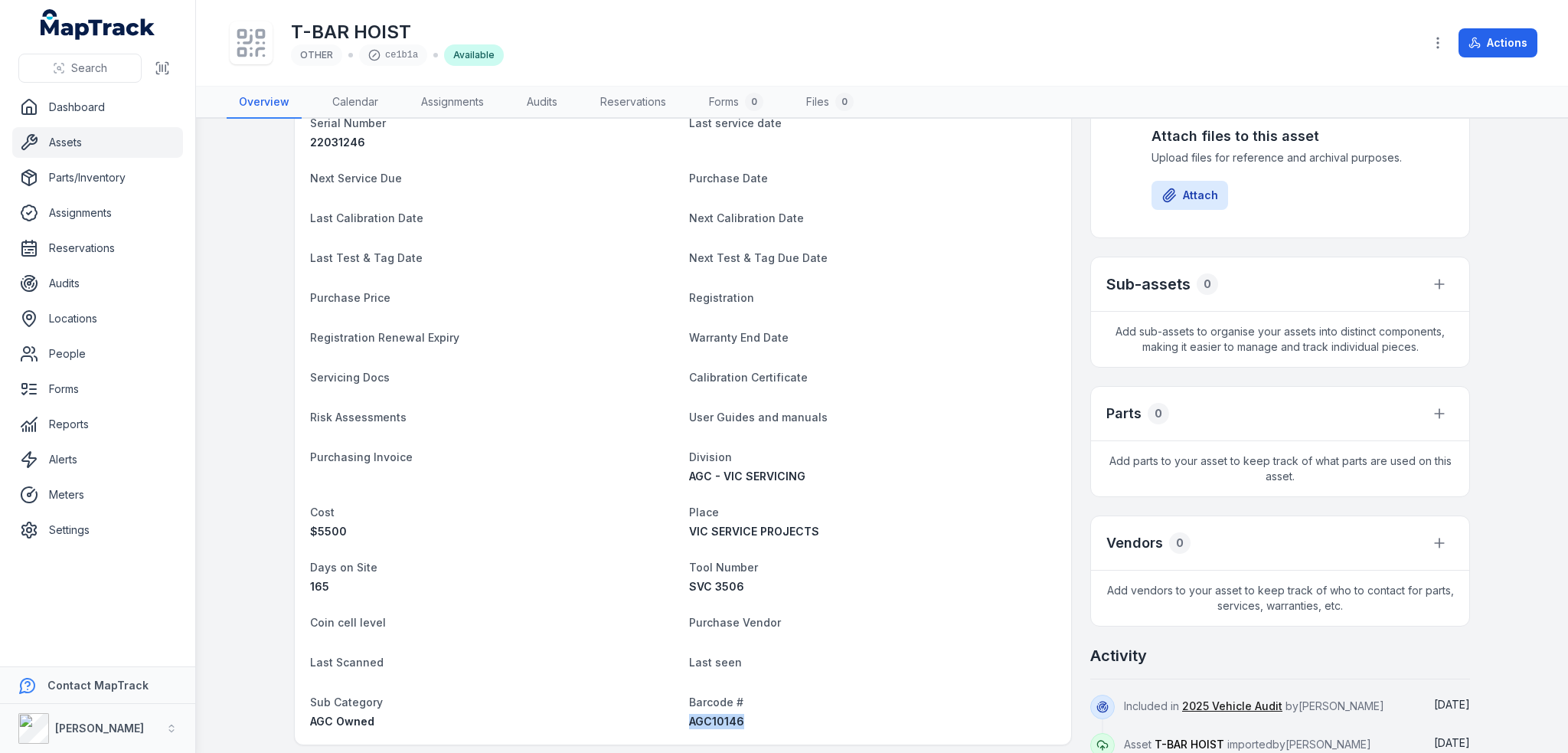
scroll to position [0, 0]
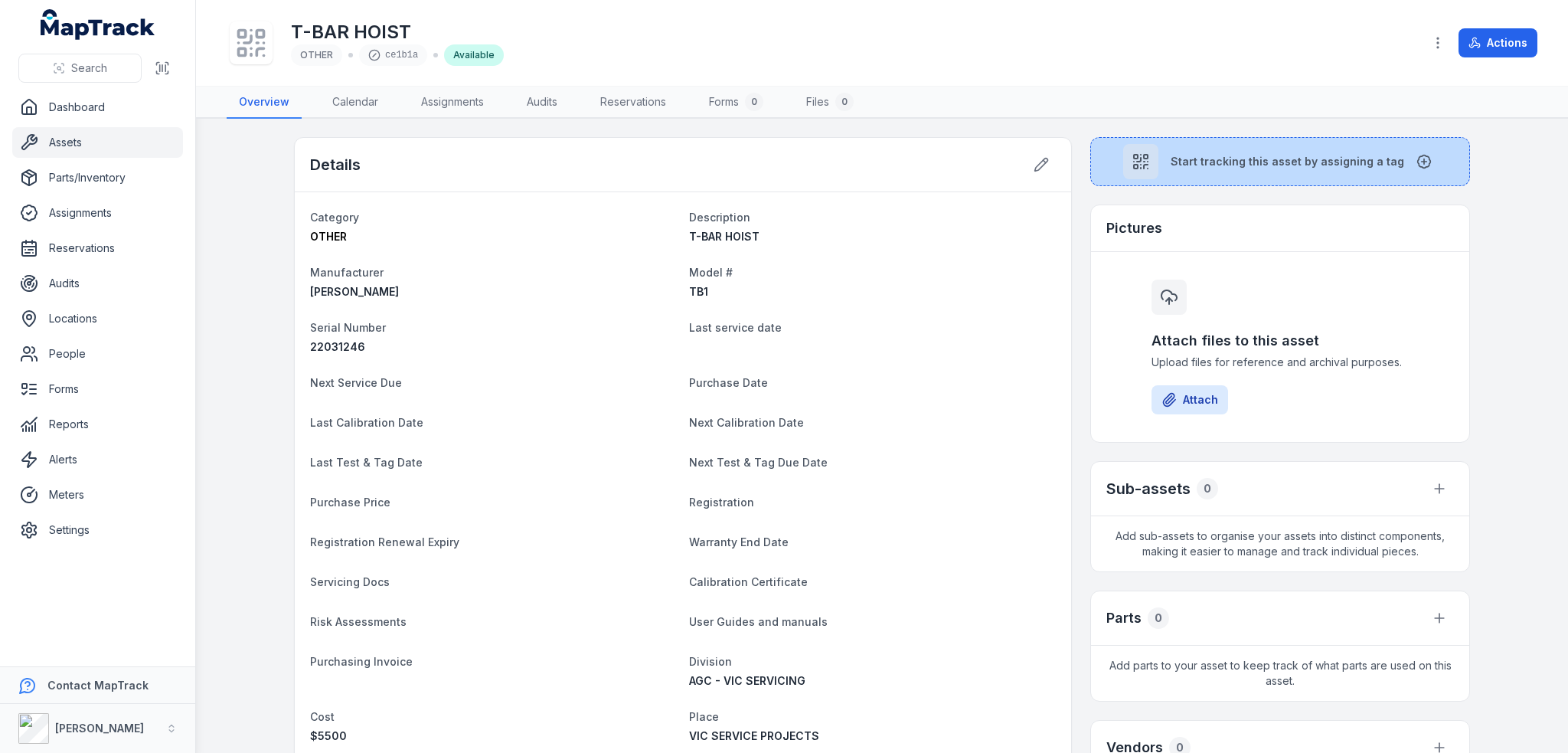
click at [1194, 149] on button "Start tracking this asset by assigning a tag" at bounding box center [1281, 161] width 380 height 49
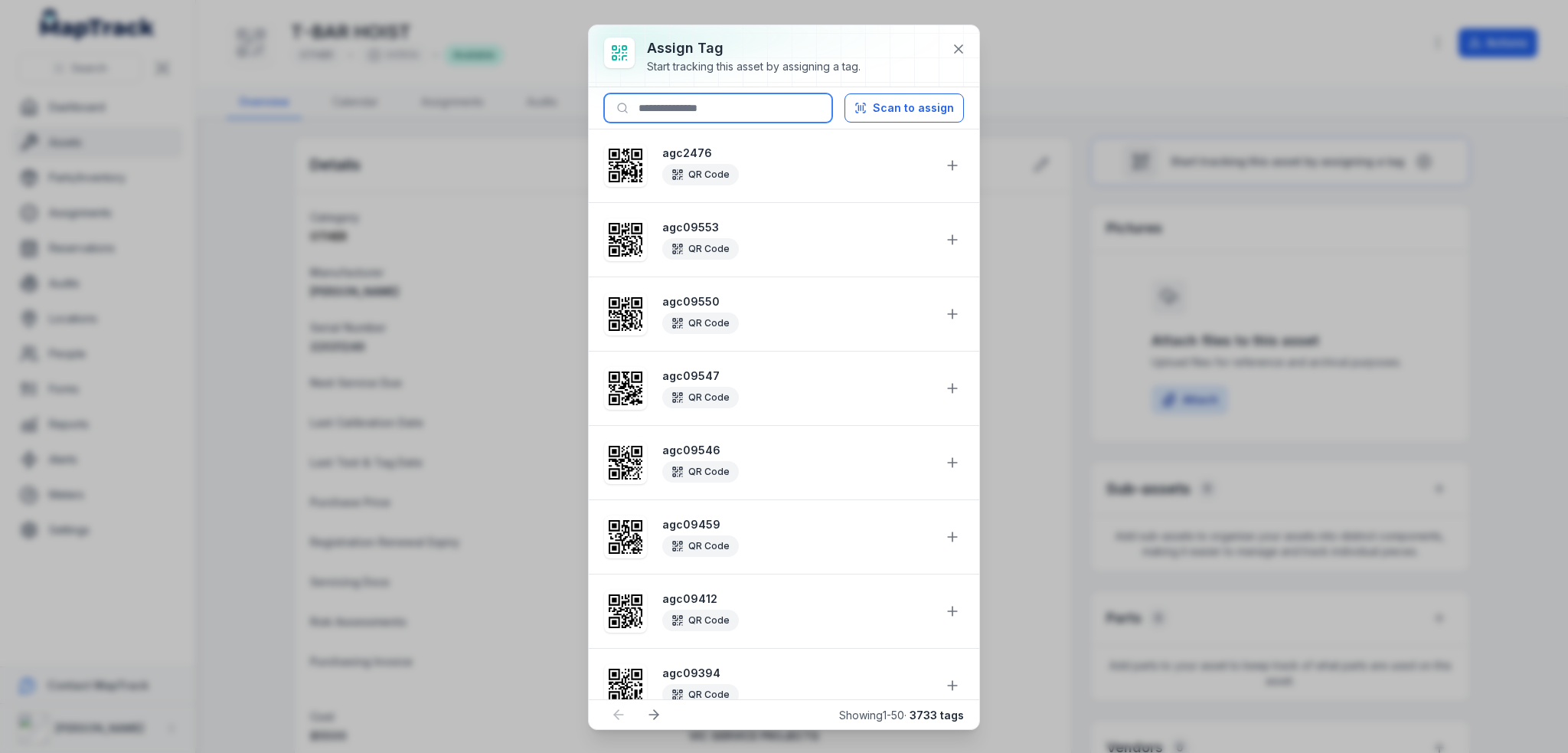
click at [690, 113] on input at bounding box center [719, 108] width 228 height 30
paste input "********"
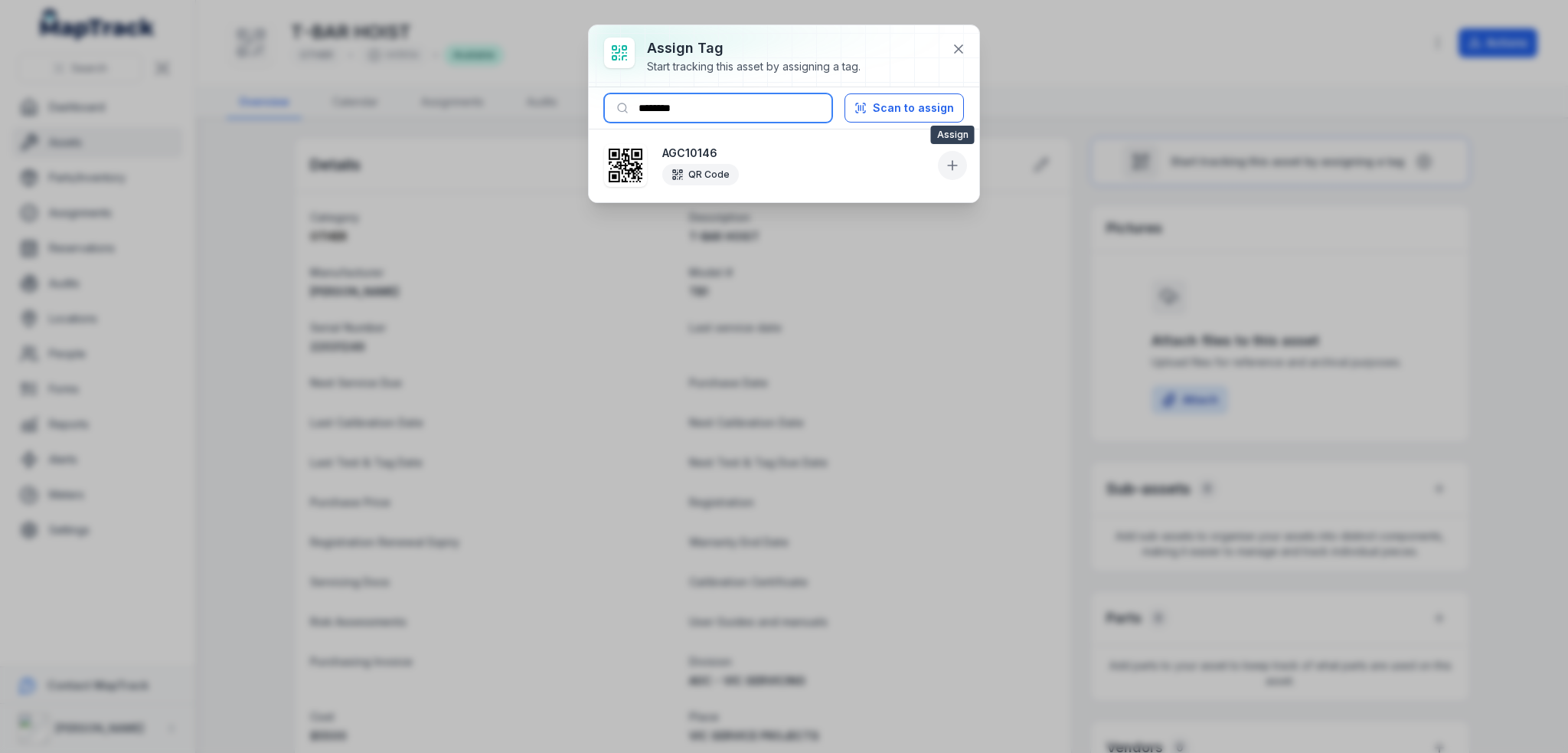
type input "********"
click at [953, 166] on icon at bounding box center [953, 164] width 0 height 9
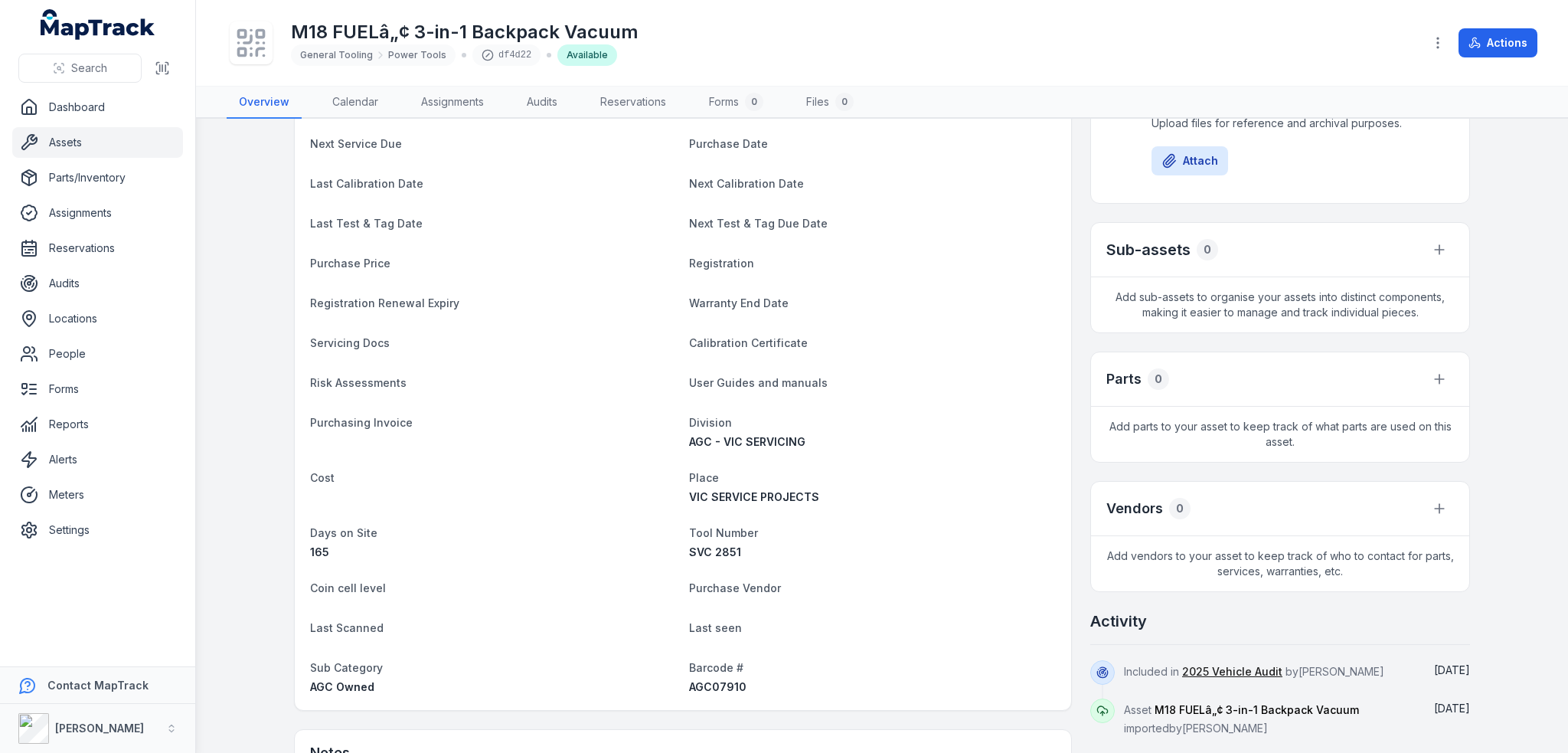
scroll to position [383, 0]
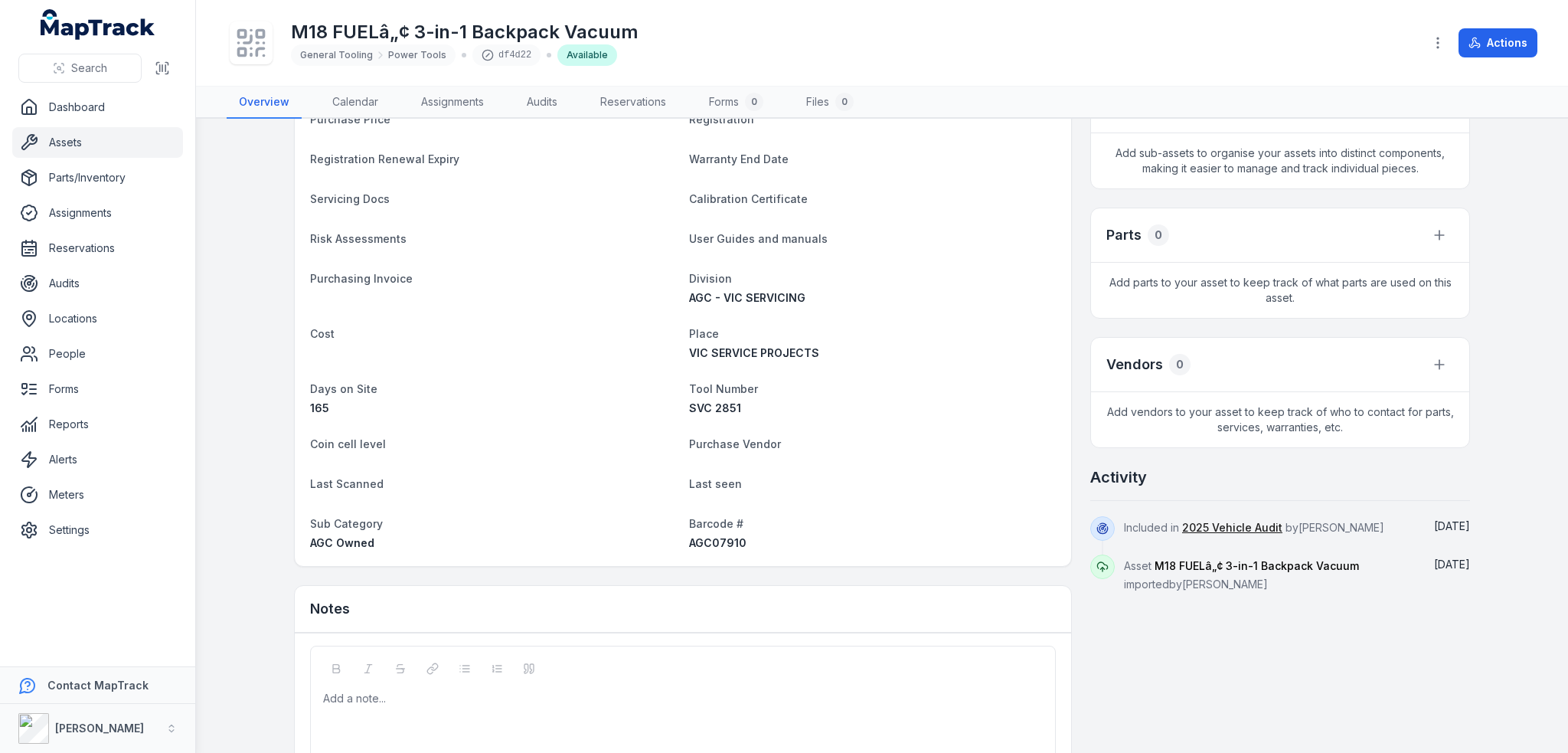
click at [705, 542] on span "AGC07910" at bounding box center [718, 541] width 57 height 13
copy span "AGC07910"
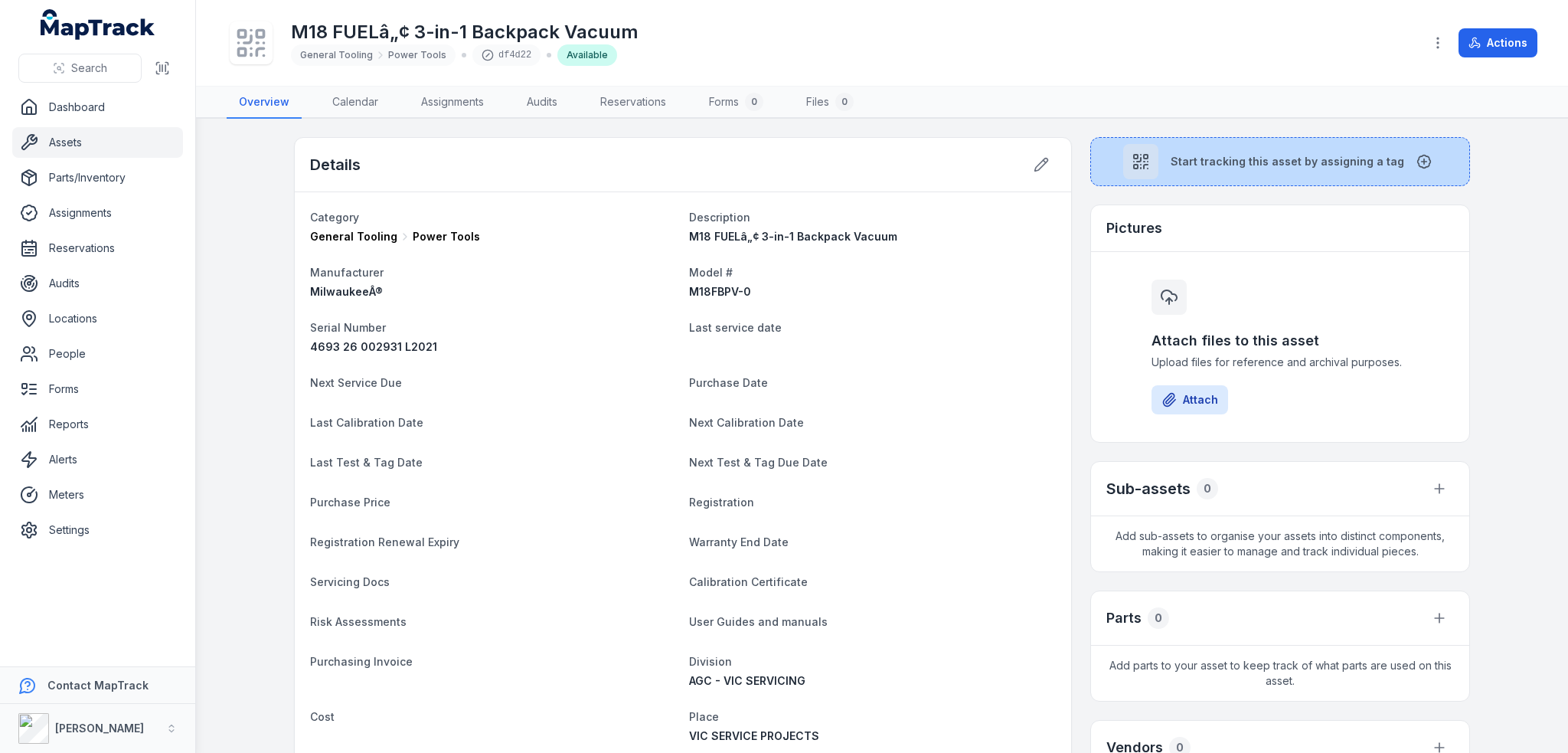
click at [1208, 145] on button "Start tracking this asset by assigning a tag" at bounding box center [1281, 161] width 380 height 49
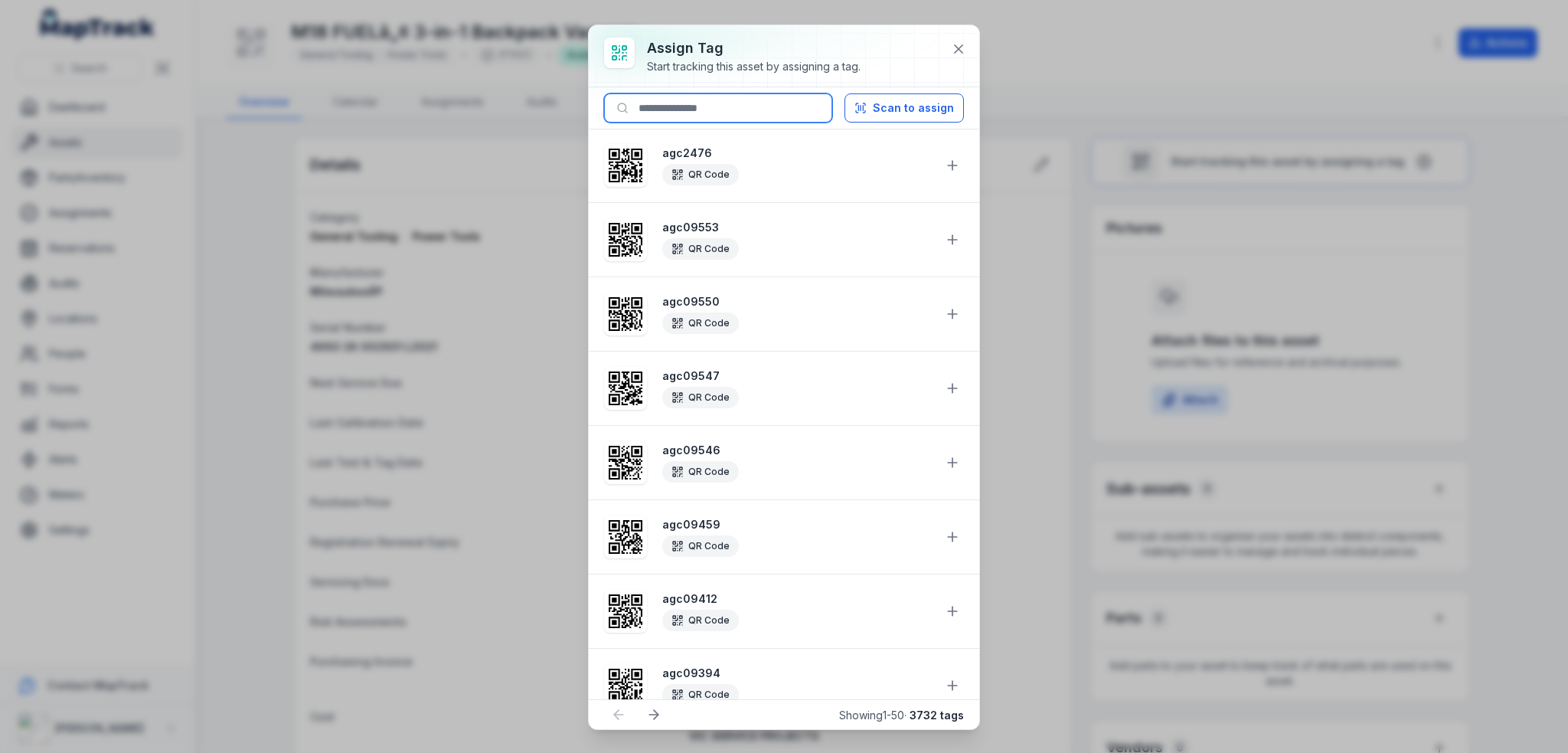
click at [760, 105] on input at bounding box center [719, 108] width 228 height 30
paste input "********"
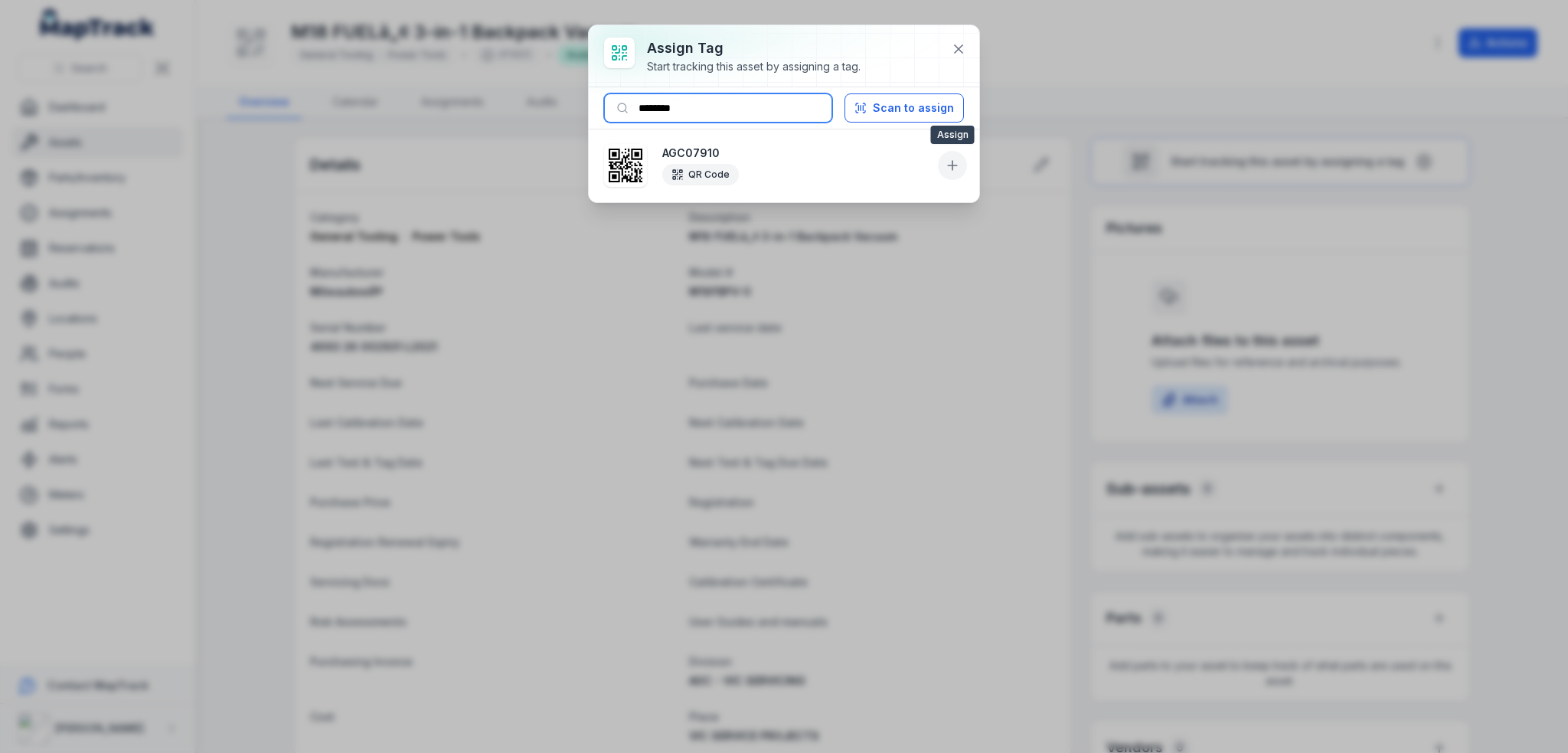
type input "********"
click at [956, 165] on icon at bounding box center [953, 165] width 16 height 16
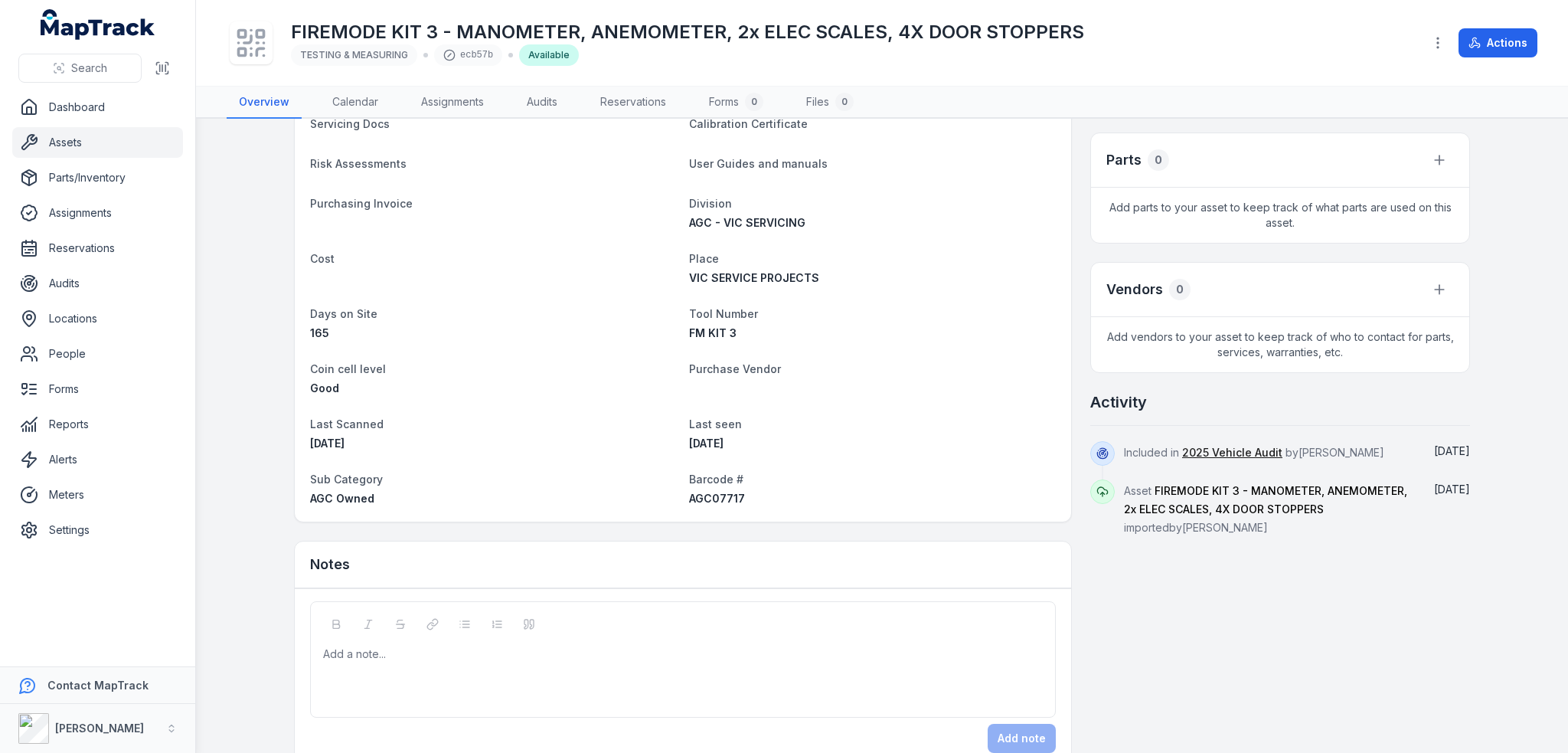
scroll to position [460, 0]
click at [689, 486] on div "Barcode # AGC07717" at bounding box center [872, 485] width 367 height 36
copy span "AGC07717"
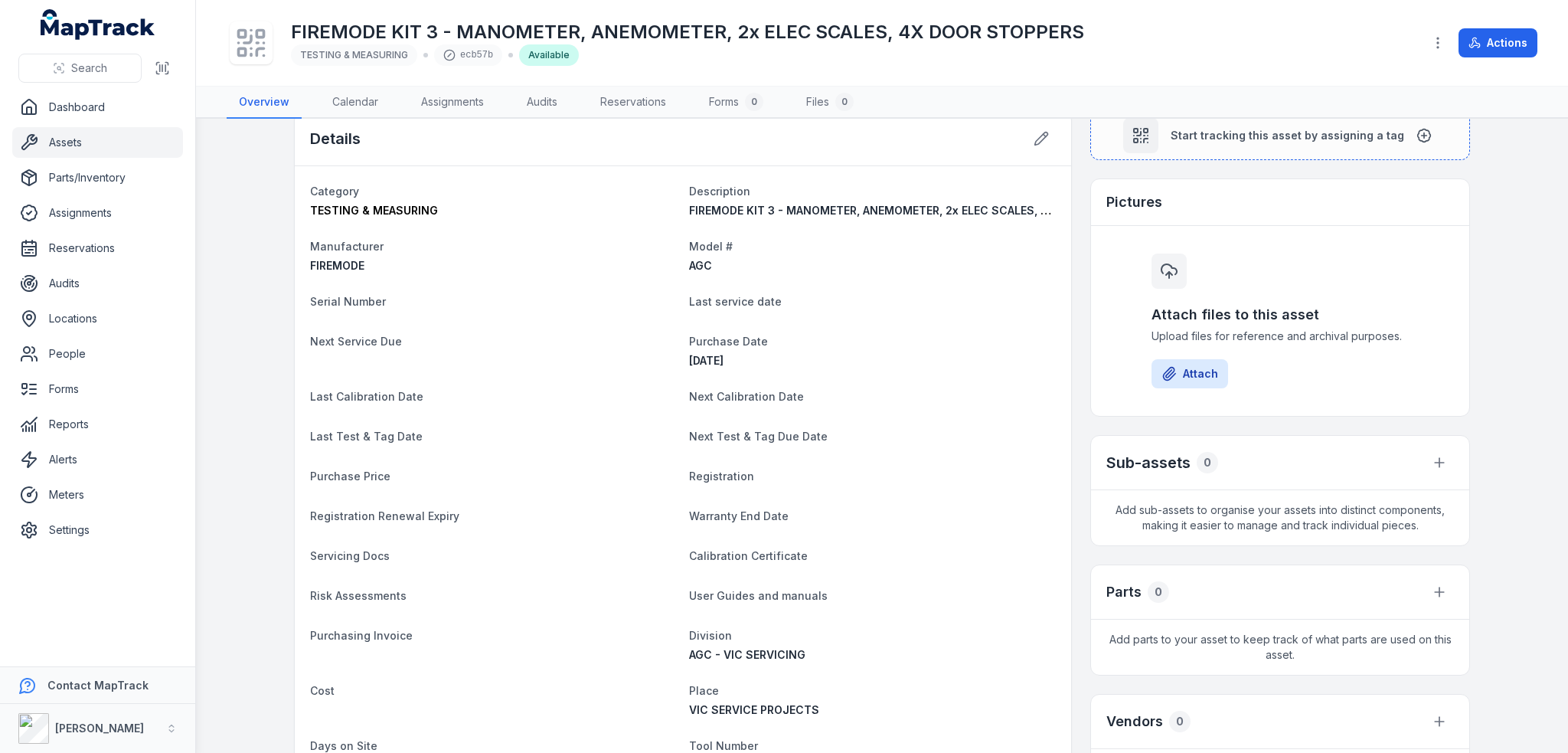
scroll to position [0, 0]
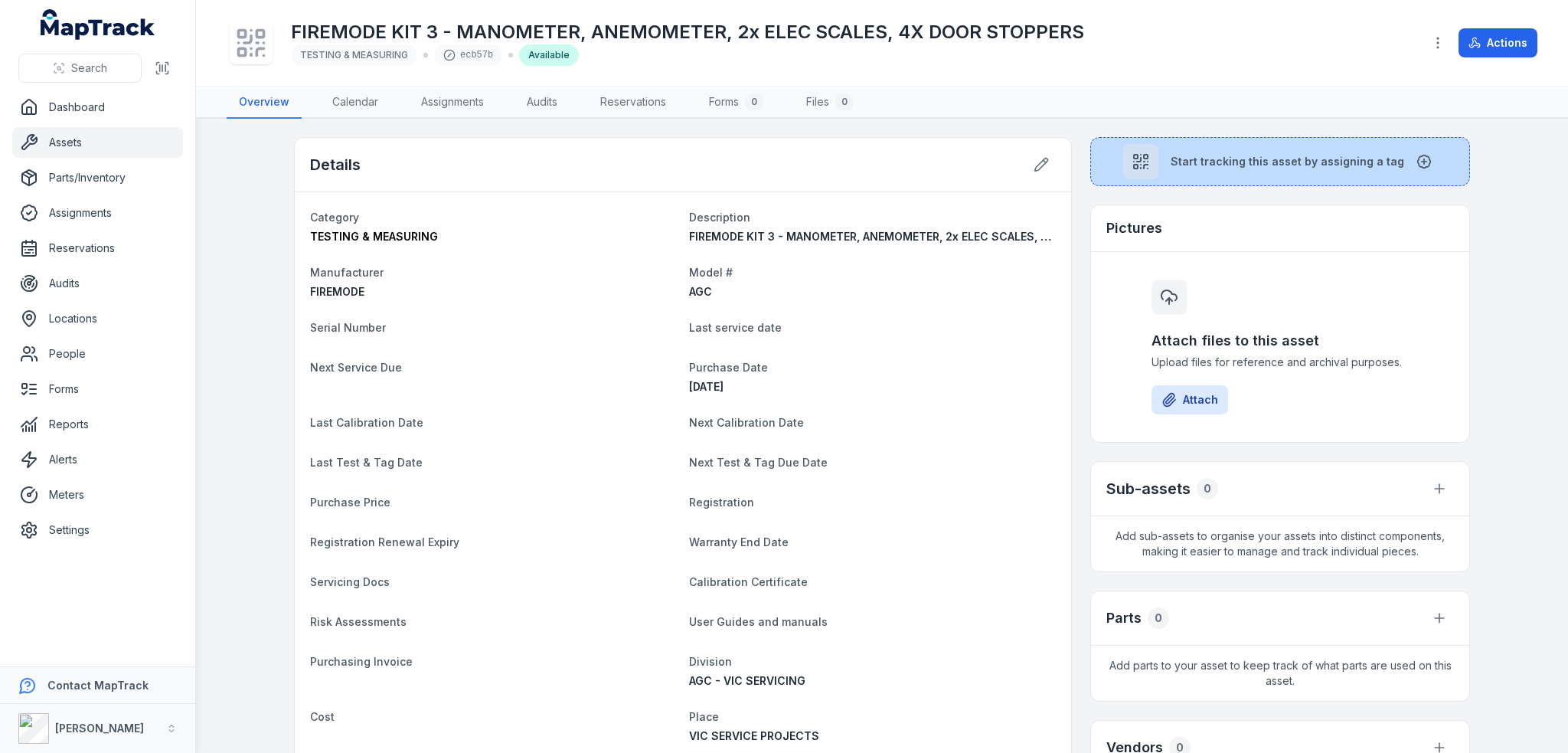
click at [1222, 163] on span "Start tracking this asset by assigning a tag" at bounding box center [1286, 161] width 233 height 16
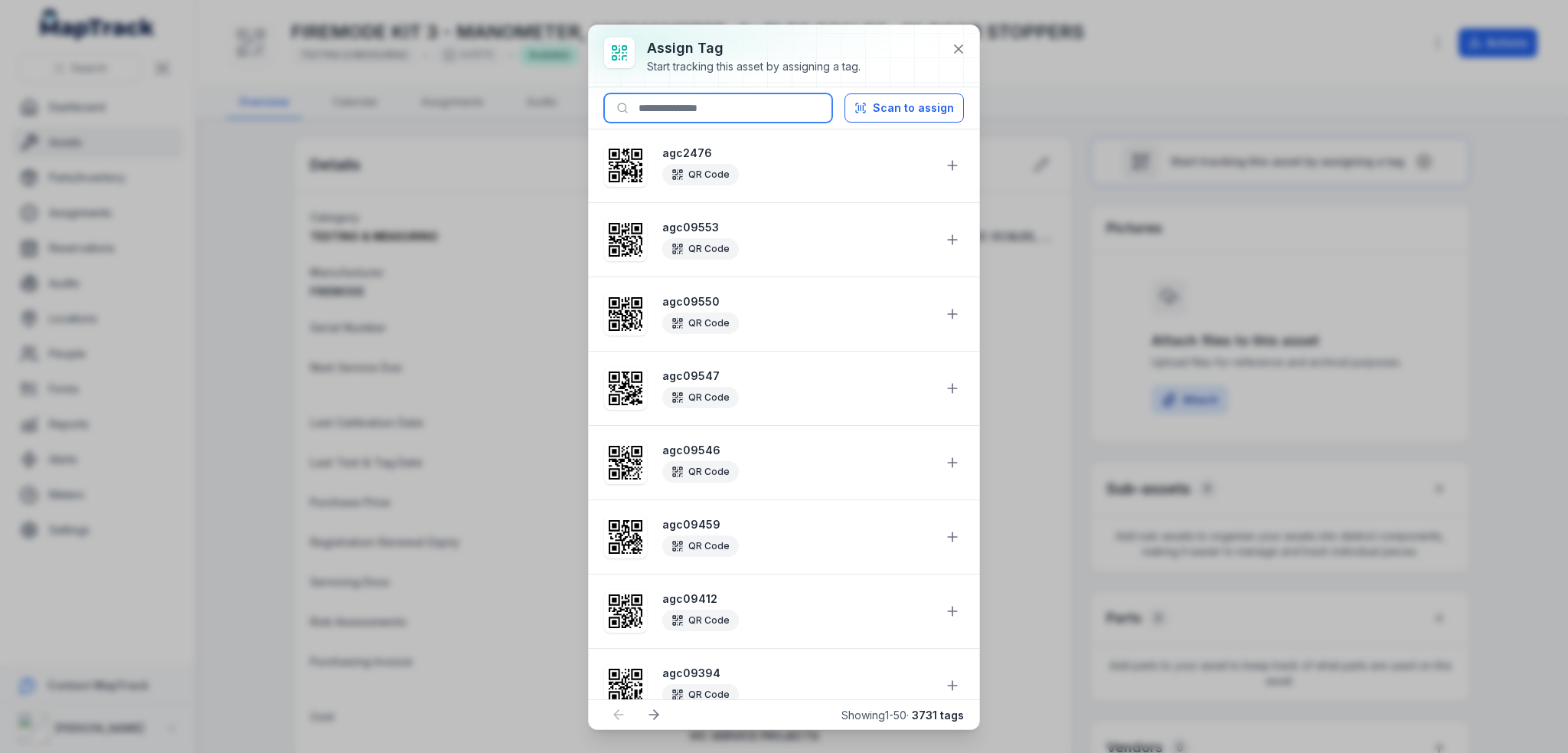
click at [692, 106] on input at bounding box center [719, 108] width 228 height 30
paste input "********"
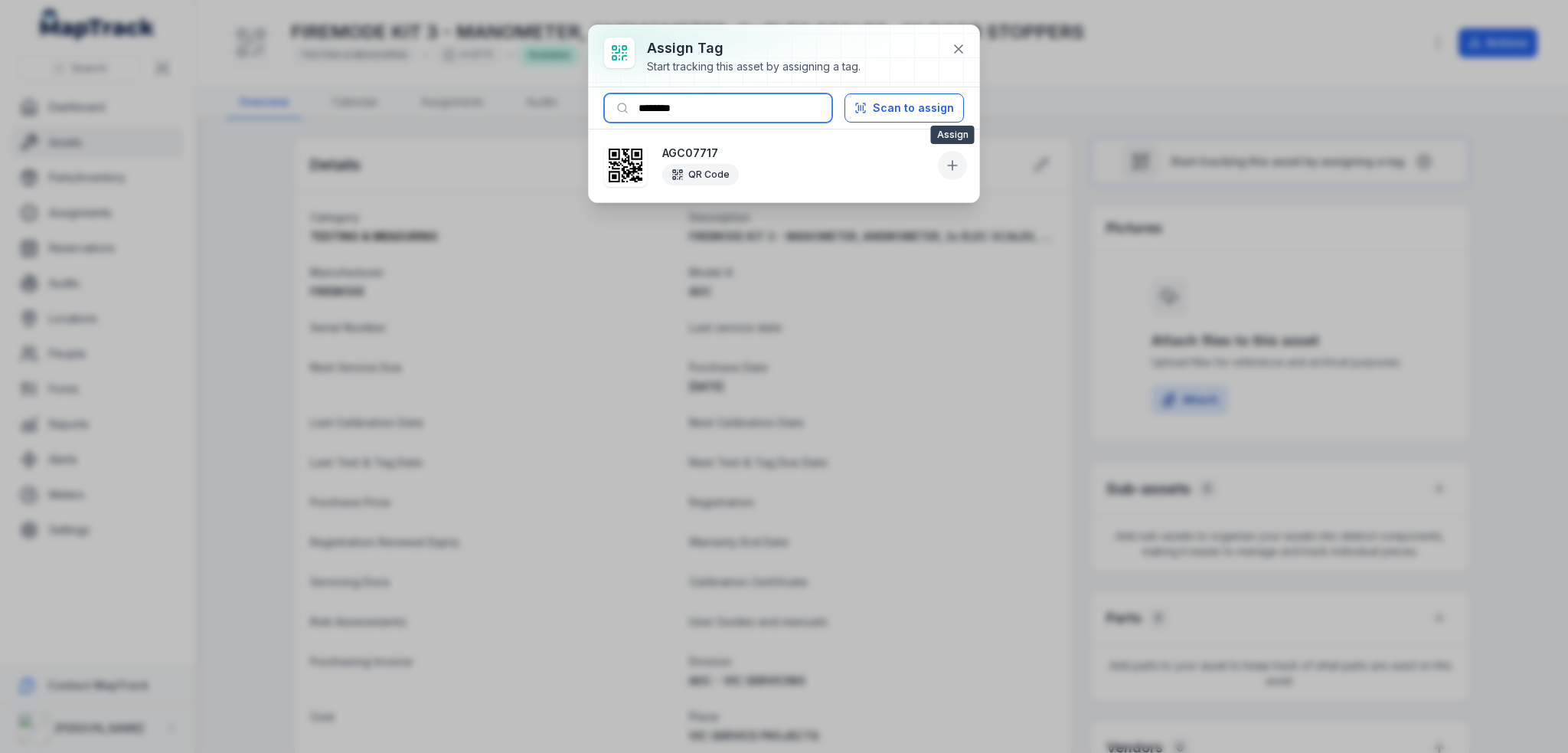
type input "********"
click at [960, 158] on icon at bounding box center [953, 165] width 16 height 16
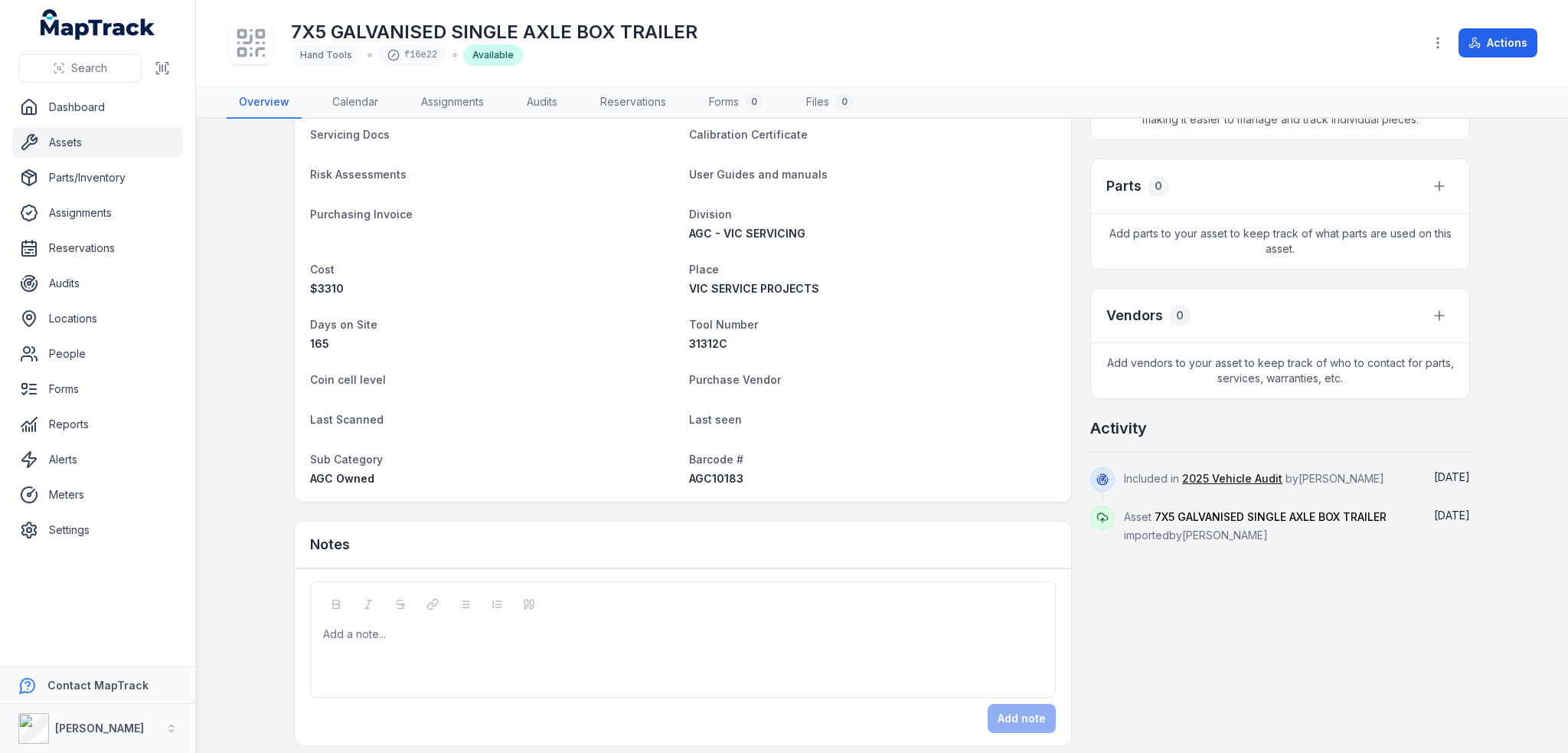
scroll to position [439, 0]
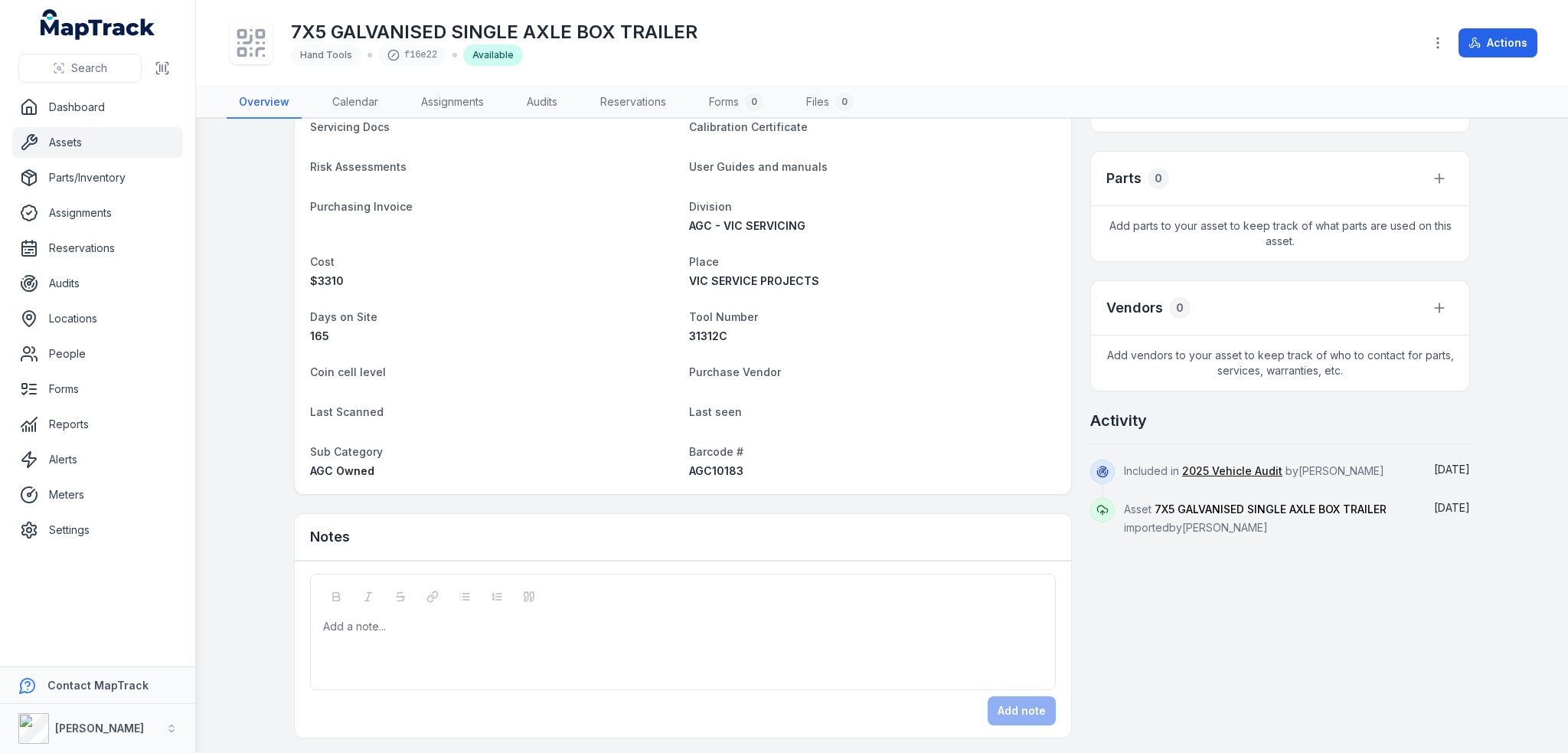
click at [694, 473] on span "AGC10183" at bounding box center [716, 470] width 54 height 13
copy span "AGC10183"
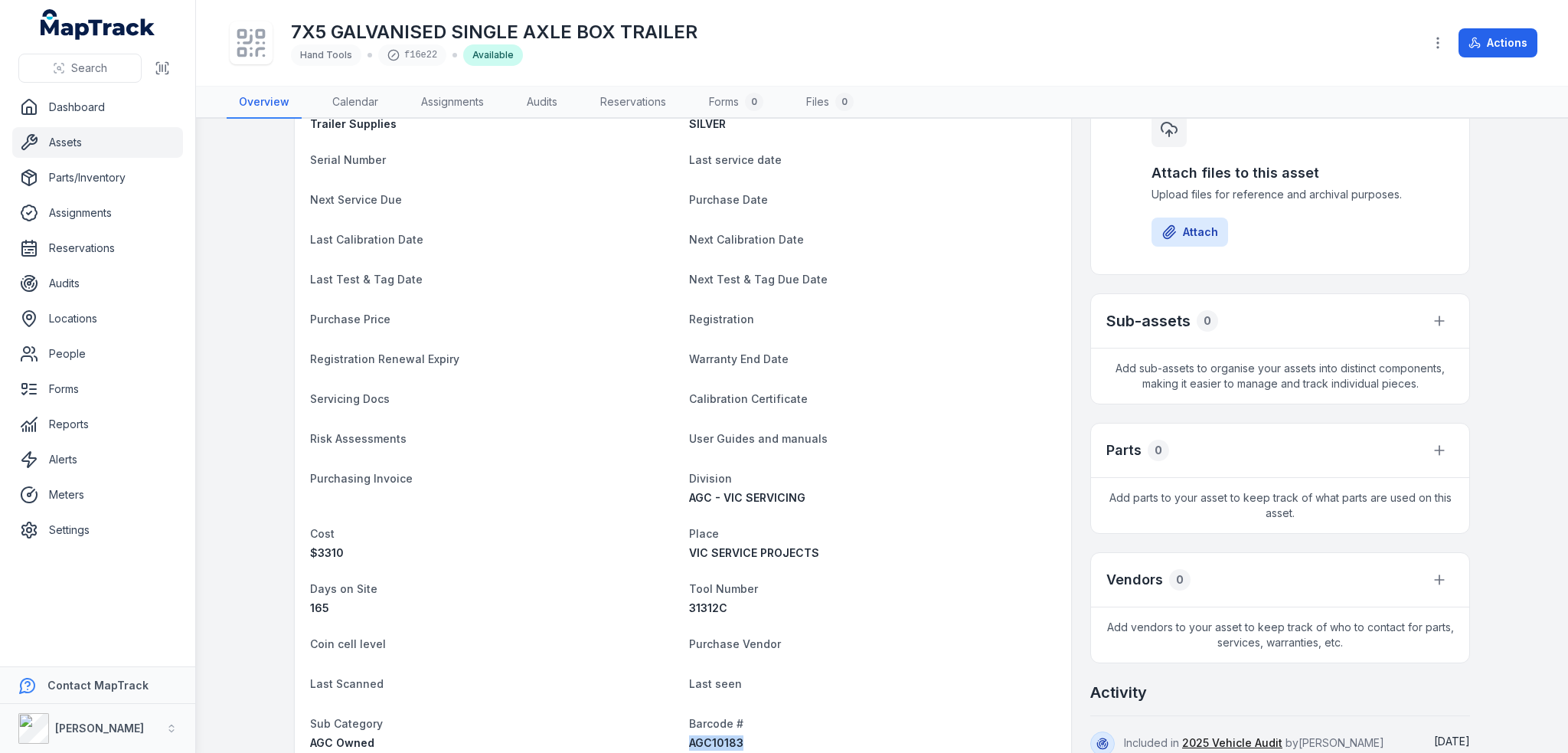
scroll to position [0, 0]
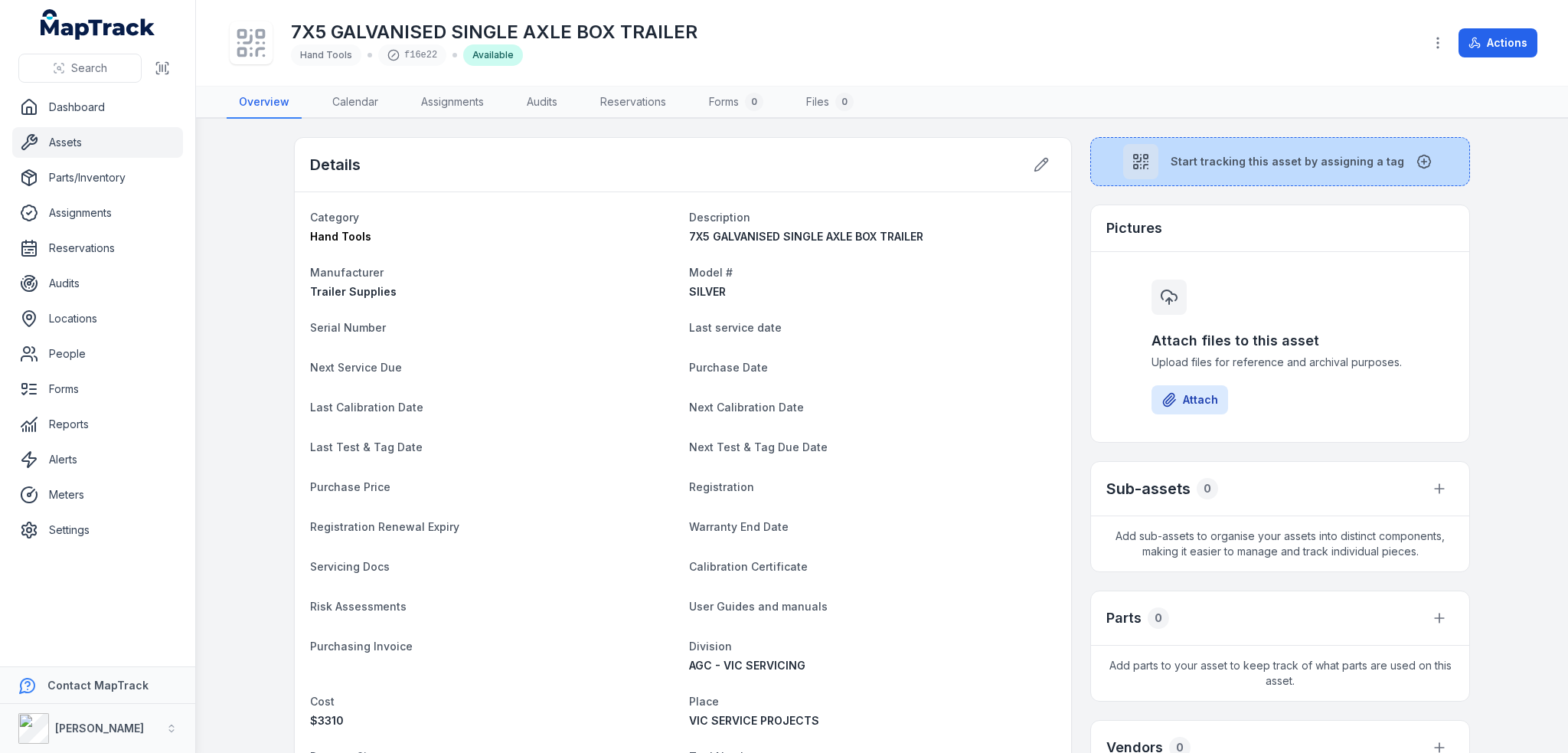
click at [1191, 168] on button "Start tracking this asset by assigning a tag" at bounding box center [1281, 161] width 380 height 49
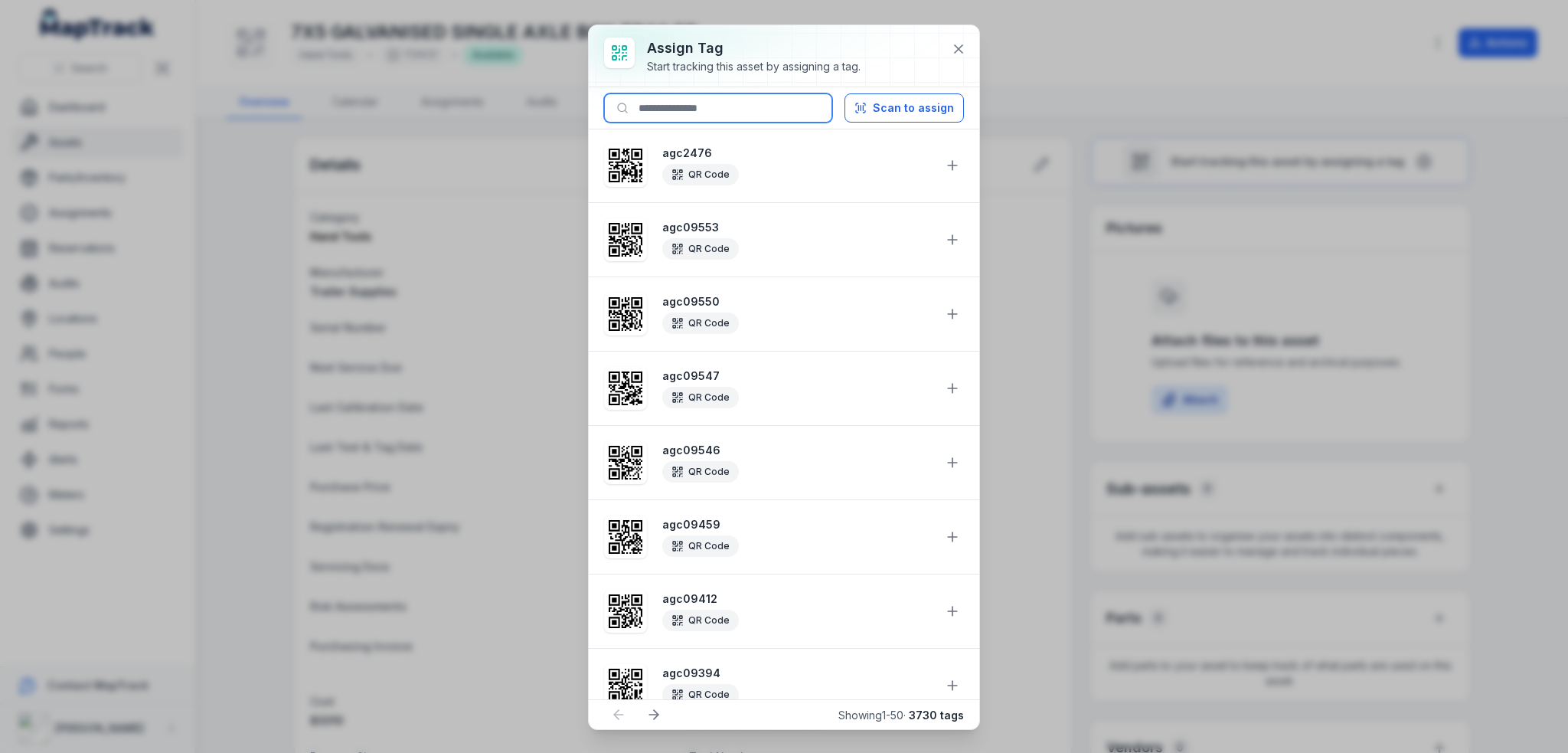
click at [675, 109] on input at bounding box center [719, 108] width 228 height 30
paste input "********"
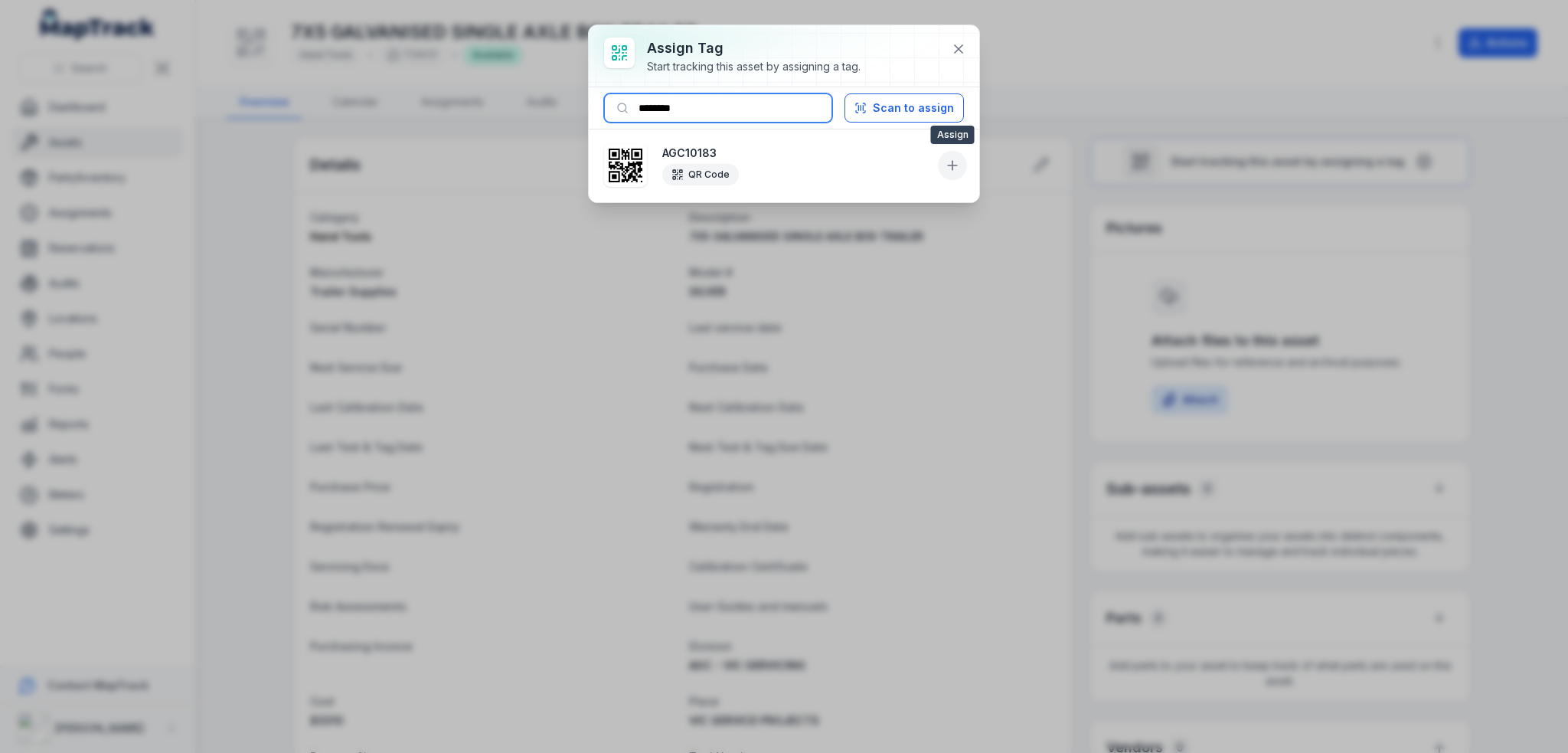
type input "********"
click at [957, 165] on icon at bounding box center [952, 165] width 9 height 0
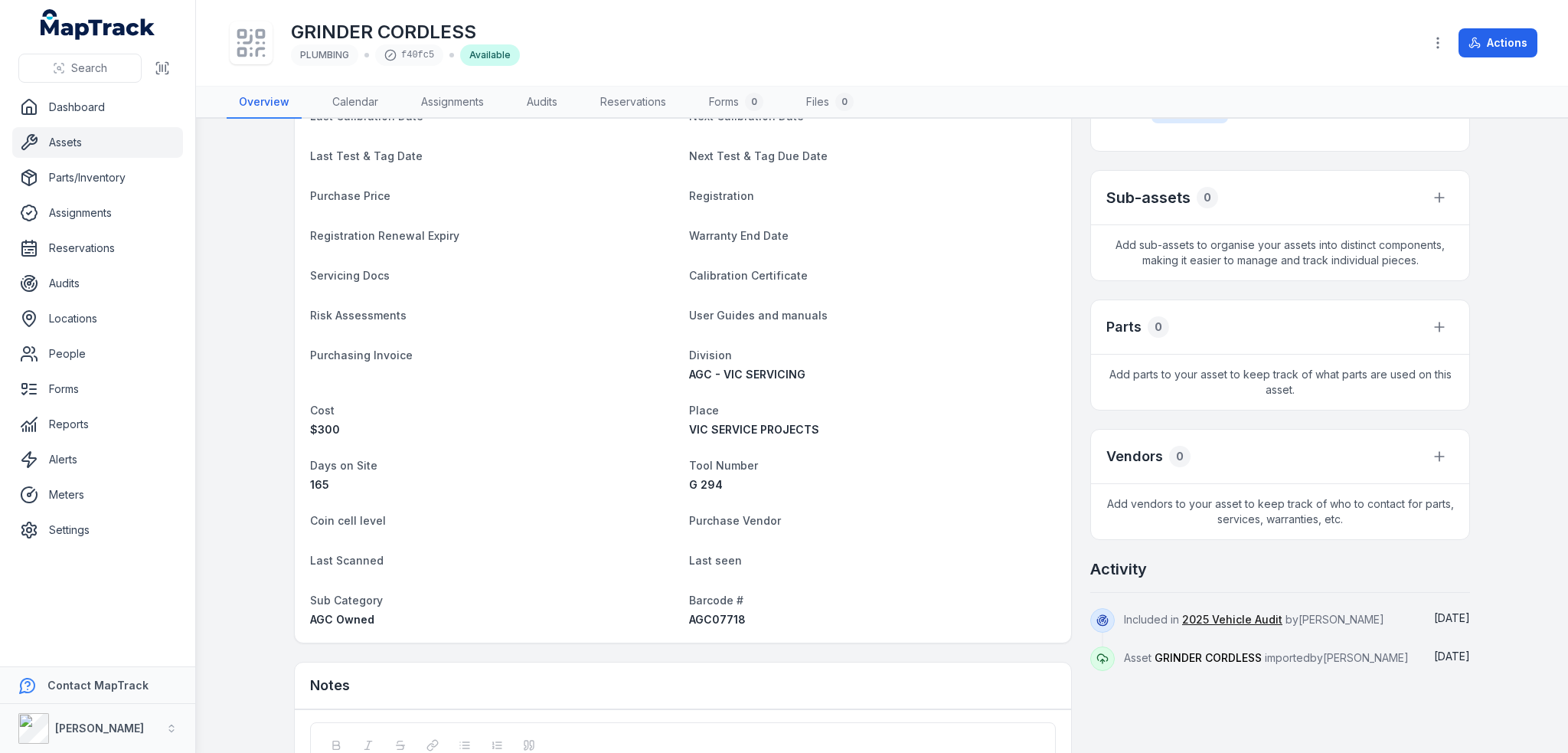
scroll to position [439, 0]
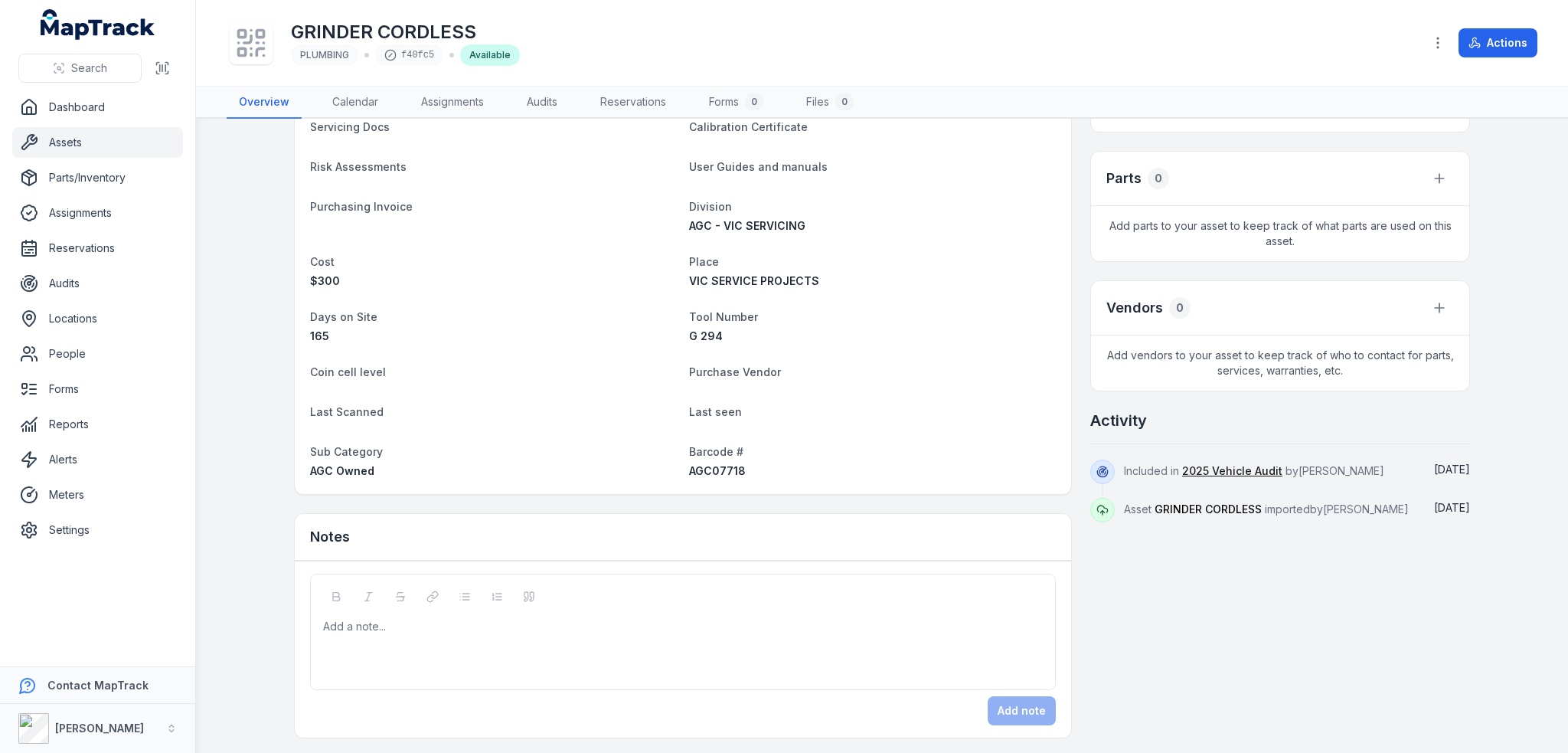
click at [709, 467] on span "AGC07718" at bounding box center [718, 470] width 57 height 13
copy span "AGC07718"
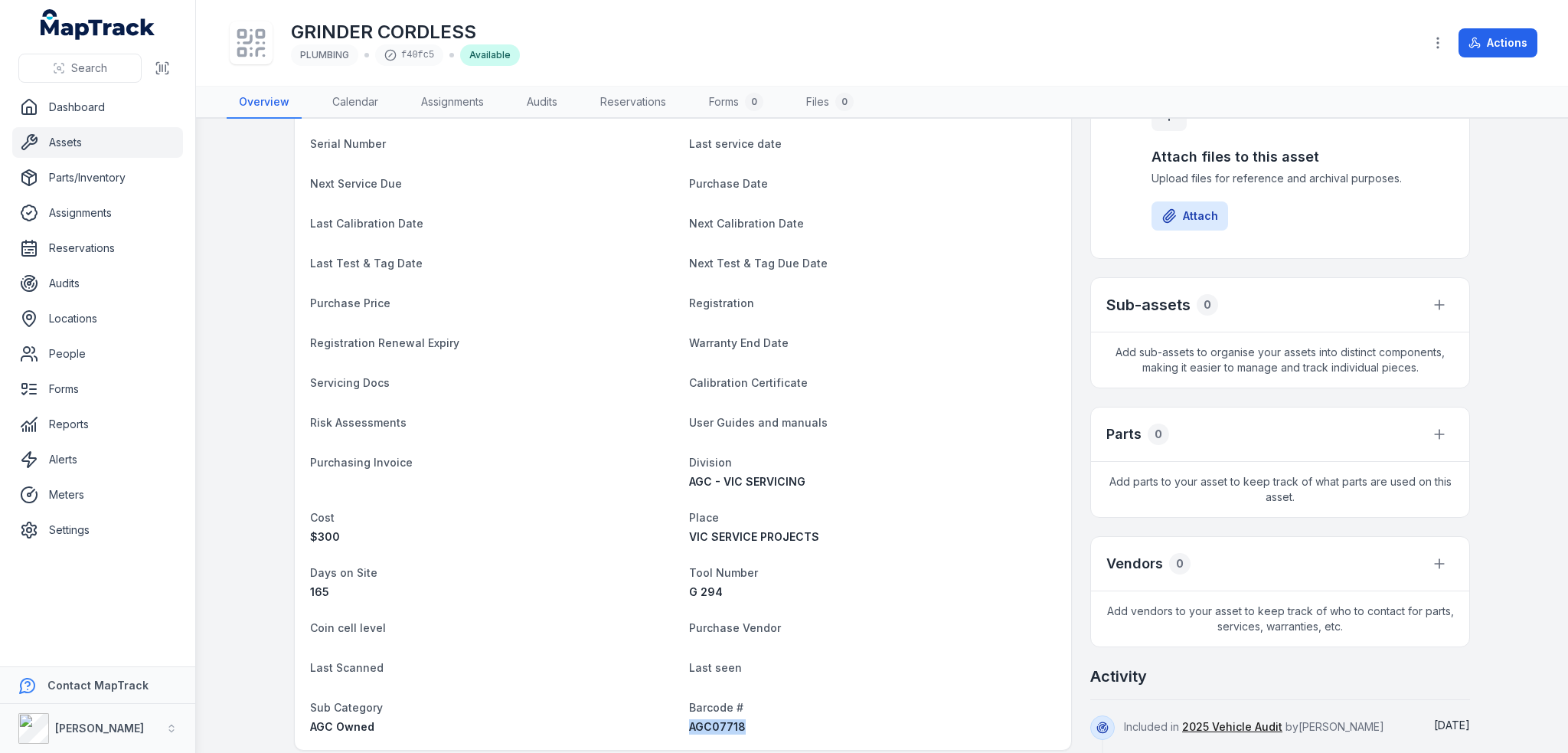
scroll to position [0, 0]
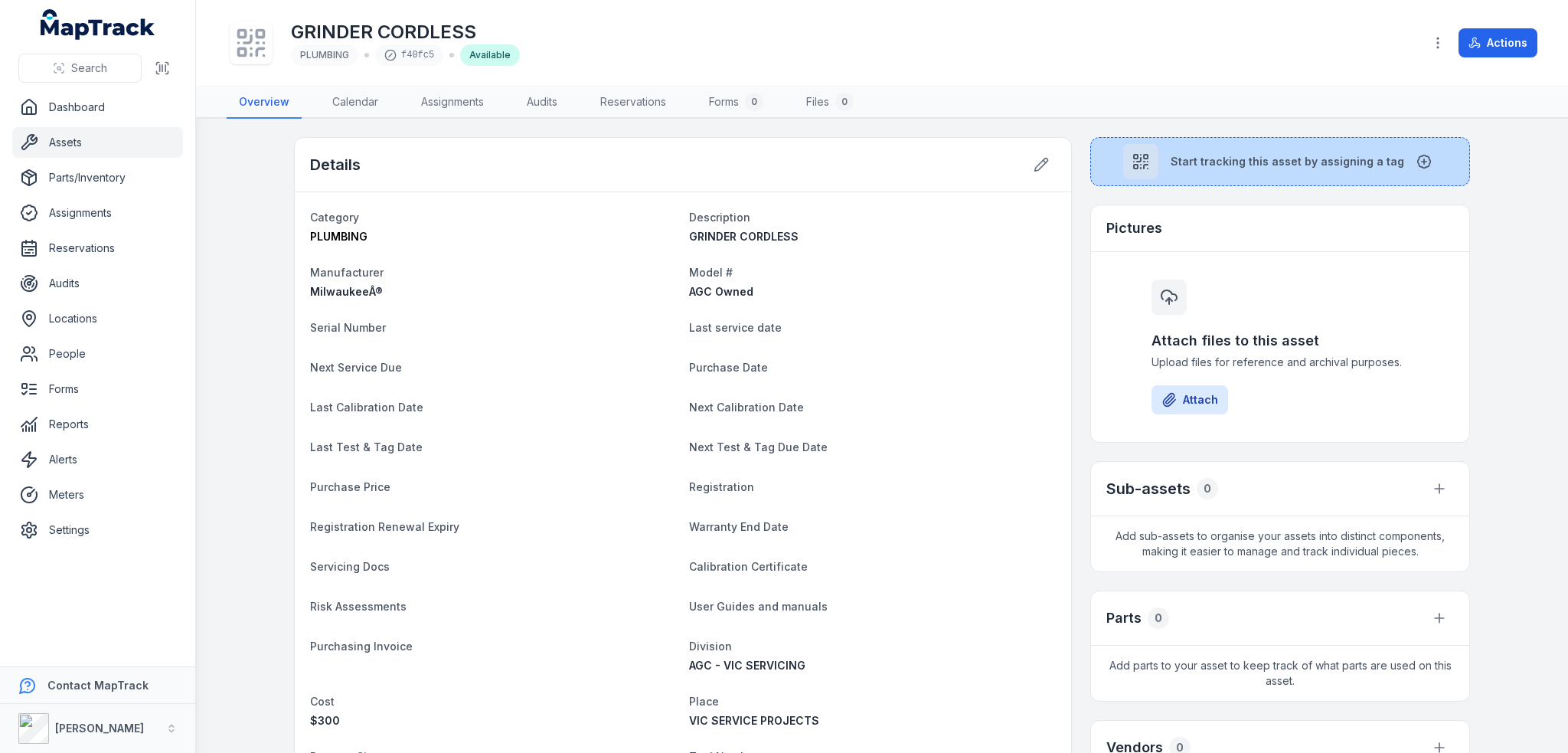
click at [1213, 145] on button "Start tracking this asset by assigning a tag" at bounding box center [1281, 161] width 380 height 49
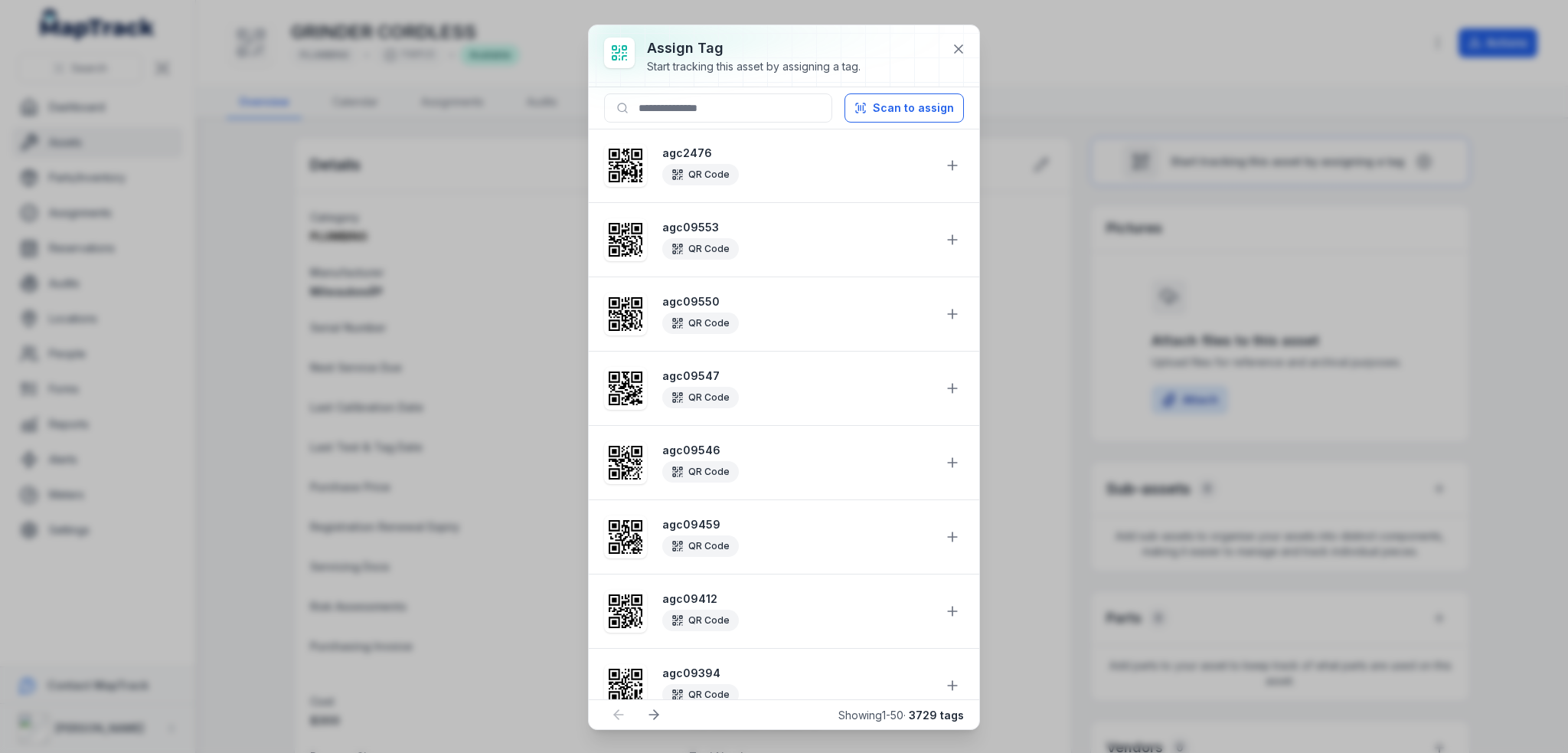
click at [619, 83] on div at bounding box center [784, 56] width 391 height 61
click at [657, 107] on input at bounding box center [719, 108] width 228 height 30
paste input "********"
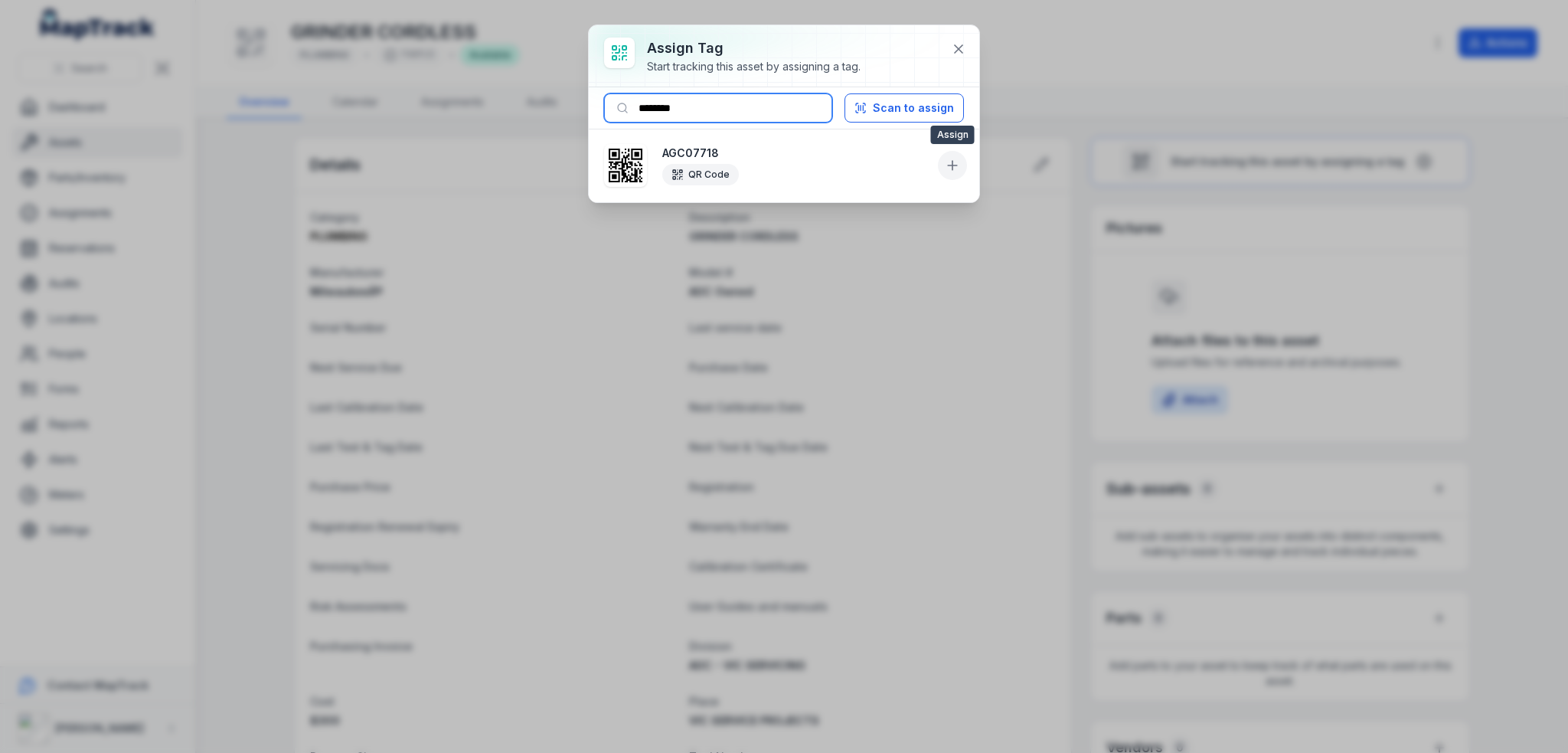
type input "********"
click at [962, 164] on button at bounding box center [953, 165] width 30 height 30
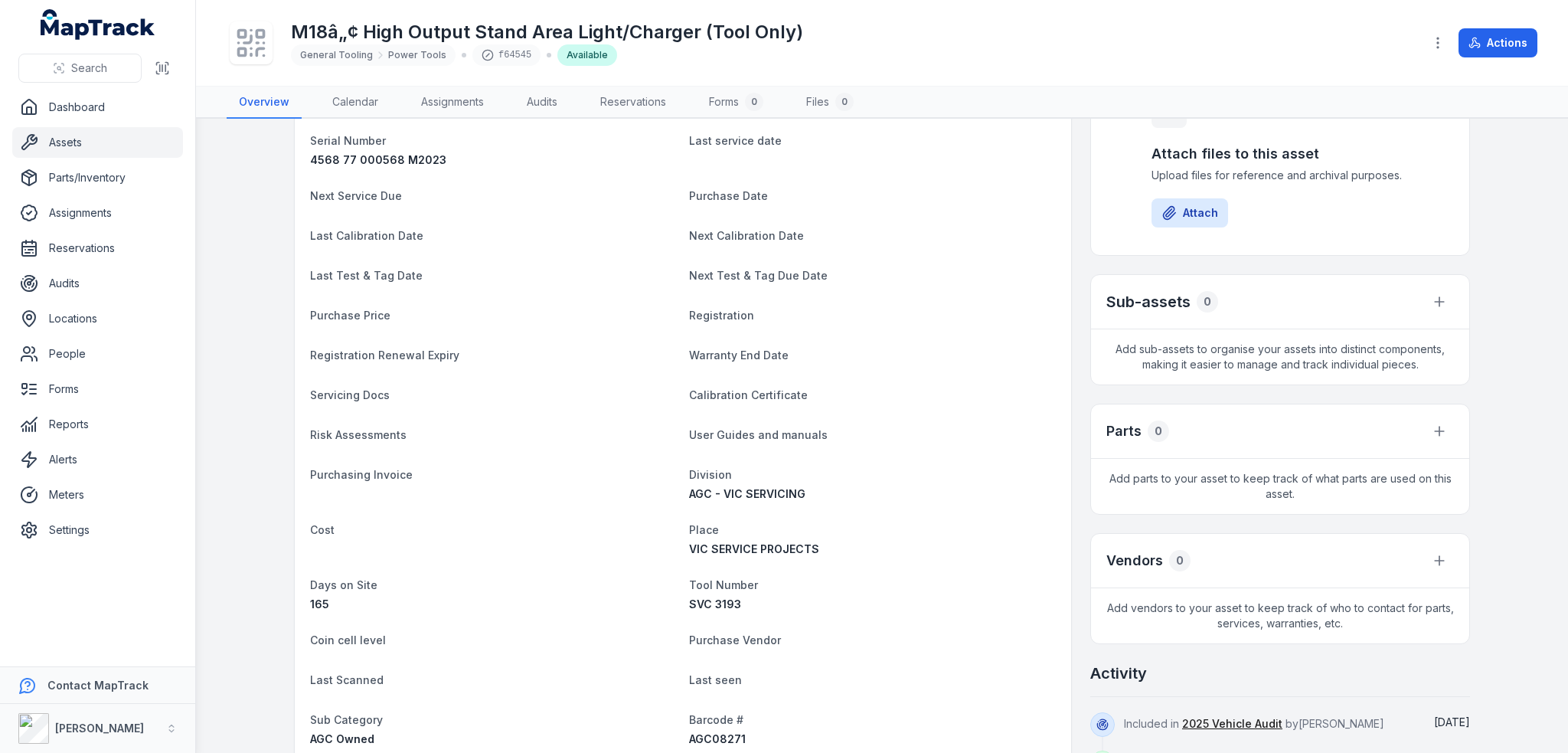
scroll to position [383, 0]
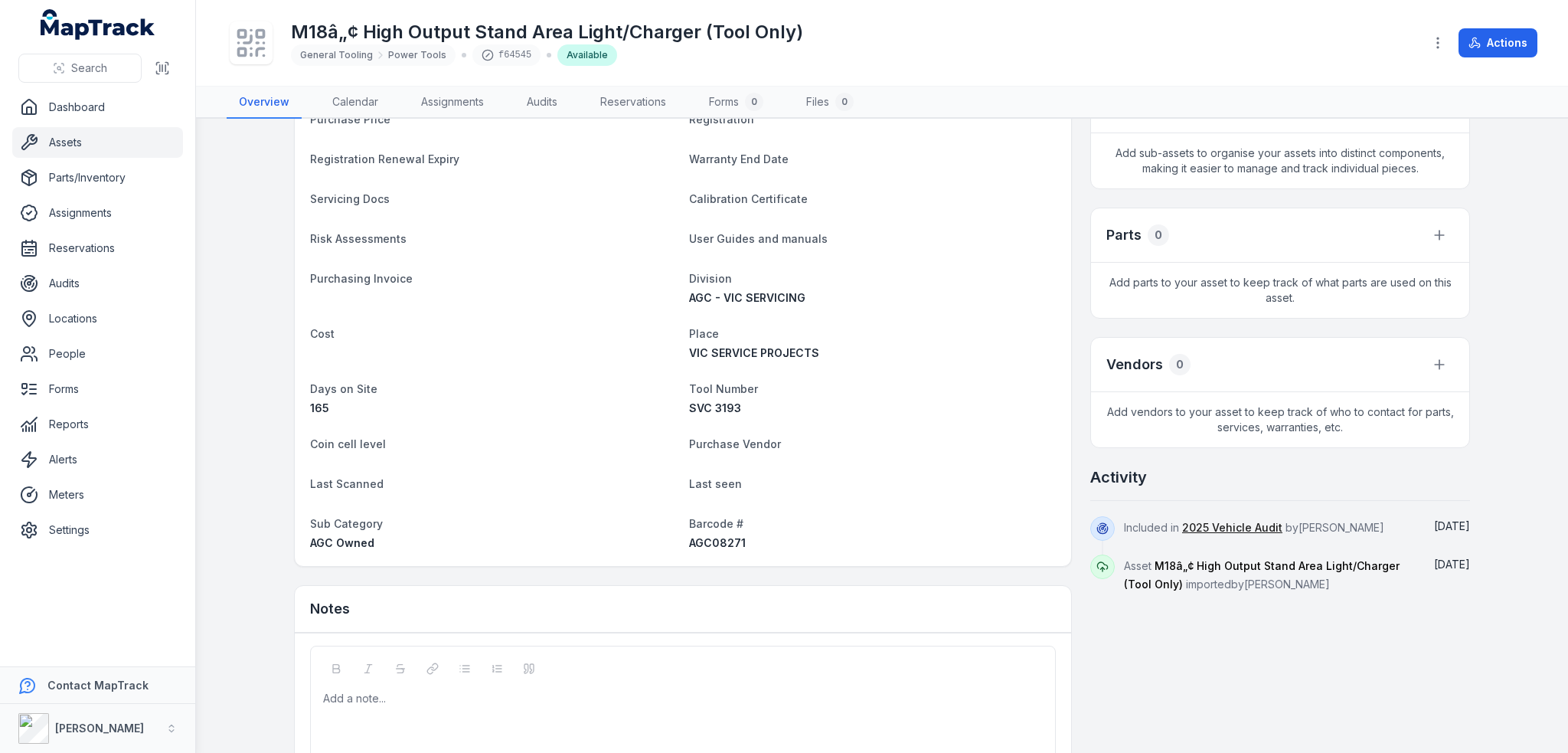
click at [713, 539] on span "AGC08271" at bounding box center [718, 541] width 57 height 13
copy span "AGC08271"
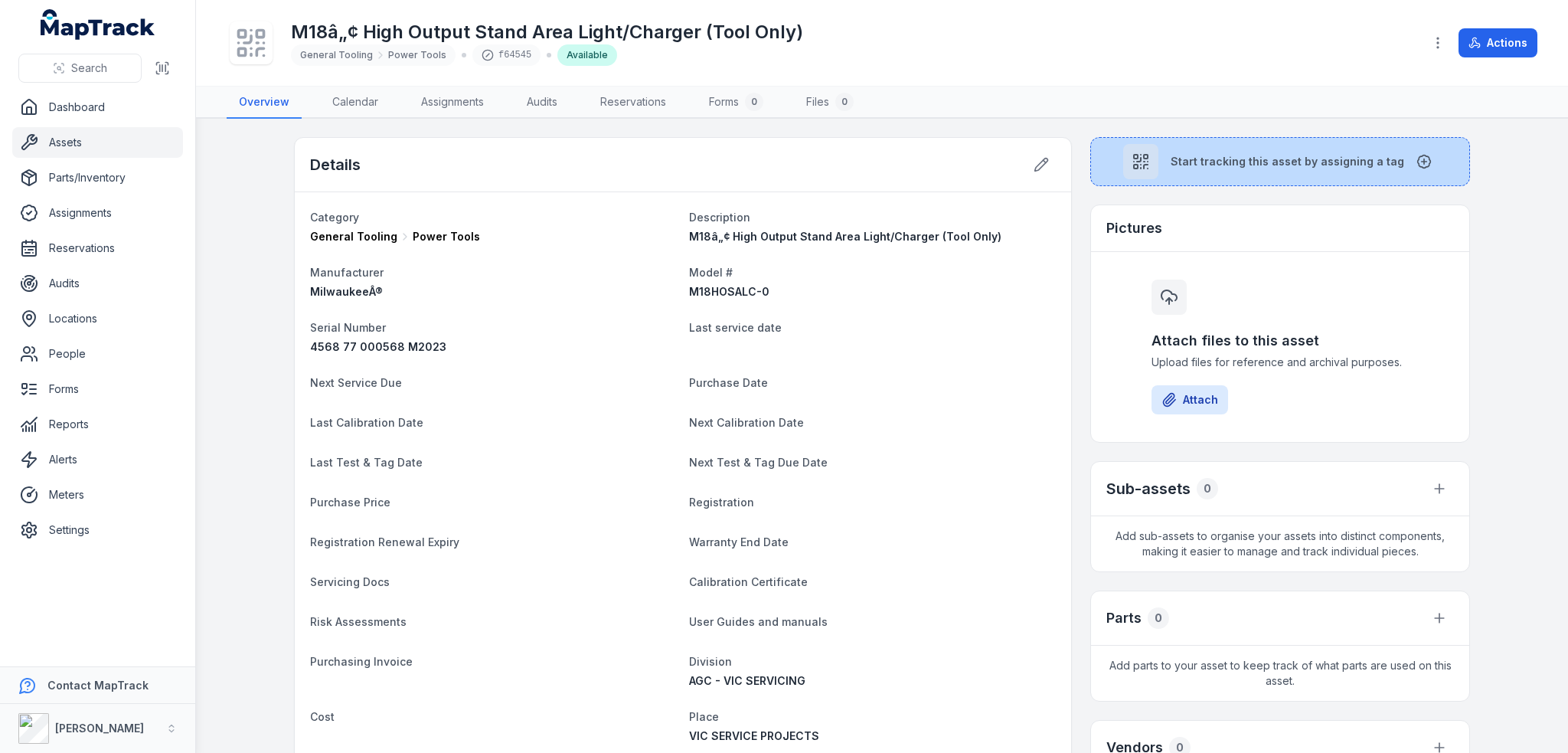
click at [1167, 160] on button "Start tracking this asset by assigning a tag" at bounding box center [1281, 161] width 380 height 49
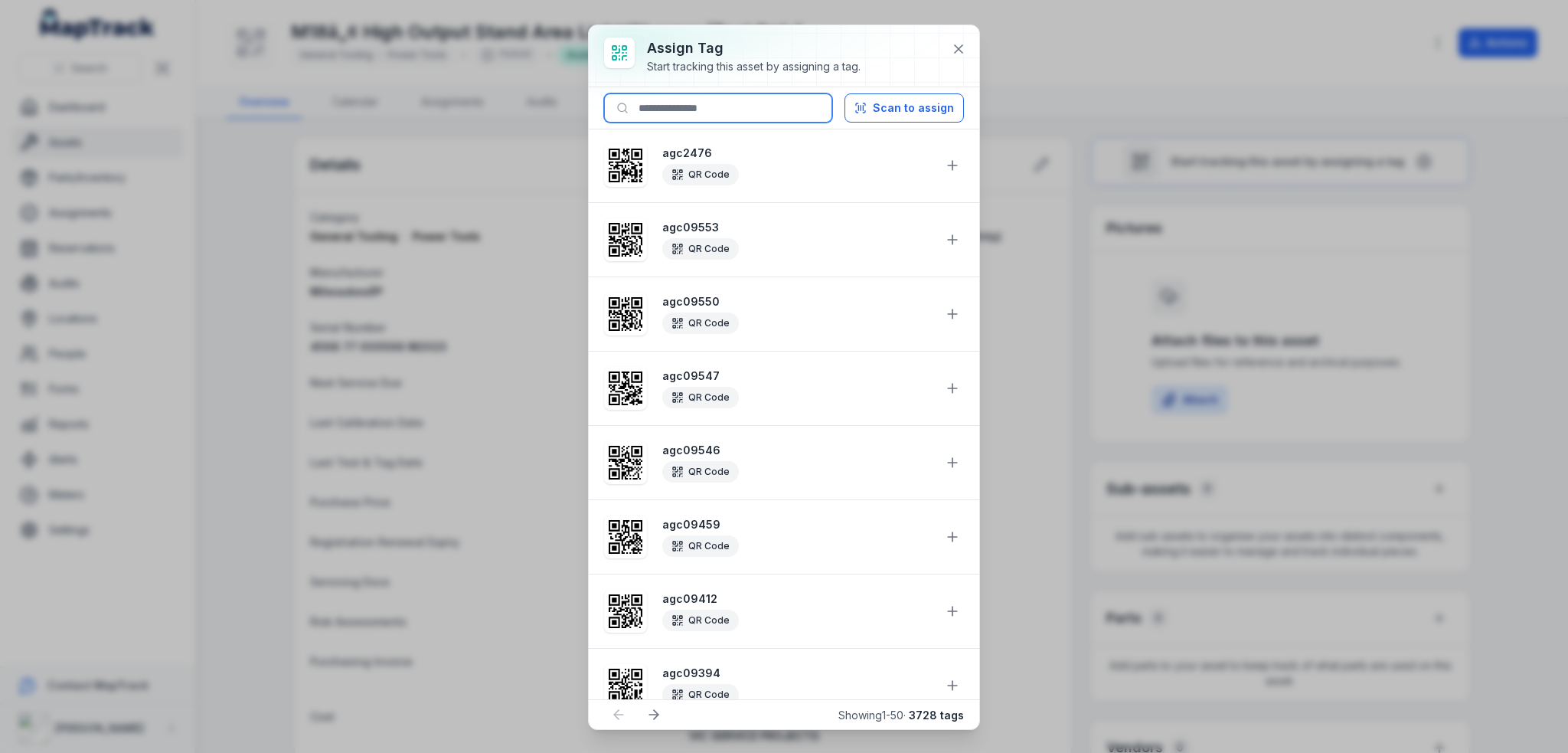
click at [726, 115] on input at bounding box center [719, 108] width 228 height 30
paste input "********"
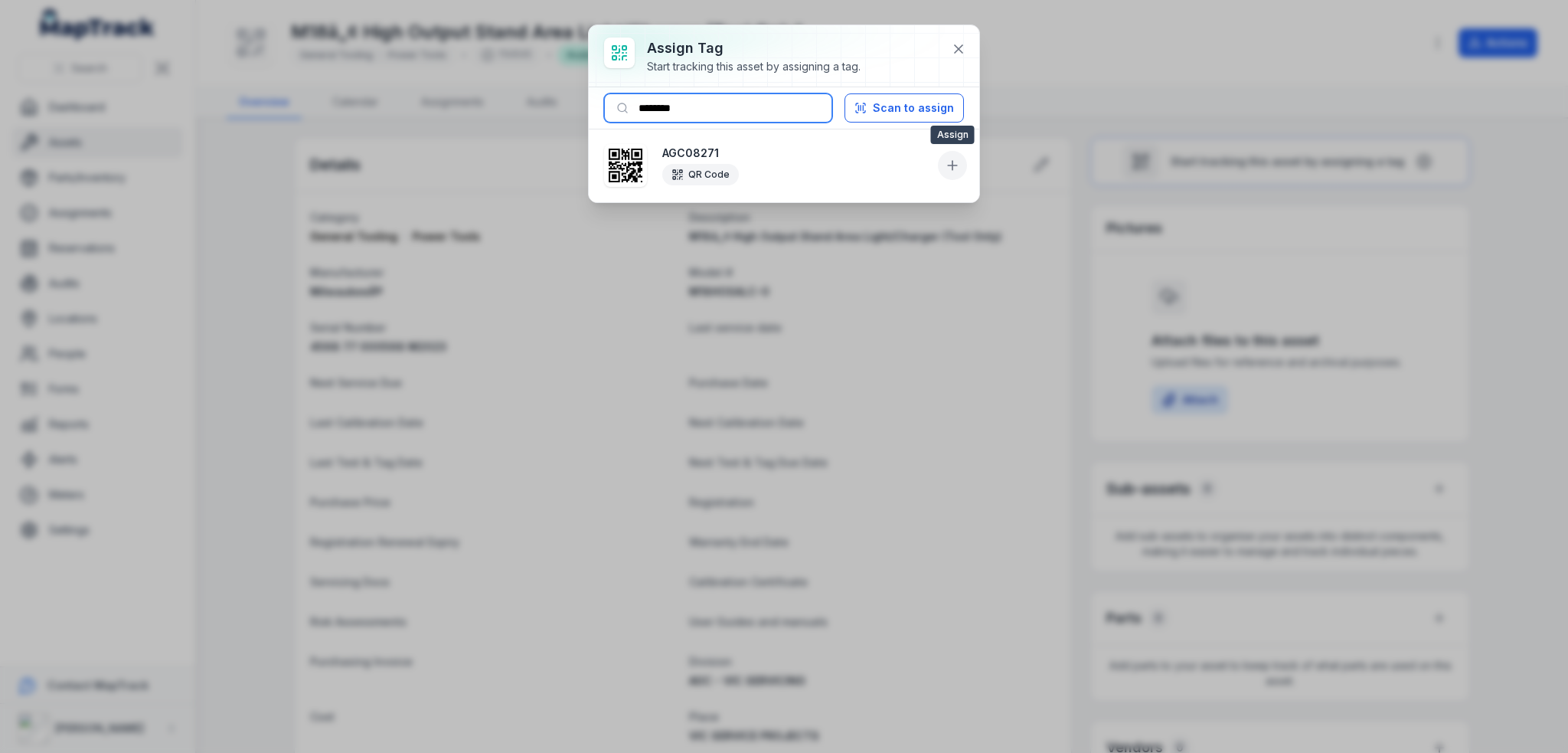
type input "********"
click at [949, 167] on icon at bounding box center [953, 165] width 16 height 16
